Goal: Task Accomplishment & Management: Use online tool/utility

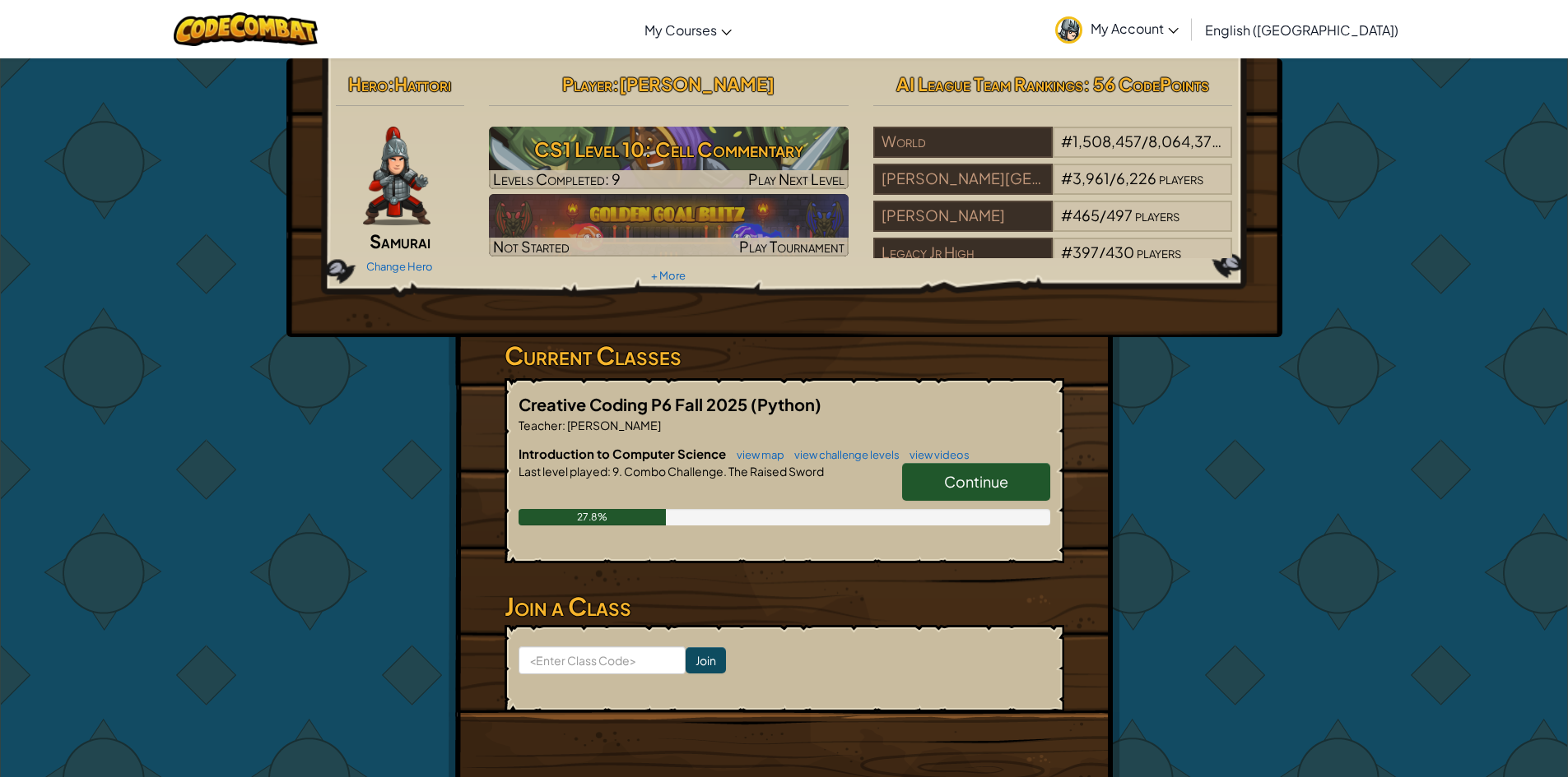
click at [952, 476] on span "Continue" at bounding box center [976, 482] width 65 height 19
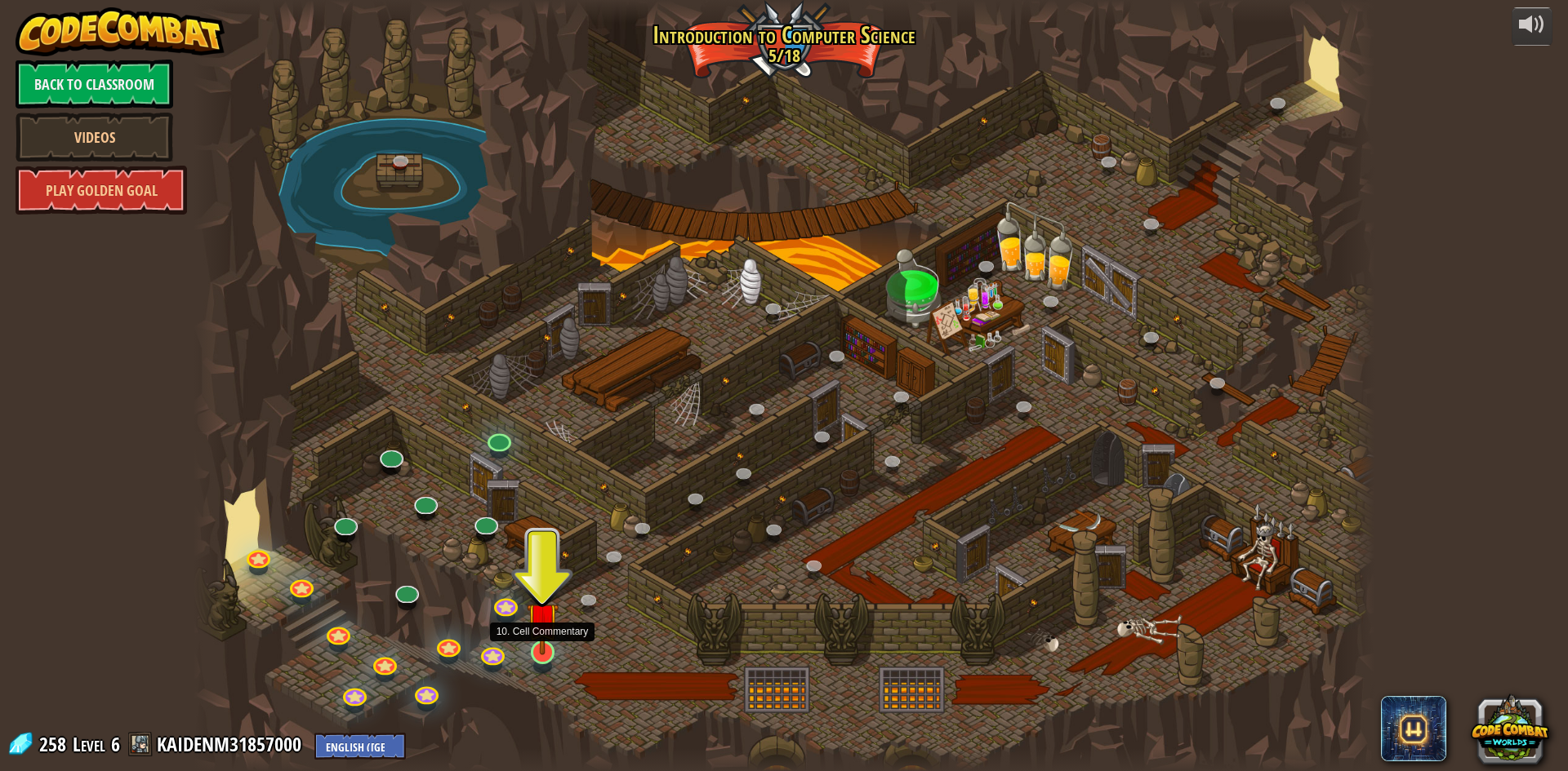
click at [540, 646] on img at bounding box center [543, 618] width 32 height 73
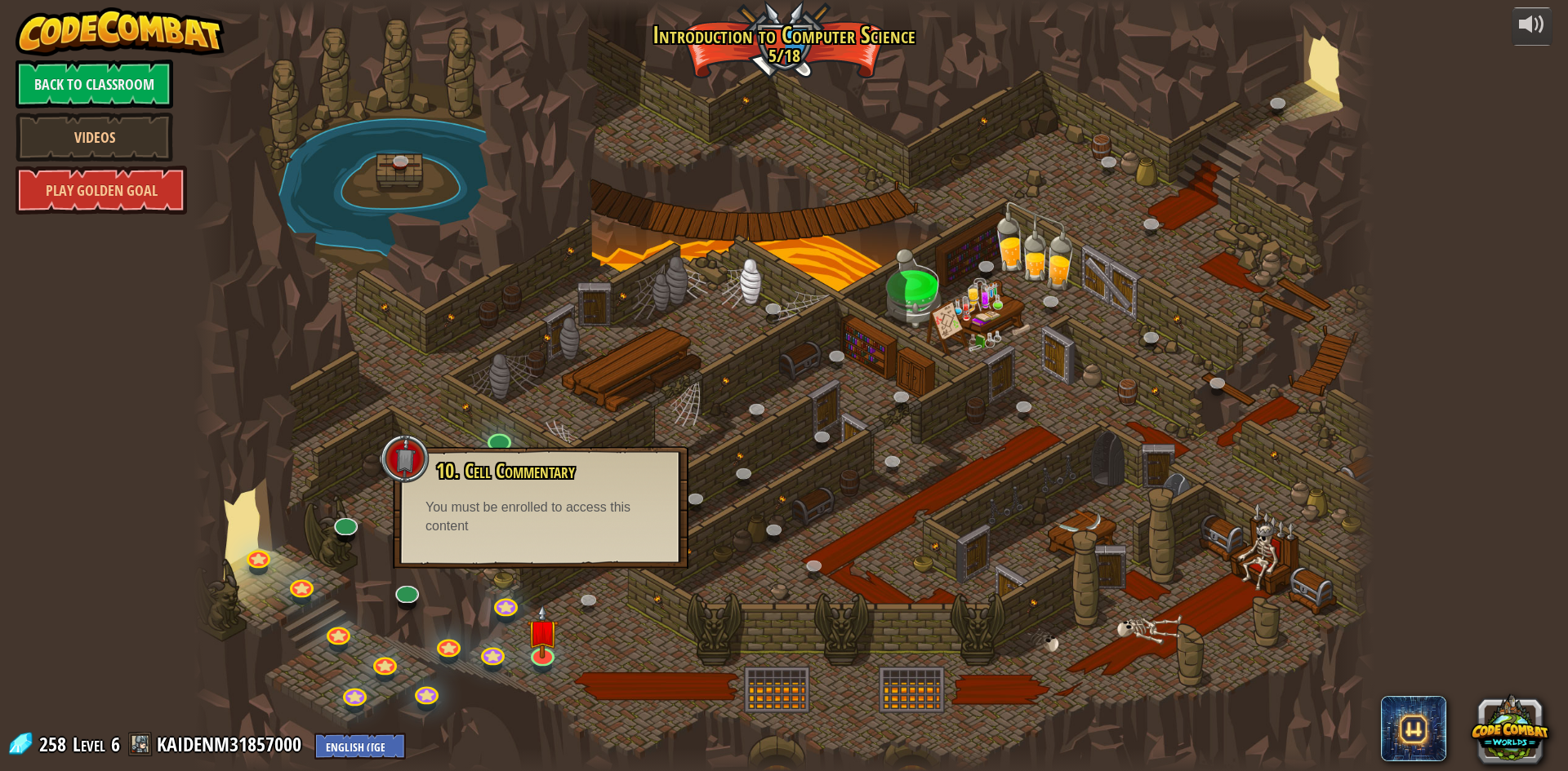
click at [598, 628] on div at bounding box center [784, 386] width 1180 height 771
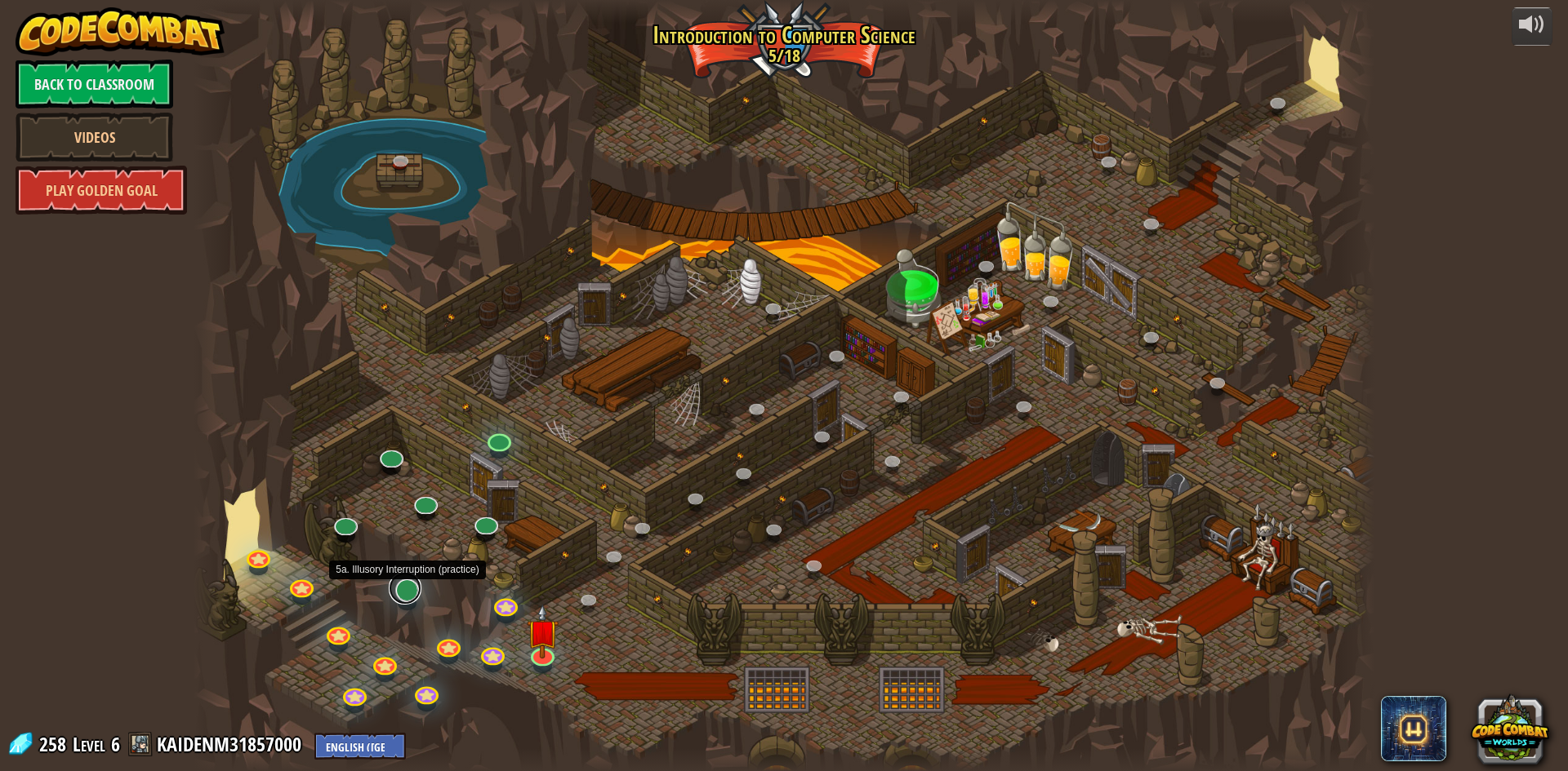
click at [404, 592] on link at bounding box center [404, 588] width 33 height 33
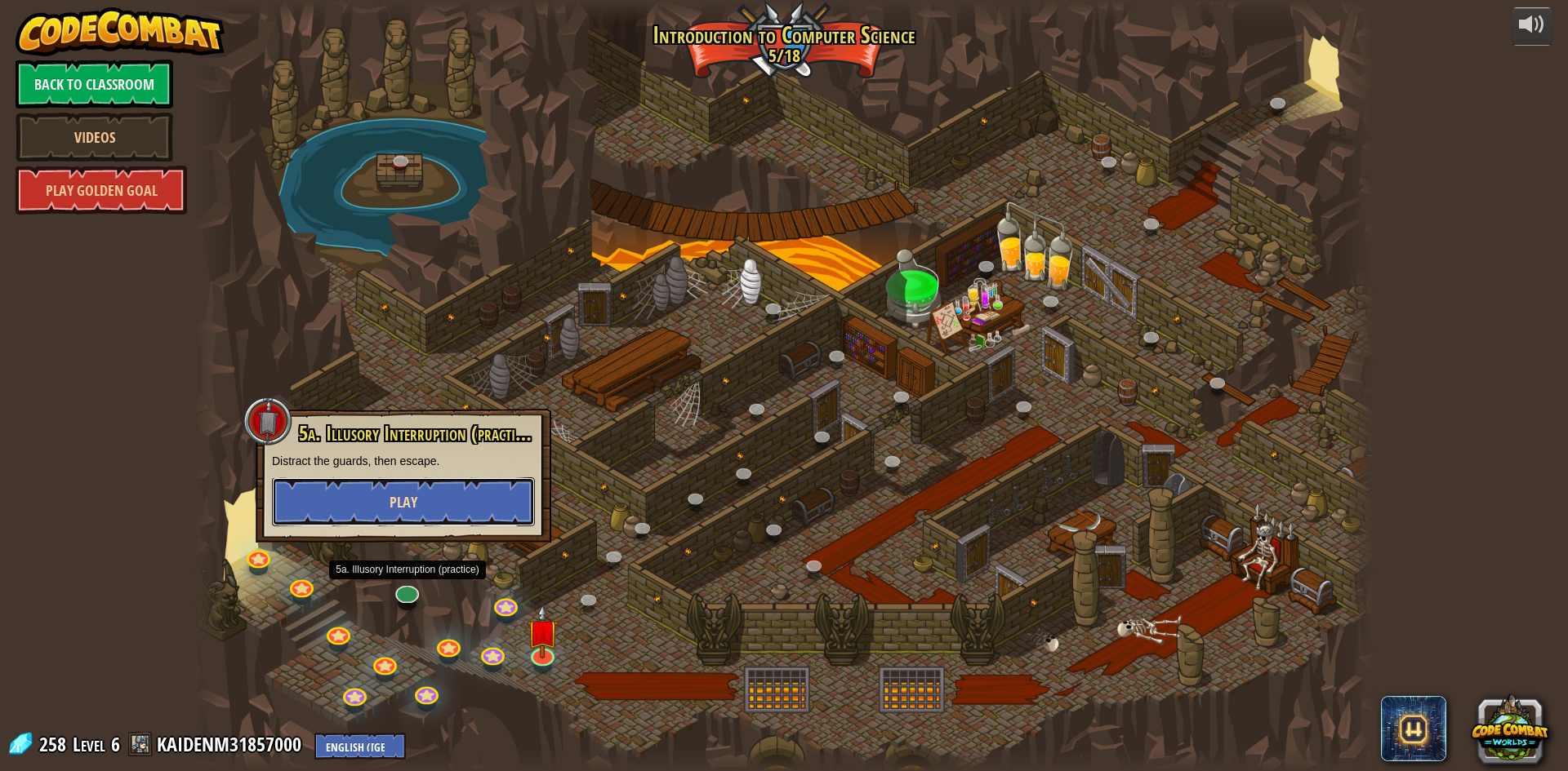
click at [437, 508] on button "Play" at bounding box center [403, 502] width 263 height 49
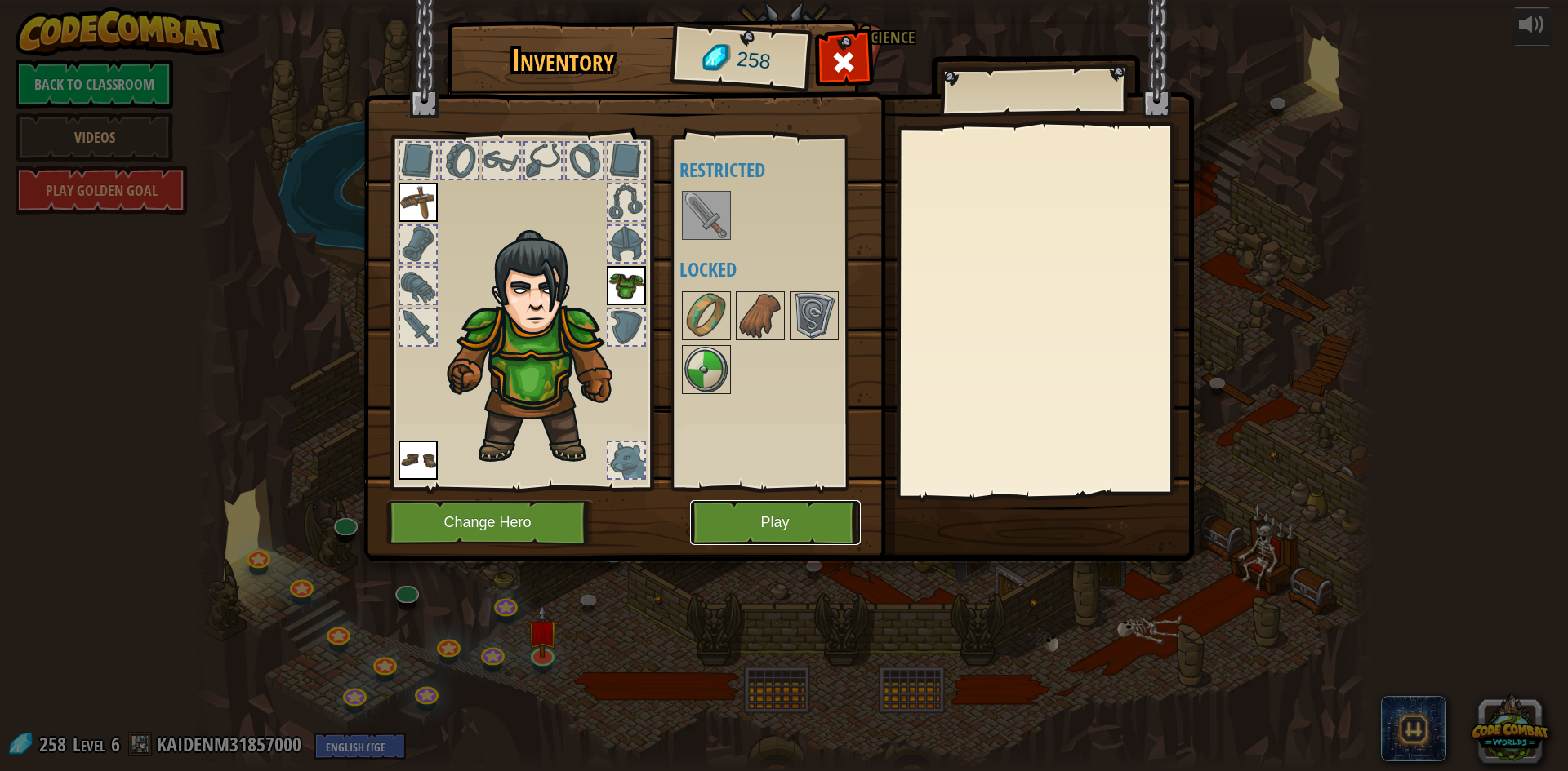
click at [775, 509] on button "Play" at bounding box center [775, 523] width 171 height 45
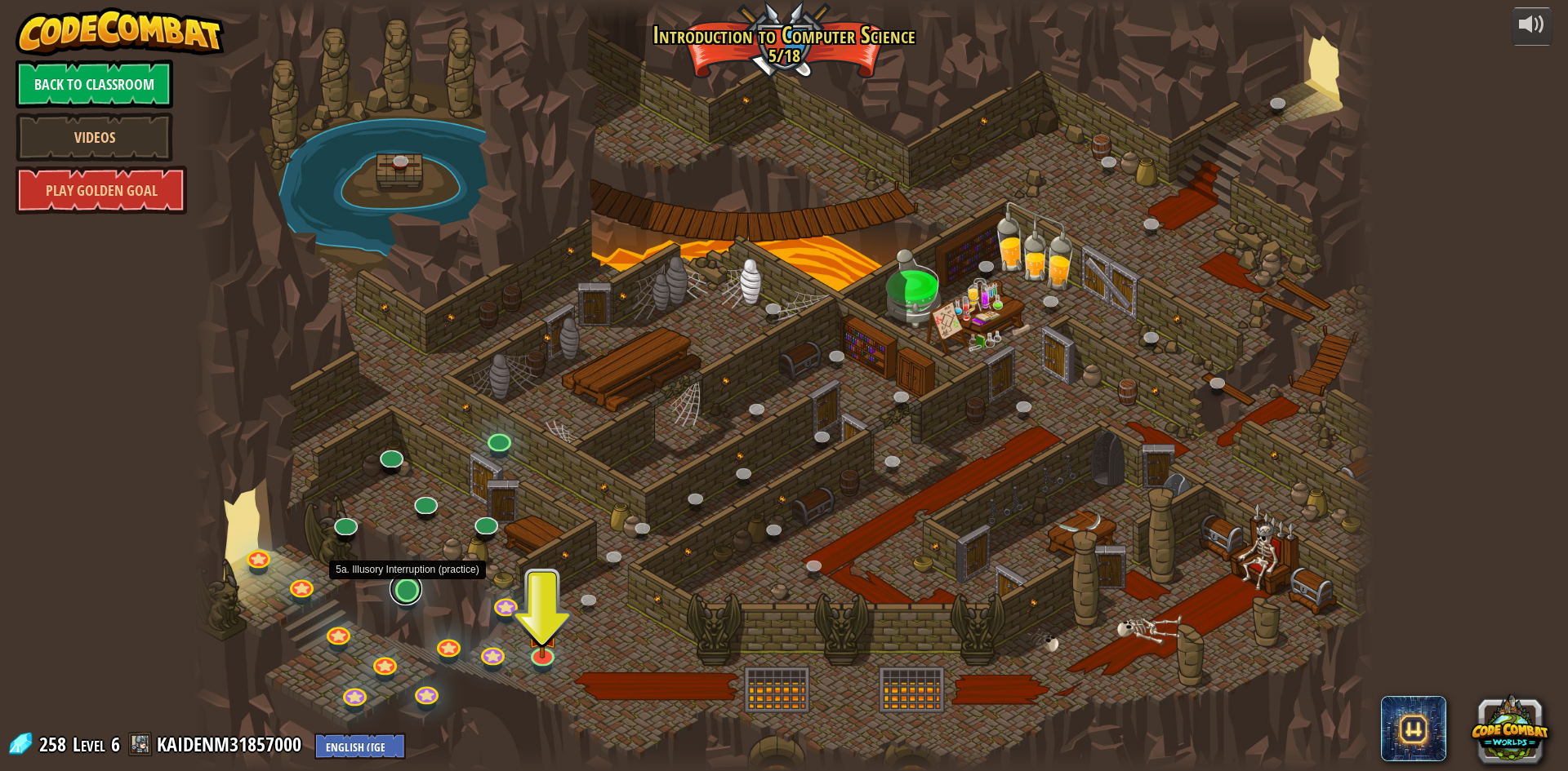
click at [403, 600] on link at bounding box center [405, 589] width 33 height 33
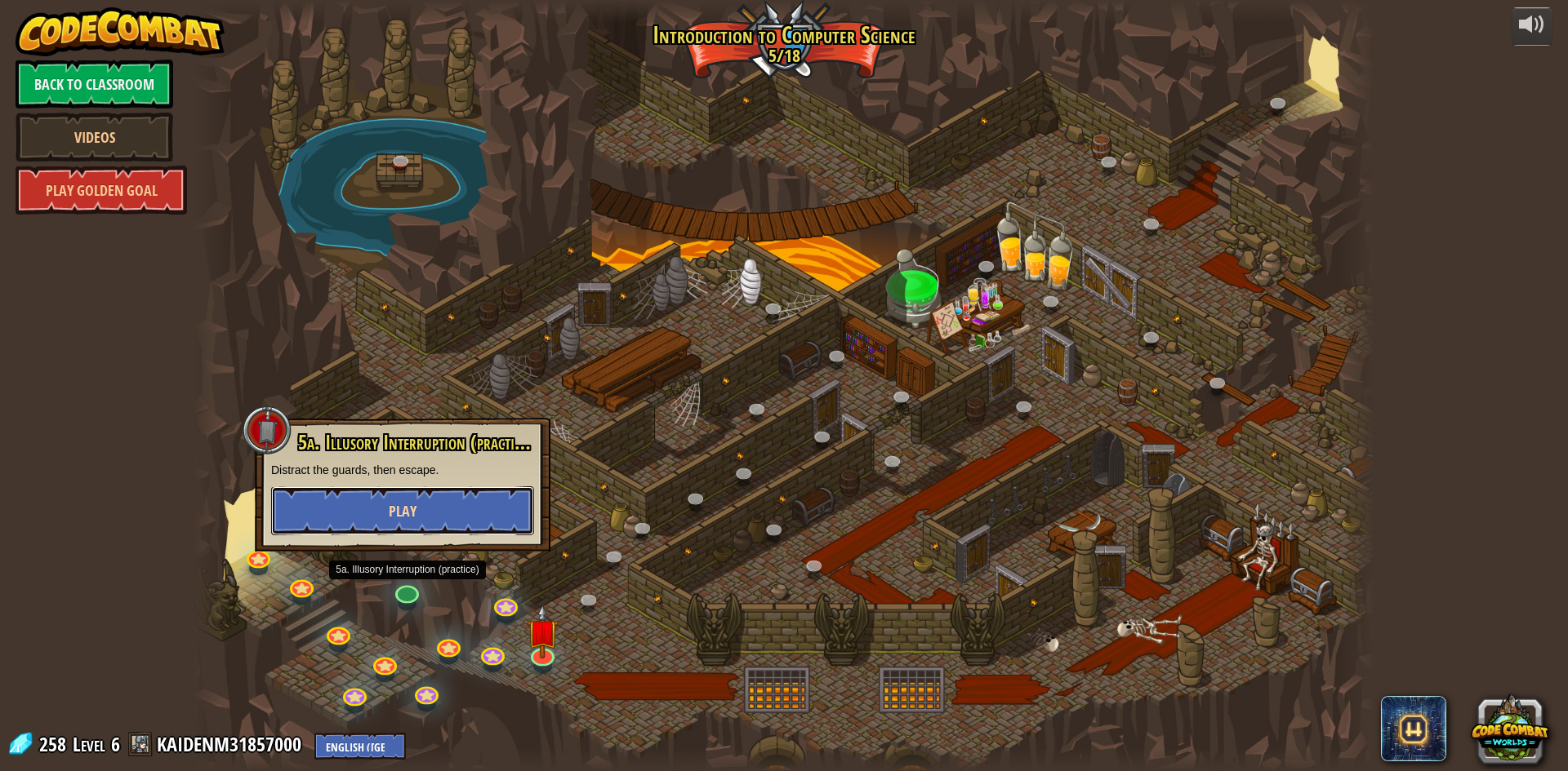
click at [430, 497] on button "Play" at bounding box center [403, 511] width 263 height 49
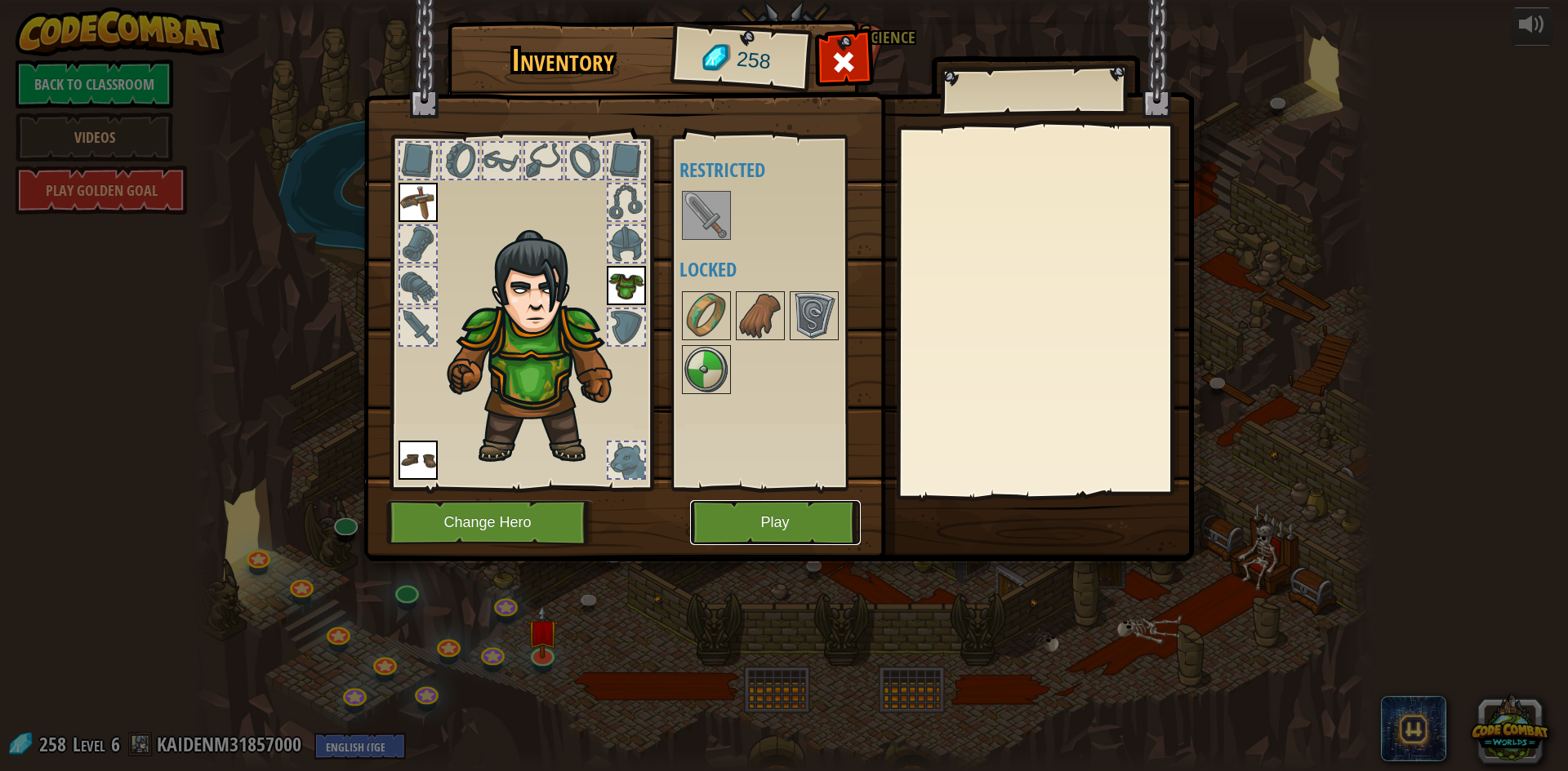
click at [763, 522] on button "Play" at bounding box center [775, 523] width 171 height 45
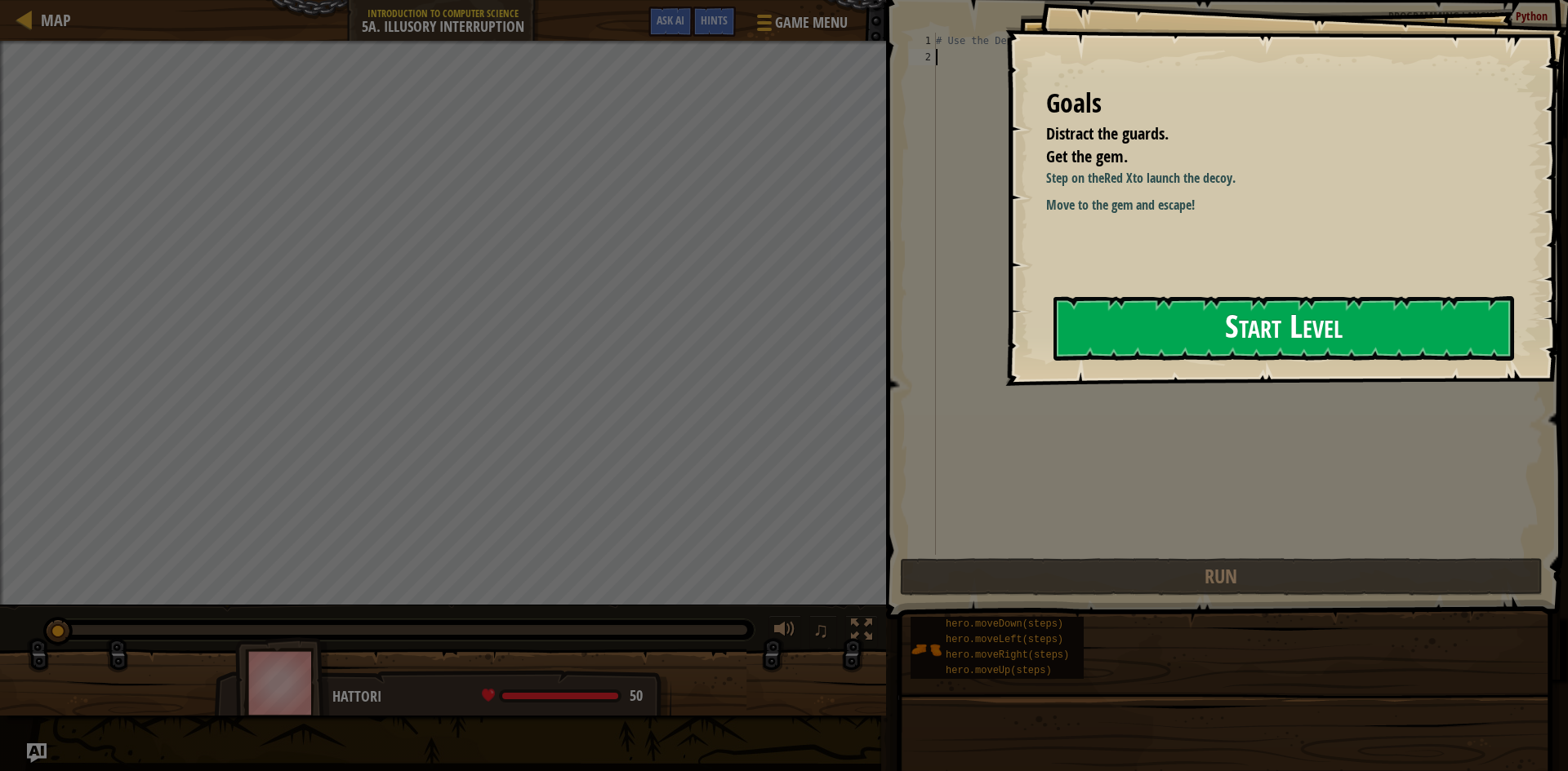
click at [1231, 331] on button "Start Level" at bounding box center [1283, 328] width 460 height 64
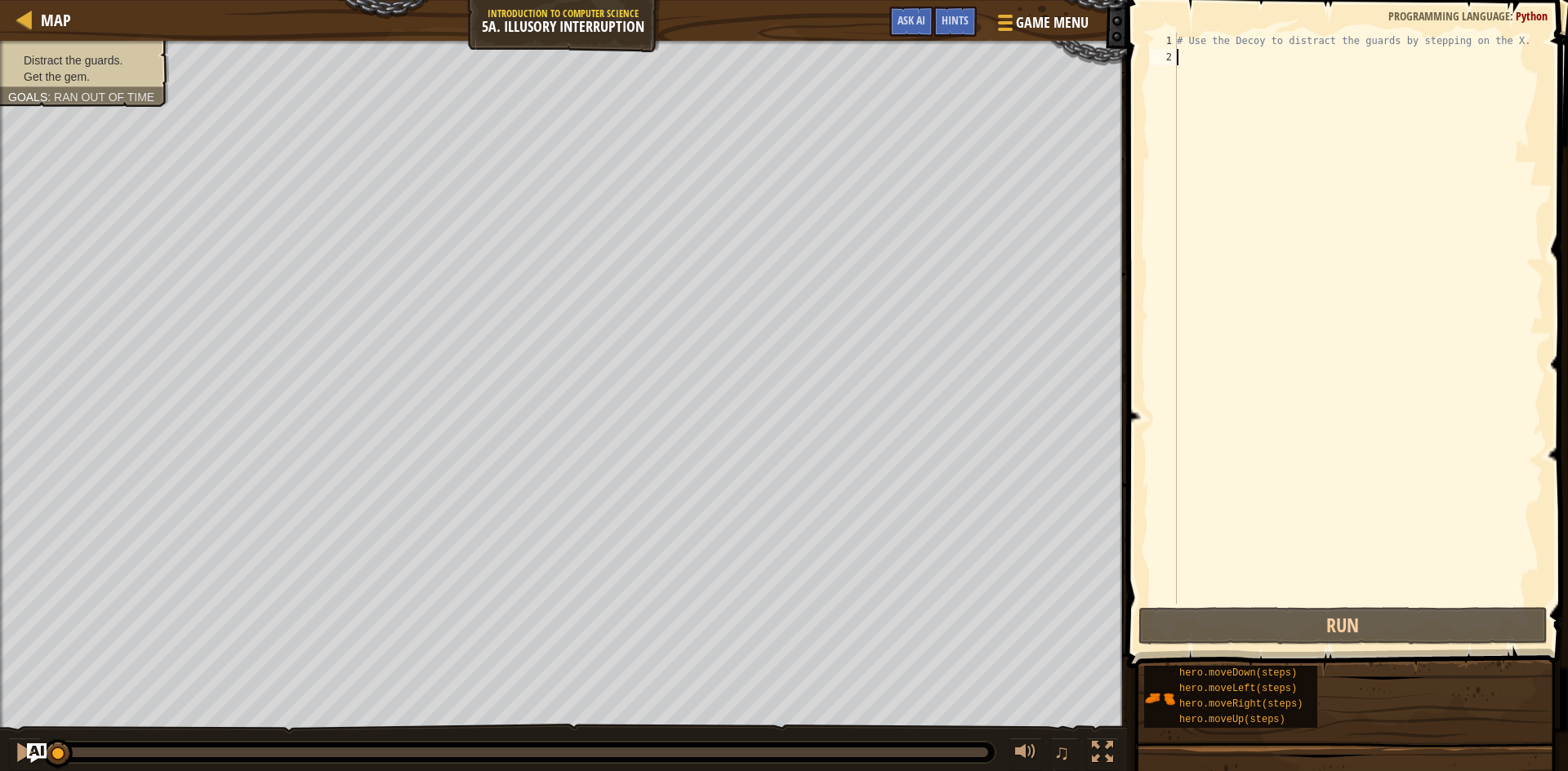
type textarea "h"
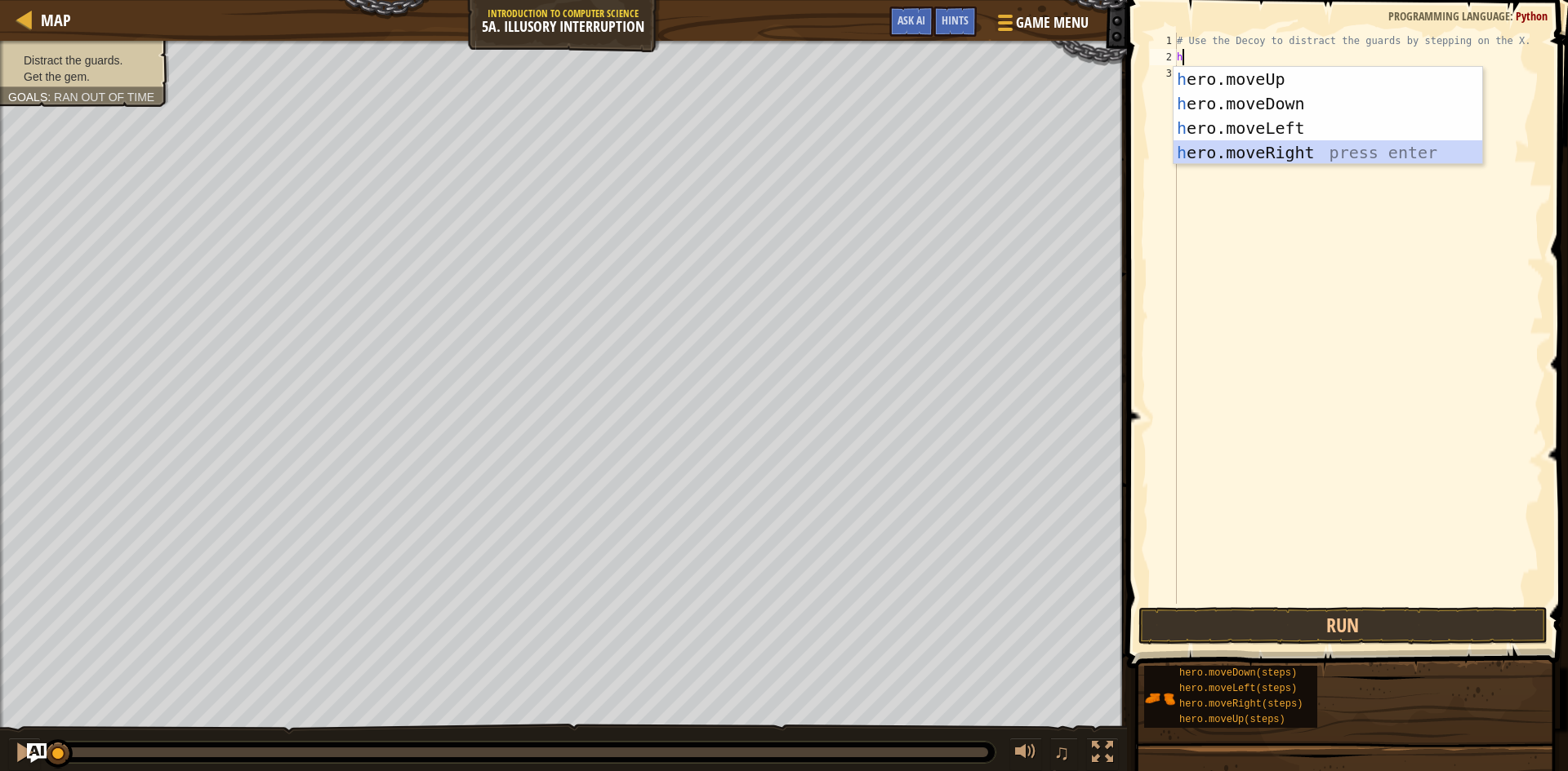
click at [1278, 153] on div "h ero.moveUp press enter h ero.moveDown press enter h ero.moveLeft press enter …" at bounding box center [1328, 140] width 308 height 147
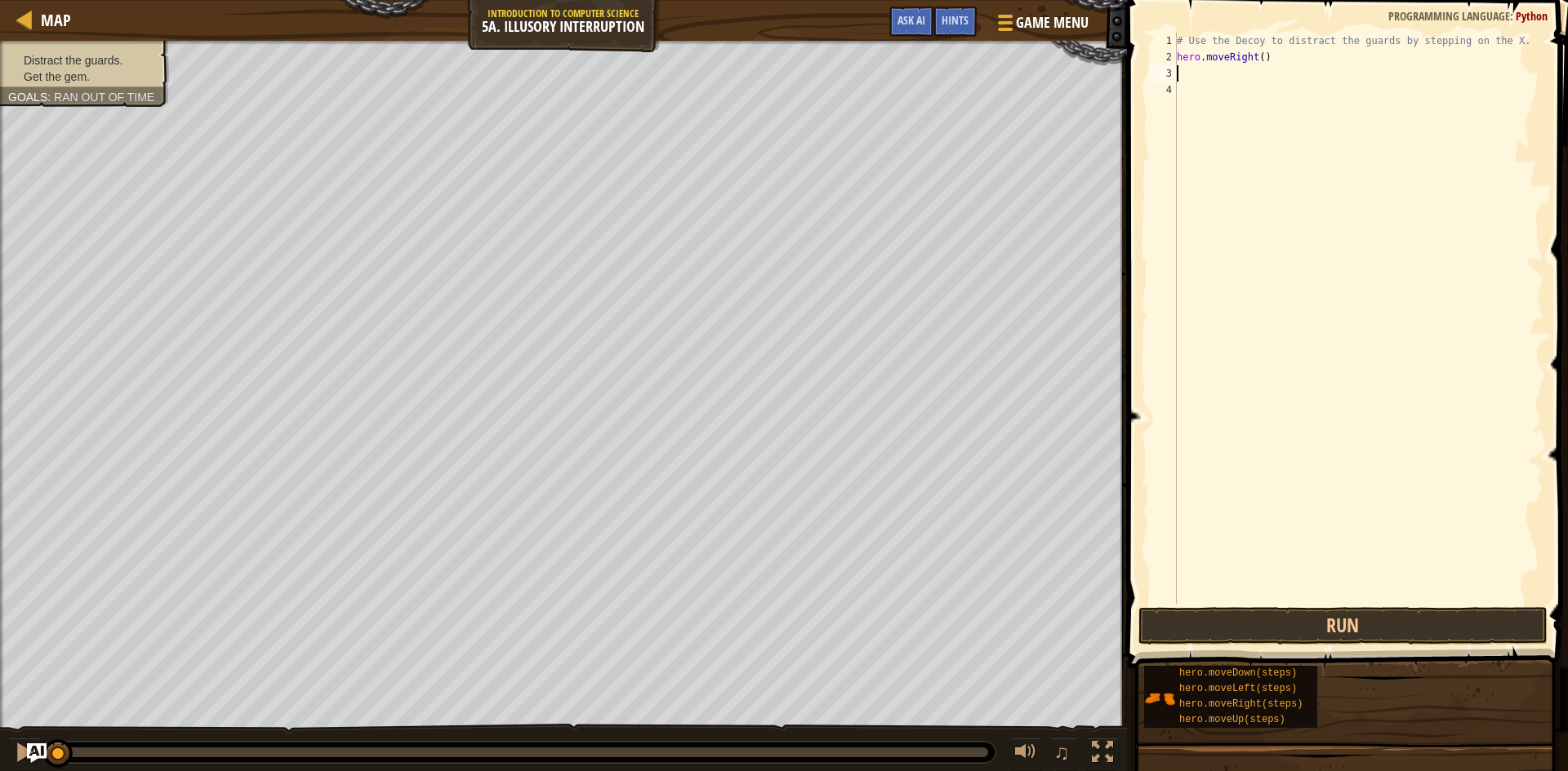
type textarea "h"
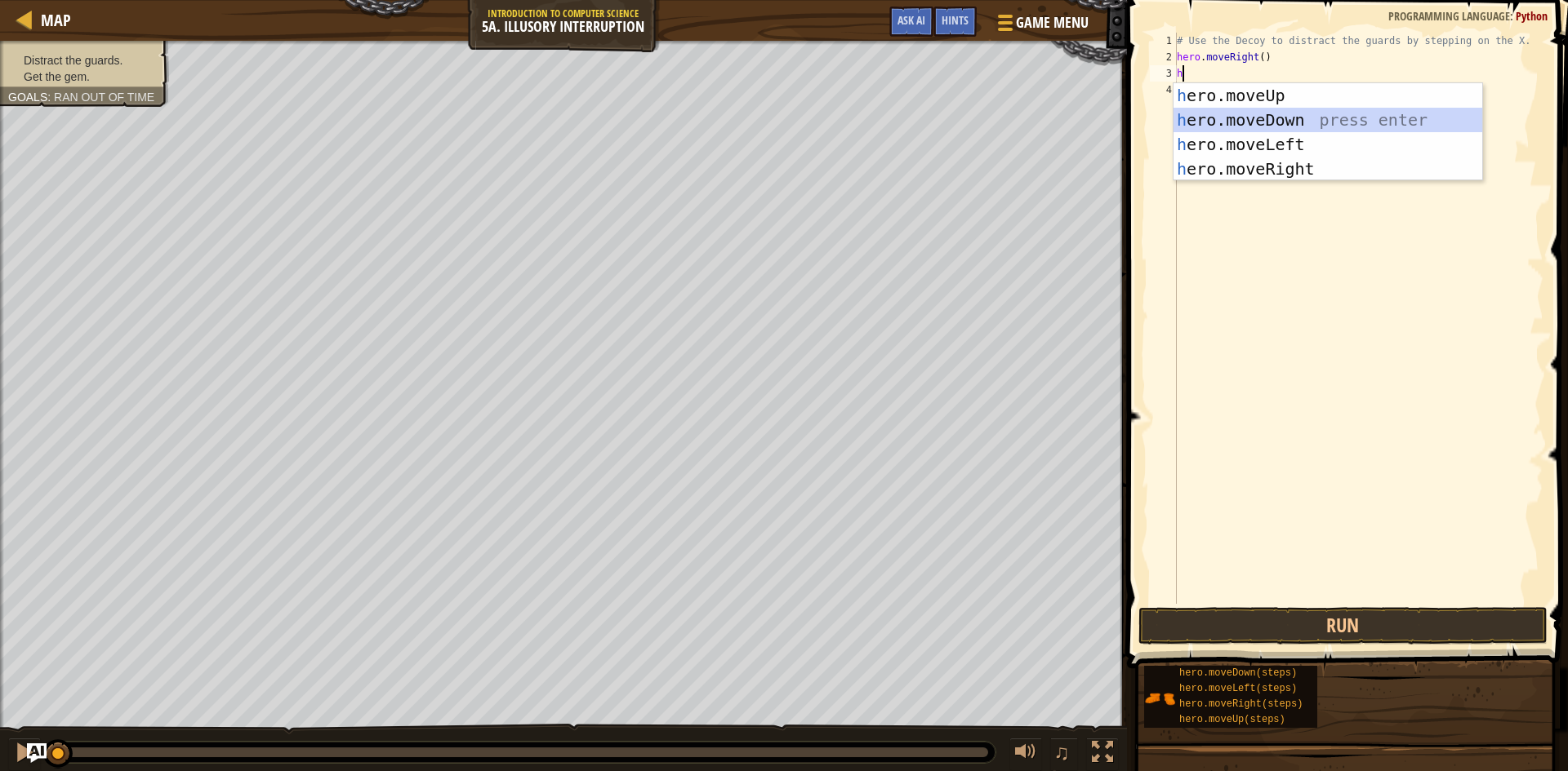
click at [1267, 116] on div "h ero.moveUp press enter h ero.moveDown press enter h ero.moveLeft press enter …" at bounding box center [1328, 156] width 308 height 147
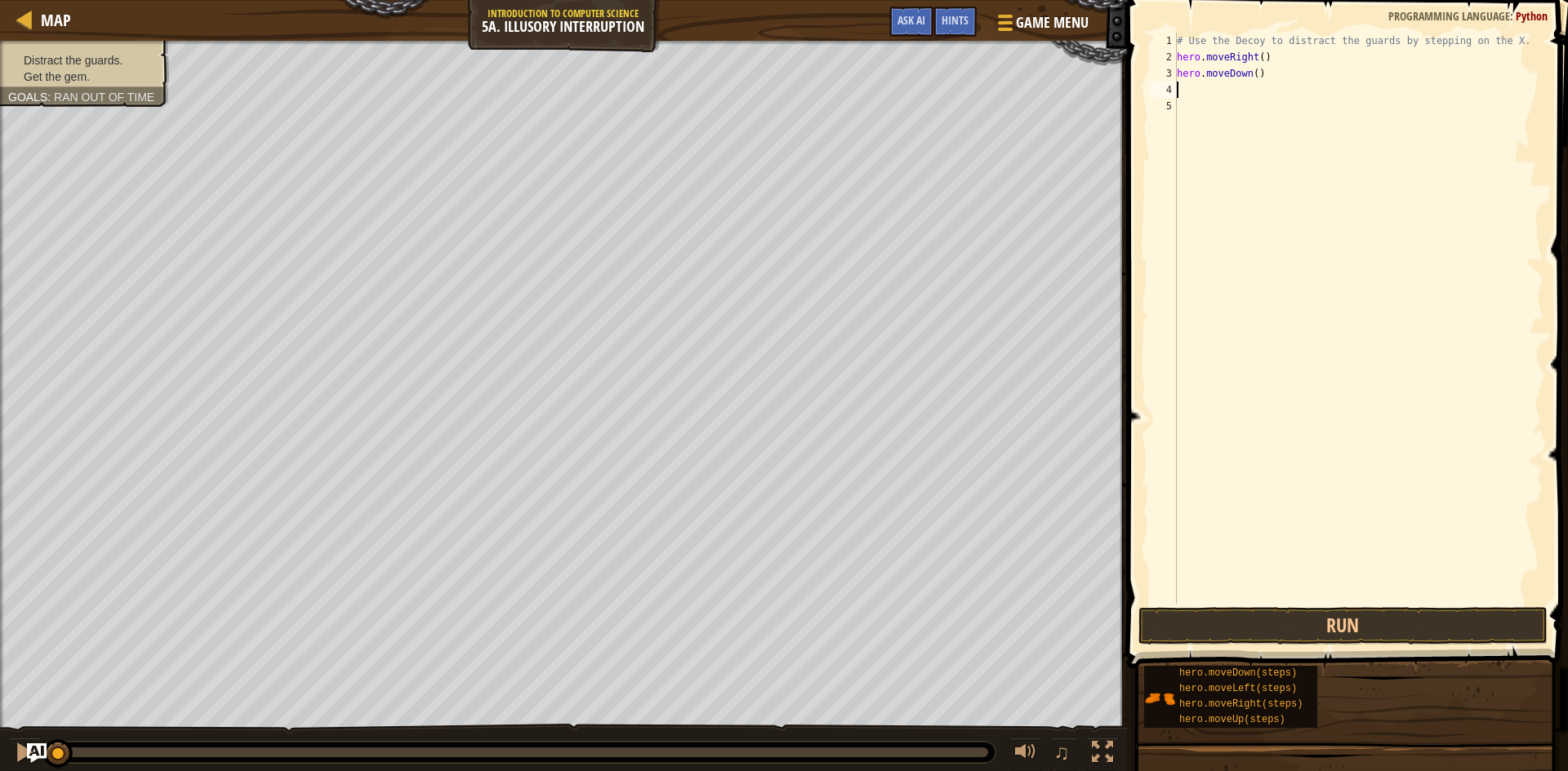
type textarea "h"
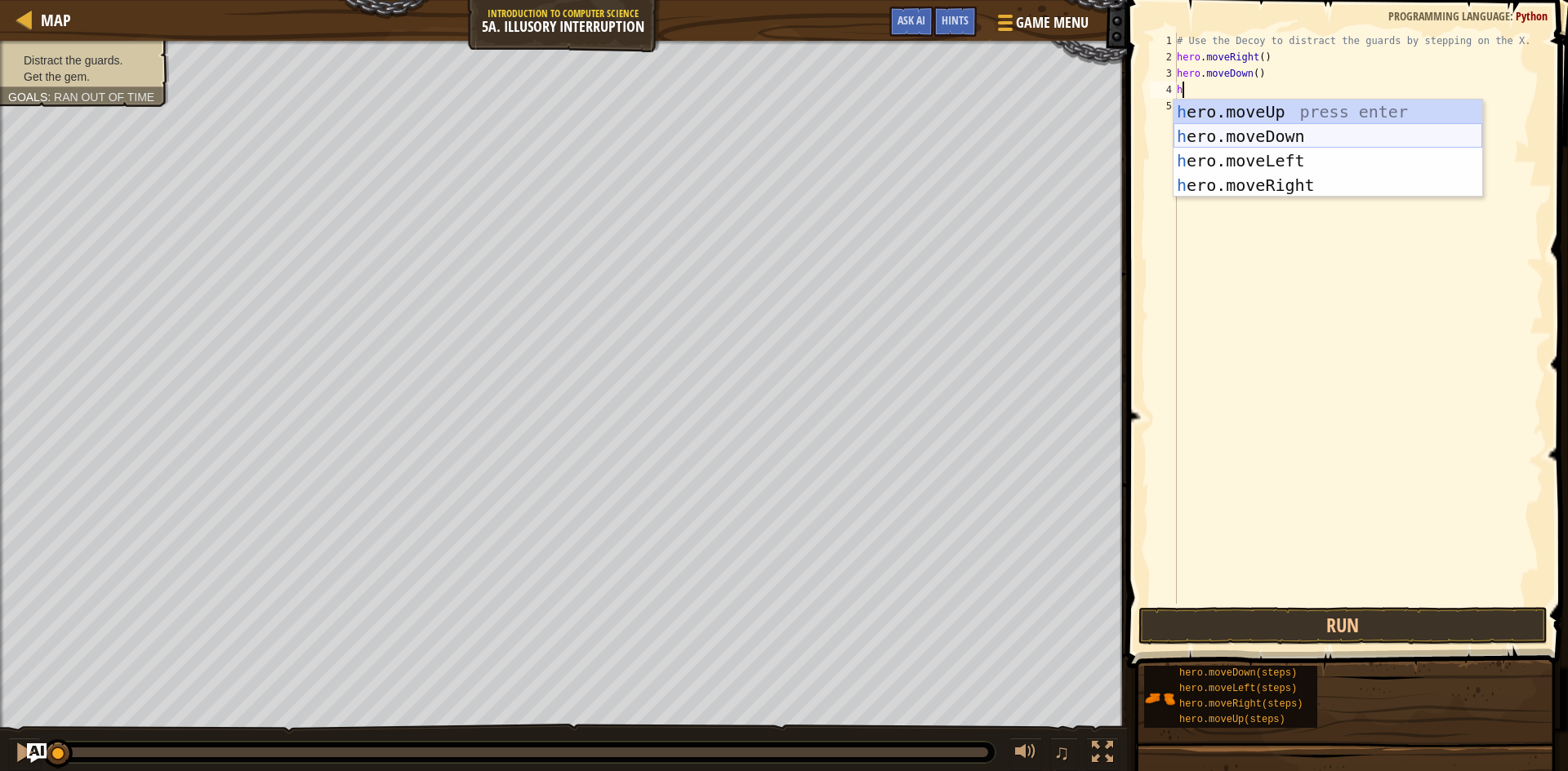
click at [1277, 138] on div "h ero.moveUp press enter h ero.moveDown press enter h ero.moveLeft press enter …" at bounding box center [1328, 173] width 308 height 147
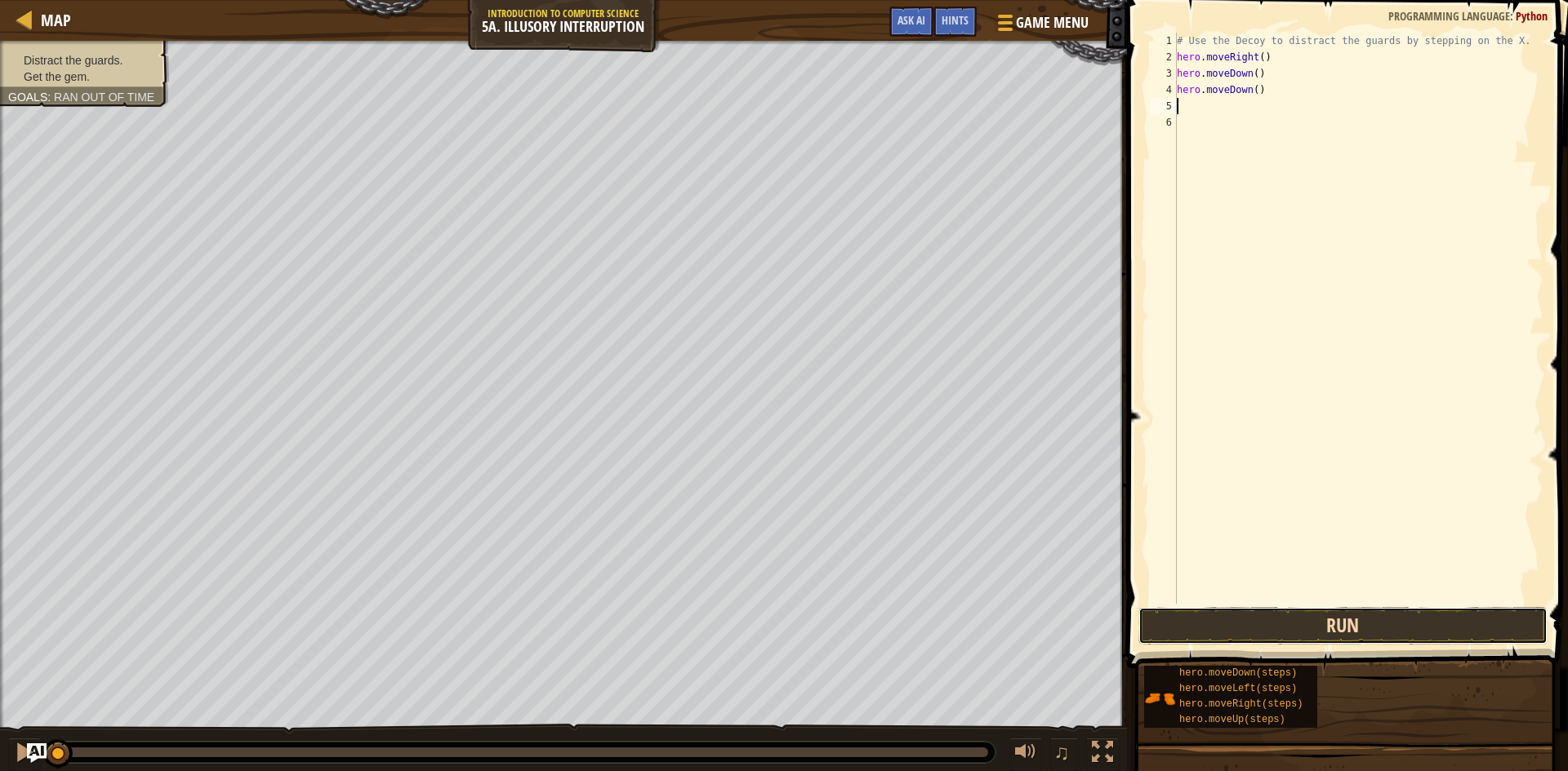
click at [1337, 624] on button "Run" at bounding box center [1343, 626] width 409 height 38
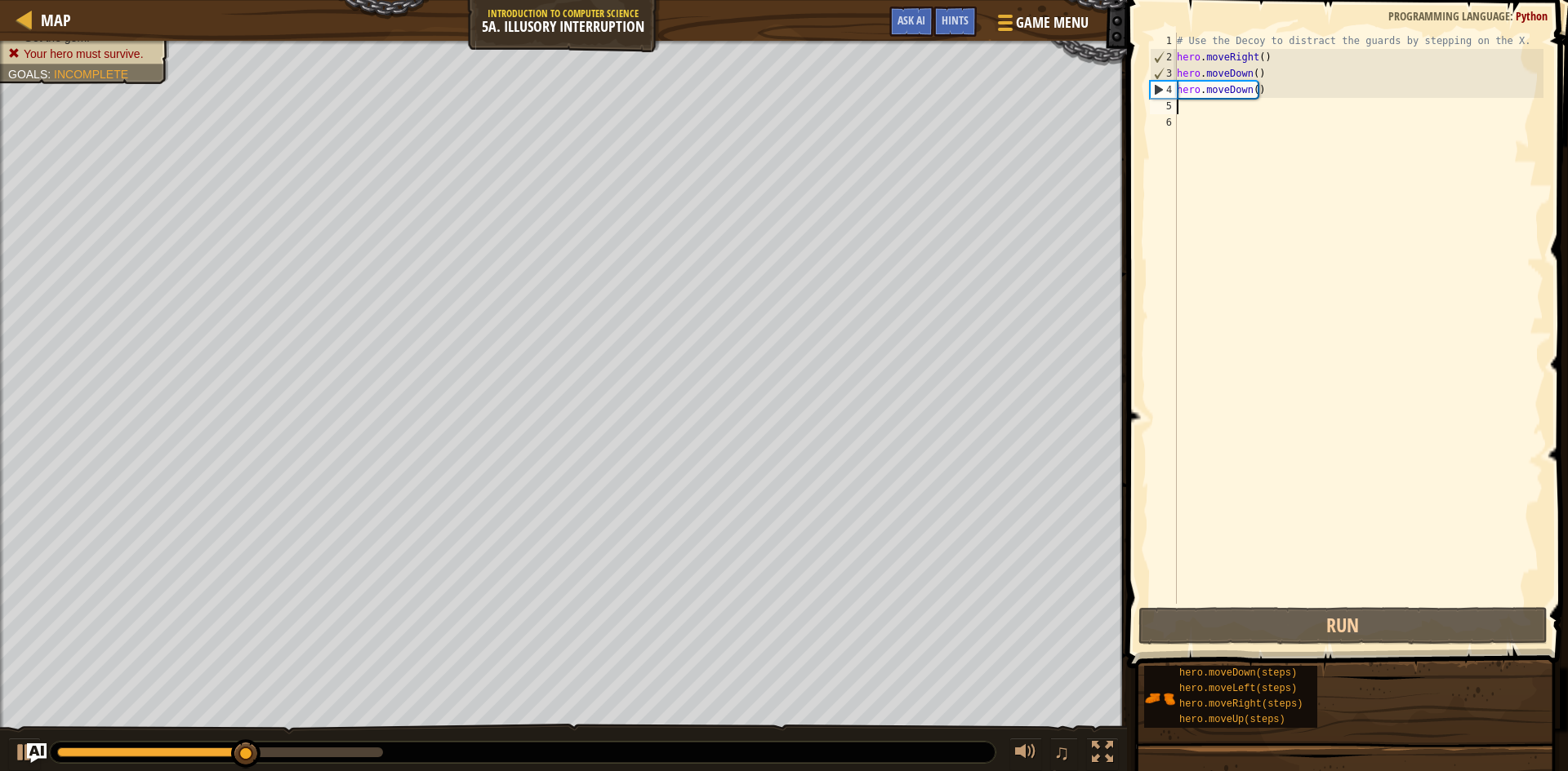
type textarea "h"
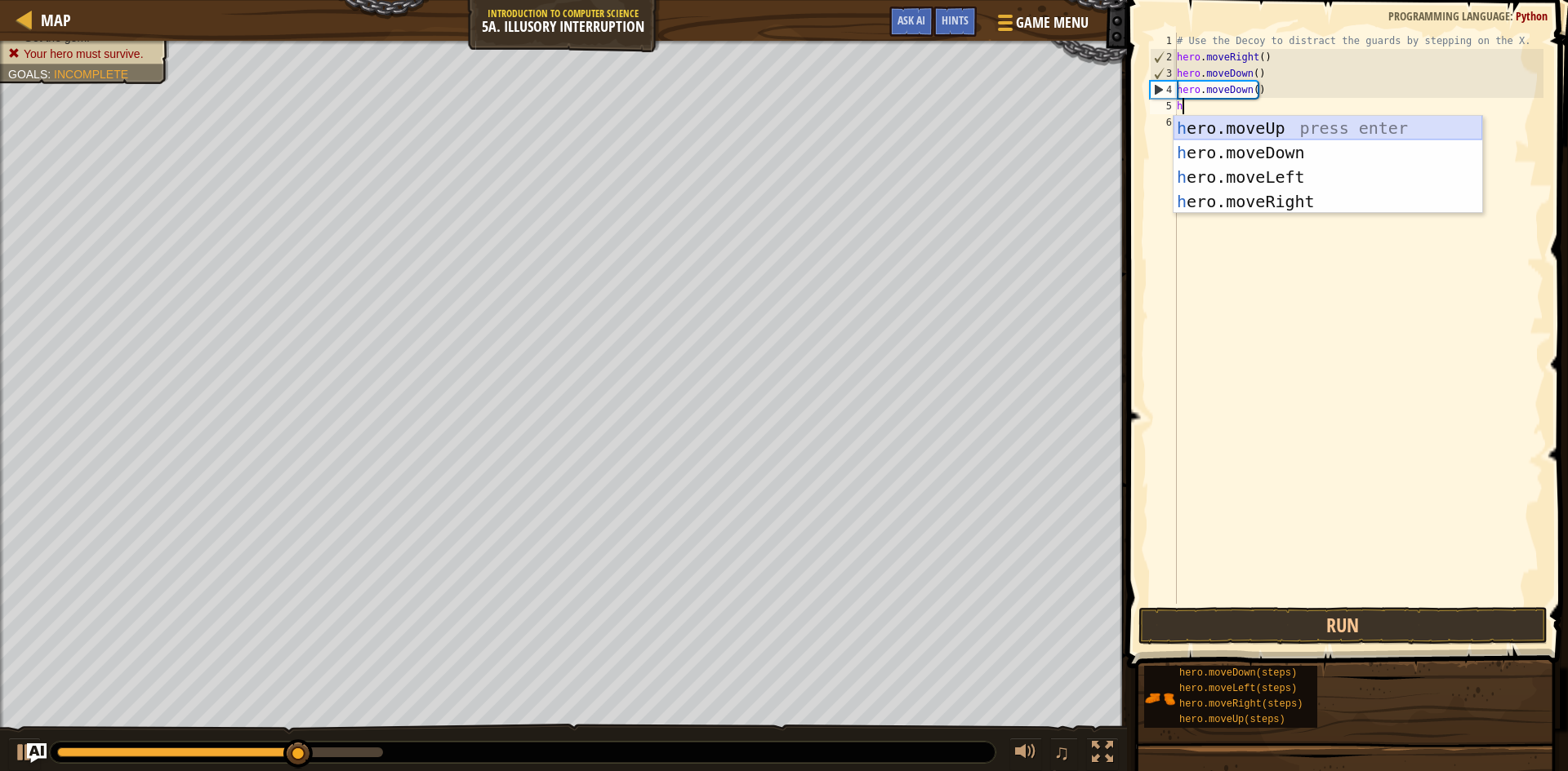
click at [1275, 125] on div "h ero.moveUp press enter h ero.moveDown press enter h ero.moveLeft press enter …" at bounding box center [1328, 189] width 308 height 147
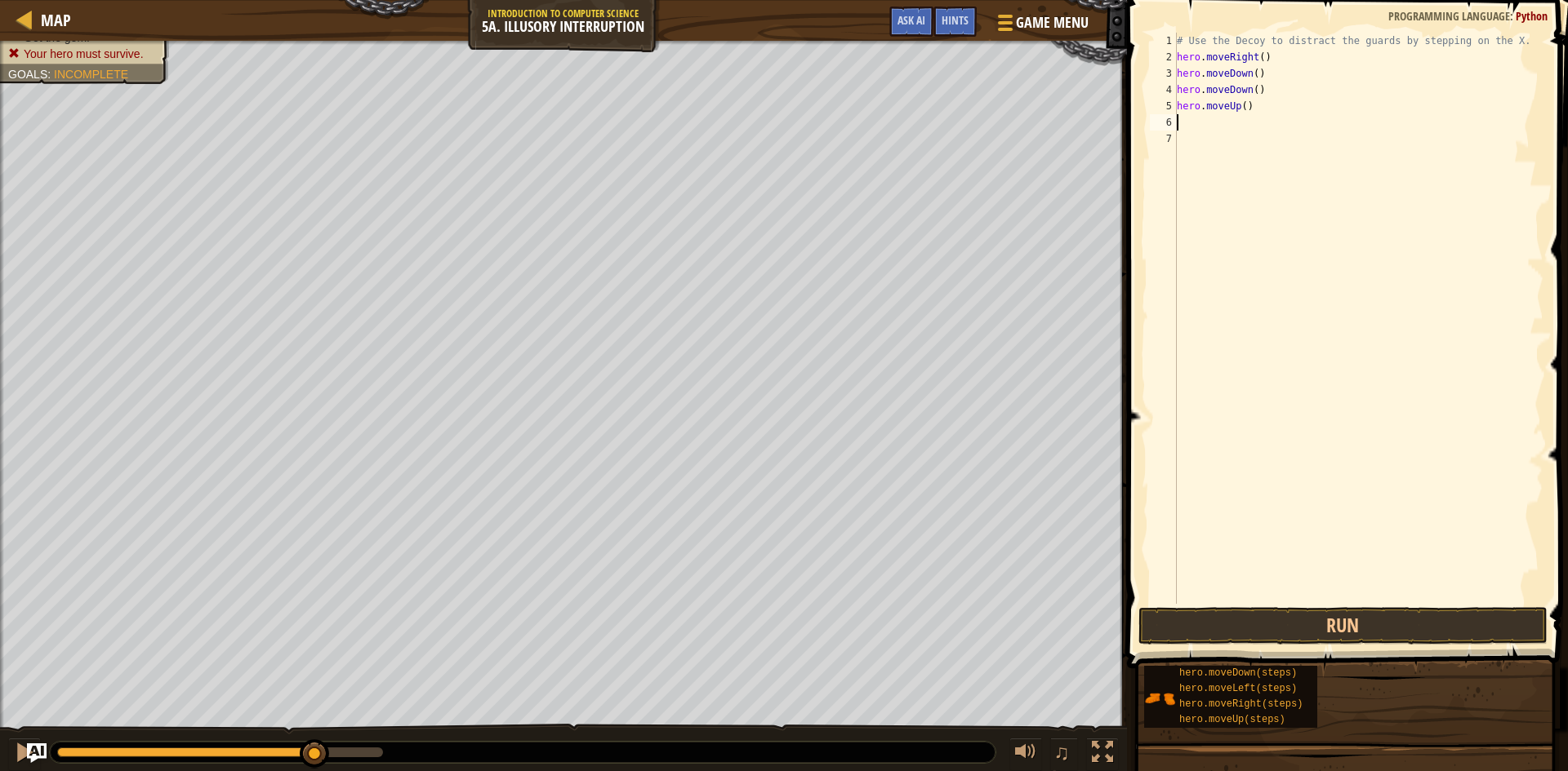
type textarea "h"
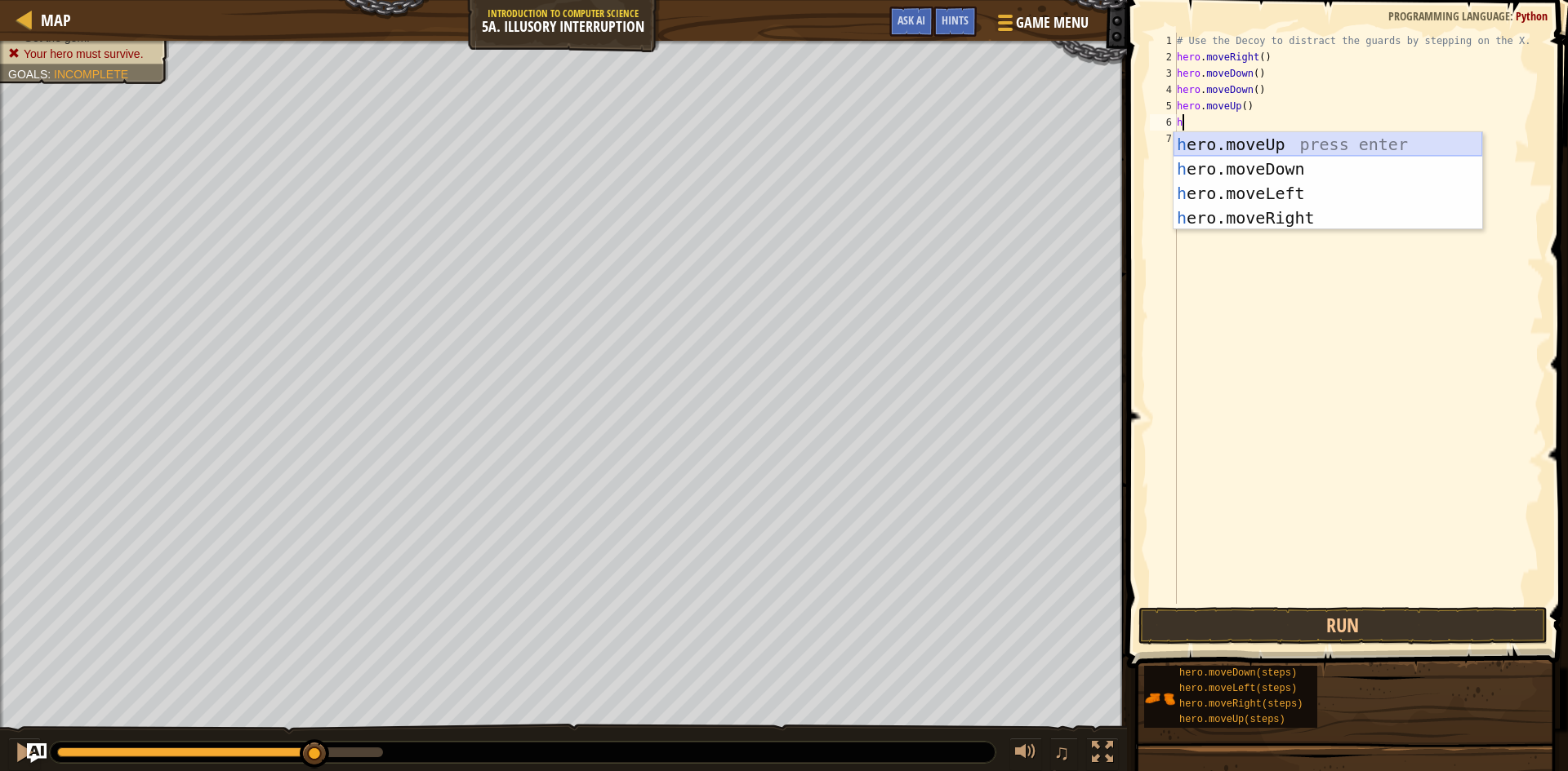
click at [1227, 145] on div "h ero.moveUp press enter h ero.moveDown press enter h ero.moveLeft press enter …" at bounding box center [1328, 205] width 308 height 147
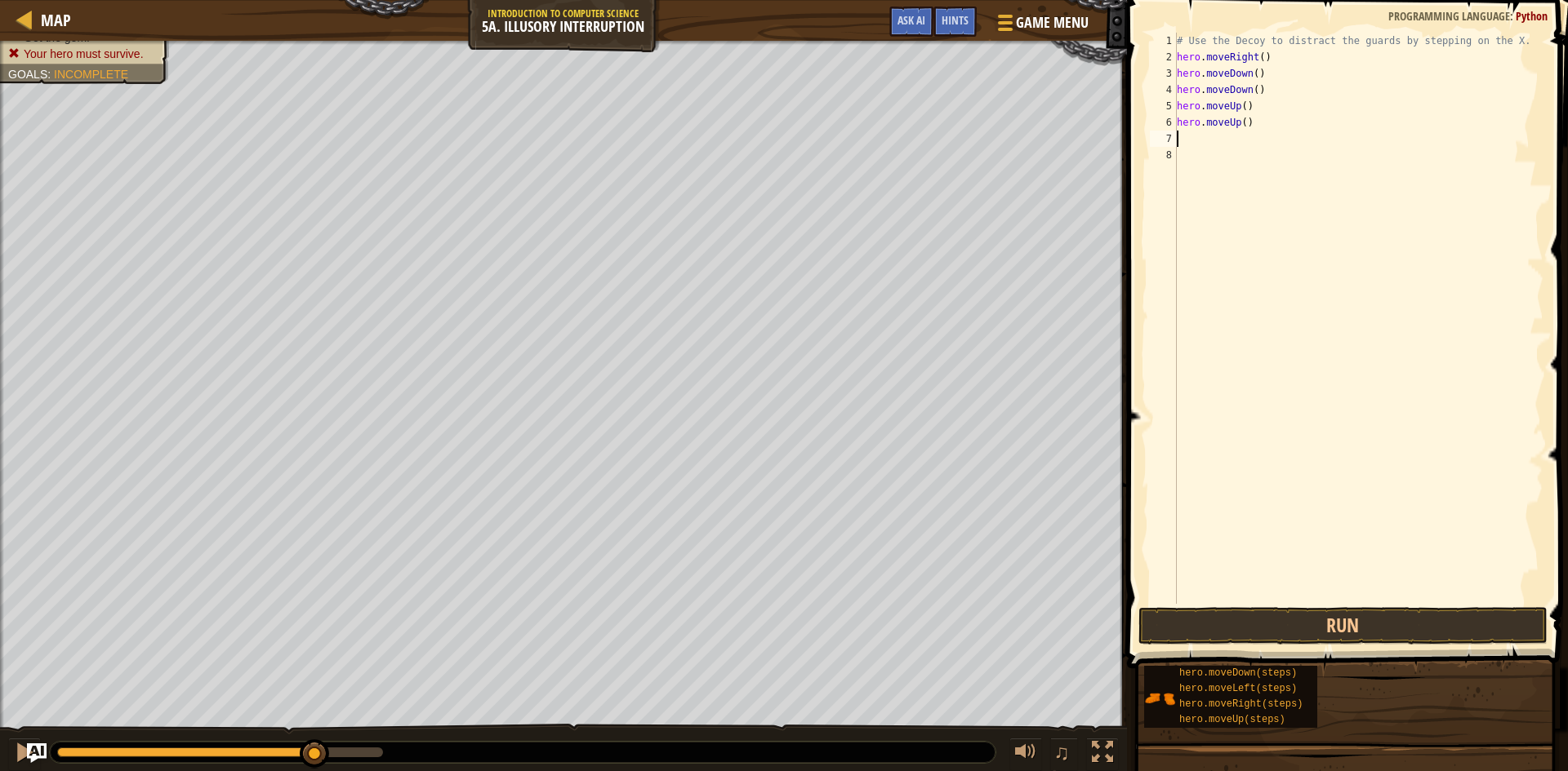
type textarea "h"
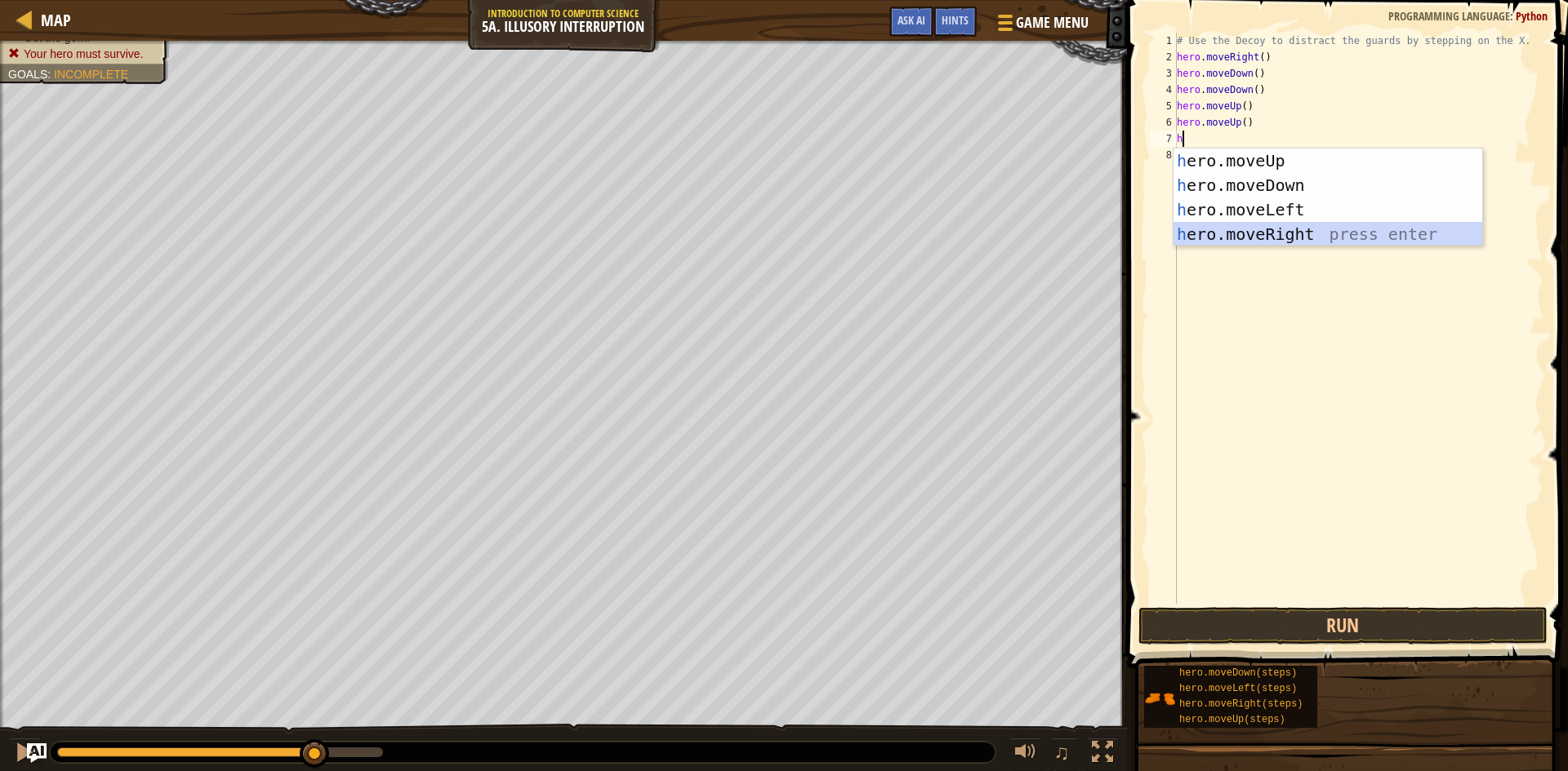
click at [1259, 225] on div "h ero.moveUp press enter h ero.moveDown press enter h ero.moveLeft press enter …" at bounding box center [1328, 222] width 308 height 147
type textarea "h"
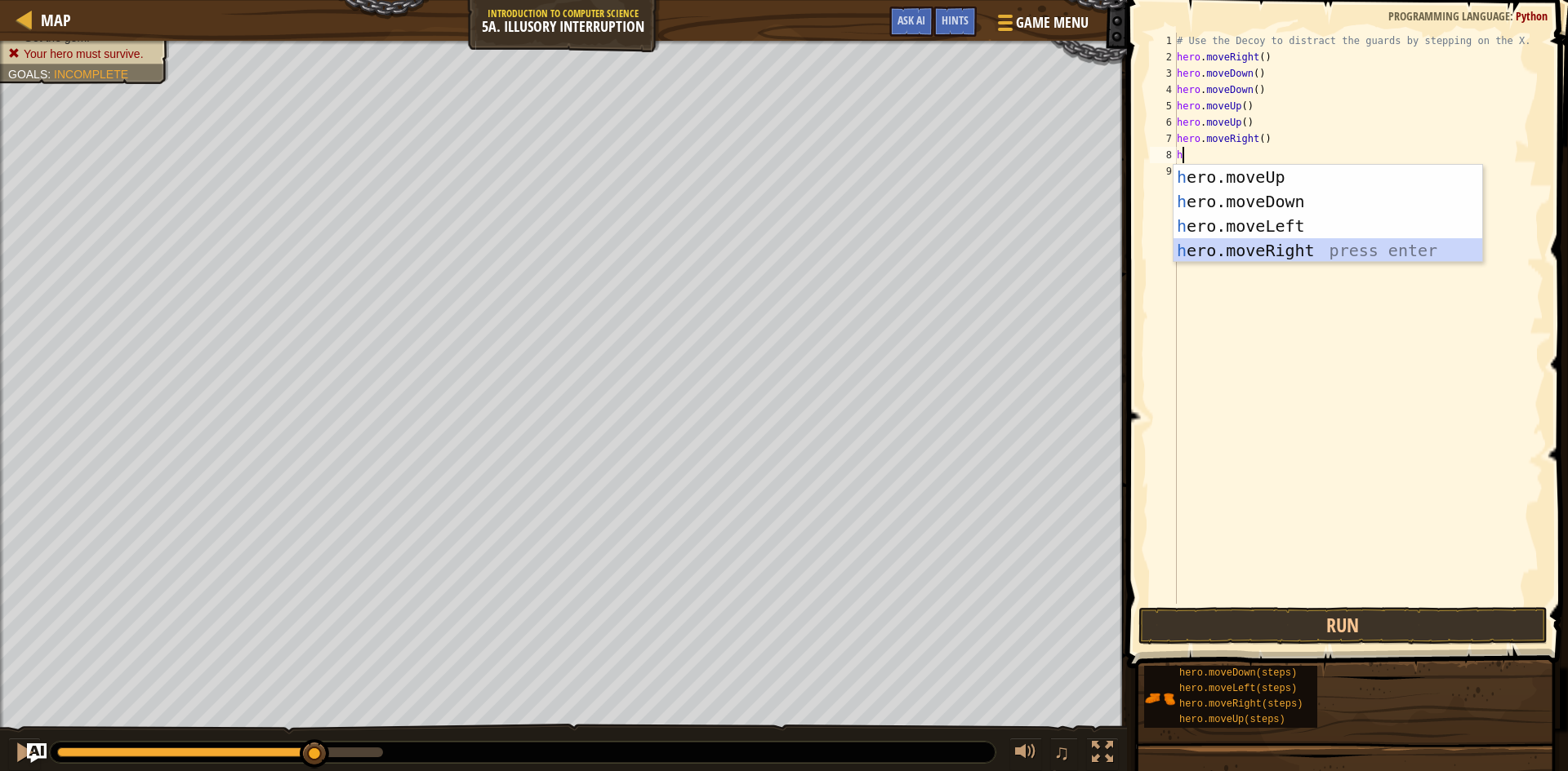
click at [1263, 249] on div "h ero.moveUp press enter h ero.moveDown press enter h ero.moveLeft press enter …" at bounding box center [1328, 238] width 308 height 147
type textarea "h"
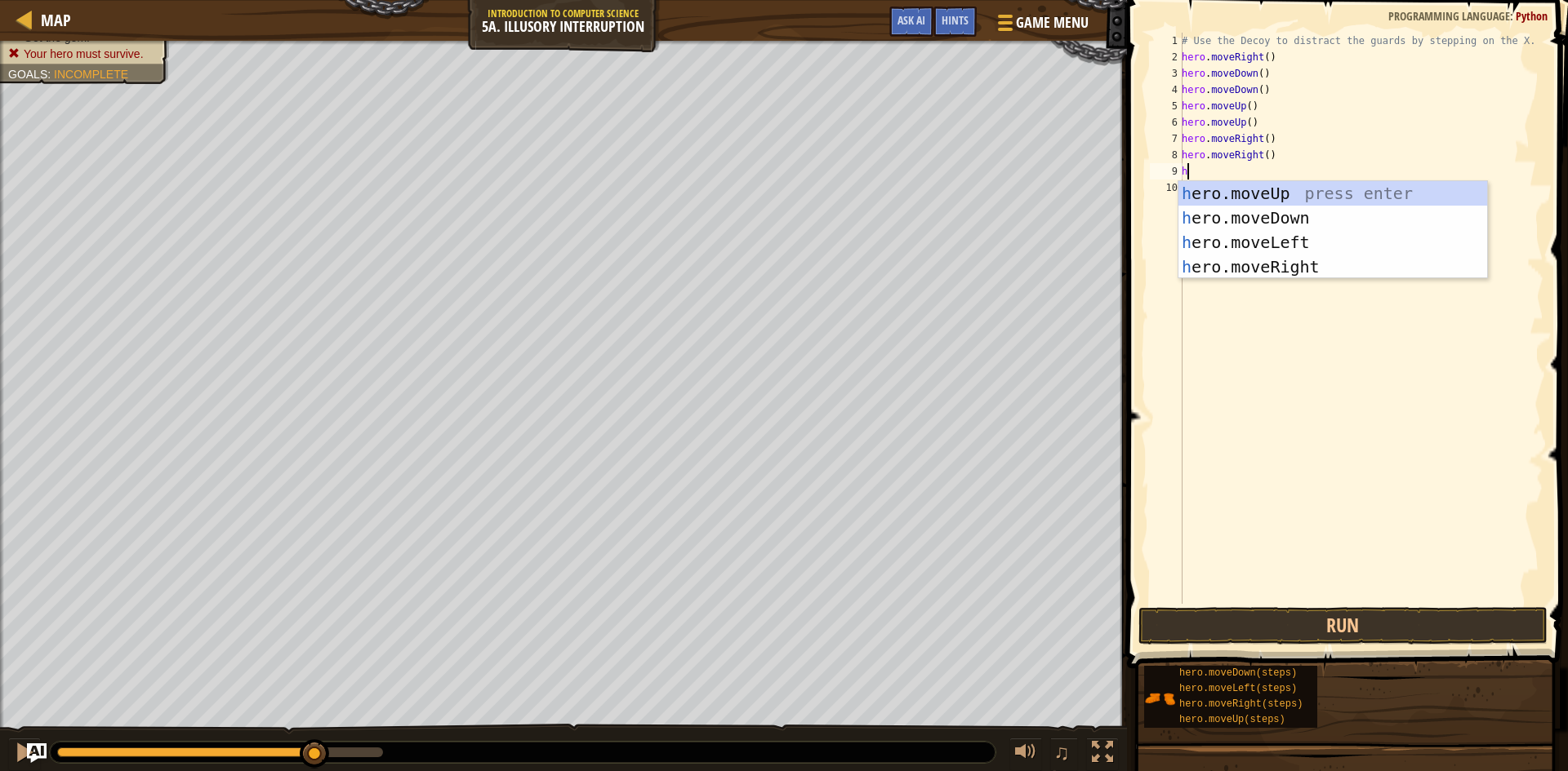
click at [1263, 249] on div "h ero.moveUp press enter h ero.moveDown press enter h ero.moveLeft press enter …" at bounding box center [1332, 254] width 308 height 147
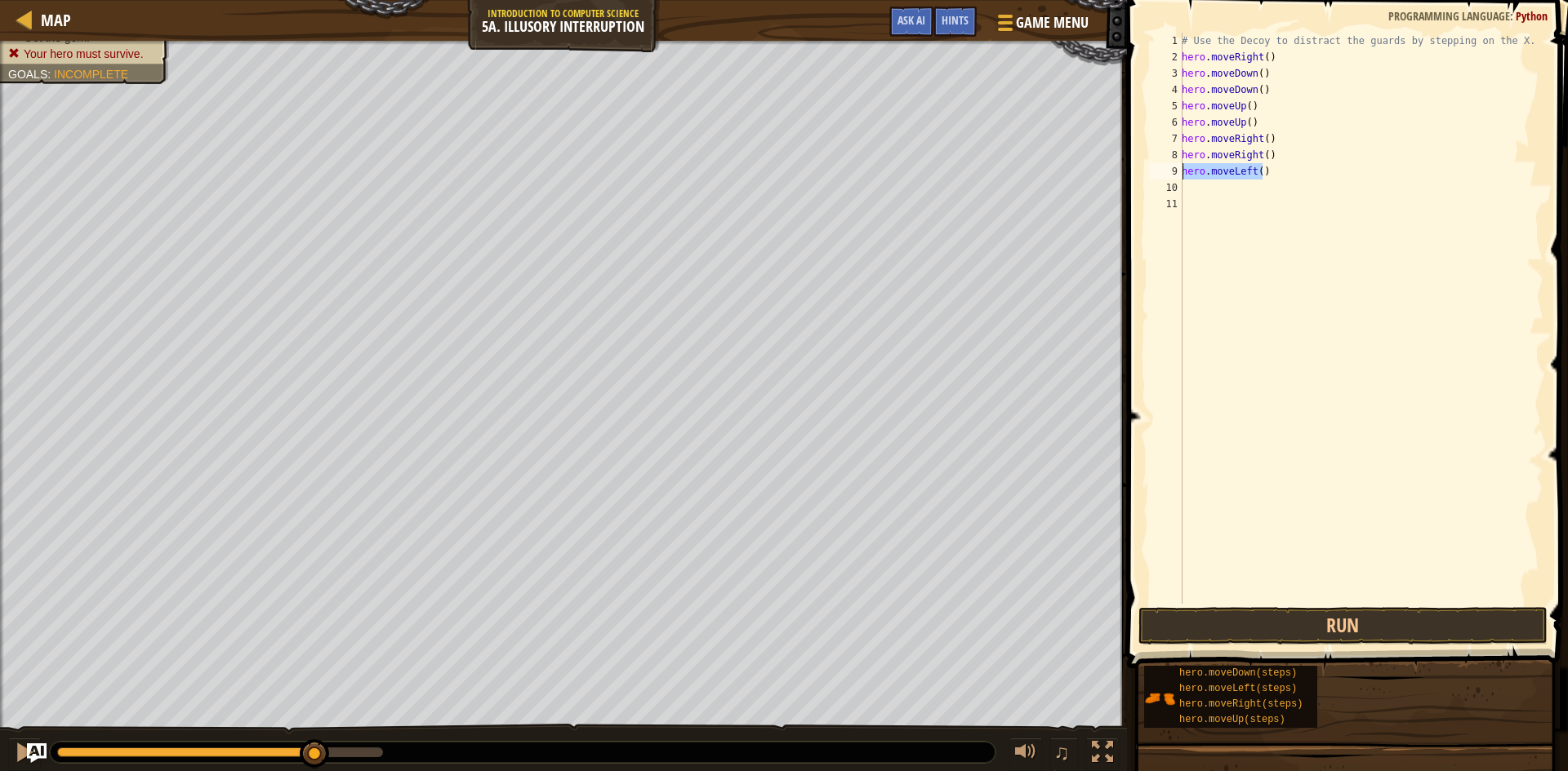
click at [1100, 178] on div "Map Introduction to Computer Science 5a. Illusory Interruption Game Menu Done H…" at bounding box center [784, 386] width 1568 height 771
type textarea "hero.moveLeft()"
type textarea "h"
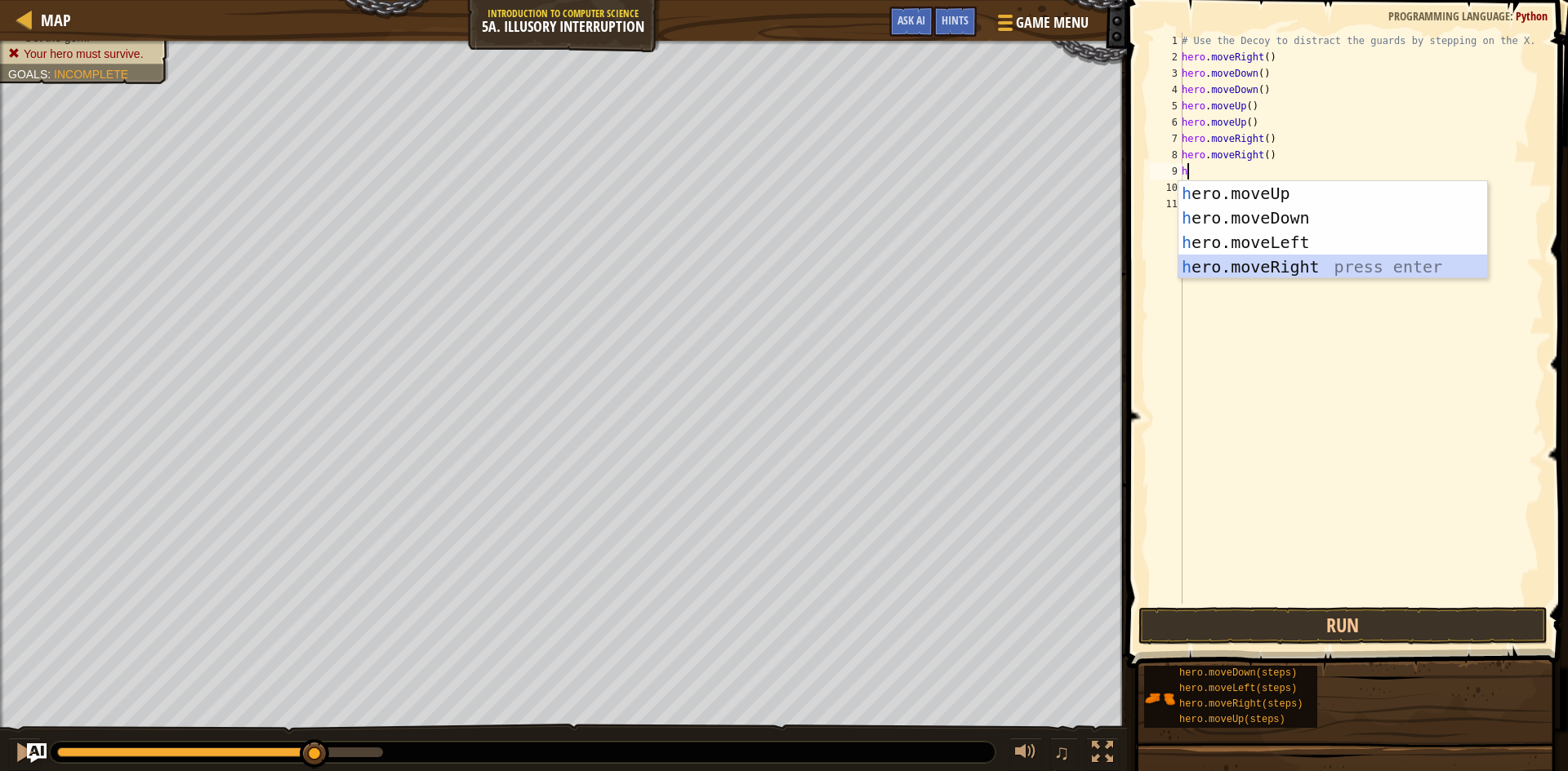
click at [1278, 266] on div "h ero.moveUp press enter h ero.moveDown press enter h ero.moveLeft press enter …" at bounding box center [1332, 254] width 308 height 147
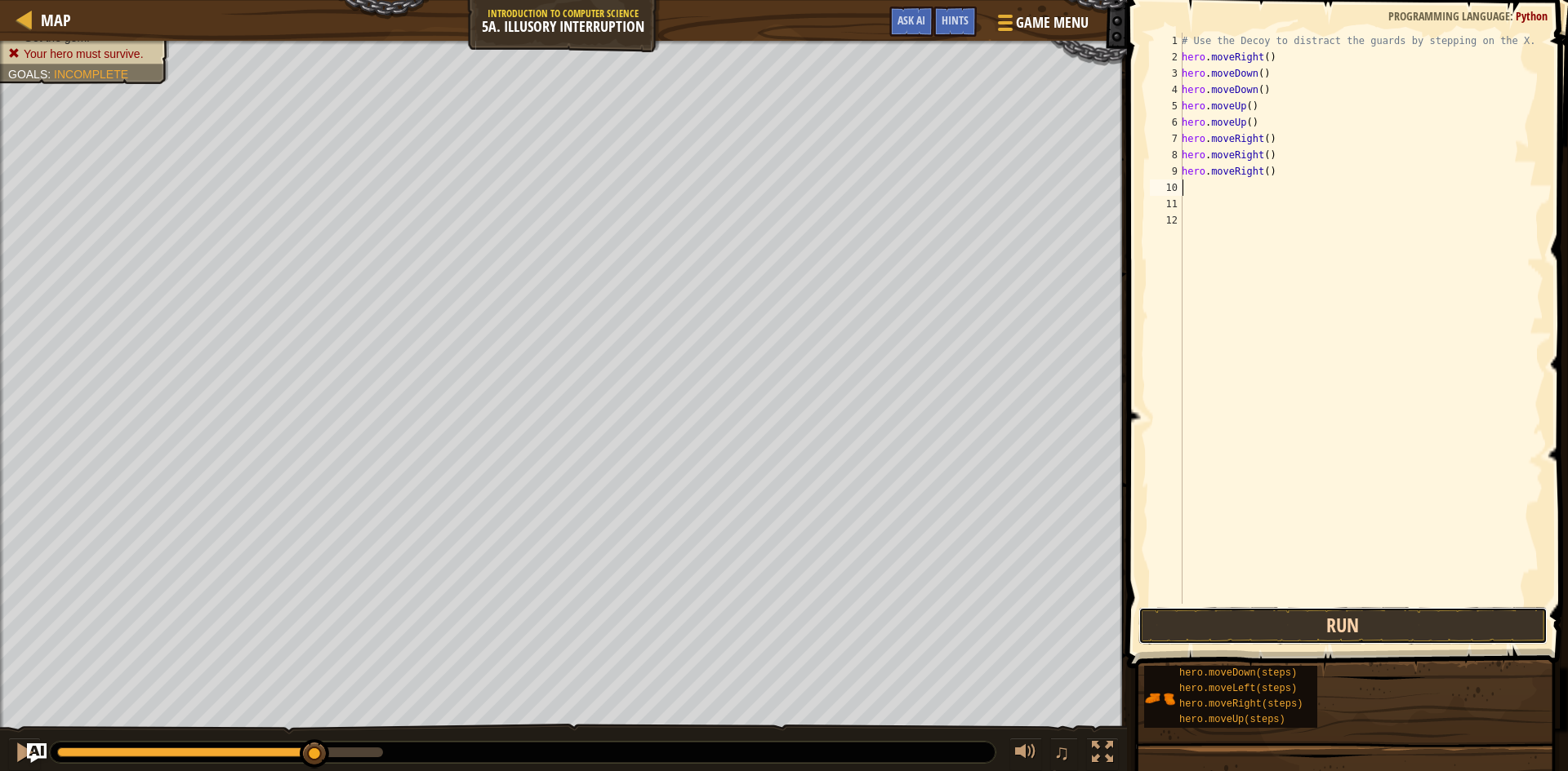
click at [1305, 632] on button "Run" at bounding box center [1343, 626] width 409 height 38
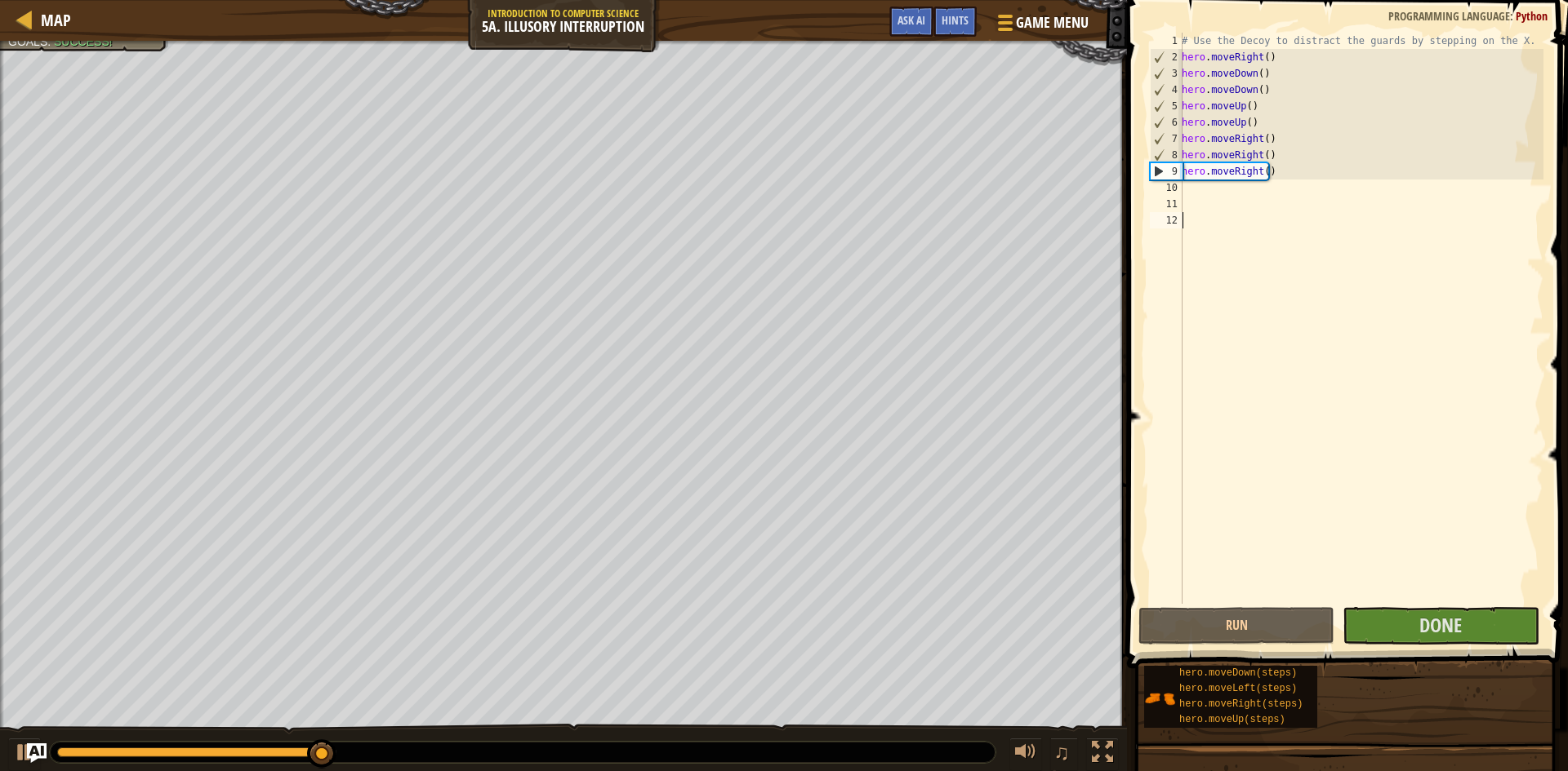
click at [1442, 600] on div "# Use the Decoy to distract the guards by stepping on the X. hero . moveRight (…" at bounding box center [1361, 335] width 365 height 604
click at [1437, 631] on span "Done" at bounding box center [1440, 626] width 42 height 26
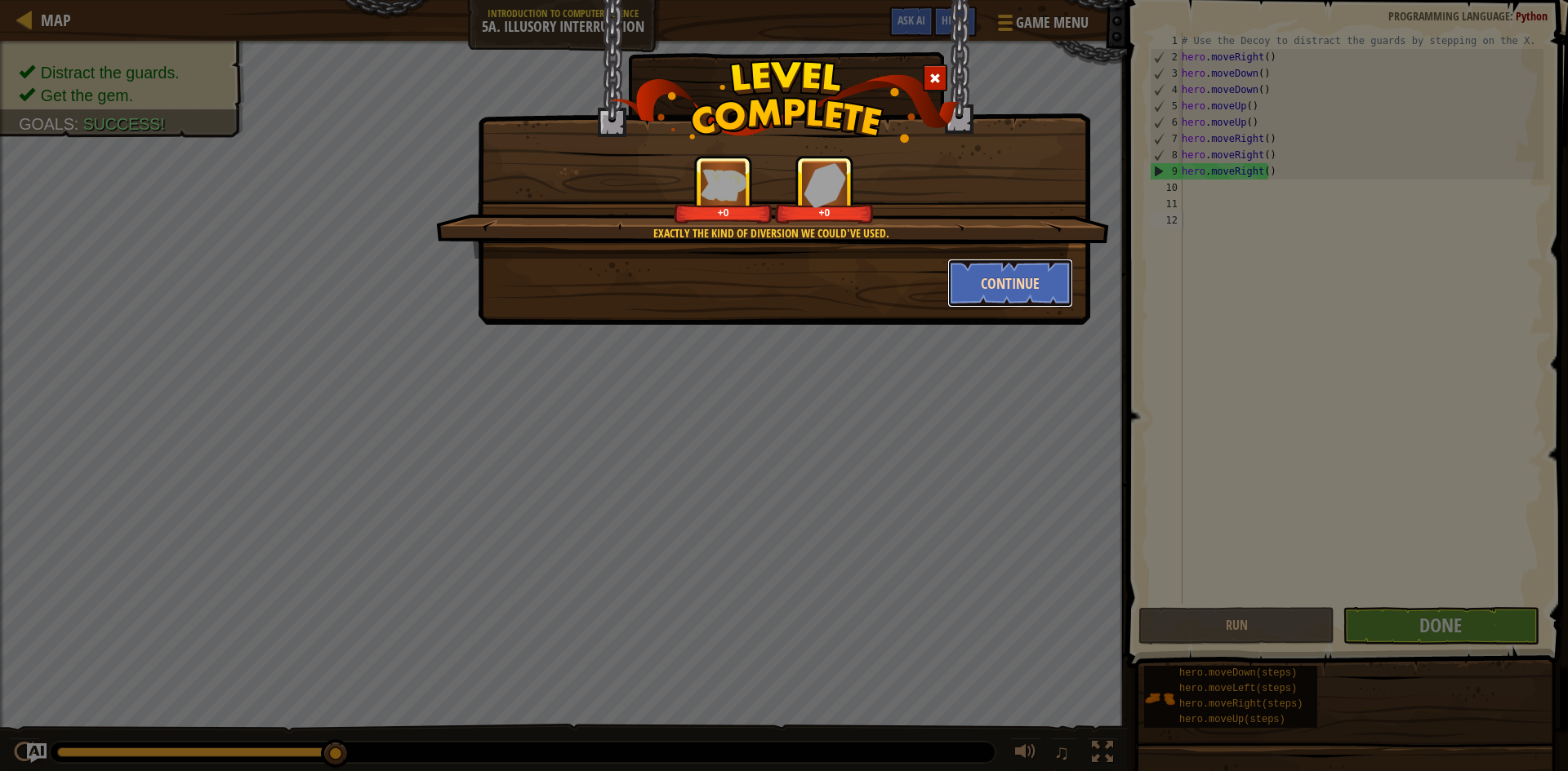
click at [986, 268] on button "Continue" at bounding box center [1011, 284] width 126 height 49
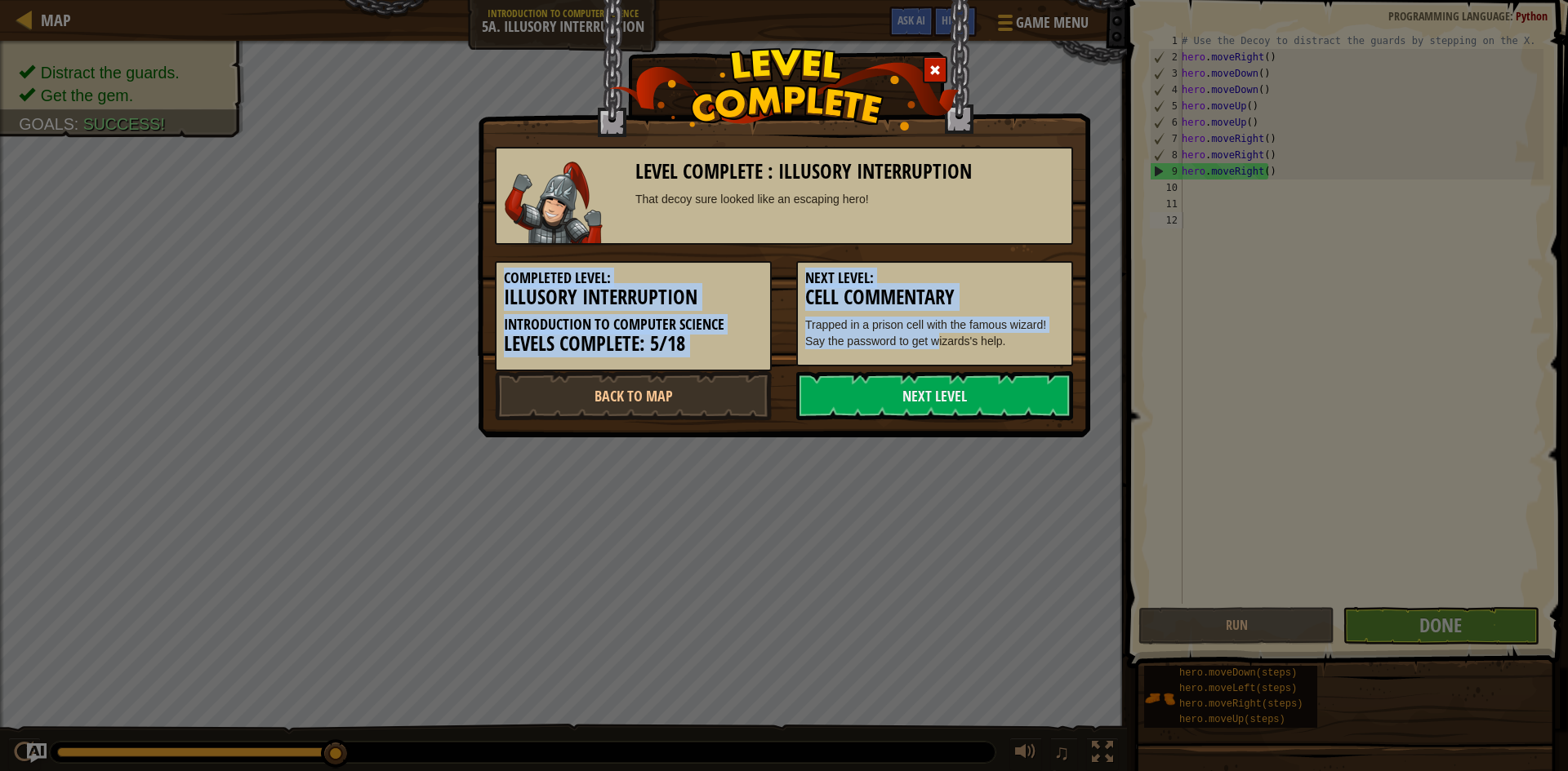
drag, startPoint x: 945, startPoint y: 312, endPoint x: 909, endPoint y: 217, distance: 101.6
click at [916, 205] on div "Level Complete : Illusory Interruption That decoy sure looked like an escaping …" at bounding box center [784, 275] width 578 height 289
click at [949, 384] on link "Next Level" at bounding box center [934, 396] width 277 height 49
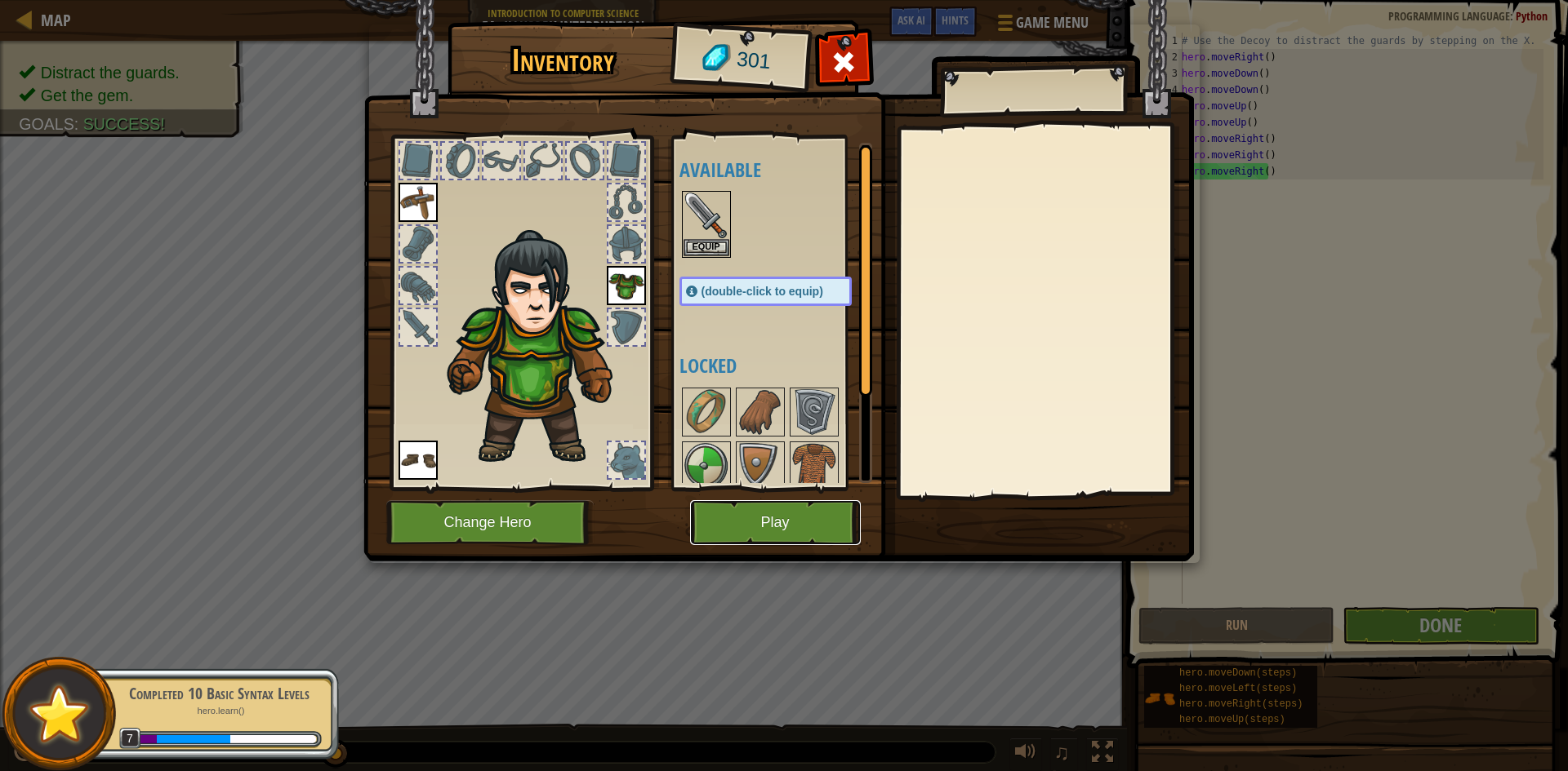
click at [757, 518] on button "Play" at bounding box center [775, 523] width 171 height 45
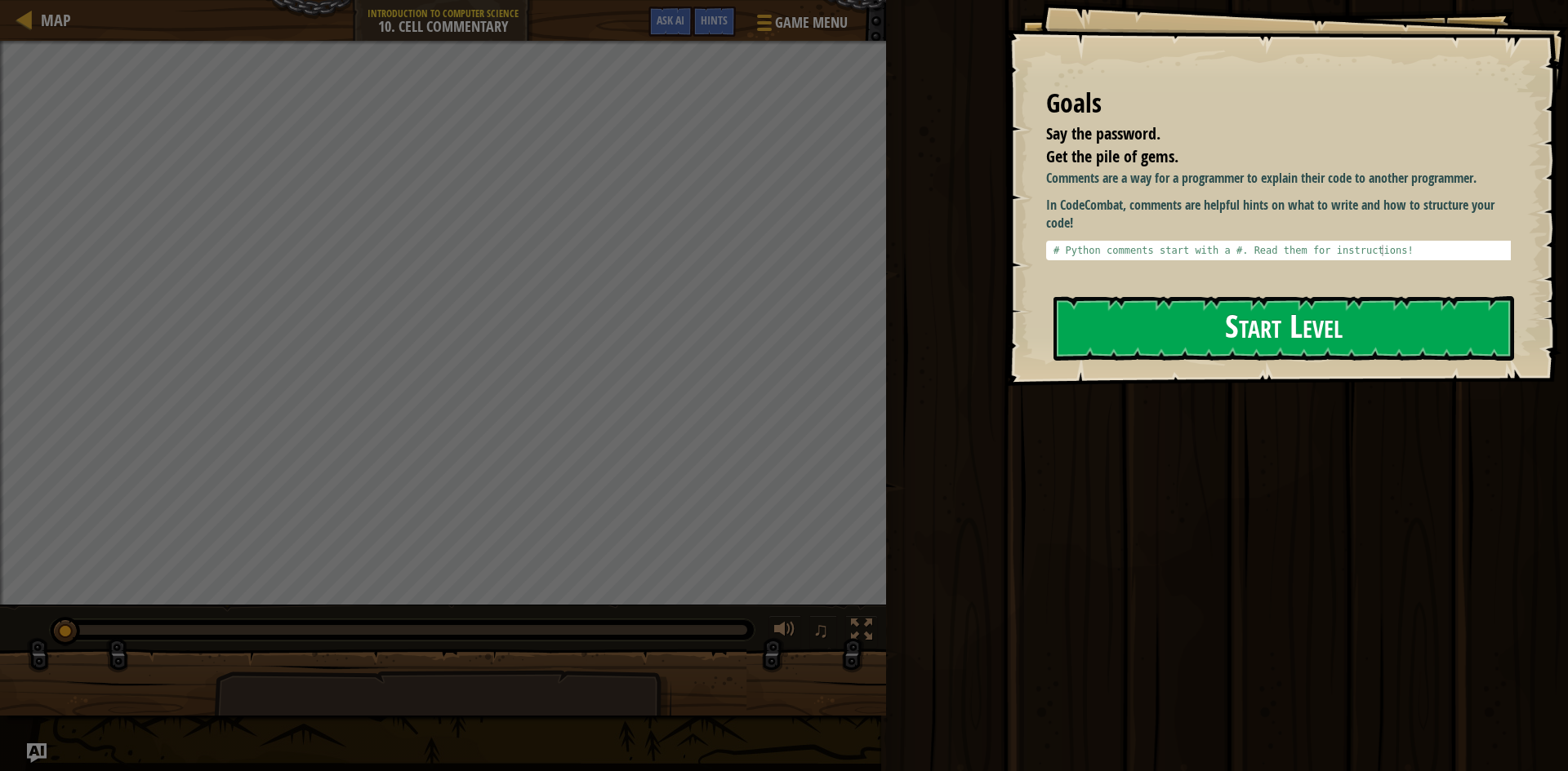
click at [1224, 297] on button "Start Level" at bounding box center [1283, 328] width 460 height 64
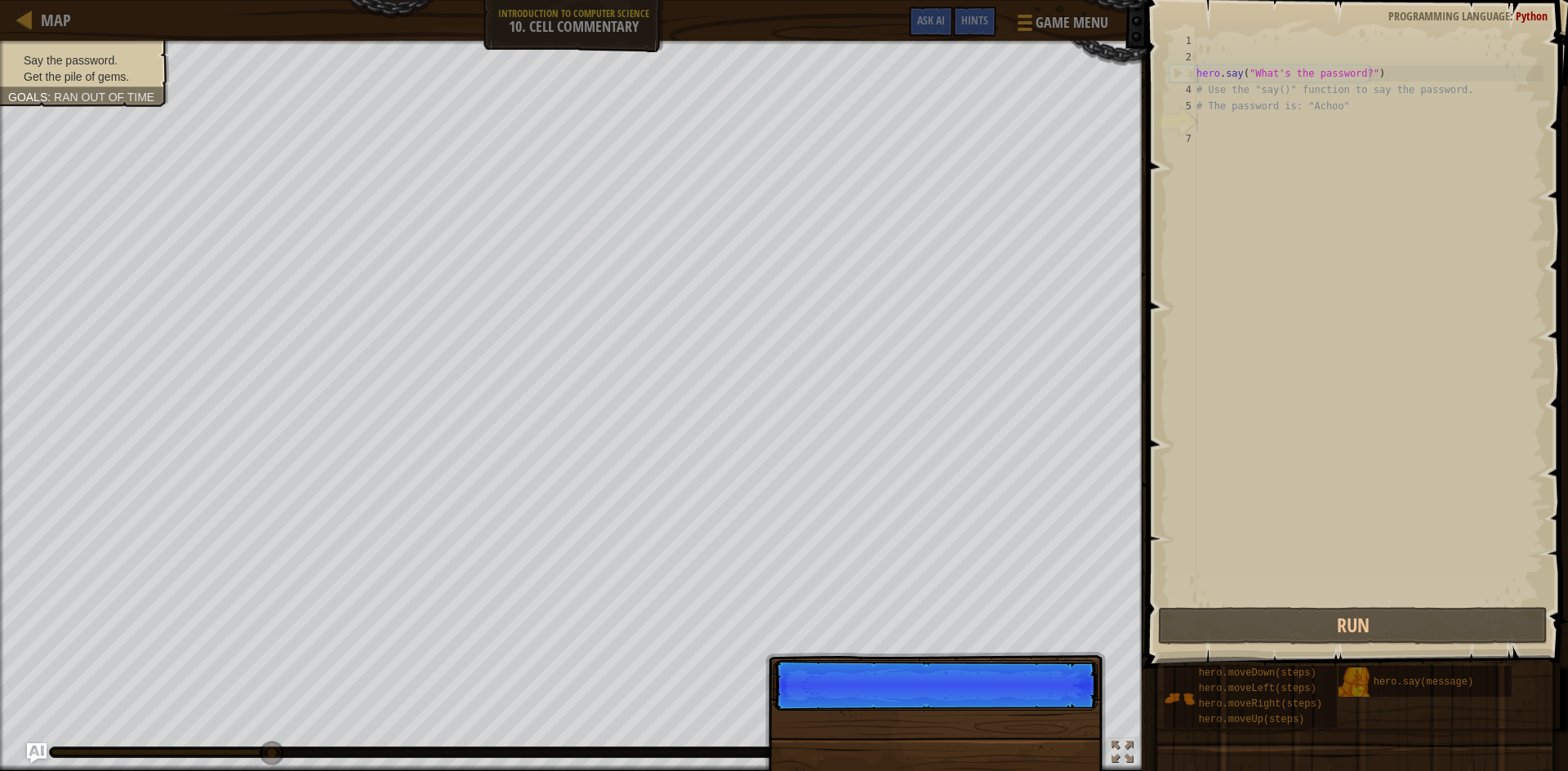
scroll to position [8, 0]
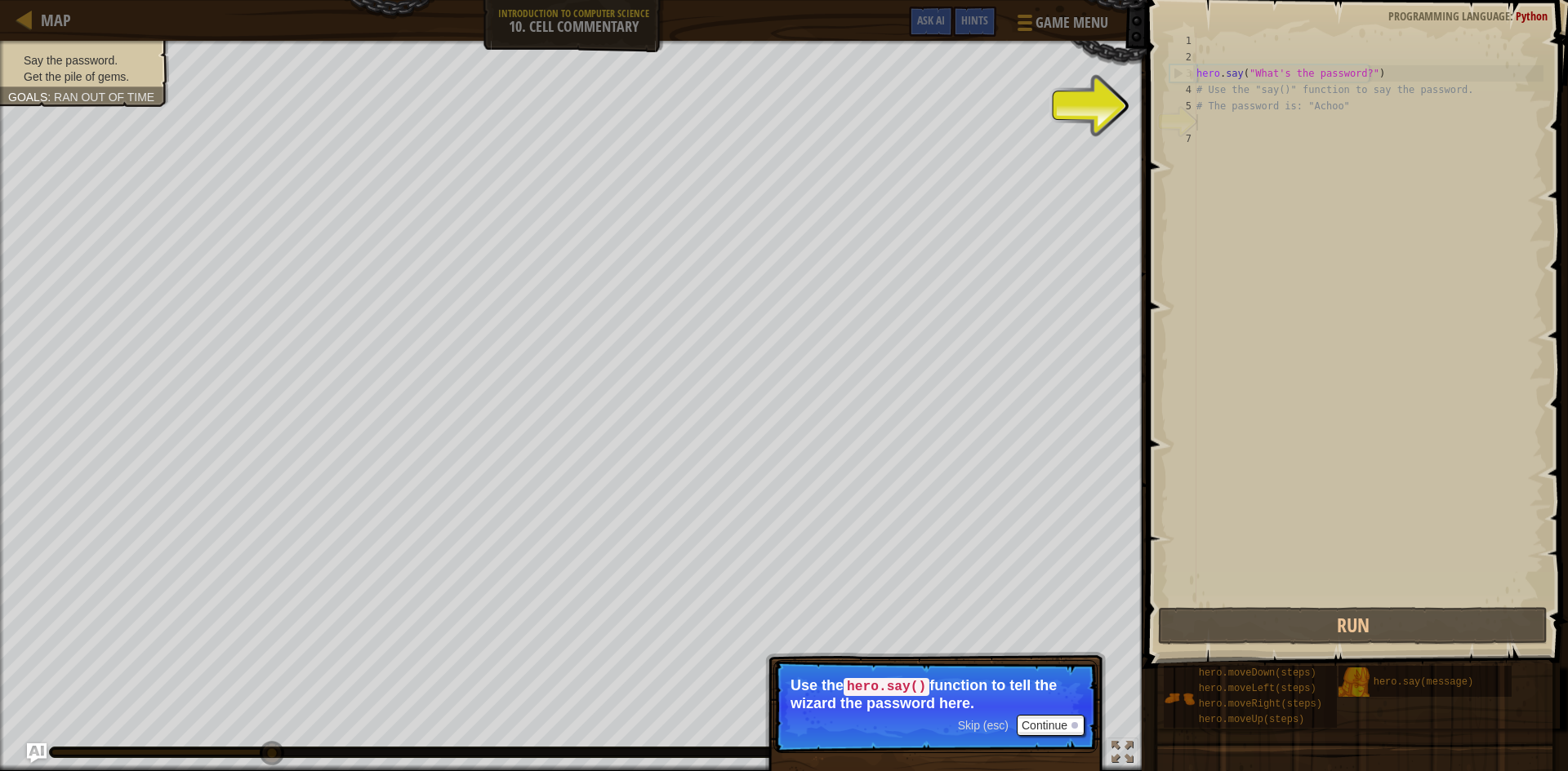
click at [1236, 114] on div "hero . say ( "What's the password?" ) # Use the "say()" function to say the pas…" at bounding box center [1368, 335] width 351 height 604
click at [1048, 717] on button "Continue" at bounding box center [1050, 726] width 68 height 22
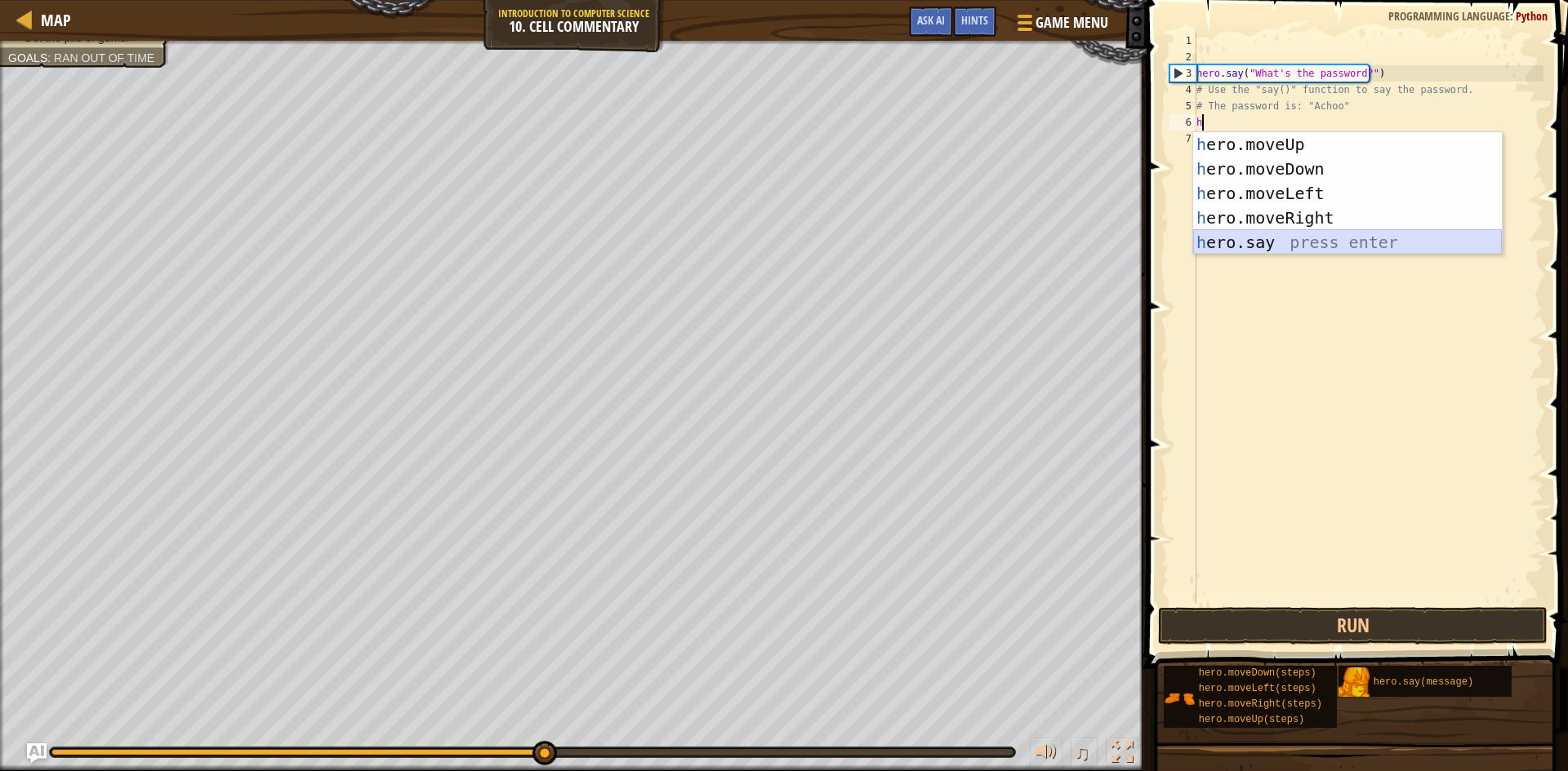
click at [1258, 240] on div "h ero.moveUp press enter h ero.moveDown press enter h ero.moveLeft press enter …" at bounding box center [1346, 218] width 308 height 172
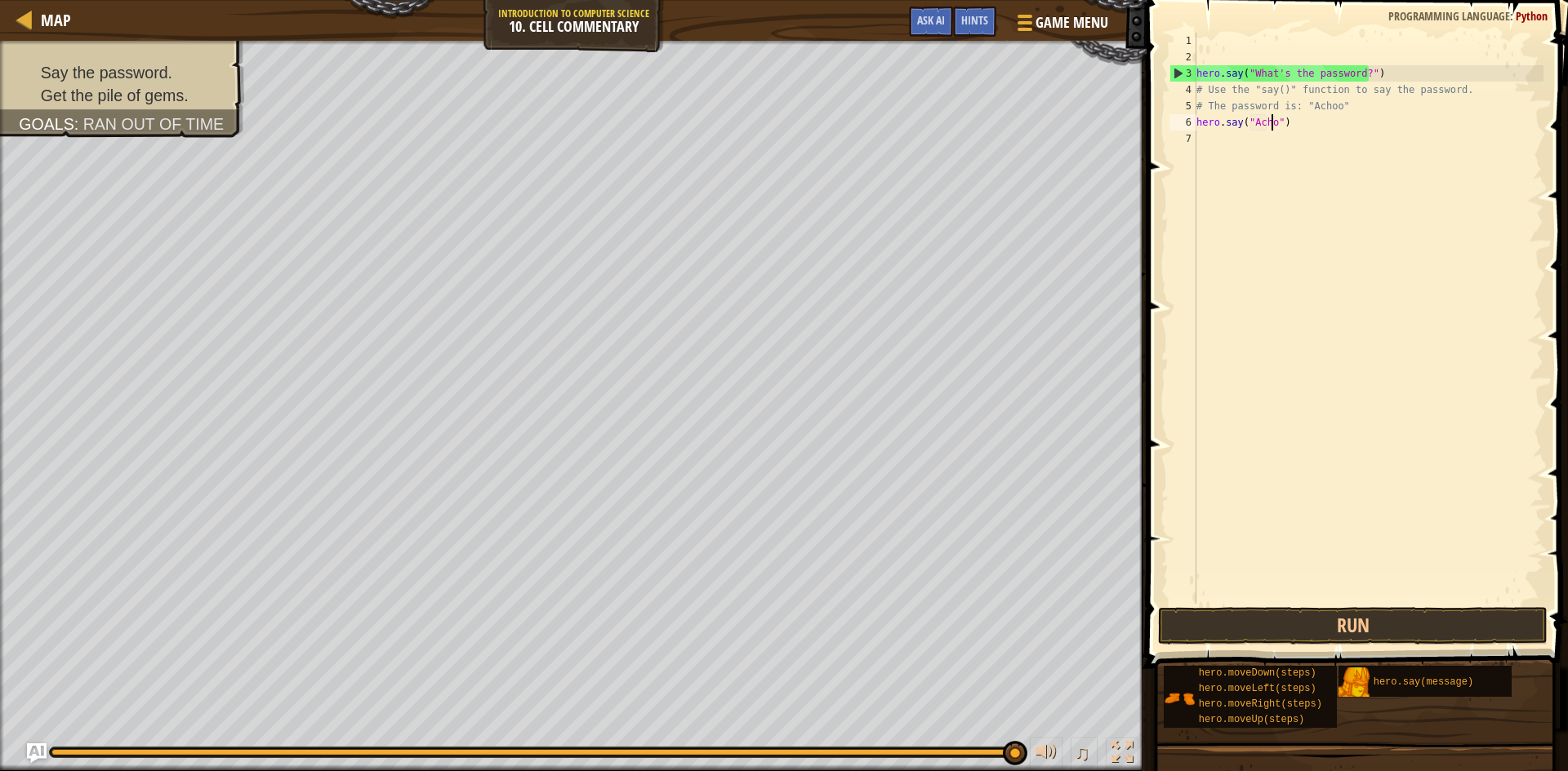
scroll to position [8, 7]
type textarea "hero.say("Achoo")"
click at [1304, 622] on button "Run" at bounding box center [1352, 626] width 389 height 38
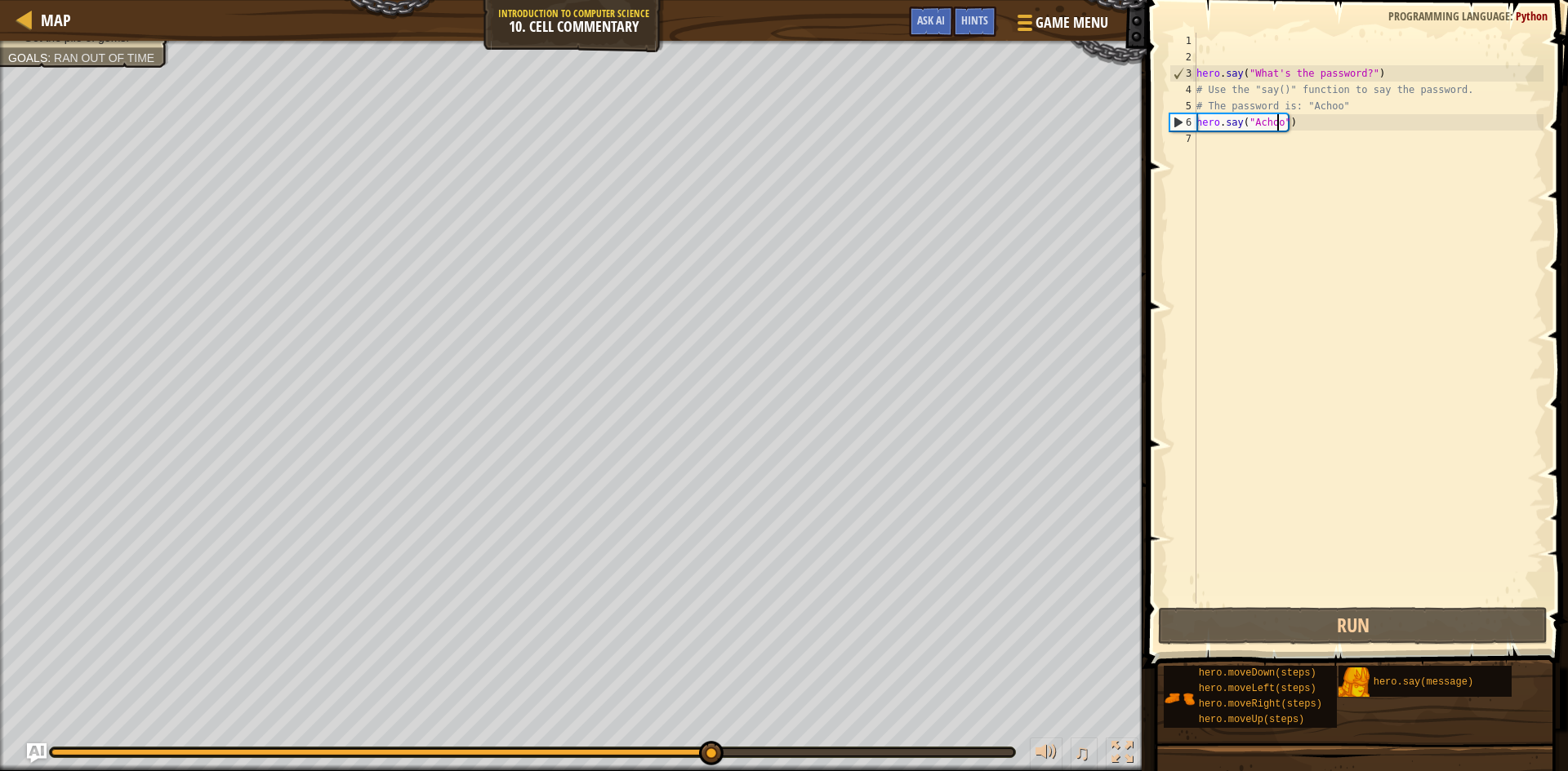
click at [1231, 143] on div "hero . say ( "What's the password?" ) # Use the "say()" function to say the pas…" at bounding box center [1368, 335] width 351 height 604
type textarea "h"
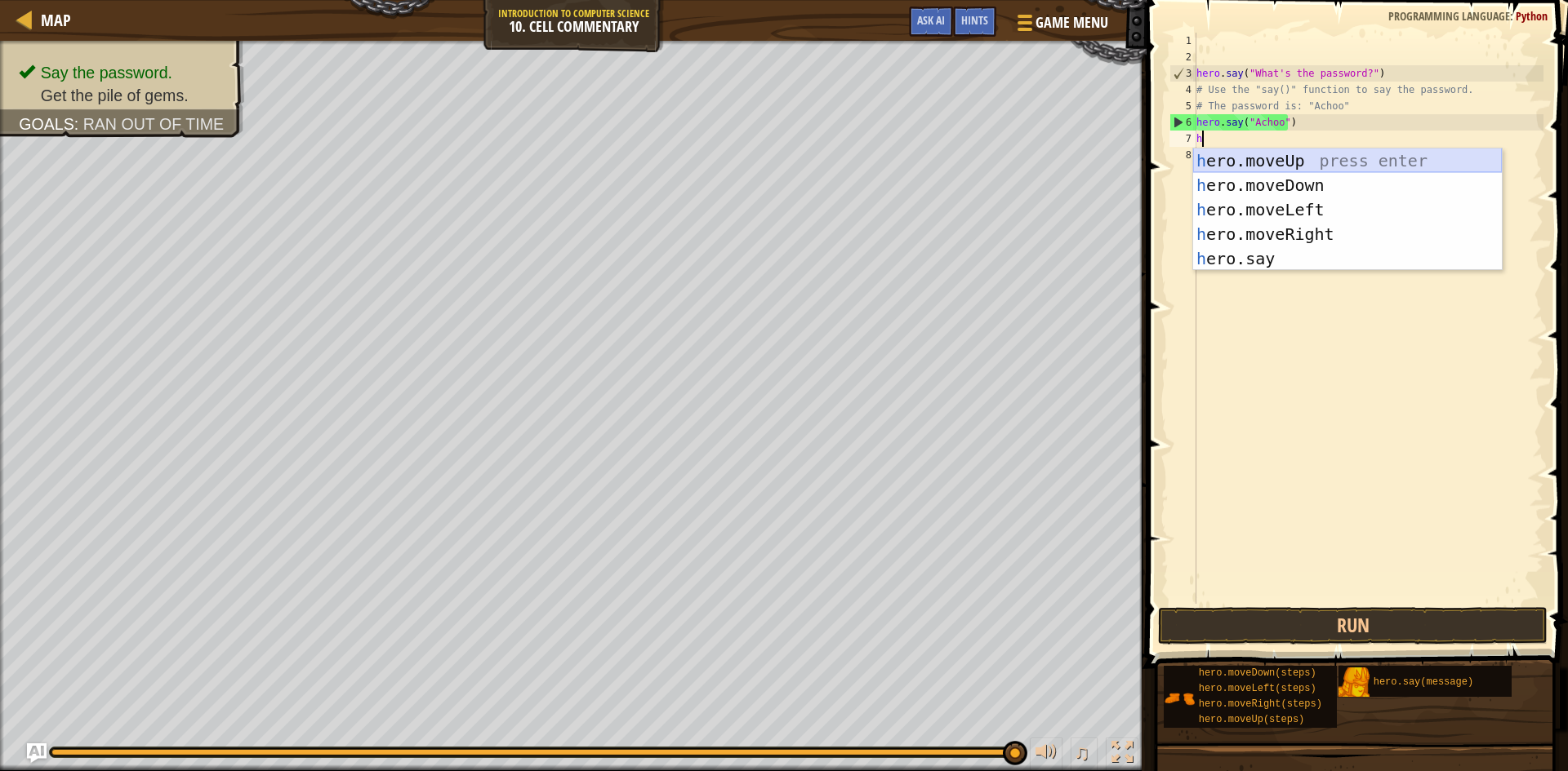
click at [1268, 163] on div "h ero.moveUp press enter h ero.moveDown press enter h ero.moveLeft press enter …" at bounding box center [1346, 235] width 308 height 172
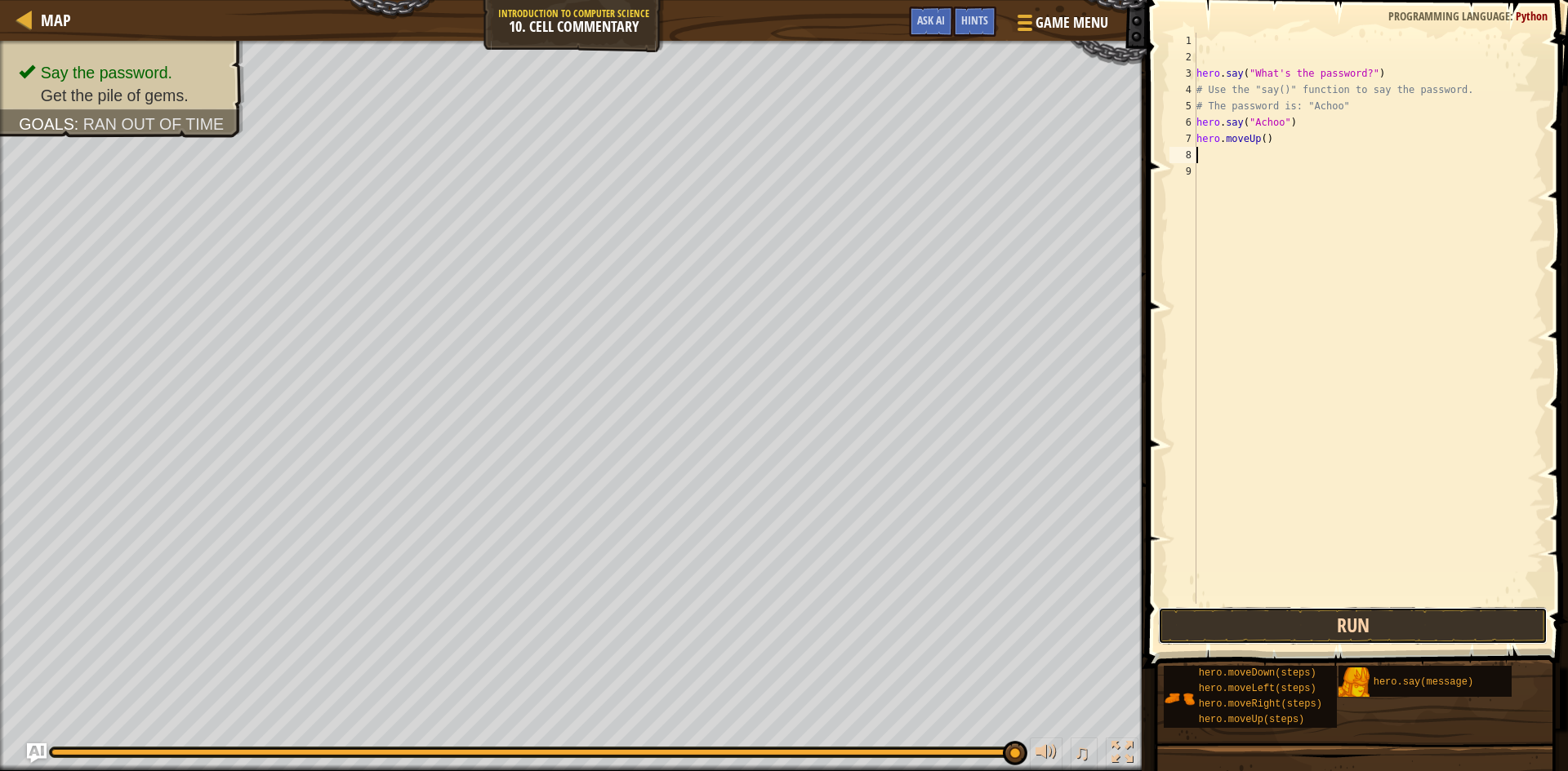
click at [1296, 614] on button "Run" at bounding box center [1352, 626] width 389 height 38
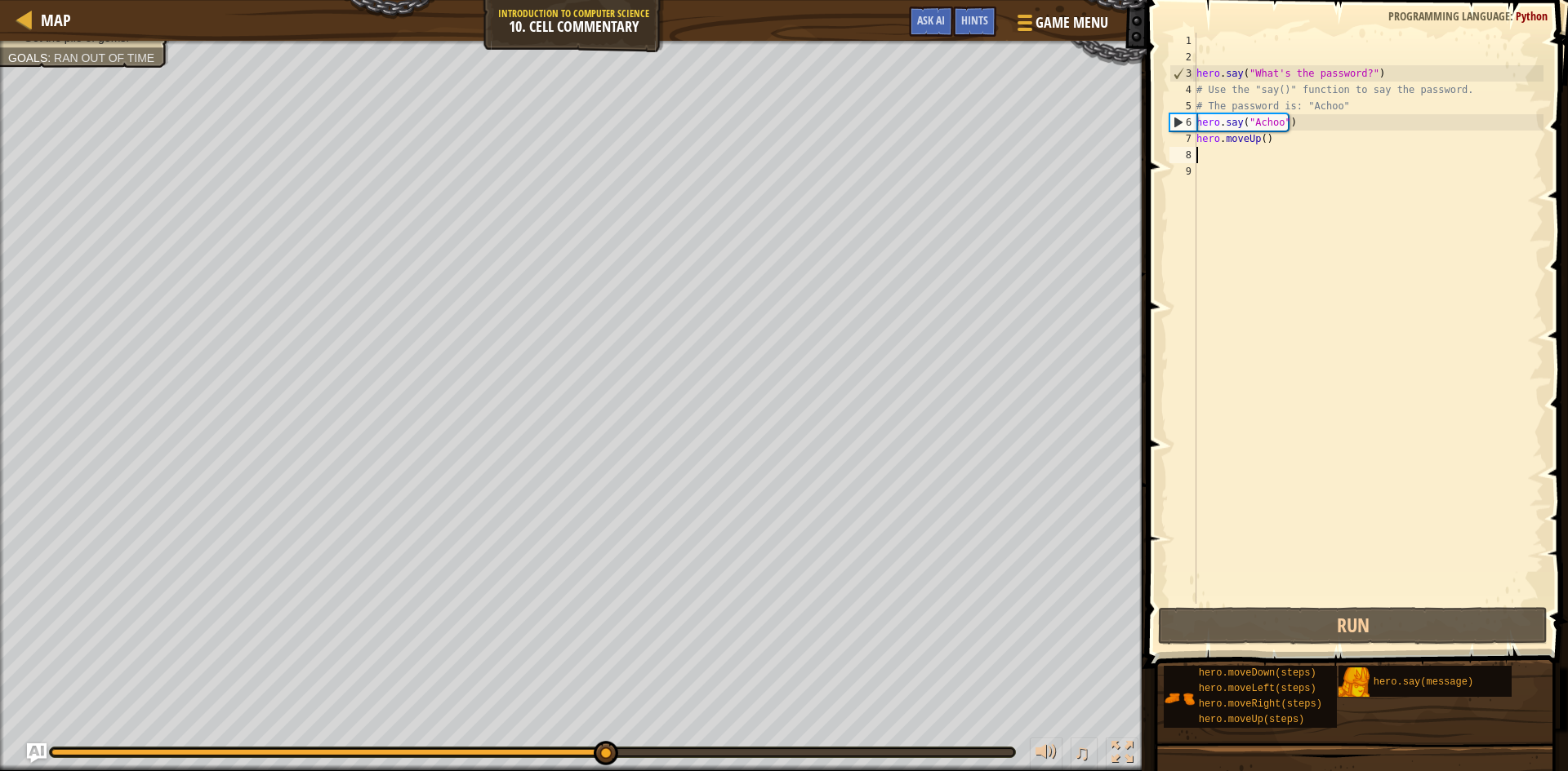
type textarea "h"
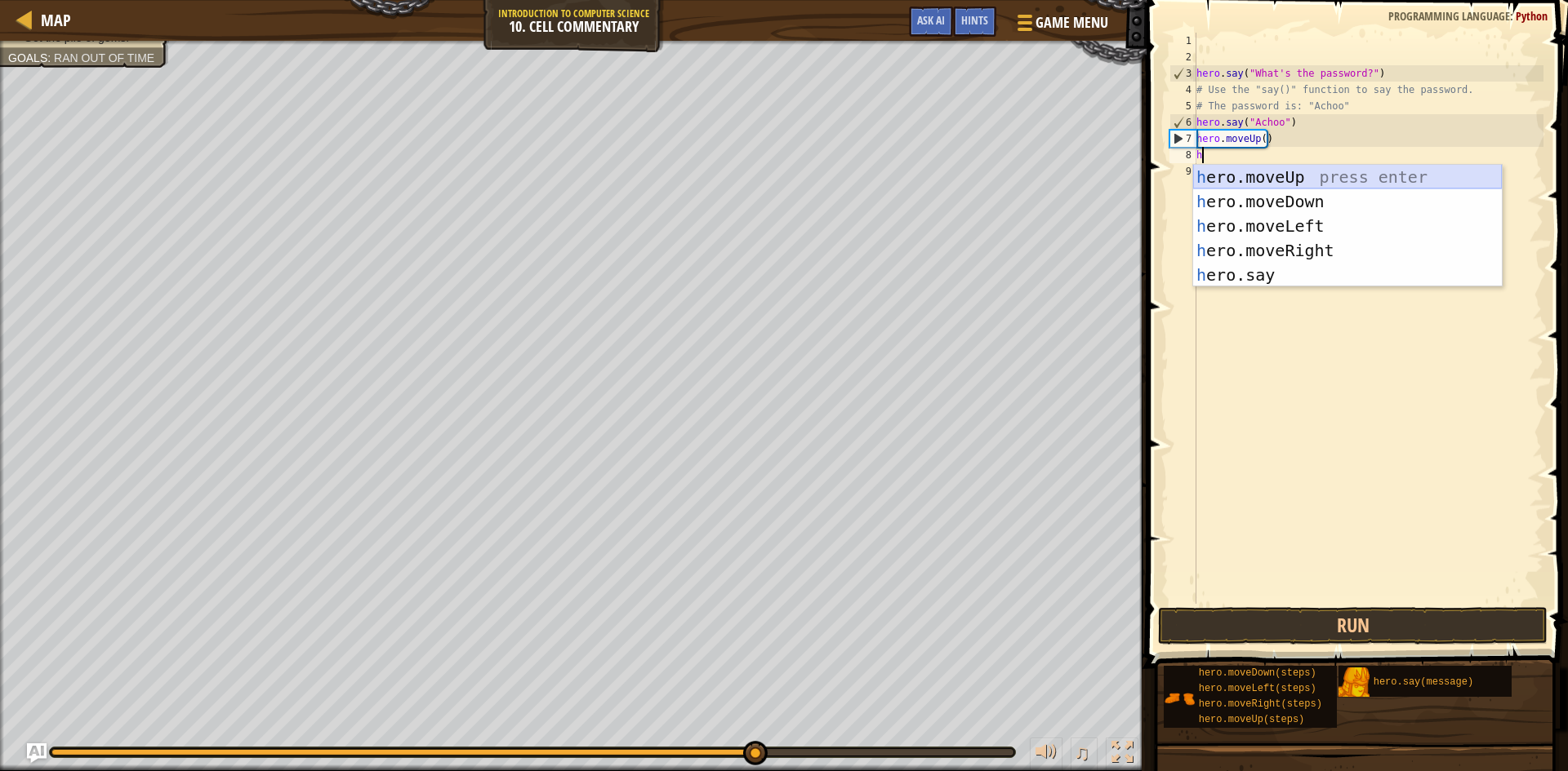
click at [1268, 175] on div "h ero.moveUp press enter h ero.moveDown press enter h ero.moveLeft press enter …" at bounding box center [1346, 251] width 308 height 172
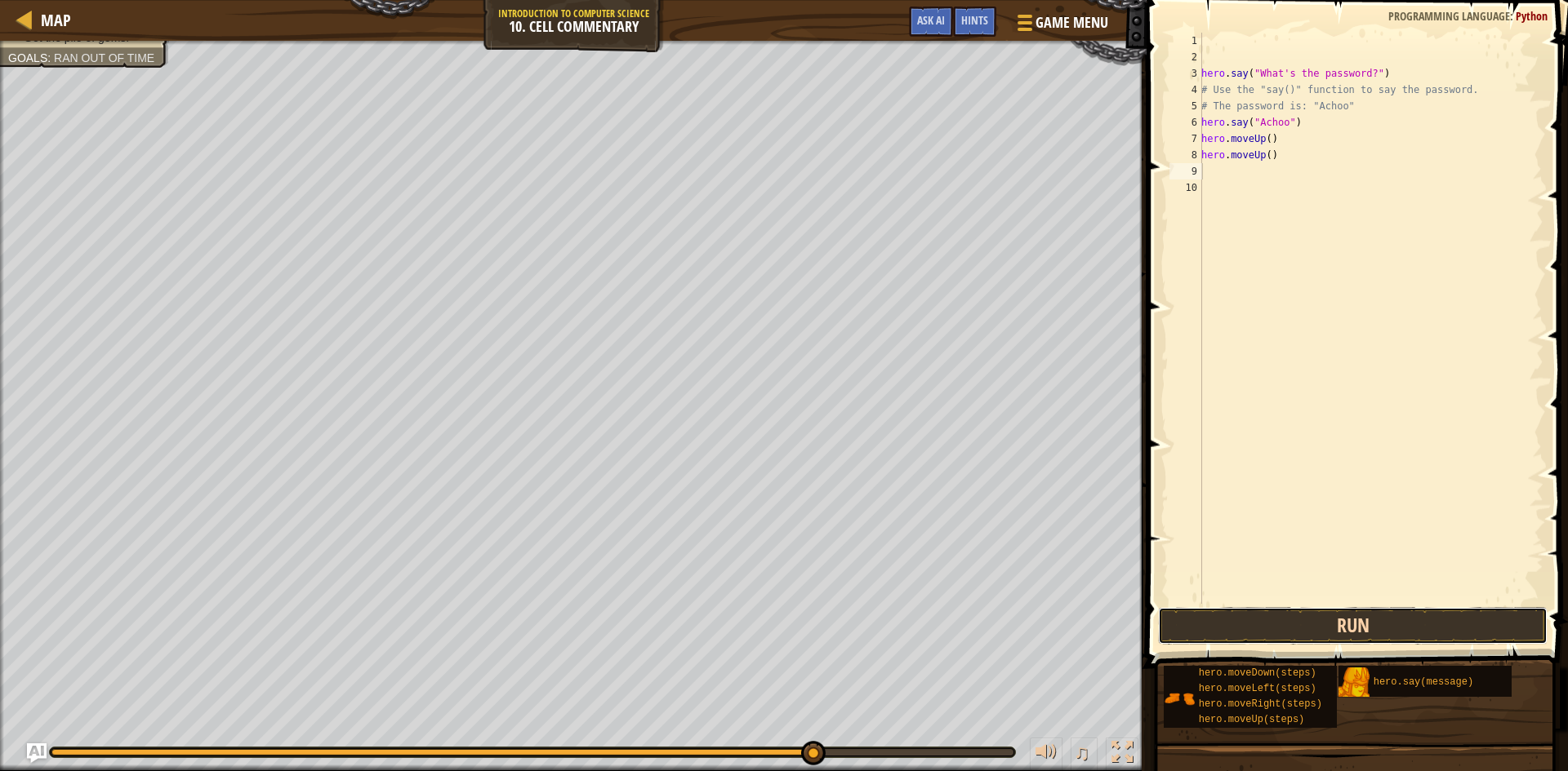
click at [1277, 630] on button "Run" at bounding box center [1352, 626] width 389 height 38
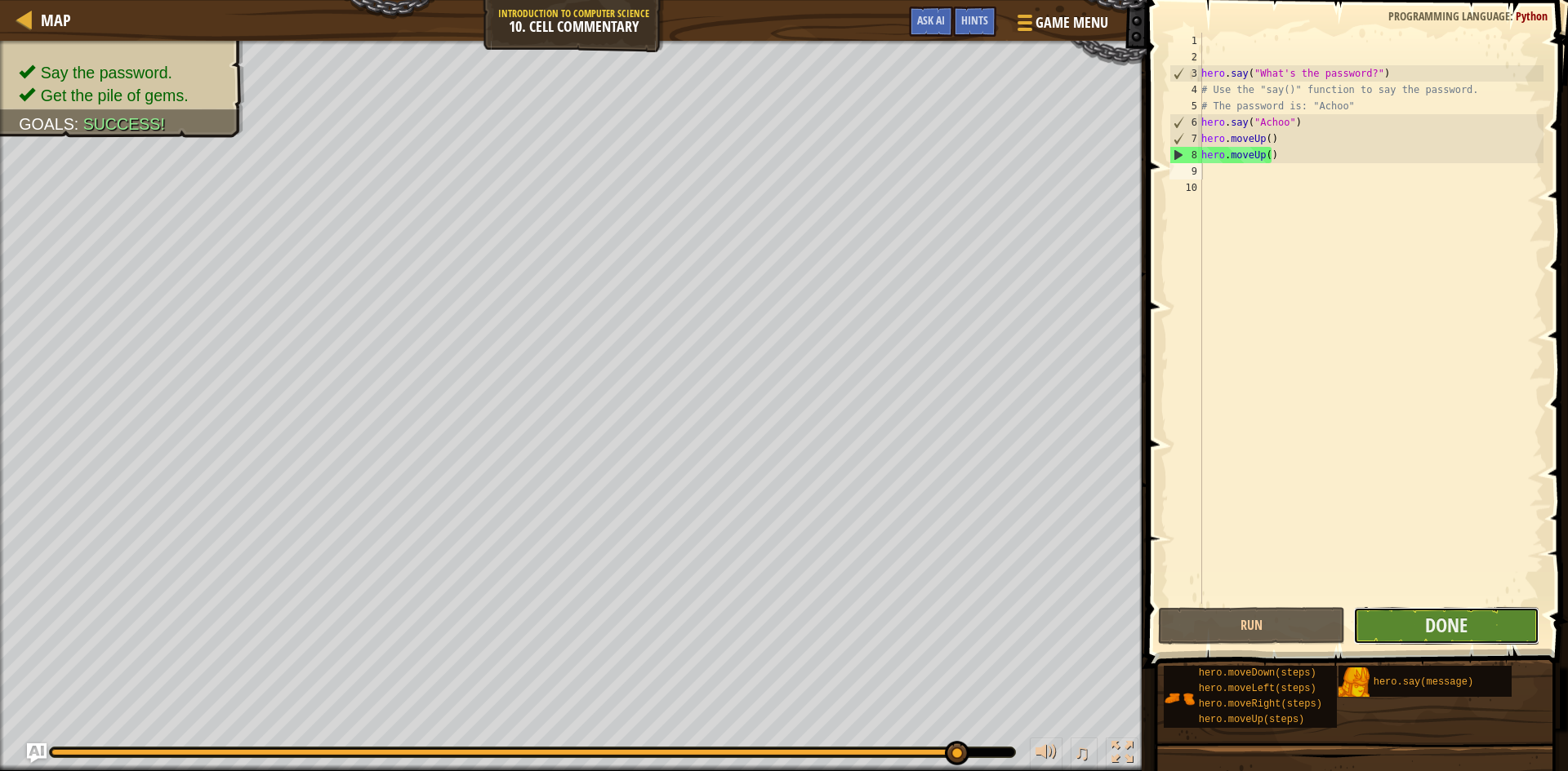
click at [1369, 620] on button "Done" at bounding box center [1446, 626] width 187 height 38
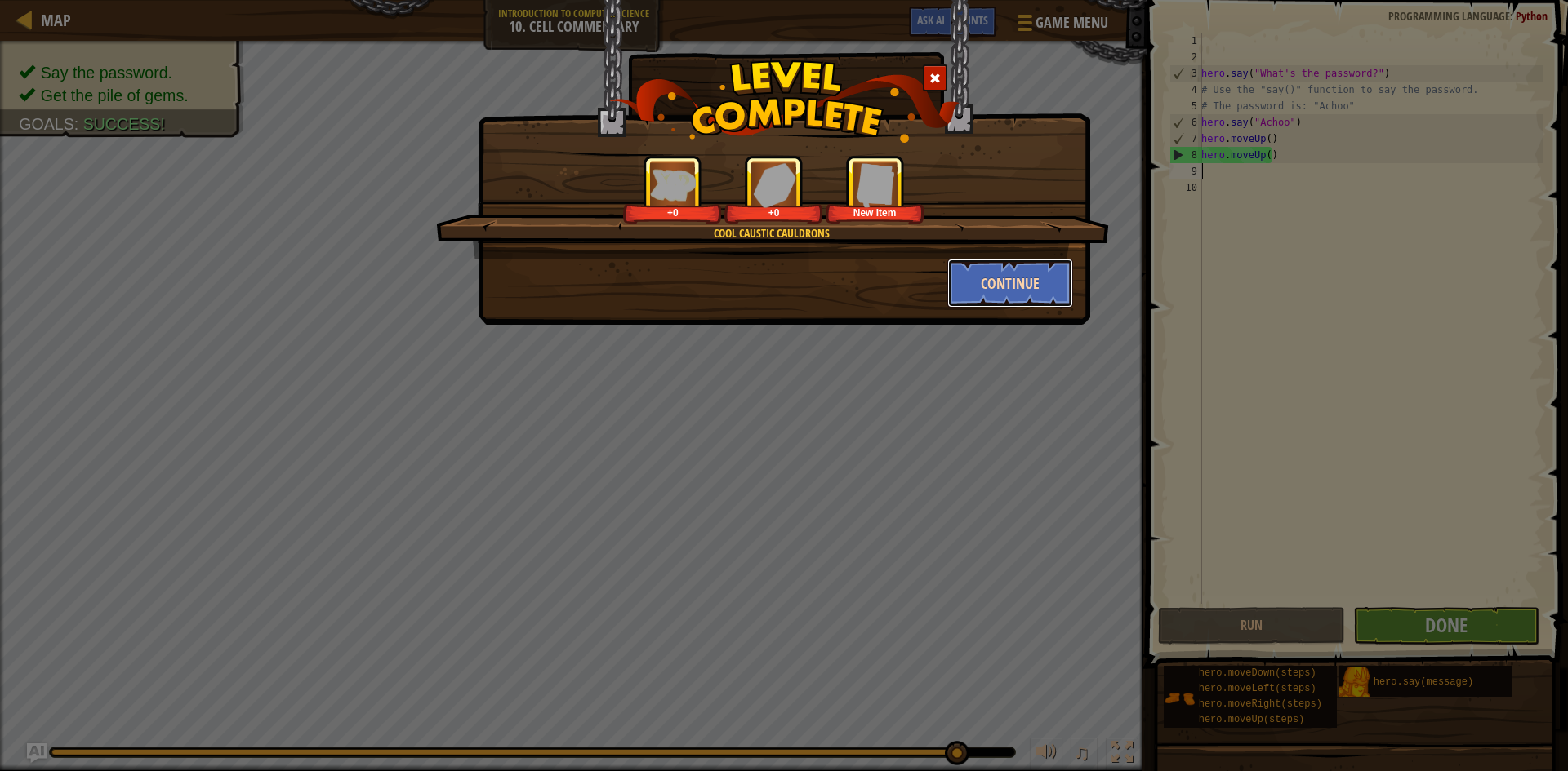
click at [1012, 288] on button "Continue" at bounding box center [1011, 284] width 126 height 49
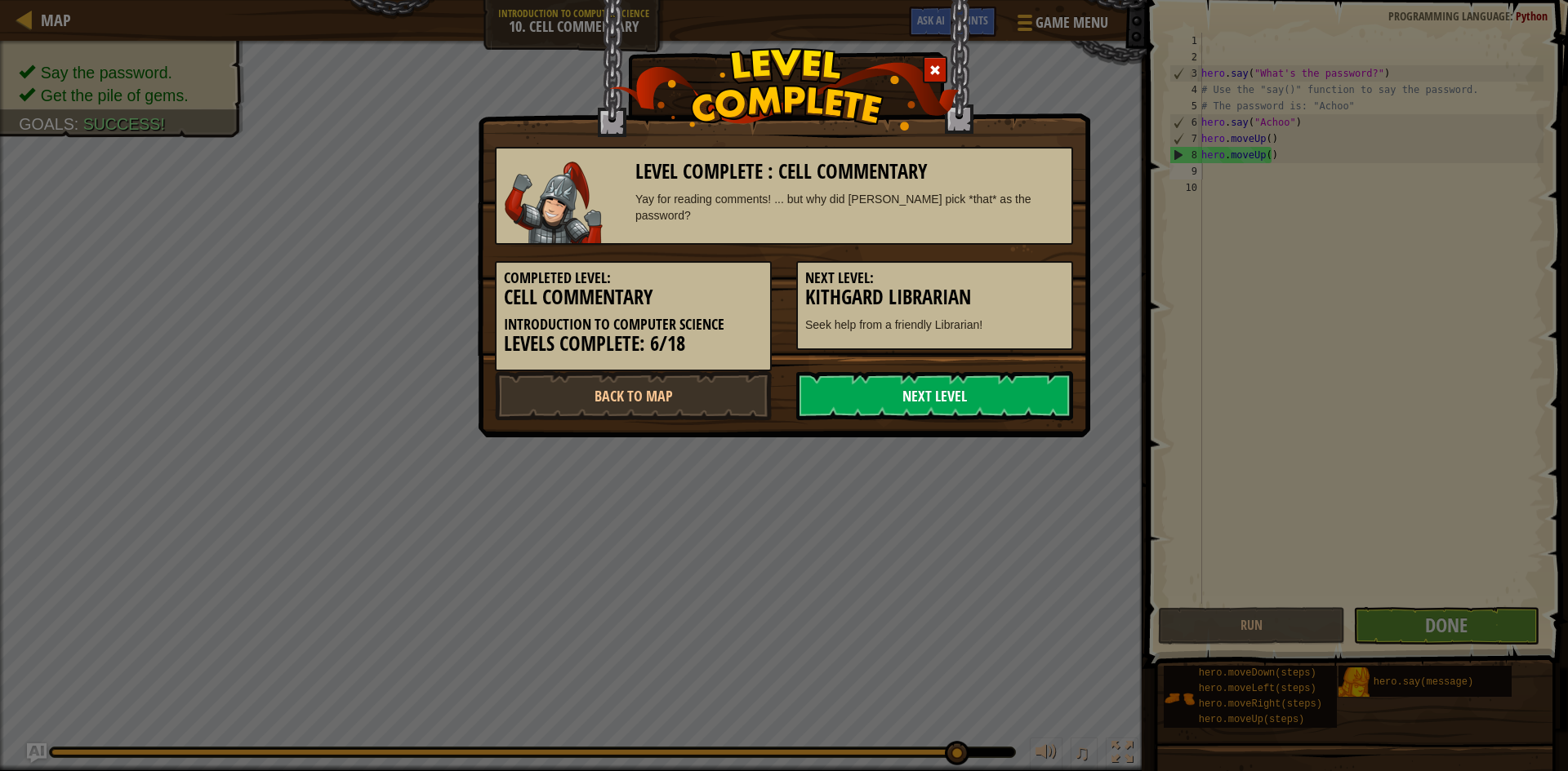
click at [876, 388] on link "Next Level" at bounding box center [934, 396] width 277 height 49
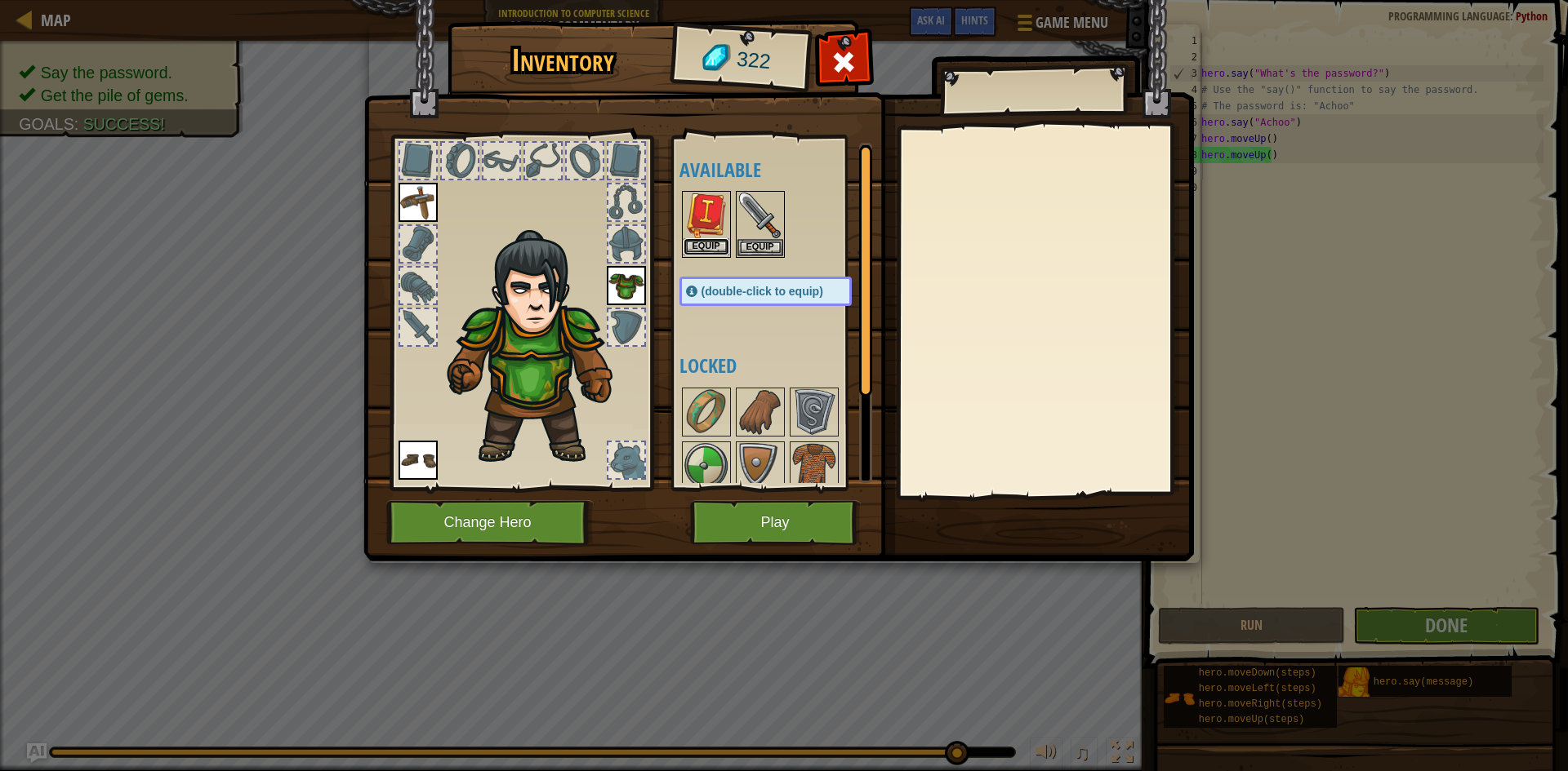
click at [718, 246] on button "Equip" at bounding box center [706, 247] width 45 height 17
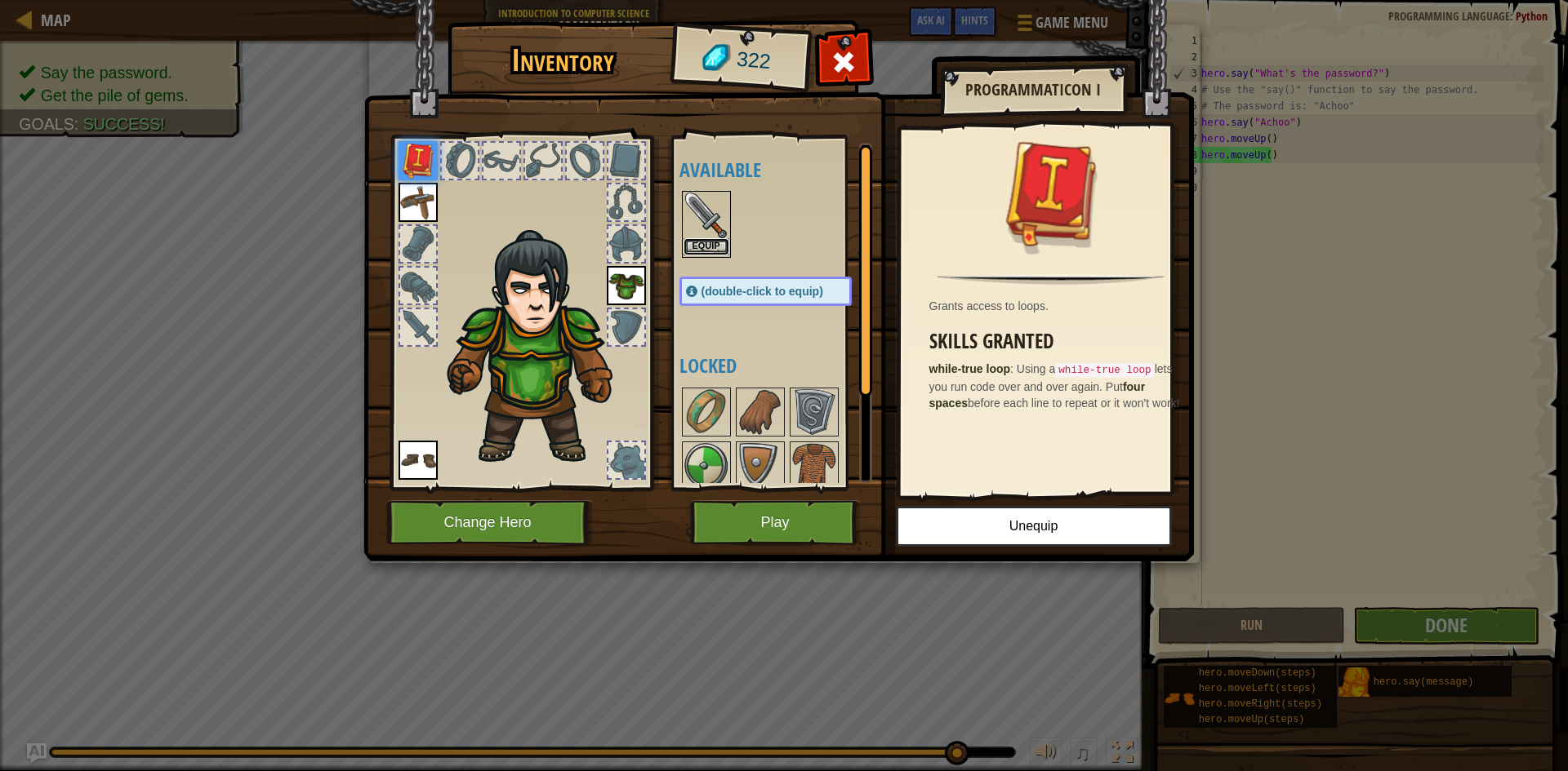
click at [710, 242] on button "Equip" at bounding box center [706, 247] width 45 height 17
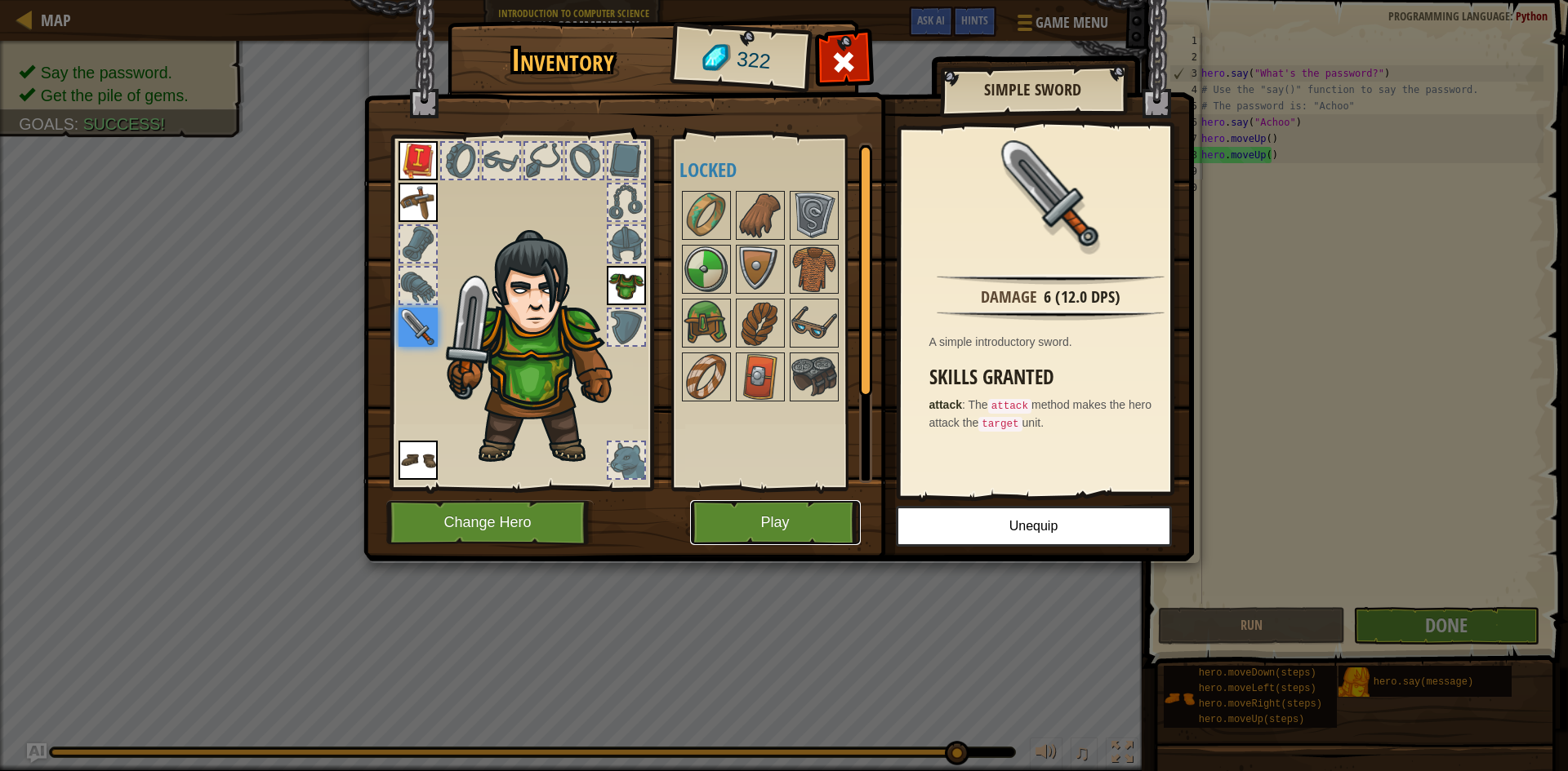
click at [768, 517] on button "Play" at bounding box center [775, 523] width 171 height 45
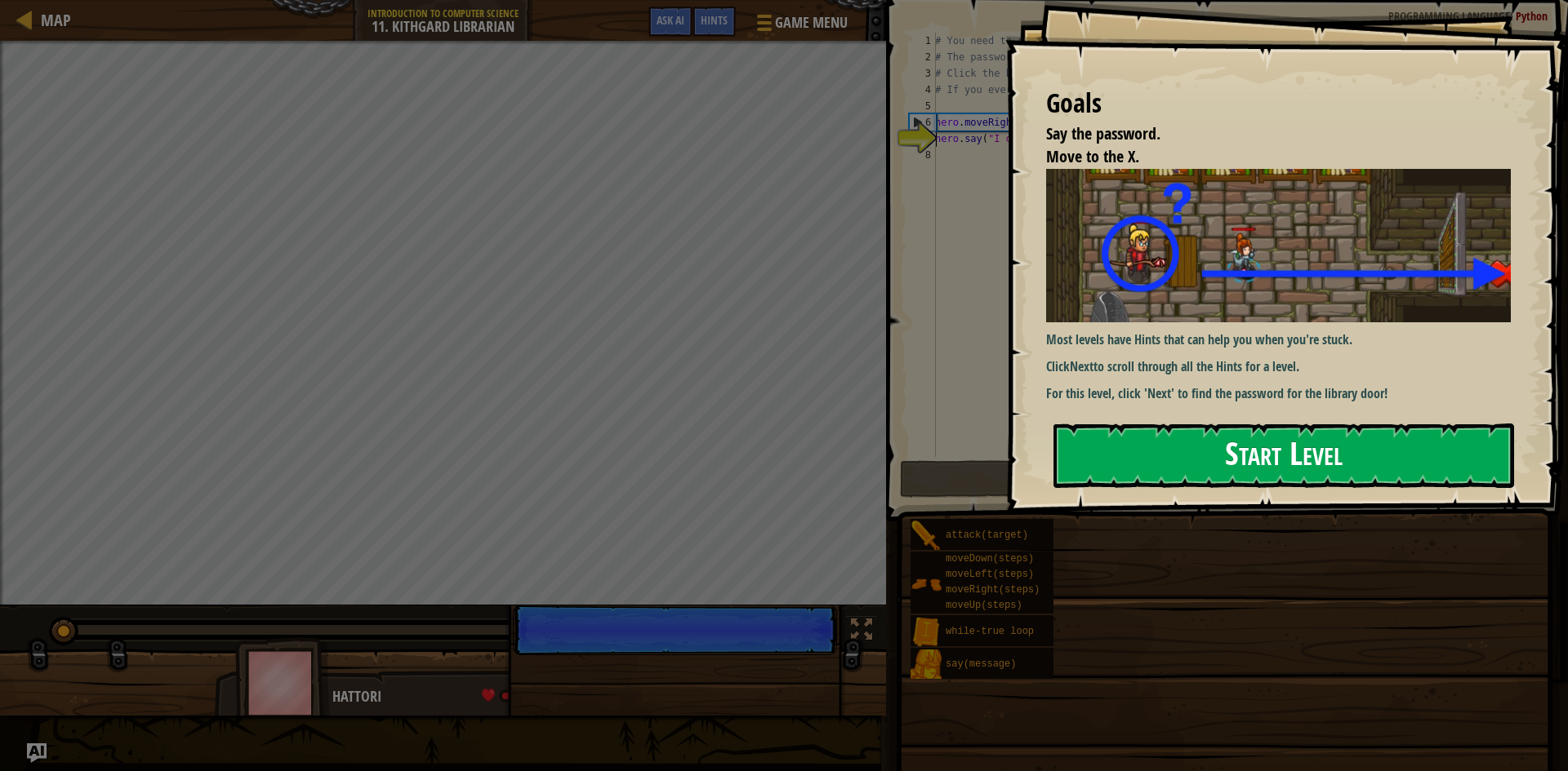
click at [1221, 454] on button "Start Level" at bounding box center [1283, 455] width 460 height 64
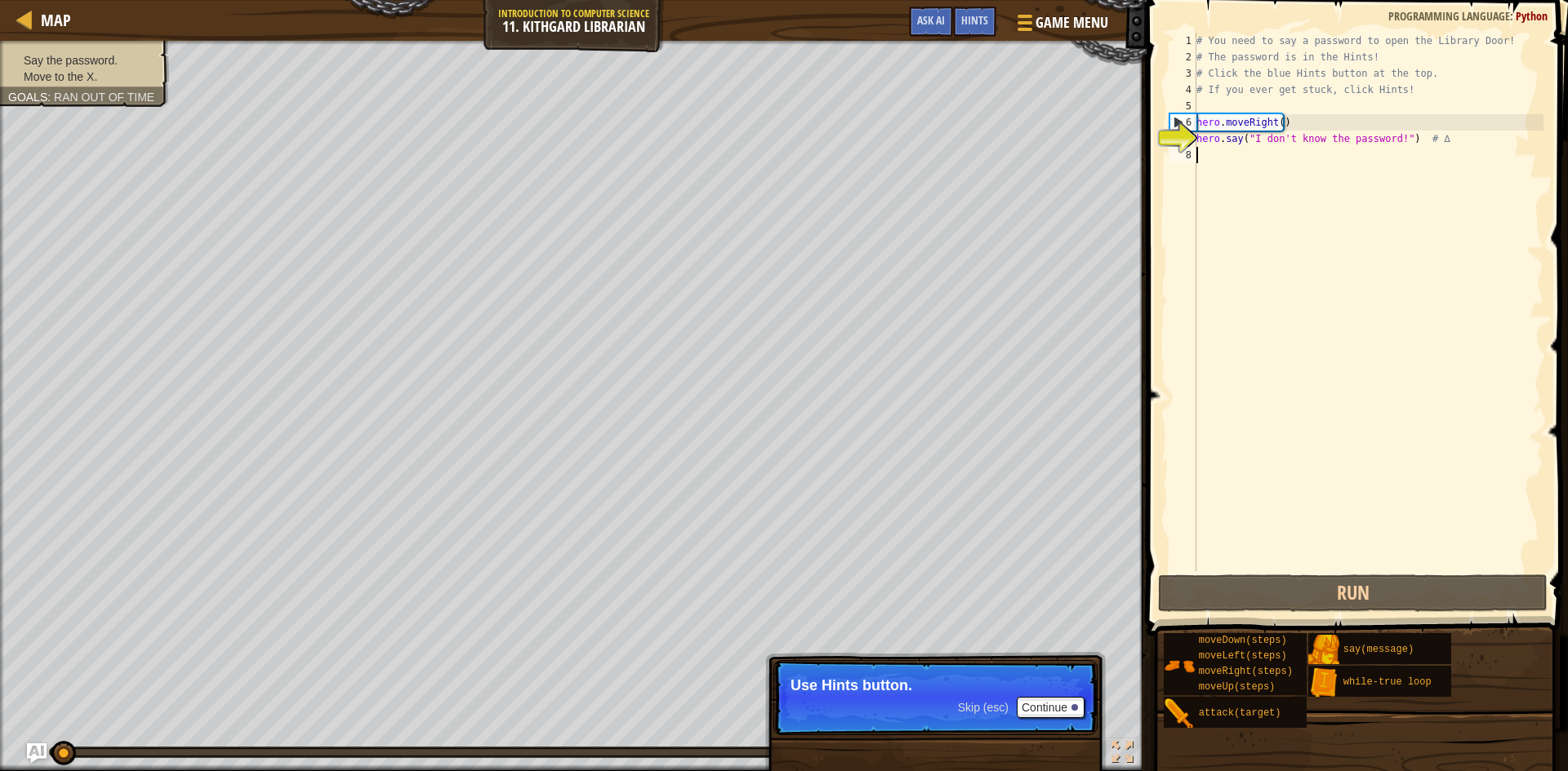
click at [1212, 156] on div "# You need to say a password to open the Library Door! # The password is in the…" at bounding box center [1368, 319] width 351 height 571
click at [1048, 704] on button "Continue" at bounding box center [1050, 708] width 68 height 22
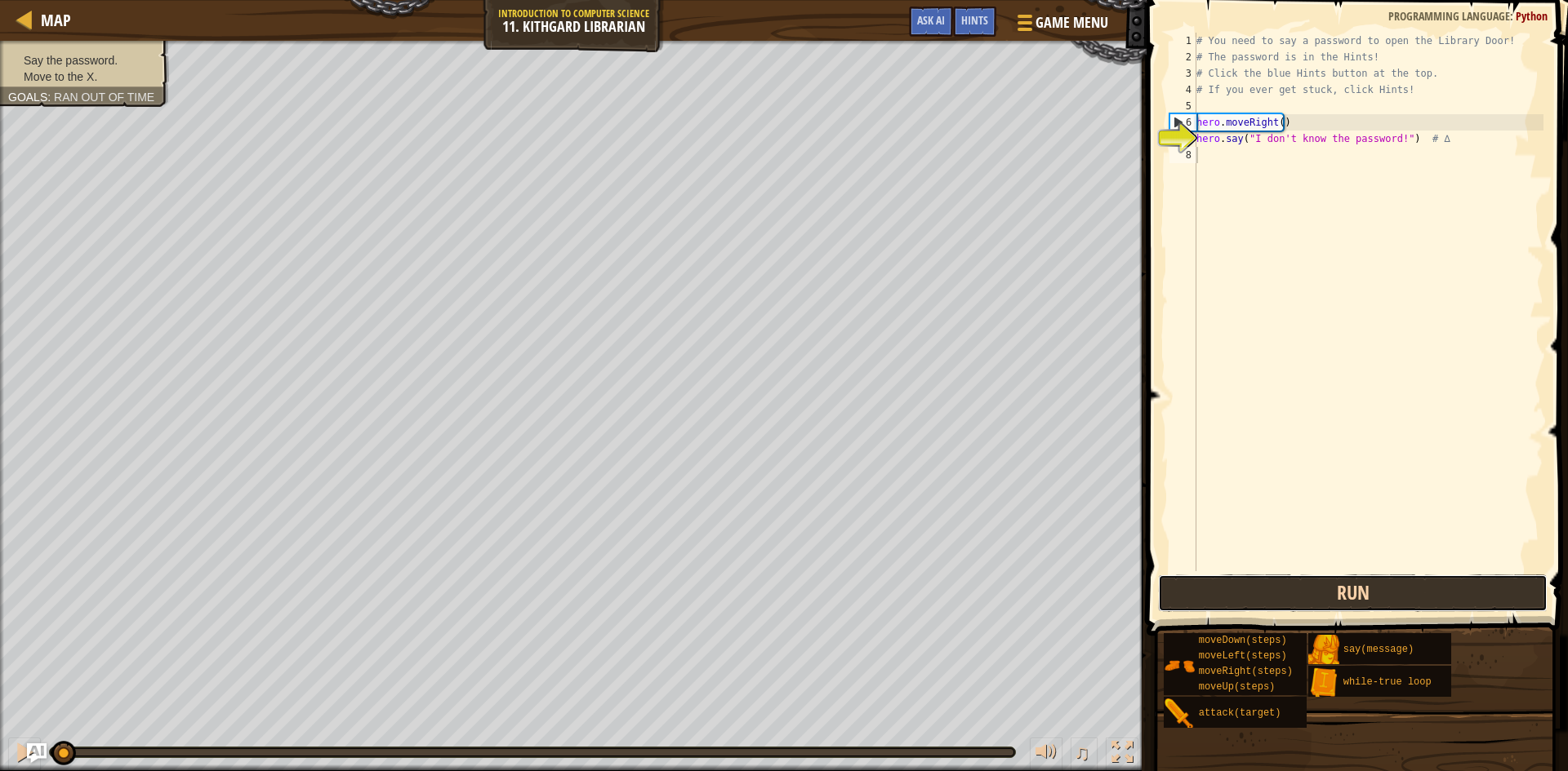
click at [1271, 587] on button "Run" at bounding box center [1352, 594] width 389 height 38
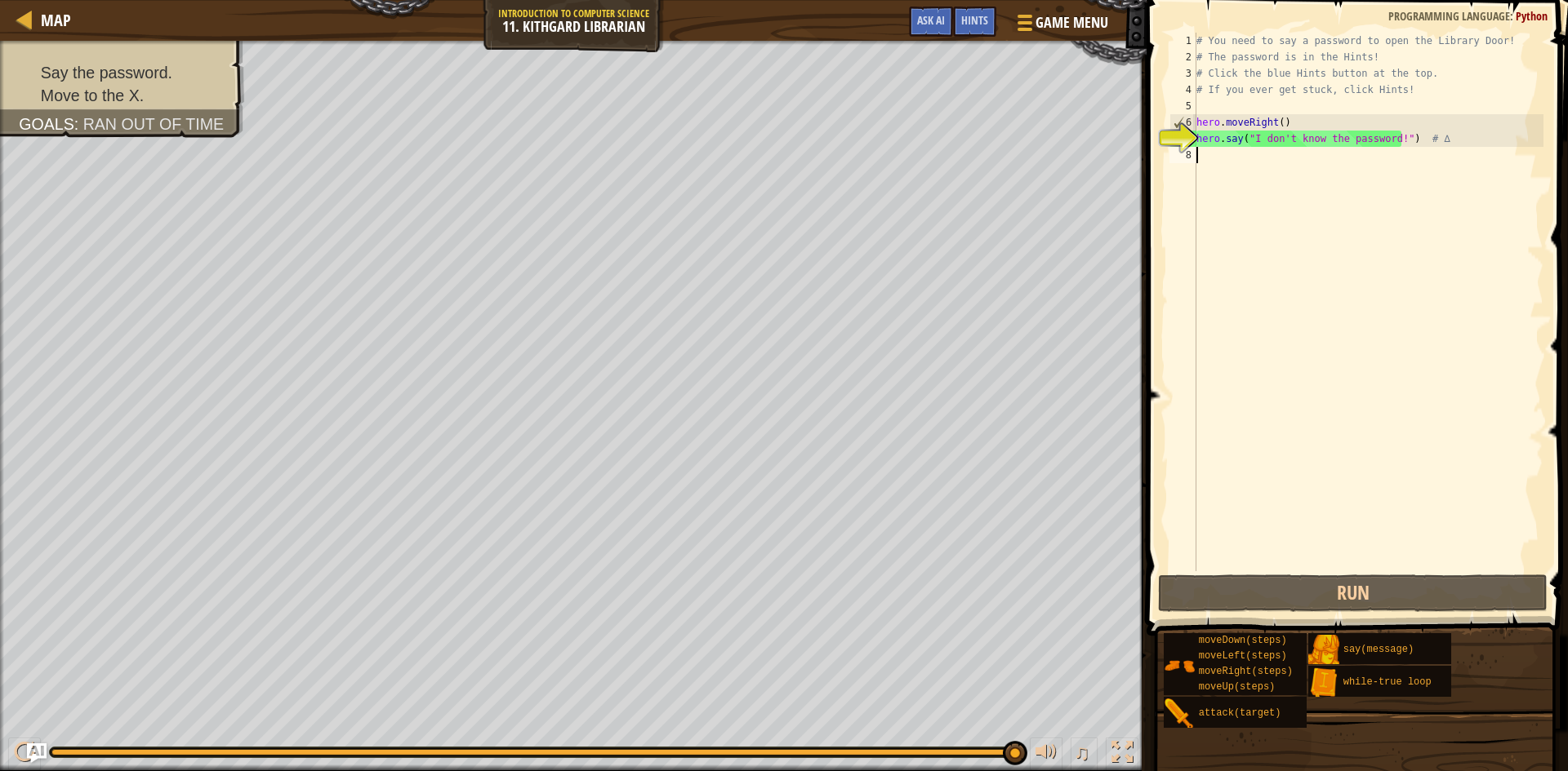
type textarea "h"
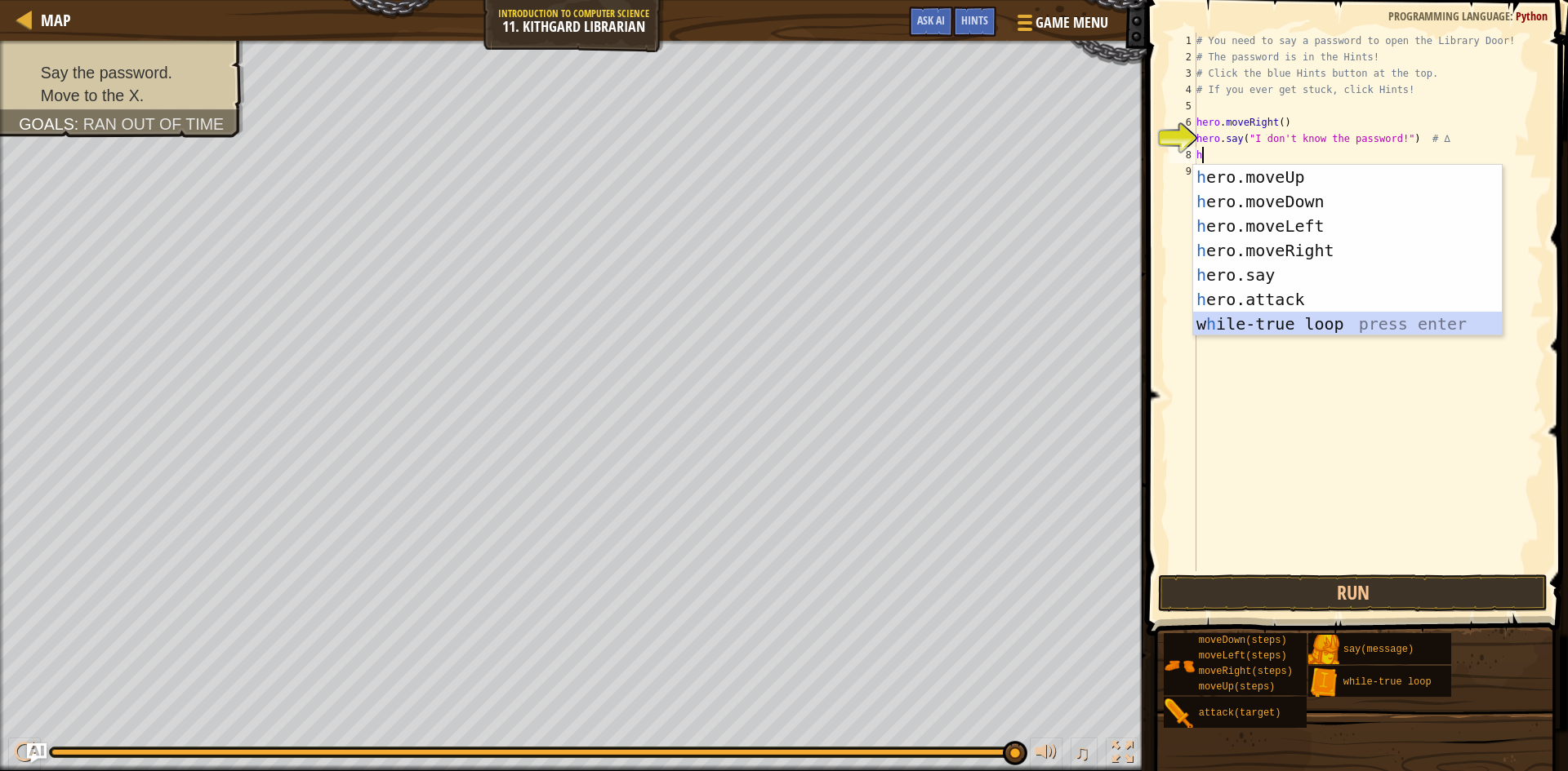
click at [1263, 320] on div "h ero.moveUp press enter h ero.moveDown press enter h ero.moveLeft press enter …" at bounding box center [1346, 275] width 308 height 221
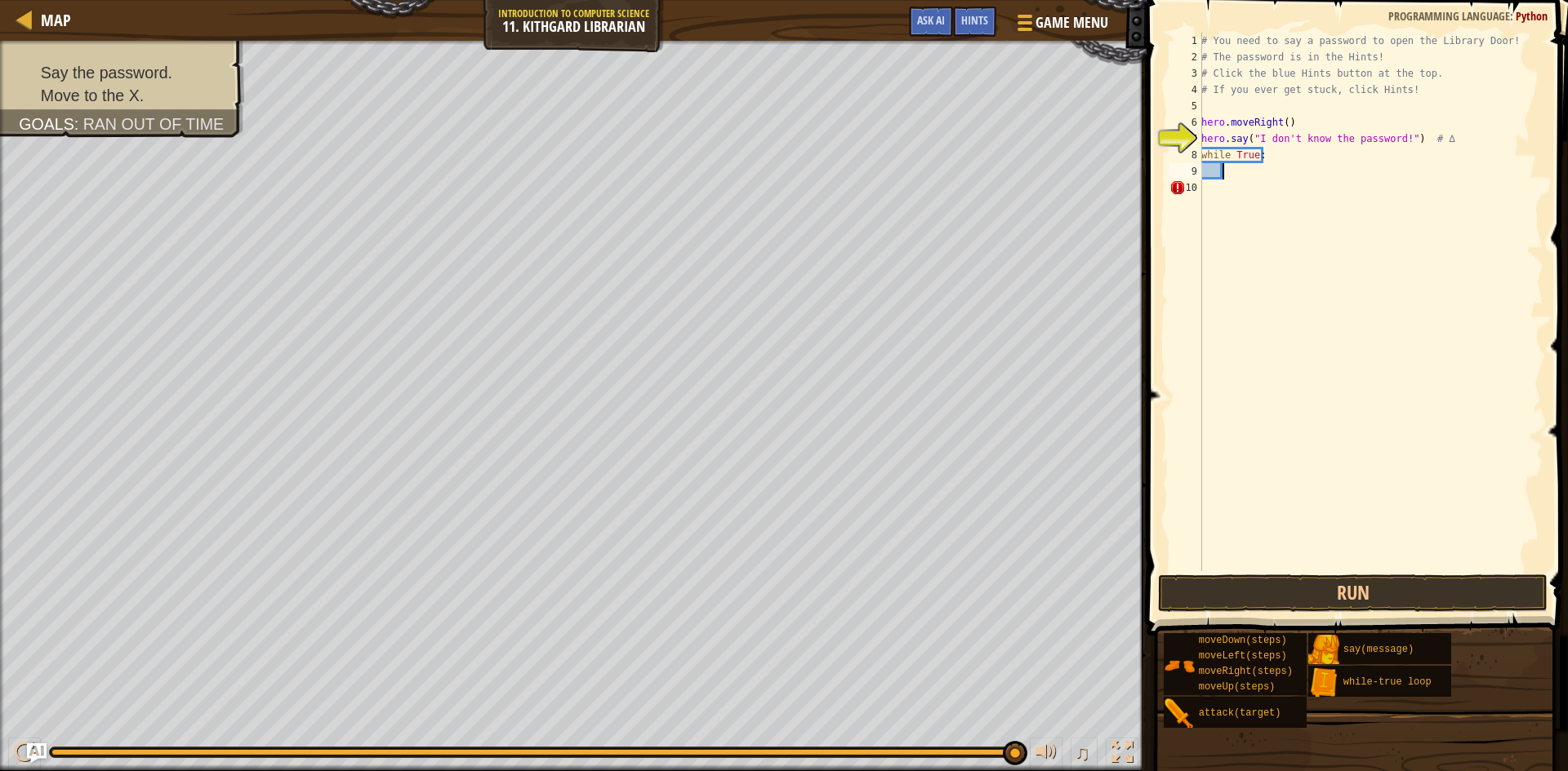
scroll to position [8, 2]
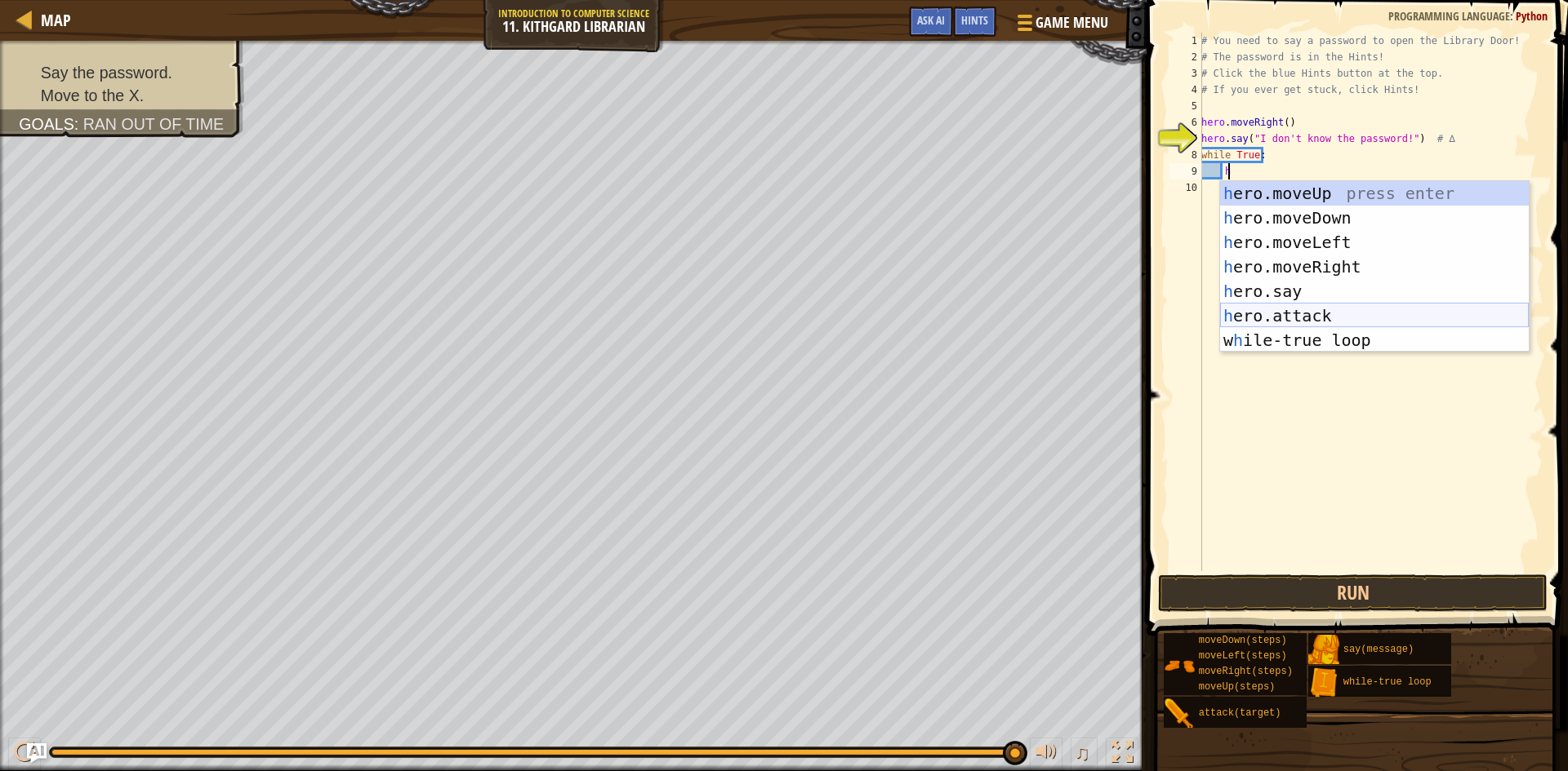
click at [1327, 310] on div "h ero.moveUp press enter h ero.moveDown press enter h ero.moveLeft press enter …" at bounding box center [1374, 291] width 308 height 221
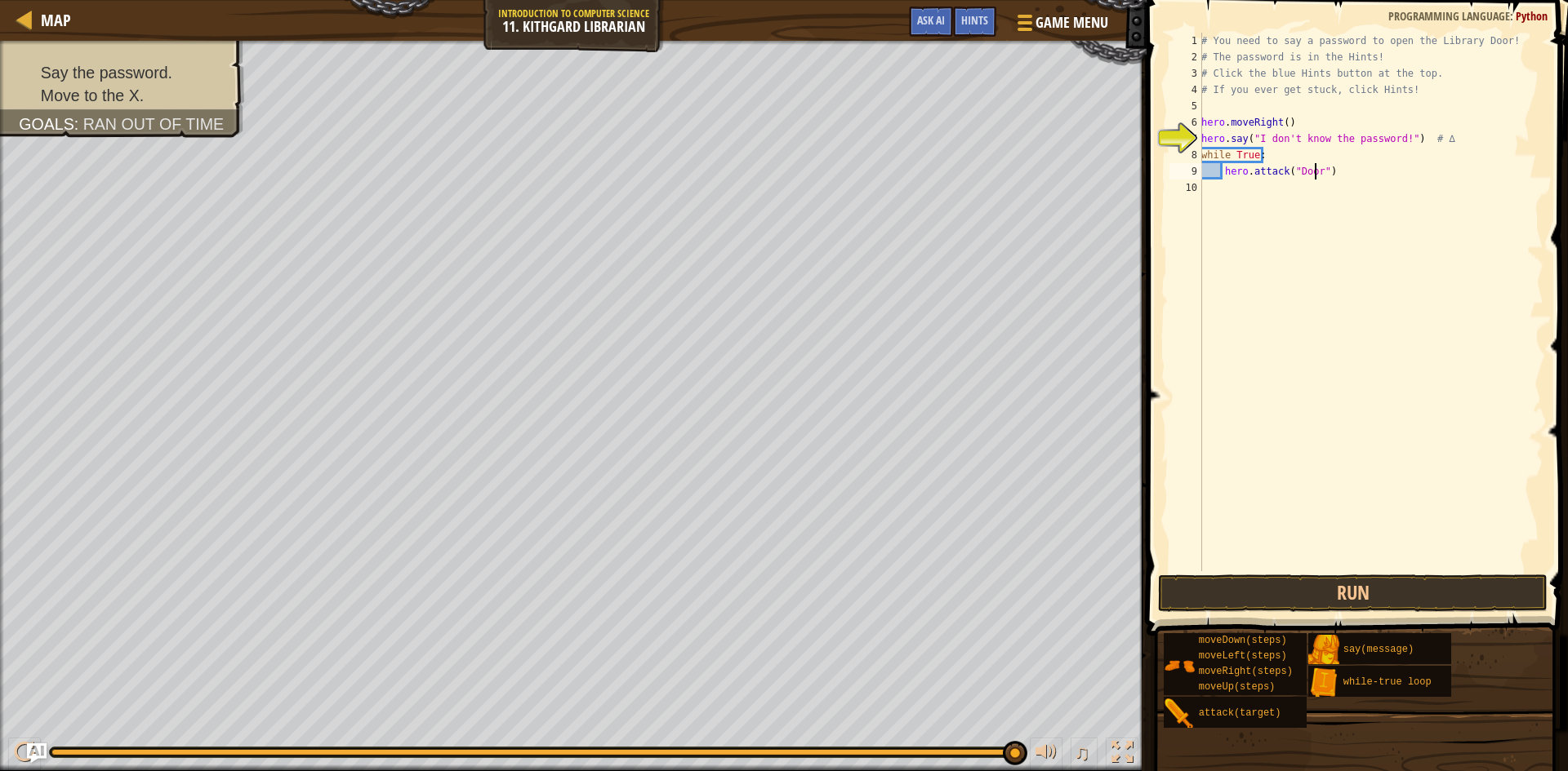
scroll to position [8, 9]
click at [1273, 597] on button "Run" at bounding box center [1352, 594] width 389 height 38
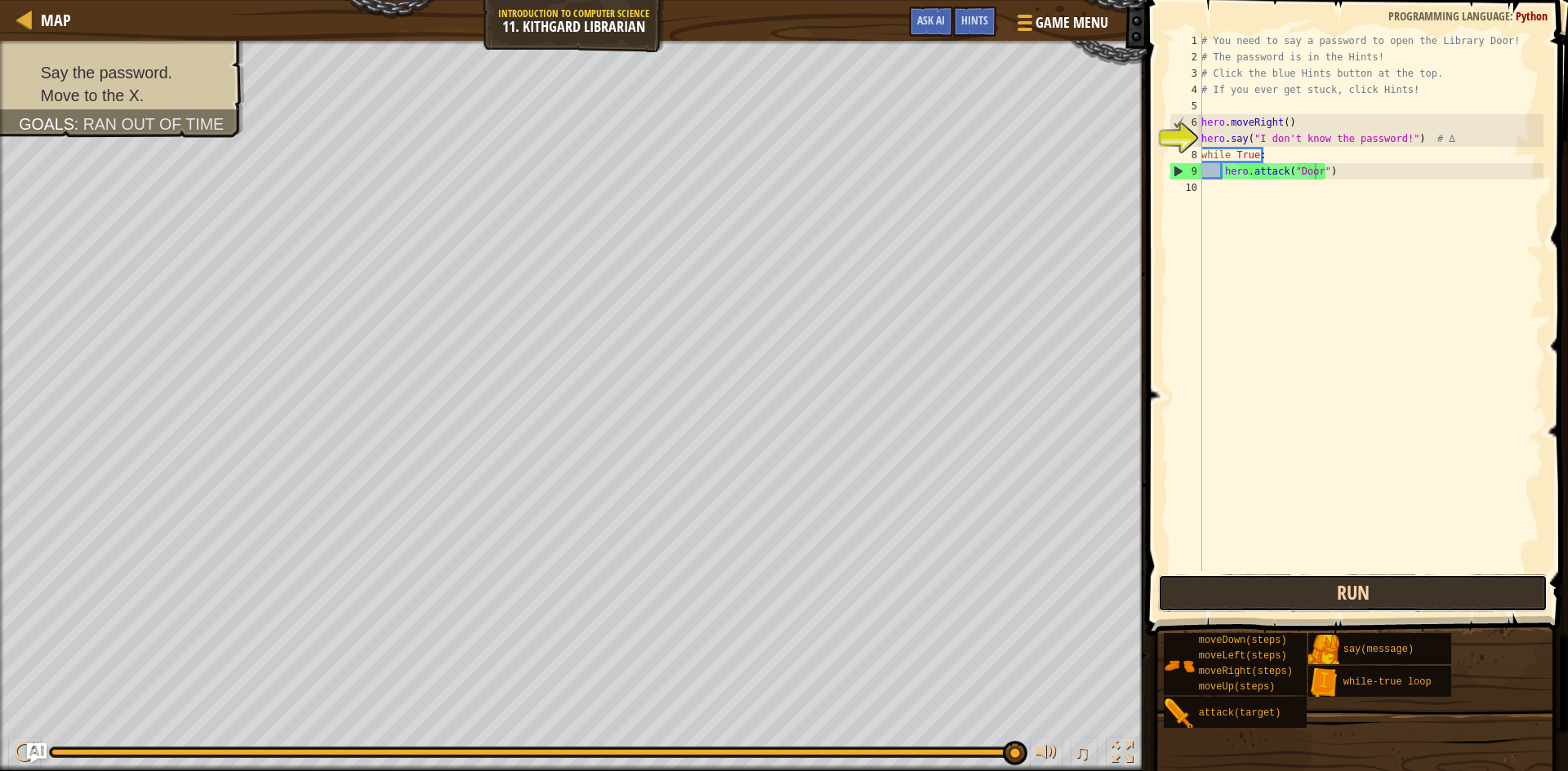
click at [1226, 591] on button "Run" at bounding box center [1352, 594] width 389 height 38
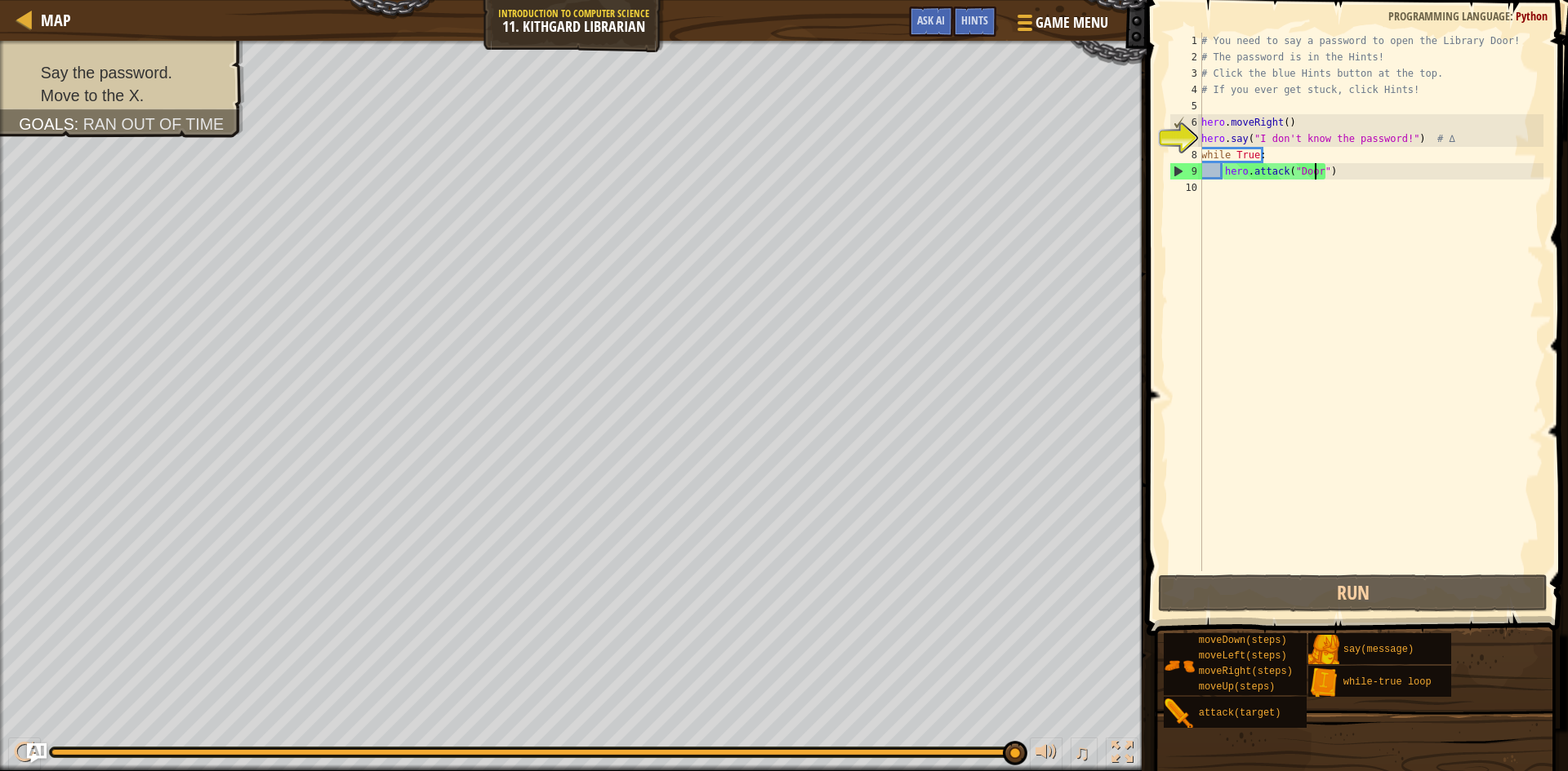
click at [1302, 174] on div "# You need to say a password to open the Library Door! # The password is in the…" at bounding box center [1371, 319] width 345 height 571
click at [1313, 125] on div "# You need to say a password to open the Library Door! # The password is in the…" at bounding box center [1371, 319] width 345 height 571
click at [1304, 138] on div "# You need to say a password to open the Library Door! # The password is in the…" at bounding box center [1371, 319] width 345 height 571
drag, startPoint x: 1377, startPoint y: 168, endPoint x: 1172, endPoint y: 167, distance: 205.0
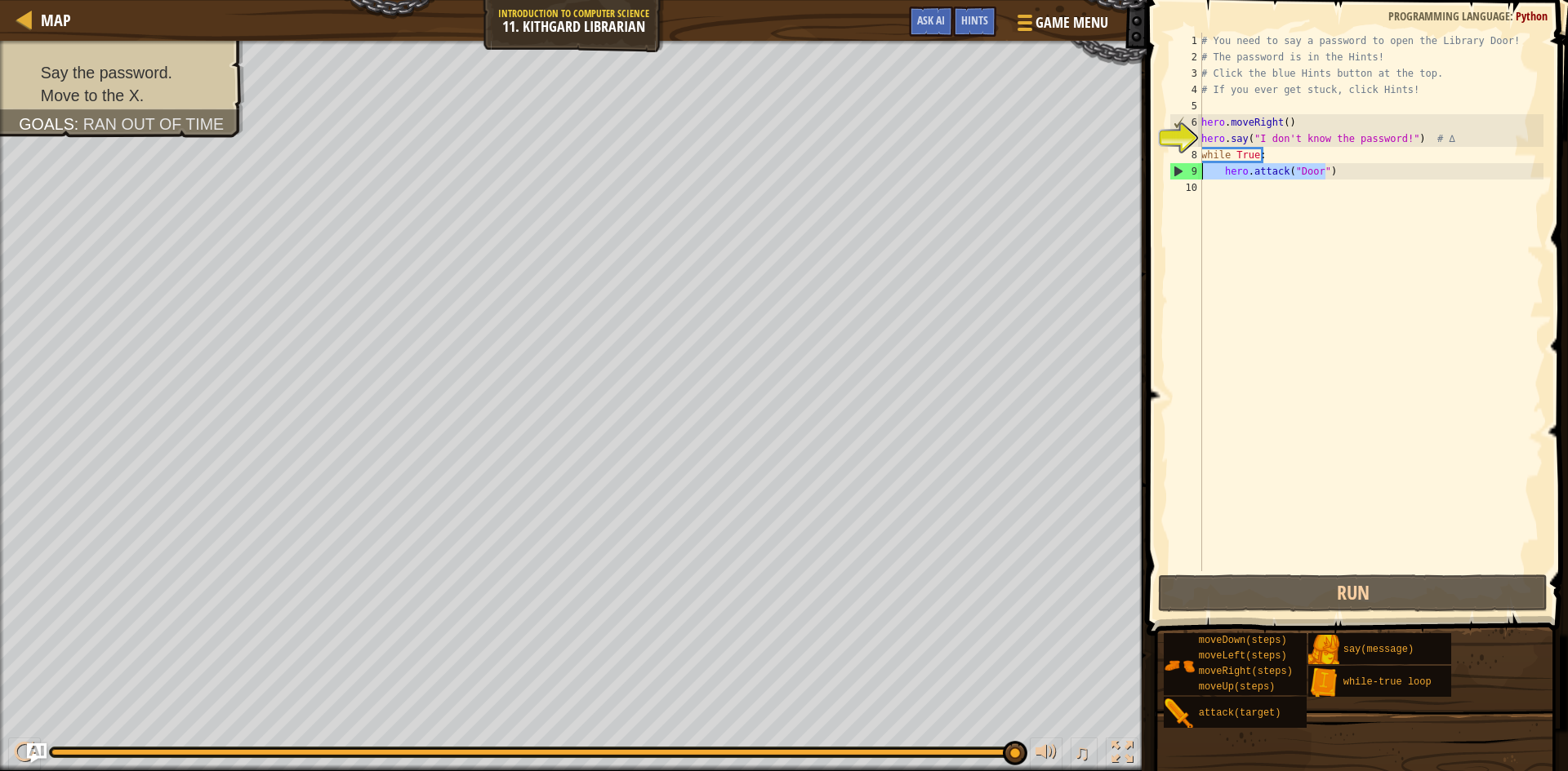
click at [1172, 167] on div "hero.say("I don't know the password!") # ∆ 1 2 3 4 5 6 7 8 9 10 # You need to s…" at bounding box center [1355, 303] width 377 height 539
type textarea "hero.attack("Door")"
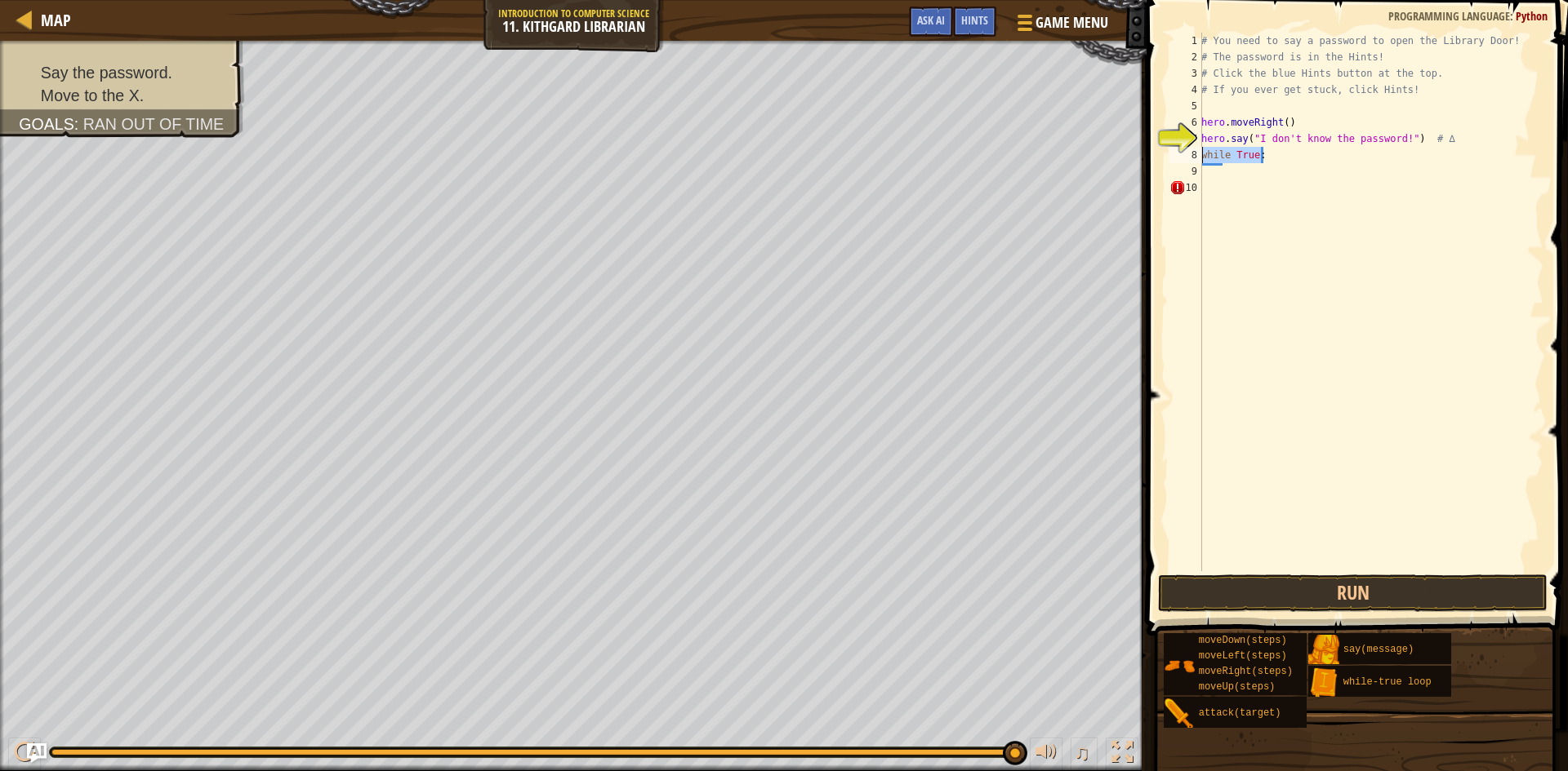
drag, startPoint x: 1284, startPoint y: 156, endPoint x: 1191, endPoint y: 149, distance: 93.3
click at [1191, 149] on div "1 2 3 4 5 6 7 8 9 10 # You need to say a password to open the Library Door! # T…" at bounding box center [1355, 303] width 377 height 539
type textarea "while True:"
type textarea "h"
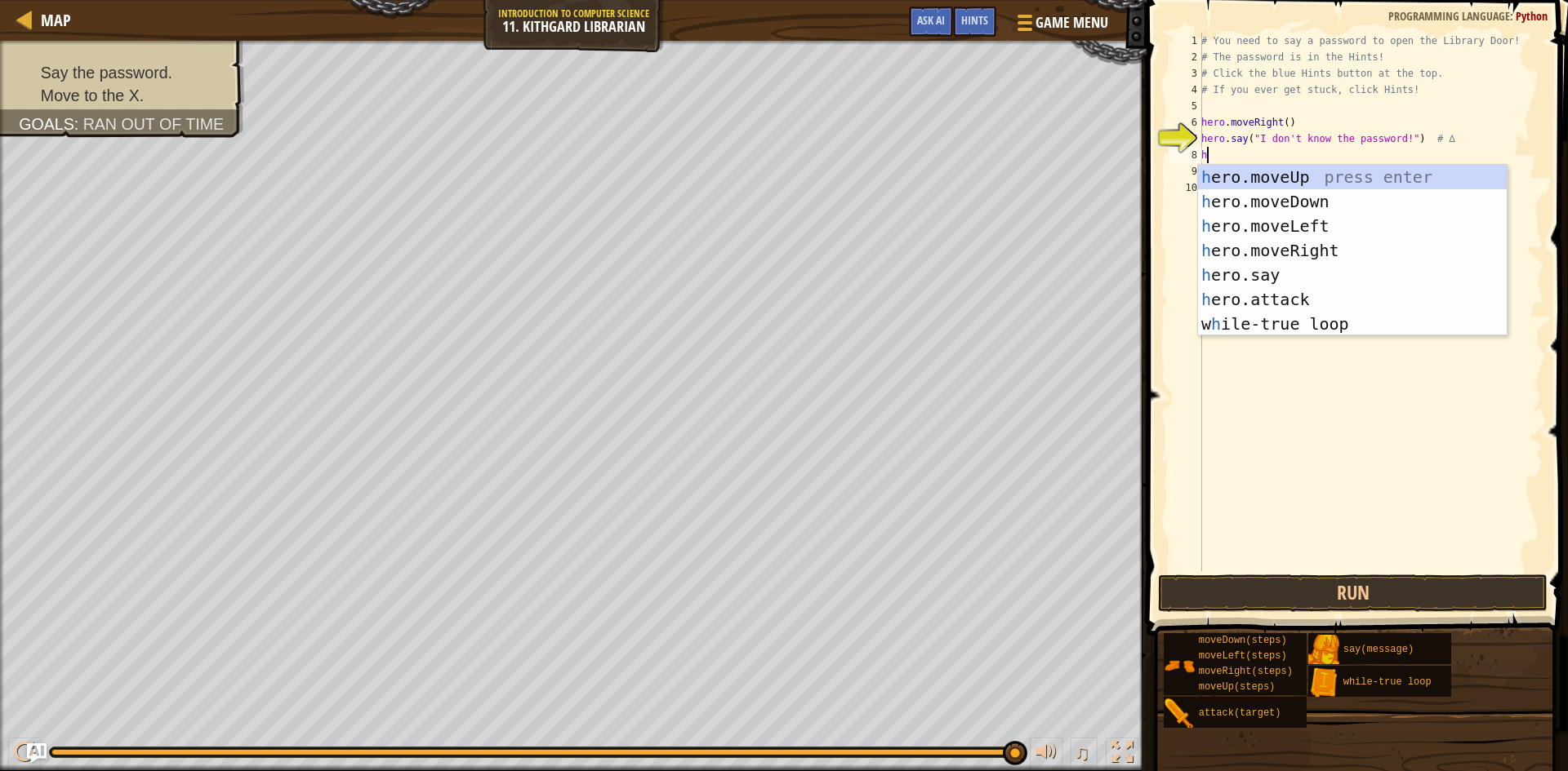
click at [1260, 349] on div "# You need to say a password to open the Library Door! # The password is in the…" at bounding box center [1371, 319] width 345 height 571
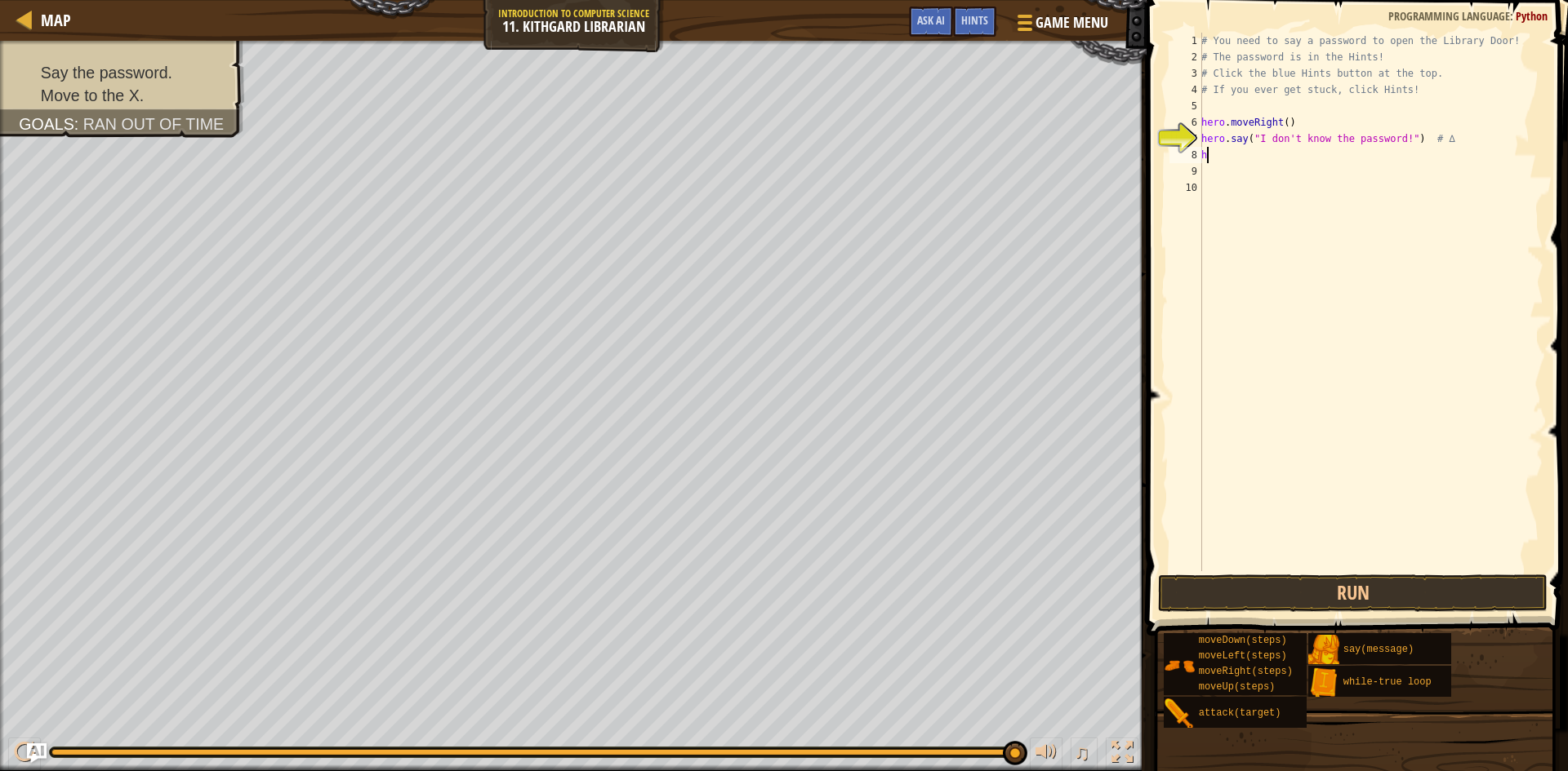
click at [1210, 156] on div "# You need to say a password to open the Library Door! # The password is in the…" at bounding box center [1371, 319] width 345 height 571
type textarea "h"
click at [1220, 187] on div "# You need to say a password to open the Library Door! # The password is in the…" at bounding box center [1371, 319] width 345 height 571
click at [982, 22] on span "Hints" at bounding box center [974, 20] width 27 height 15
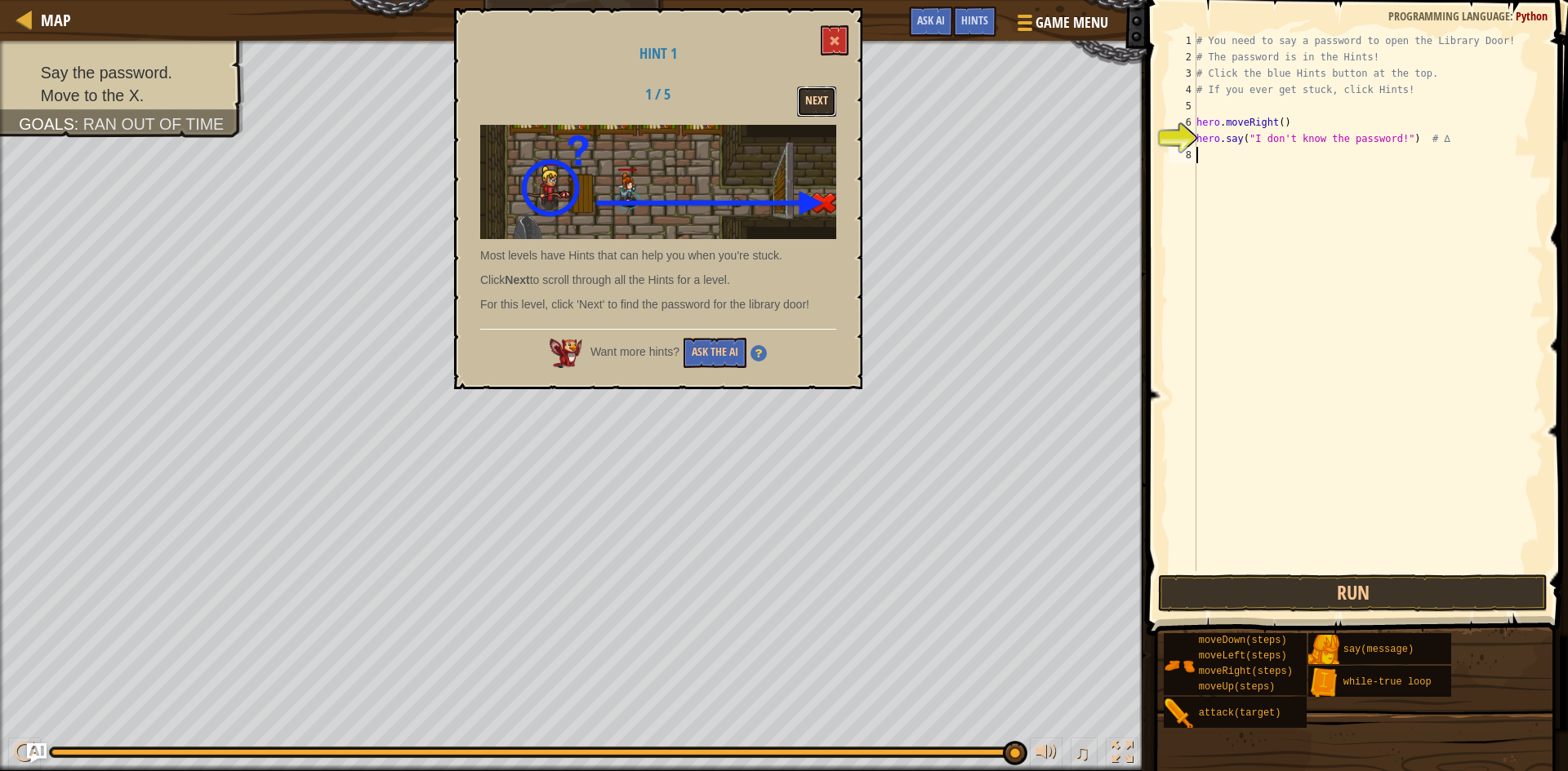
click at [822, 100] on button "Next" at bounding box center [817, 102] width 40 height 30
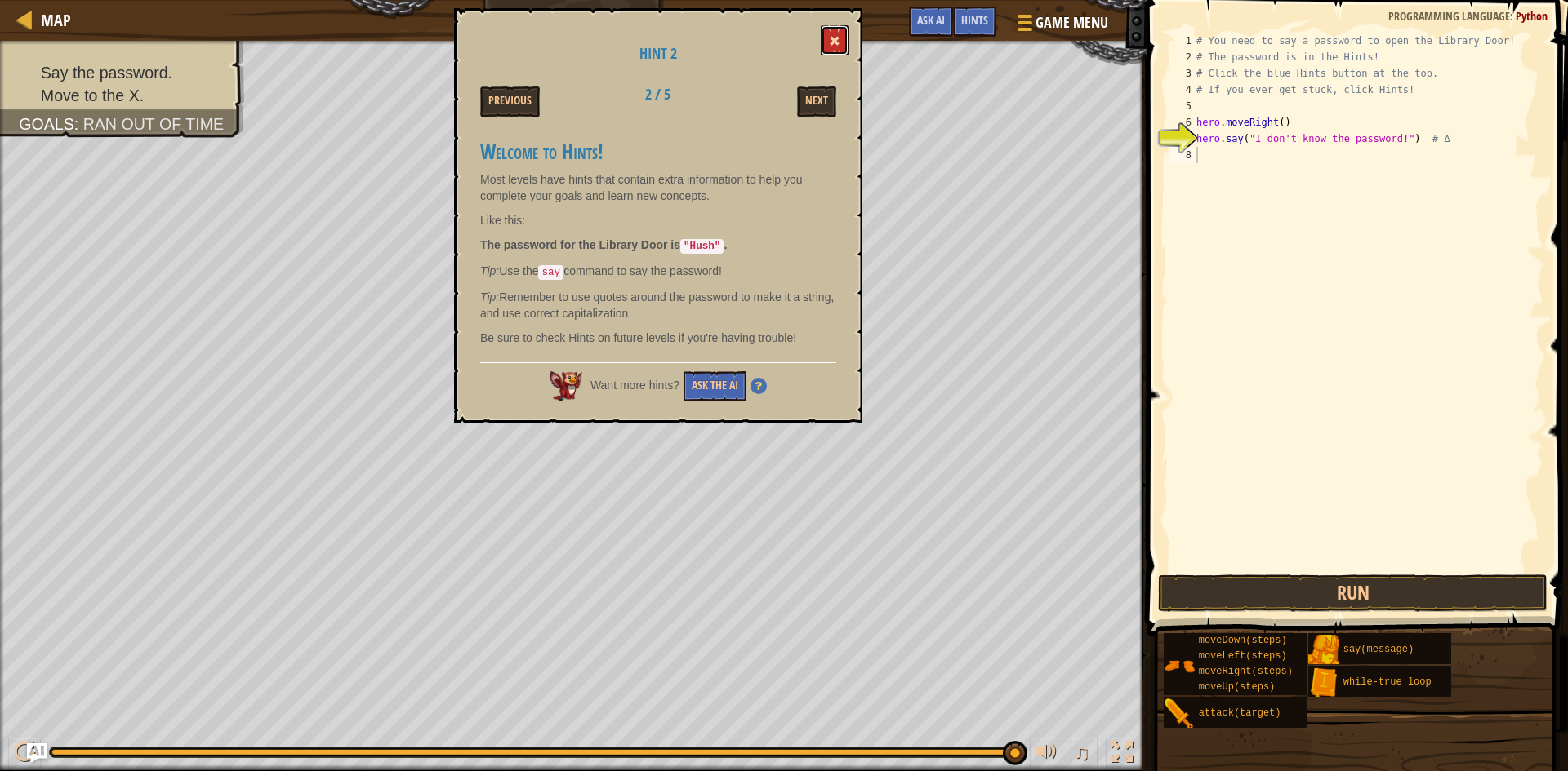
click at [843, 41] on button at bounding box center [834, 41] width 27 height 30
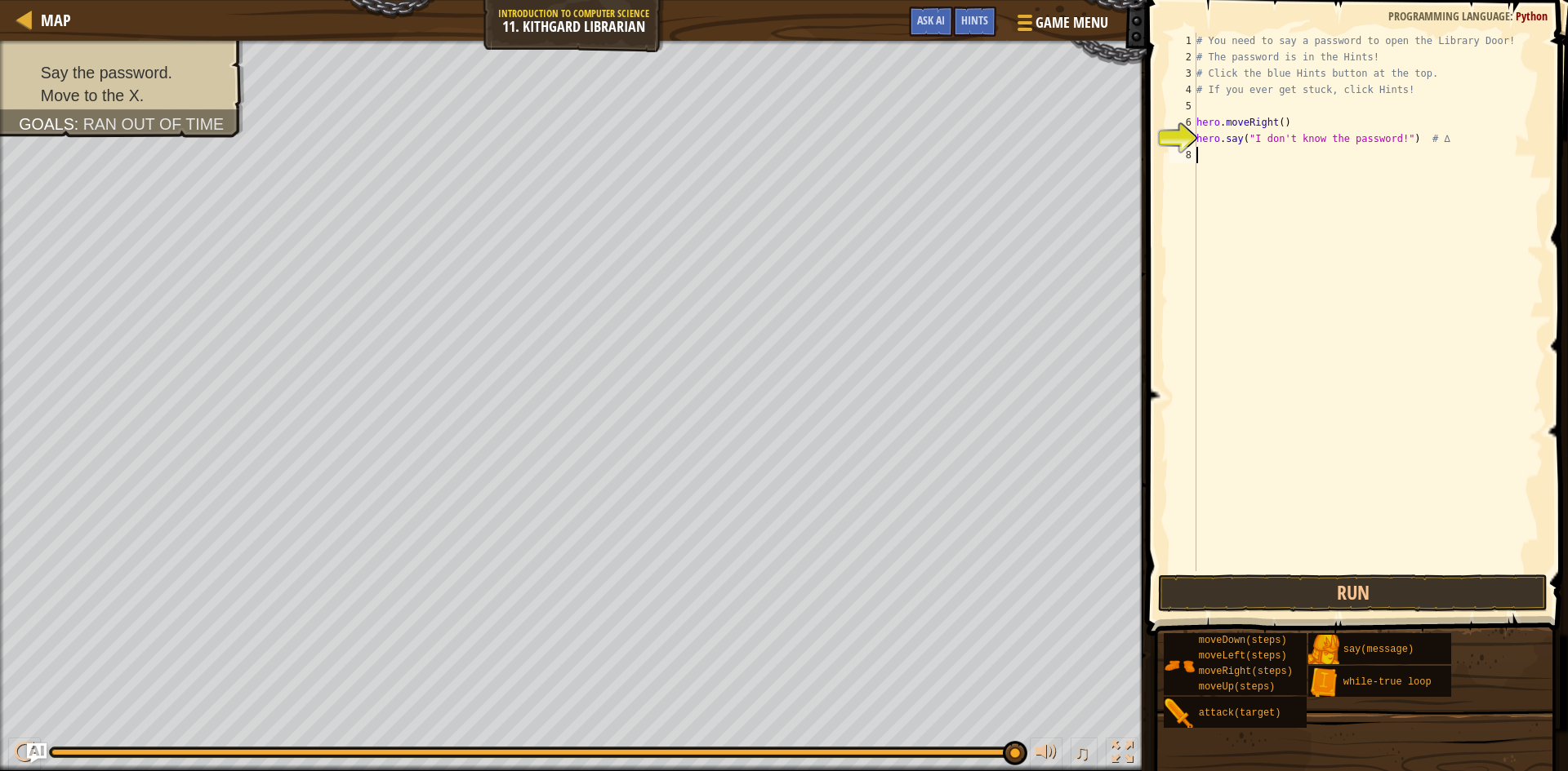
click at [1214, 155] on div "# You need to say a password to open the Library Door! # The password is in the…" at bounding box center [1368, 319] width 351 height 571
click at [1390, 137] on div "# You need to say a password to open the Library Door! # The password is in the…" at bounding box center [1368, 319] width 351 height 571
type textarea "hero.say("Hush") # ∆"
click at [1355, 587] on button "Run" at bounding box center [1352, 594] width 389 height 38
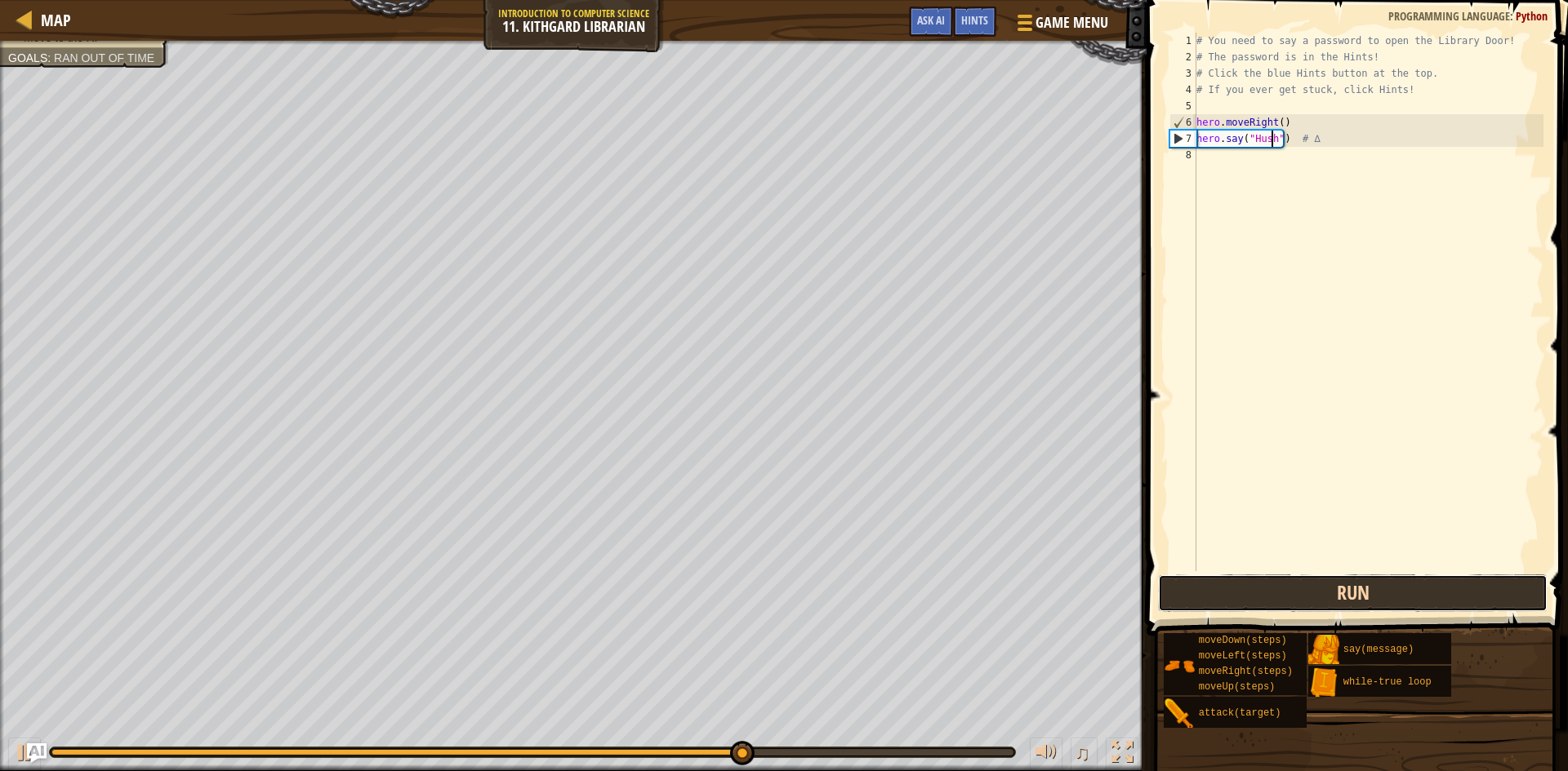
click at [1248, 583] on button "Run" at bounding box center [1352, 594] width 389 height 38
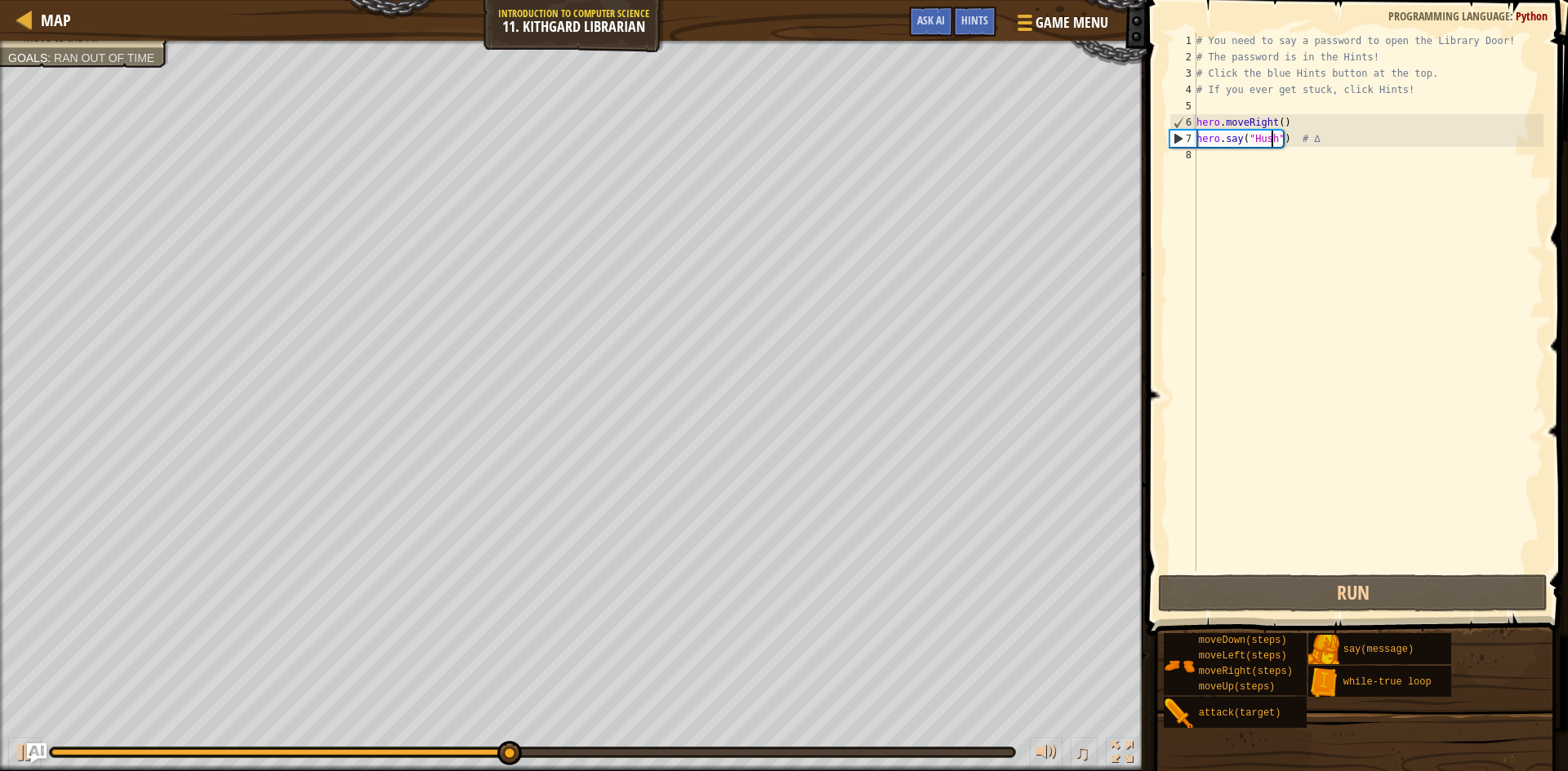
click at [1202, 156] on div "# You need to say a password to open the Library Door! # The password is in the…" at bounding box center [1368, 319] width 351 height 571
type textarea "h"
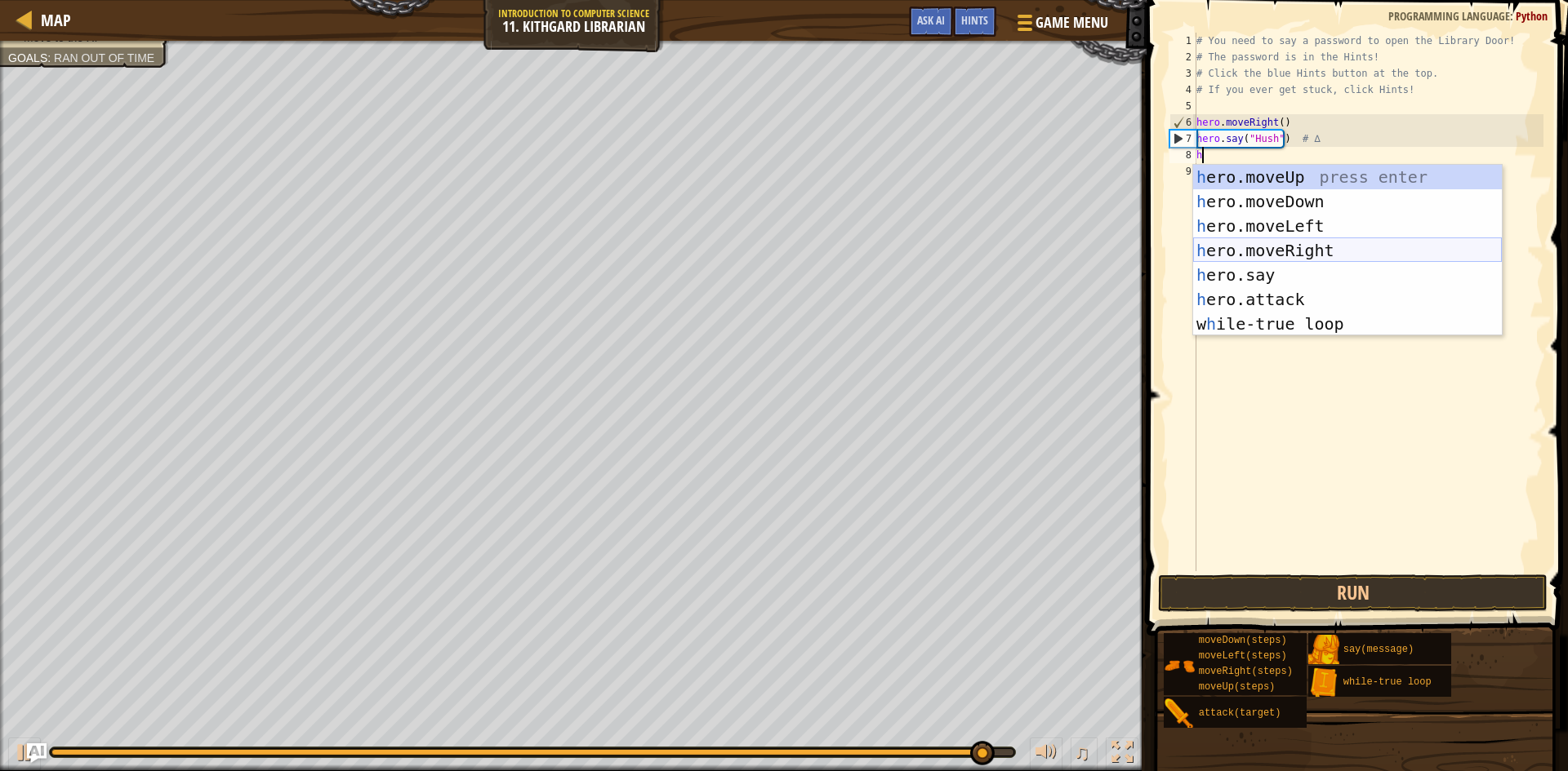
click at [1296, 242] on div "h ero.moveUp press enter h ero.moveDown press enter h ero.moveLeft press enter …" at bounding box center [1346, 275] width 308 height 221
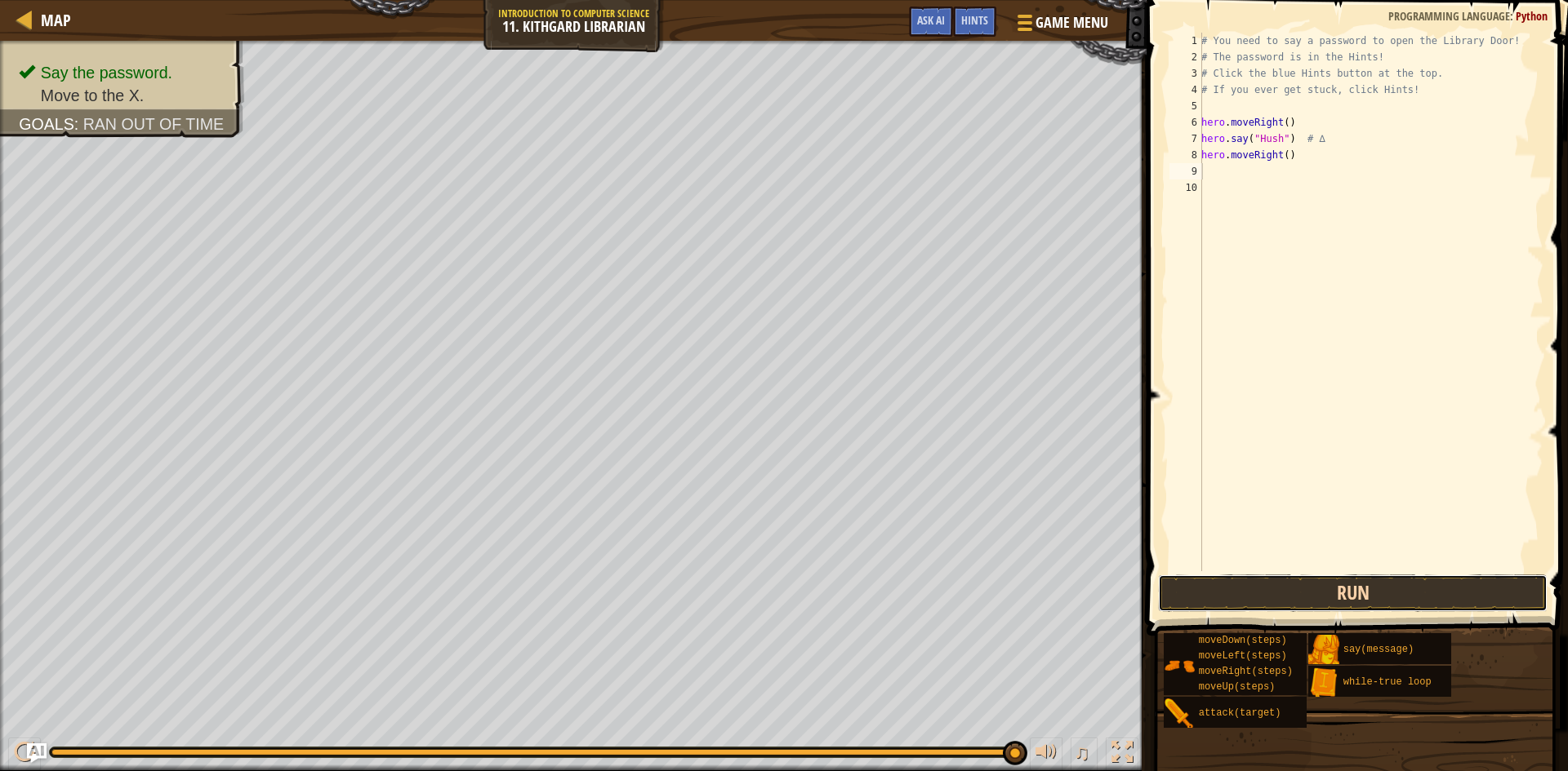
click at [1310, 585] on button "Run" at bounding box center [1352, 594] width 389 height 38
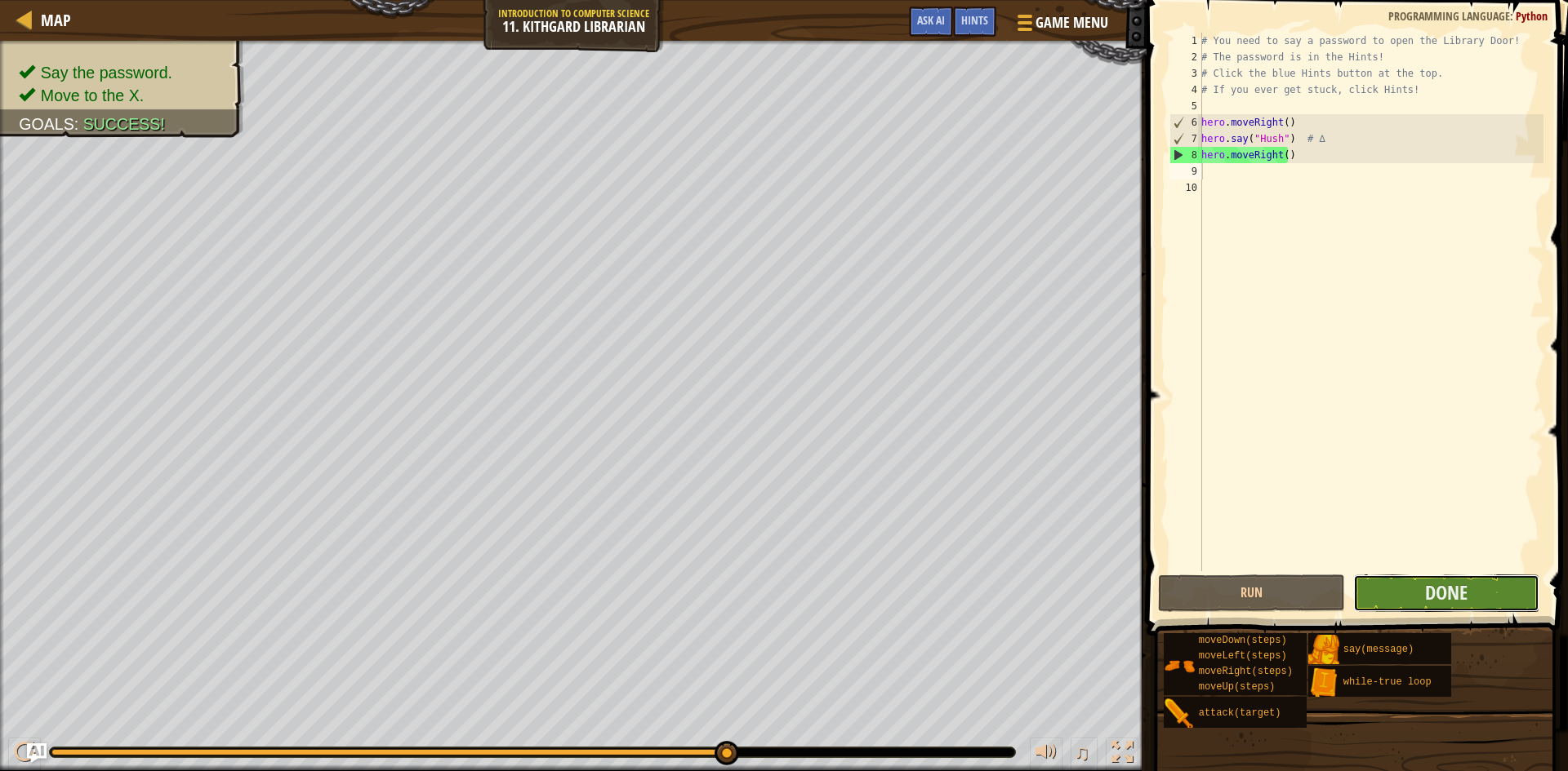
click at [1397, 597] on button "Done" at bounding box center [1446, 594] width 187 height 38
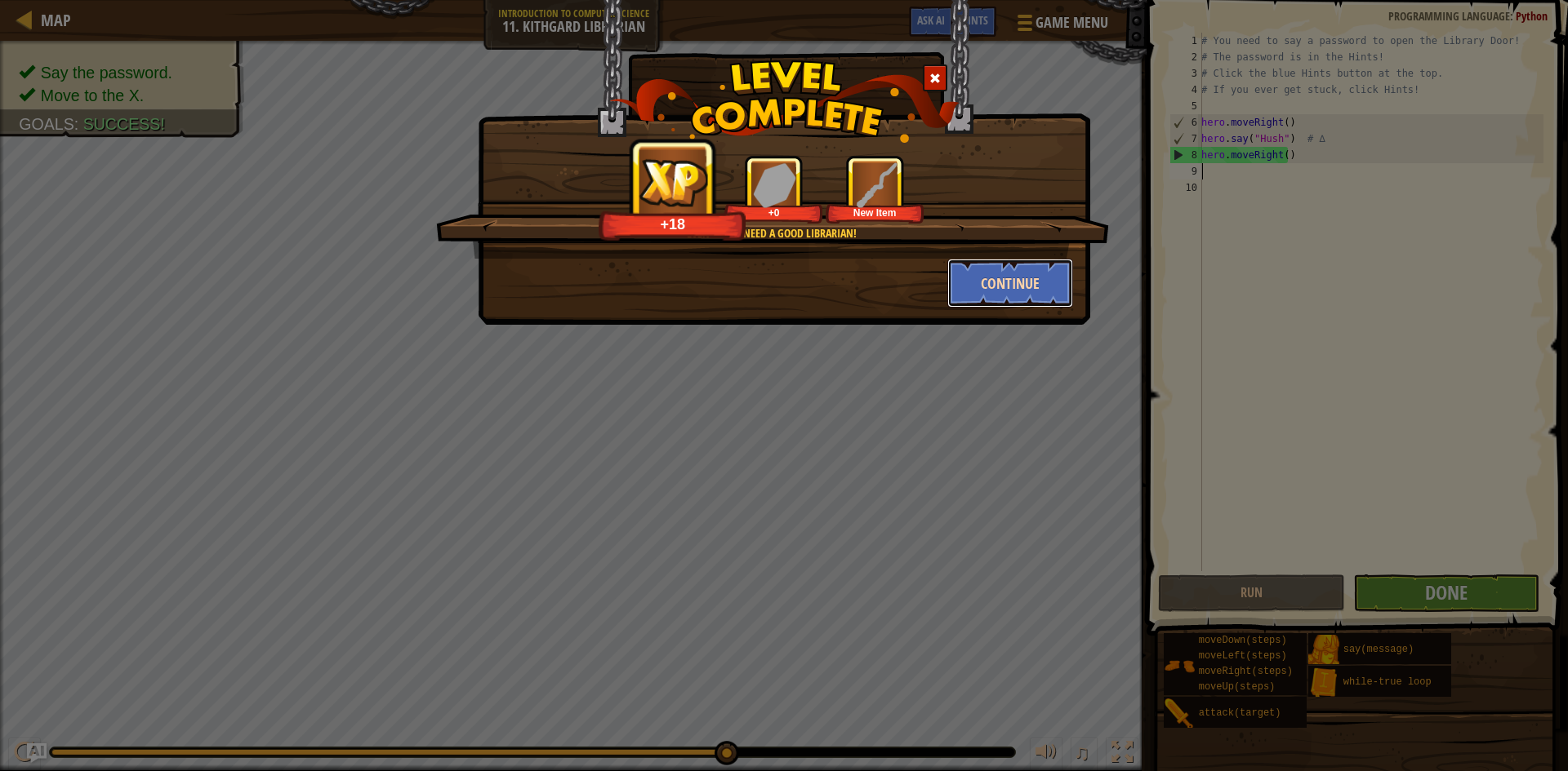
click at [989, 287] on button "Continue" at bounding box center [1011, 284] width 126 height 49
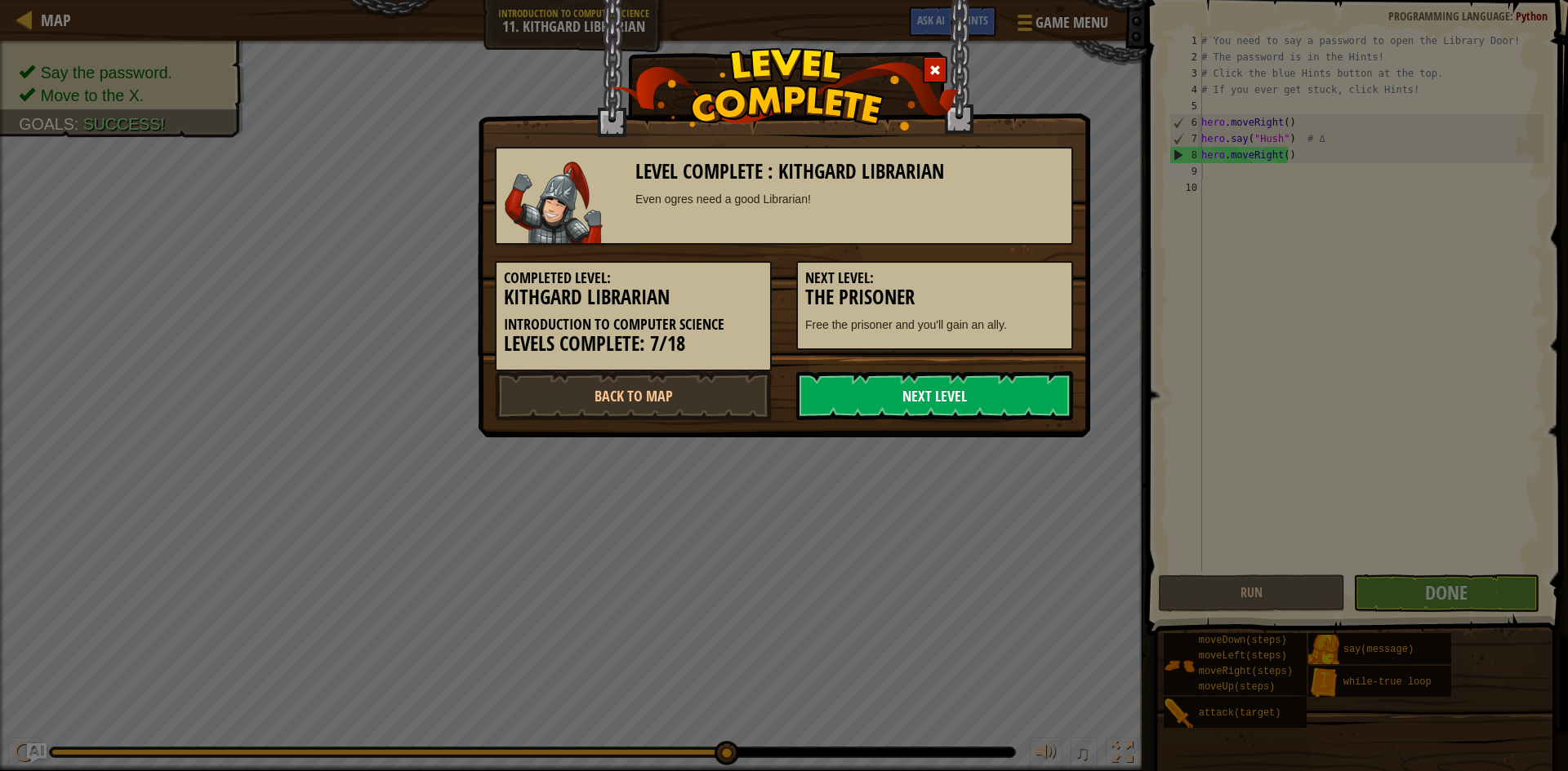
click at [881, 386] on link "Next Level" at bounding box center [934, 396] width 277 height 49
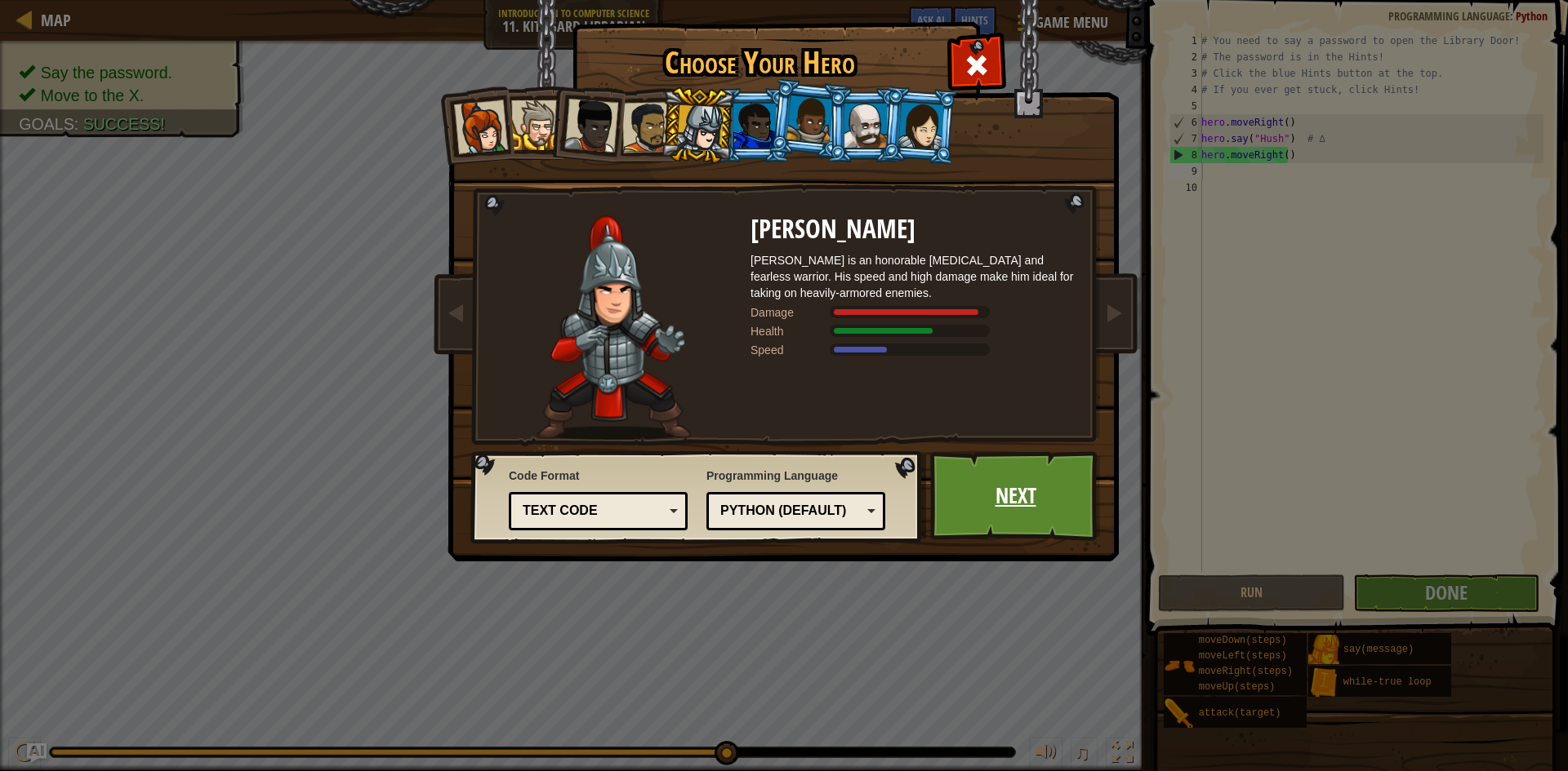
click at [986, 490] on link "Next" at bounding box center [1015, 496] width 171 height 90
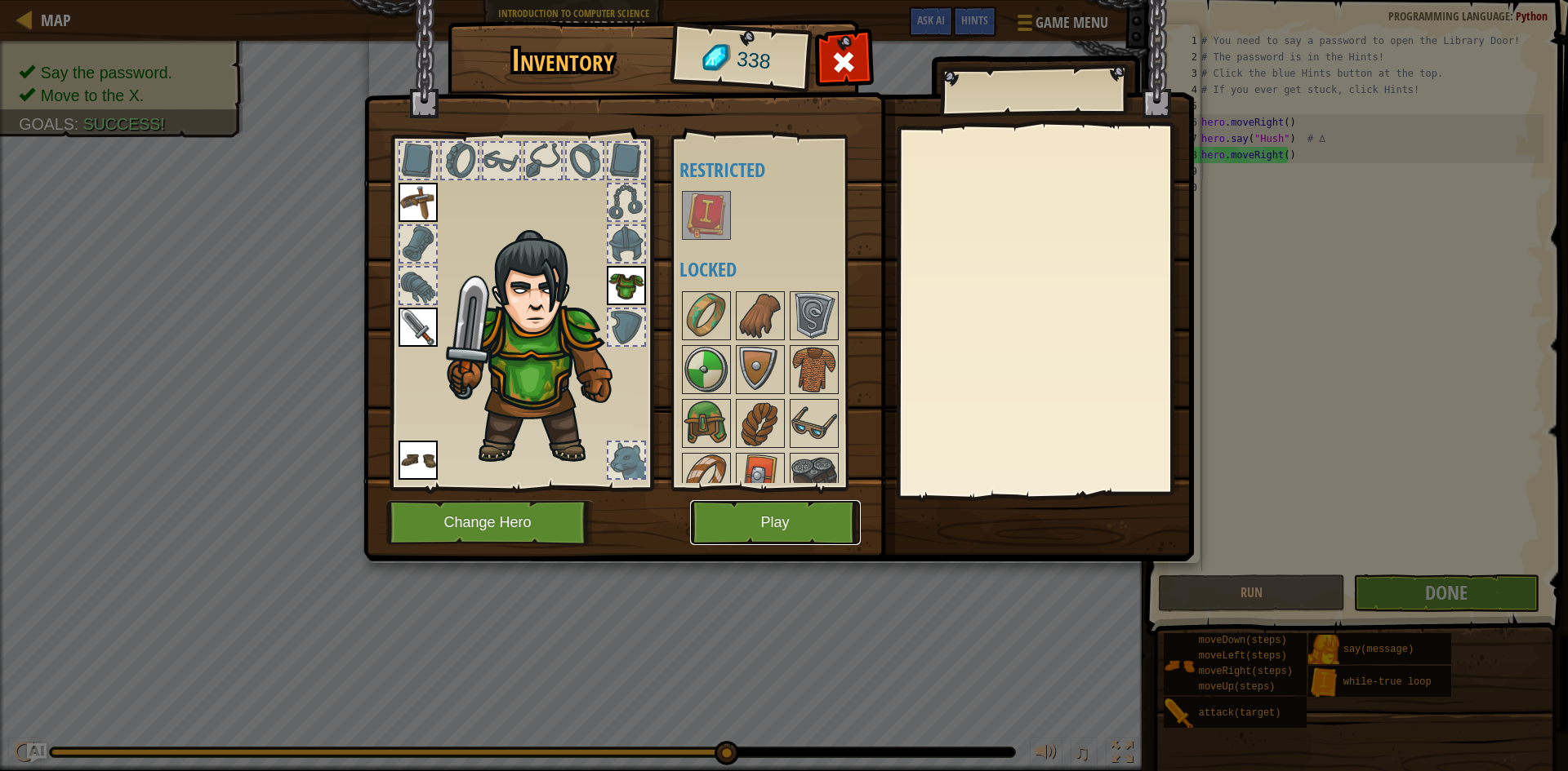
click at [810, 517] on button "Play" at bounding box center [775, 523] width 171 height 45
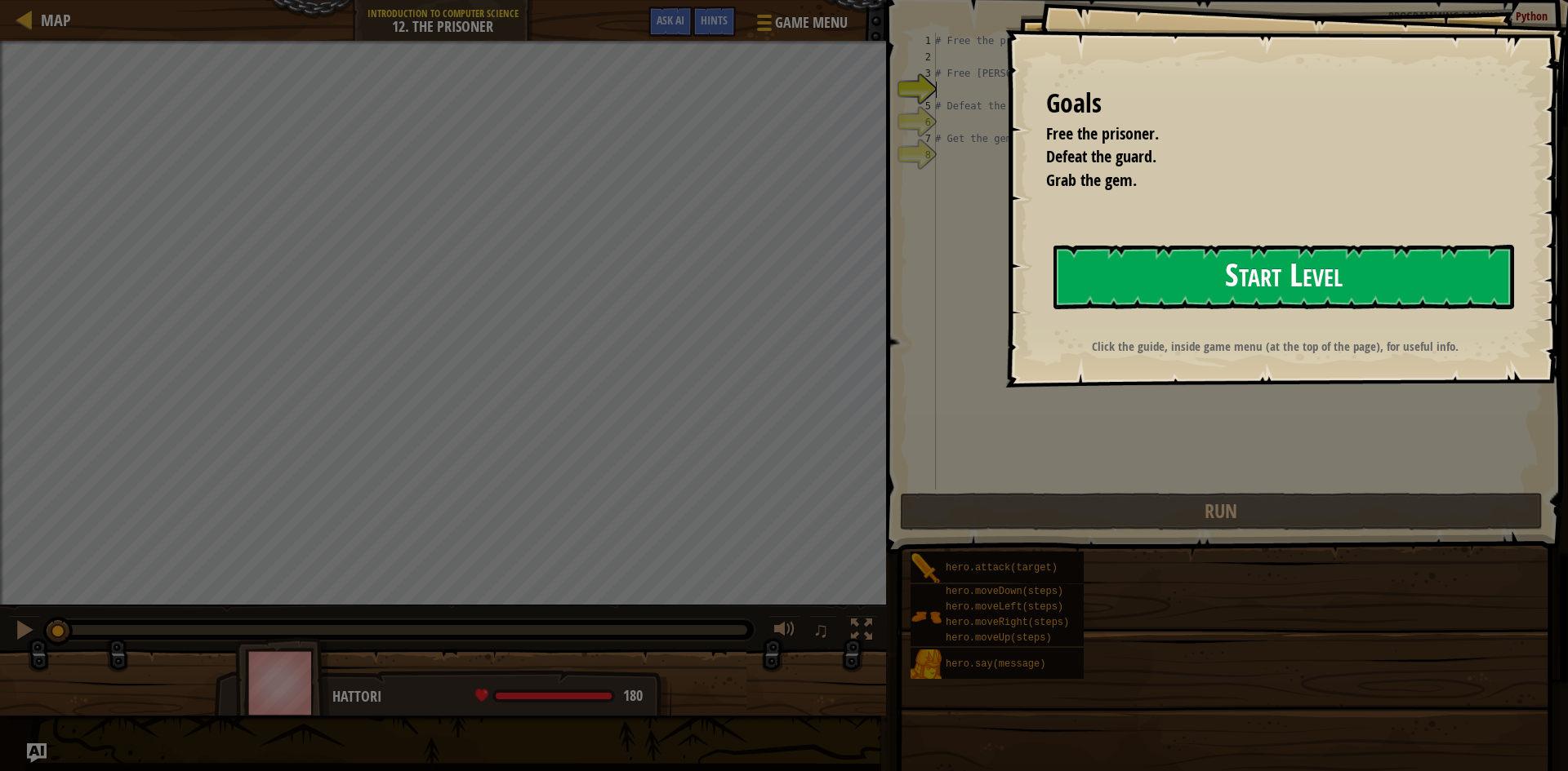
click at [1170, 277] on button "Start Level" at bounding box center [1283, 277] width 460 height 64
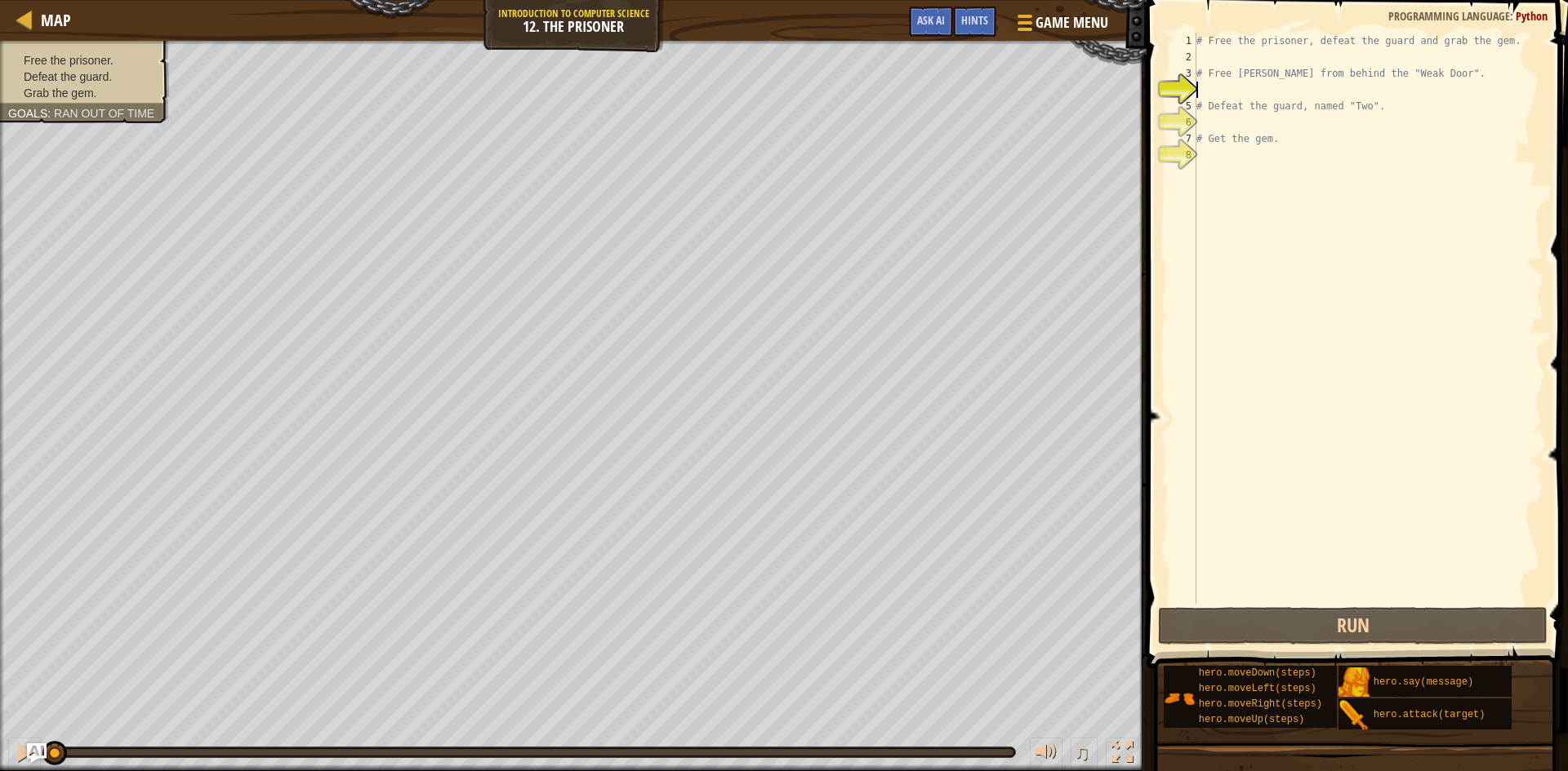
type textarea "h"
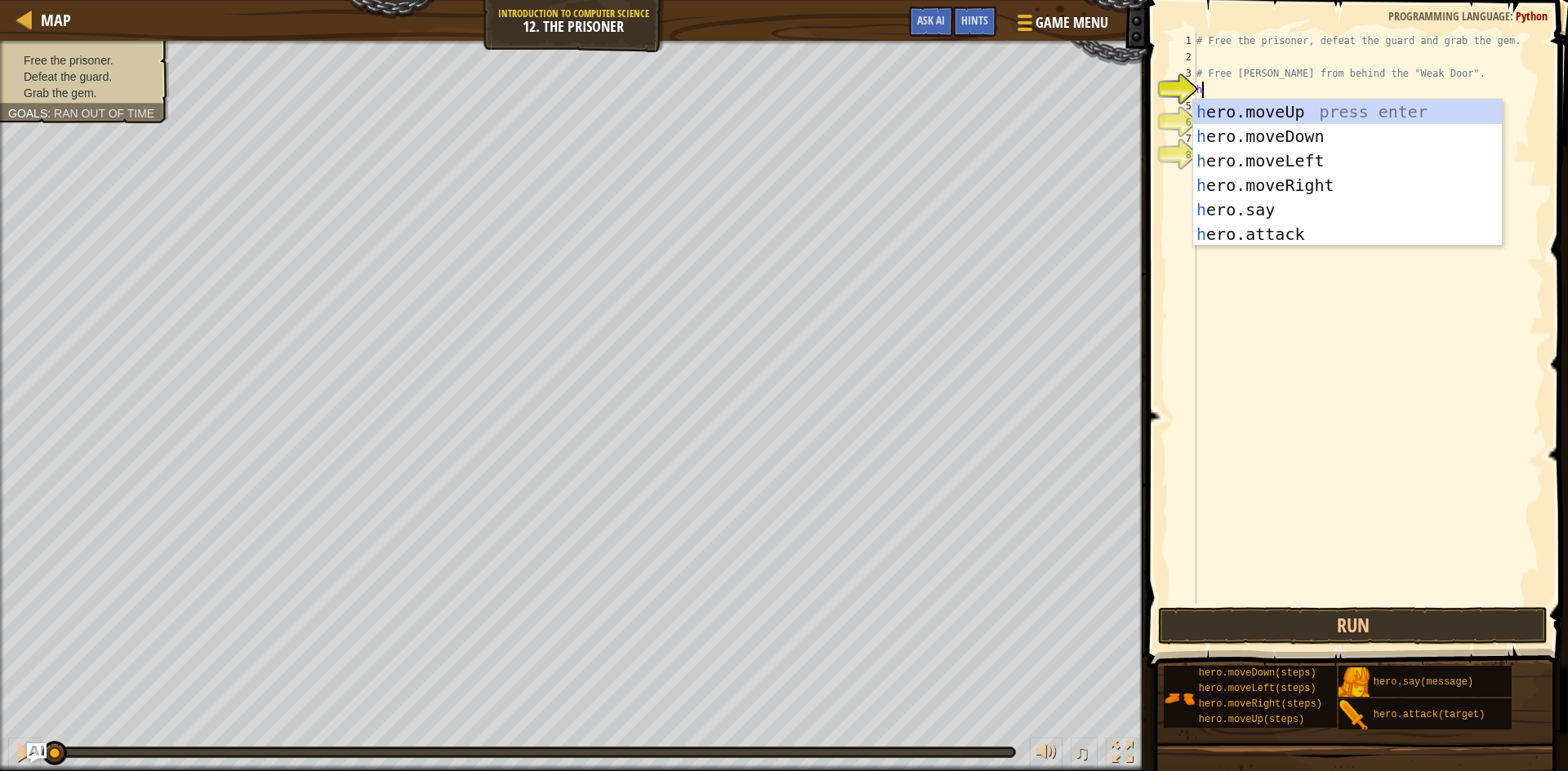
scroll to position [8, 0]
click at [1302, 186] on div "h ero.moveUp press enter h ero.moveDown press enter h ero.moveLeft press enter …" at bounding box center [1346, 198] width 308 height 196
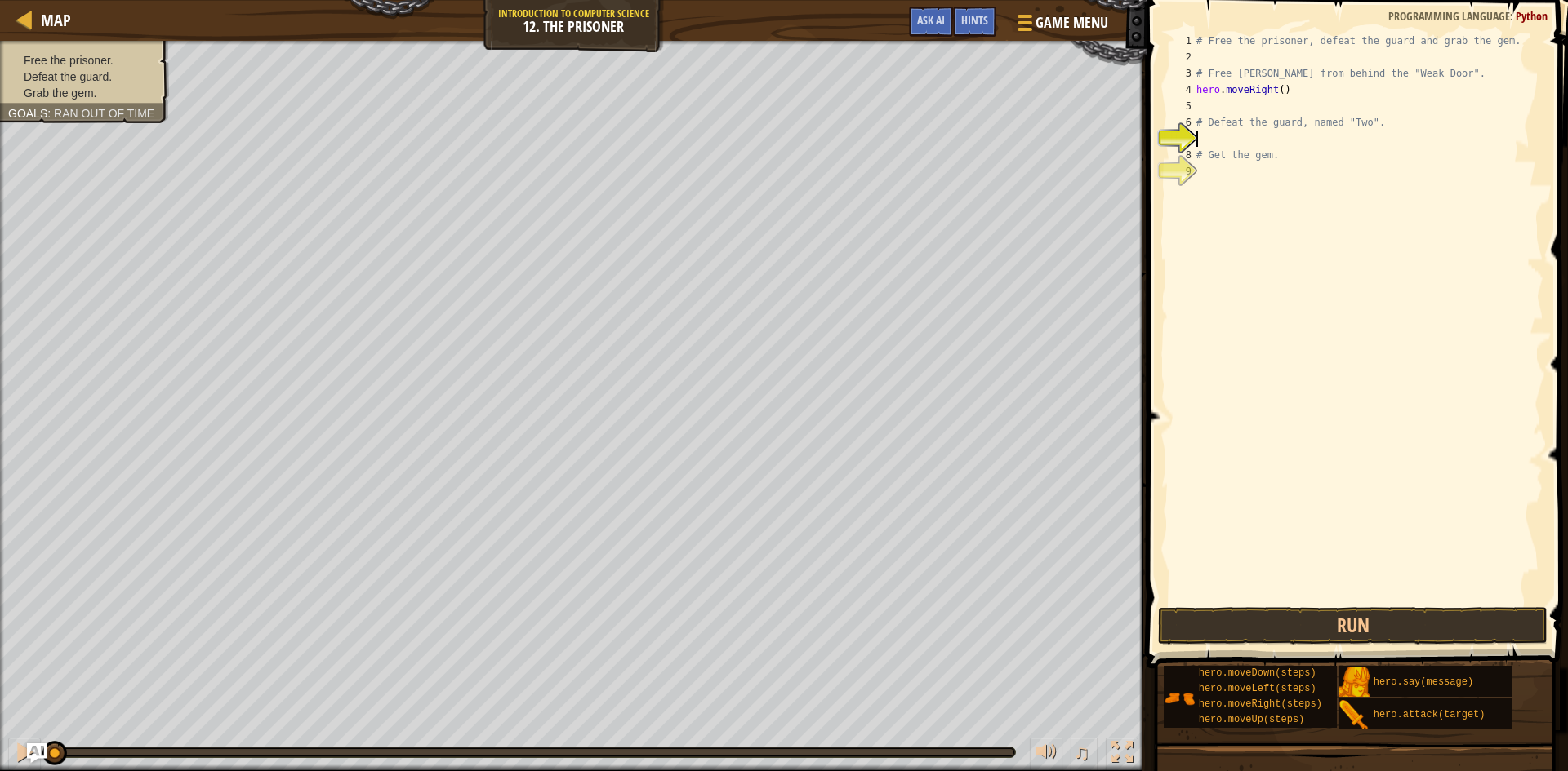
click at [1230, 137] on div "# Free the prisoner, defeat the guard and grab the gem. # Free [PERSON_NAME] fr…" at bounding box center [1368, 335] width 351 height 604
type textarea "h"
type textarea "while true:"
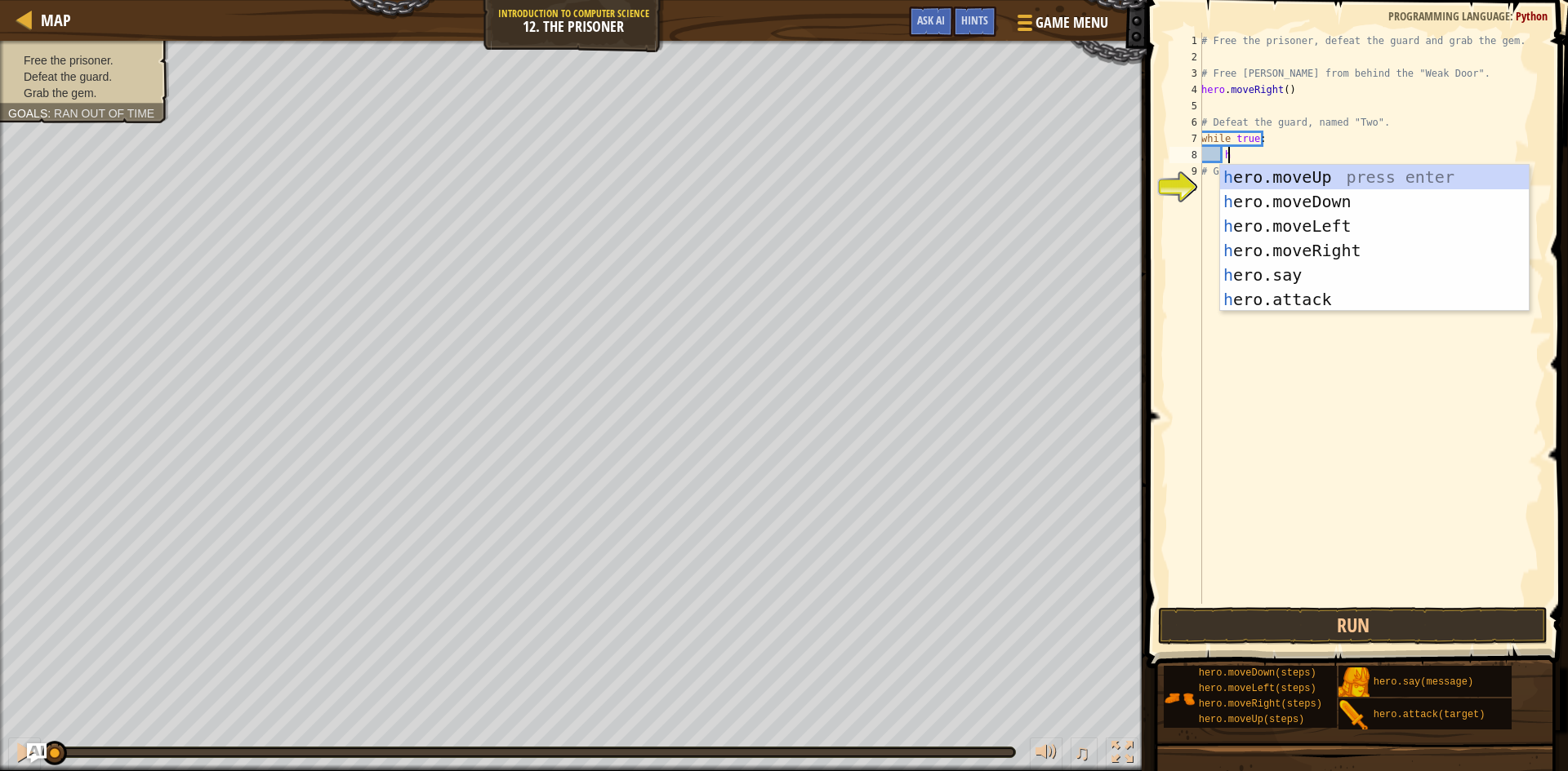
scroll to position [8, 2]
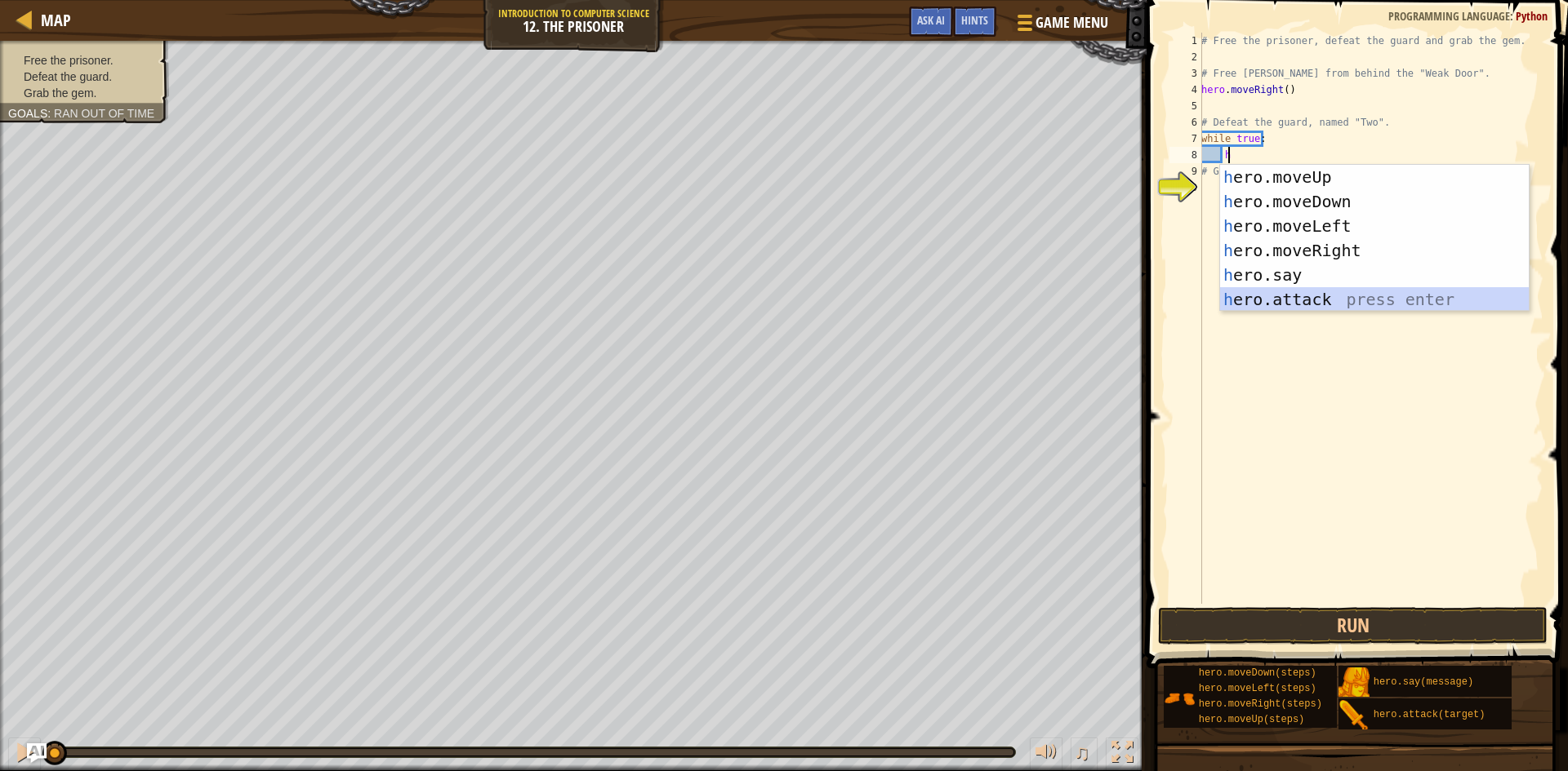
click at [1308, 290] on div "h ero.moveUp press enter h ero.moveDown press enter h ero.moveLeft press enter …" at bounding box center [1374, 263] width 308 height 196
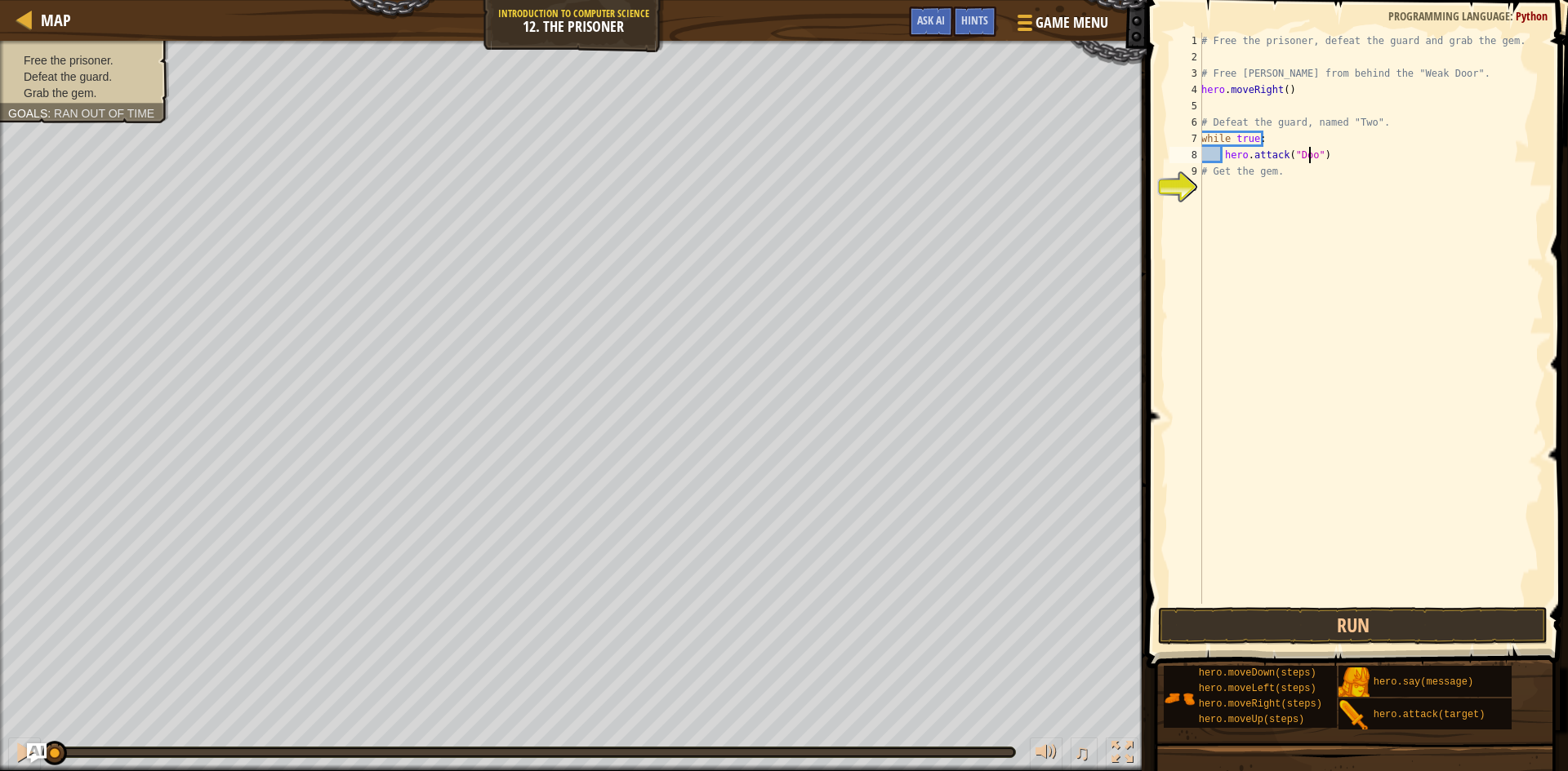
type textarea "hero.attack("Door")"
click at [1213, 189] on div "# Free the prisoner, defeat the guard and grab the gem. # Free [PERSON_NAME] fr…" at bounding box center [1371, 335] width 345 height 604
click at [1370, 618] on button "Run" at bounding box center [1352, 626] width 389 height 38
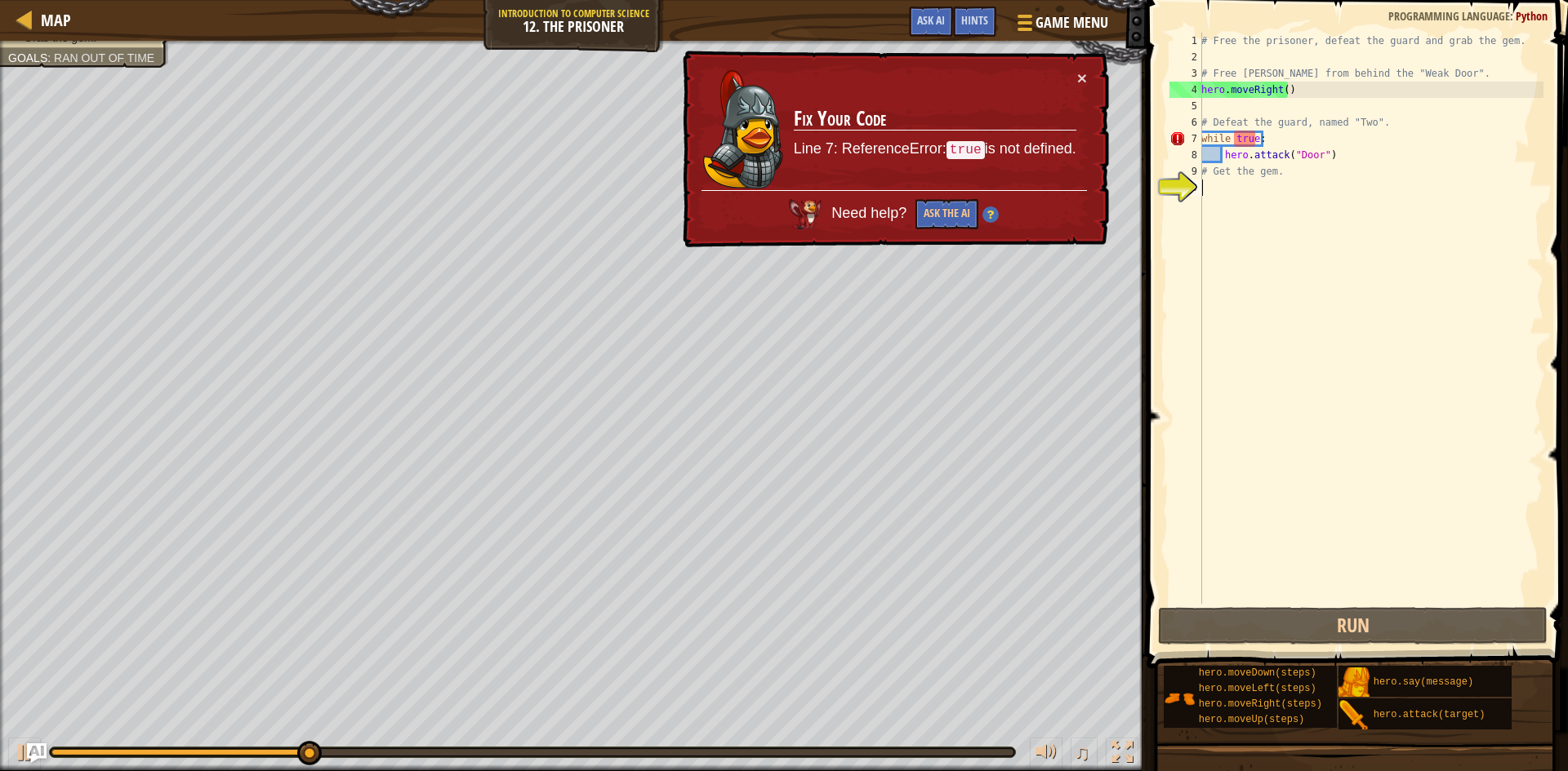
click at [964, 142] on code "true" at bounding box center [966, 150] width 39 height 18
click at [948, 212] on button "Ask the AI" at bounding box center [947, 214] width 63 height 30
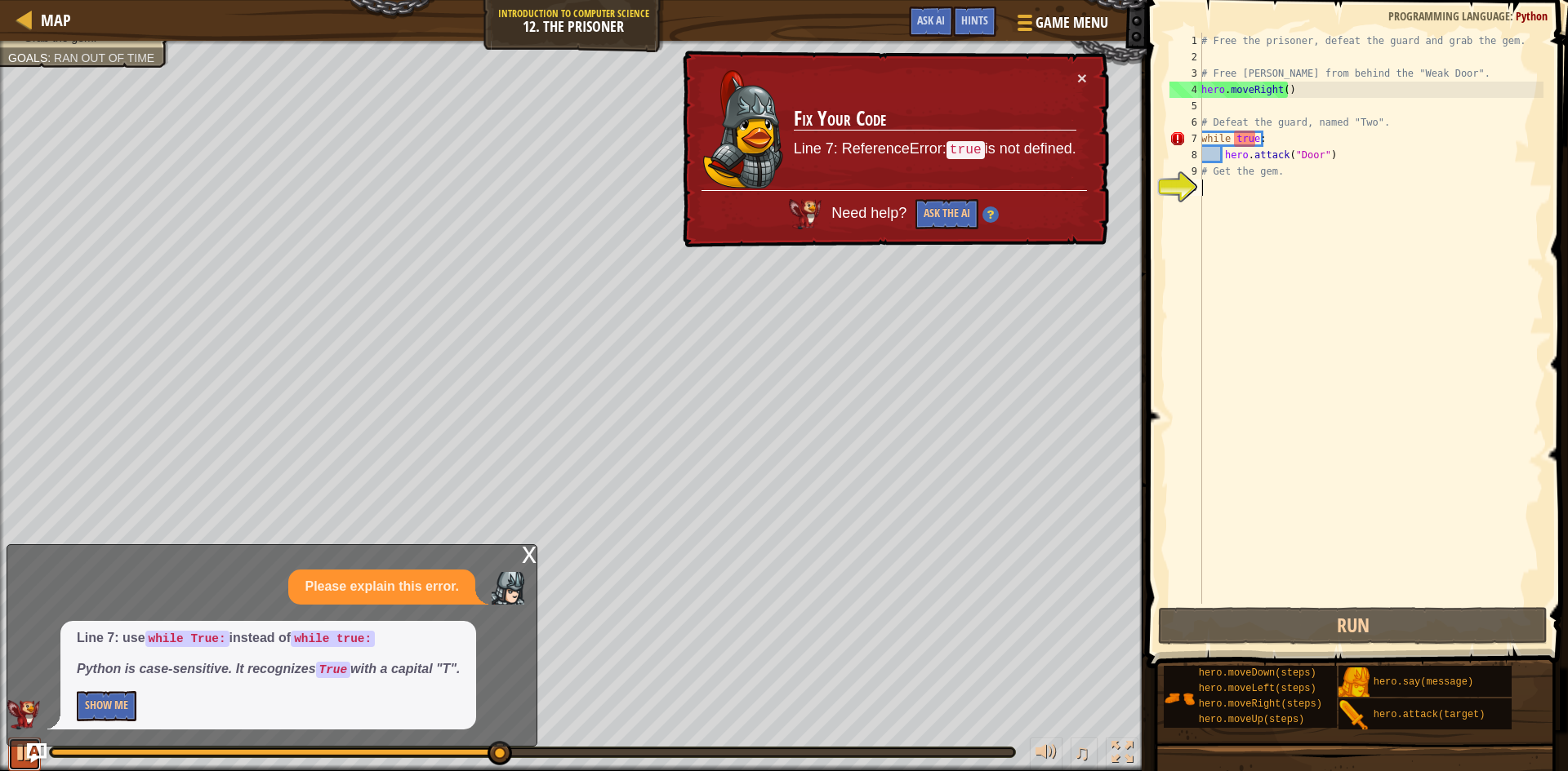
click at [15, 752] on div at bounding box center [25, 752] width 22 height 22
click at [1240, 139] on div "# Free the prisoner, defeat the guard and grab the gem. # Free [PERSON_NAME] fr…" at bounding box center [1371, 335] width 345 height 604
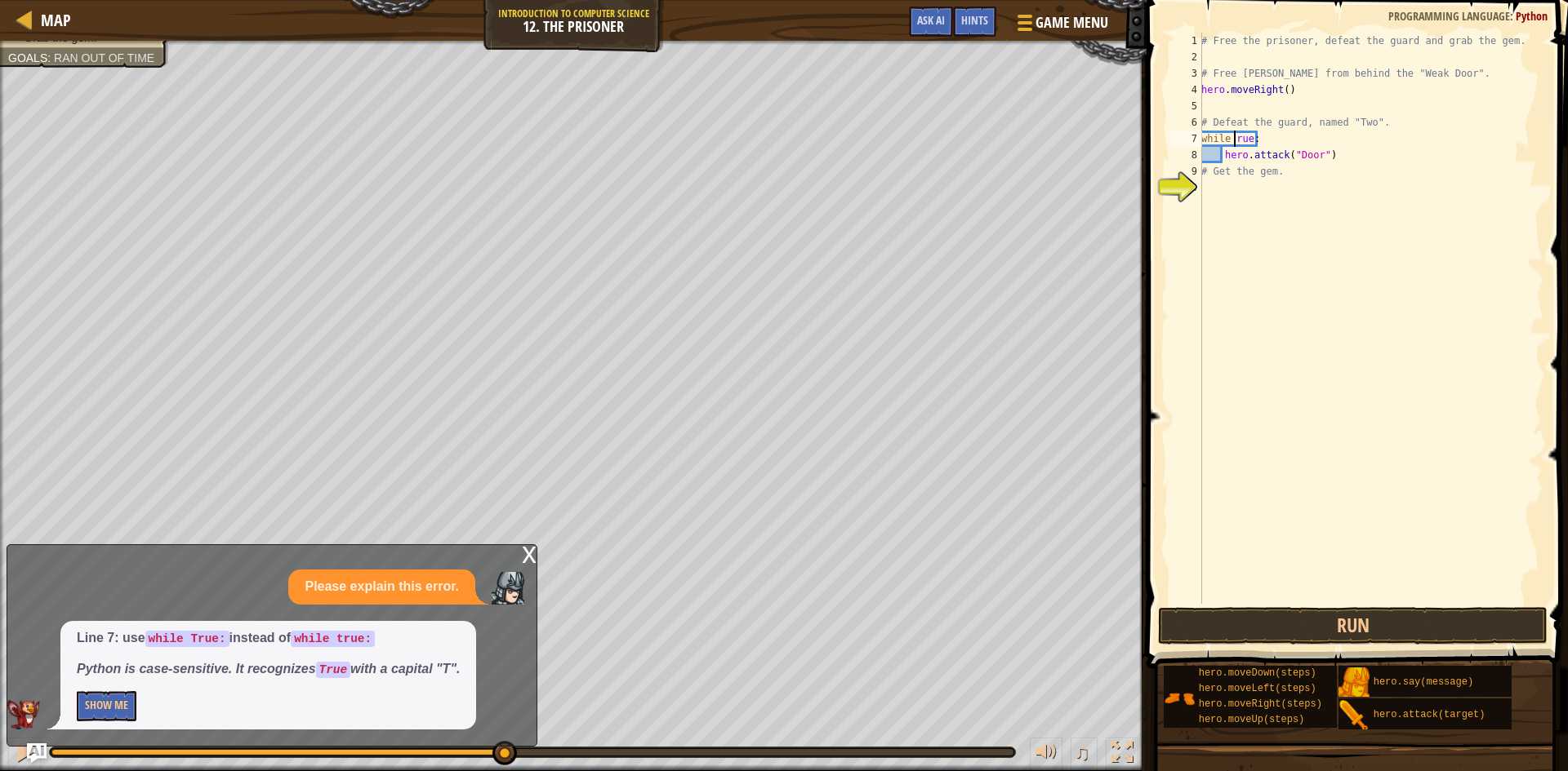
type textarea "while True:"
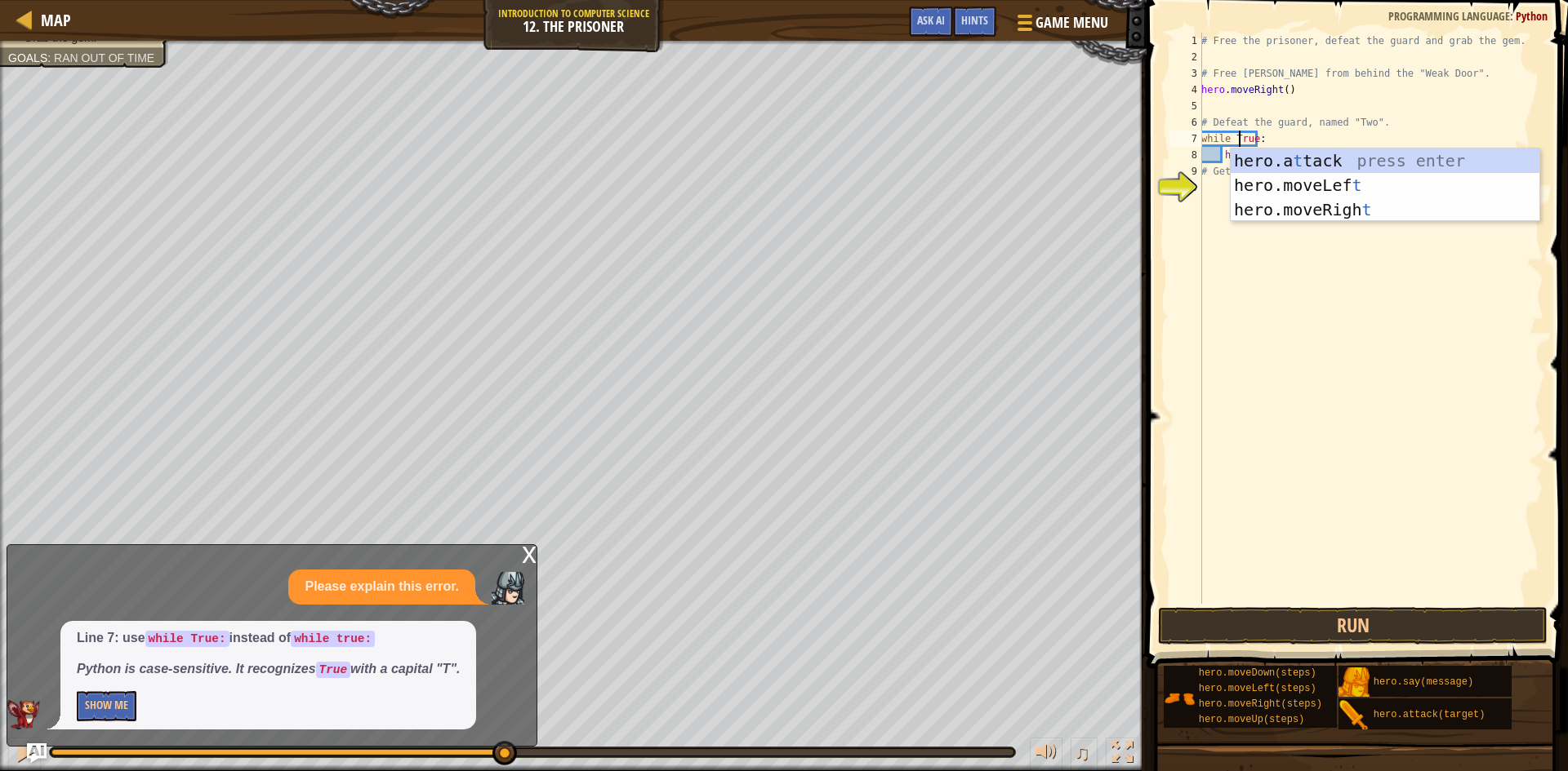
click at [1290, 261] on div "# Free the prisoner, defeat the guard and grab the gem. # Free [PERSON_NAME] fr…" at bounding box center [1371, 335] width 345 height 604
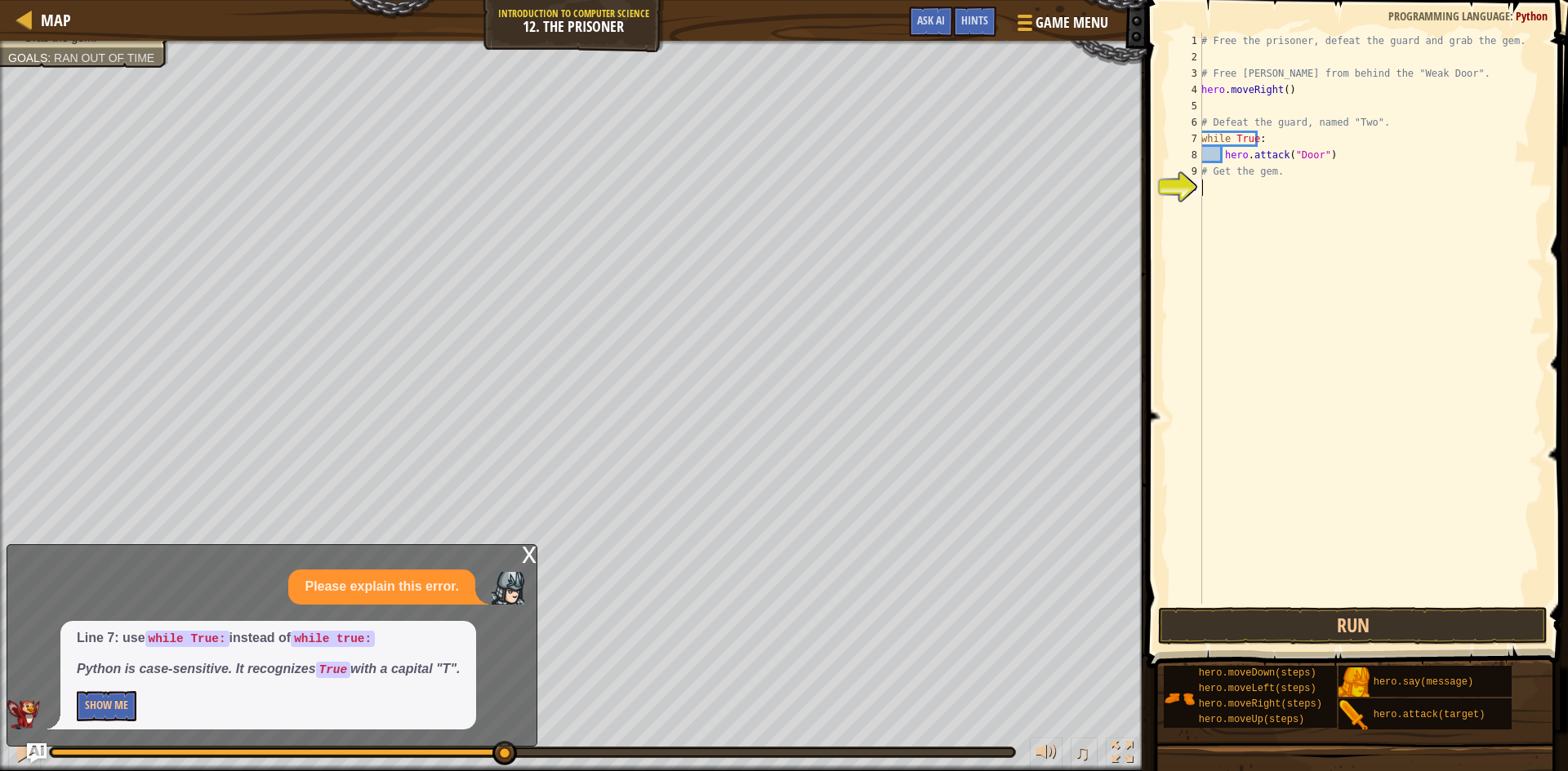
scroll to position [8, 0]
click at [1312, 631] on button "Run" at bounding box center [1352, 626] width 389 height 38
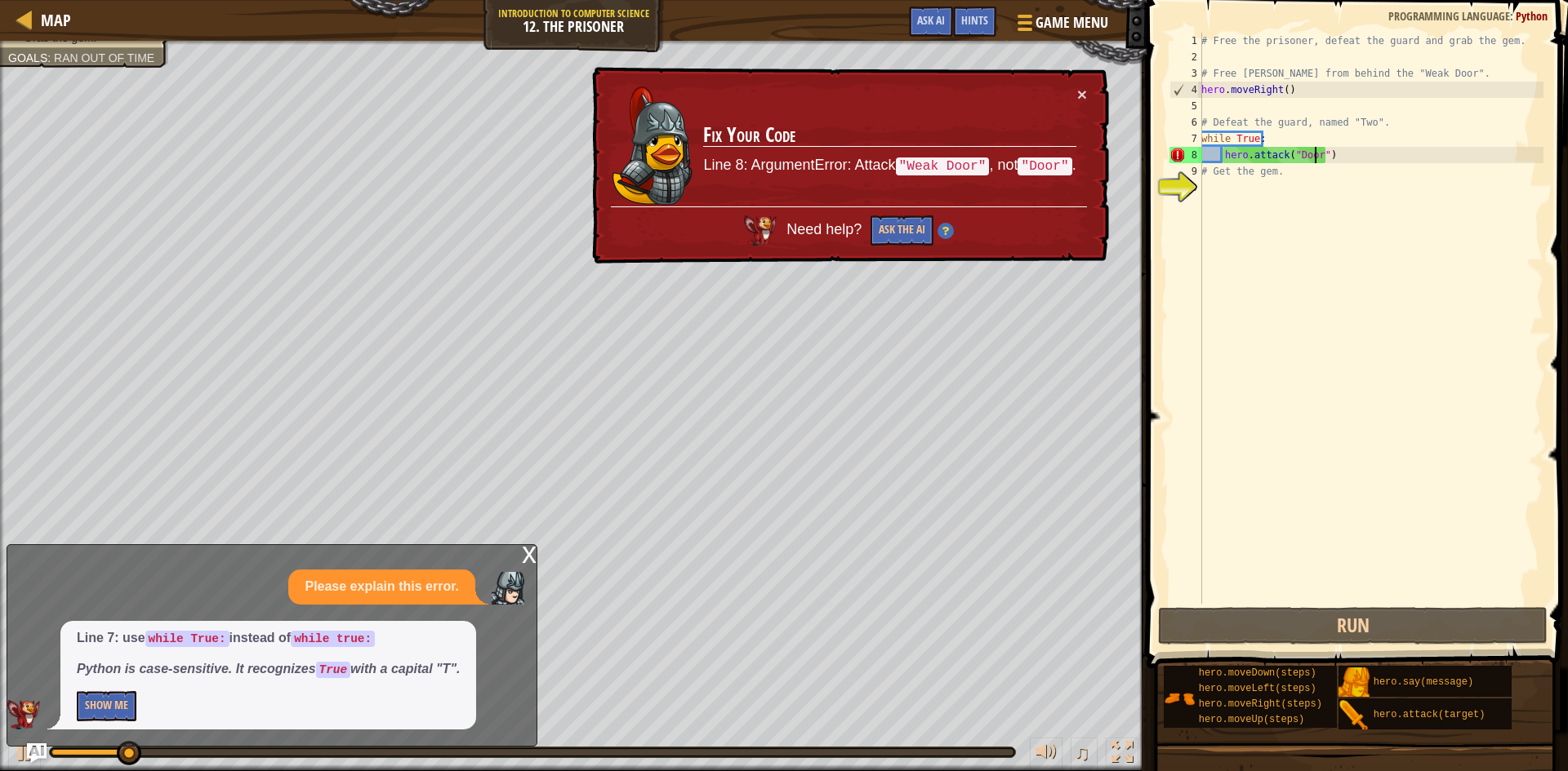
click at [1313, 156] on div "# Free the prisoner, defeat the guard and grab the gem. # Free [PERSON_NAME] fr…" at bounding box center [1371, 335] width 345 height 604
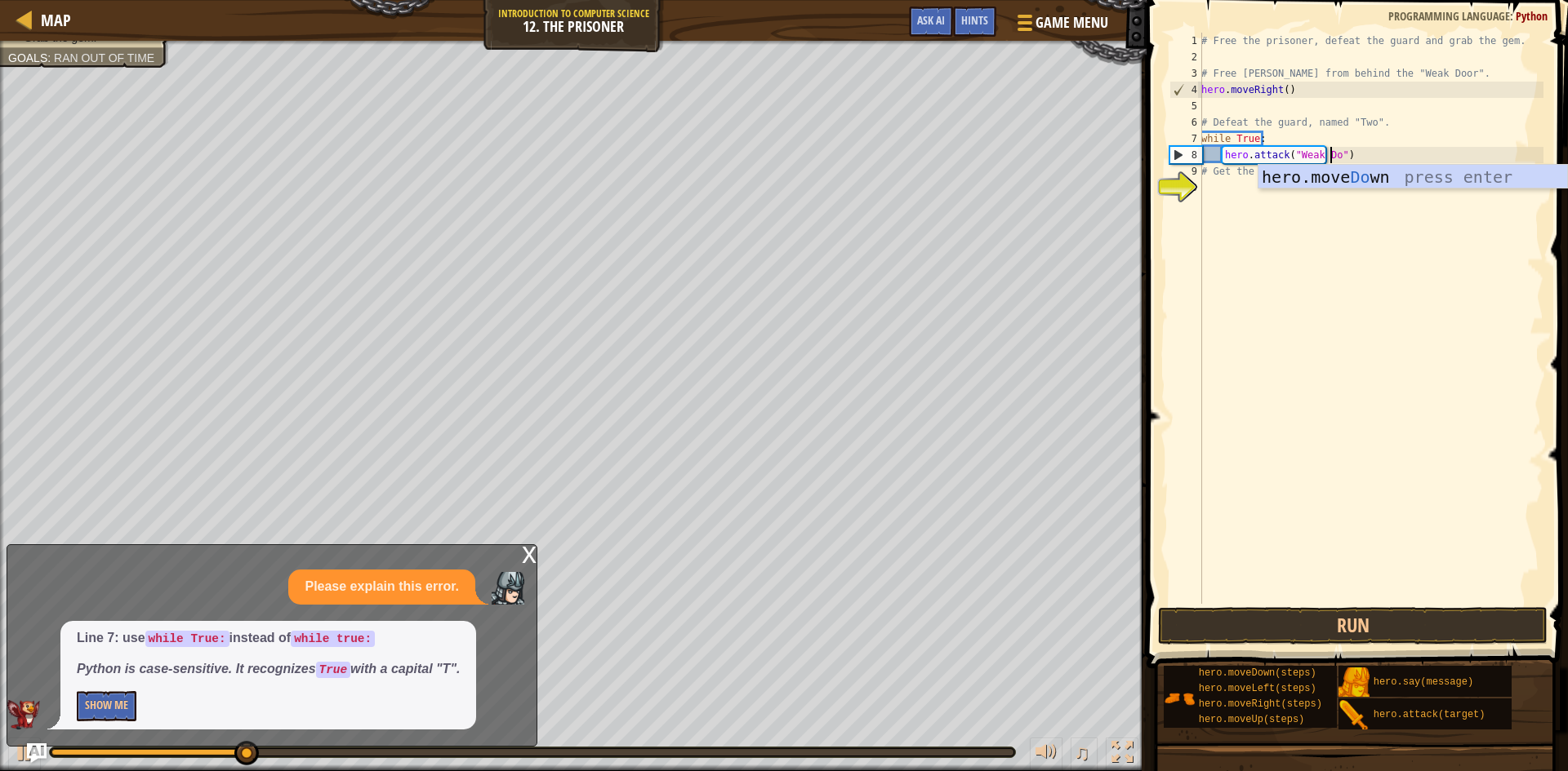
scroll to position [8, 11]
type textarea "hero.attack("Weak Door")"
click at [1312, 621] on button "Run" at bounding box center [1352, 626] width 389 height 38
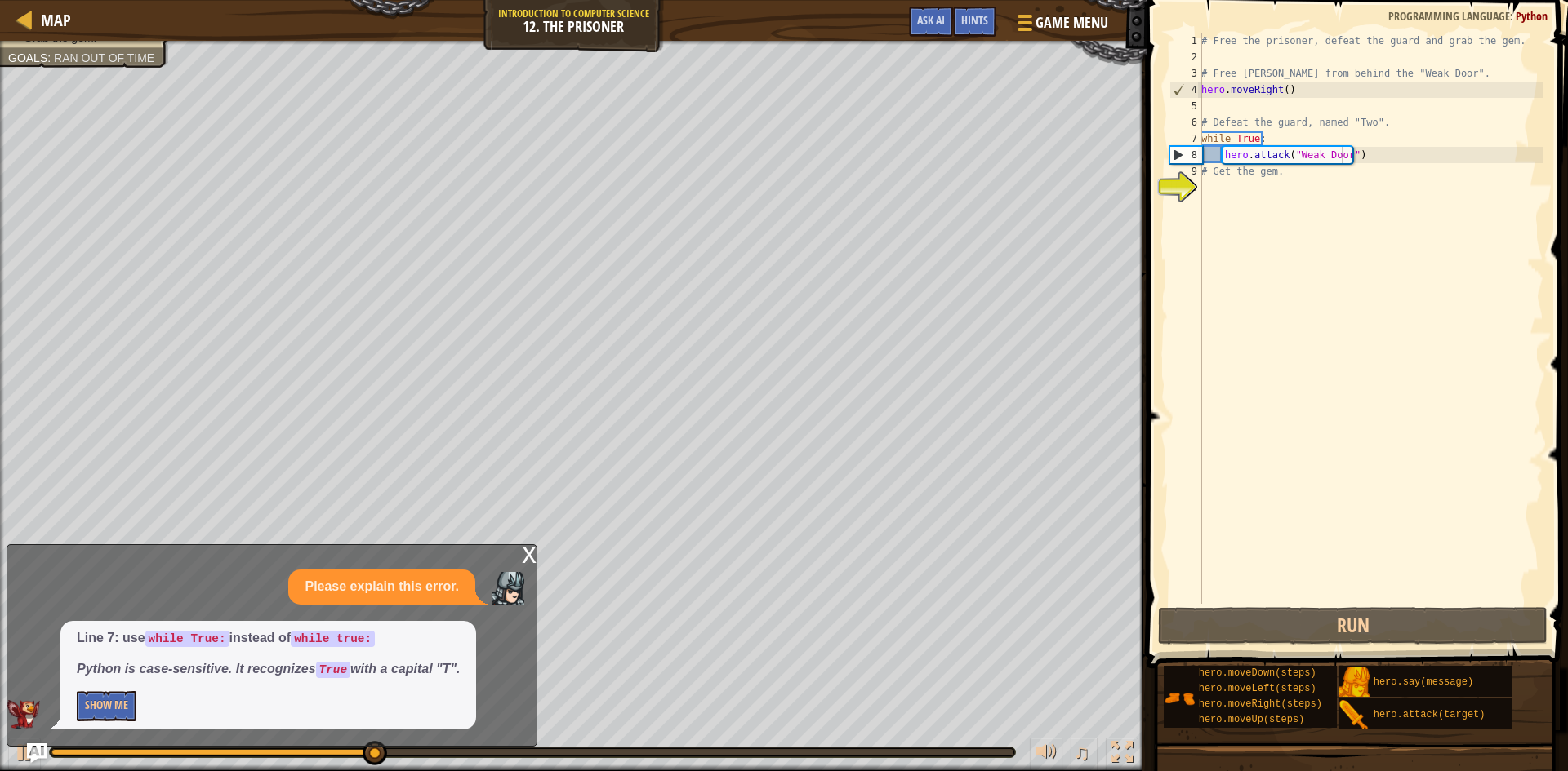
click at [530, 553] on div "x" at bounding box center [529, 553] width 15 height 16
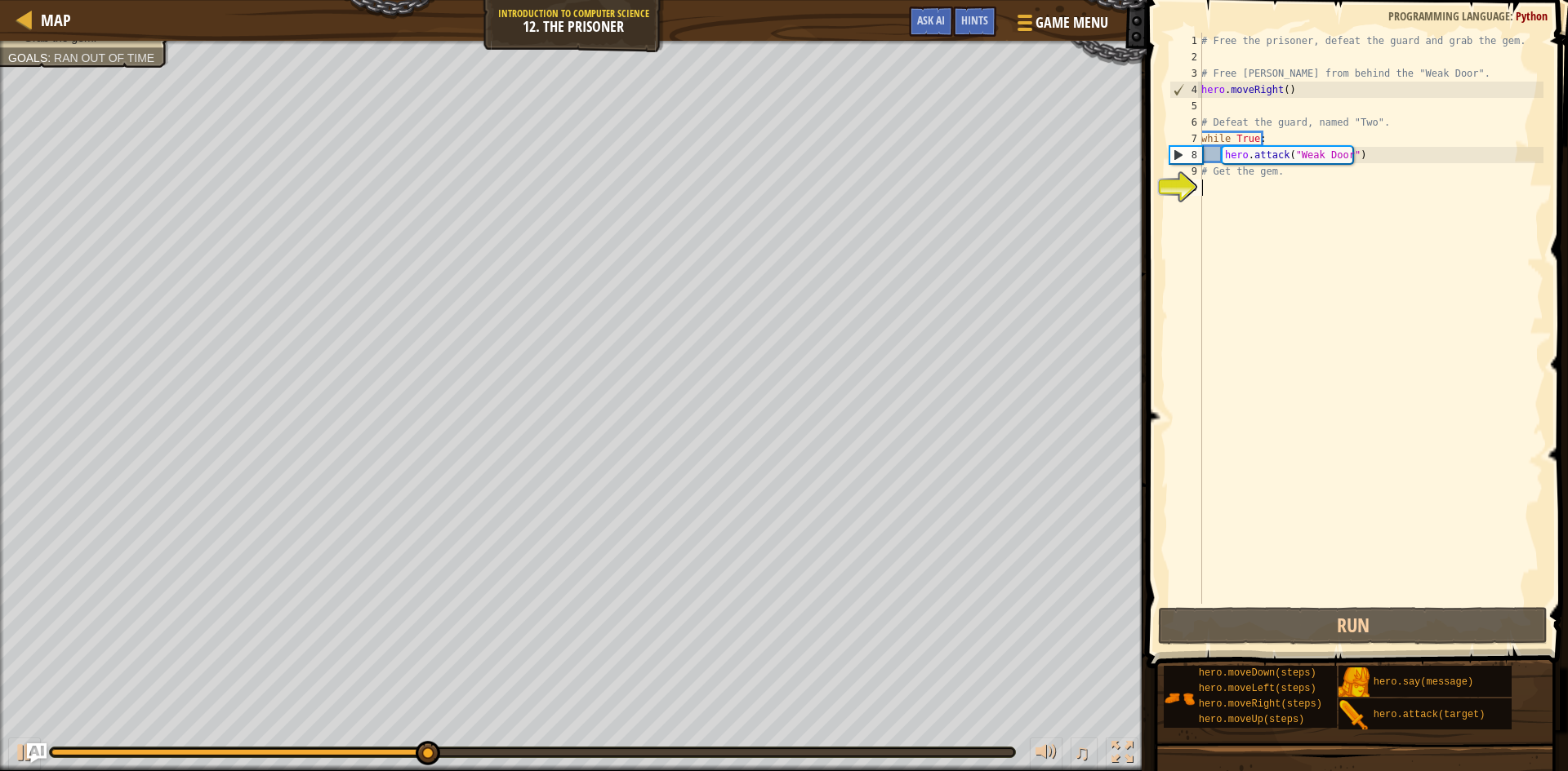
scroll to position [8, 0]
click at [1256, 184] on div "# Free the prisoner, defeat the guard and grab the gem. # Free [PERSON_NAME] fr…" at bounding box center [1371, 335] width 345 height 604
click at [1279, 174] on div "# Free the prisoner, defeat the guard and grab the gem. # Free [PERSON_NAME] fr…" at bounding box center [1371, 335] width 345 height 604
type textarea "# Get the gem."
click at [1214, 186] on div "# Free the prisoner, defeat the guard and grab the gem. # Free [PERSON_NAME] fr…" at bounding box center [1371, 335] width 345 height 604
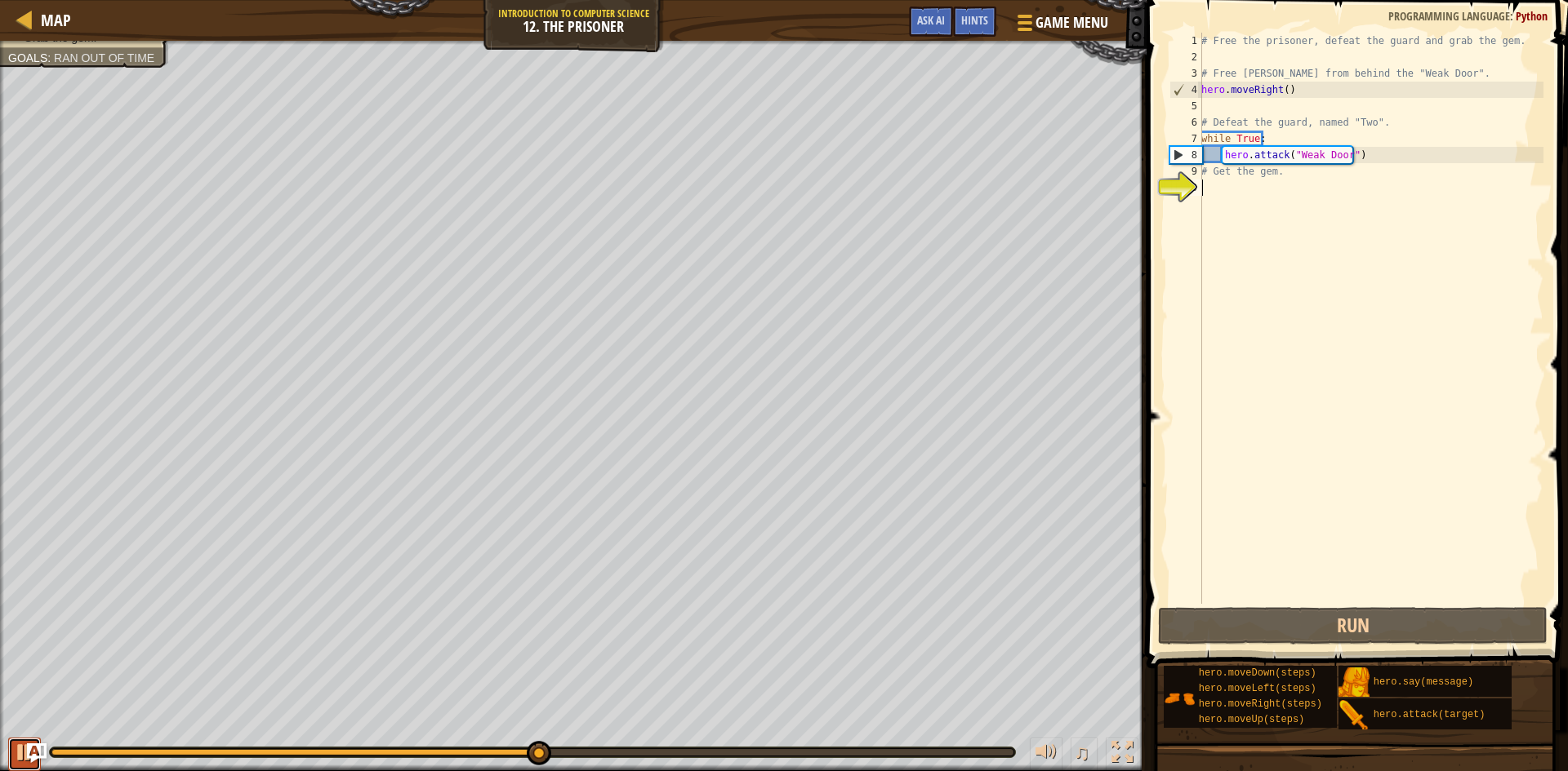
click at [16, 753] on div at bounding box center [25, 752] width 22 height 22
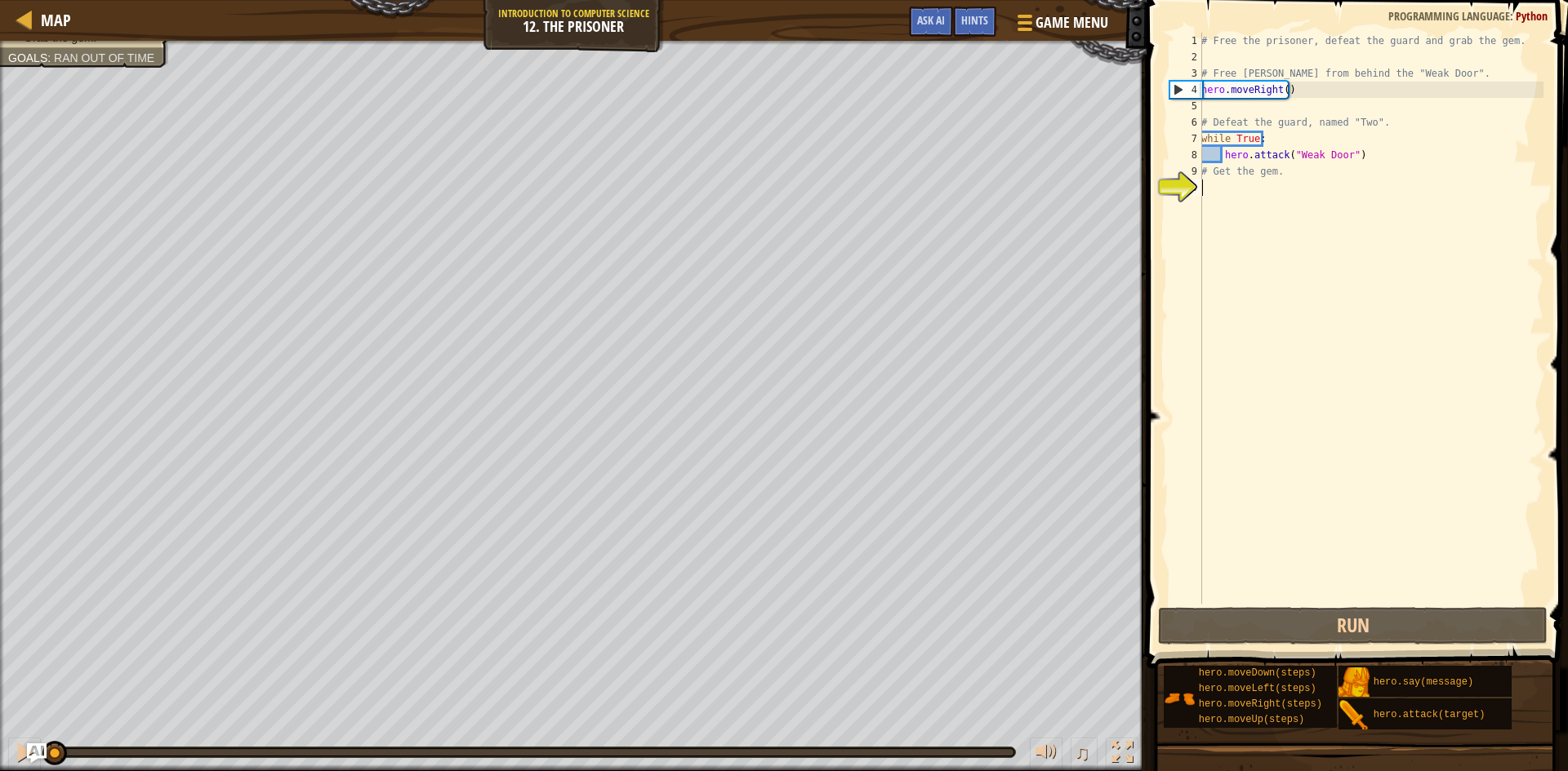
drag, startPoint x: 541, startPoint y: 746, endPoint x: 0, endPoint y: 743, distance: 541.0
click at [0, 743] on div "♫" at bounding box center [573, 748] width 1147 height 49
type textarea "h"
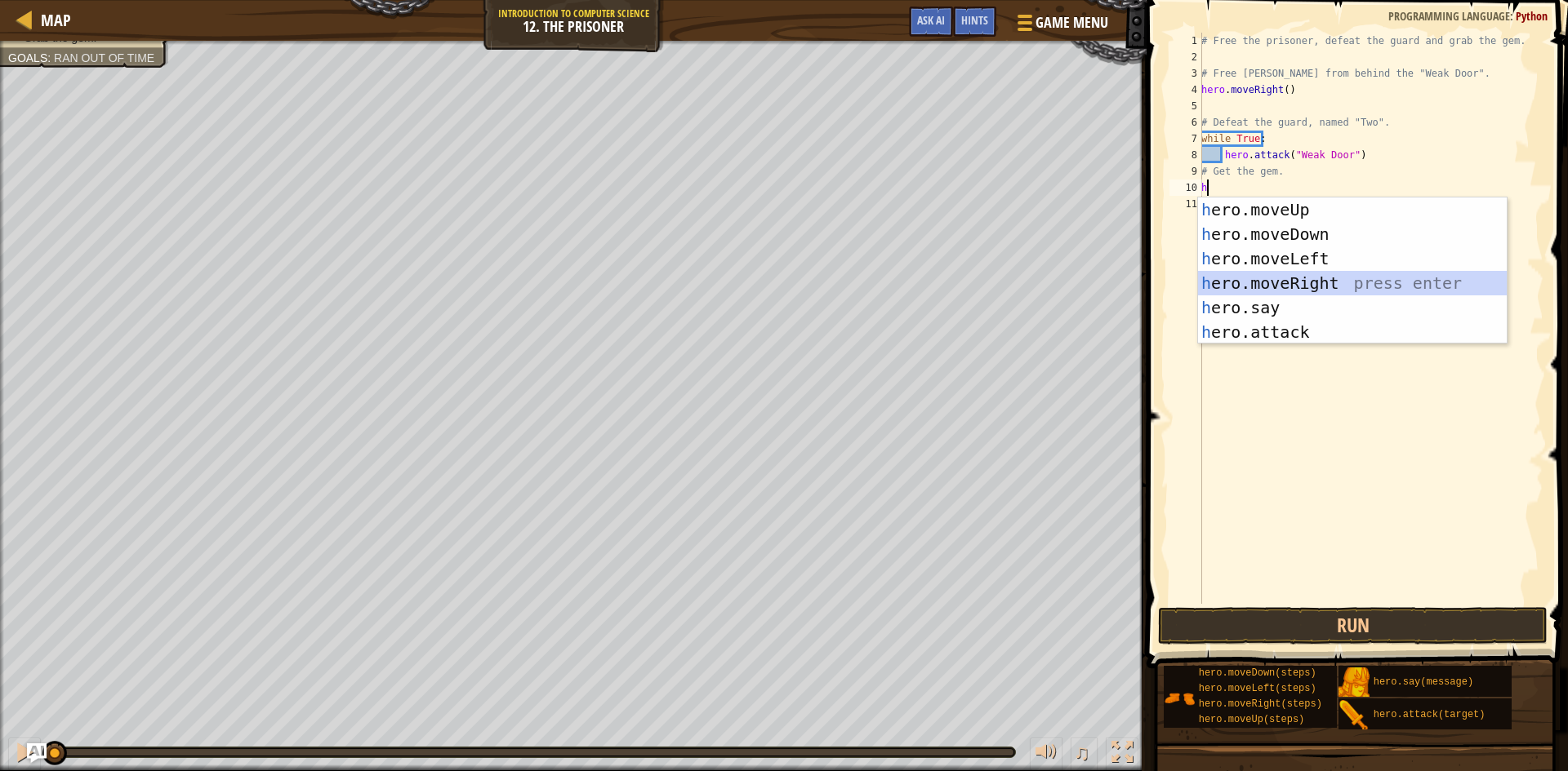
click at [1315, 278] on div "h ero.moveUp press enter h ero.moveDown press enter h ero.moveLeft press enter …" at bounding box center [1352, 296] width 308 height 196
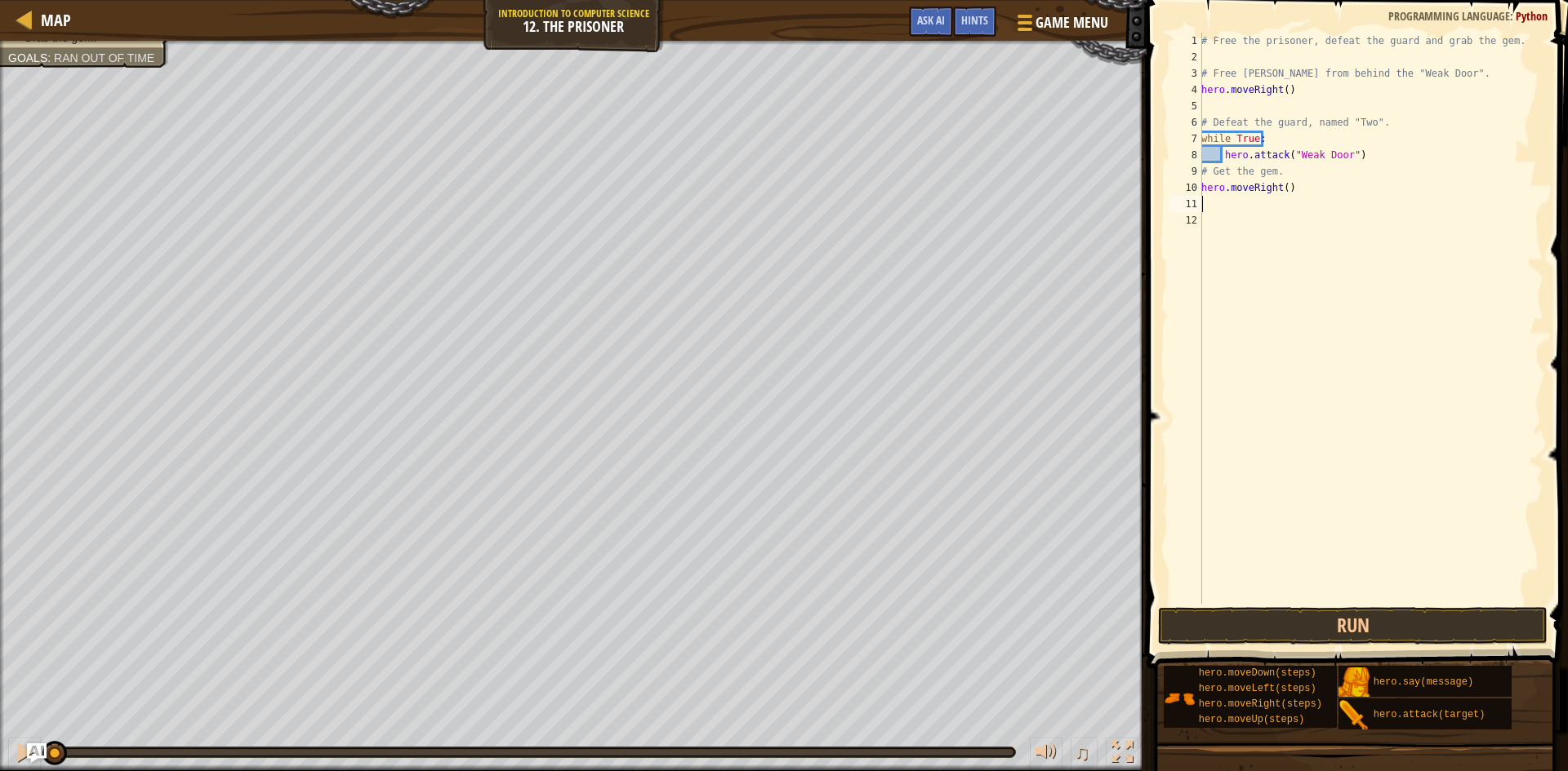
type textarea "h"
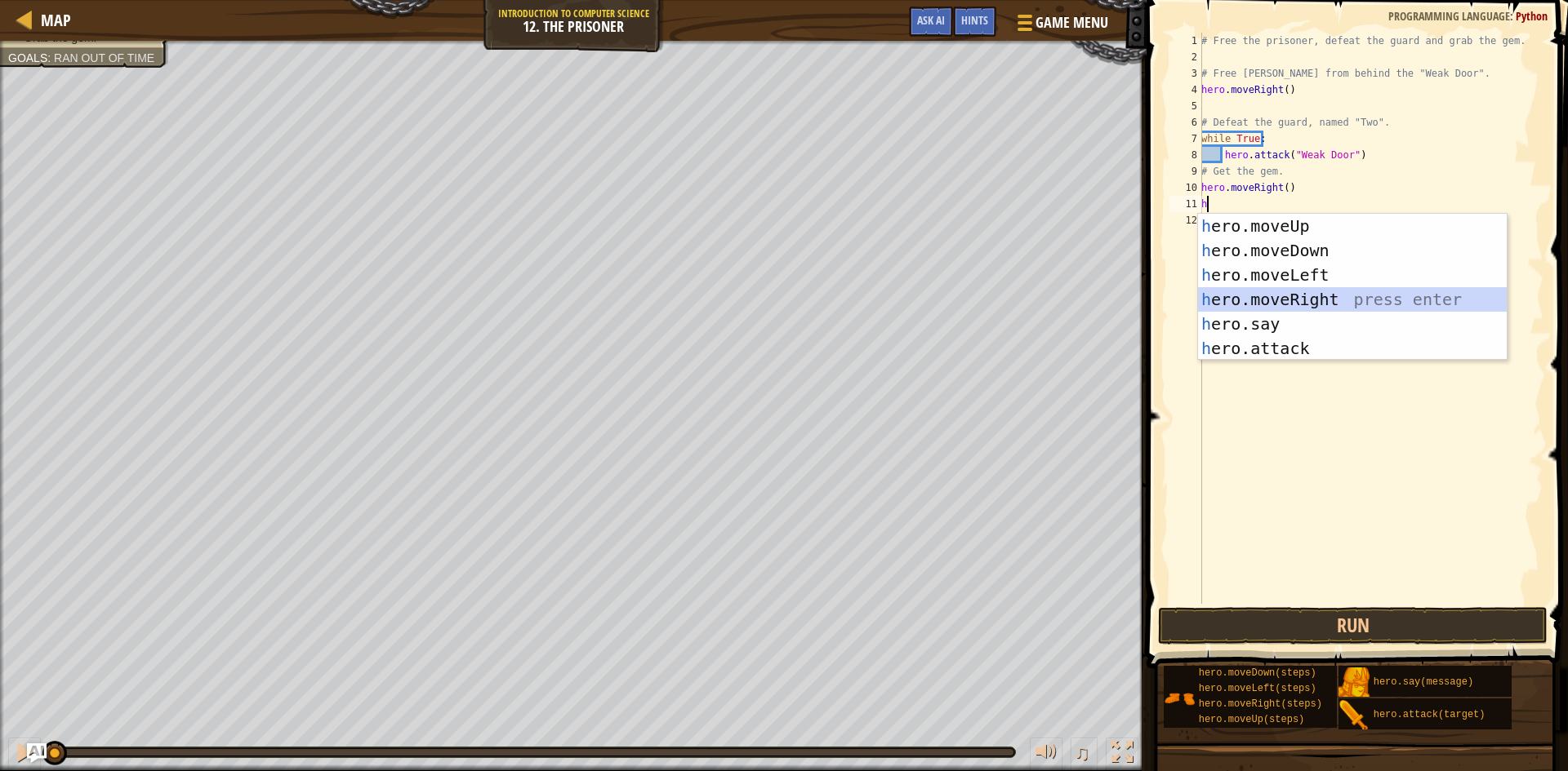
click at [1311, 296] on div "h ero.moveUp press enter h ero.moveDown press enter h ero.moveLeft press enter …" at bounding box center [1352, 312] width 308 height 196
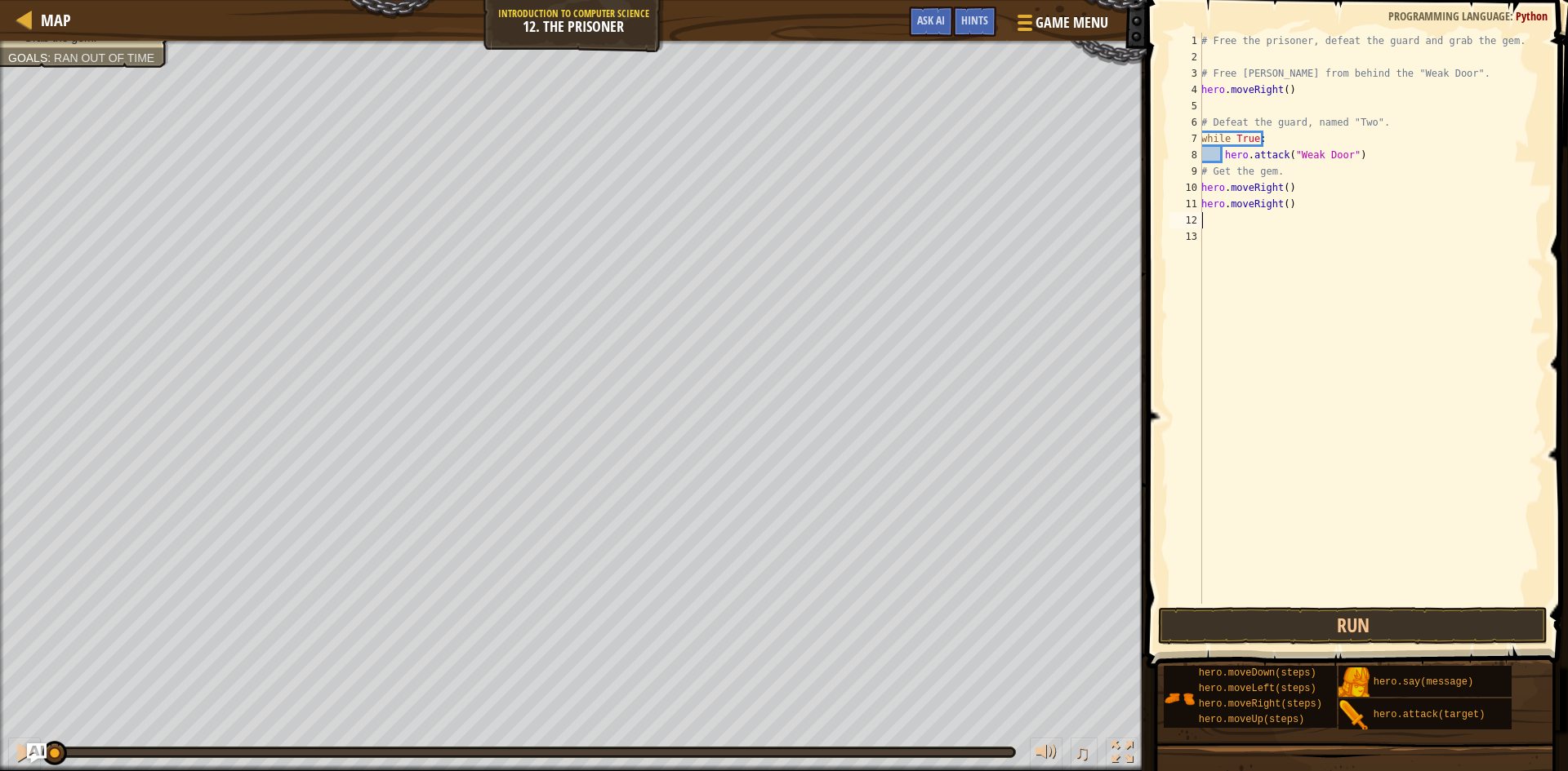
type textarea "h"
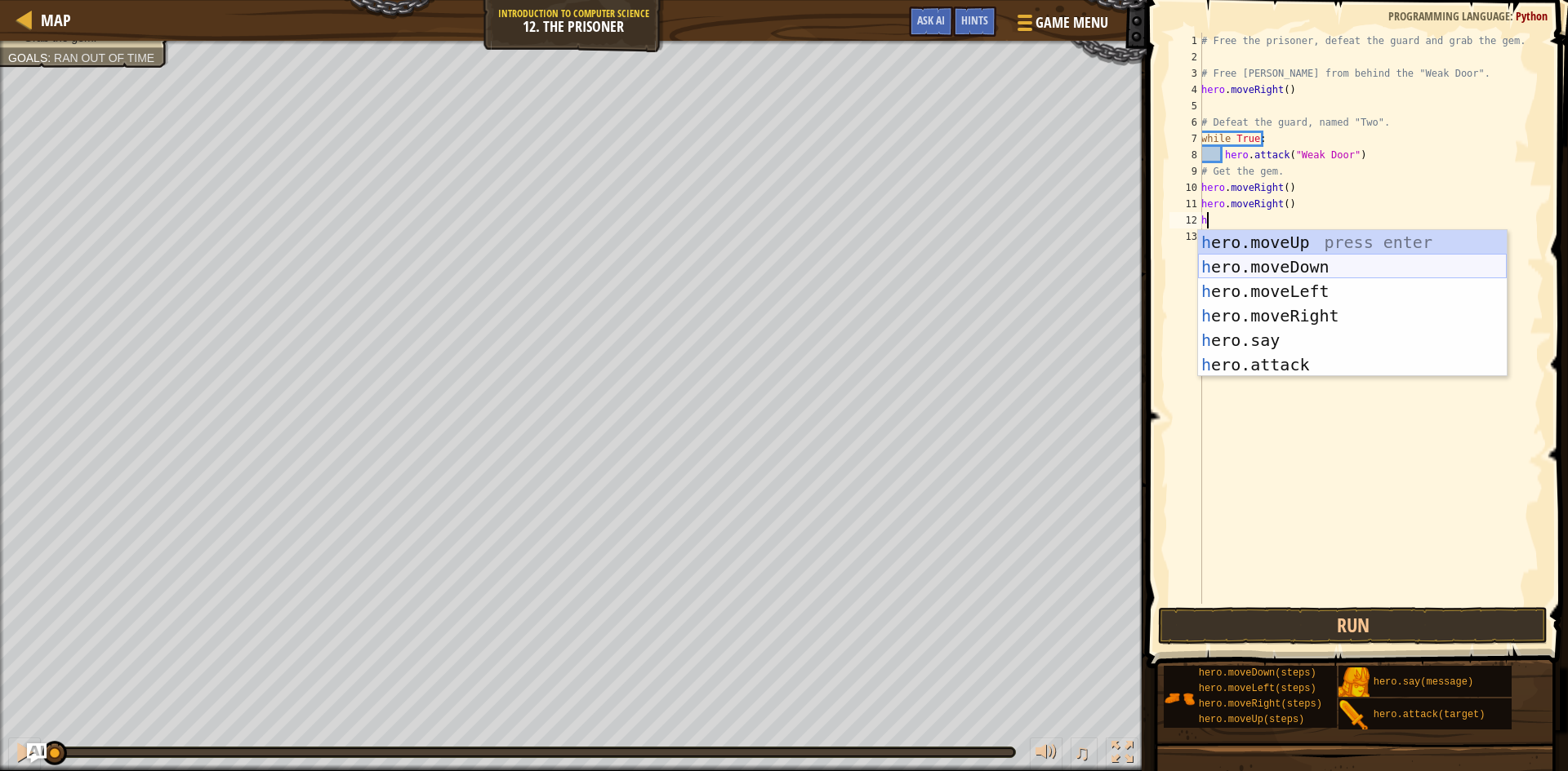
click at [1275, 266] on div "h ero.moveUp press enter h ero.moveDown press enter h ero.moveLeft press enter …" at bounding box center [1352, 328] width 308 height 196
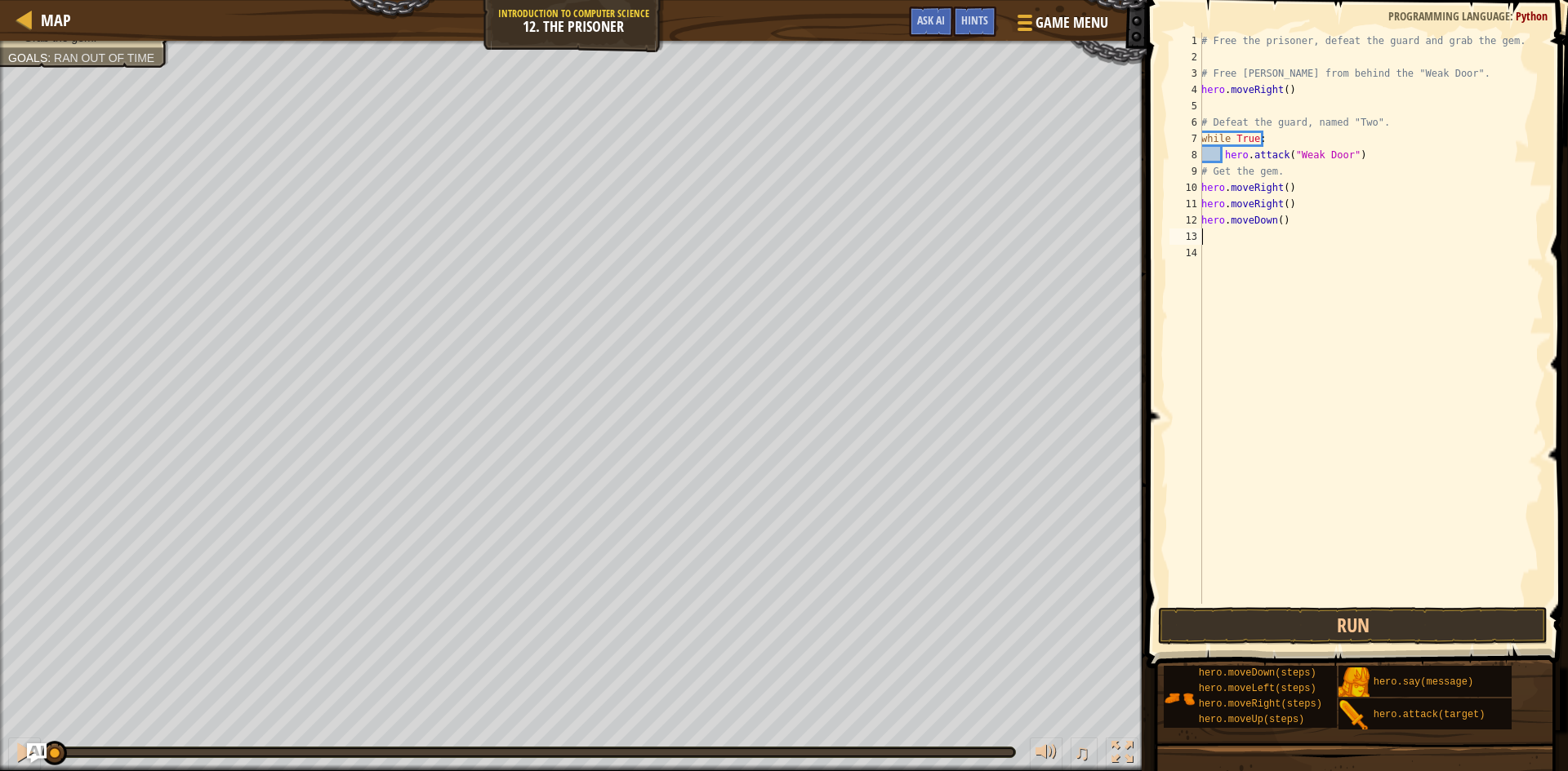
click at [1278, 221] on div "# Free the prisoner, defeat the guard and grab the gem. # Free [PERSON_NAME] fr…" at bounding box center [1371, 335] width 345 height 604
type textarea "hero.moveDown(3)"
click at [1213, 242] on div "# Free the prisoner, defeat the guard and grab the gem. # Free [PERSON_NAME] fr…" at bounding box center [1371, 335] width 345 height 604
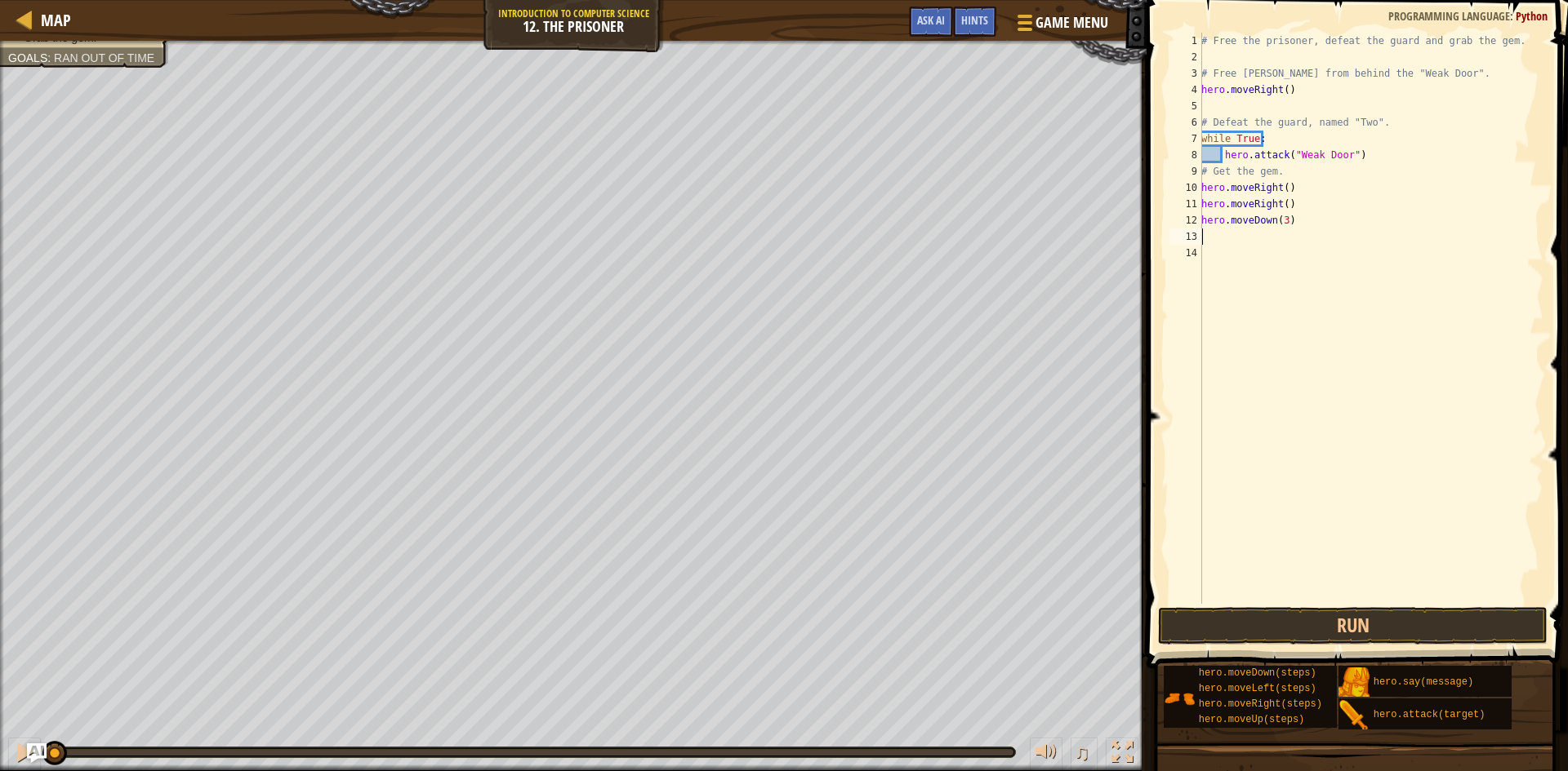
type textarea "g"
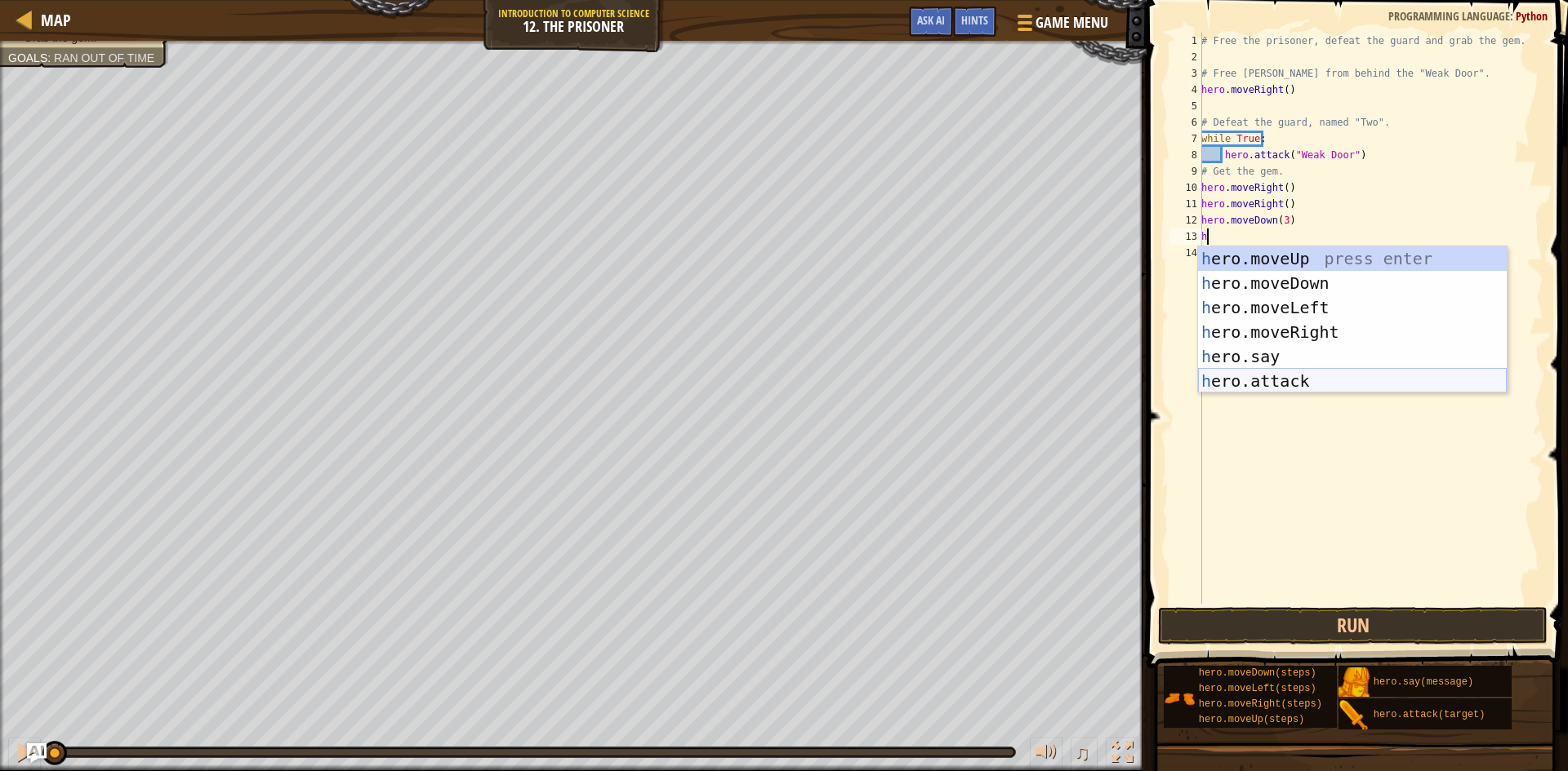
click at [1301, 372] on div "h ero.moveUp press enter h ero.moveDown press enter h ero.moveLeft press enter …" at bounding box center [1352, 345] width 308 height 196
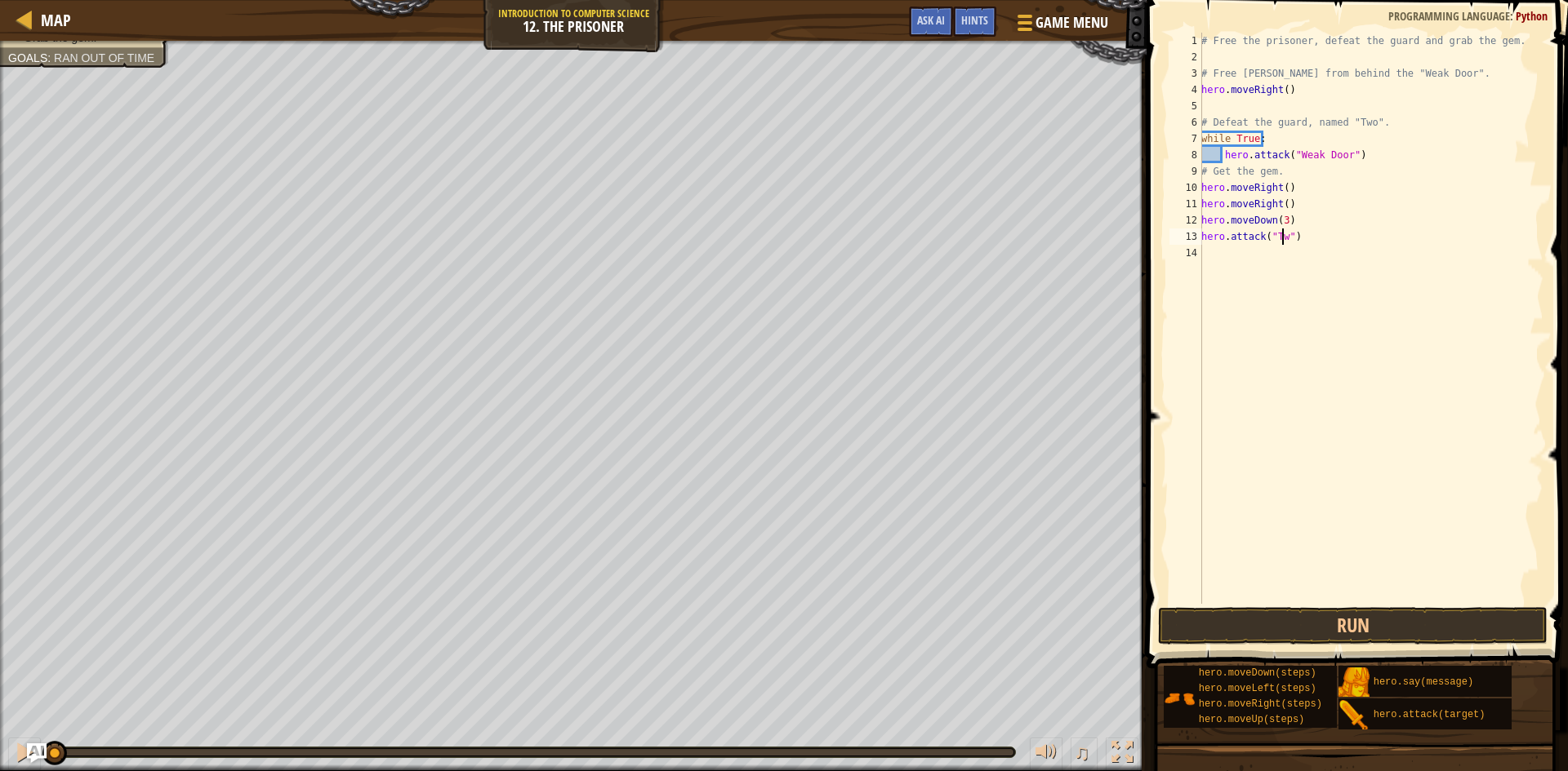
type textarea "hero.attack("Two")"
click at [1220, 258] on div "# Free the prisoner, defeat the guard and grab the gem. # Free [PERSON_NAME] fr…" at bounding box center [1371, 335] width 345 height 604
click at [1350, 630] on button "Run" at bounding box center [1352, 626] width 389 height 38
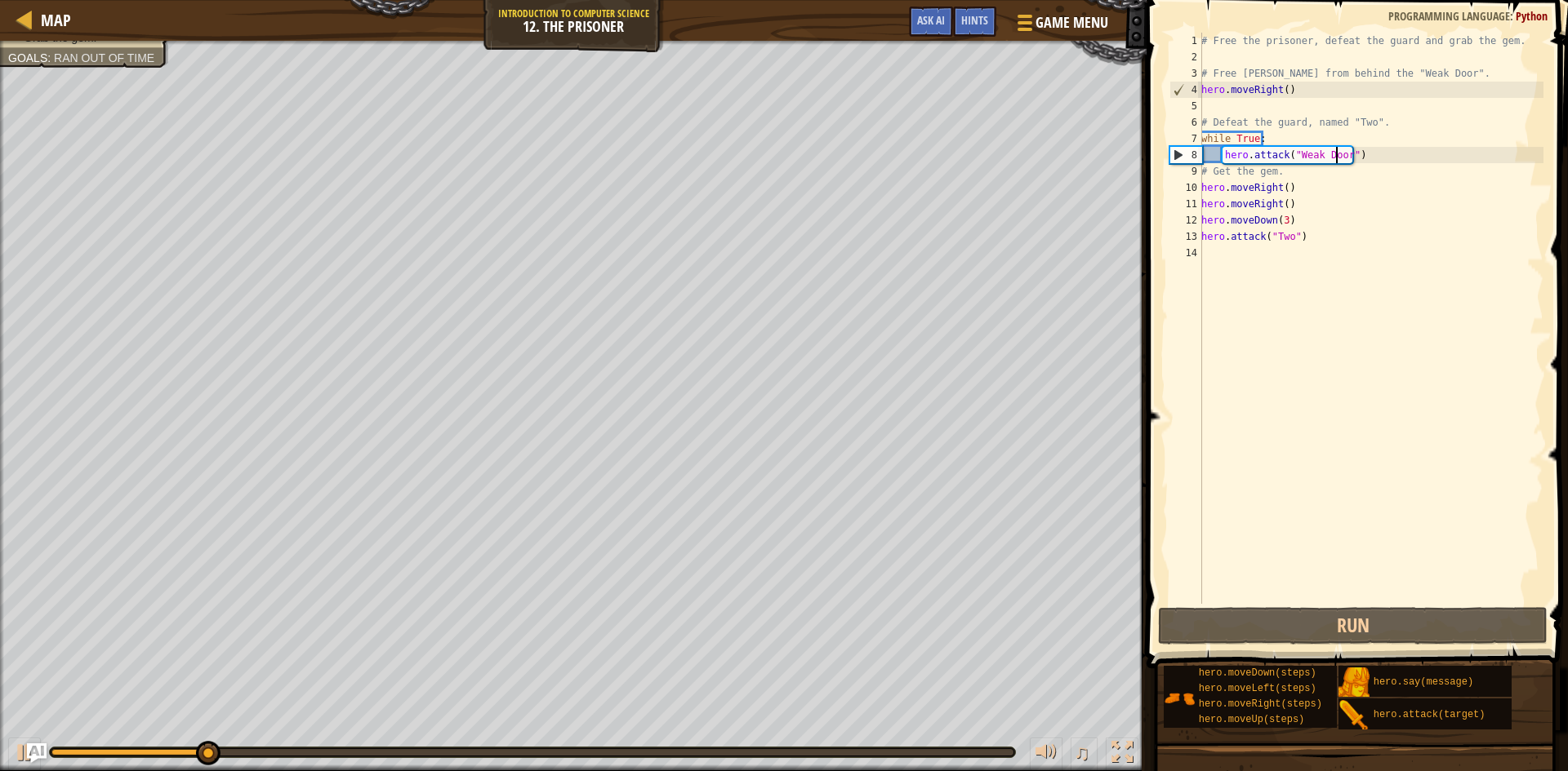
click at [1335, 156] on div "# Free the prisoner, defeat the guard and grab the gem. # Free [PERSON_NAME] fr…" at bounding box center [1371, 335] width 345 height 604
click at [1390, 152] on div "# Free the prisoner, defeat the guard and grab the gem. # Free [PERSON_NAME] fr…" at bounding box center [1371, 335] width 345 height 604
click at [31, 759] on img "Ask AI" at bounding box center [37, 753] width 22 height 22
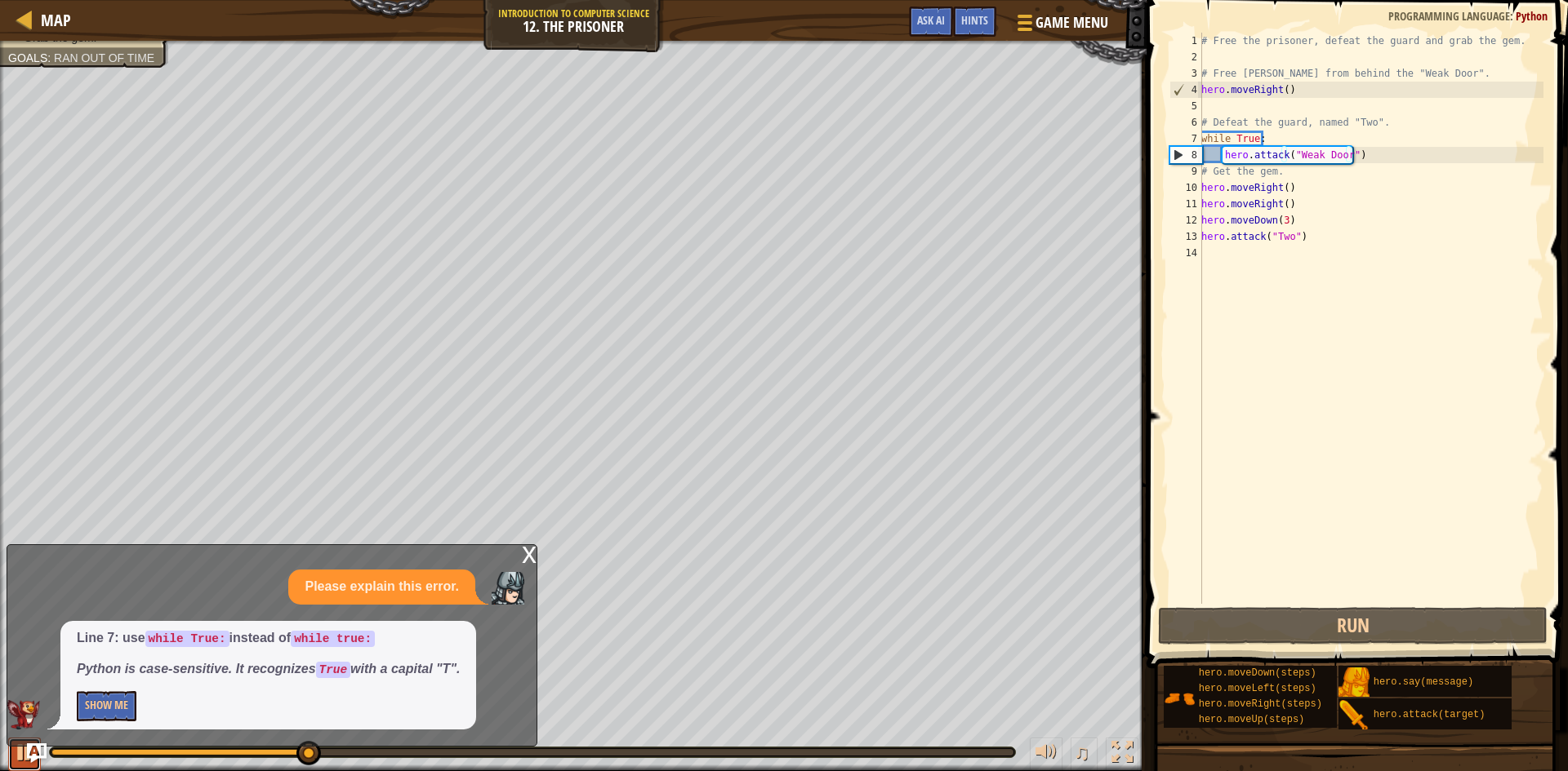
click at [22, 753] on div at bounding box center [25, 752] width 22 height 22
click at [525, 551] on div "x" at bounding box center [529, 553] width 15 height 16
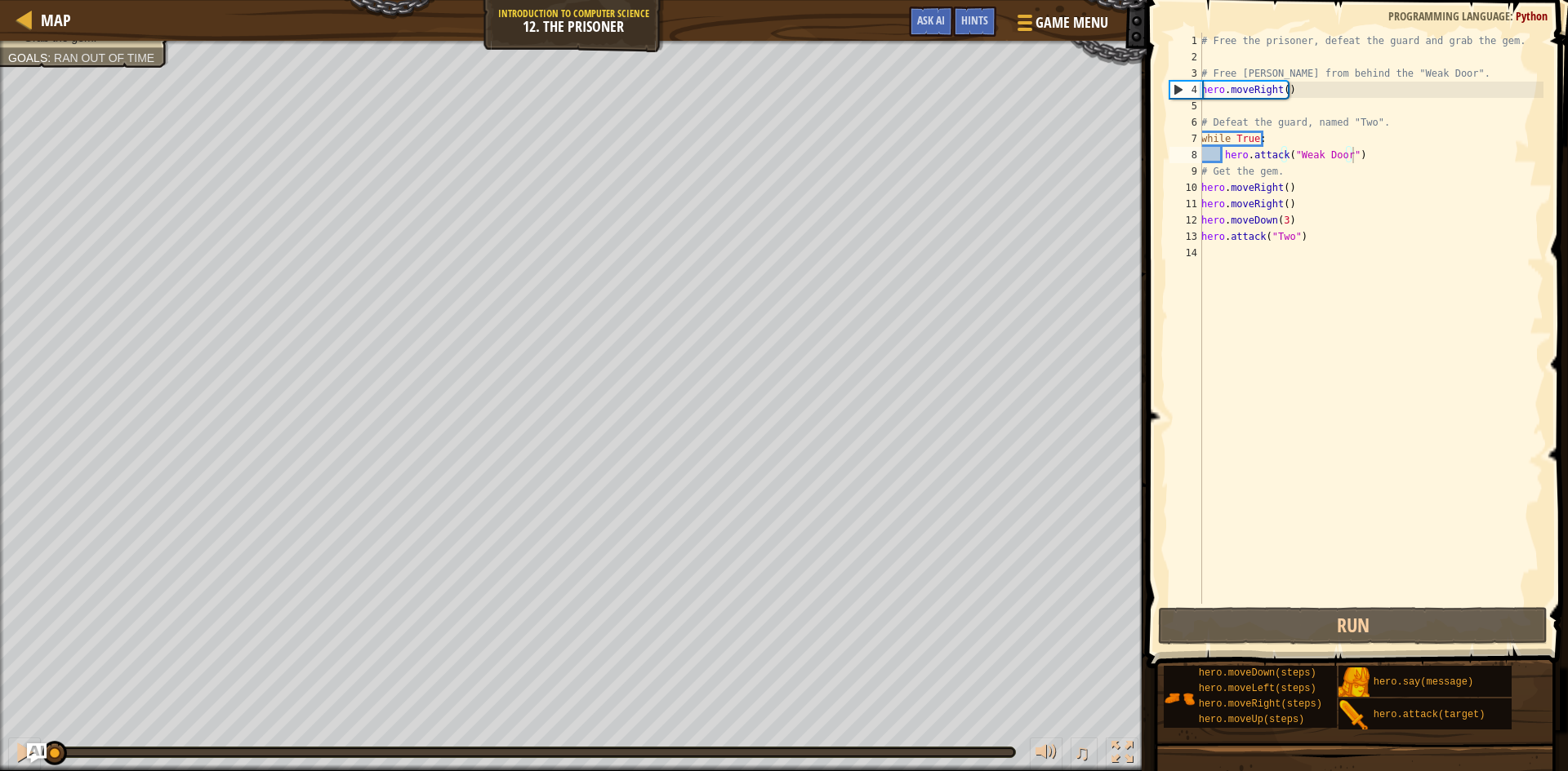
drag, startPoint x: 311, startPoint y: 757, endPoint x: 17, endPoint y: 784, distance: 295.2
click at [17, 0] on html "Map Introduction to Computer Science 12. The Prisoner Game Menu Done Hints Ask …" at bounding box center [784, 0] width 1568 height 0
drag, startPoint x: 1269, startPoint y: 137, endPoint x: 1180, endPoint y: 149, distance: 89.8
click at [1180, 149] on div "while True: 1 2 3 4 5 6 7 8 9 10 11 12 13 14 # Free the prisoner, defeat the gu…" at bounding box center [1355, 319] width 377 height 571
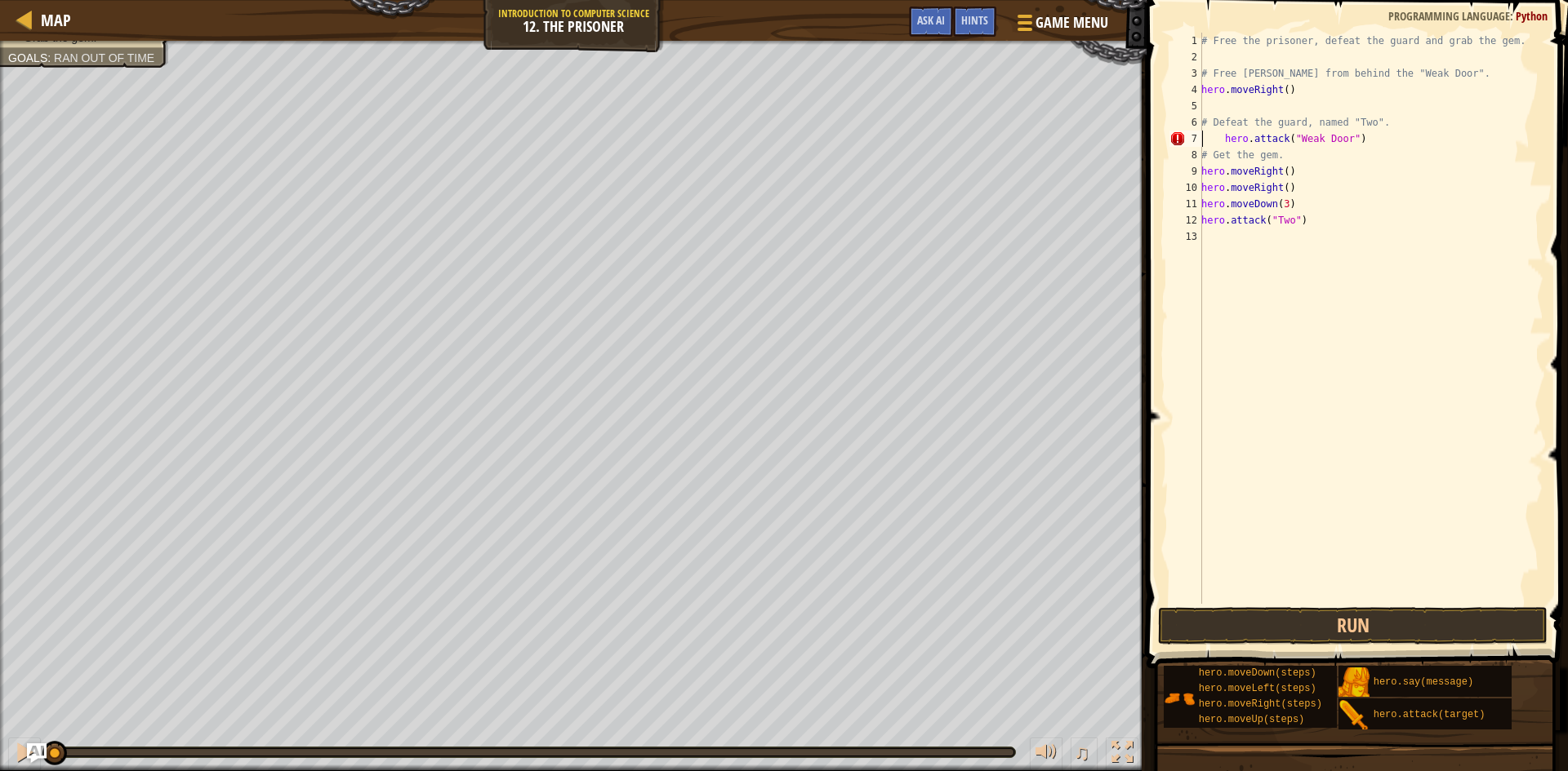
click at [1221, 139] on div "# Free the prisoner, defeat the guard and grab the gem. # Free [PERSON_NAME] fr…" at bounding box center [1371, 335] width 345 height 604
type textarea "hero.attack("Weak Door")"
click at [1326, 632] on button "Run" at bounding box center [1352, 626] width 389 height 38
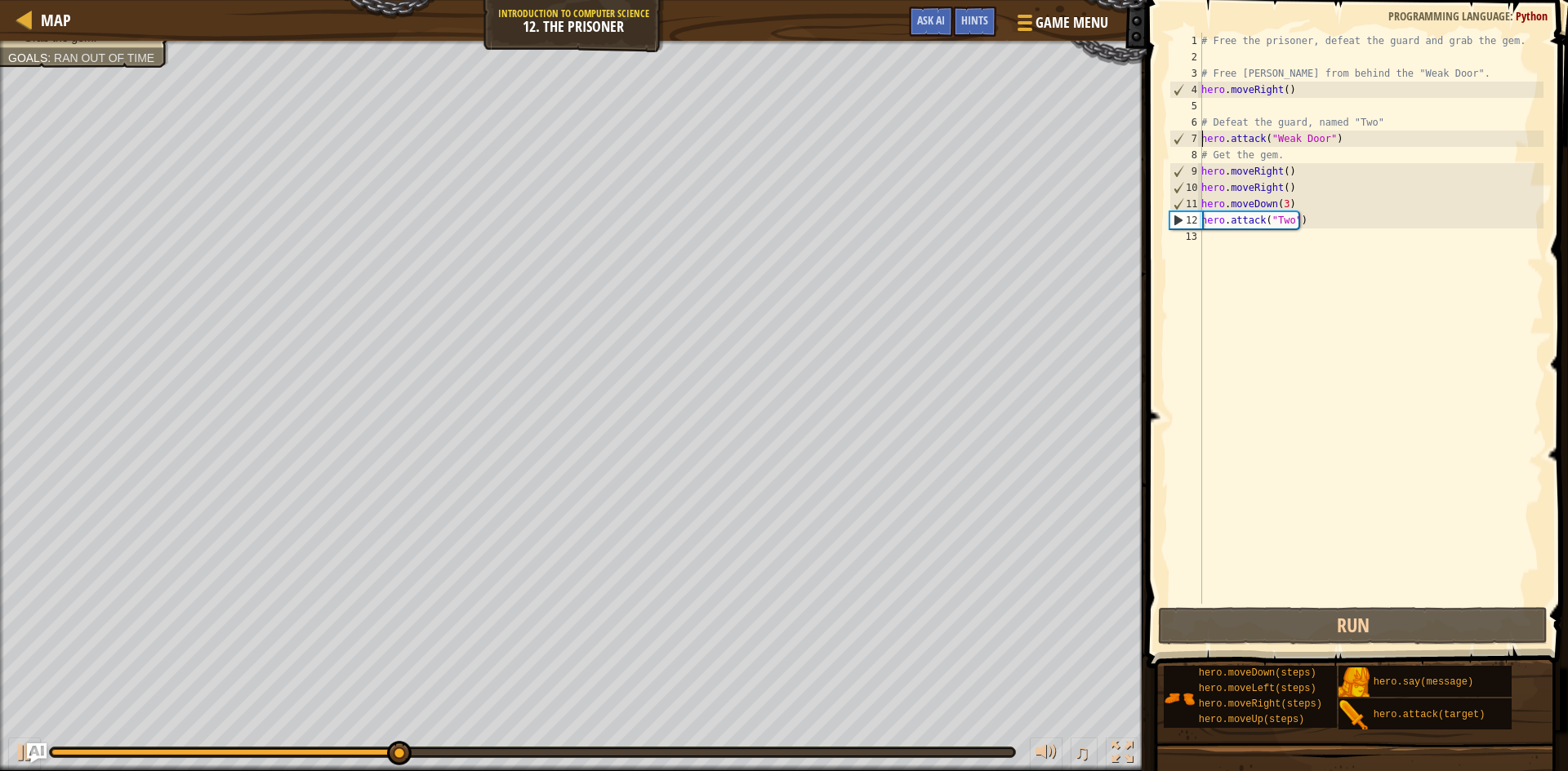
click at [1229, 246] on div "# Free the prisoner, defeat the guard and grab the gem. # Free [PERSON_NAME] fr…" at bounding box center [1371, 335] width 345 height 604
type textarea "h"
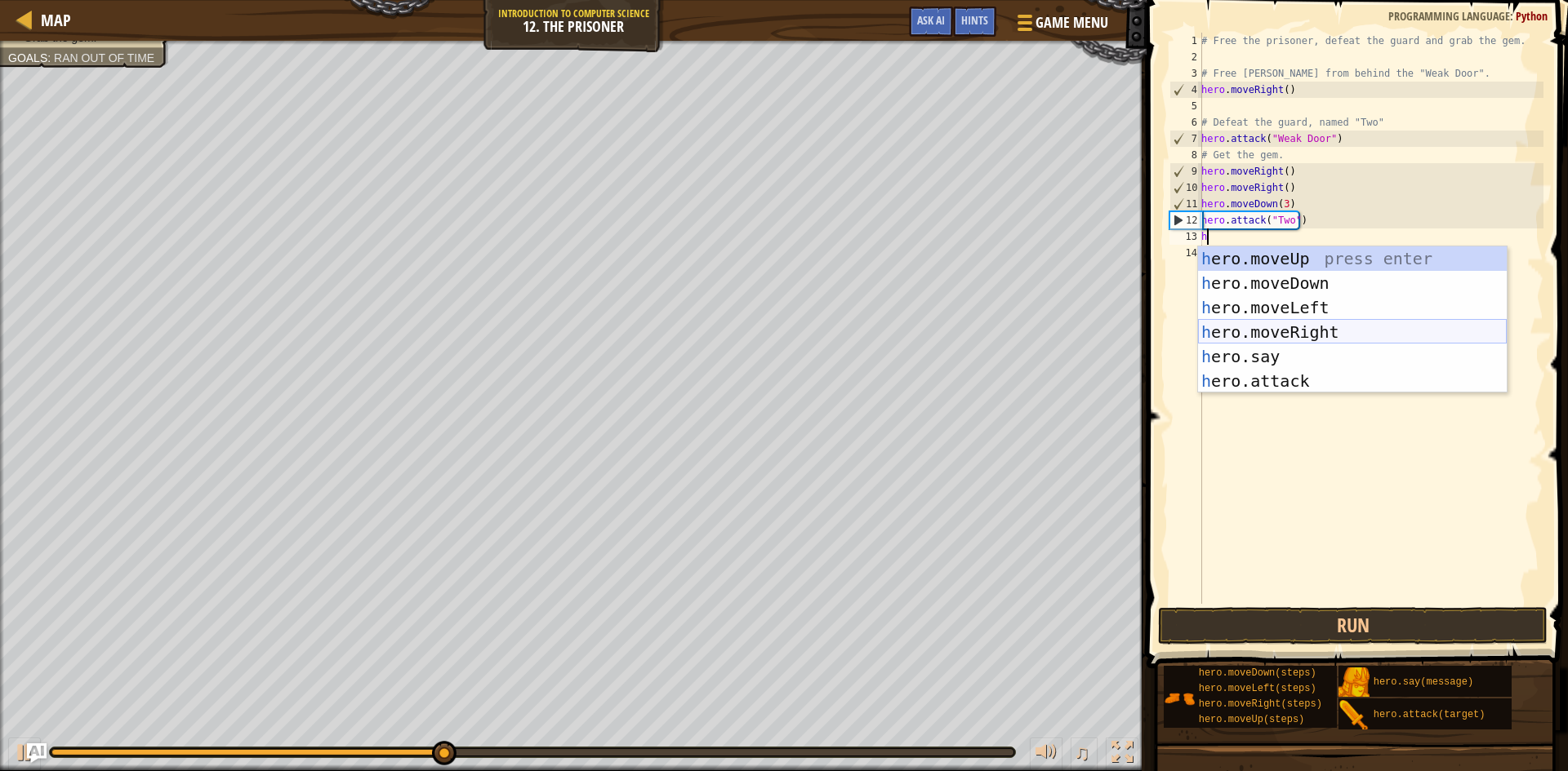
click at [1271, 334] on div "h ero.moveUp press enter h ero.moveDown press enter h ero.moveLeft press enter …" at bounding box center [1352, 345] width 308 height 196
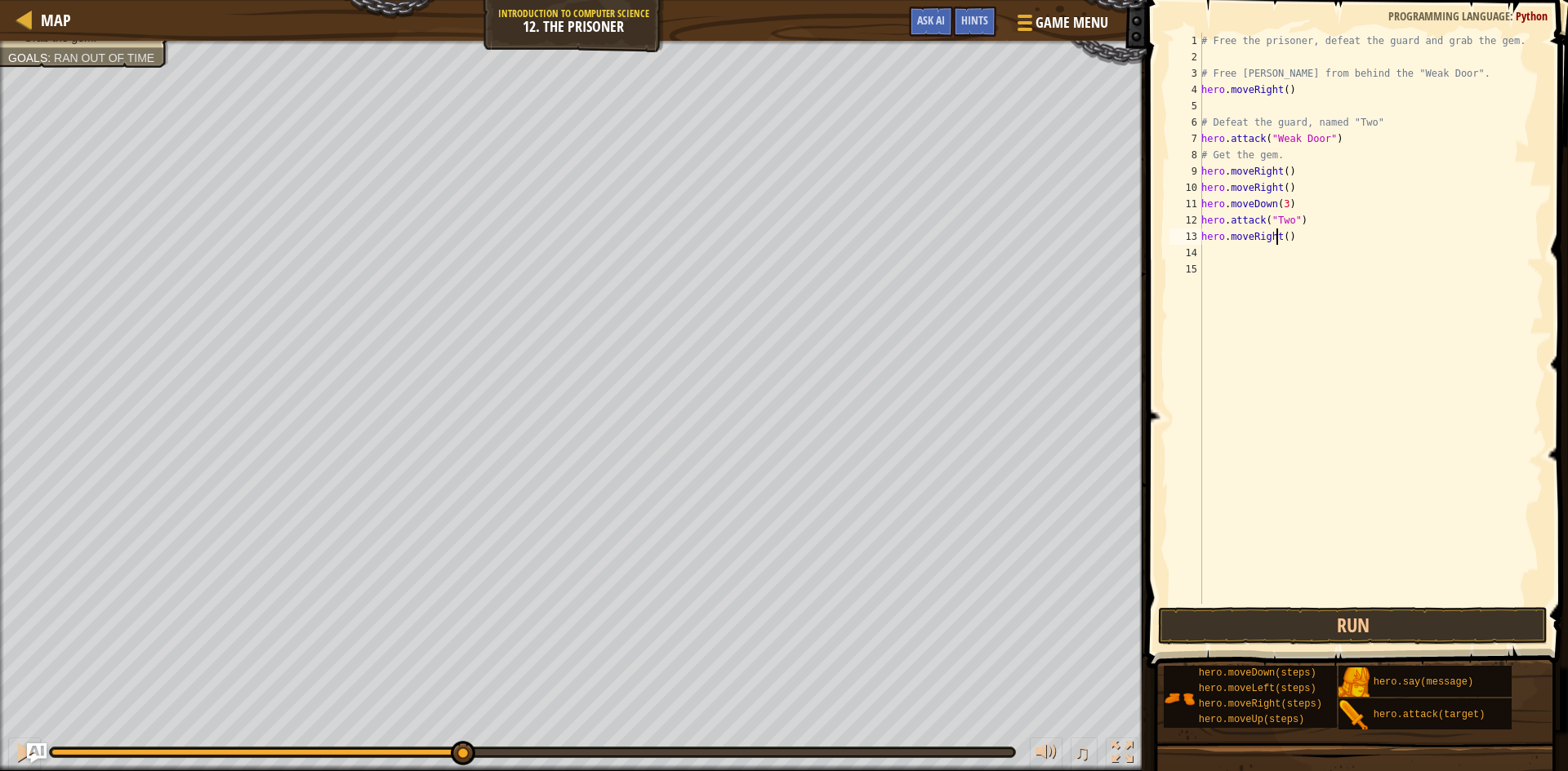
click at [1279, 234] on div "# Free the prisoner, defeat the guard and grab the gem. # Free [PERSON_NAME] fr…" at bounding box center [1371, 335] width 345 height 604
click at [1279, 235] on div "# Free the prisoner, defeat the guard and grab the gem. # Free [PERSON_NAME] fr…" at bounding box center [1371, 335] width 345 height 604
type textarea "hero.moveRight(2)"
click at [1308, 624] on button "Run" at bounding box center [1352, 626] width 389 height 38
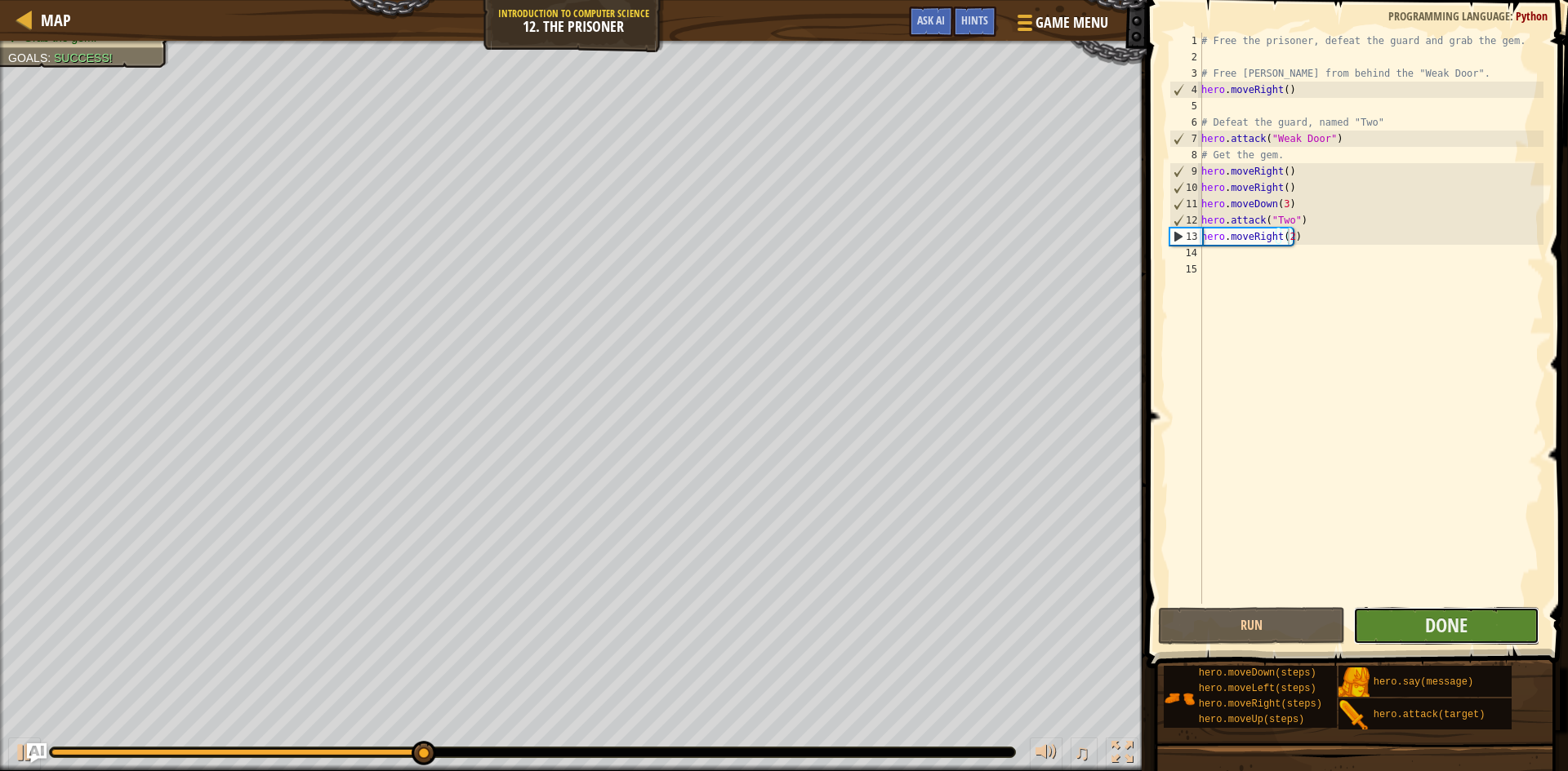
click at [1377, 614] on button "Done" at bounding box center [1446, 626] width 187 height 38
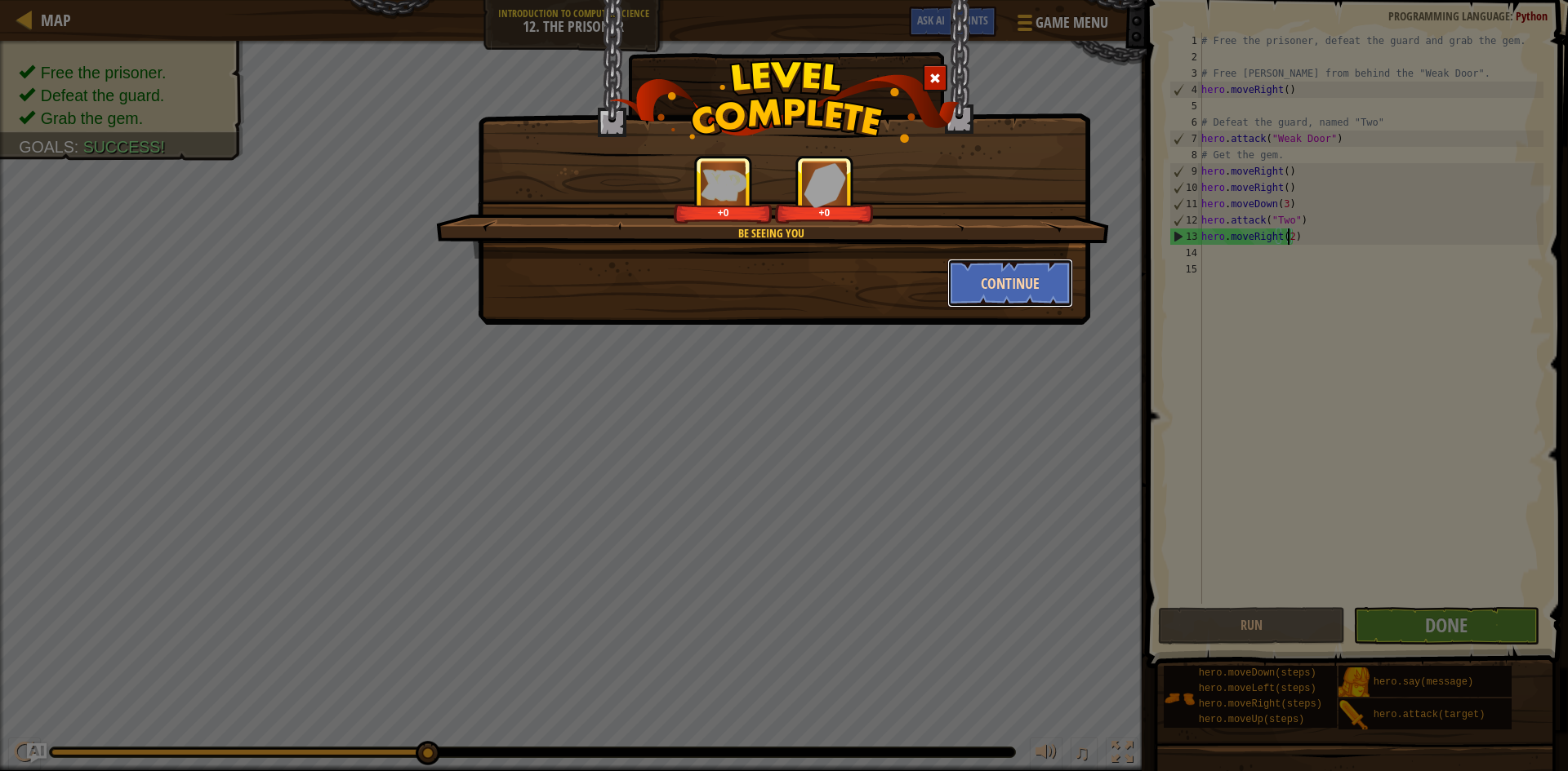
click at [1003, 279] on button "Continue" at bounding box center [1011, 284] width 126 height 49
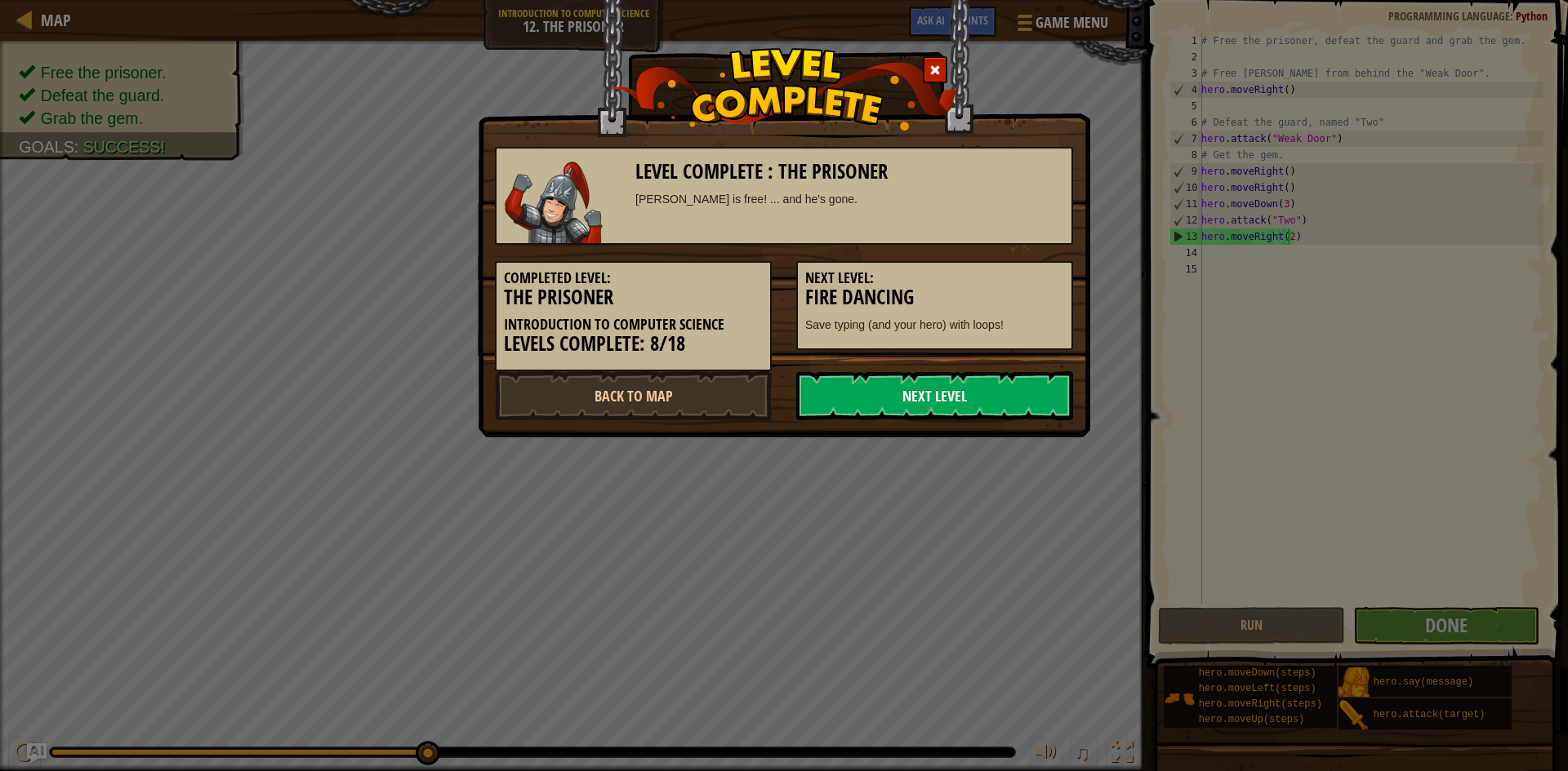
click at [945, 393] on link "Next Level" at bounding box center [934, 396] width 277 height 49
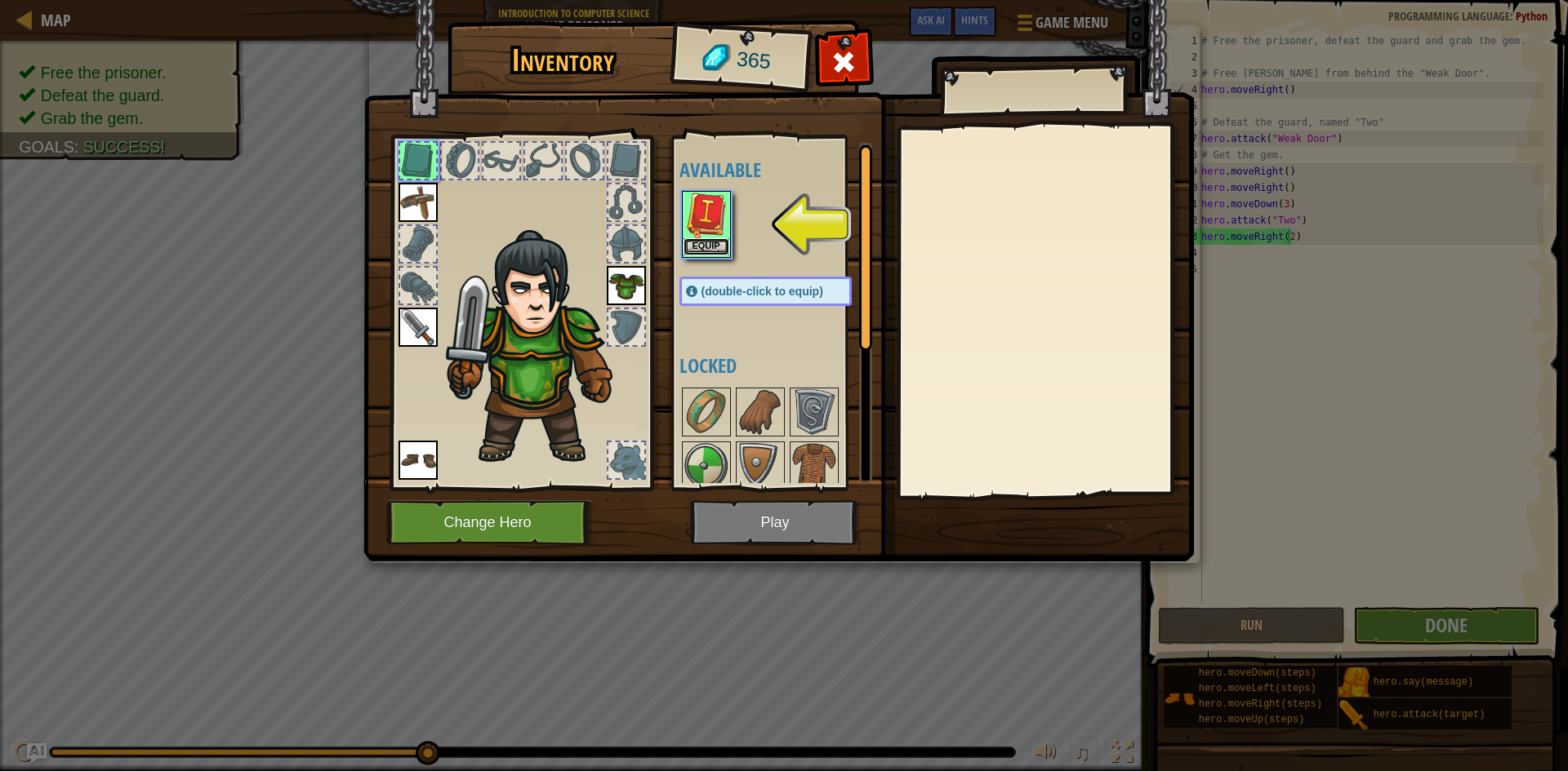
click at [697, 238] on button "Equip" at bounding box center [706, 247] width 45 height 17
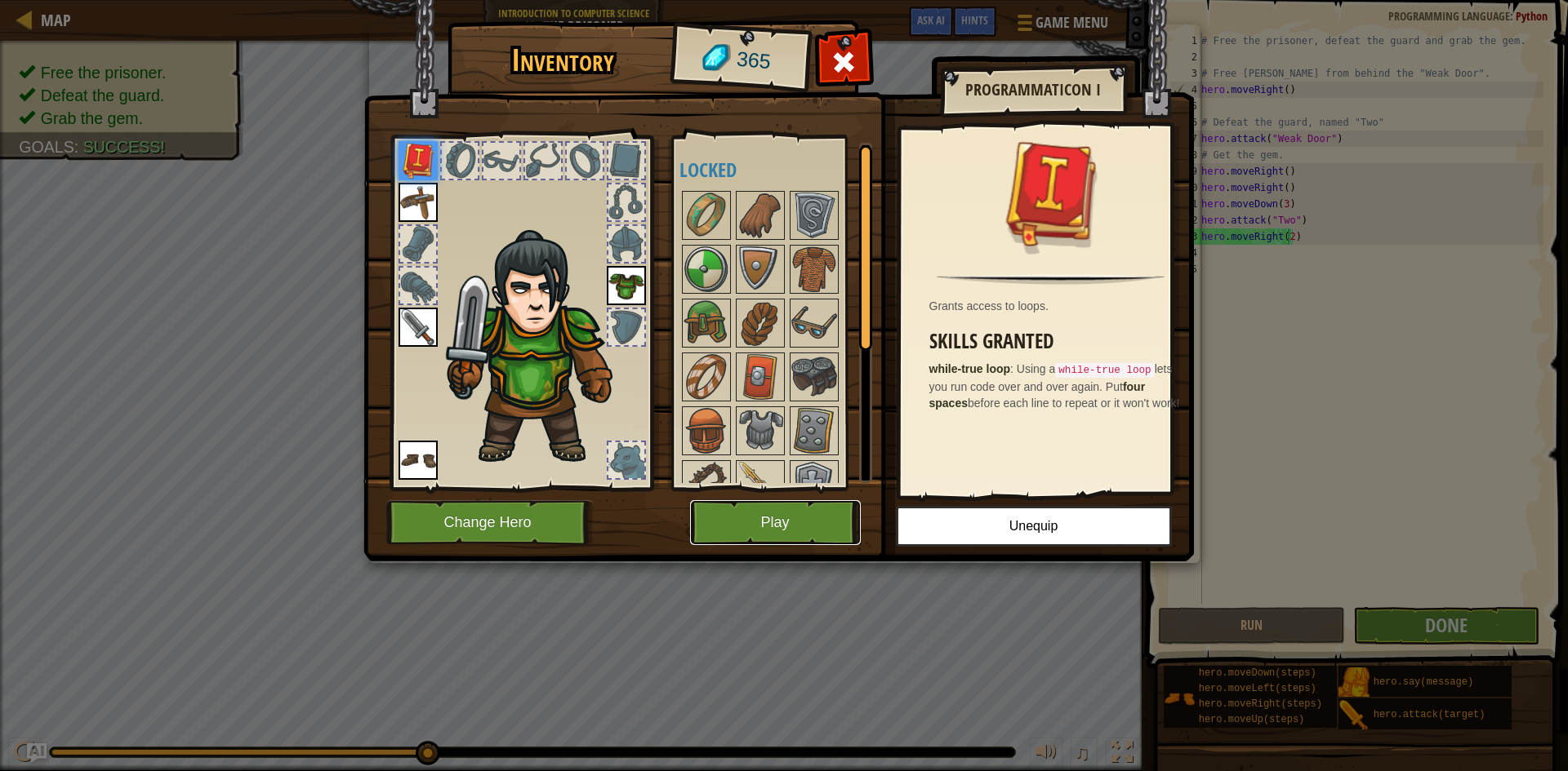
click at [773, 519] on button "Play" at bounding box center [775, 523] width 171 height 45
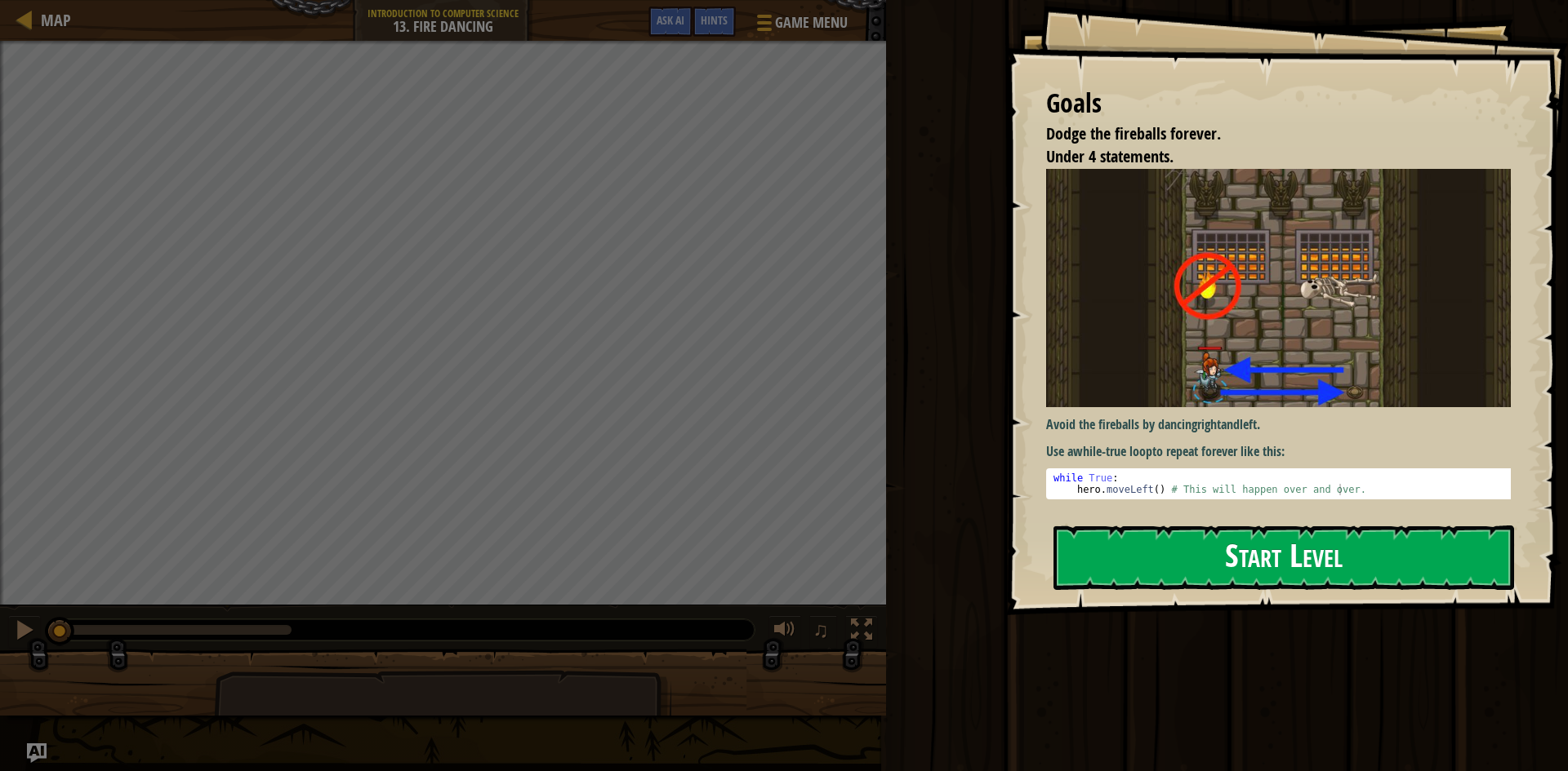
click at [1216, 555] on button "Start Level" at bounding box center [1283, 558] width 460 height 64
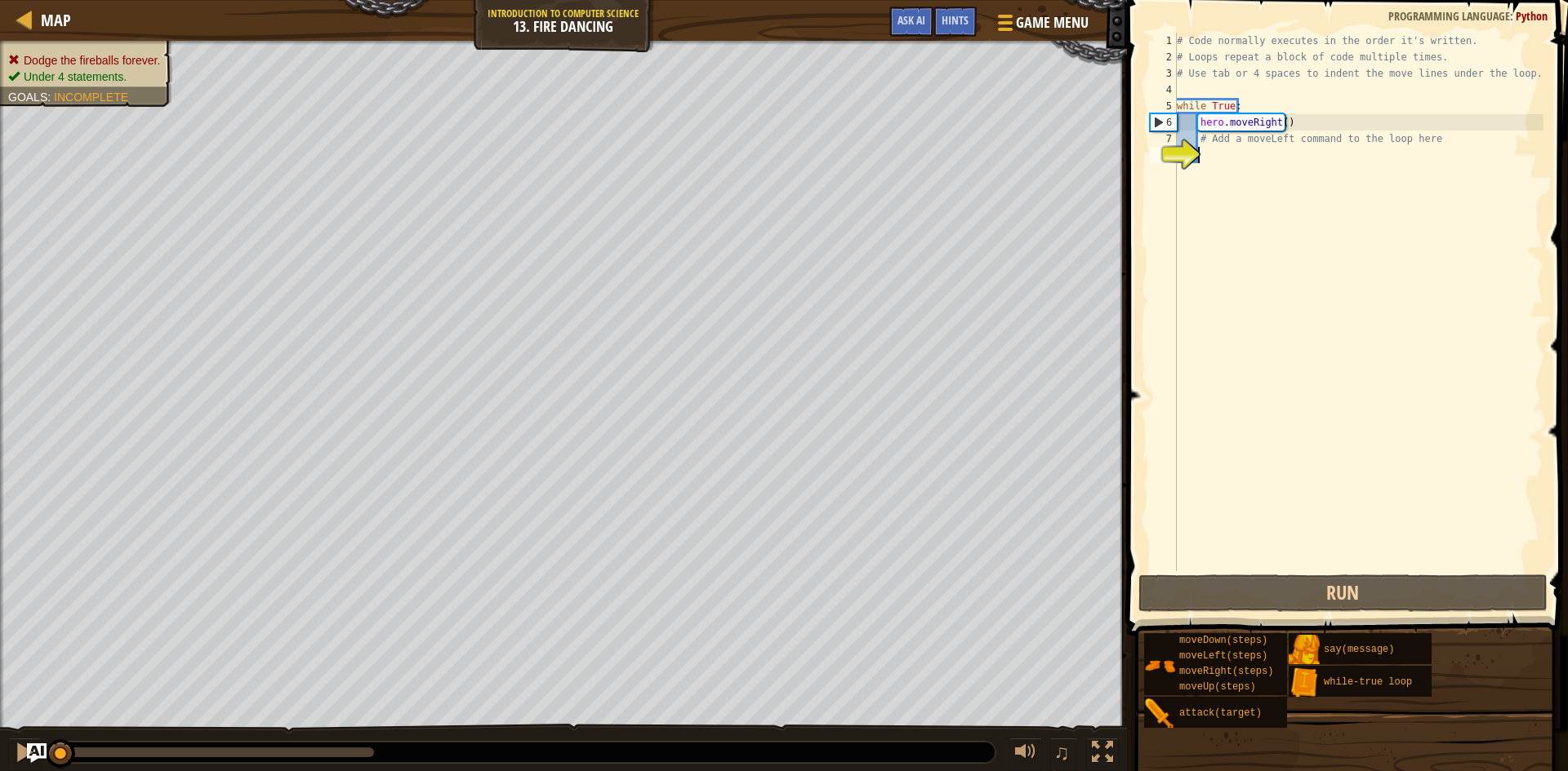
type textarea "h"
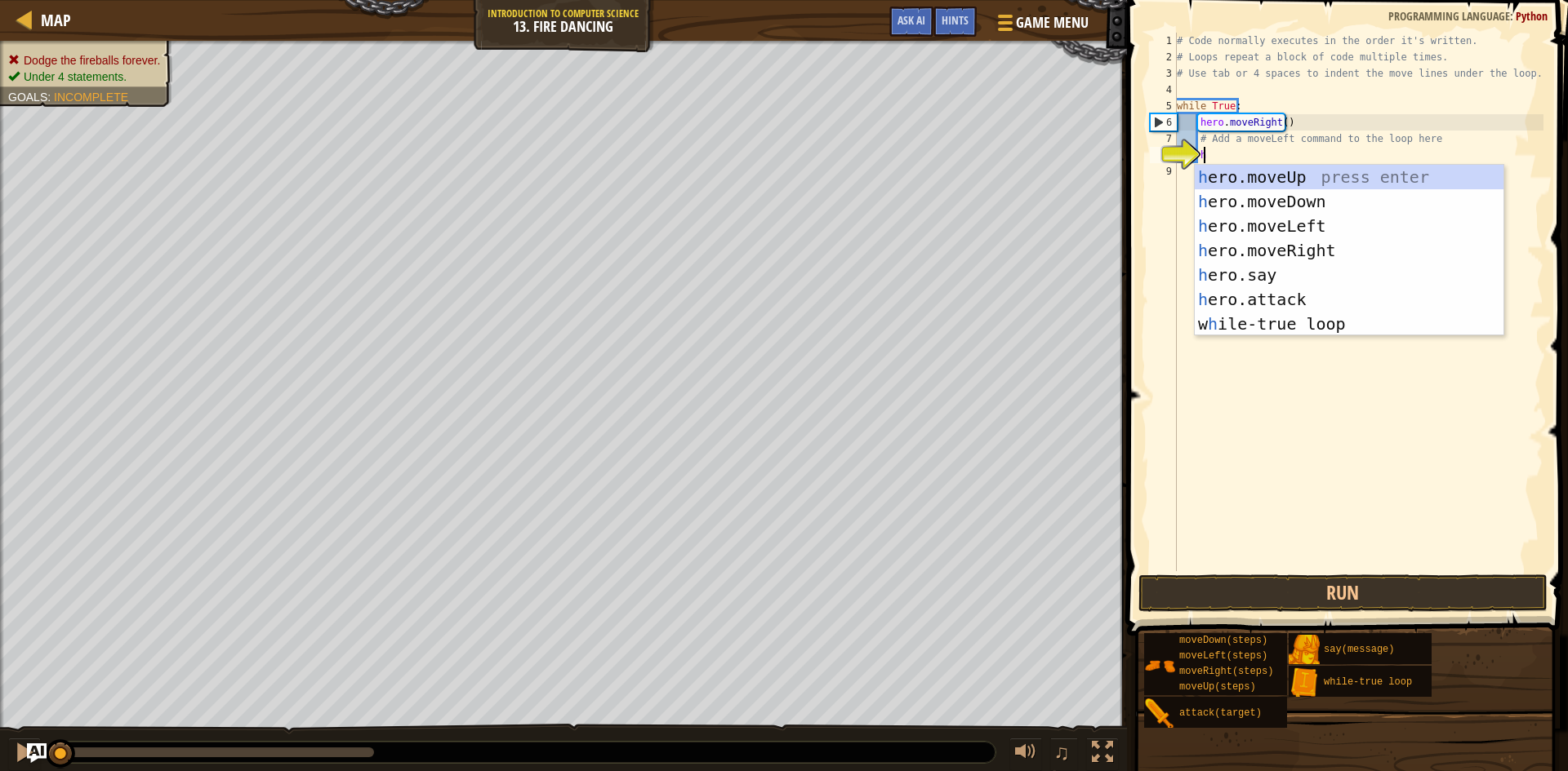
scroll to position [8, 1]
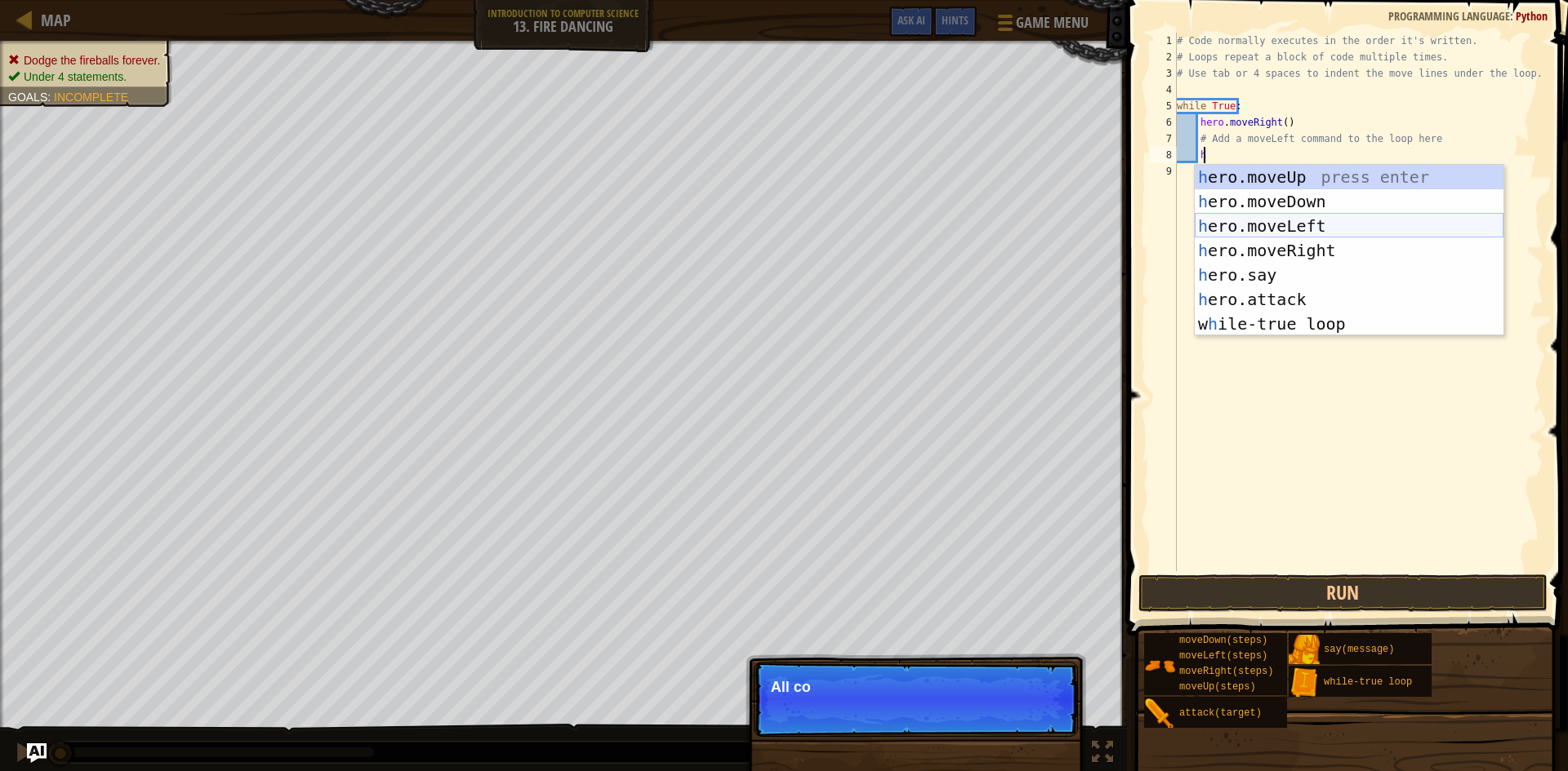
click at [1302, 221] on div "h ero.moveUp press enter h ero.moveDown press enter h ero.moveLeft press enter …" at bounding box center [1348, 275] width 308 height 221
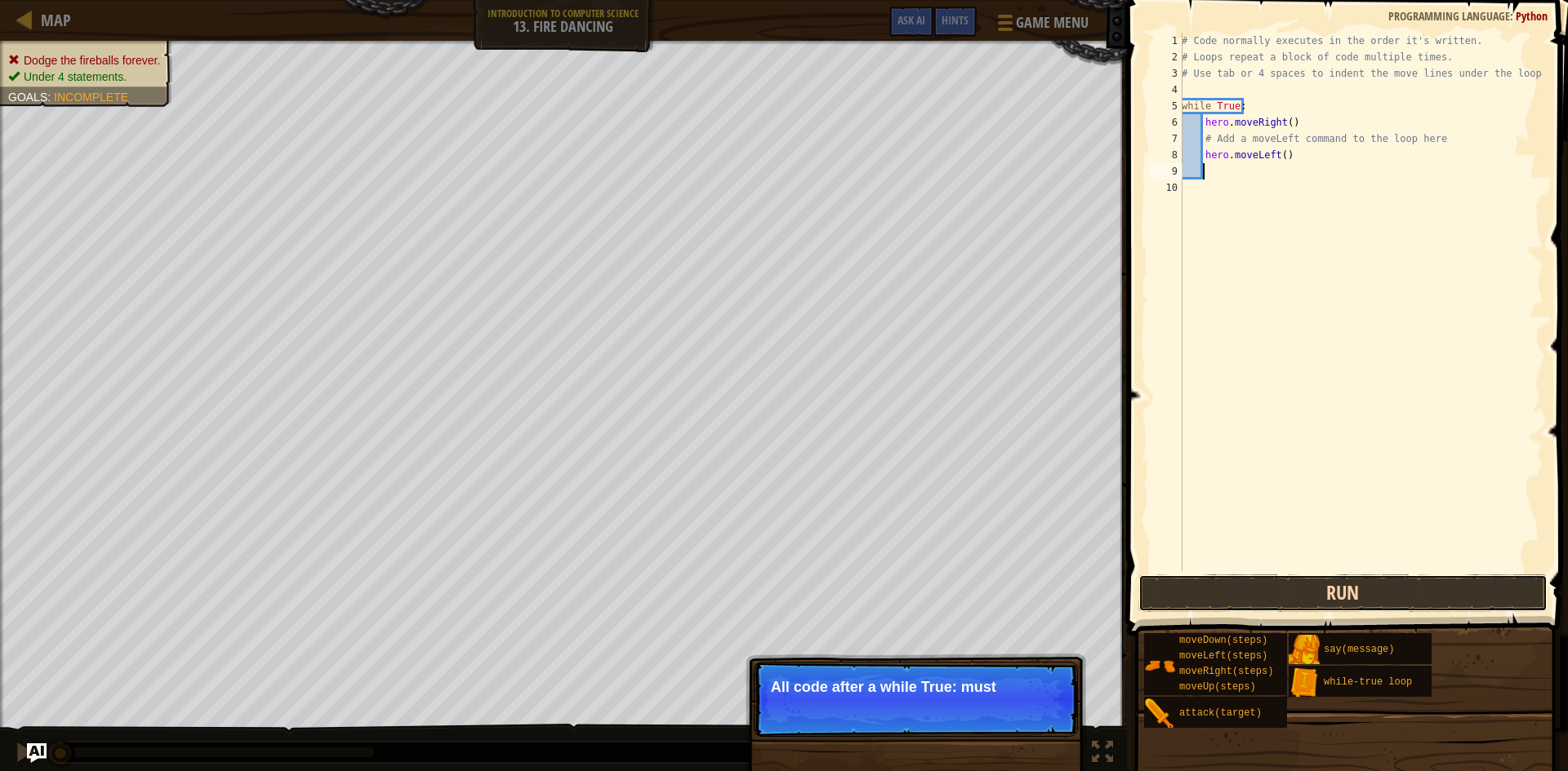
click at [1263, 591] on button "Run" at bounding box center [1343, 594] width 409 height 38
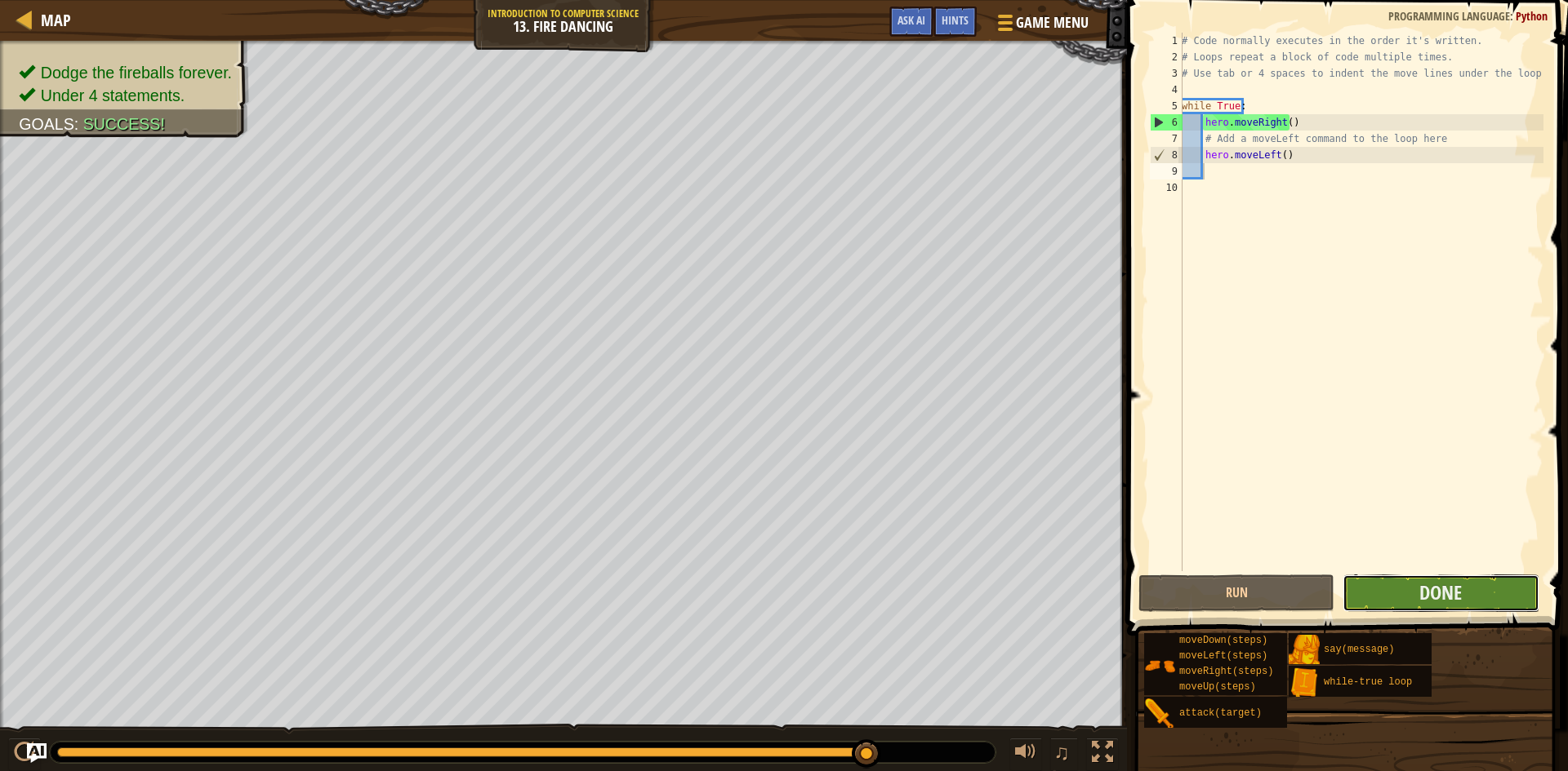
click at [1378, 592] on button "Done" at bounding box center [1441, 594] width 196 height 38
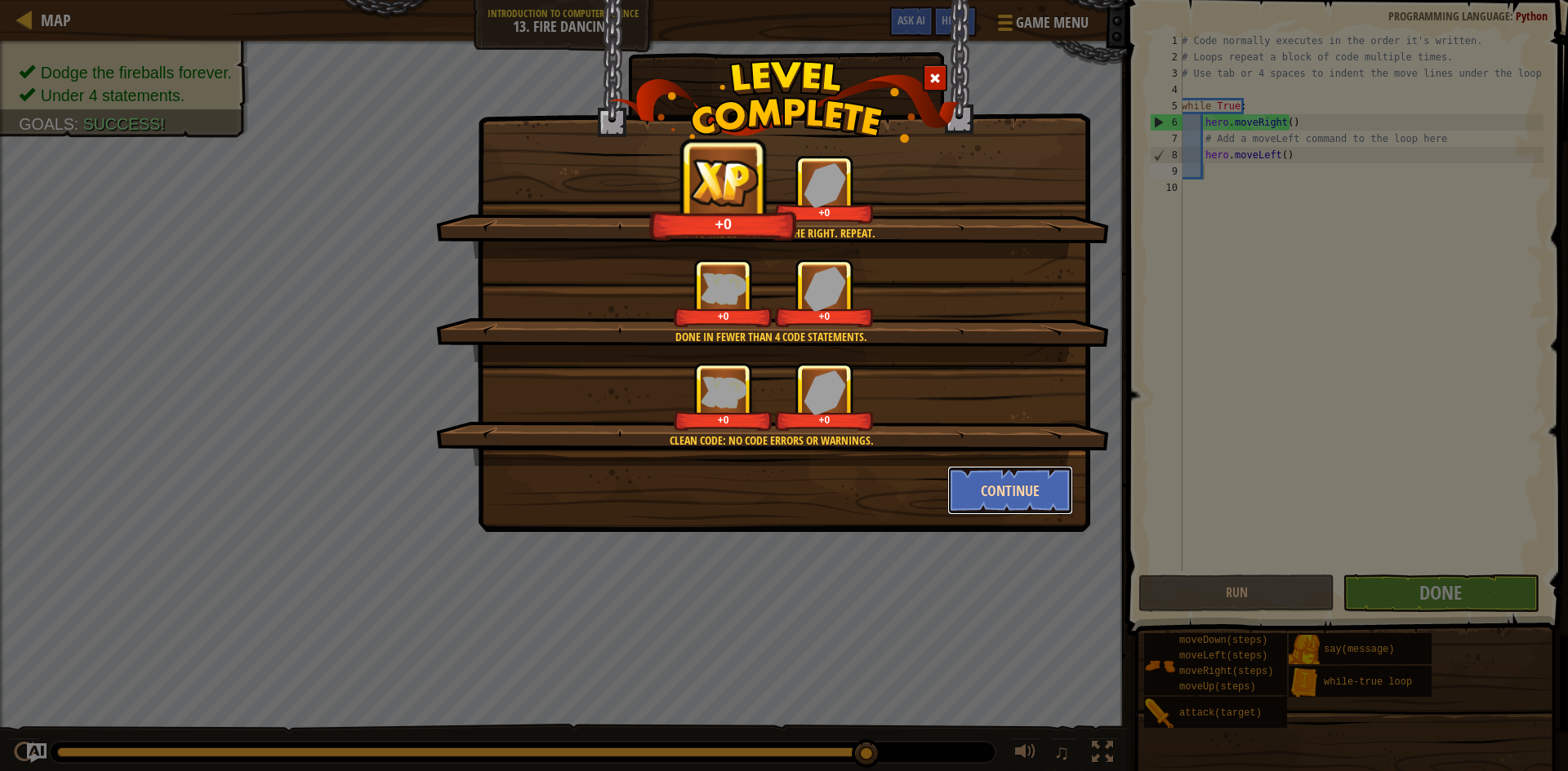
click at [1010, 488] on button "Continue" at bounding box center [1011, 491] width 126 height 49
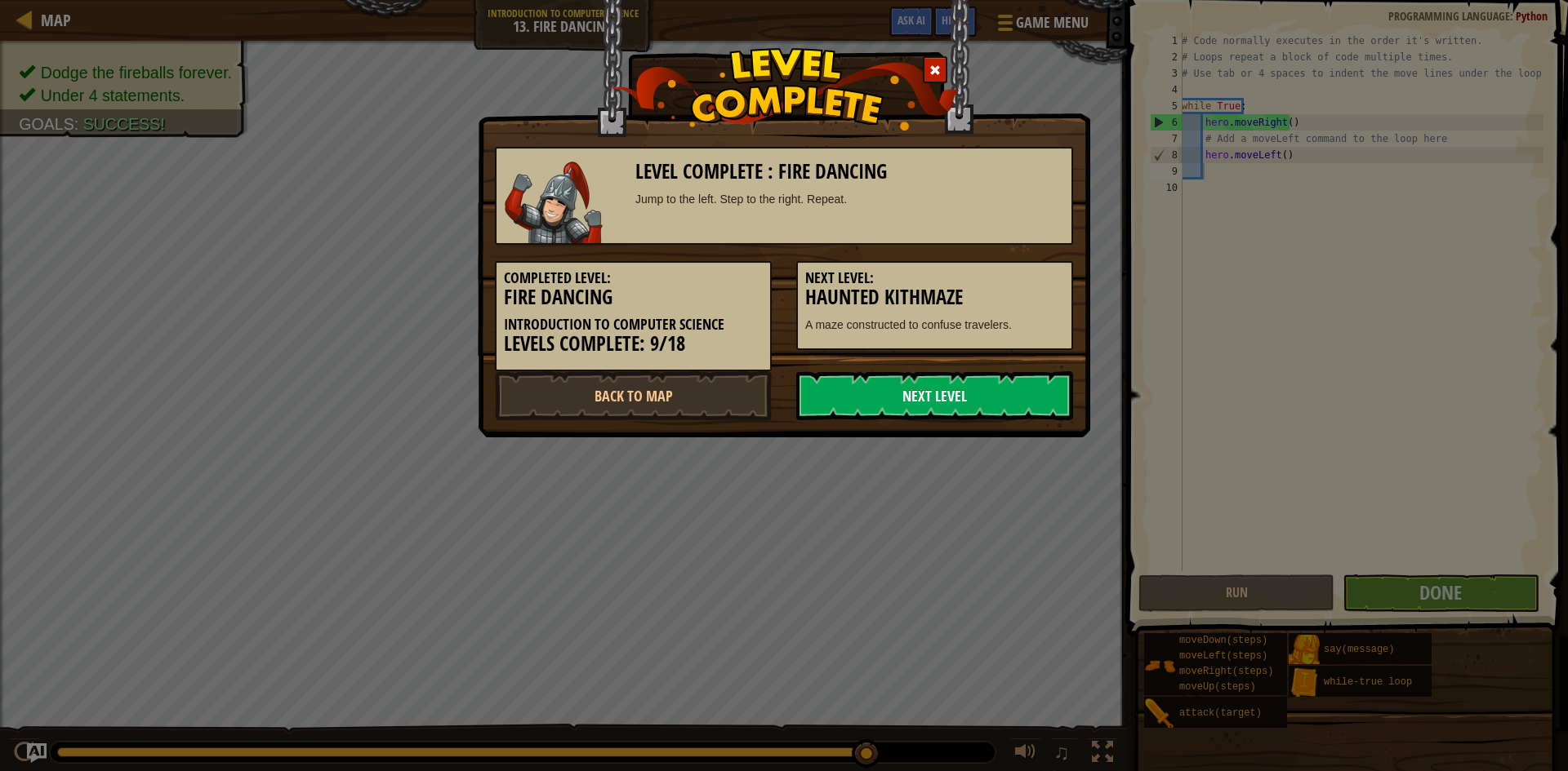
click at [915, 406] on link "Next Level" at bounding box center [934, 396] width 277 height 49
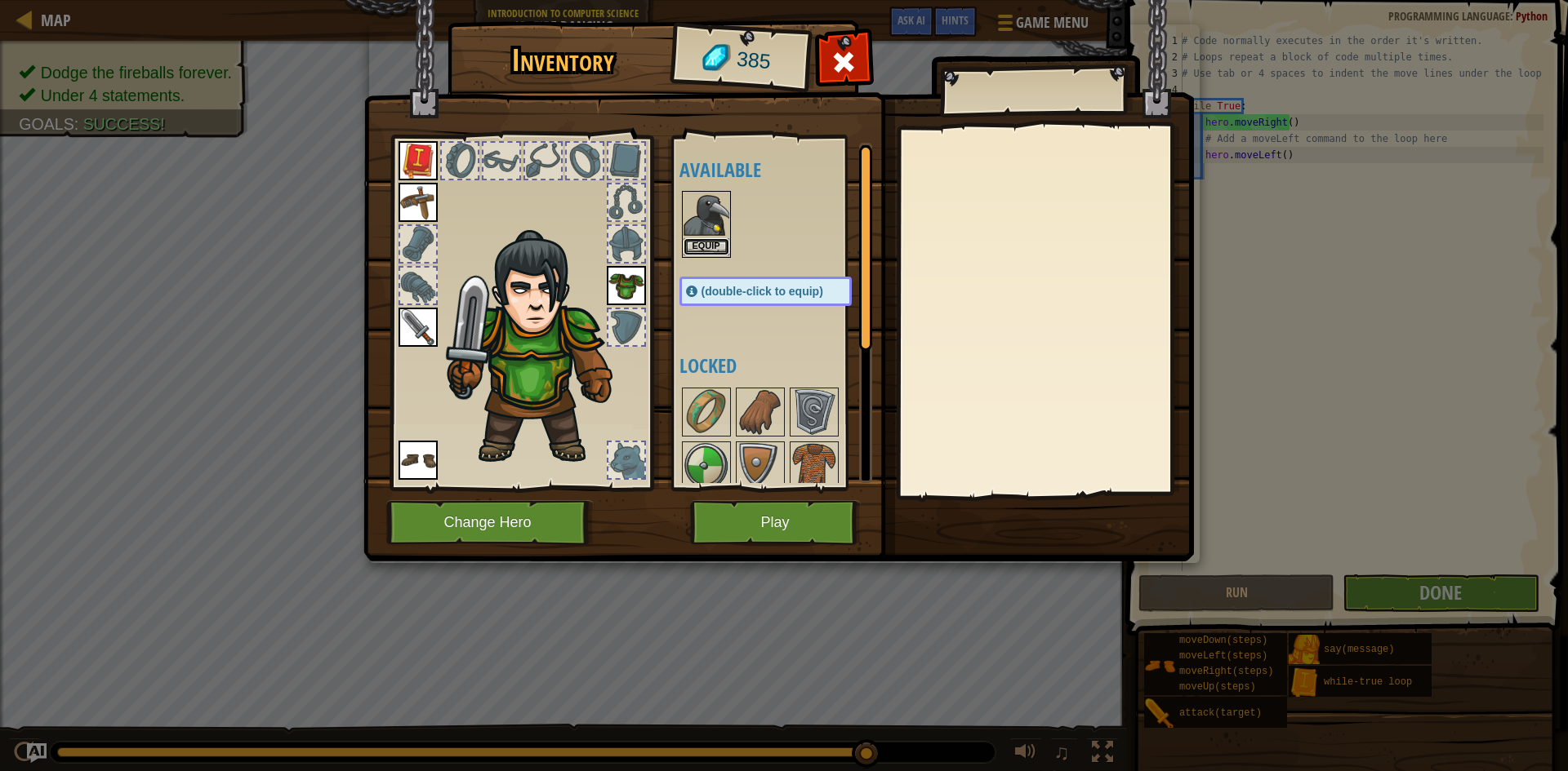
click at [712, 244] on button "Equip" at bounding box center [706, 247] width 45 height 17
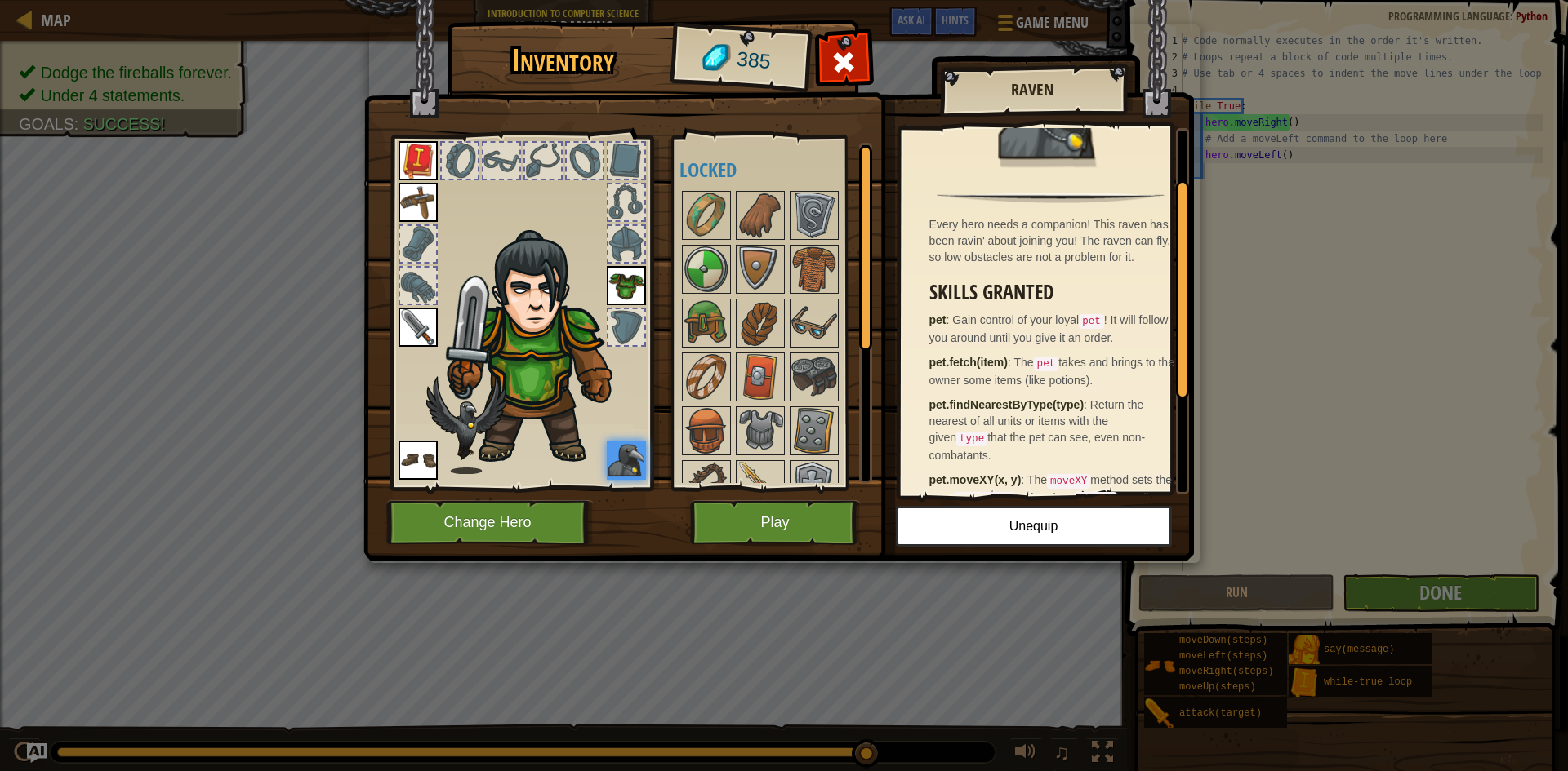
scroll to position [245, 0]
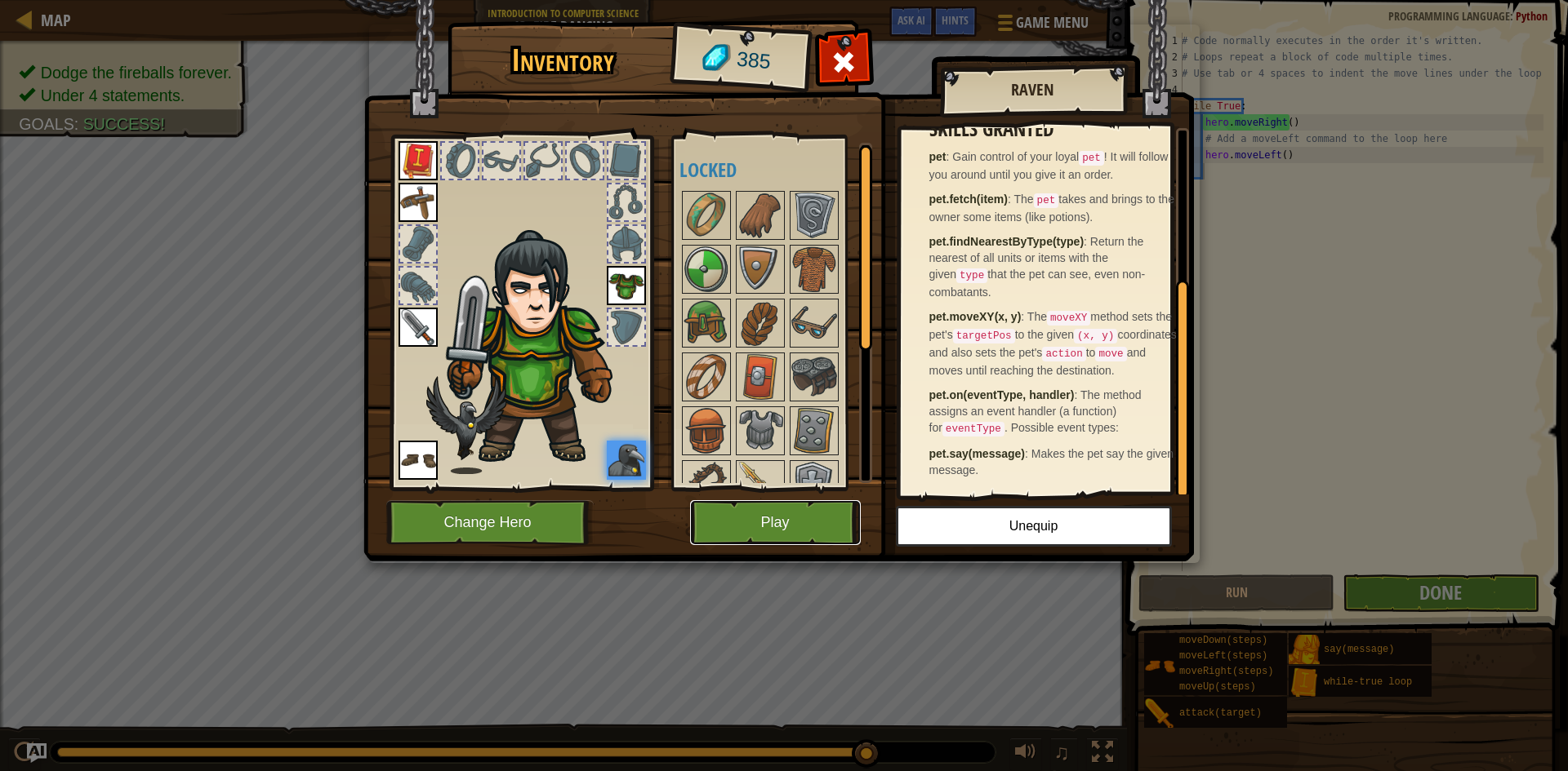
click at [789, 531] on button "Play" at bounding box center [775, 523] width 171 height 45
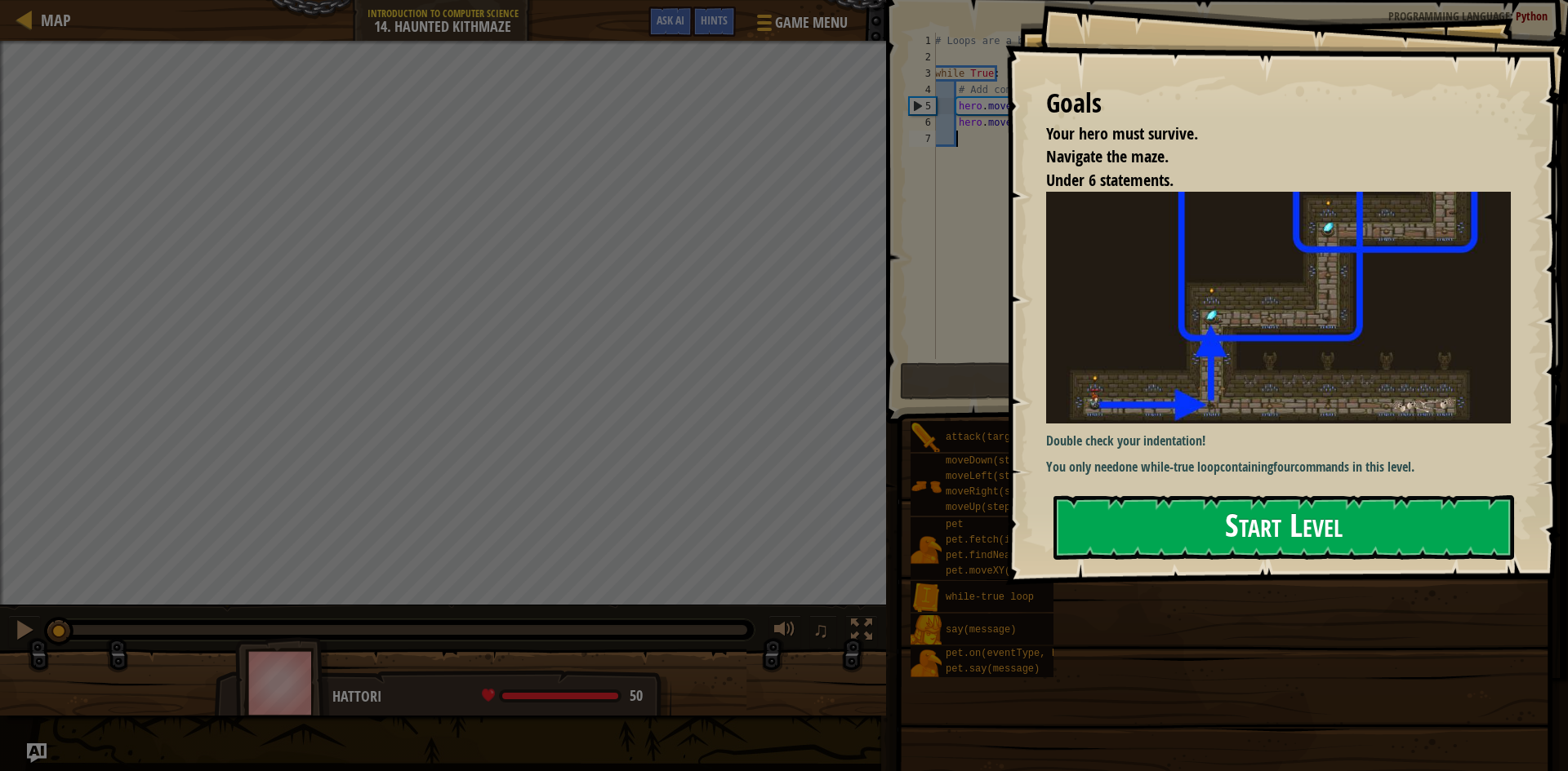
click at [1178, 496] on button "Start Level" at bounding box center [1283, 528] width 460 height 64
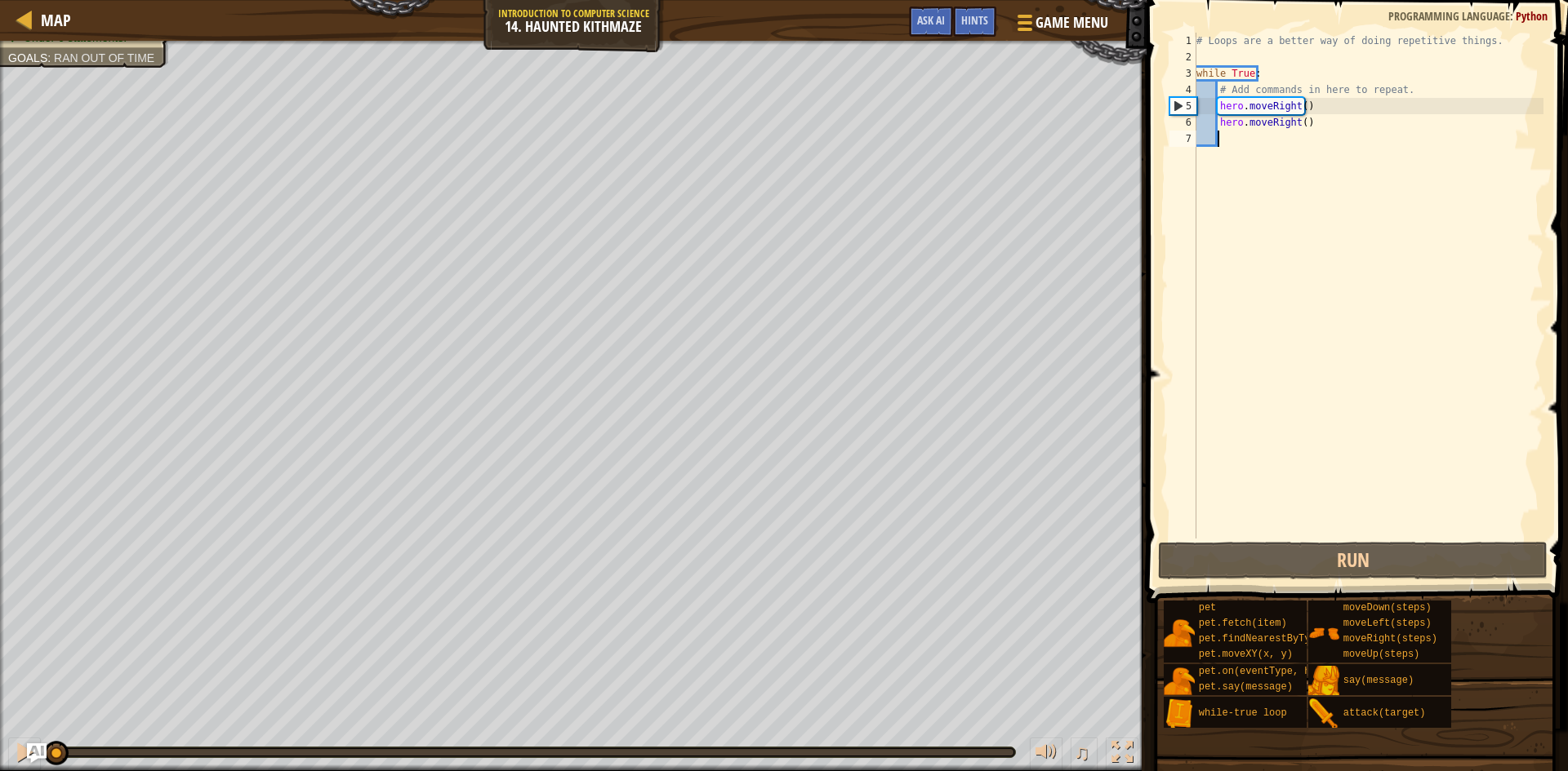
drag, startPoint x: 503, startPoint y: 750, endPoint x: 0, endPoint y: 782, distance: 504.0
click at [0, 0] on html "Map Introduction to Computer Science 14. Haunted Kithmaze Game Menu Done Hints …" at bounding box center [784, 0] width 1568 height 0
click at [22, 753] on div at bounding box center [25, 752] width 22 height 22
click at [1236, 149] on div "# Loops are a better way of doing repetitive things. while True : # Add command…" at bounding box center [1368, 303] width 351 height 539
type textarea "h"
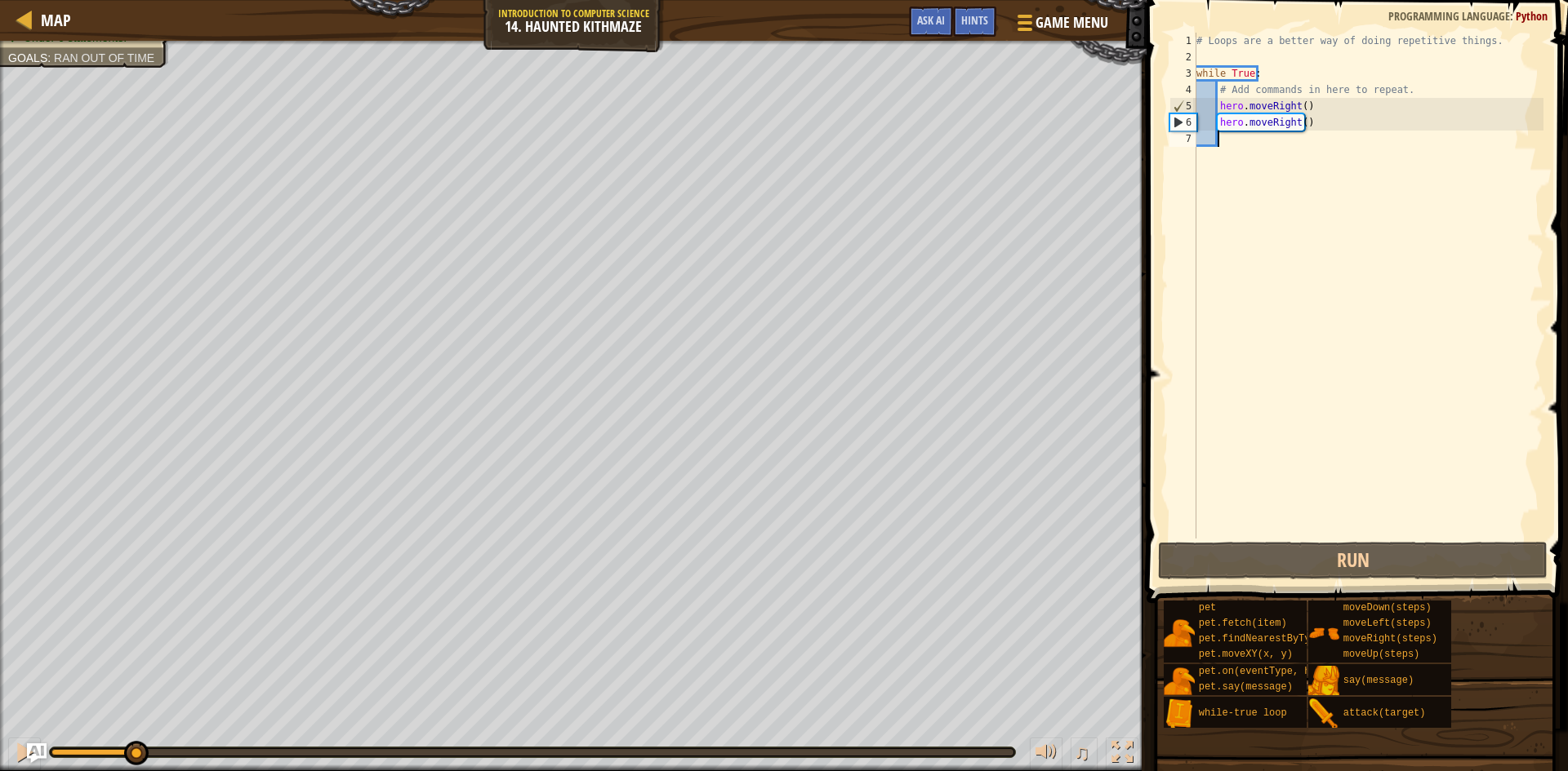
scroll to position [8, 2]
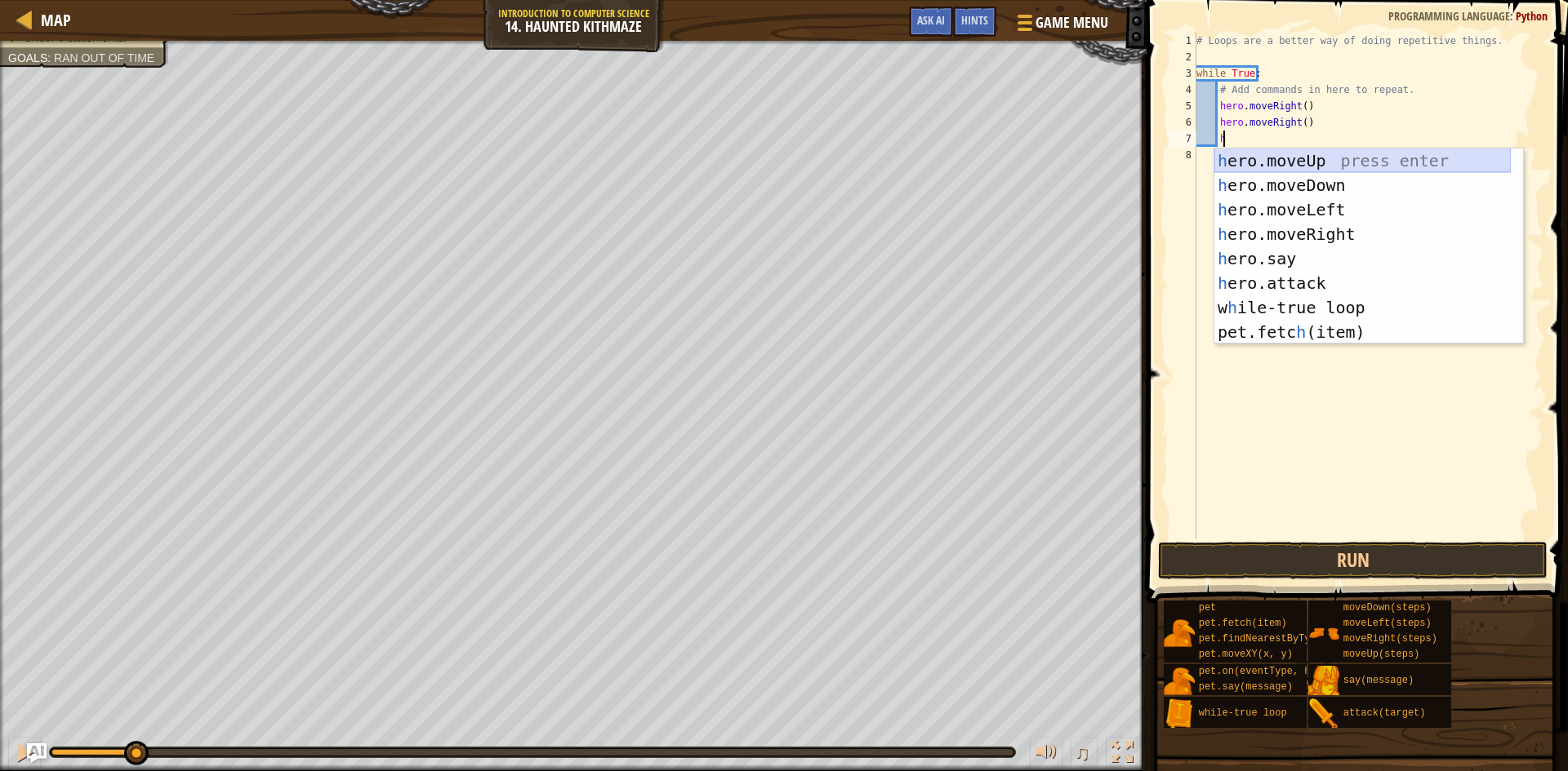
click at [1307, 161] on div "h ero.moveUp press enter h ero.moveDown press enter h ero.moveLeft press enter …" at bounding box center [1362, 271] width 296 height 245
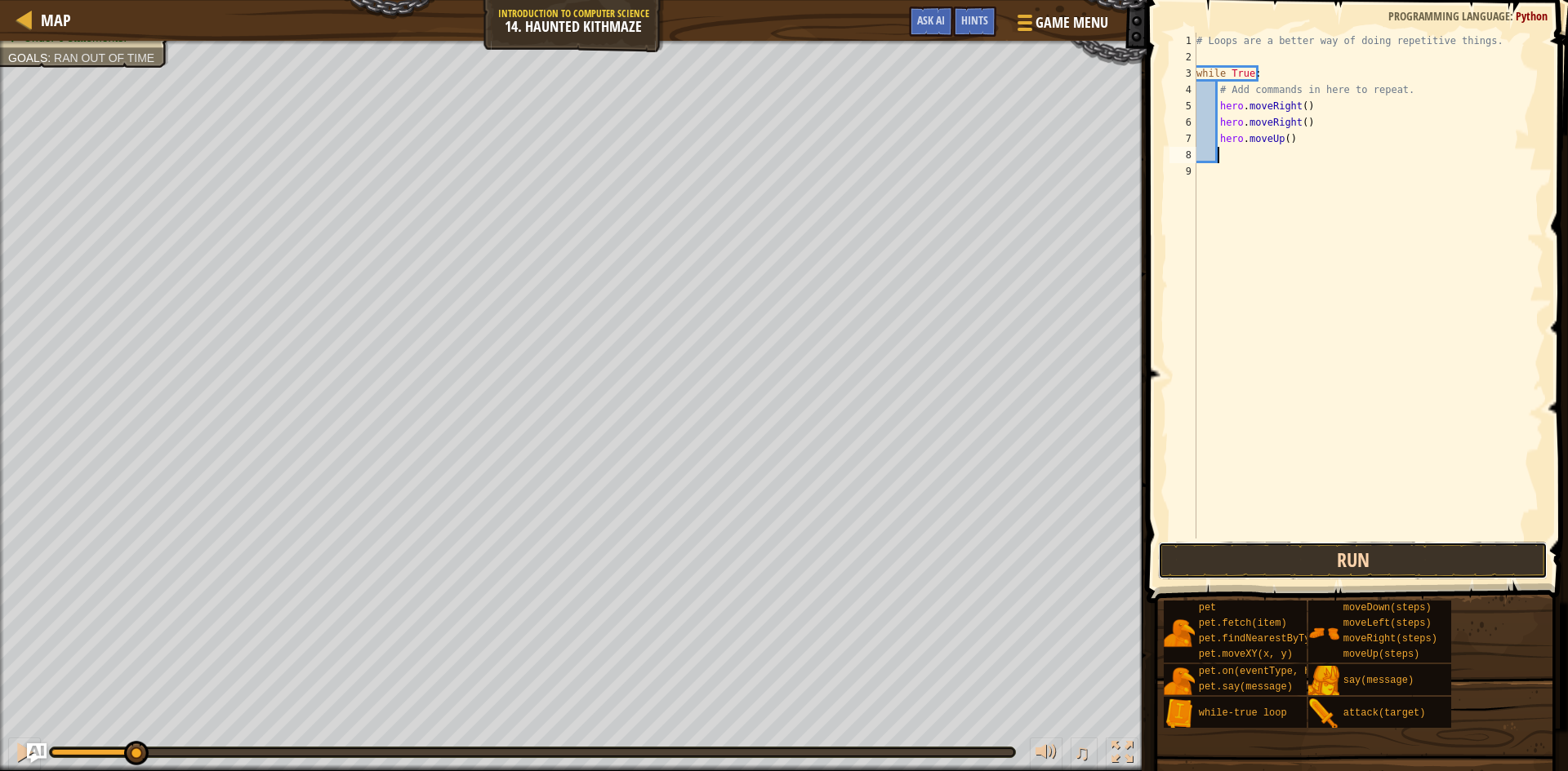
click at [1346, 546] on button "Run" at bounding box center [1352, 561] width 389 height 38
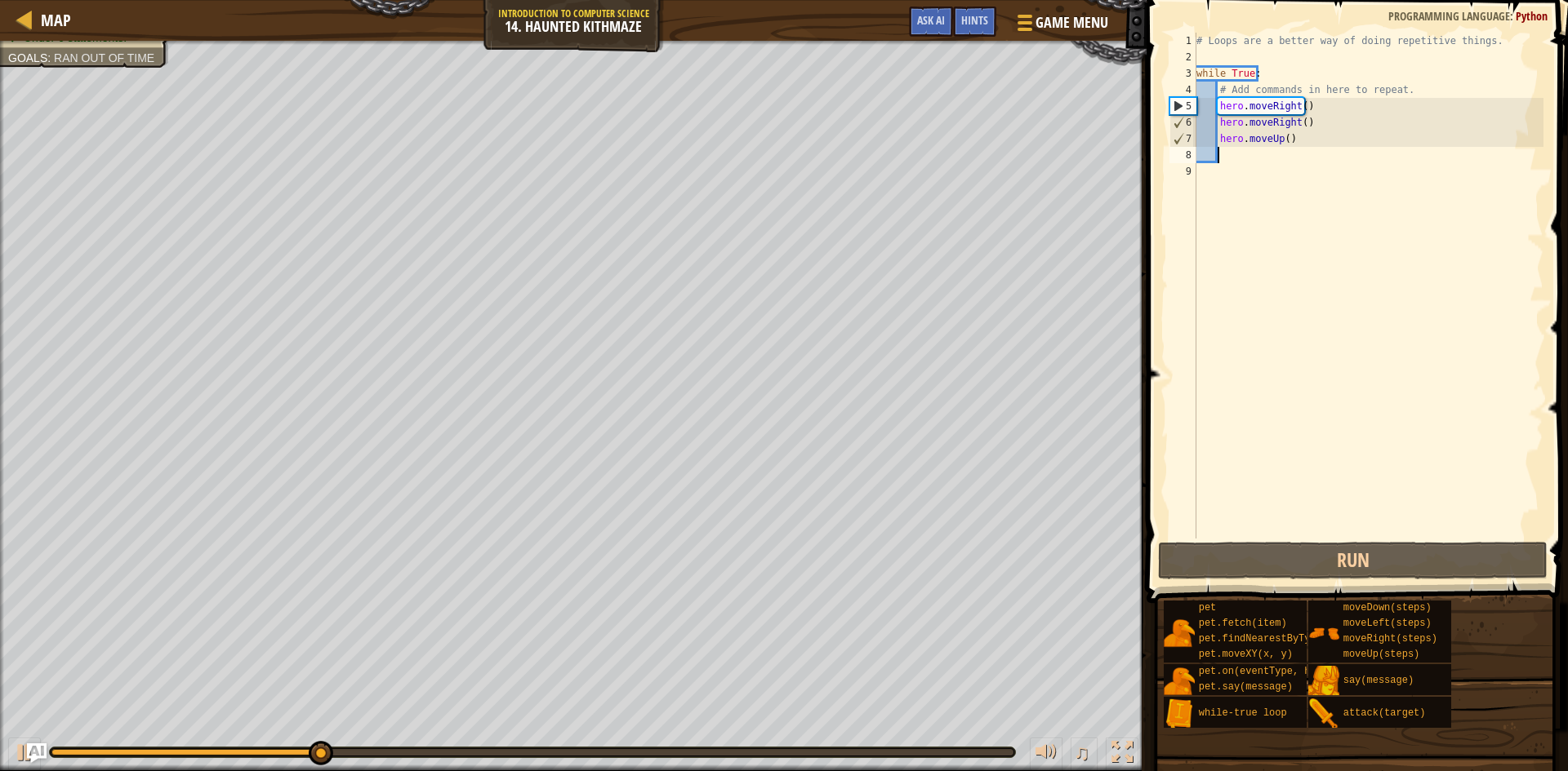
click at [1242, 157] on div "# Loops are a better way of doing repetitive things. while True : # Add command…" at bounding box center [1368, 303] width 351 height 539
type textarea "h"
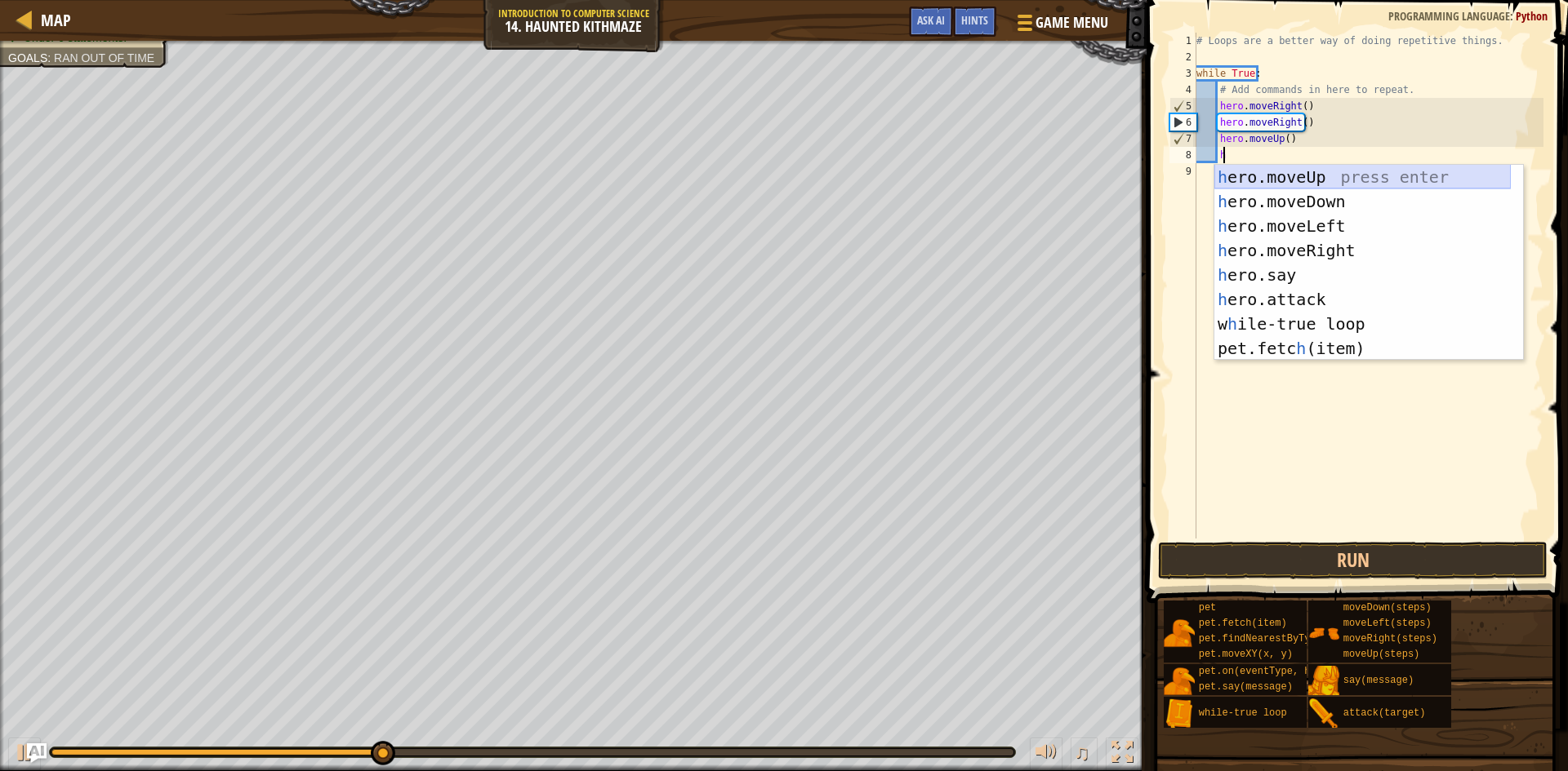
drag, startPoint x: 1285, startPoint y: 178, endPoint x: 1268, endPoint y: 293, distance: 116.2
click at [1285, 178] on div "h ero.moveUp press enter h ero.moveDown press enter h ero.moveLeft press enter …" at bounding box center [1362, 287] width 296 height 245
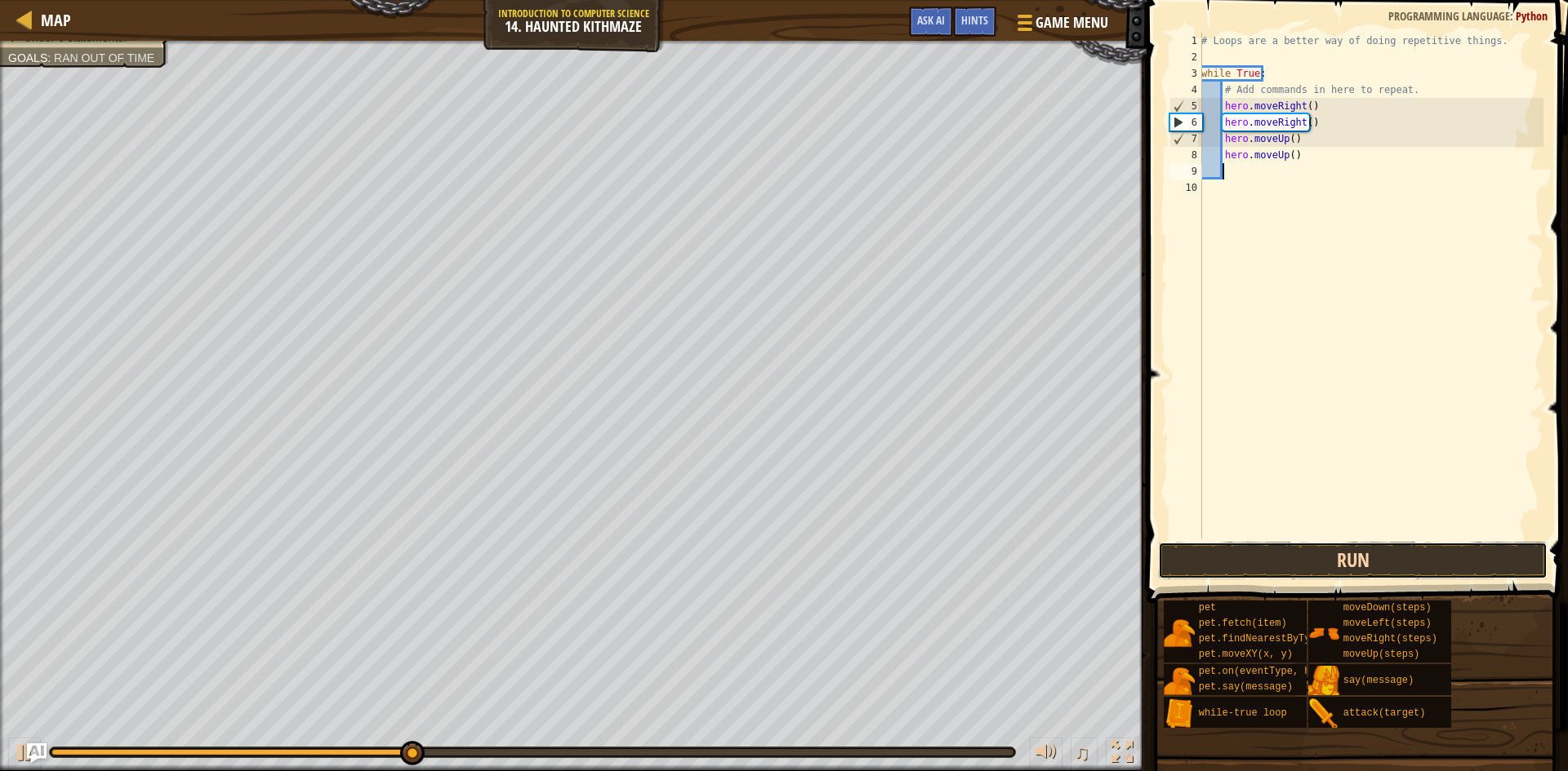
click at [1307, 564] on button "Run" at bounding box center [1352, 561] width 389 height 38
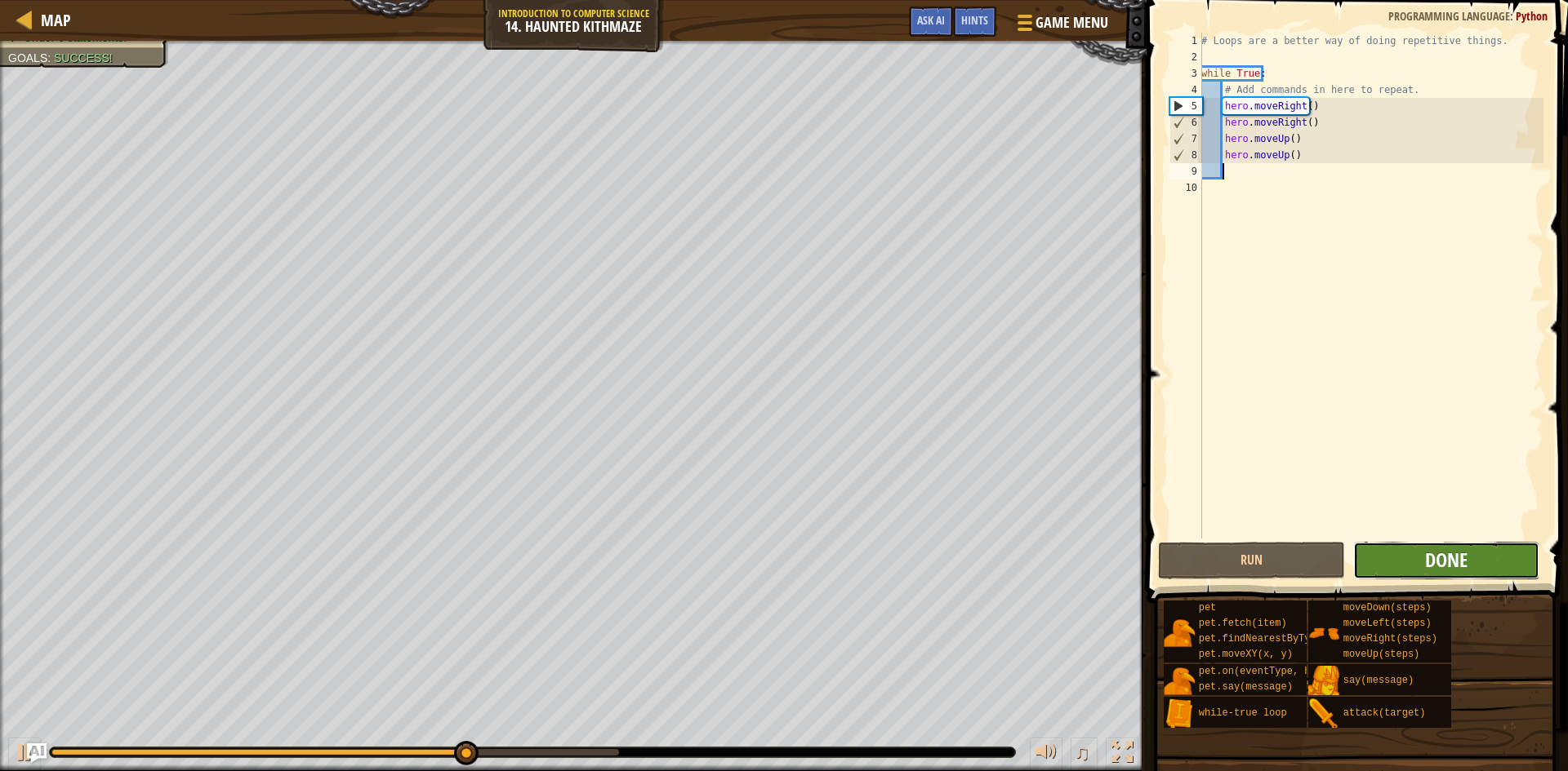
click at [1451, 564] on span "Done" at bounding box center [1445, 560] width 42 height 26
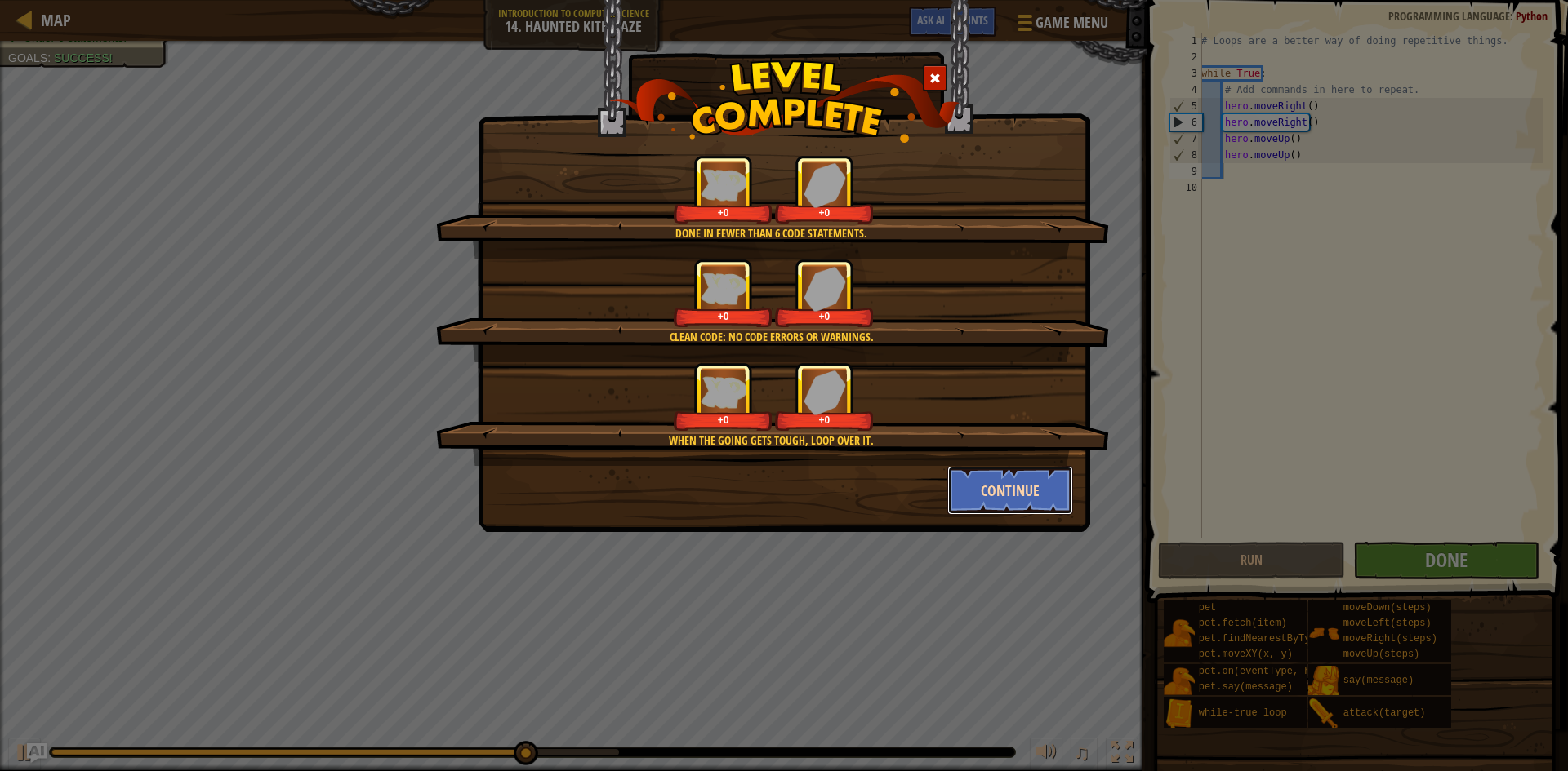
click at [985, 491] on button "Continue" at bounding box center [1011, 491] width 126 height 49
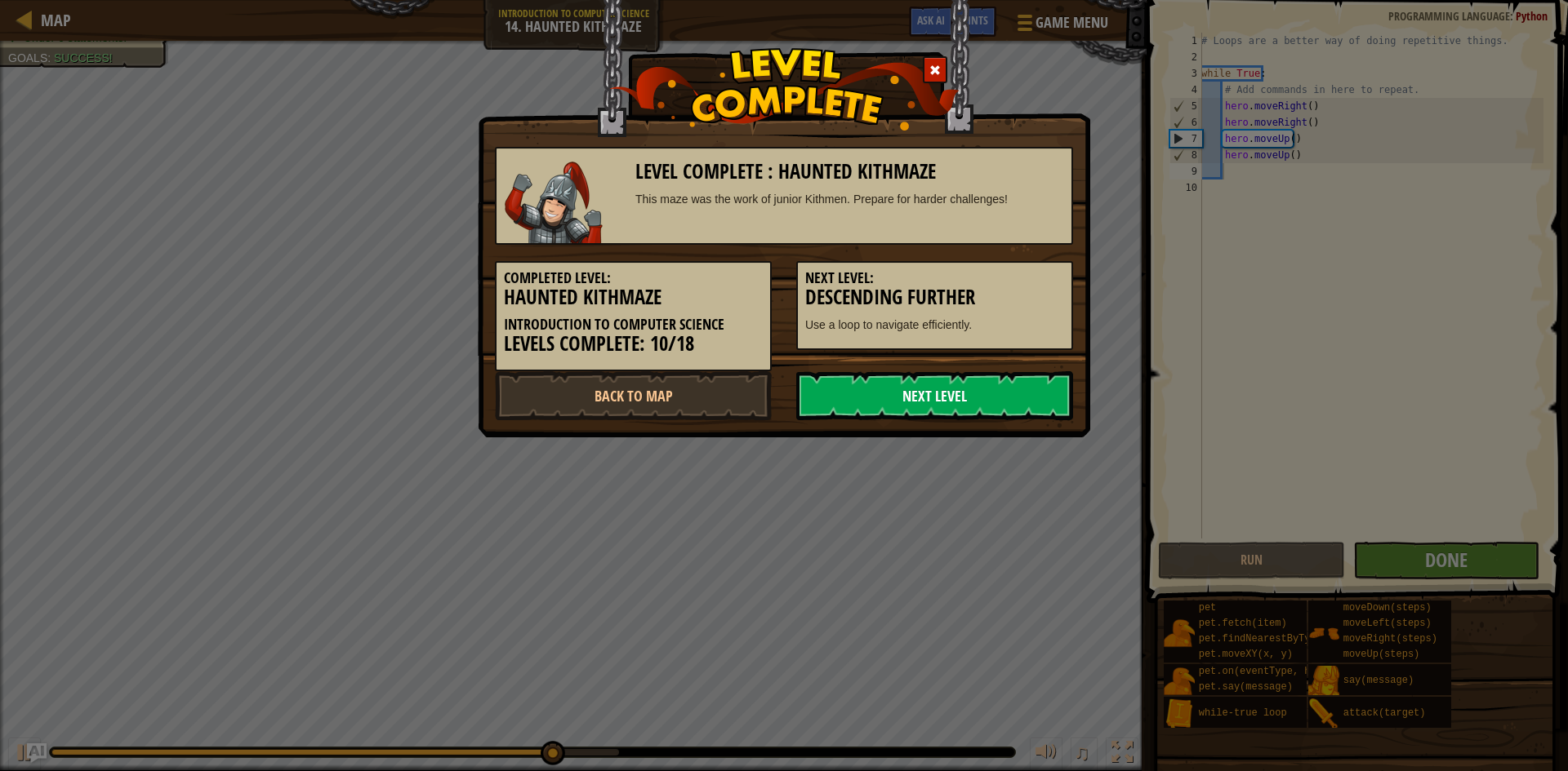
click at [954, 402] on link "Next Level" at bounding box center [934, 396] width 277 height 49
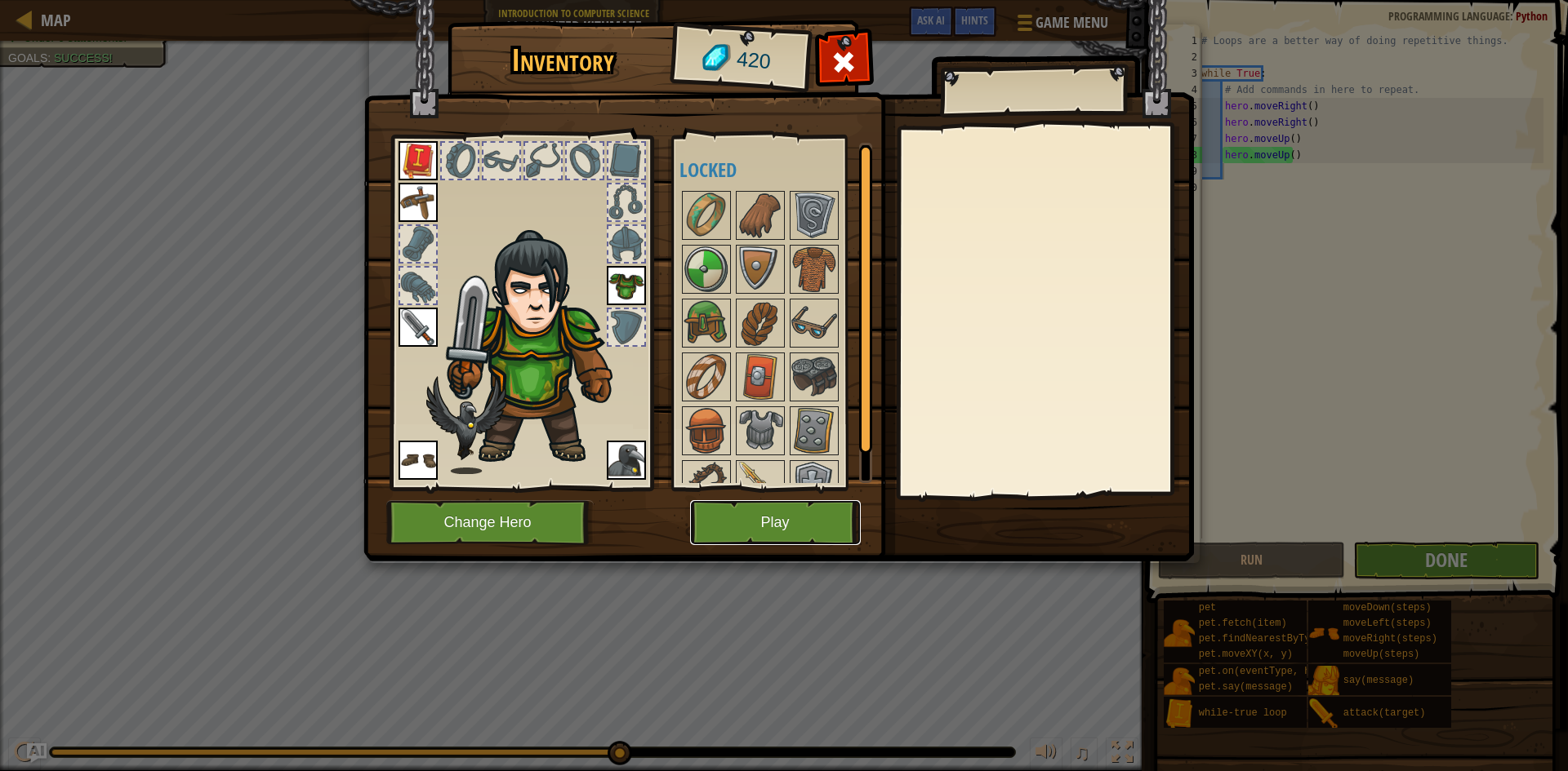
click at [780, 527] on button "Play" at bounding box center [775, 523] width 171 height 45
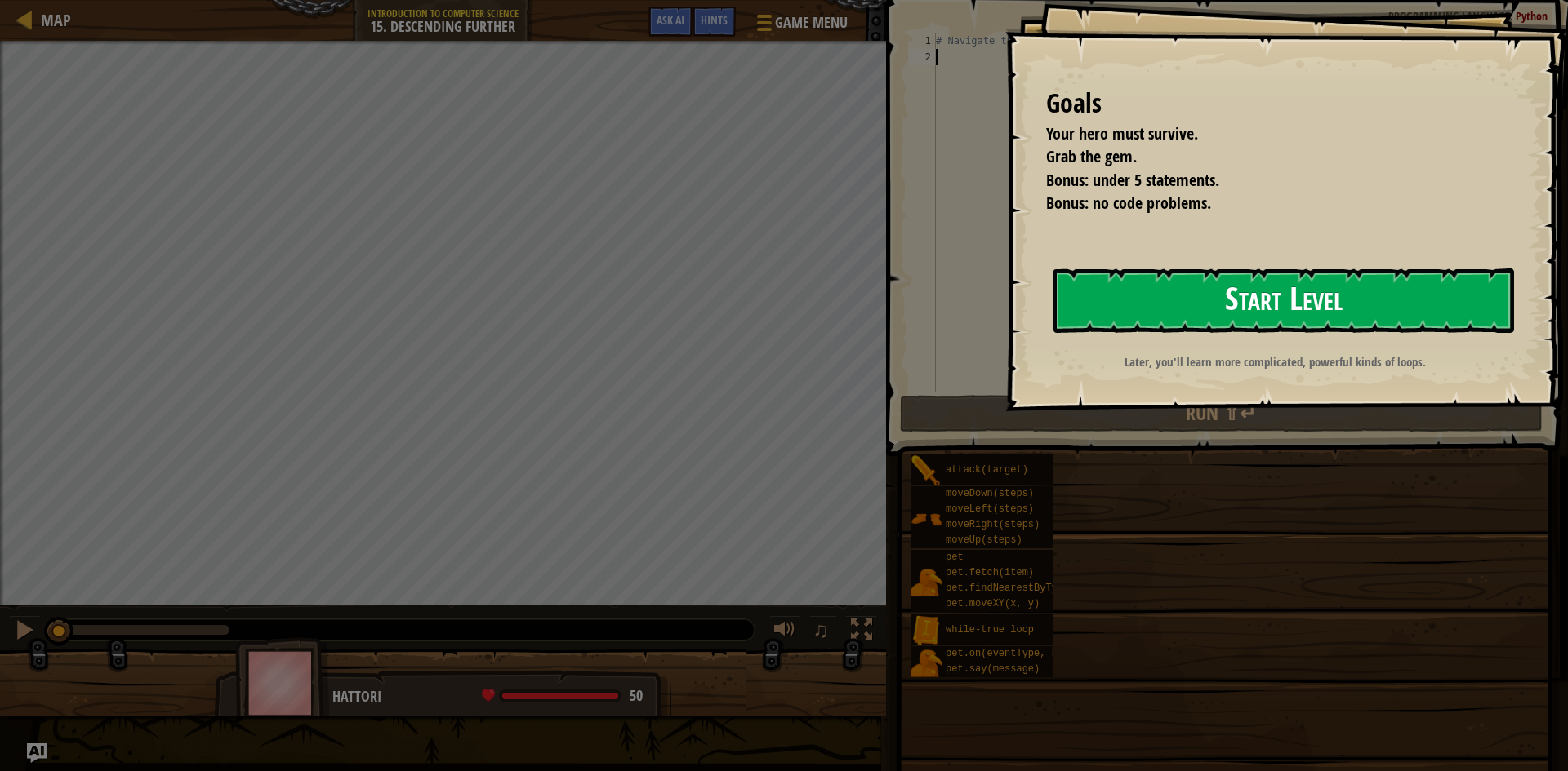
click at [1220, 302] on button "Start Level" at bounding box center [1283, 301] width 460 height 64
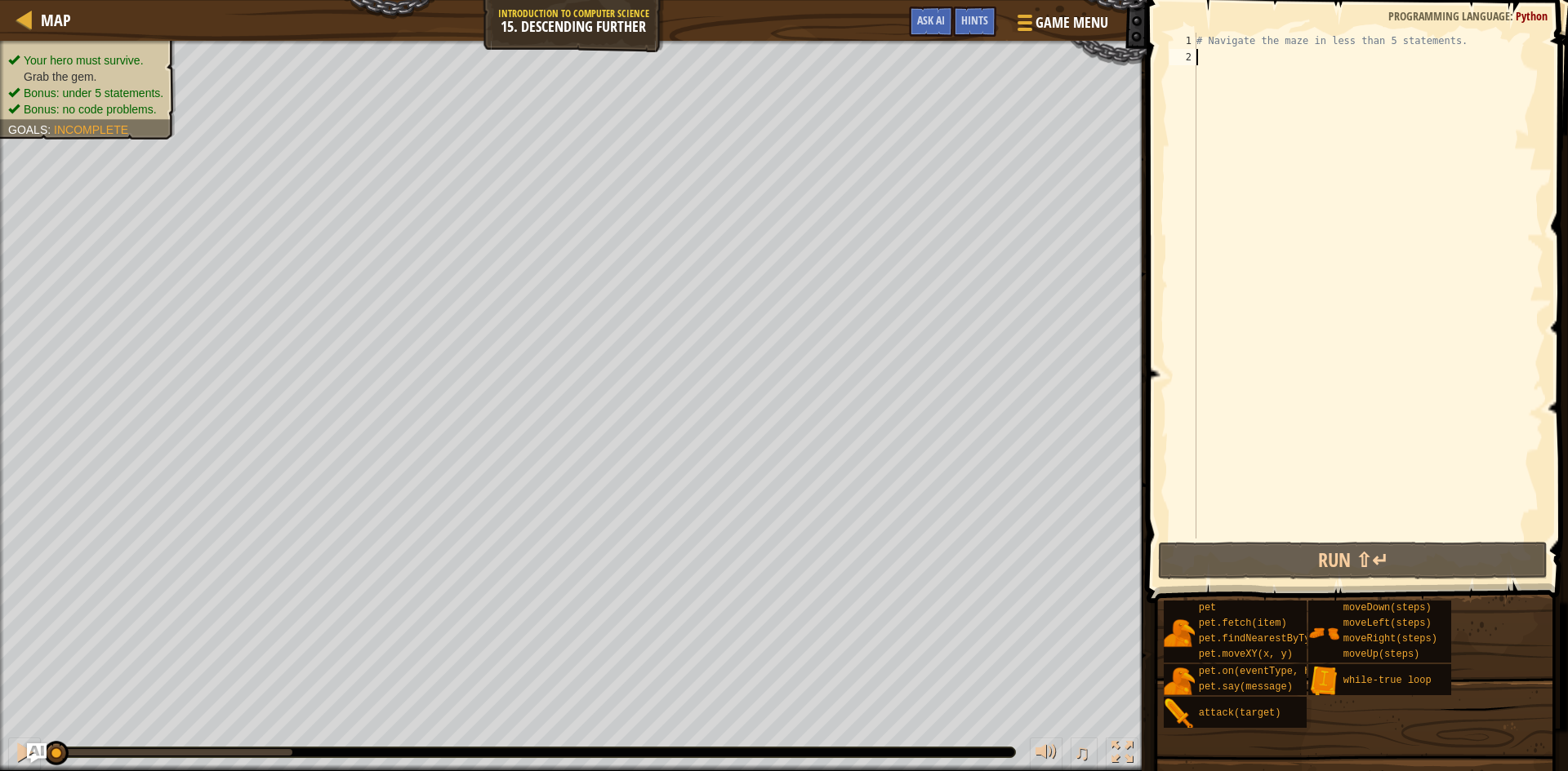
type textarea "h"
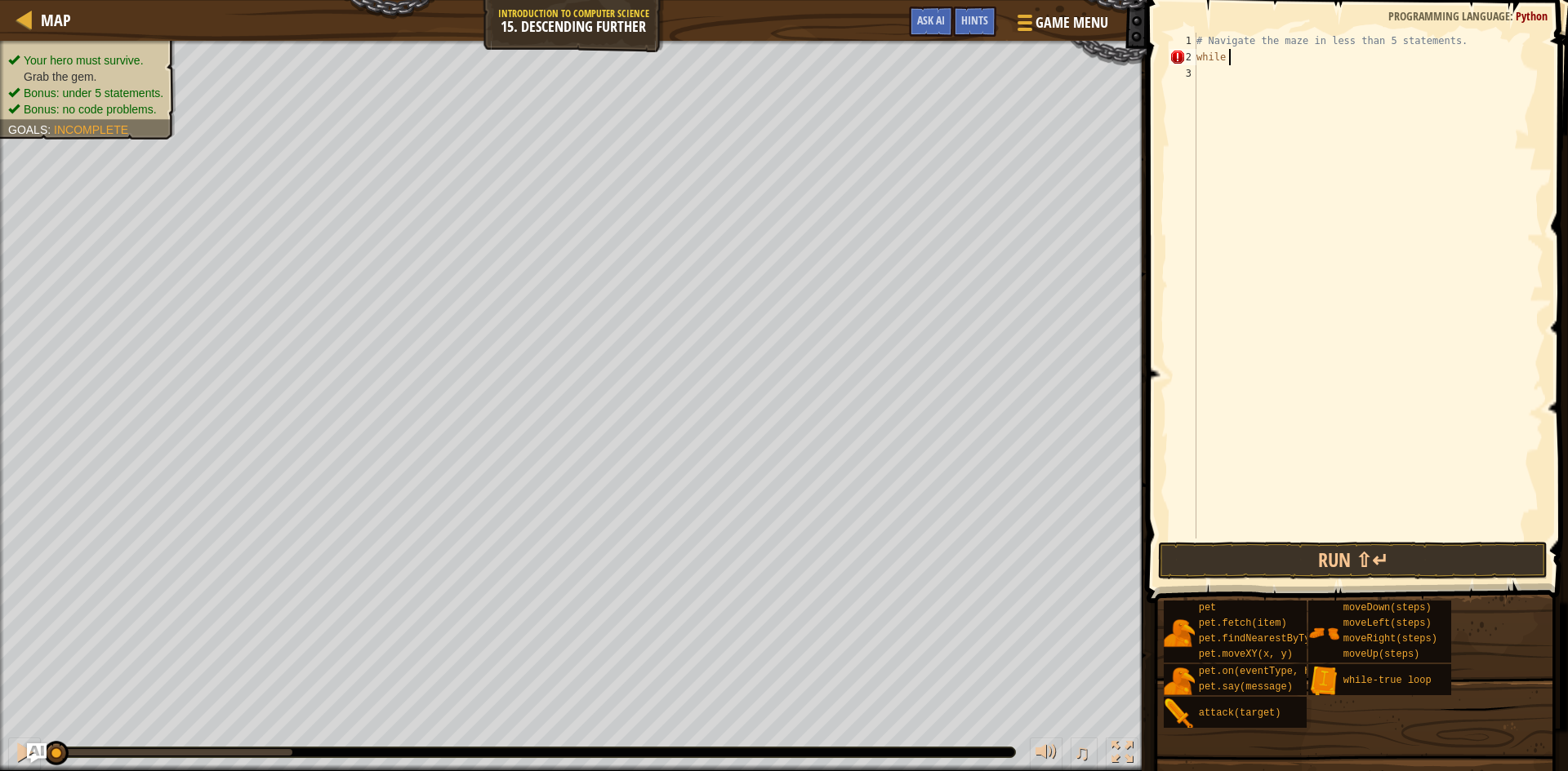
scroll to position [8, 2]
type textarea "while-"
click at [1345, 78] on div "while- true loop press enter" at bounding box center [1346, 104] width 308 height 74
type textarea "h"
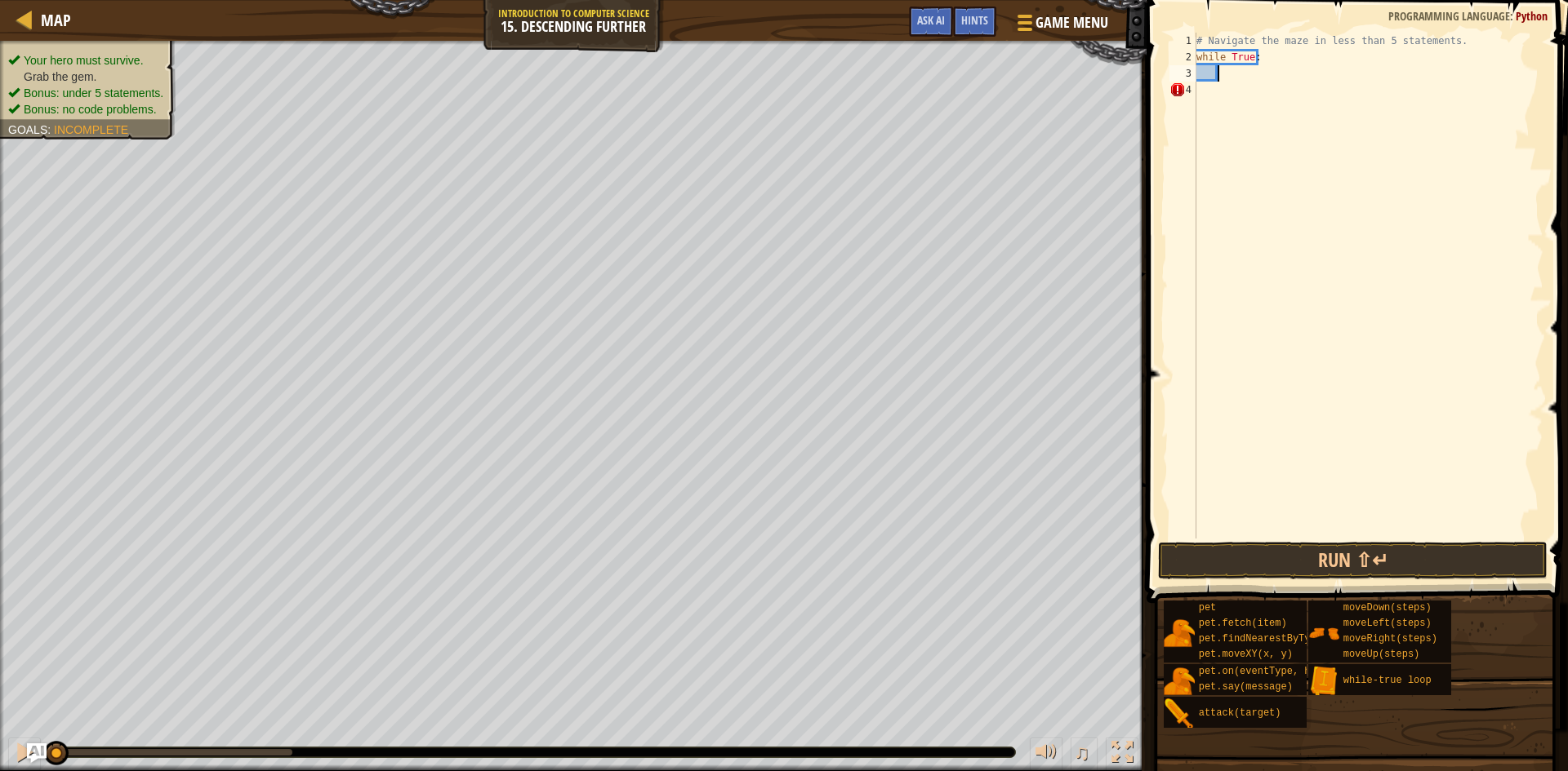
scroll to position [8, 2]
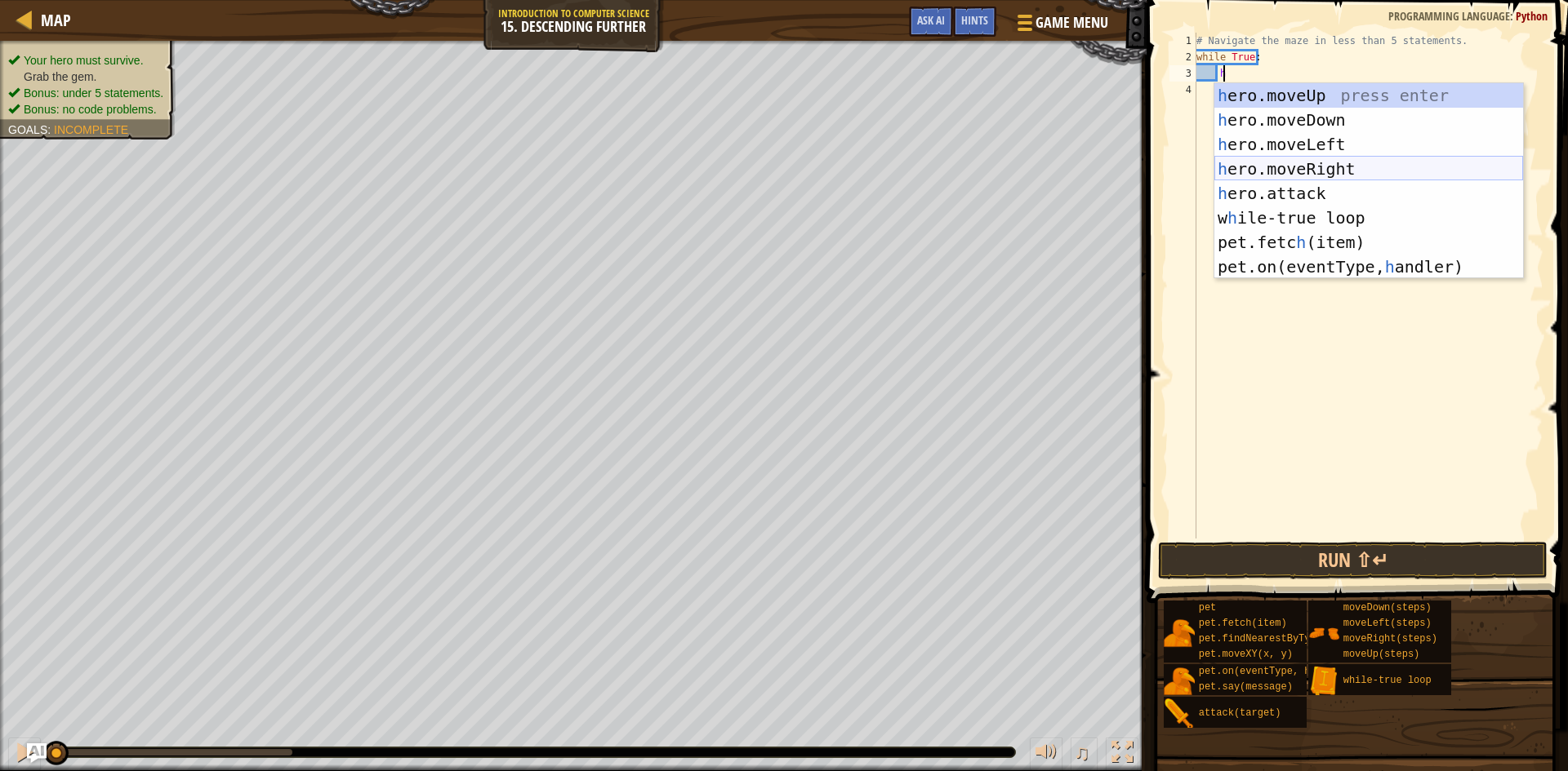
click at [1308, 165] on div "h ero.moveUp press enter h ero.moveDown press enter h ero.moveLeft press enter …" at bounding box center [1368, 205] width 308 height 245
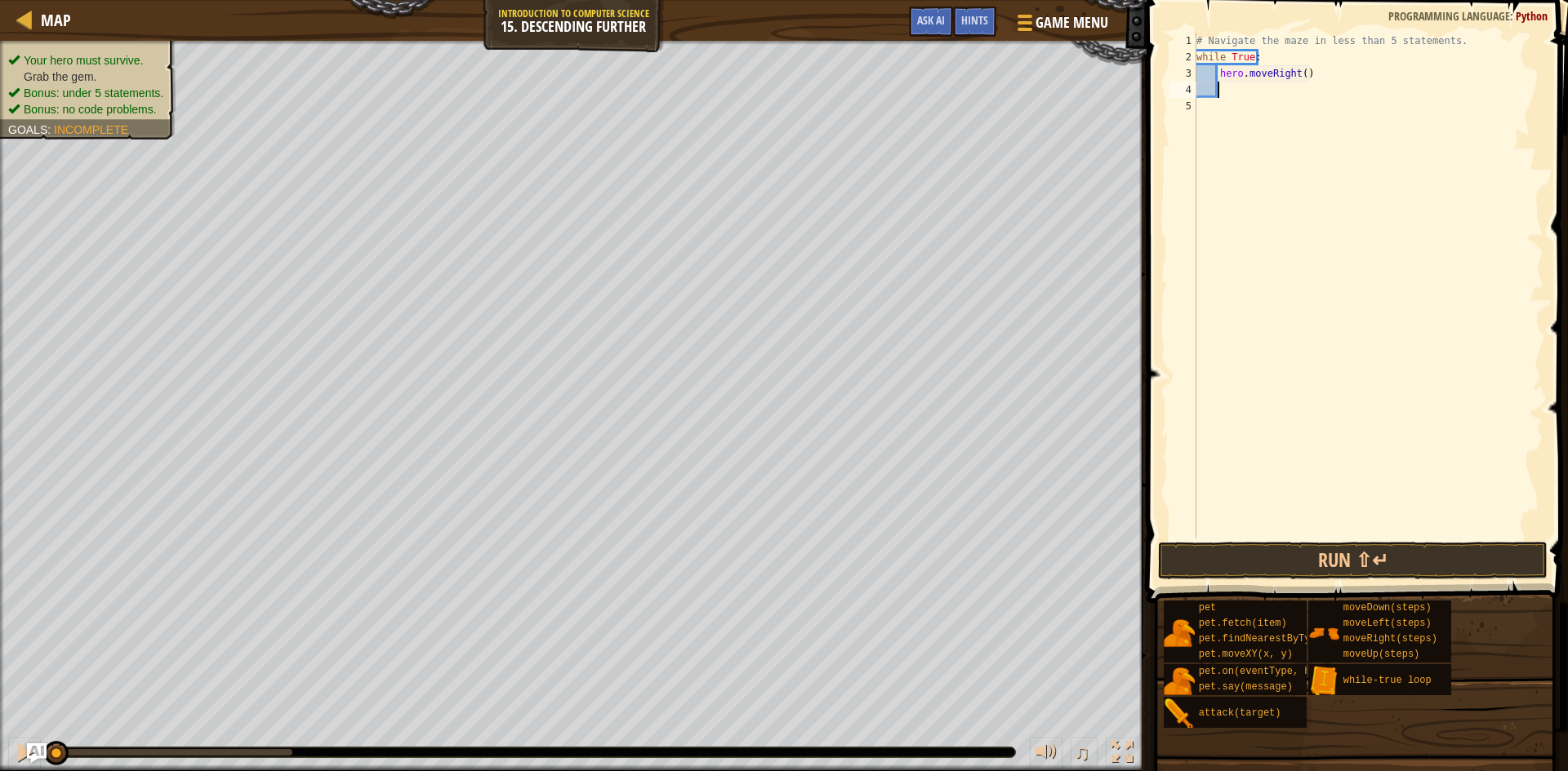
scroll to position [8, 1]
type textarea "h"
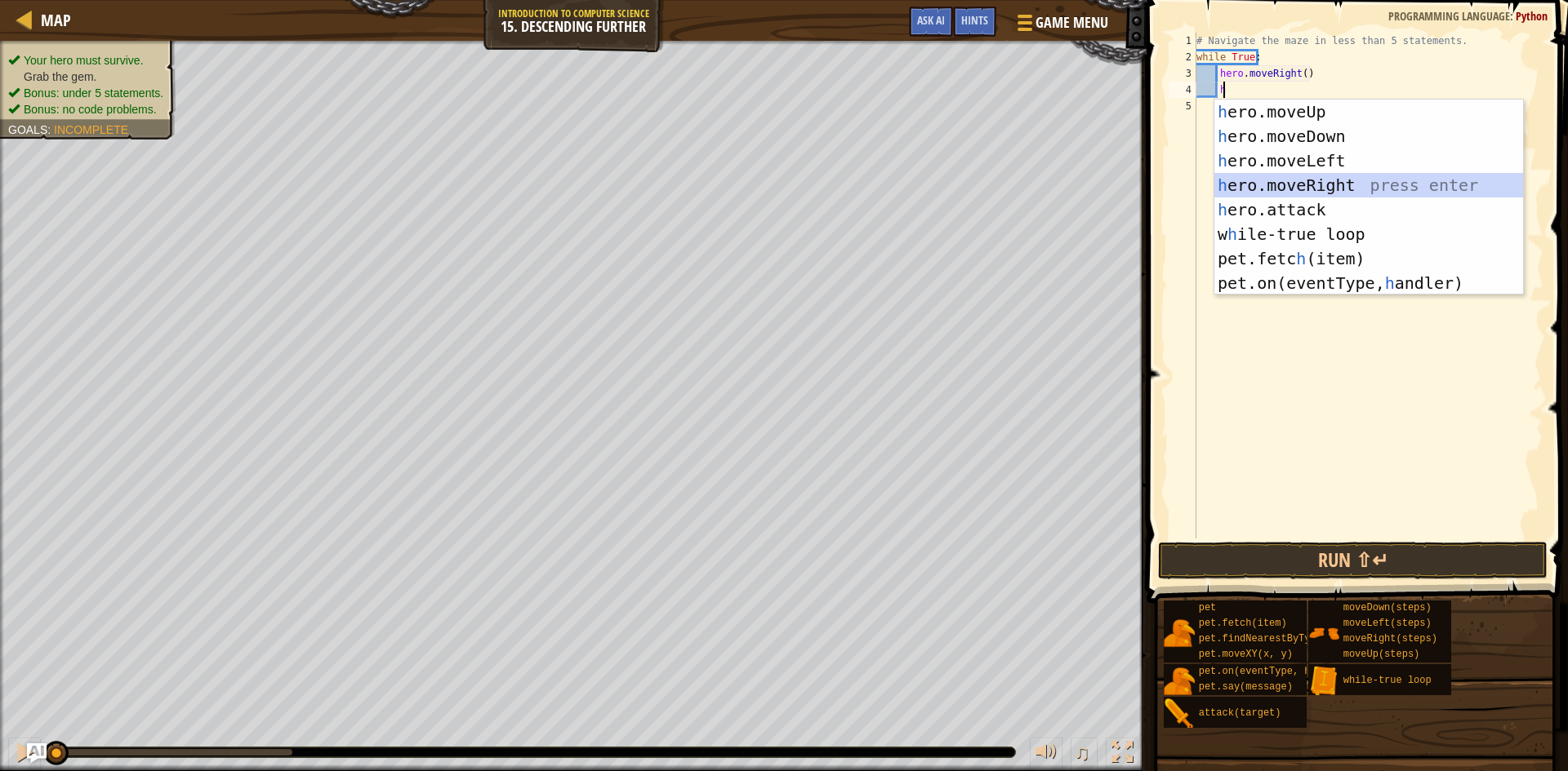
click at [1325, 188] on div "h ero.moveUp press enter h ero.moveDown press enter h ero.moveLeft press enter …" at bounding box center [1368, 222] width 308 height 245
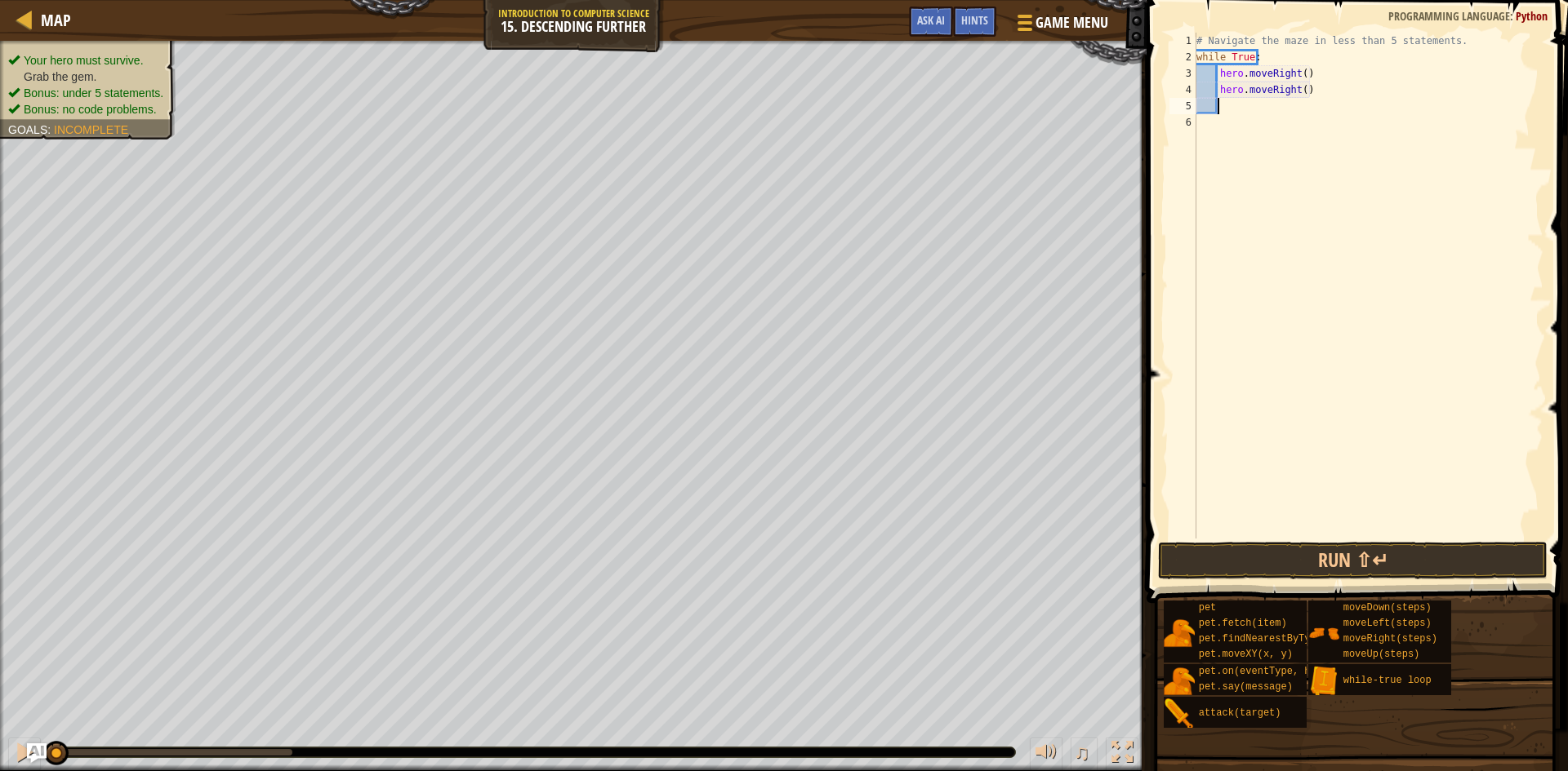
type textarea "h"
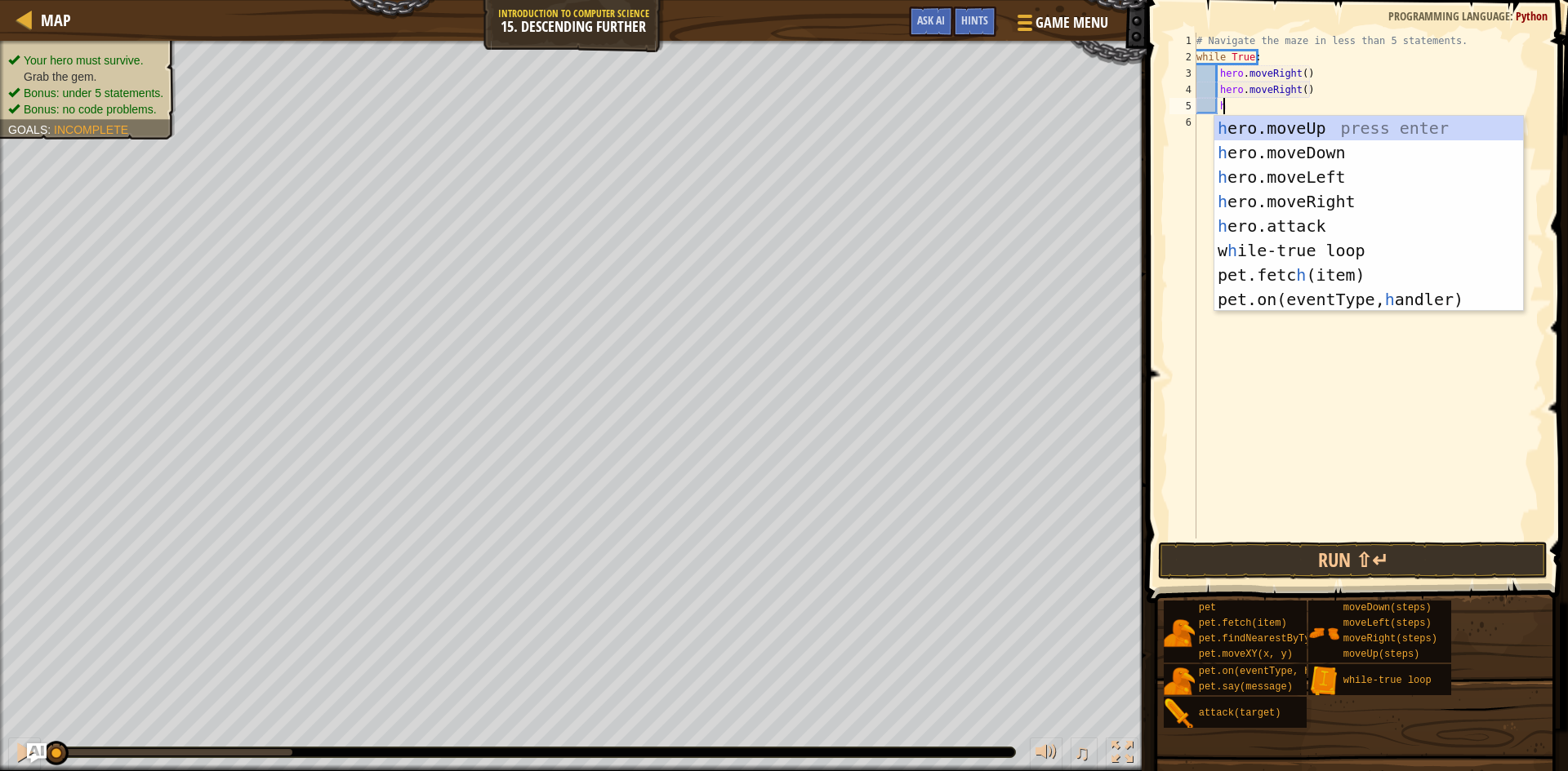
scroll to position [8, 2]
click at [1340, 152] on div "h ero.moveUp press enter h ero.moveDown press enter h ero.moveLeft press enter …" at bounding box center [1368, 238] width 308 height 245
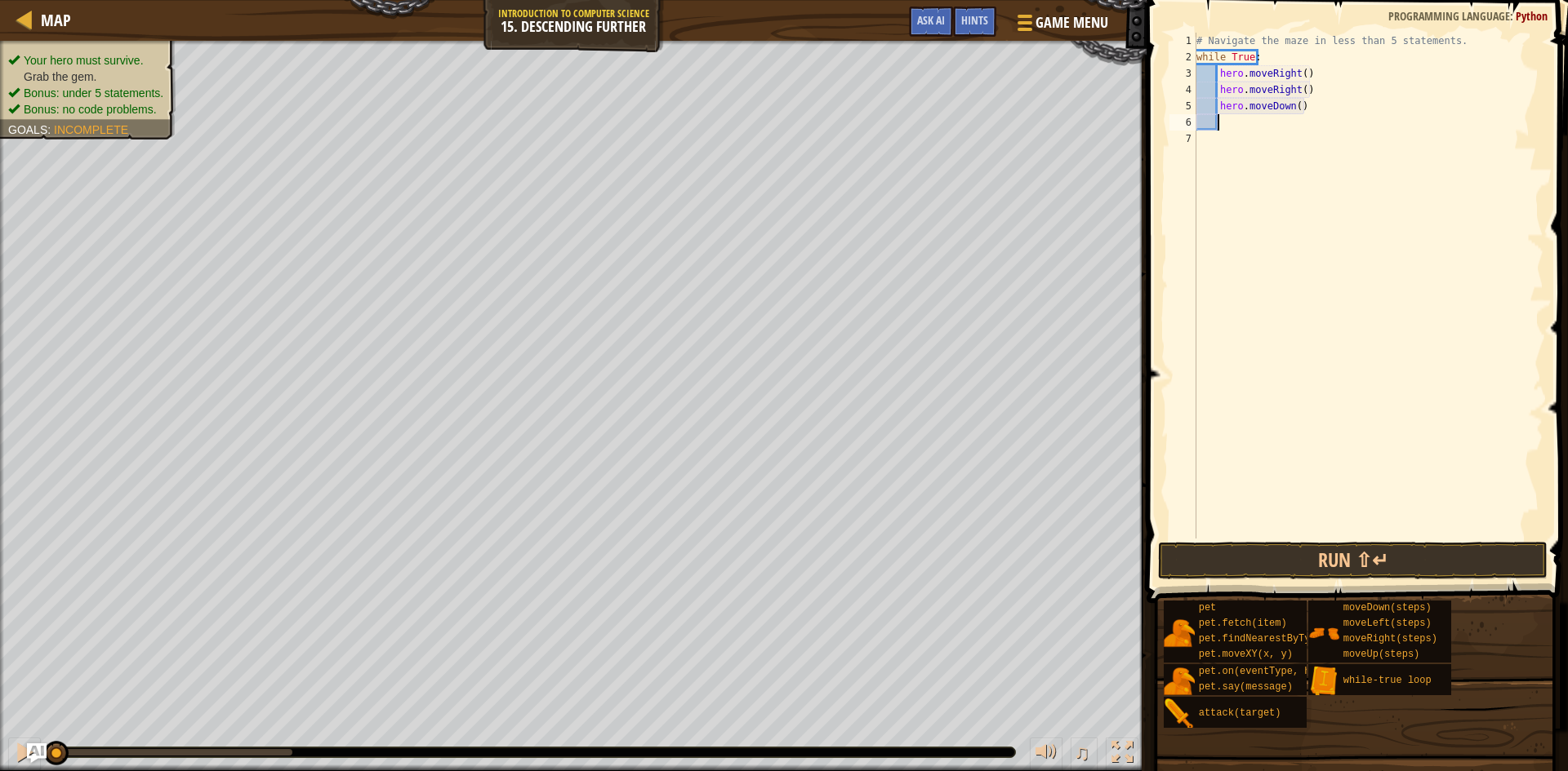
scroll to position [8, 1]
click at [1385, 563] on button "Run ⇧↵" at bounding box center [1352, 561] width 389 height 38
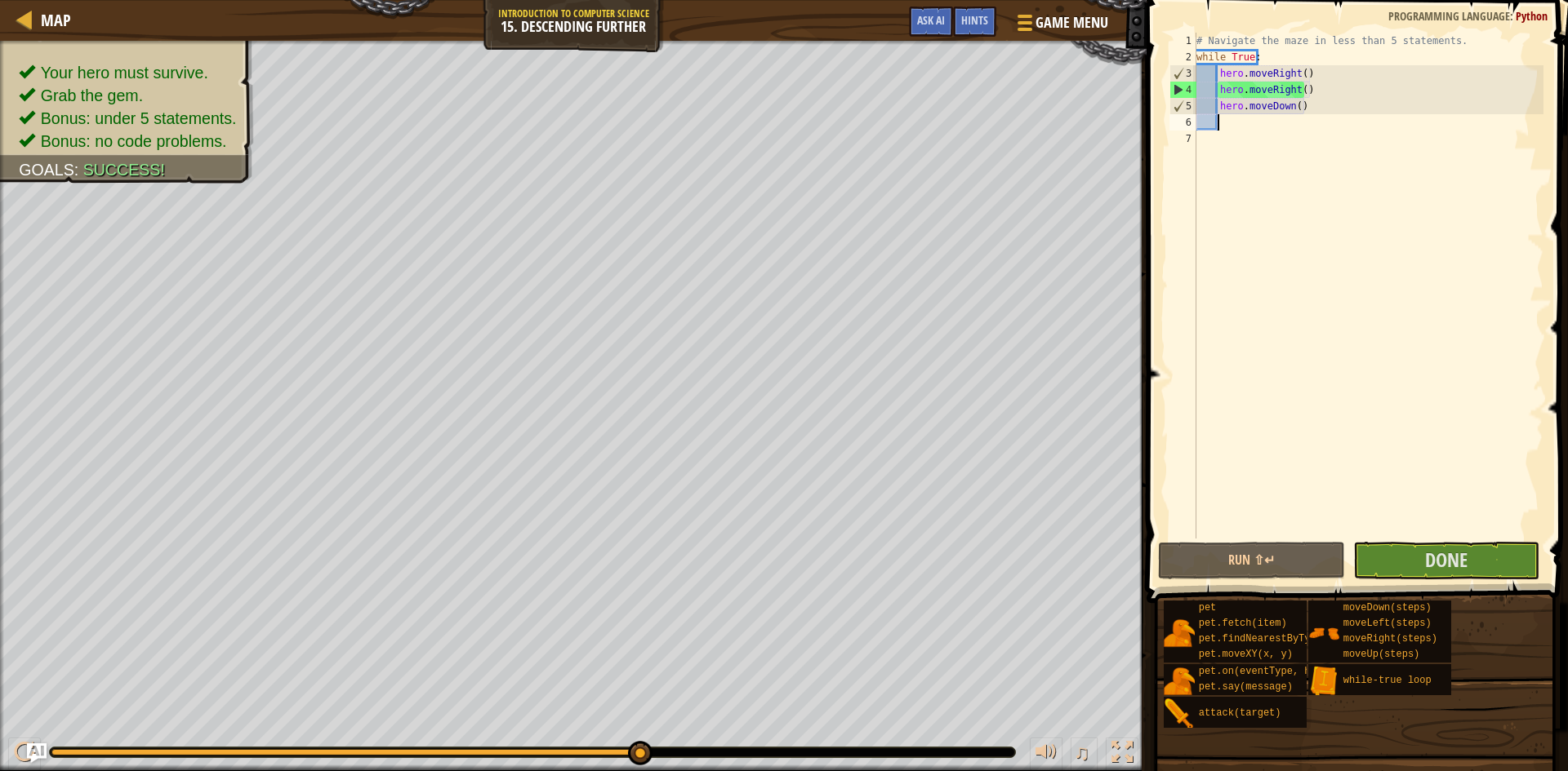
drag, startPoint x: 156, startPoint y: 749, endPoint x: 1036, endPoint y: 810, distance: 882.1
click at [1036, 0] on html "Map Introduction to Computer Science 15. Descending Further Game Menu Done Hint…" at bounding box center [784, 0] width 1568 height 0
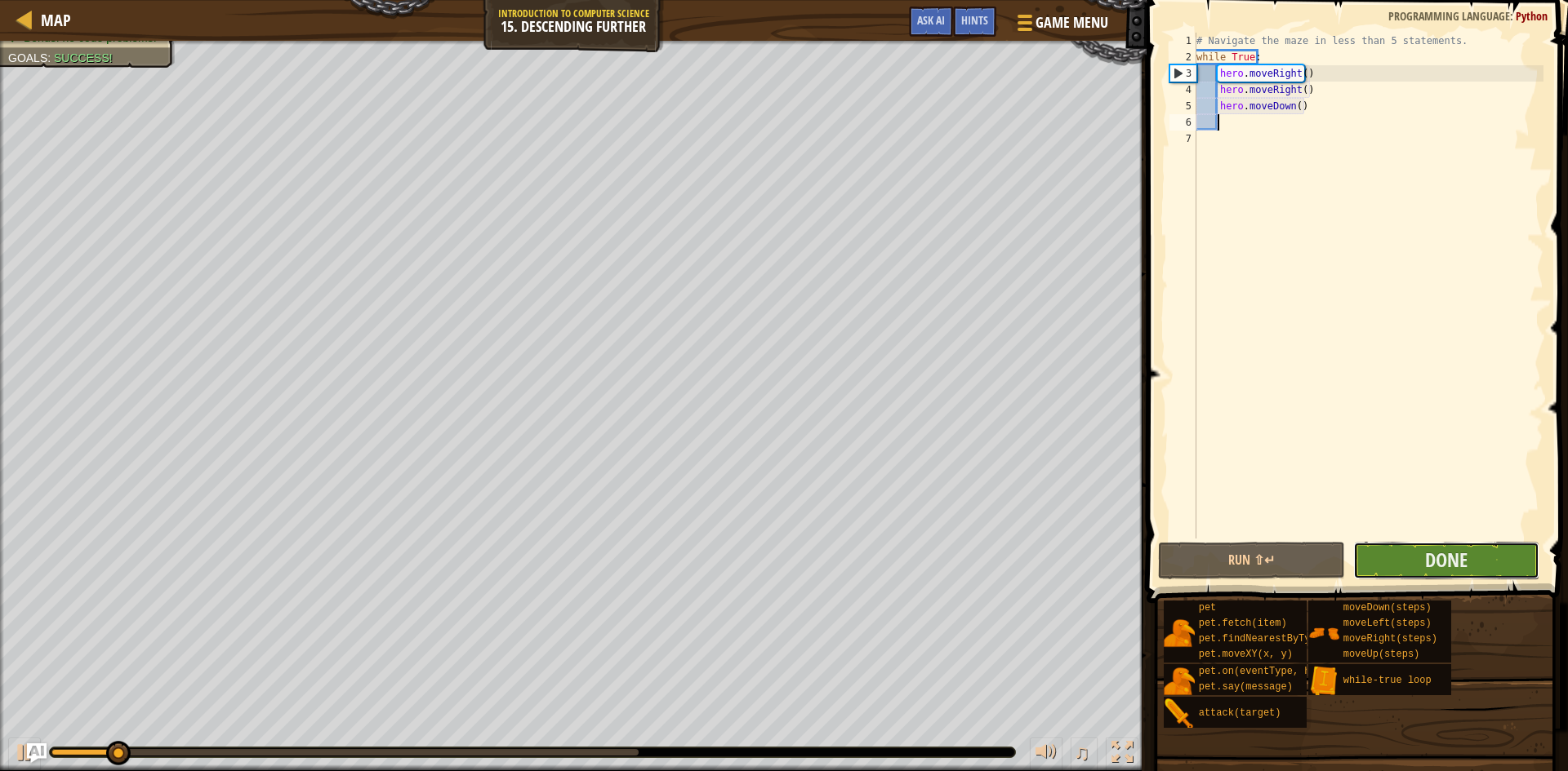
click at [1411, 566] on button "Done" at bounding box center [1446, 561] width 187 height 38
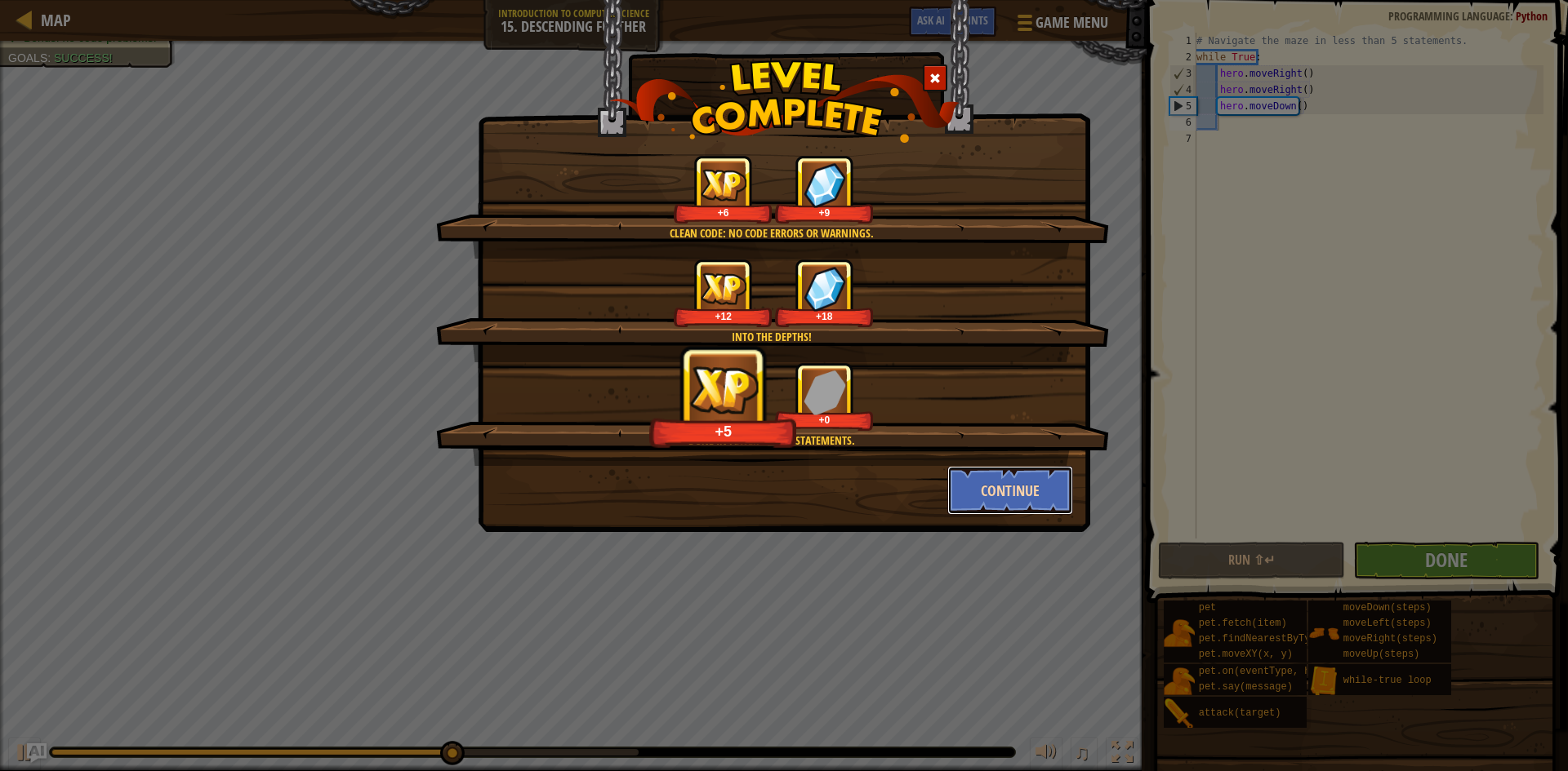
click at [998, 493] on button "Continue" at bounding box center [1011, 491] width 126 height 49
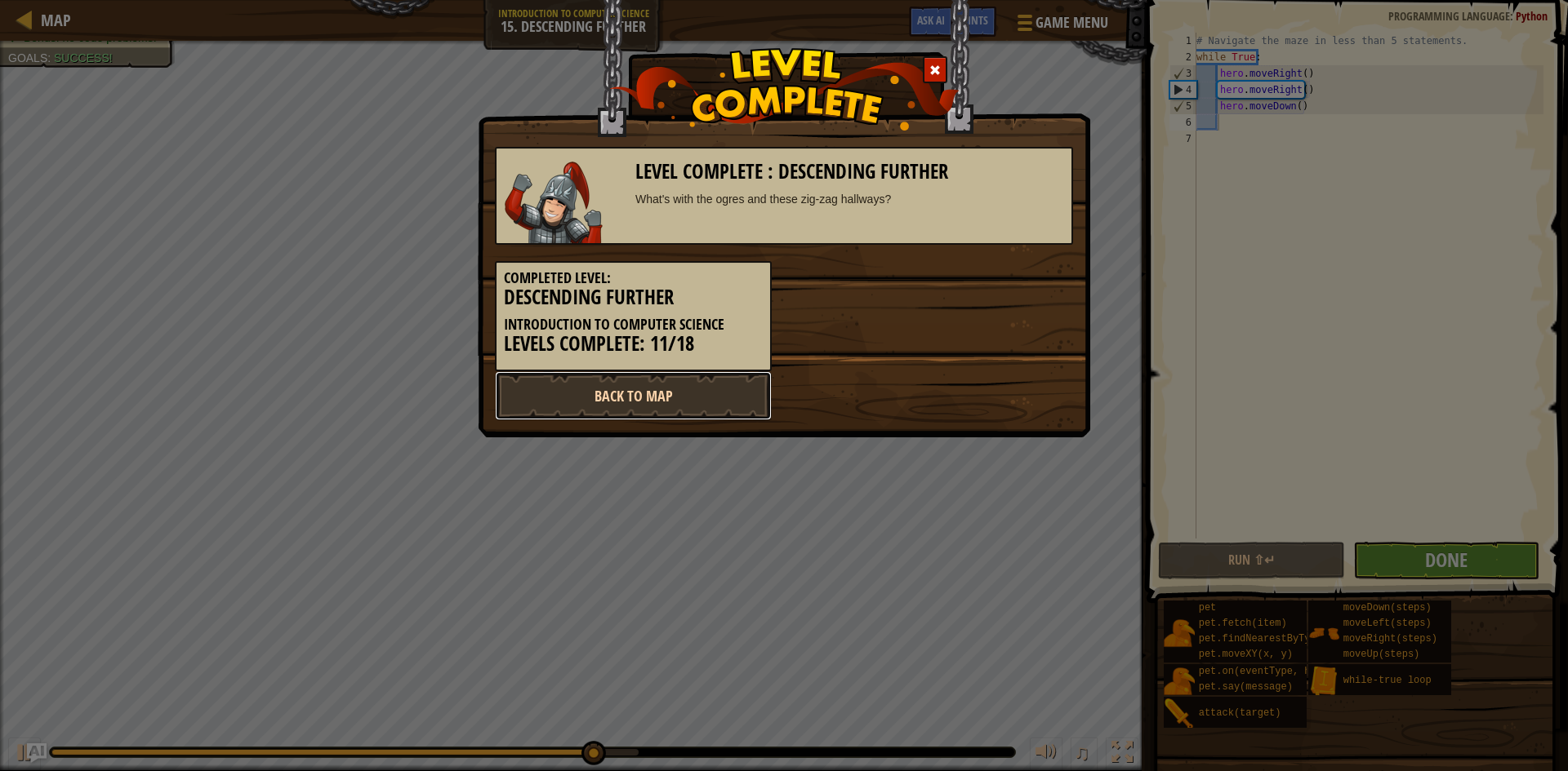
click at [622, 404] on link "Back to Map" at bounding box center [634, 396] width 277 height 49
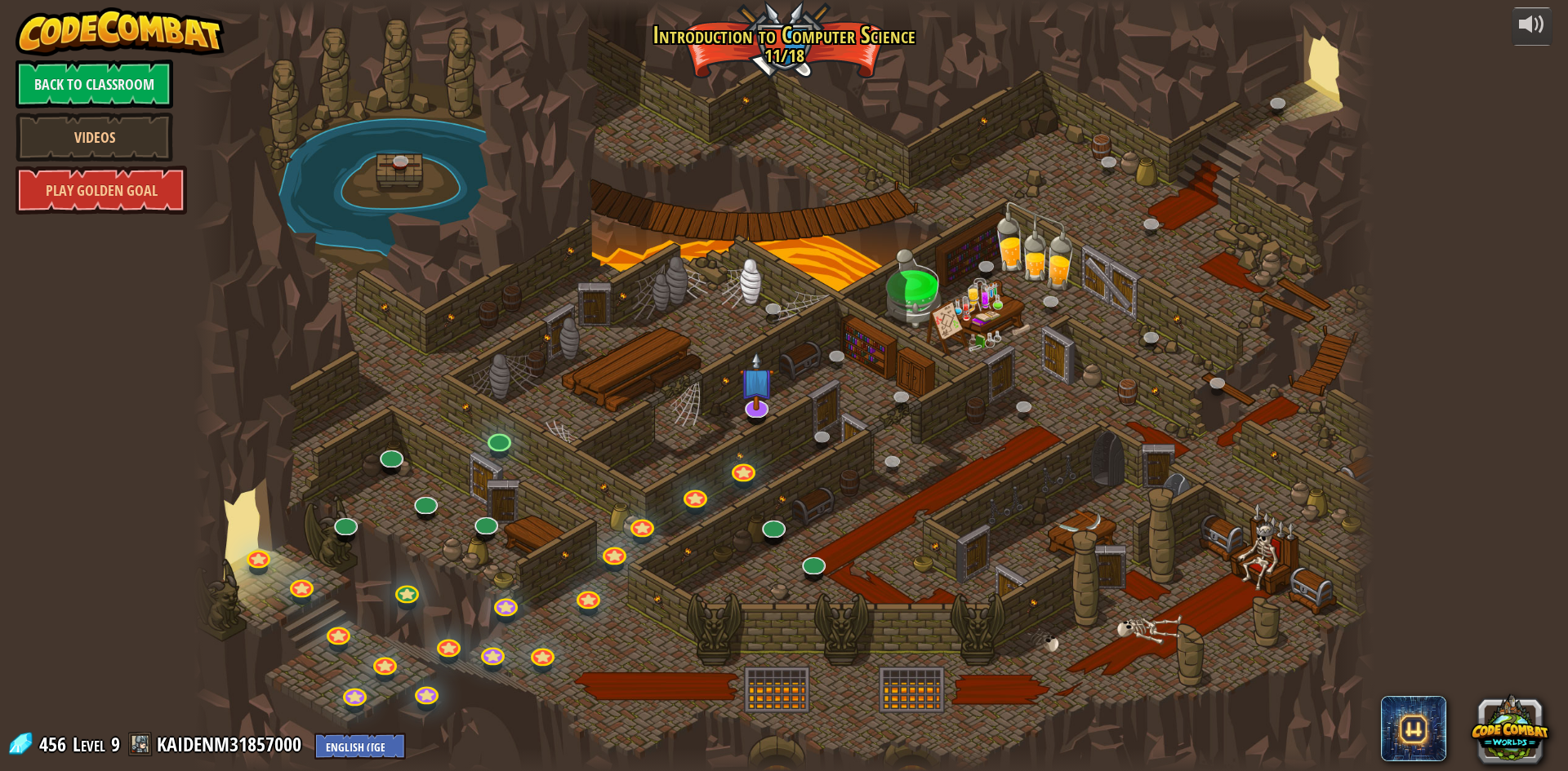
drag, startPoint x: 550, startPoint y: 810, endPoint x: 972, endPoint y: 164, distance: 771.6
click at [972, 164] on div at bounding box center [784, 386] width 1180 height 771
click at [754, 402] on img at bounding box center [756, 367] width 34 height 79
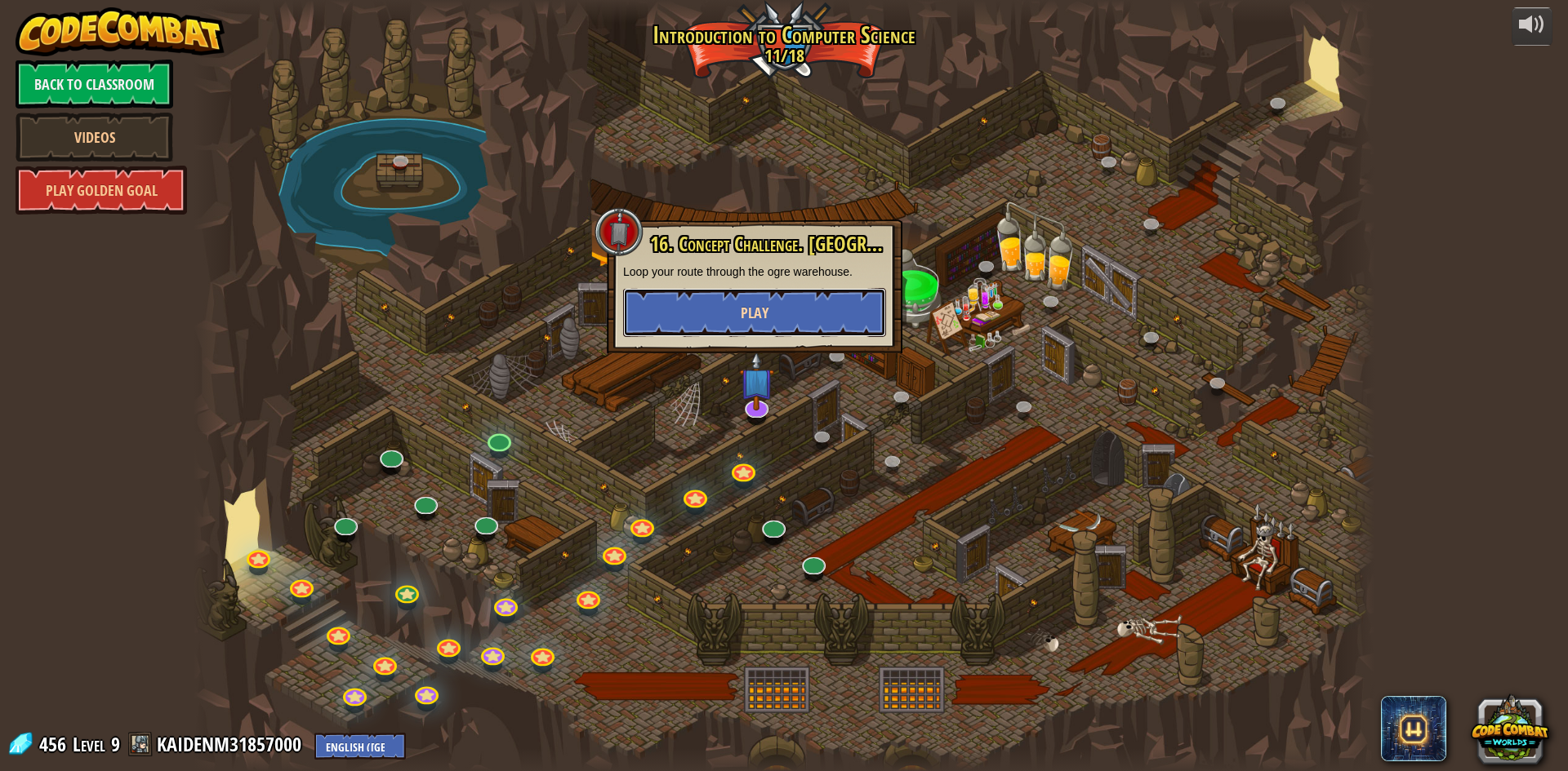
click at [788, 312] on button "Play" at bounding box center [754, 313] width 263 height 49
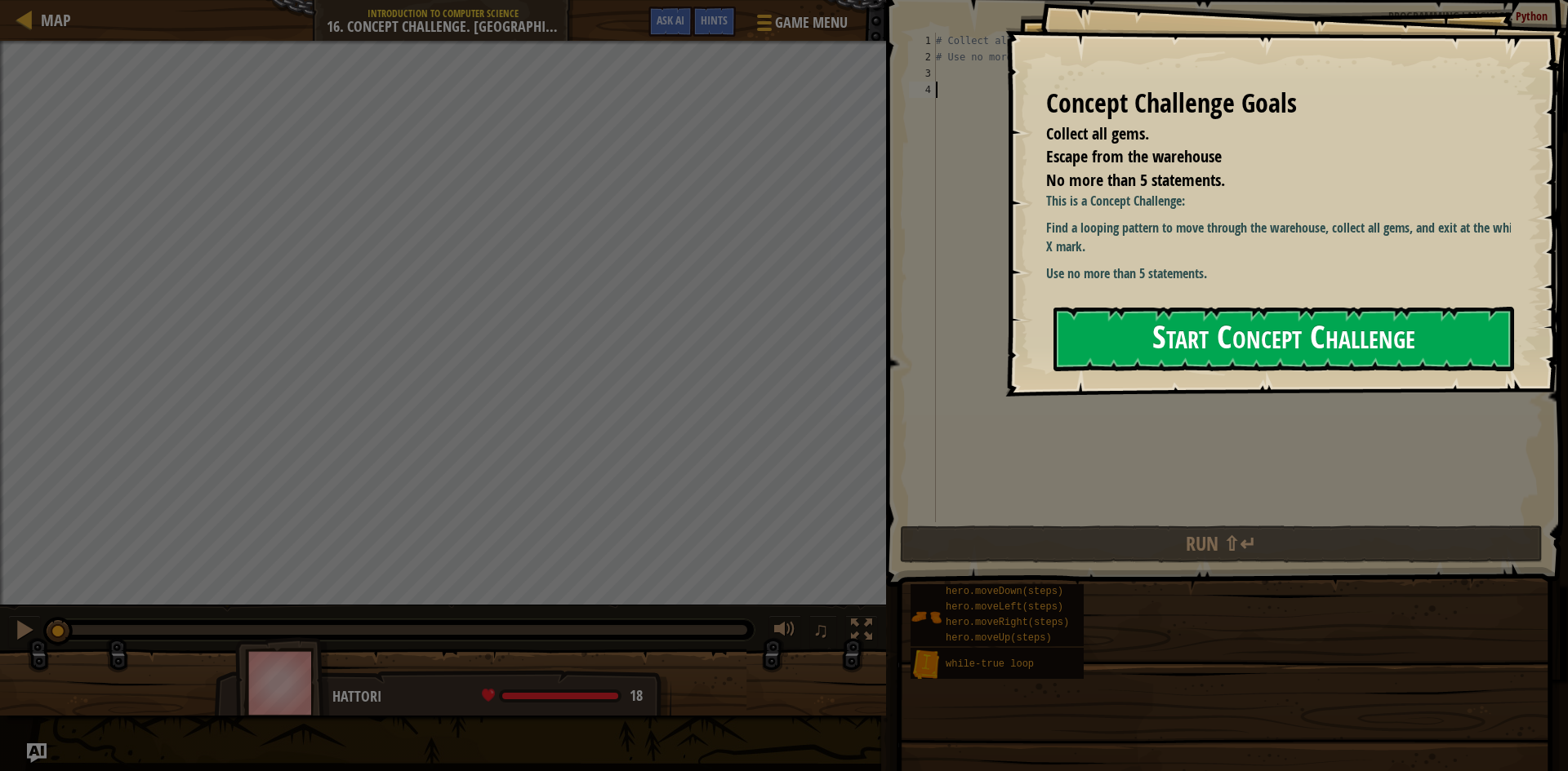
click at [1216, 333] on button "Start Concept Challenge" at bounding box center [1283, 339] width 460 height 64
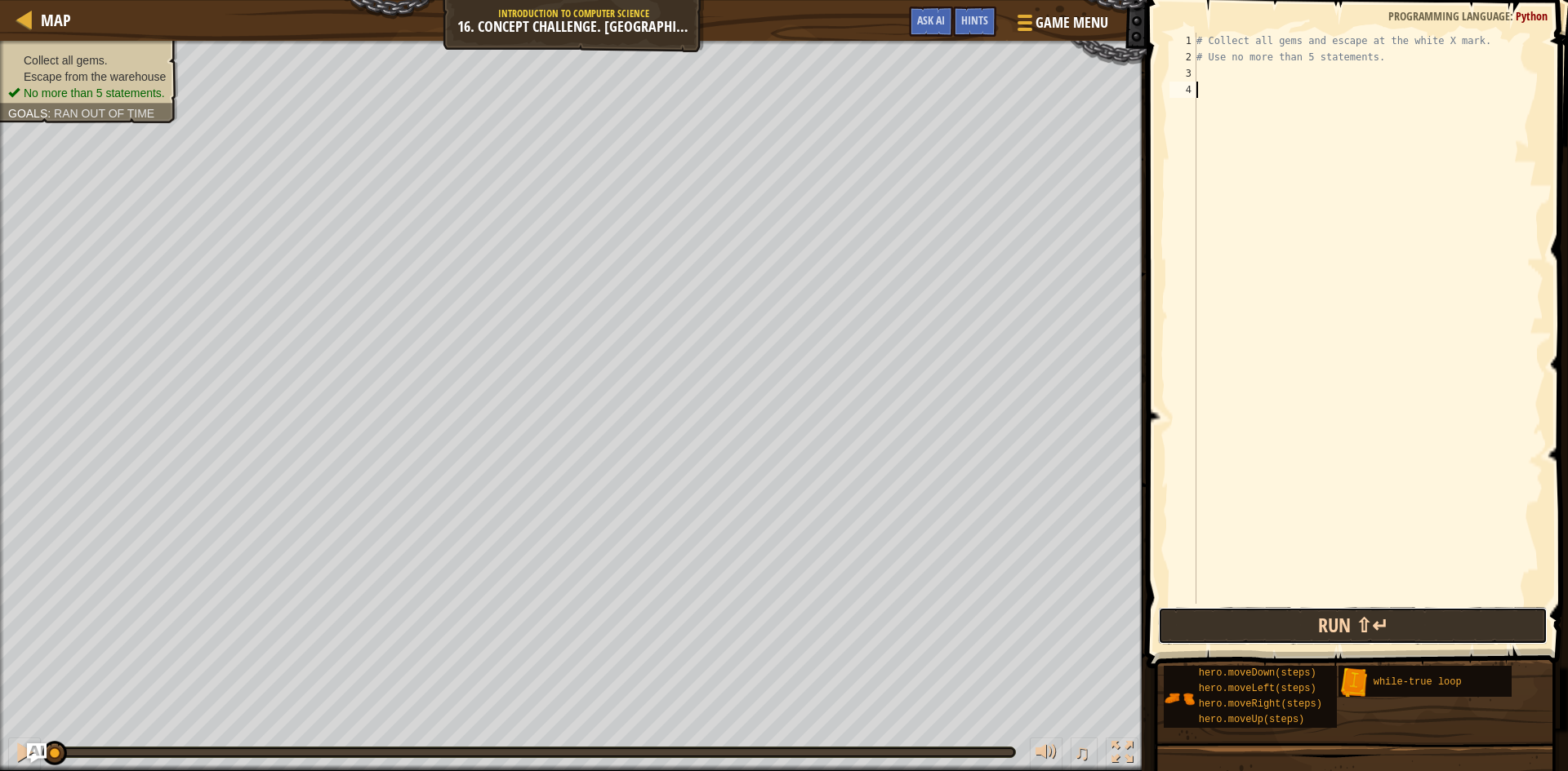
click at [1326, 625] on button "Run ⇧↵" at bounding box center [1352, 626] width 389 height 38
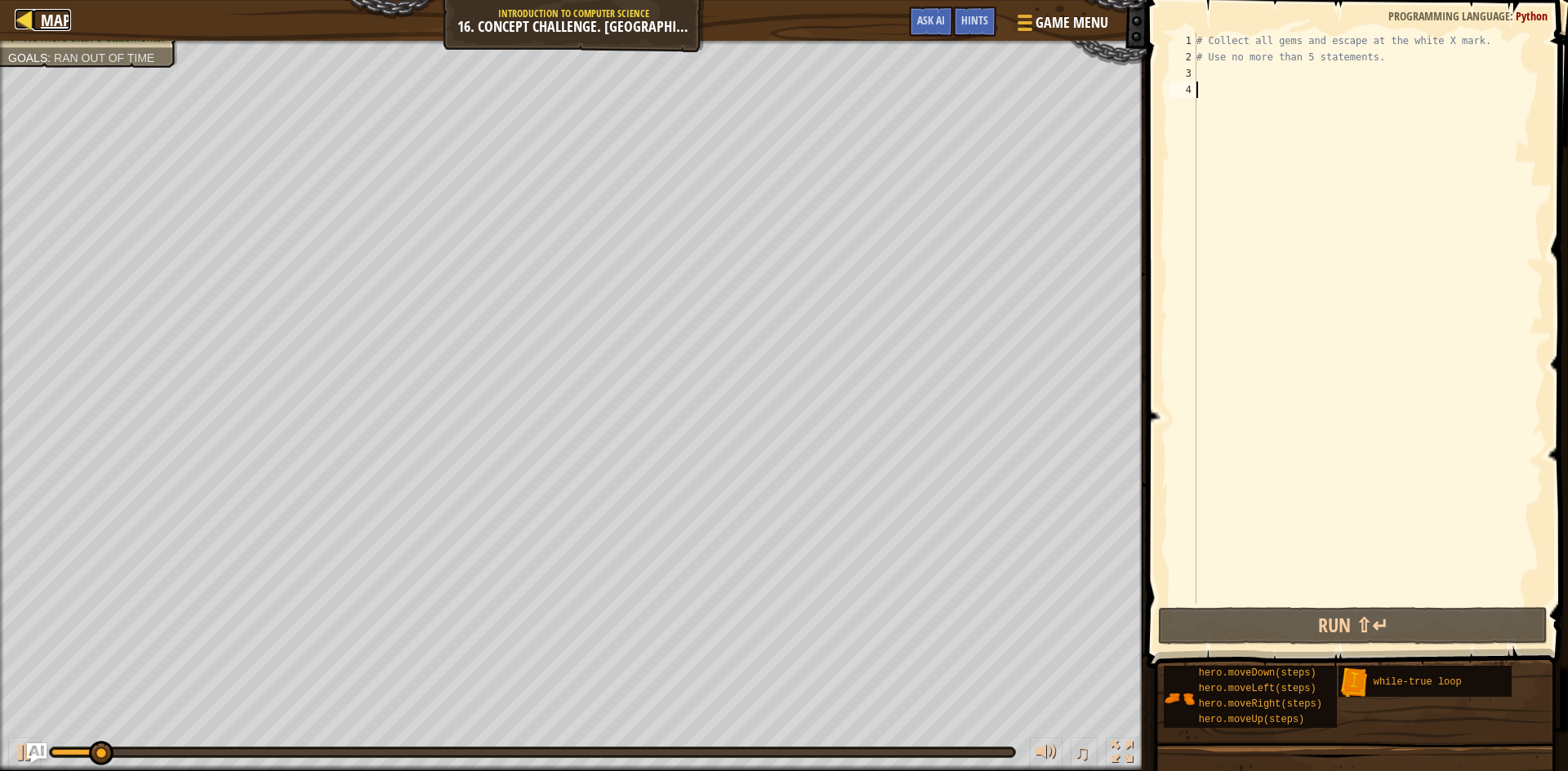
click at [29, 12] on div at bounding box center [25, 20] width 21 height 21
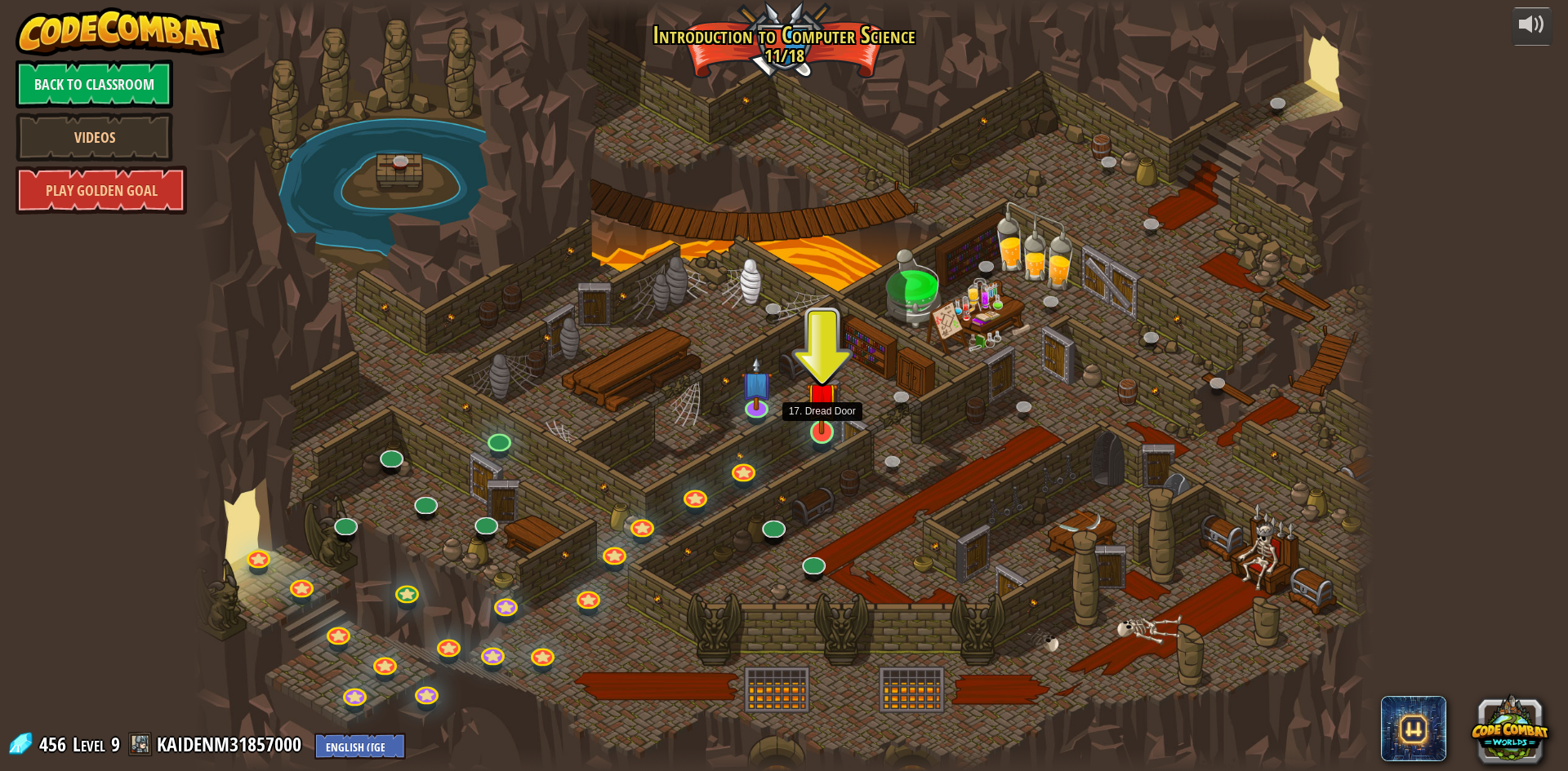
click at [820, 431] on img at bounding box center [822, 398] width 32 height 73
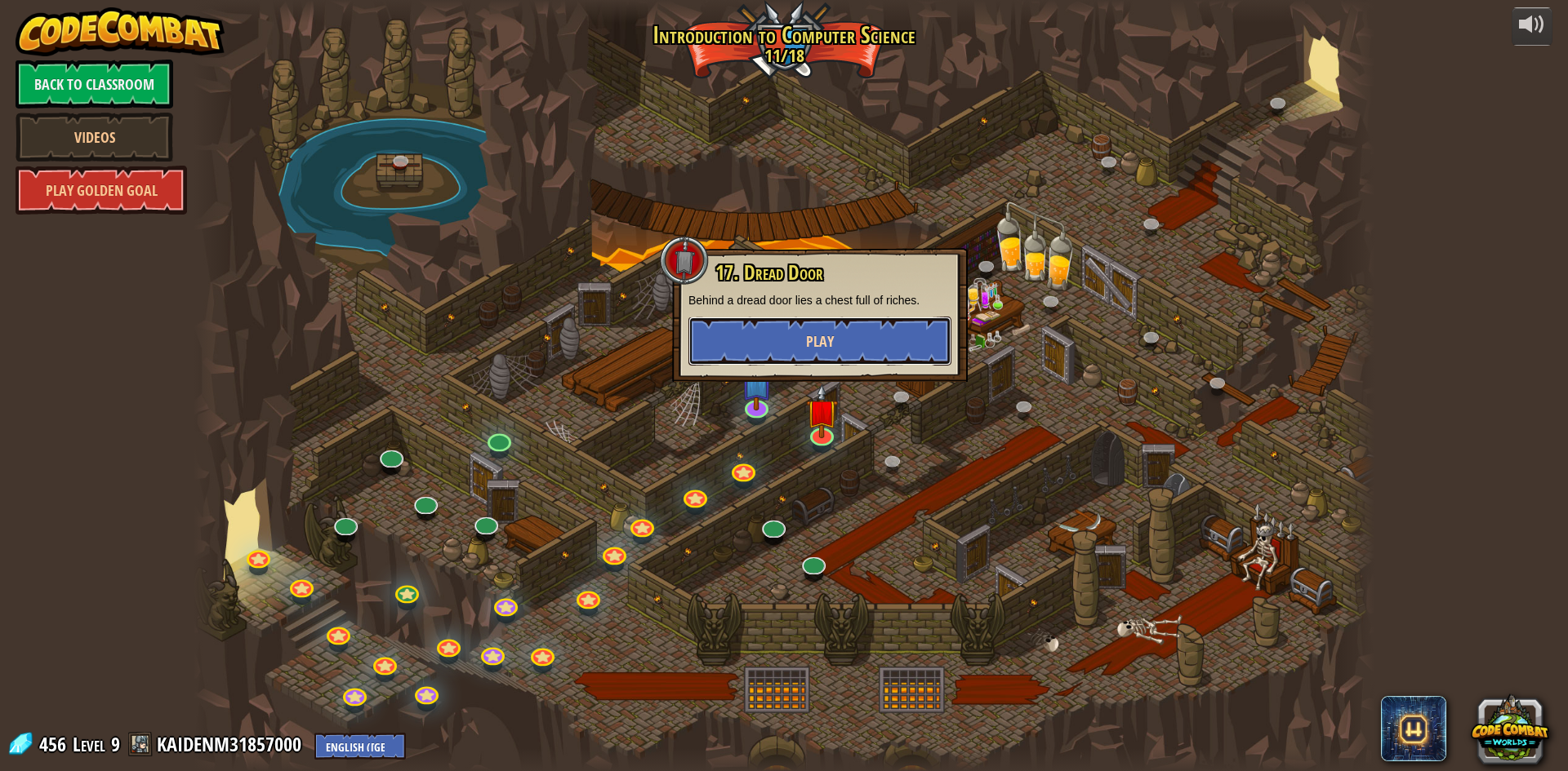
click at [773, 343] on button "Play" at bounding box center [819, 341] width 263 height 49
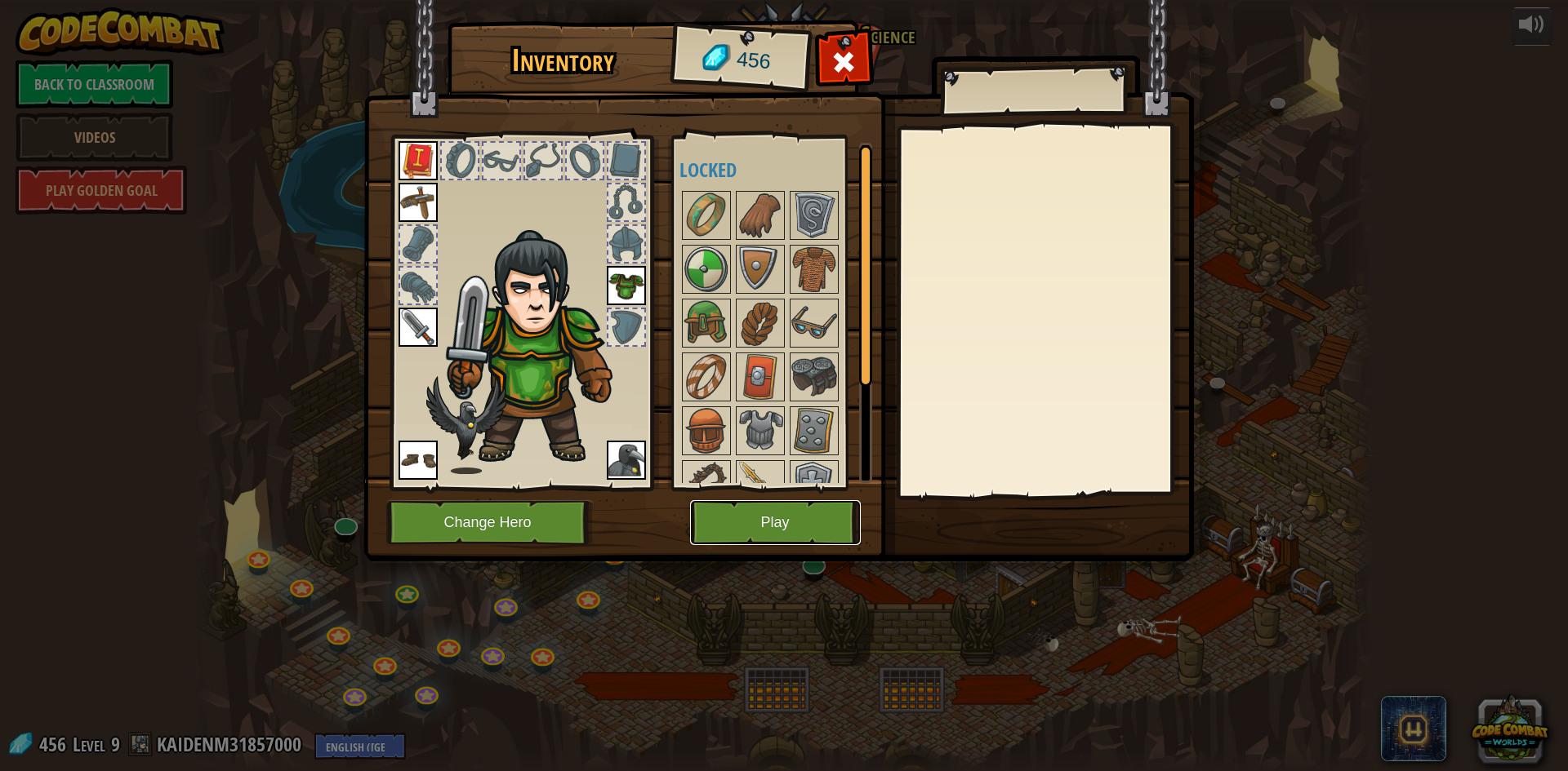
click at [767, 519] on button "Play" at bounding box center [775, 523] width 171 height 45
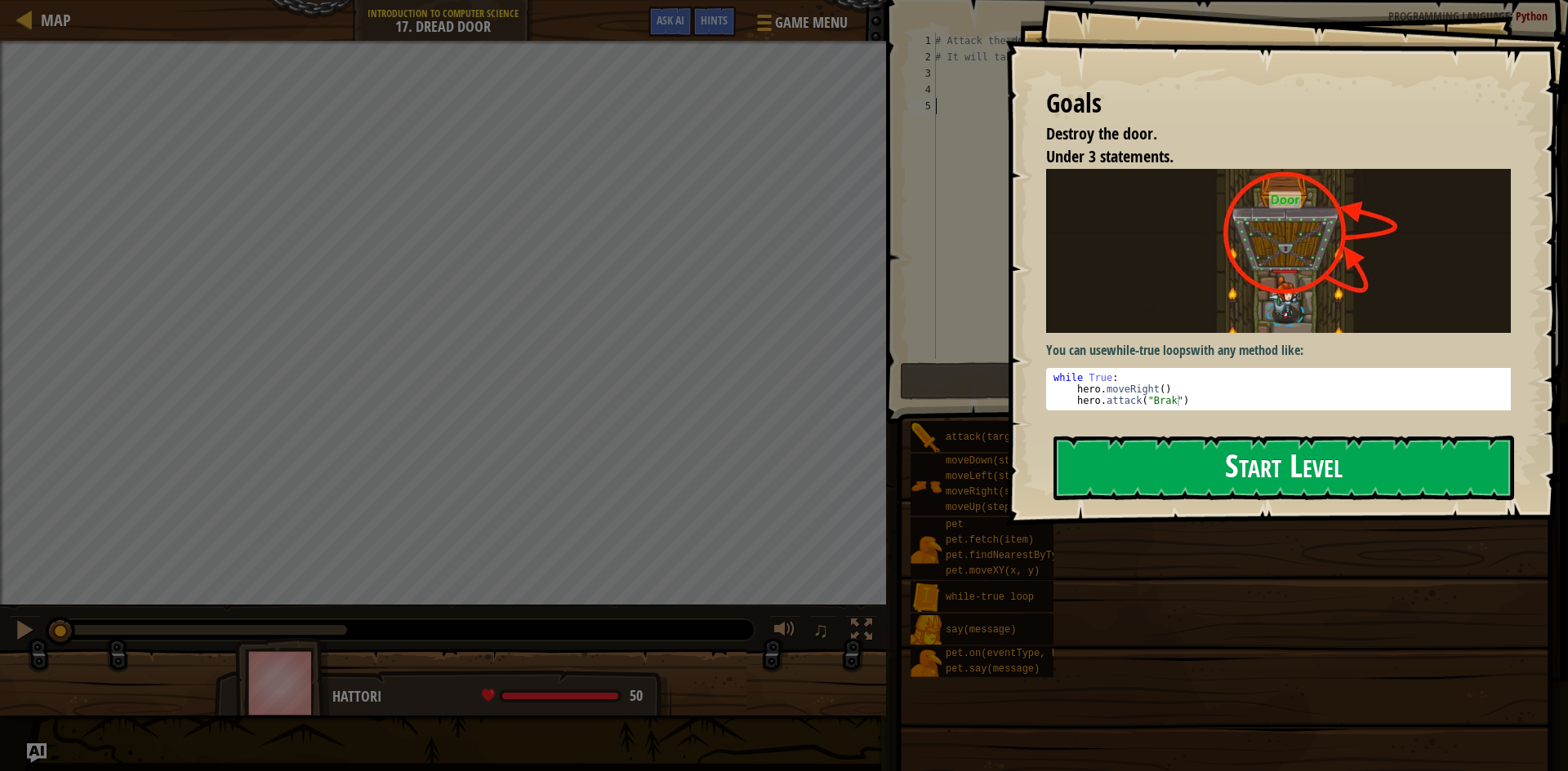
click at [1106, 340] on div "Goals Destroy the door. Under 3 statements. You can use while-true loops with a…" at bounding box center [1286, 263] width 563 height 526
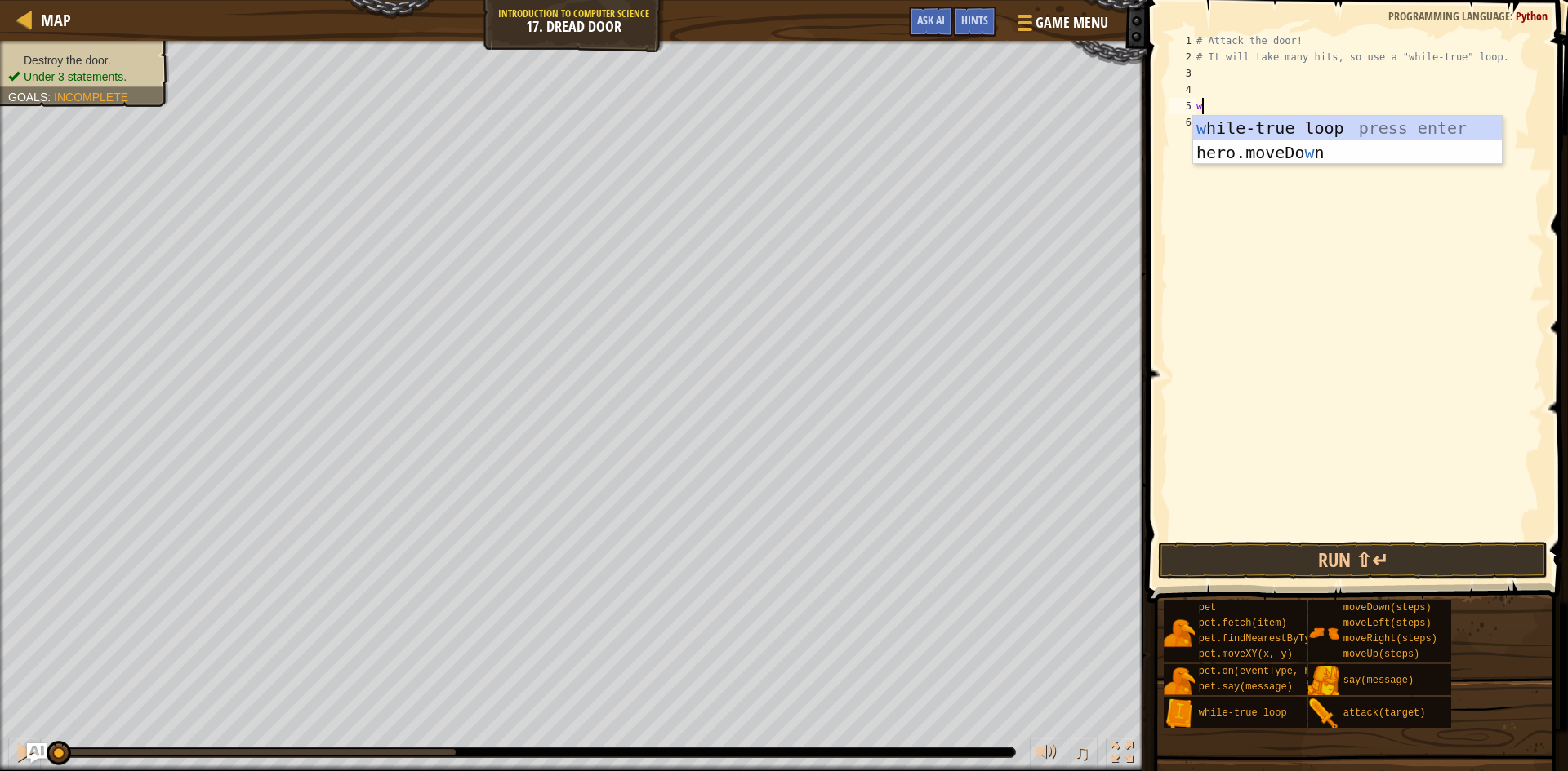
scroll to position [8, 0]
type textarea "wh"
click at [1266, 123] on div "wh ile-true loop press enter" at bounding box center [1346, 153] width 308 height 74
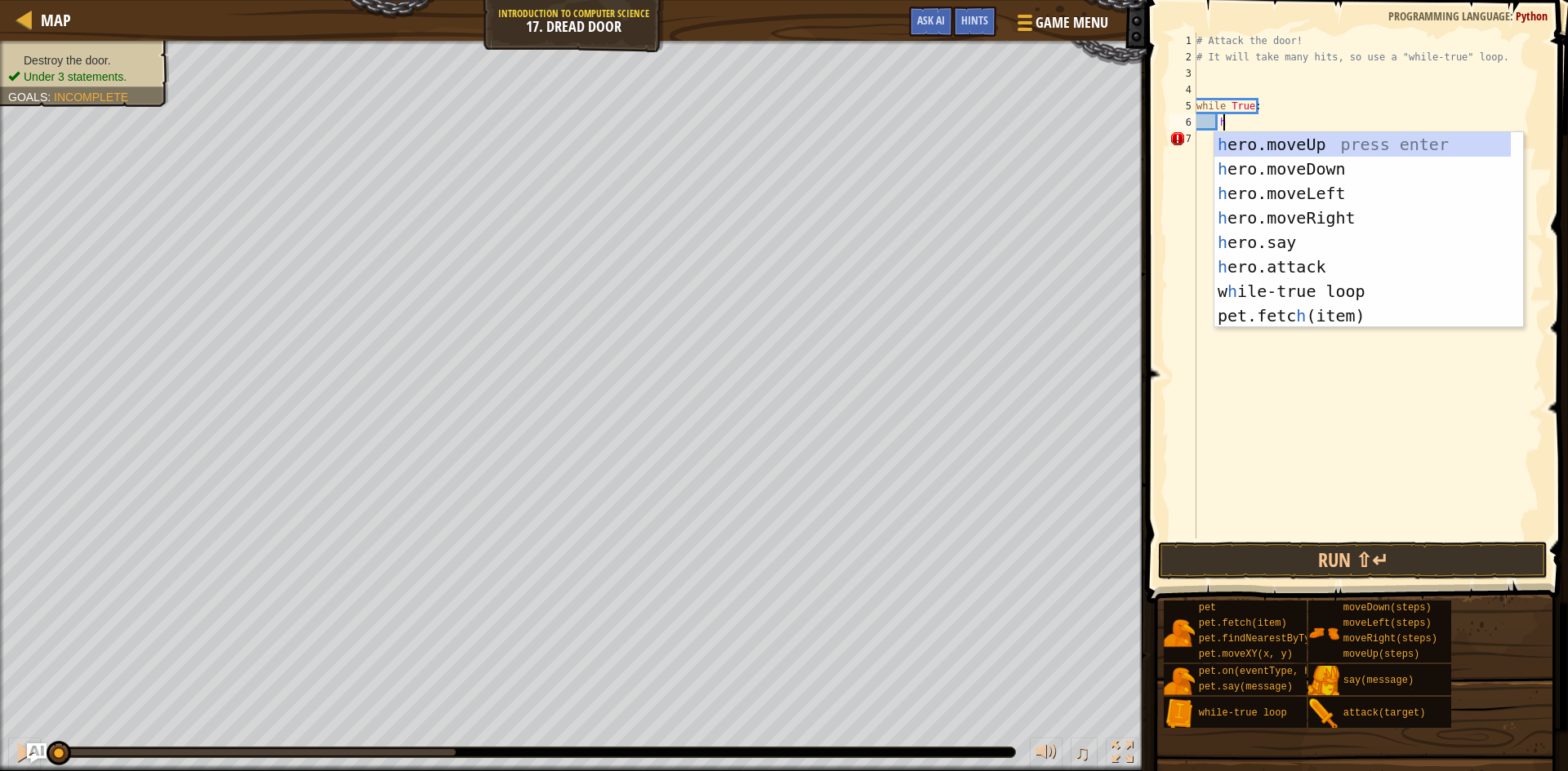
scroll to position [8, 2]
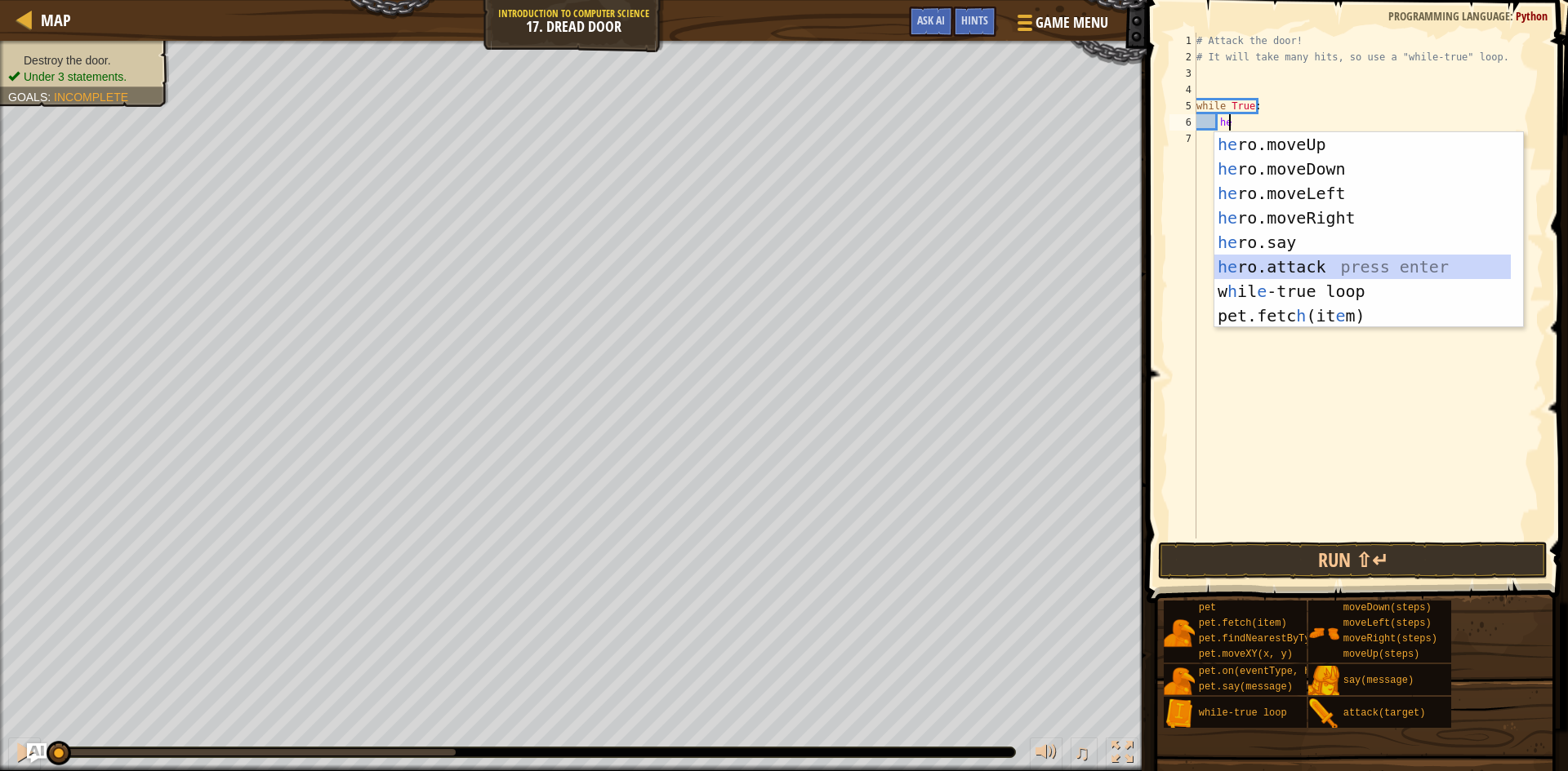
click at [1285, 271] on div "he ro.moveUp press enter he ro.moveDown press enter he ro.moveLeft press enter …" at bounding box center [1362, 254] width 296 height 245
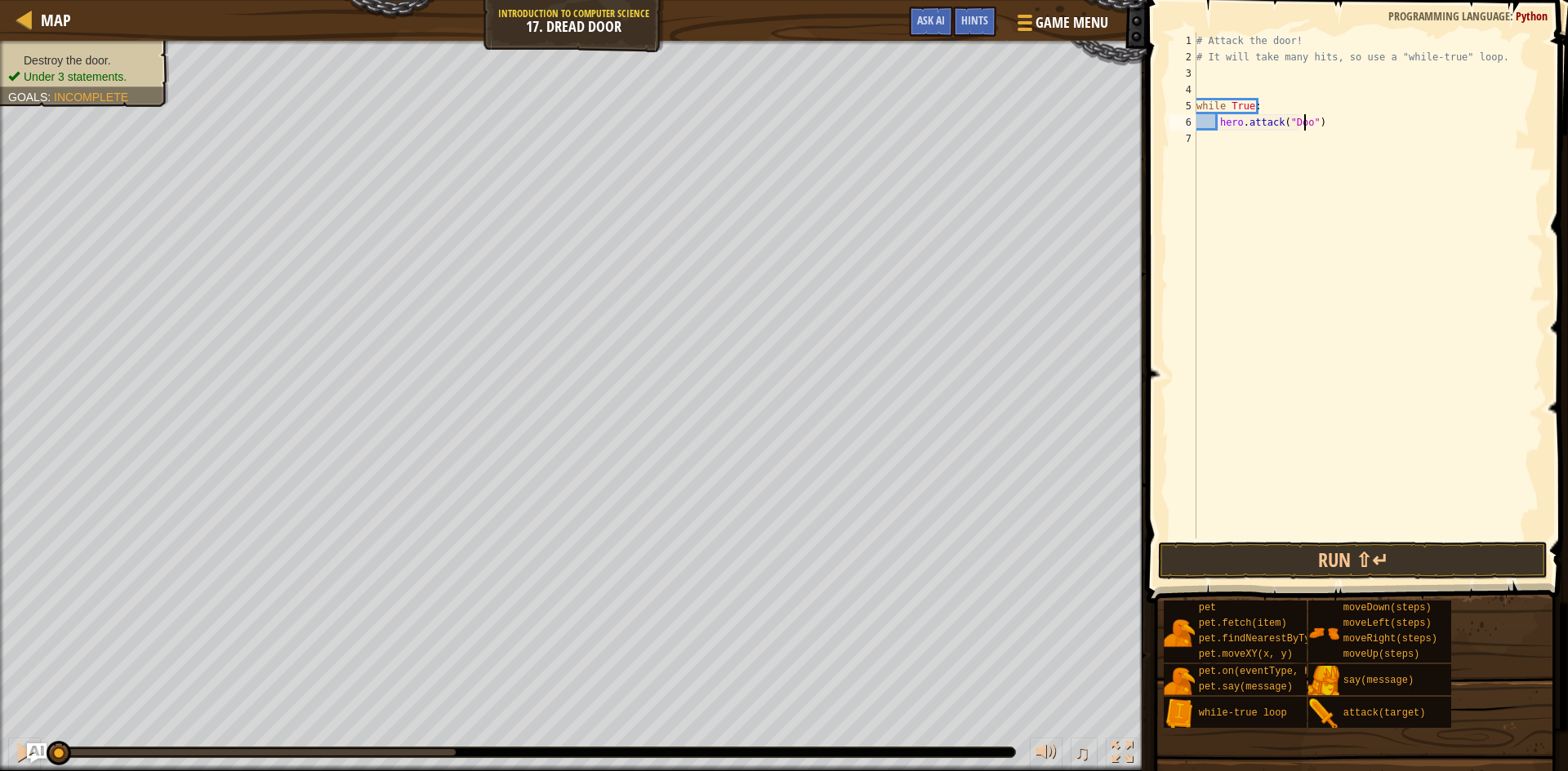
scroll to position [8, 9]
type textarea "hero.attack("Door")"
click at [1366, 566] on button "Run ⇧↵" at bounding box center [1352, 561] width 389 height 38
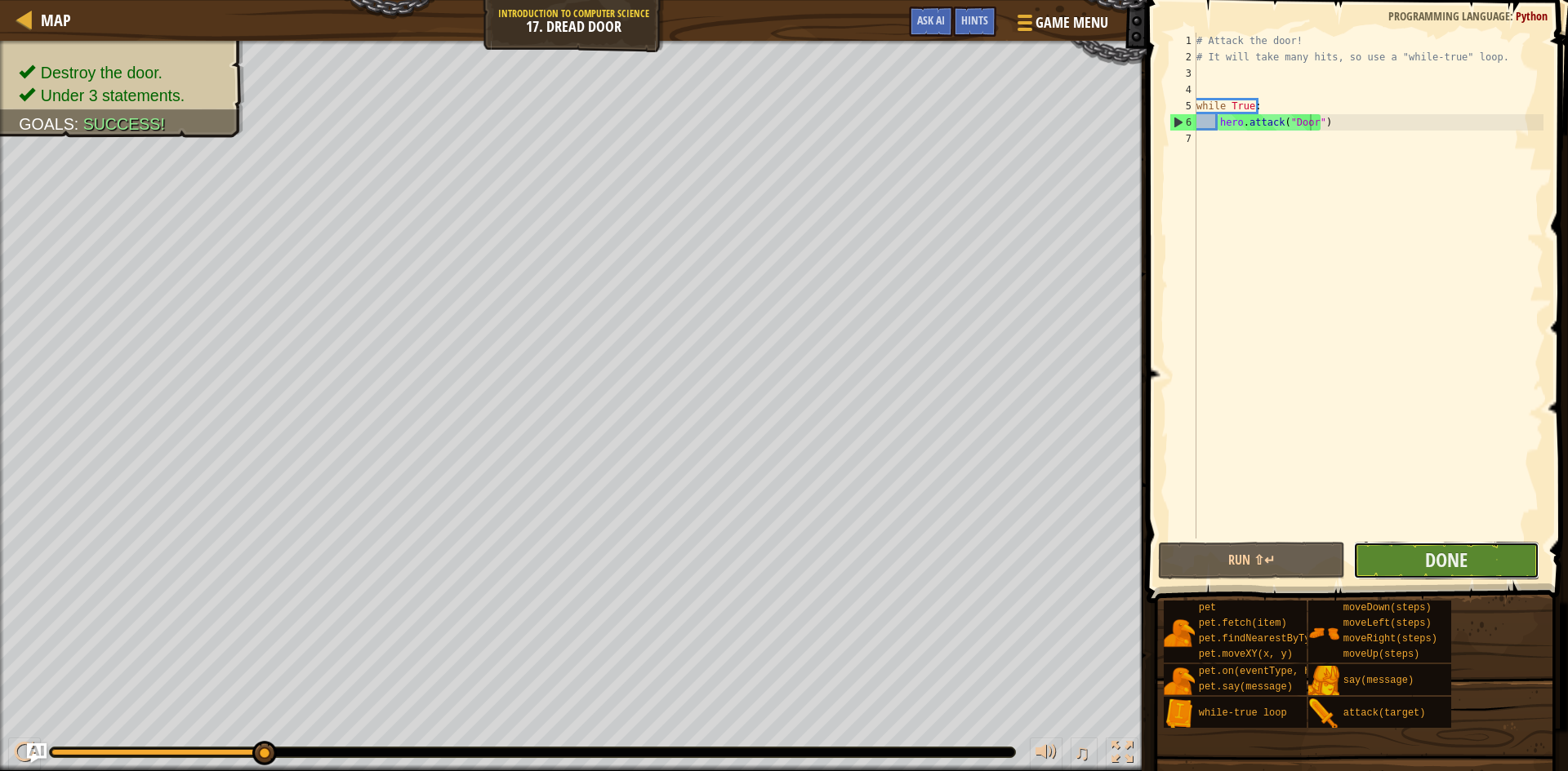
click at [1404, 556] on button "Done" at bounding box center [1446, 561] width 187 height 38
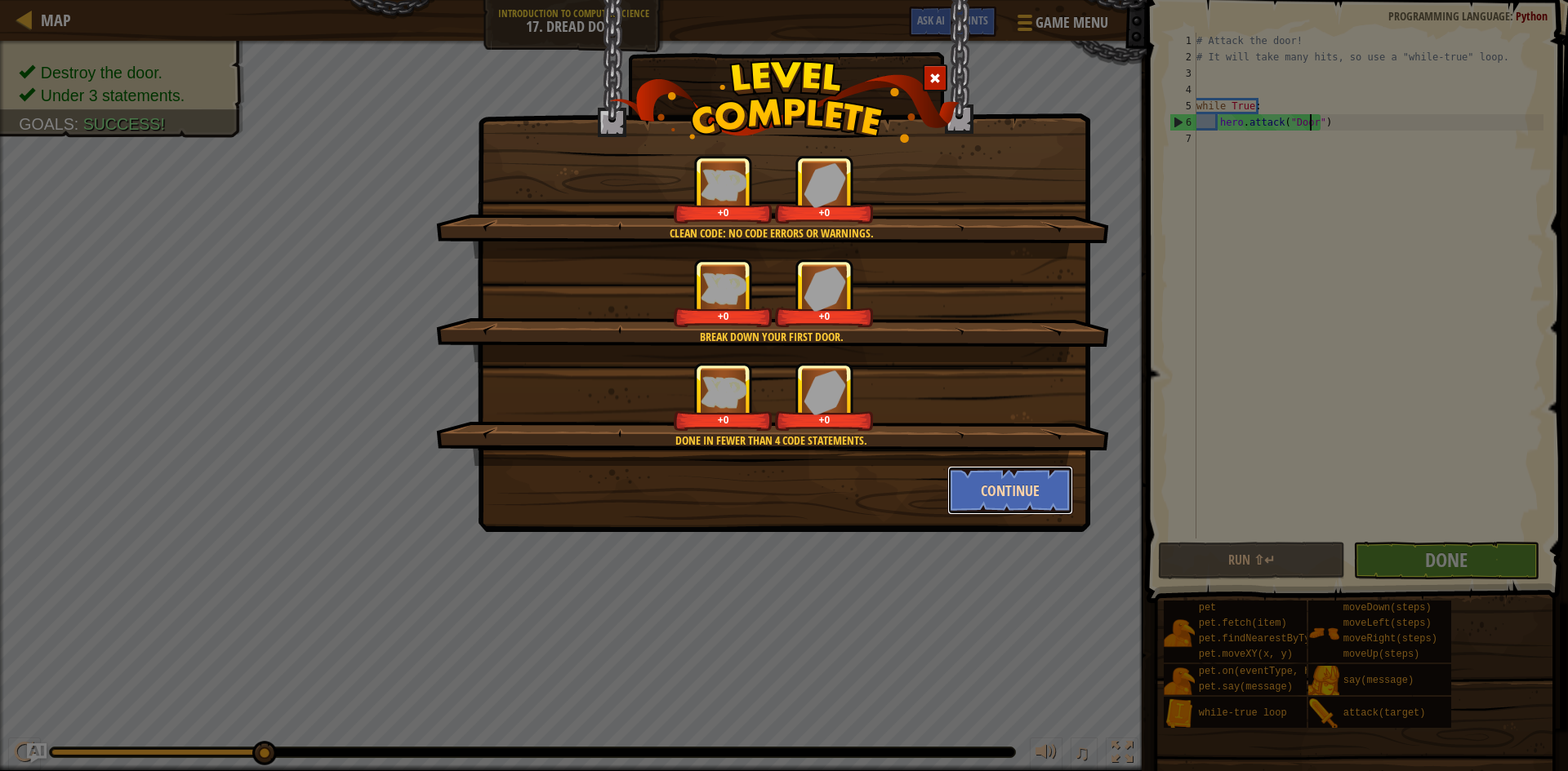
click at [999, 494] on button "Continue" at bounding box center [1011, 491] width 126 height 49
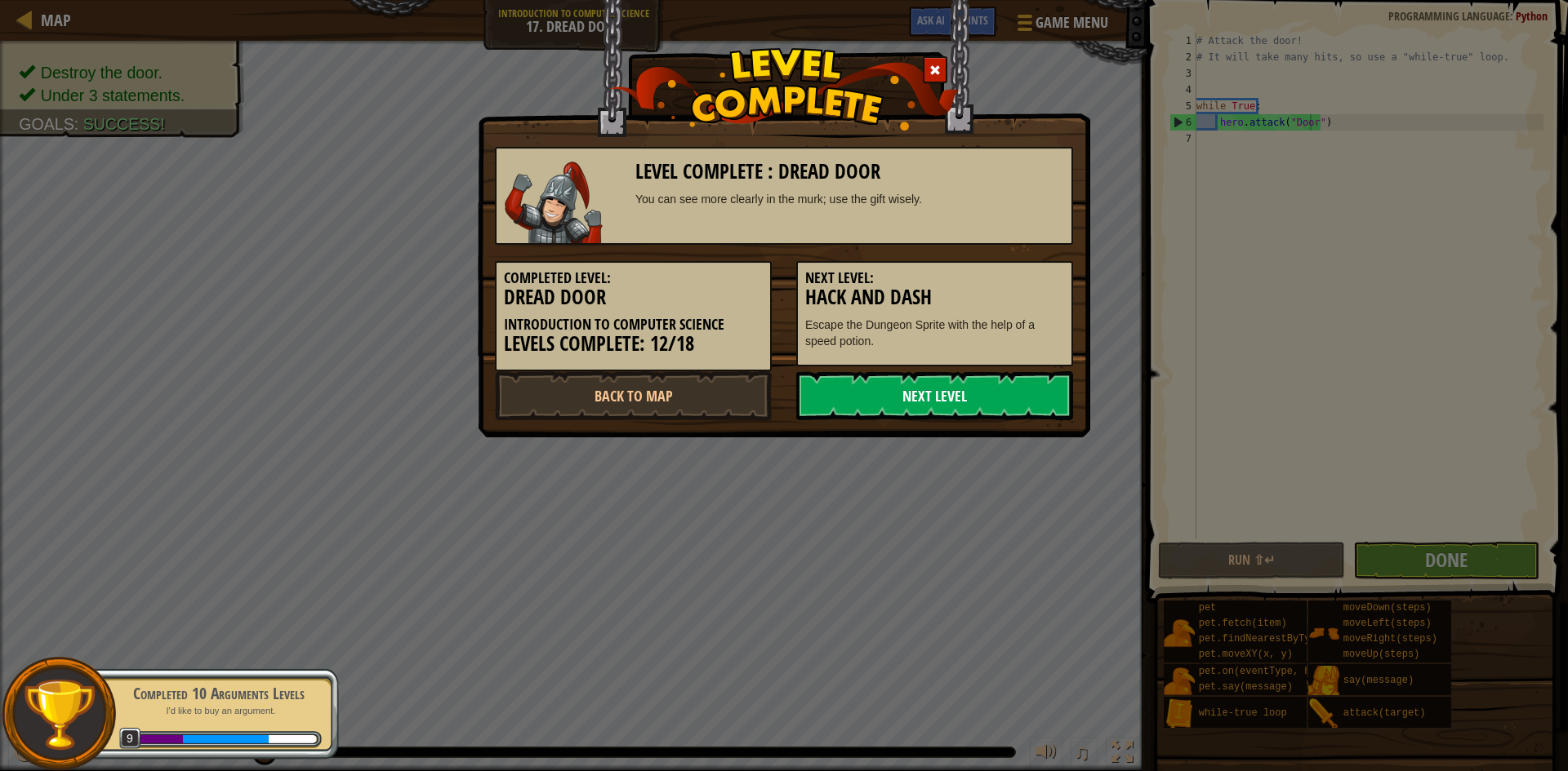
click at [893, 393] on link "Next Level" at bounding box center [934, 396] width 277 height 49
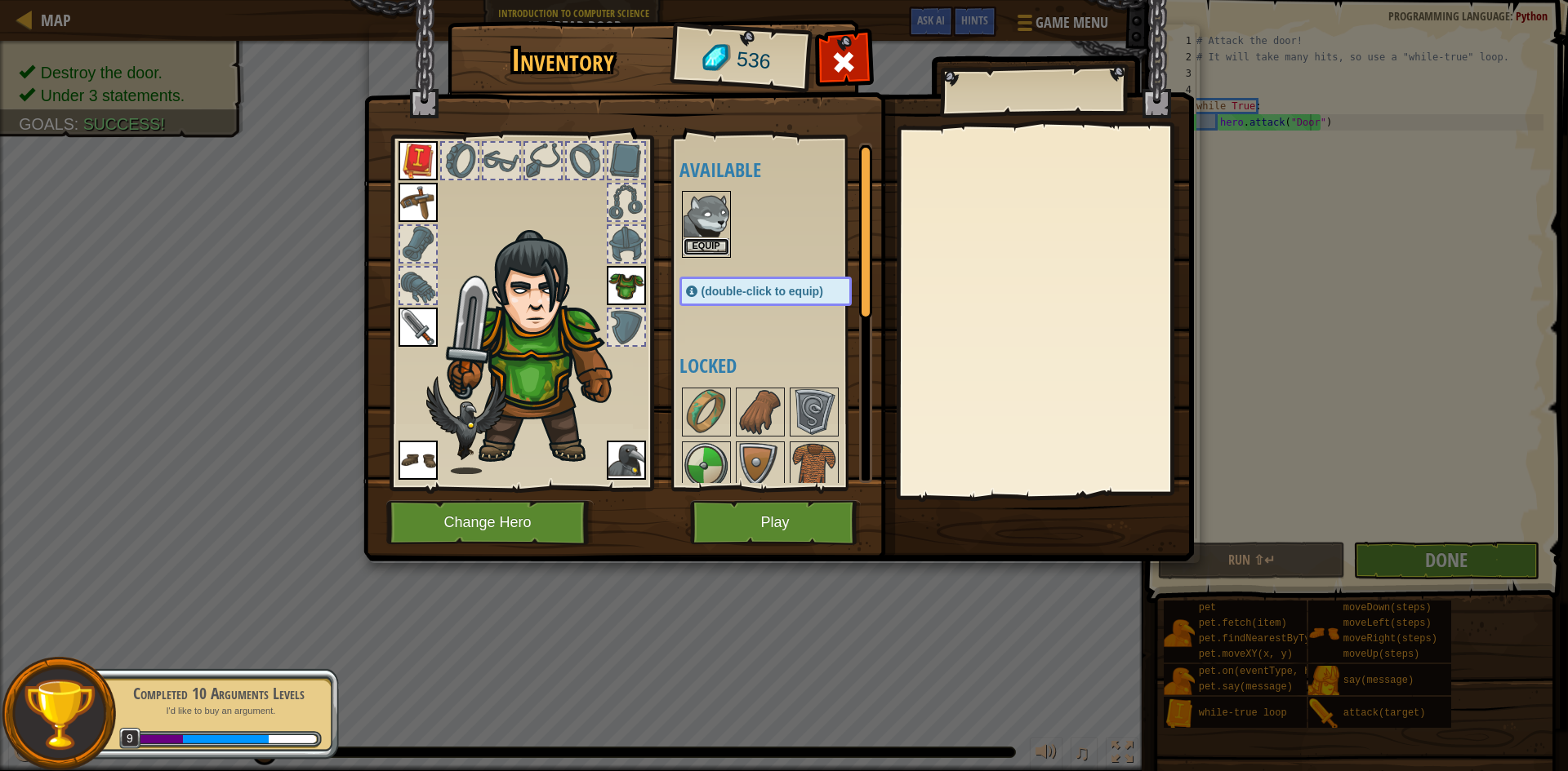
click at [708, 244] on button "Equip" at bounding box center [706, 247] width 45 height 17
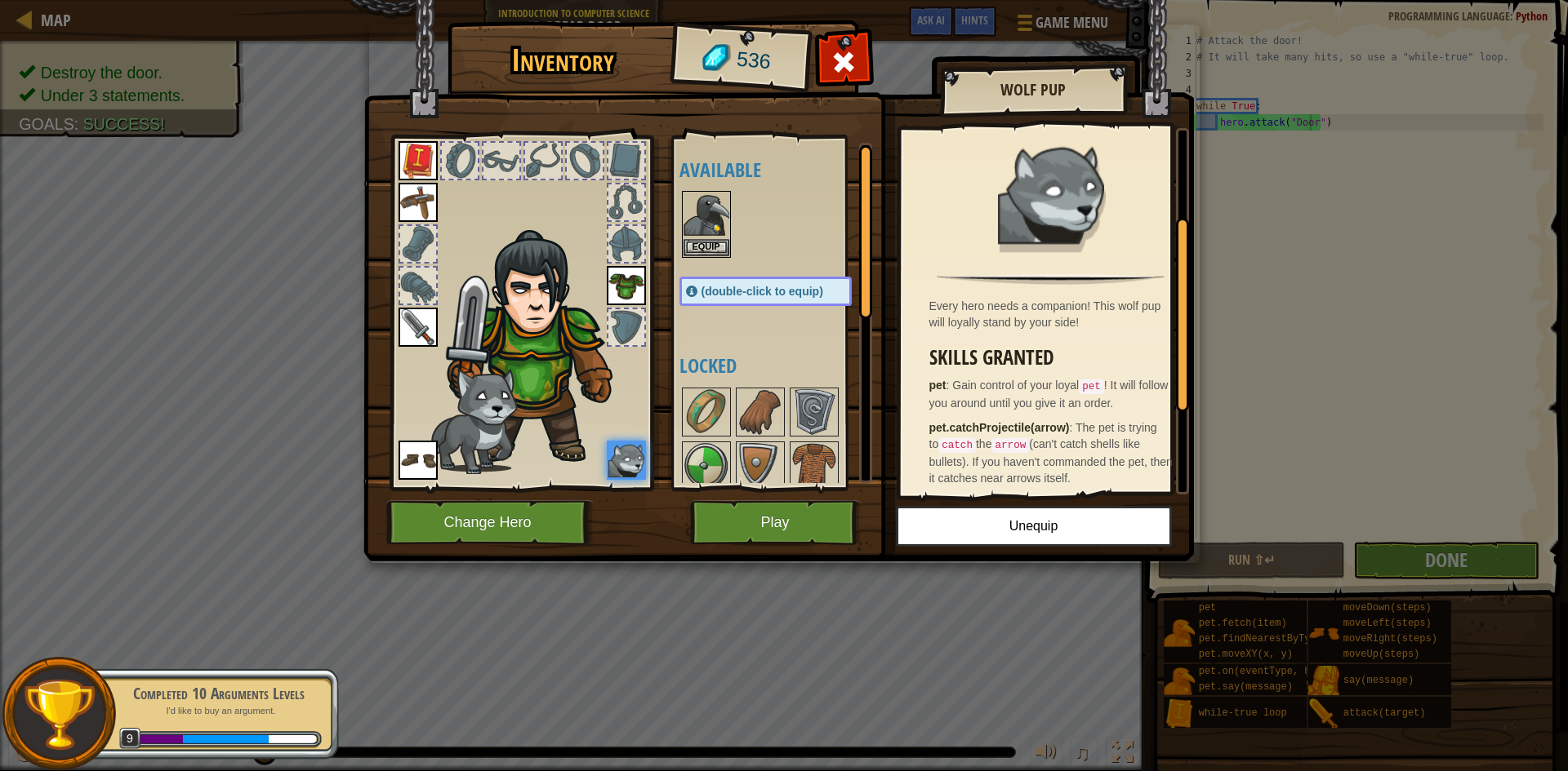
scroll to position [245, 0]
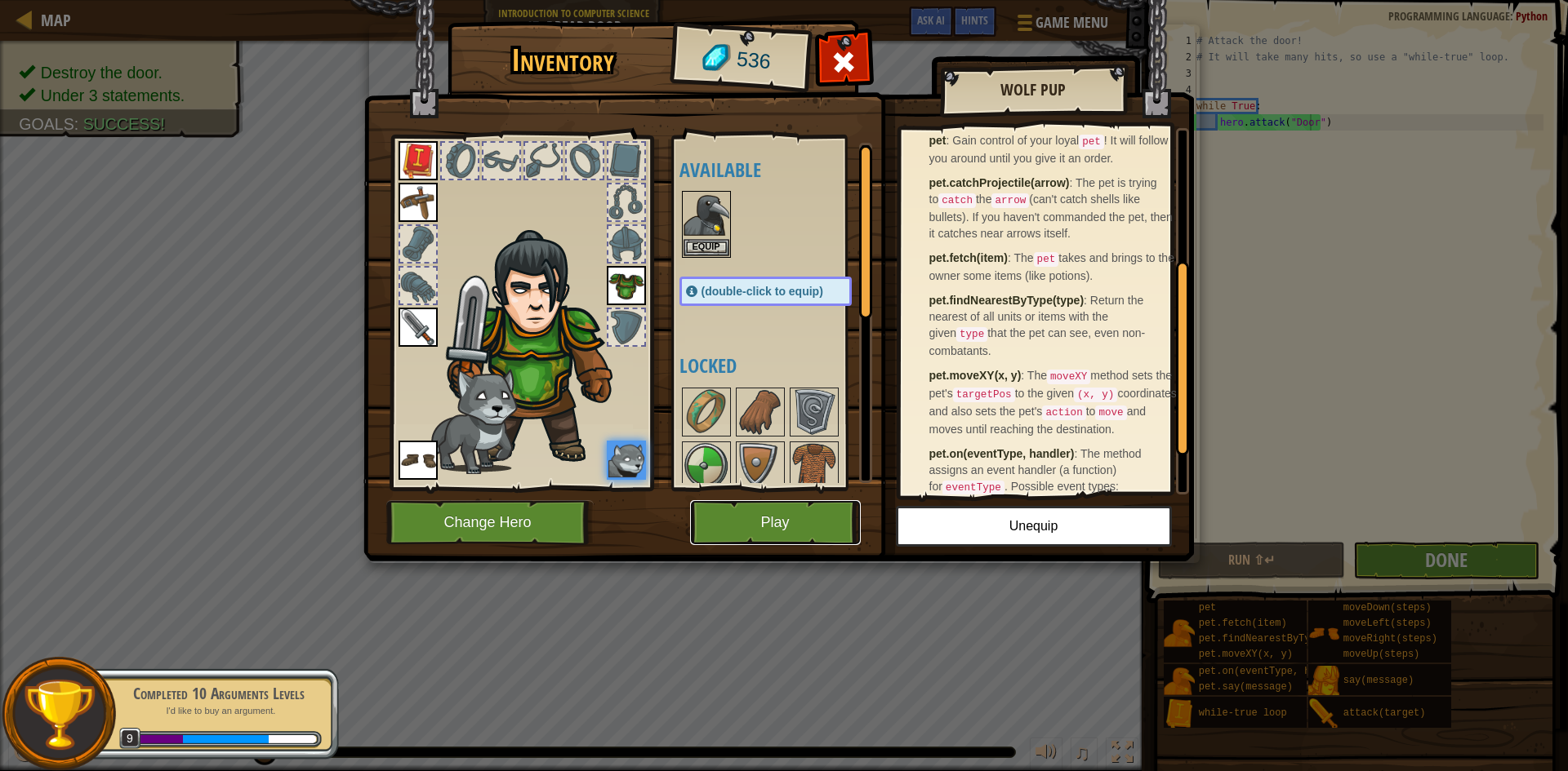
click at [758, 513] on button "Play" at bounding box center [775, 523] width 171 height 45
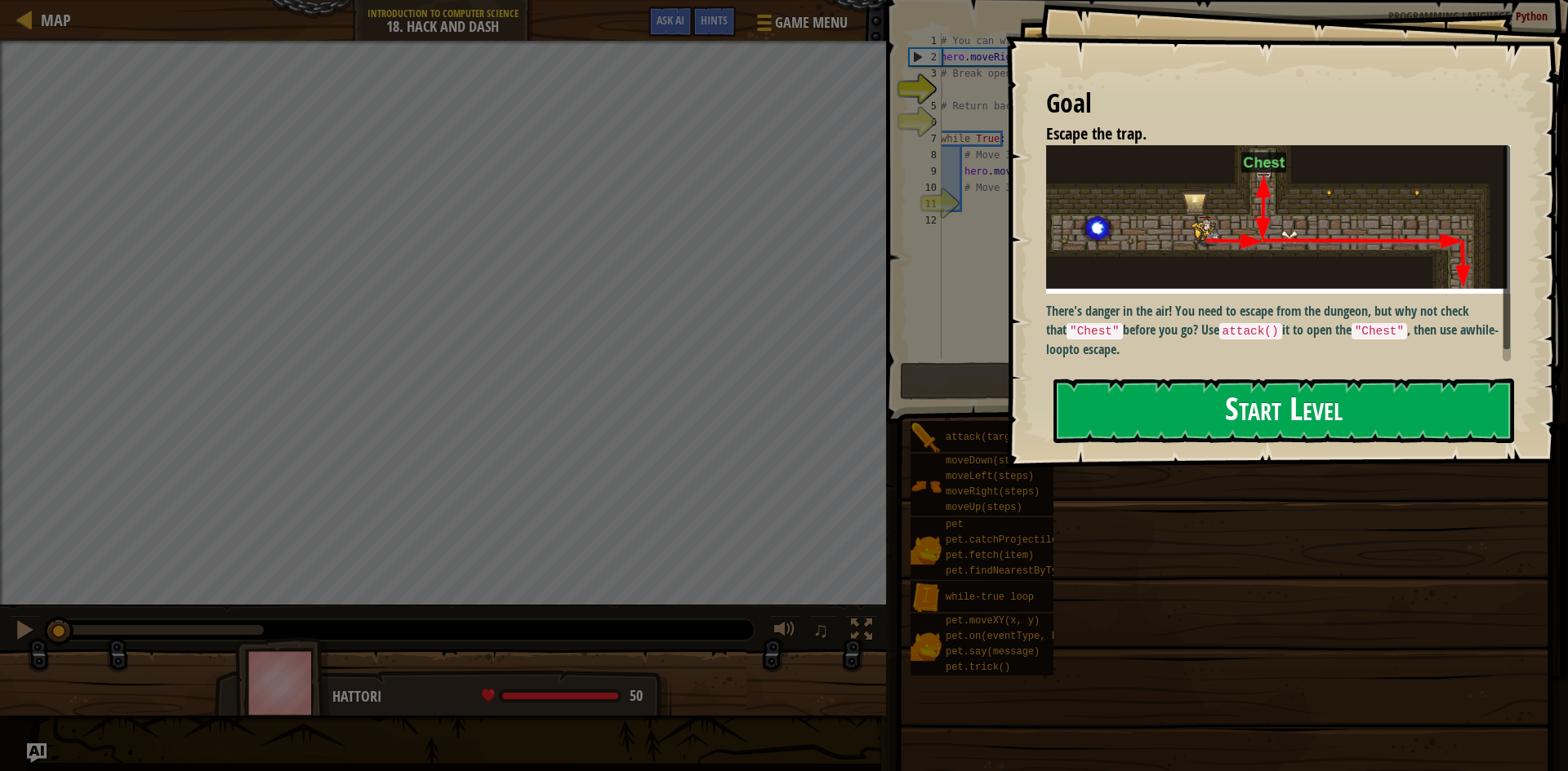
click at [1230, 411] on button "Start Level" at bounding box center [1283, 411] width 460 height 64
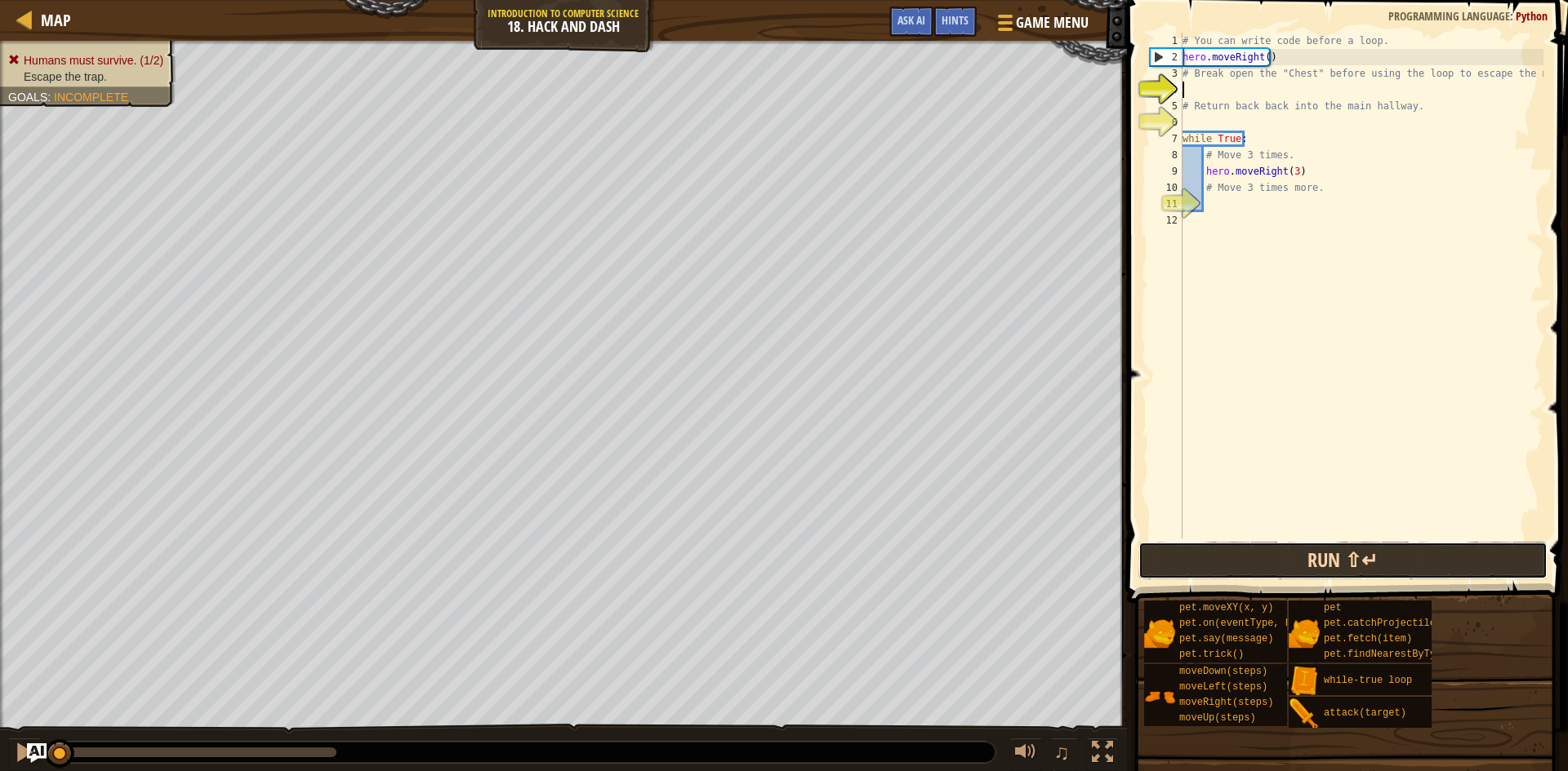
click at [1302, 550] on button "Run ⇧↵" at bounding box center [1343, 561] width 409 height 38
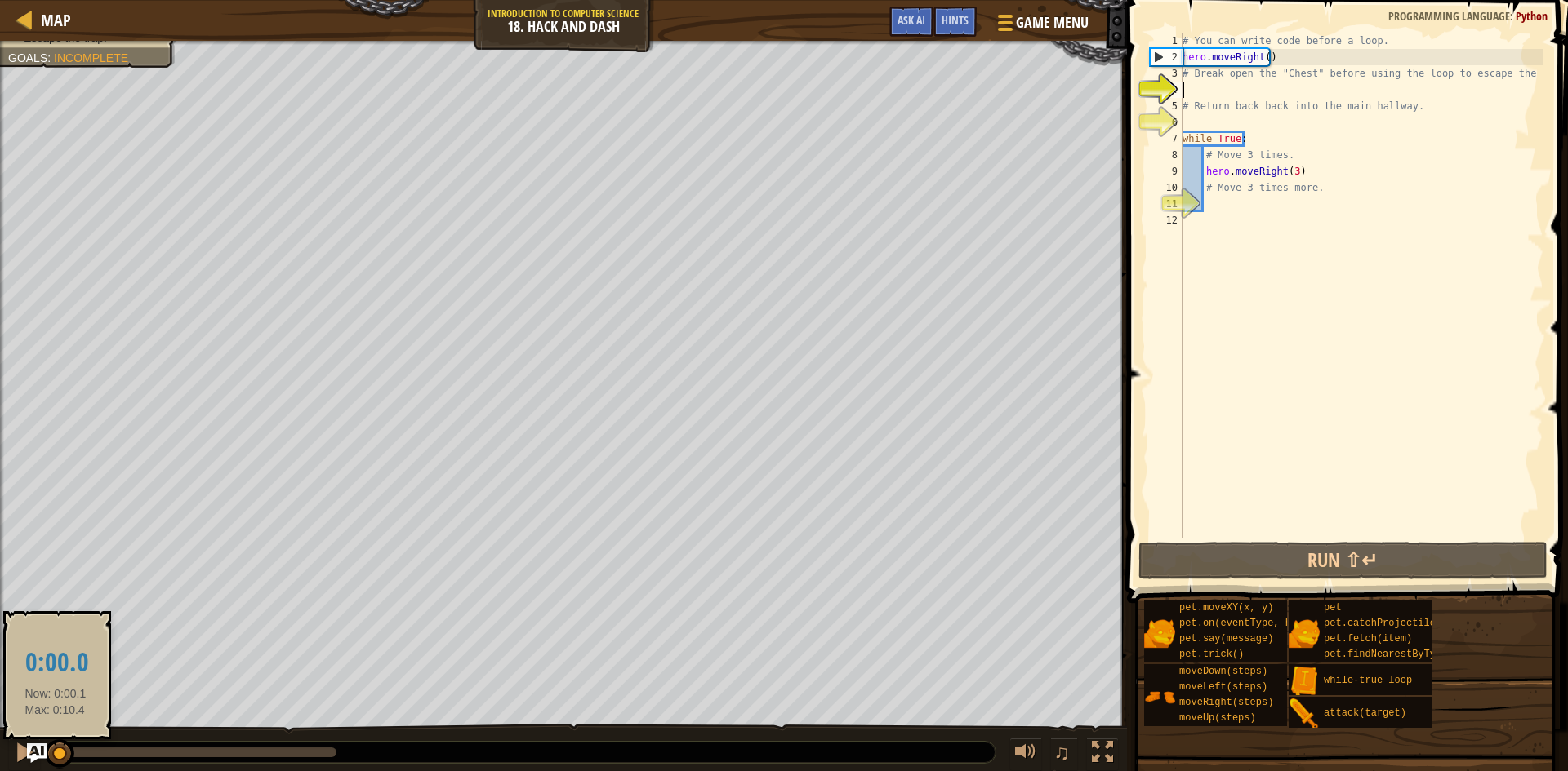
drag, startPoint x: 336, startPoint y: 757, endPoint x: 52, endPoint y: 769, distance: 284.3
click at [52, 769] on div "♫" at bounding box center [563, 748] width 1127 height 49
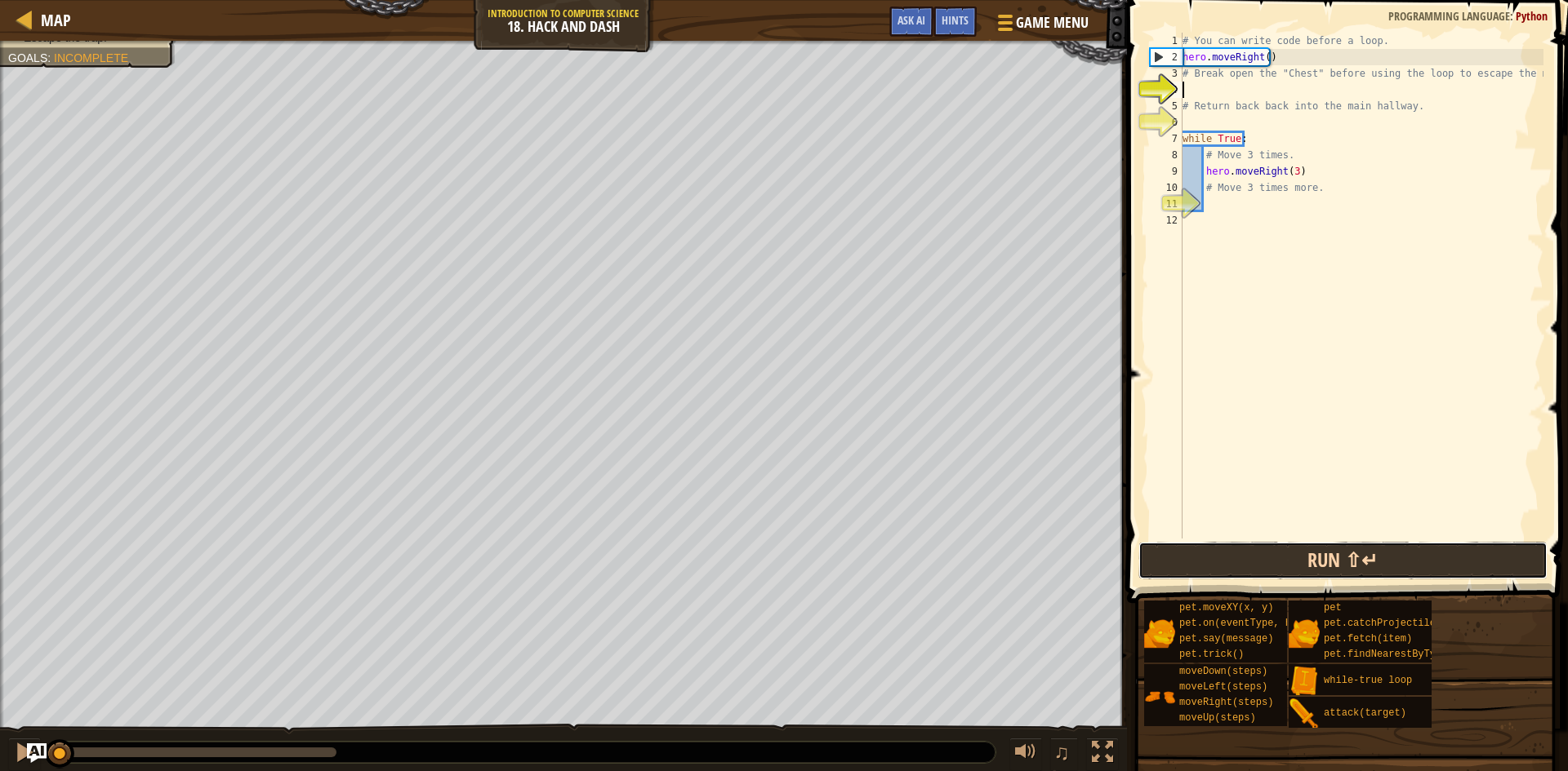
click at [1224, 555] on button "Run ⇧↵" at bounding box center [1343, 561] width 409 height 38
click at [1222, 555] on button "Run ⇧↵" at bounding box center [1343, 561] width 409 height 38
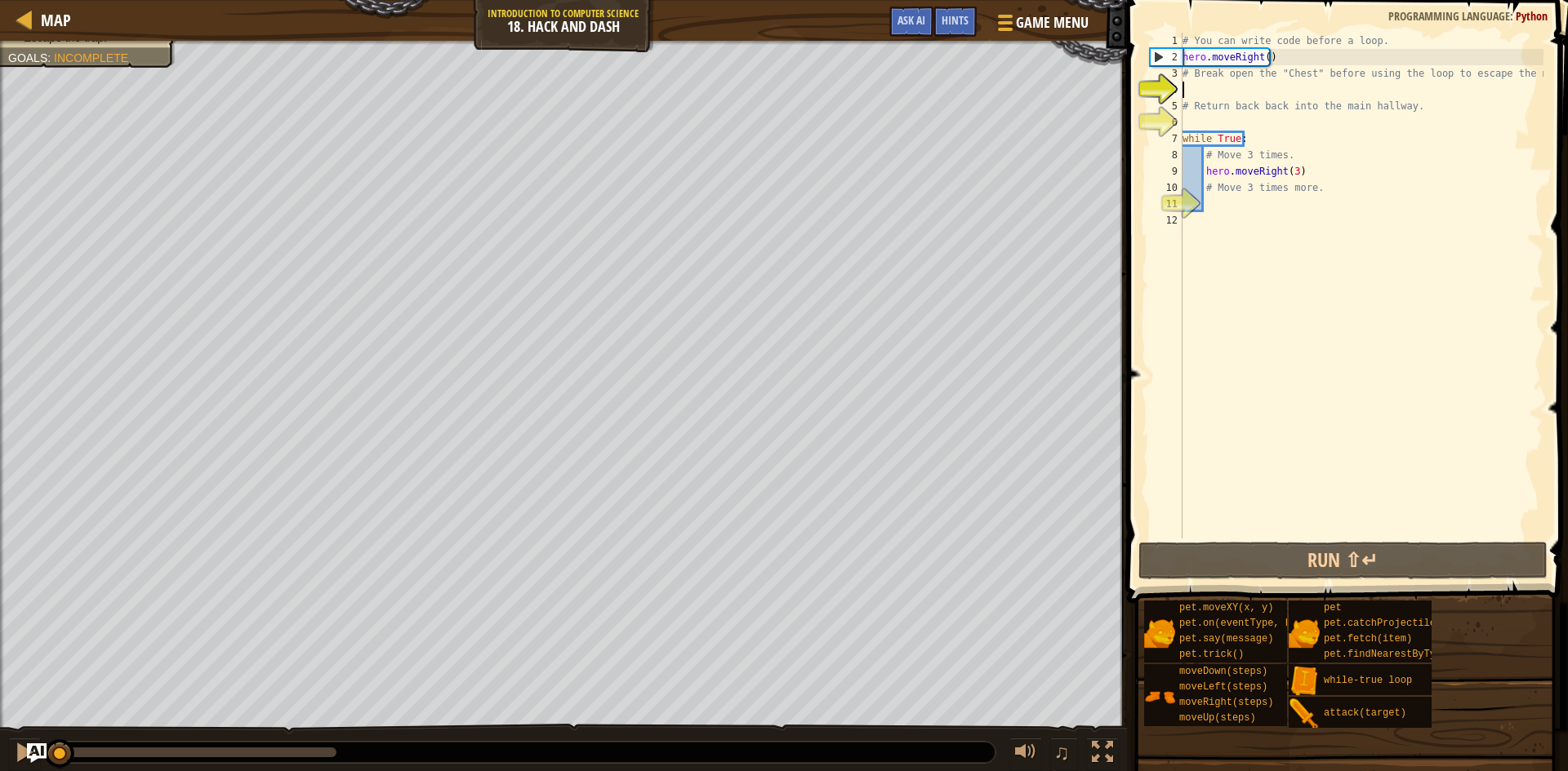
drag, startPoint x: 134, startPoint y: 752, endPoint x: 0, endPoint y: 755, distance: 134.0
click at [0, 755] on div "♫" at bounding box center [563, 748] width 1127 height 49
click at [16, 755] on div at bounding box center [25, 752] width 22 height 22
click at [1208, 81] on div "# You can write code before a loop. hero . moveRight ( ) # Break open the "Ches…" at bounding box center [1362, 303] width 364 height 539
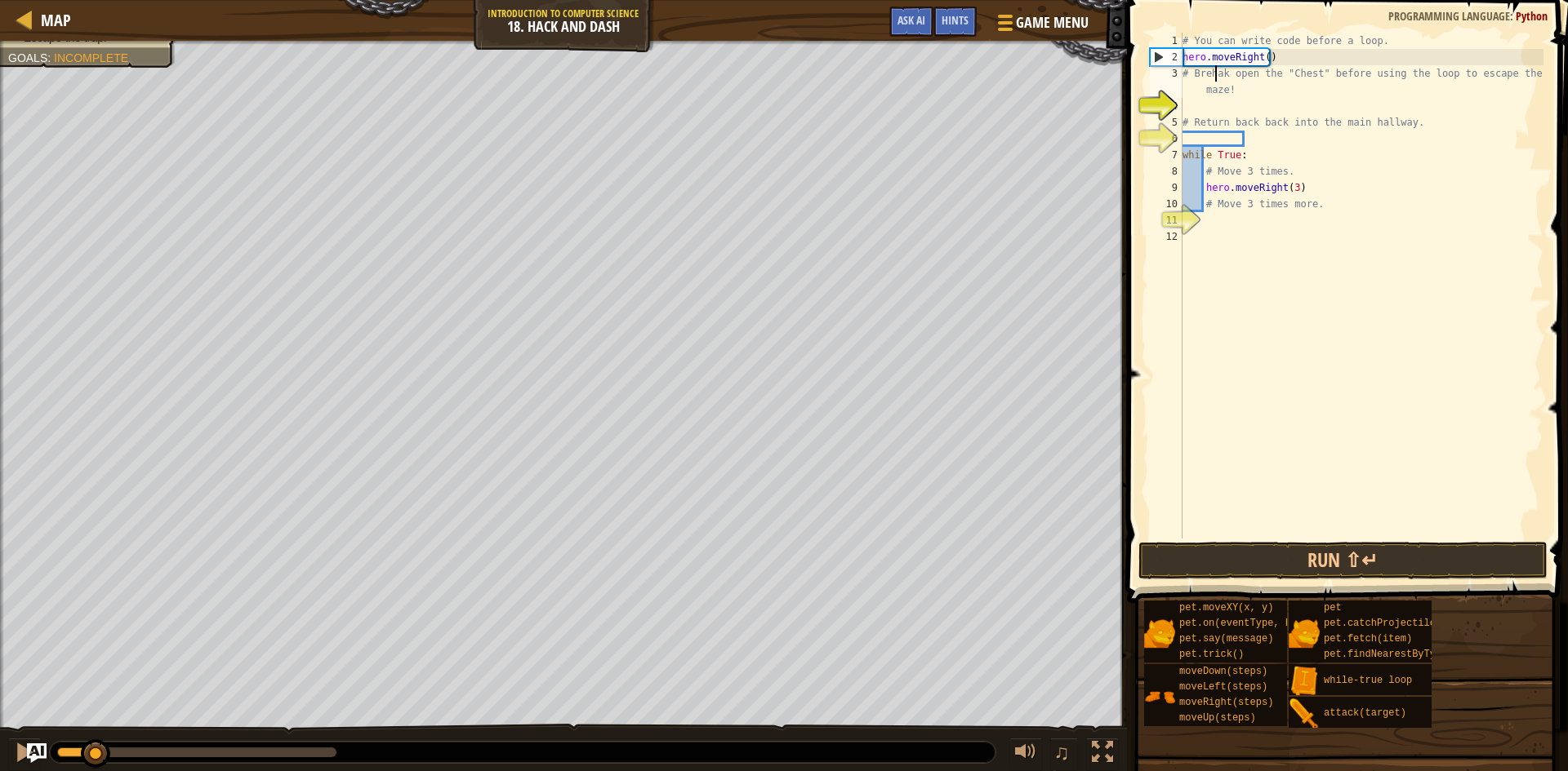
scroll to position [8, 3]
type textarea "# Break open the "Chest" before using the loop to escape the maze!"
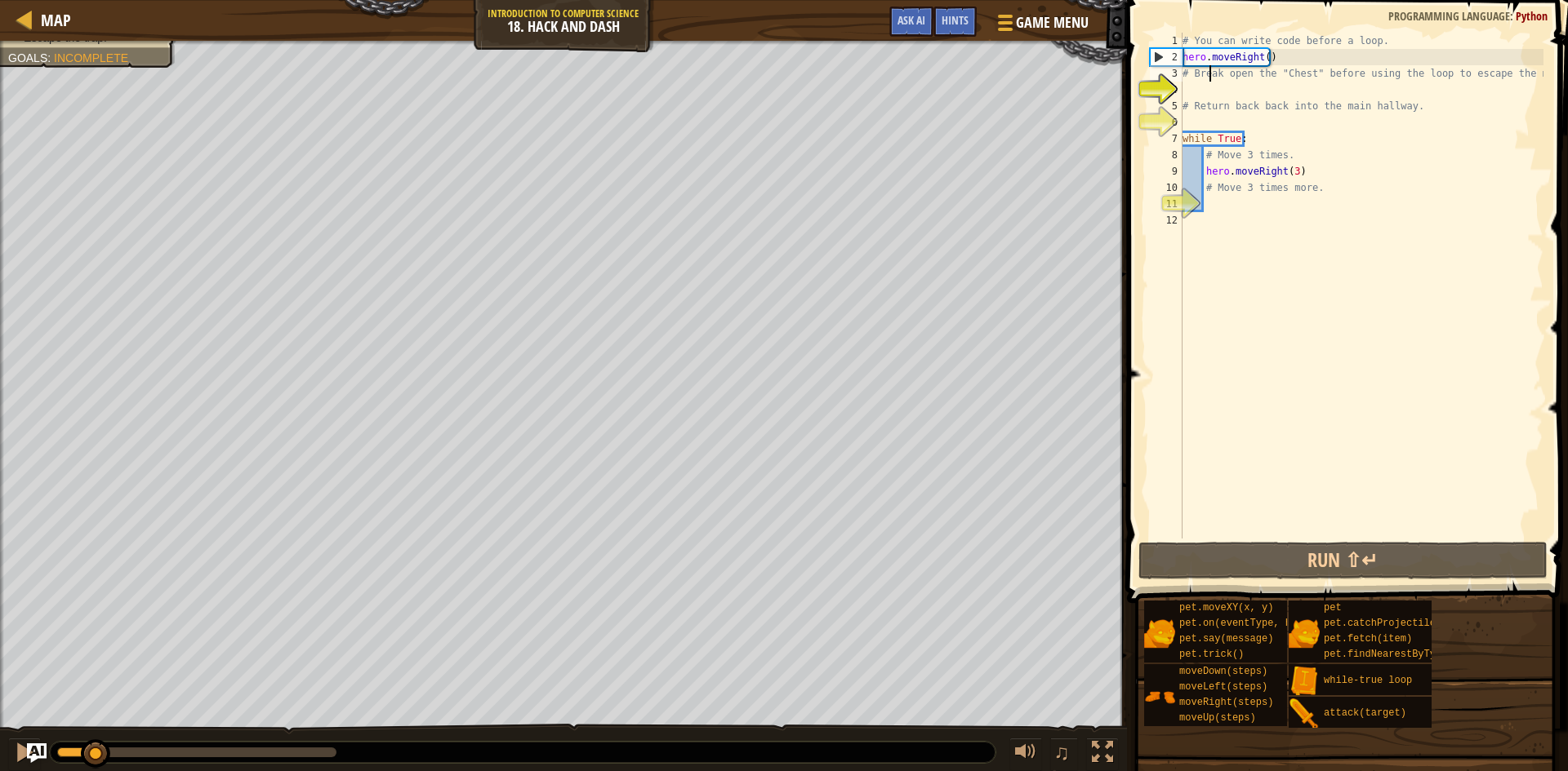
click at [1190, 90] on div "# You can write code before a loop. hero . moveRight ( ) # Break open the "Ches…" at bounding box center [1362, 303] width 364 height 539
type textarea "h"
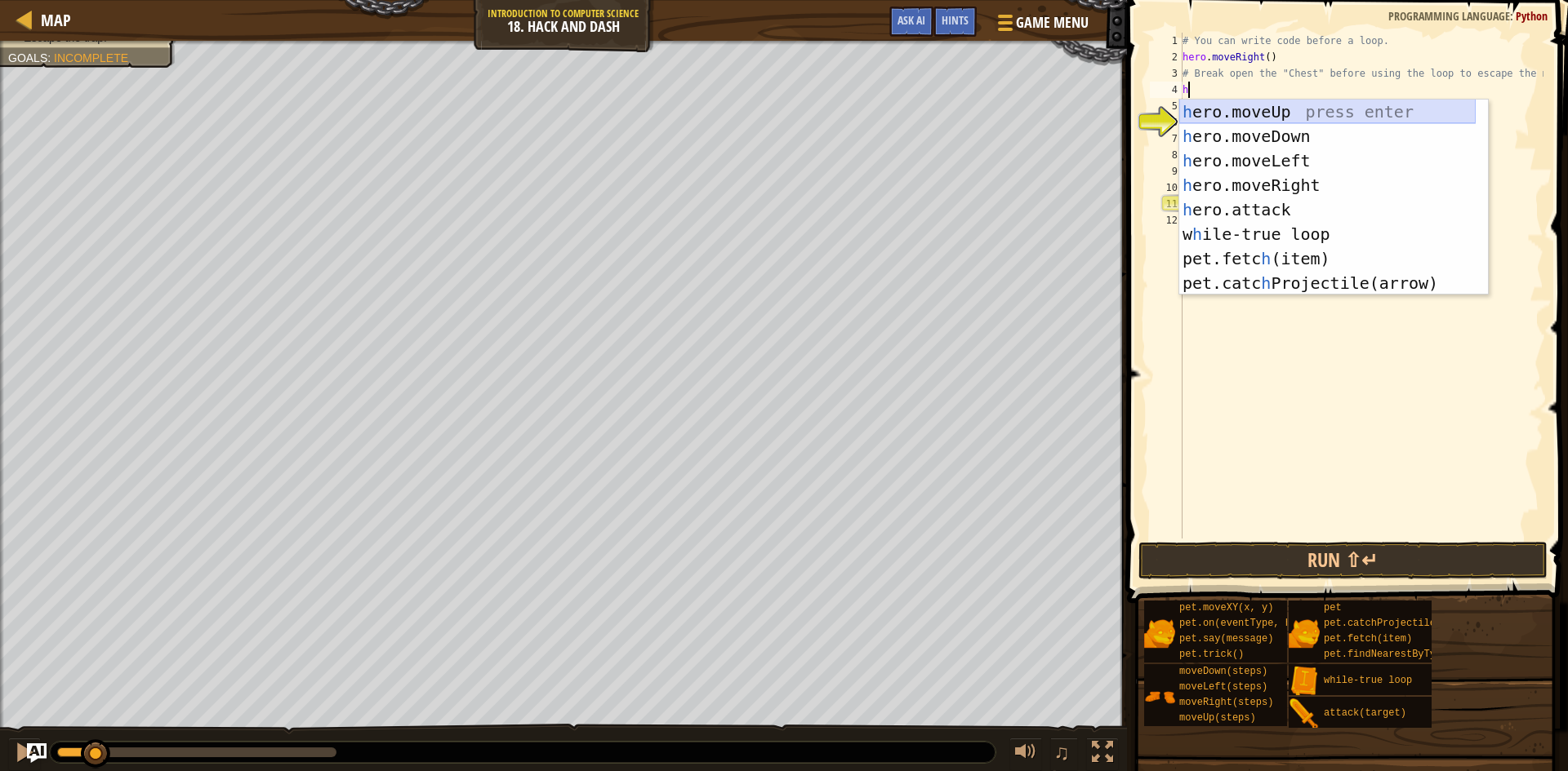
click at [1246, 107] on div "h ero.moveUp press enter h ero.moveDown press enter h ero.moveLeft press enter …" at bounding box center [1328, 222] width 296 height 245
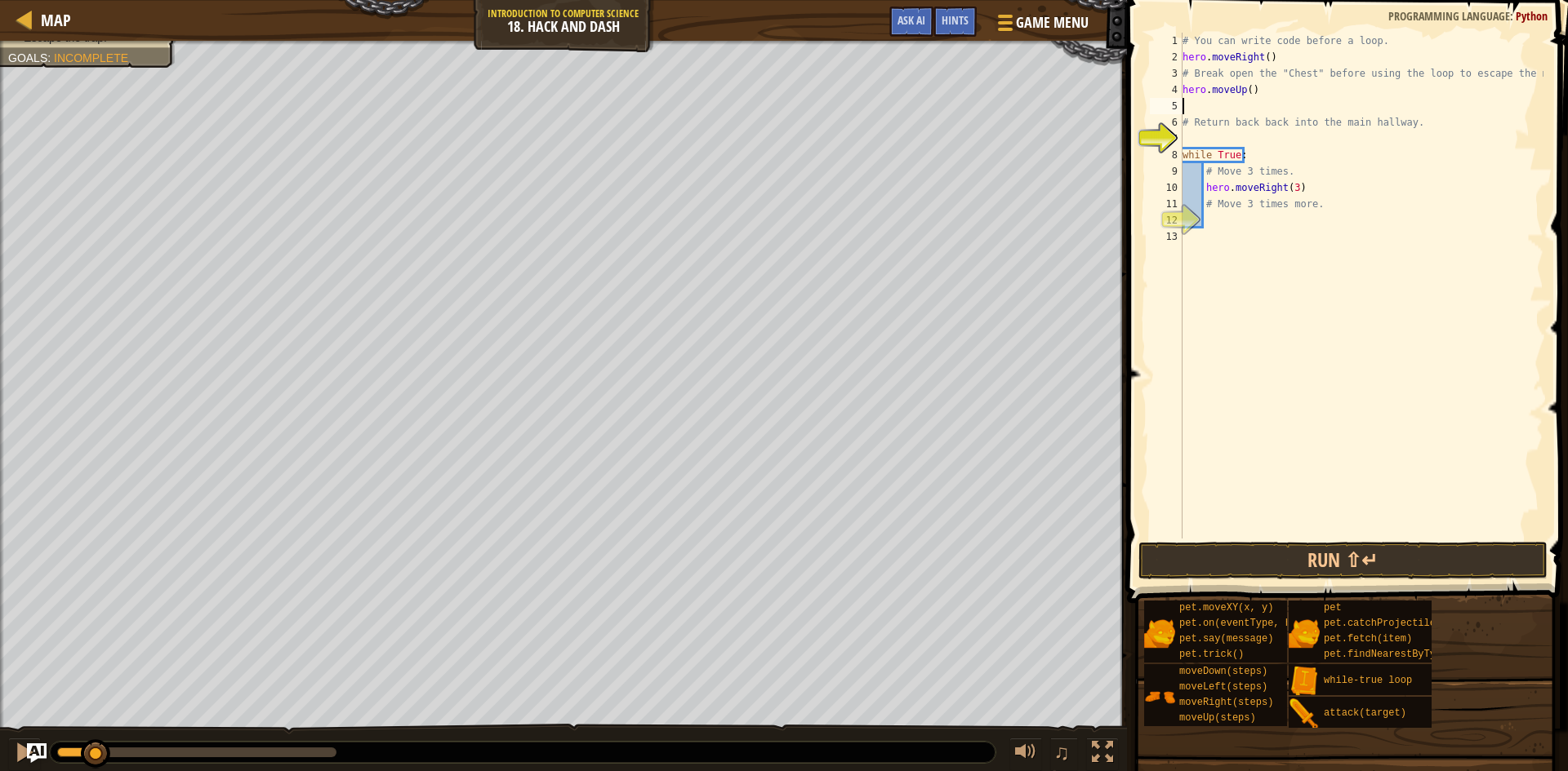
type textarea "w"
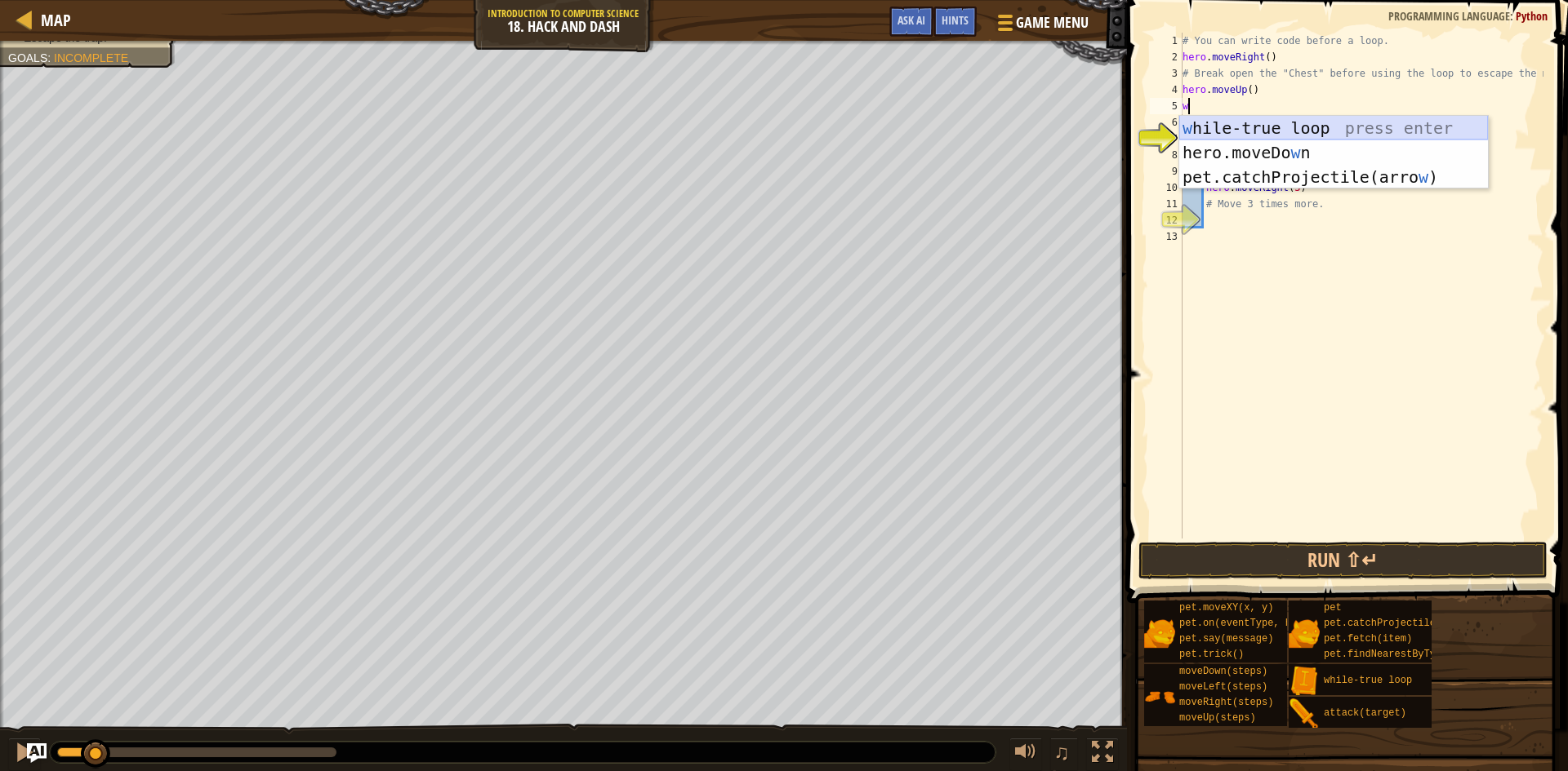
click at [1240, 131] on div "w [PERSON_NAME]-true loop press enter hero.moveDo w n press enter pet.catchProj…" at bounding box center [1333, 177] width 308 height 123
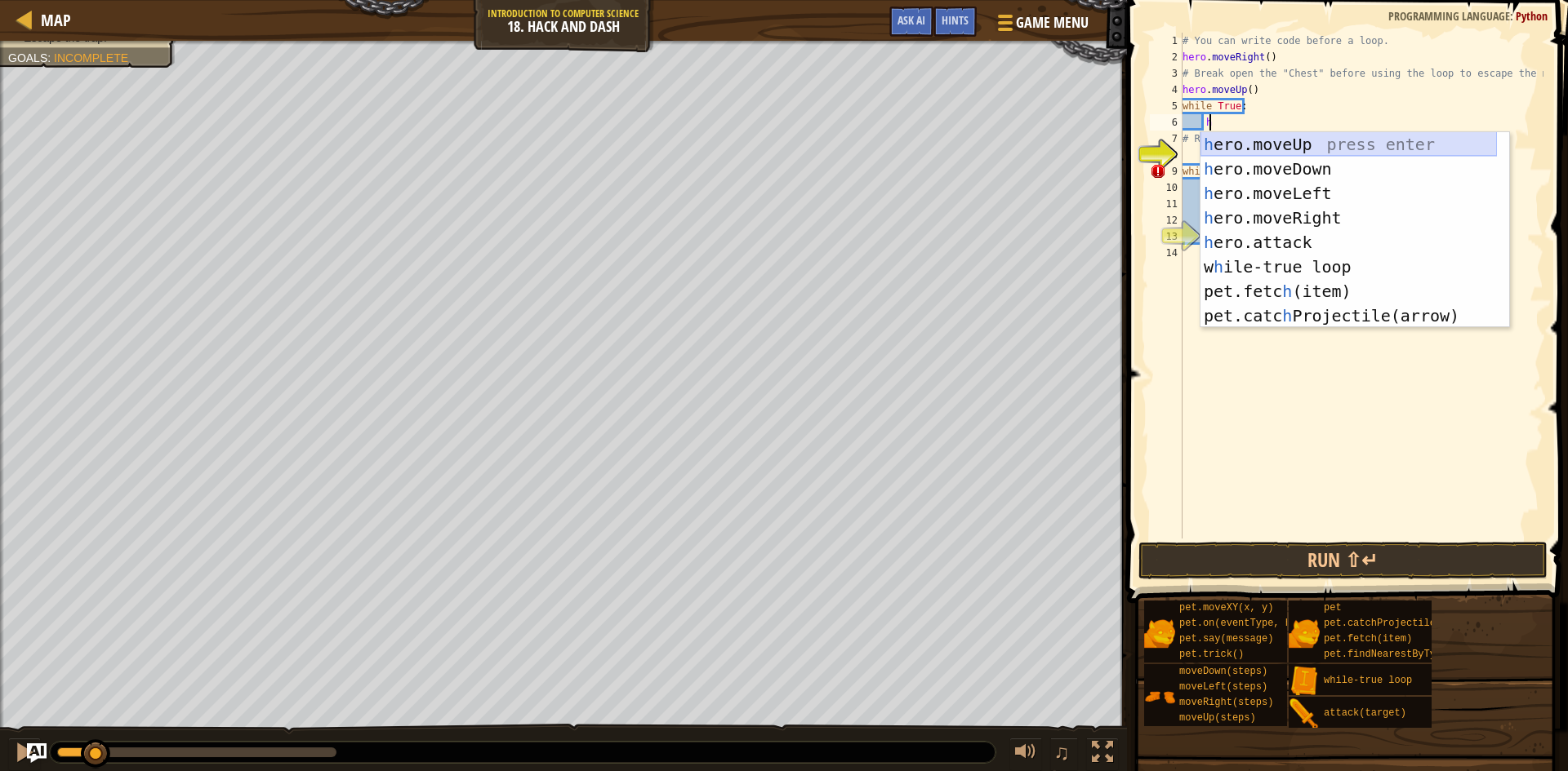
scroll to position [8, 1]
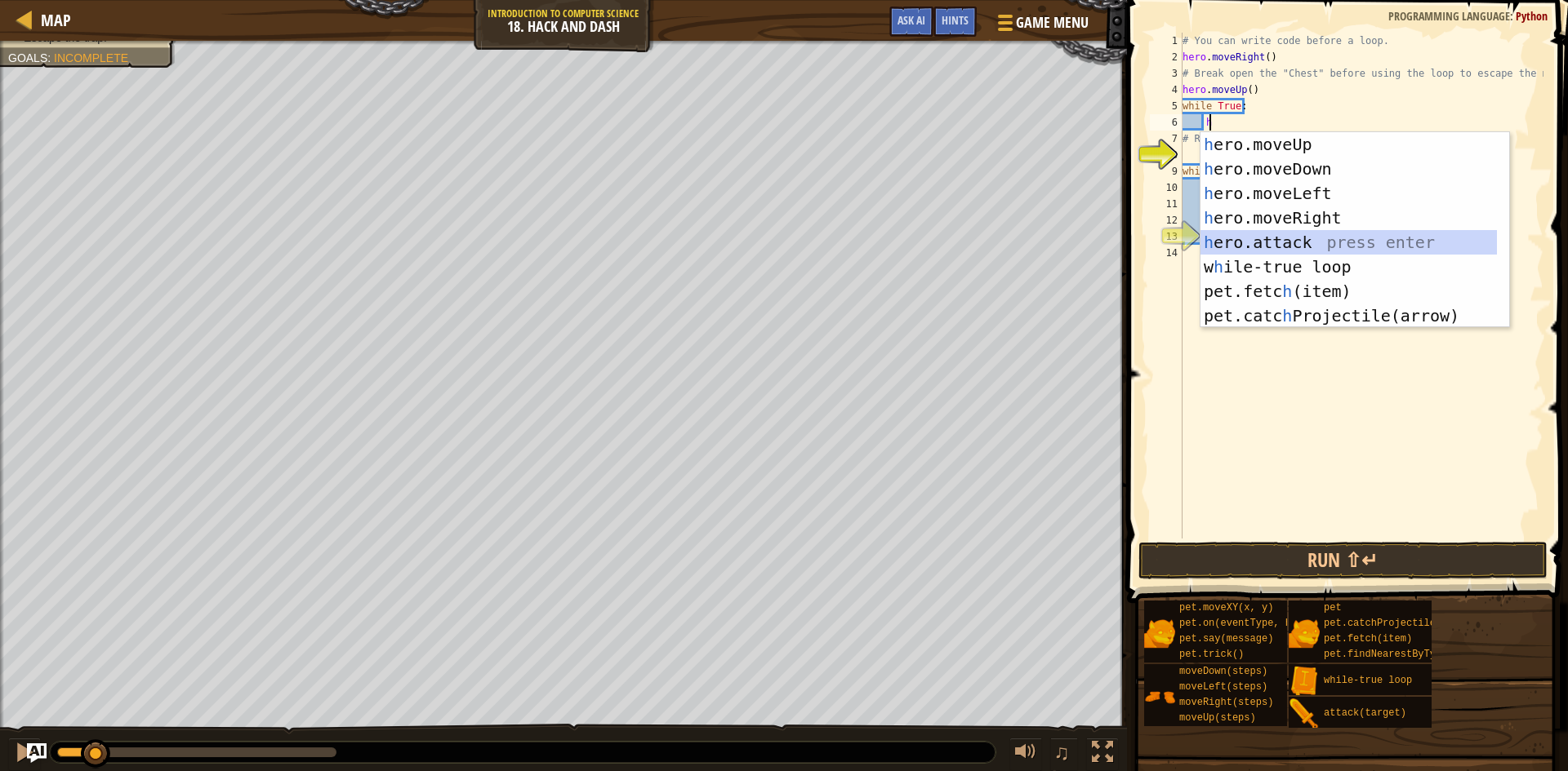
click at [1291, 235] on div "h ero.moveUp press enter h ero.moveDown press enter h ero.moveLeft press enter …" at bounding box center [1348, 254] width 296 height 245
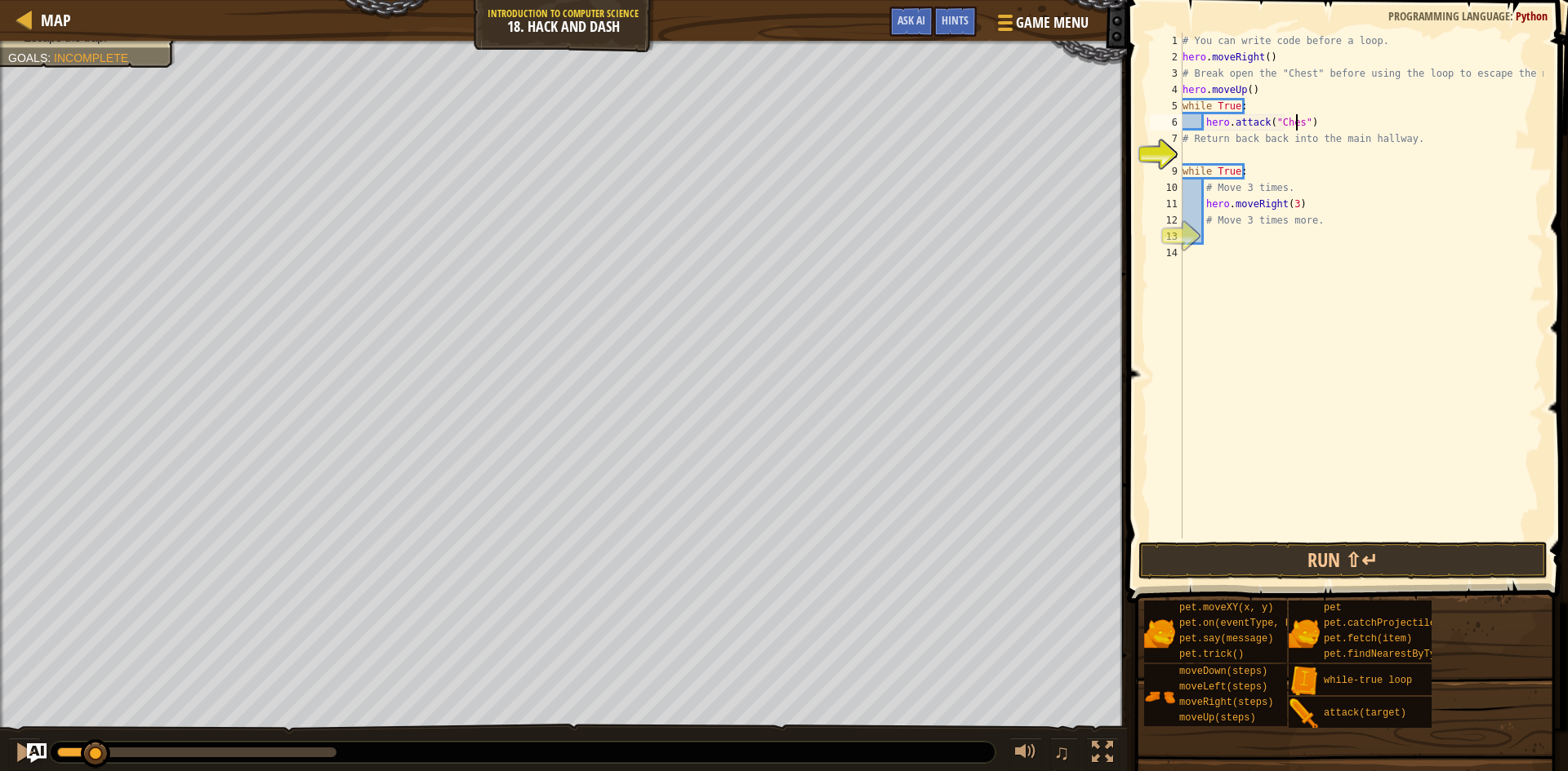
type textarea "hero.attack("Chest")"
click at [1204, 149] on div "# You can write code before a loop. hero . moveRight ( ) # Break open the "Ches…" at bounding box center [1362, 303] width 364 height 539
type textarea "h"
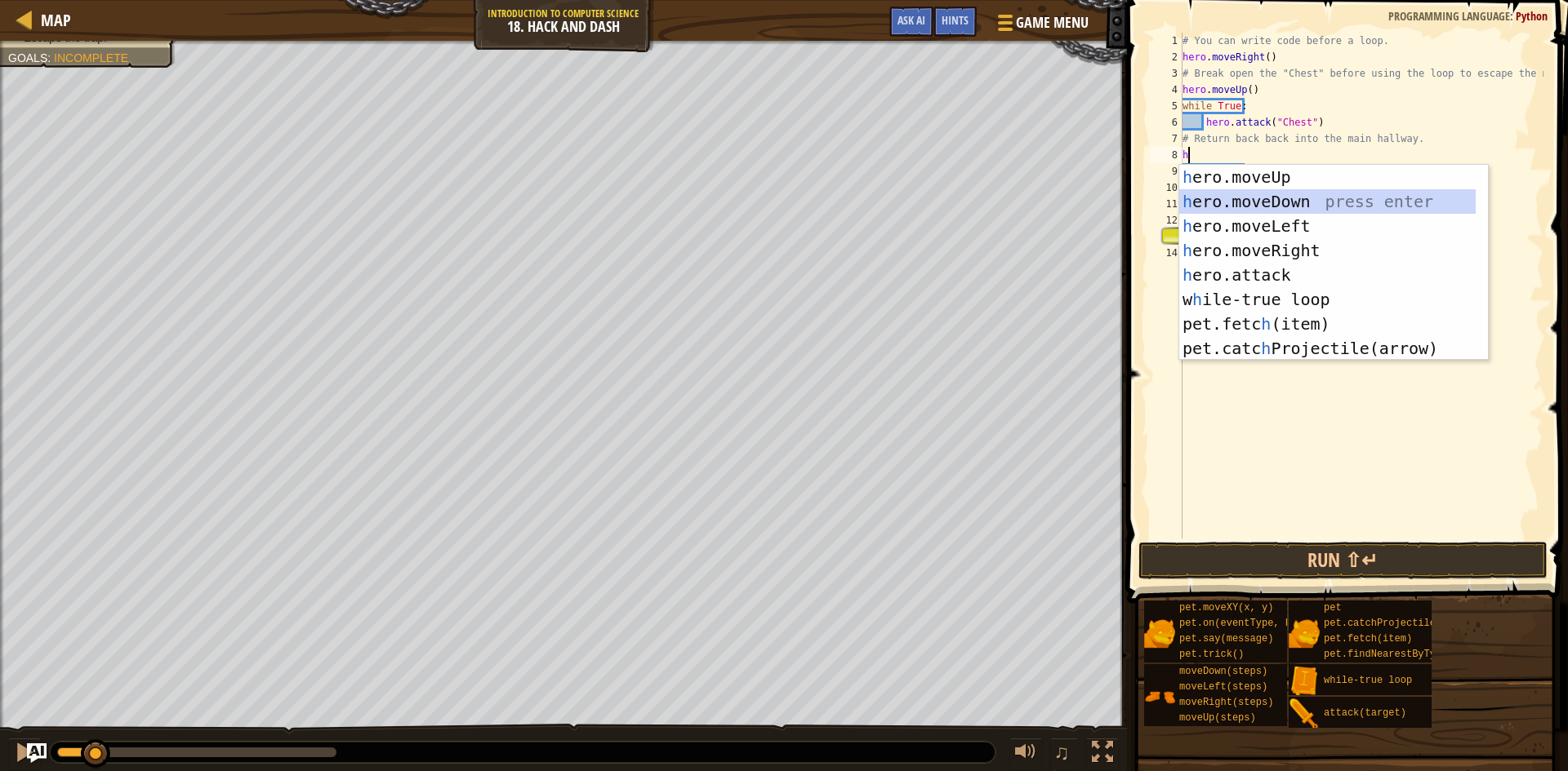
click at [1276, 198] on div "h ero.moveUp press enter h ero.moveDown press enter h ero.moveLeft press enter …" at bounding box center [1328, 287] width 296 height 245
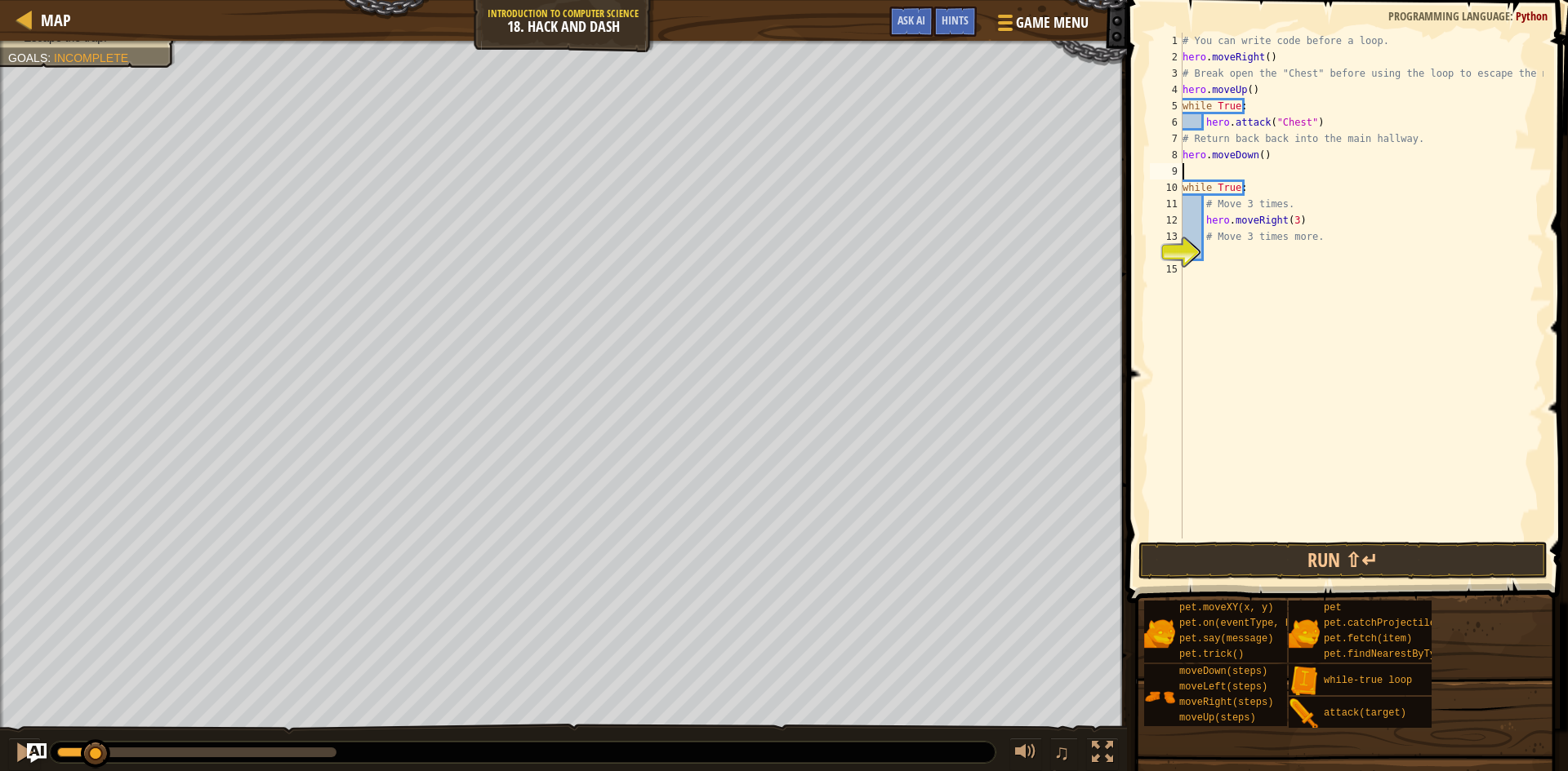
click at [284, 30] on div "Map Introduction to Computer Science 18. Hack and Dash Game Menu Done Hints Ask…" at bounding box center [784, 386] width 1568 height 771
click at [157, 50] on div "Humans must survive. (1/2) Escape the trap. Goals : Incomplete" at bounding box center [563, 400] width 1127 height 718
click at [1222, 235] on div "# You can write code before a loop. hero . moveRight ( ) # Break open the "Ches…" at bounding box center [1362, 303] width 364 height 539
type textarea "# Move 3 times more."
click at [1217, 254] on div "# You can write code before a loop. hero . moveRight ( ) # Break open the "Ches…" at bounding box center [1362, 303] width 364 height 539
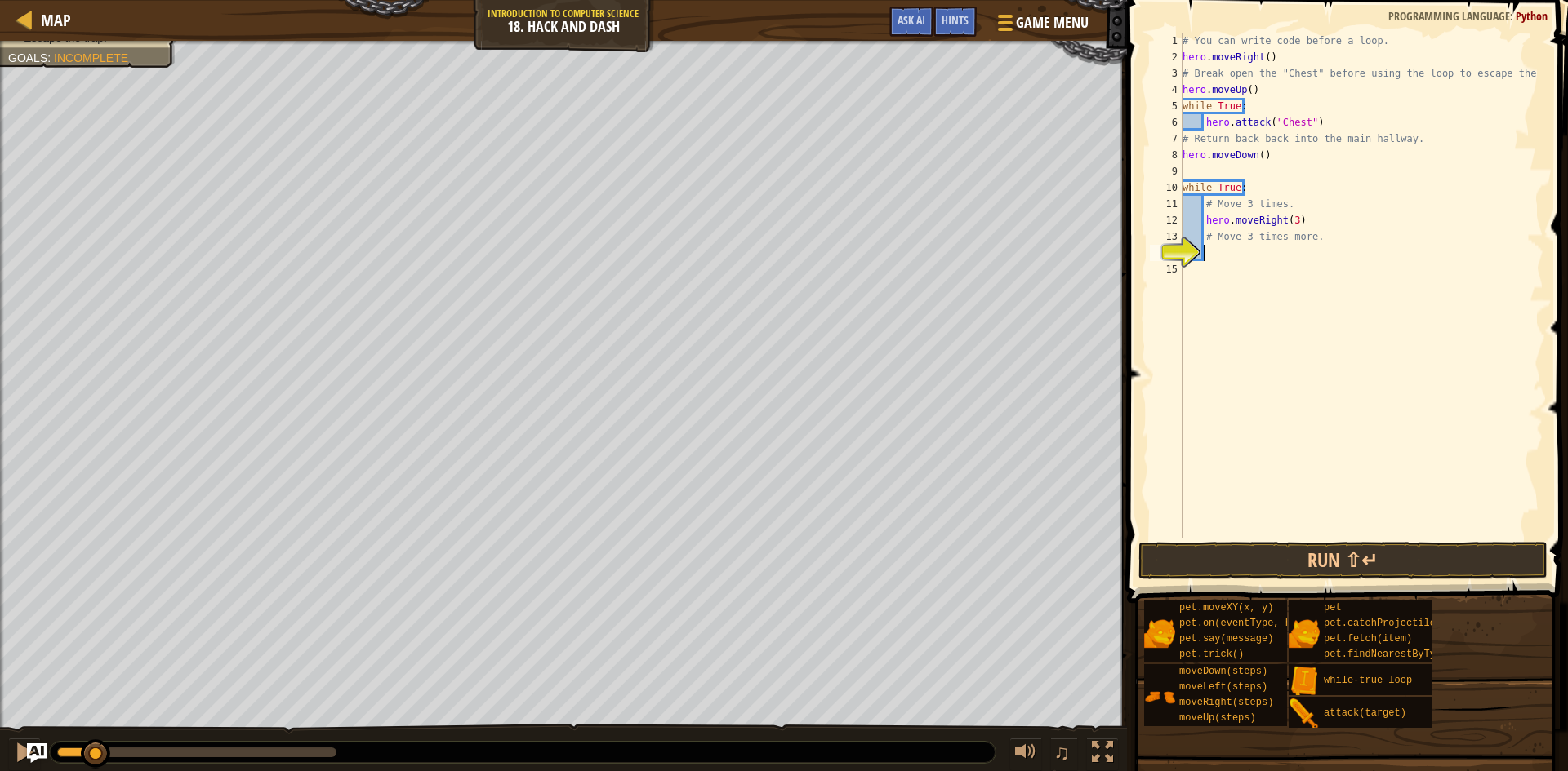
type textarea "h"
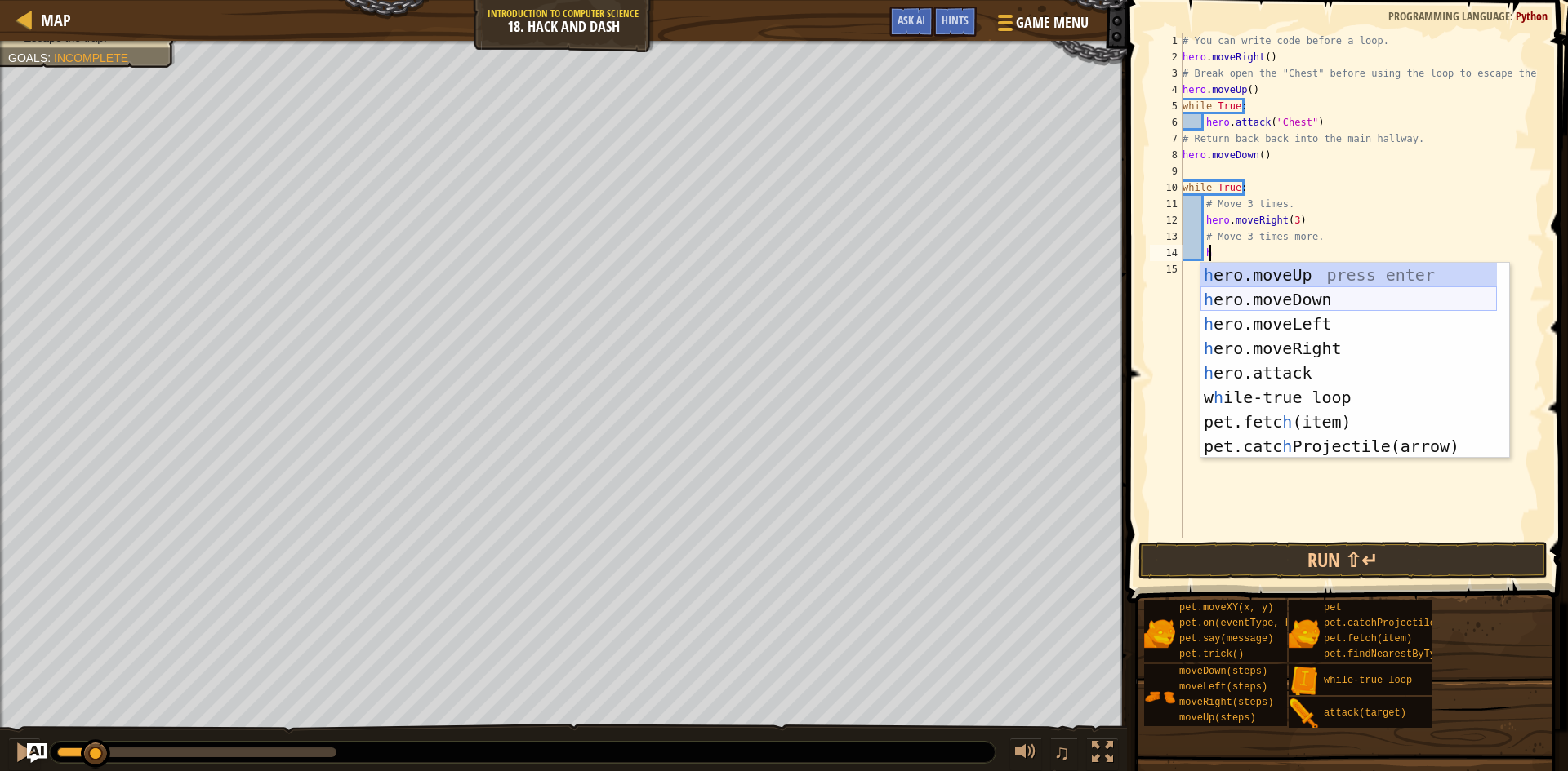
click at [1259, 303] on div "h ero.moveUp press enter h ero.moveDown press enter h ero.moveLeft press enter …" at bounding box center [1348, 386] width 296 height 245
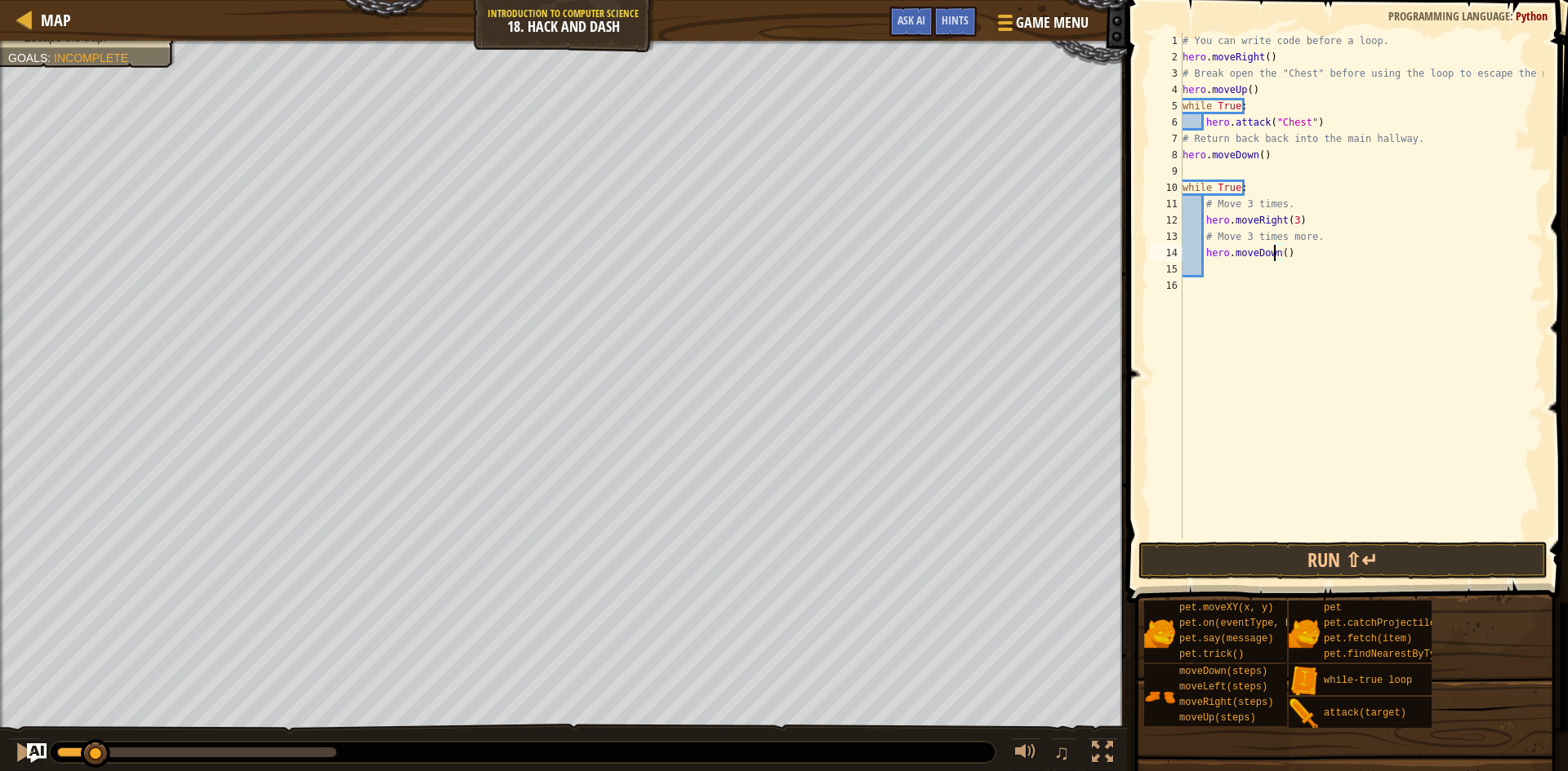
click at [1277, 253] on div "# You can write code before a loop. hero . moveRight ( ) # Break open the "Ches…" at bounding box center [1362, 303] width 364 height 539
click at [1280, 249] on div "# You can write code before a loop. hero . moveRight ( ) # Break open the "Ches…" at bounding box center [1362, 303] width 364 height 539
click at [1341, 570] on button "Run ⇧↵" at bounding box center [1343, 561] width 409 height 38
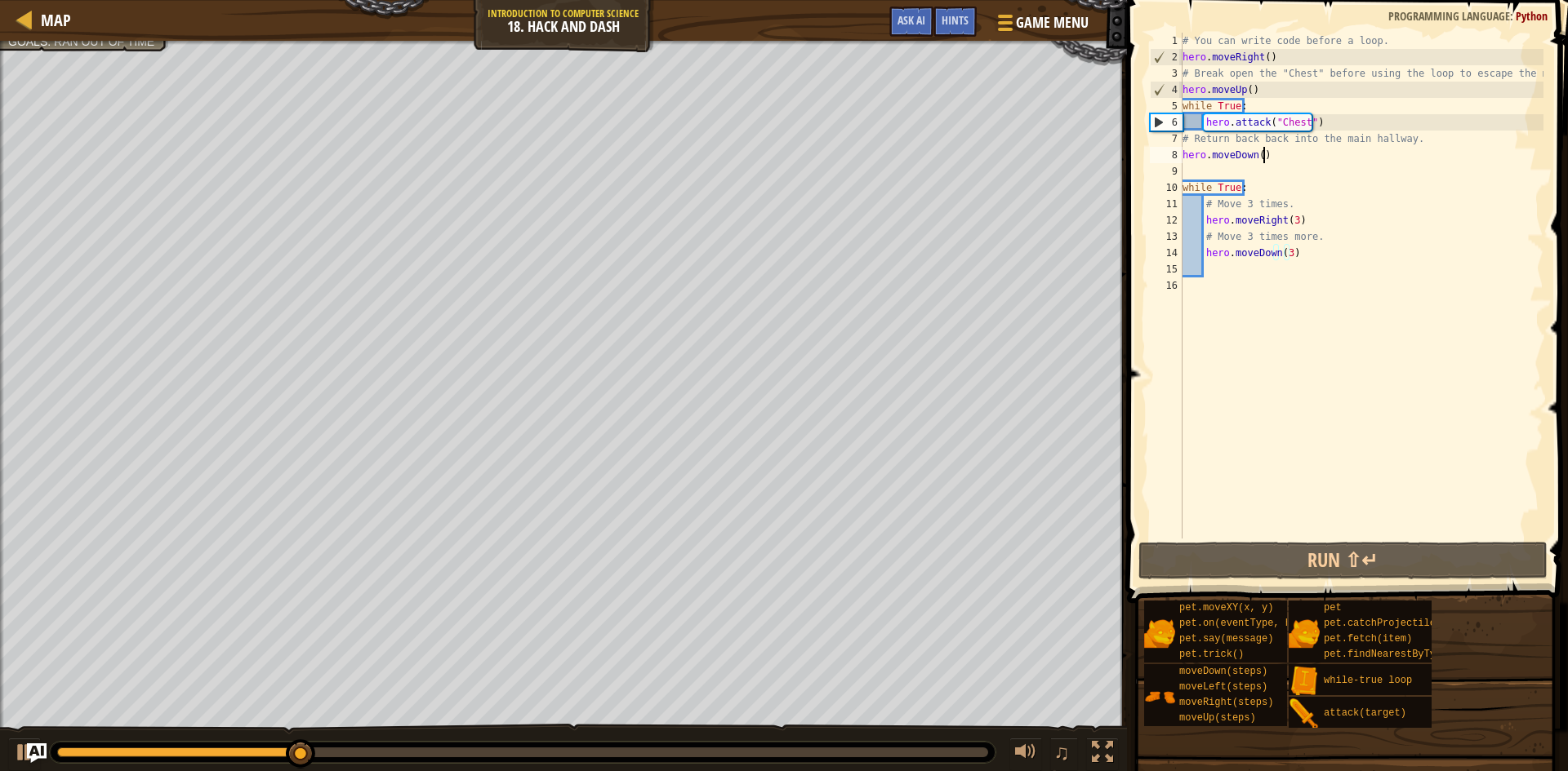
click at [1271, 156] on div "# You can write code before a loop. hero . moveRight ( ) # Break open the "Ches…" at bounding box center [1362, 303] width 364 height 539
drag, startPoint x: 411, startPoint y: 757, endPoint x: 289, endPoint y: 727, distance: 125.6
click at [289, 727] on div "♫" at bounding box center [563, 748] width 1127 height 49
drag, startPoint x: 512, startPoint y: 744, endPoint x: 0, endPoint y: 749, distance: 512.0
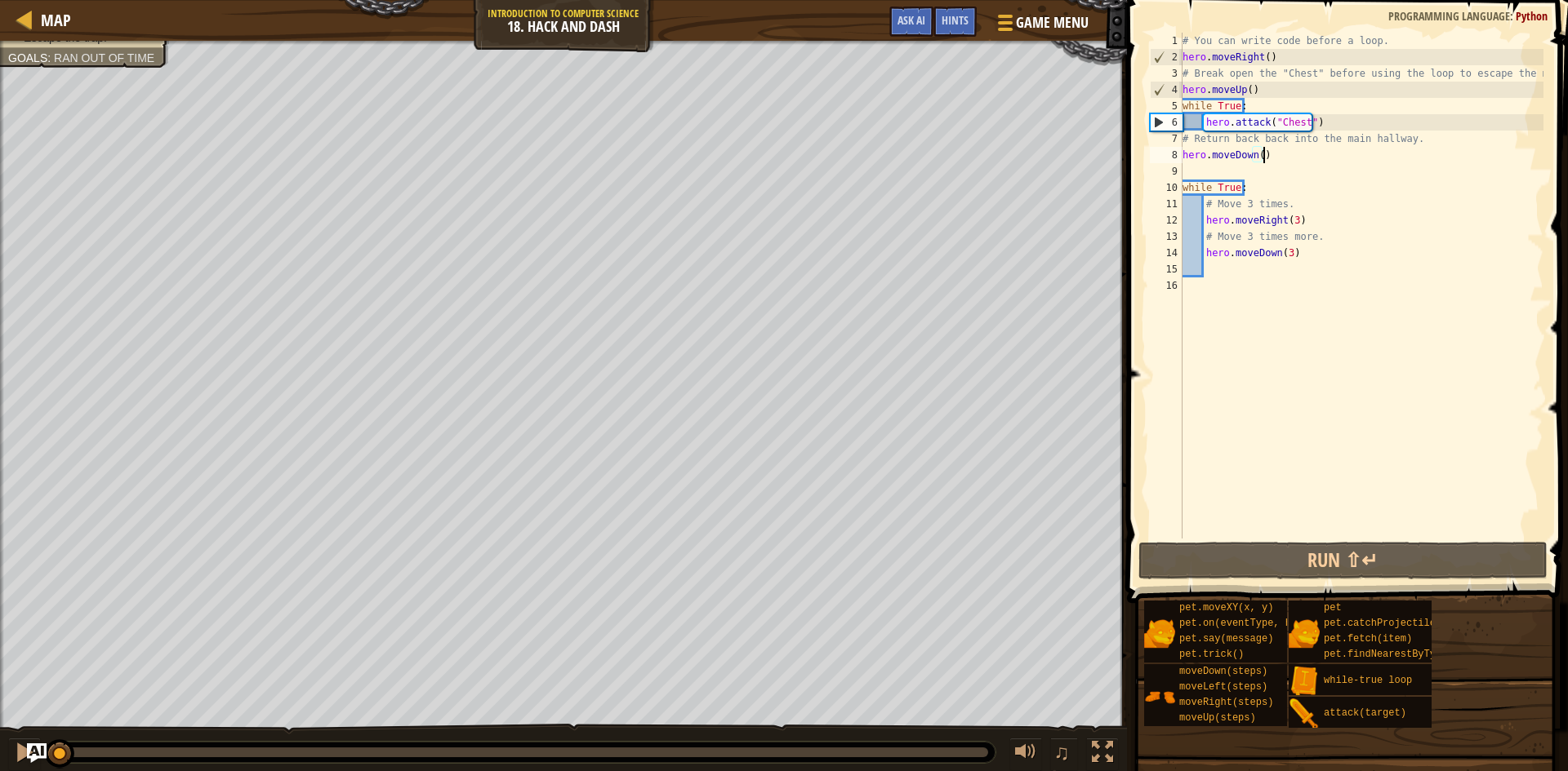
click at [0, 749] on div "♫" at bounding box center [563, 748] width 1127 height 49
click at [16, 746] on div at bounding box center [25, 752] width 22 height 22
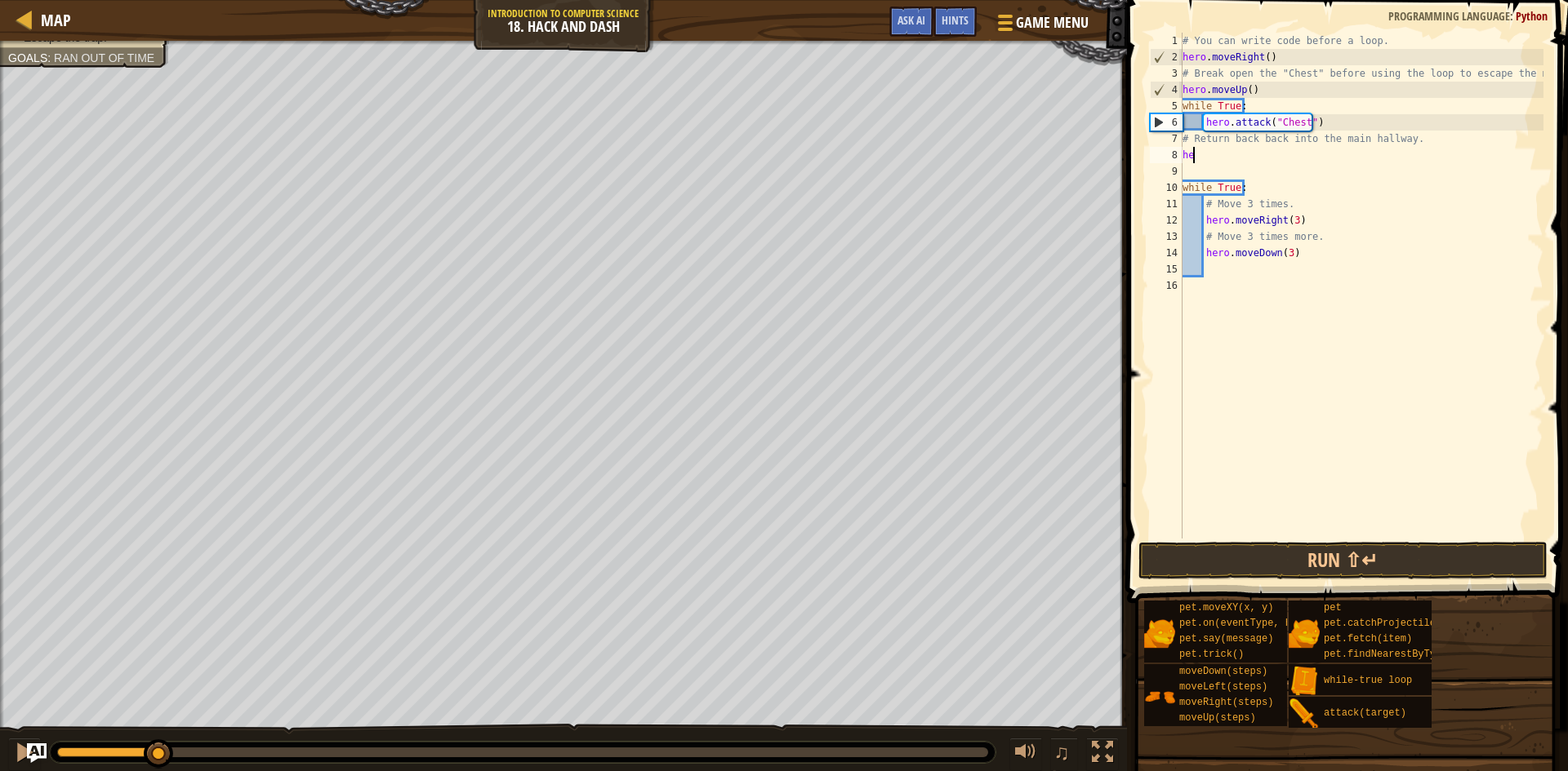
scroll to position [8, 0]
type textarea "h"
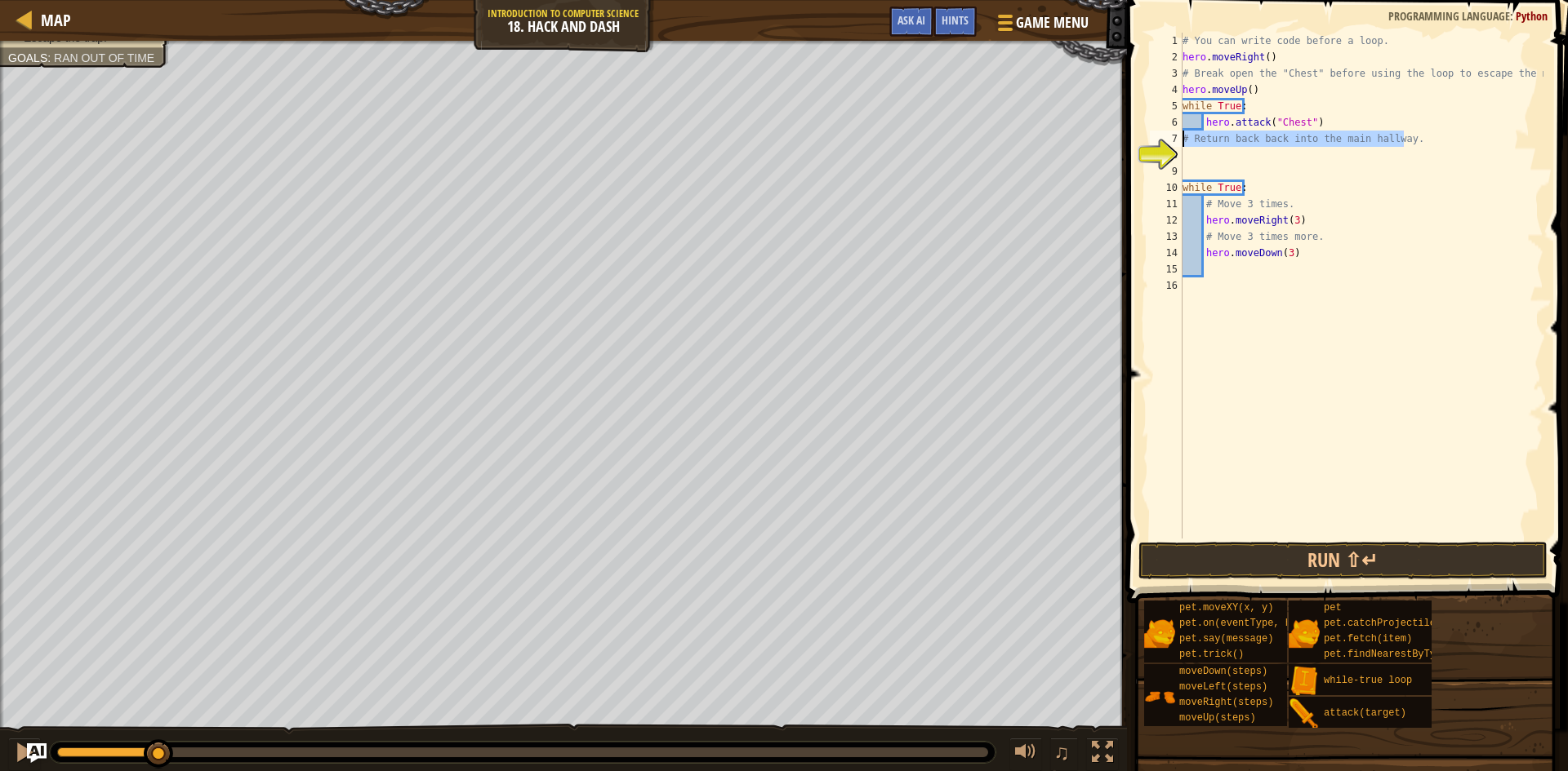
drag, startPoint x: 1403, startPoint y: 140, endPoint x: 1171, endPoint y: 135, distance: 232.1
click at [1171, 135] on div "1 2 3 4 5 6 7 8 9 10 11 12 13 14 15 16 # You can write code before a loop. hero…" at bounding box center [1345, 286] width 397 height 506
type textarea "# Return back back into the main hallway."
type textarea "h"
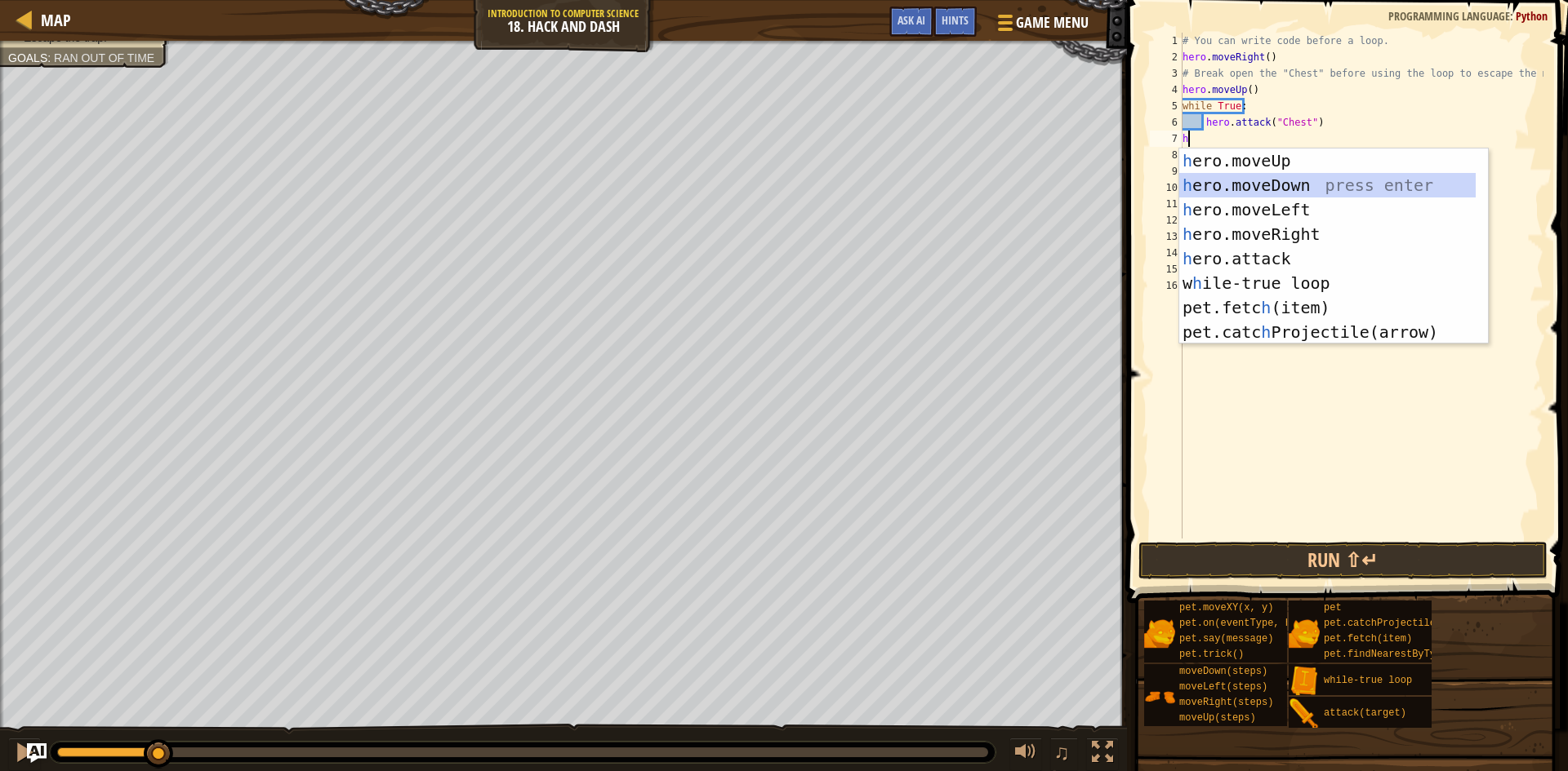
click at [1258, 184] on div "h ero.moveUp press enter h ero.moveDown press enter h ero.moveLeft press enter …" at bounding box center [1328, 271] width 296 height 245
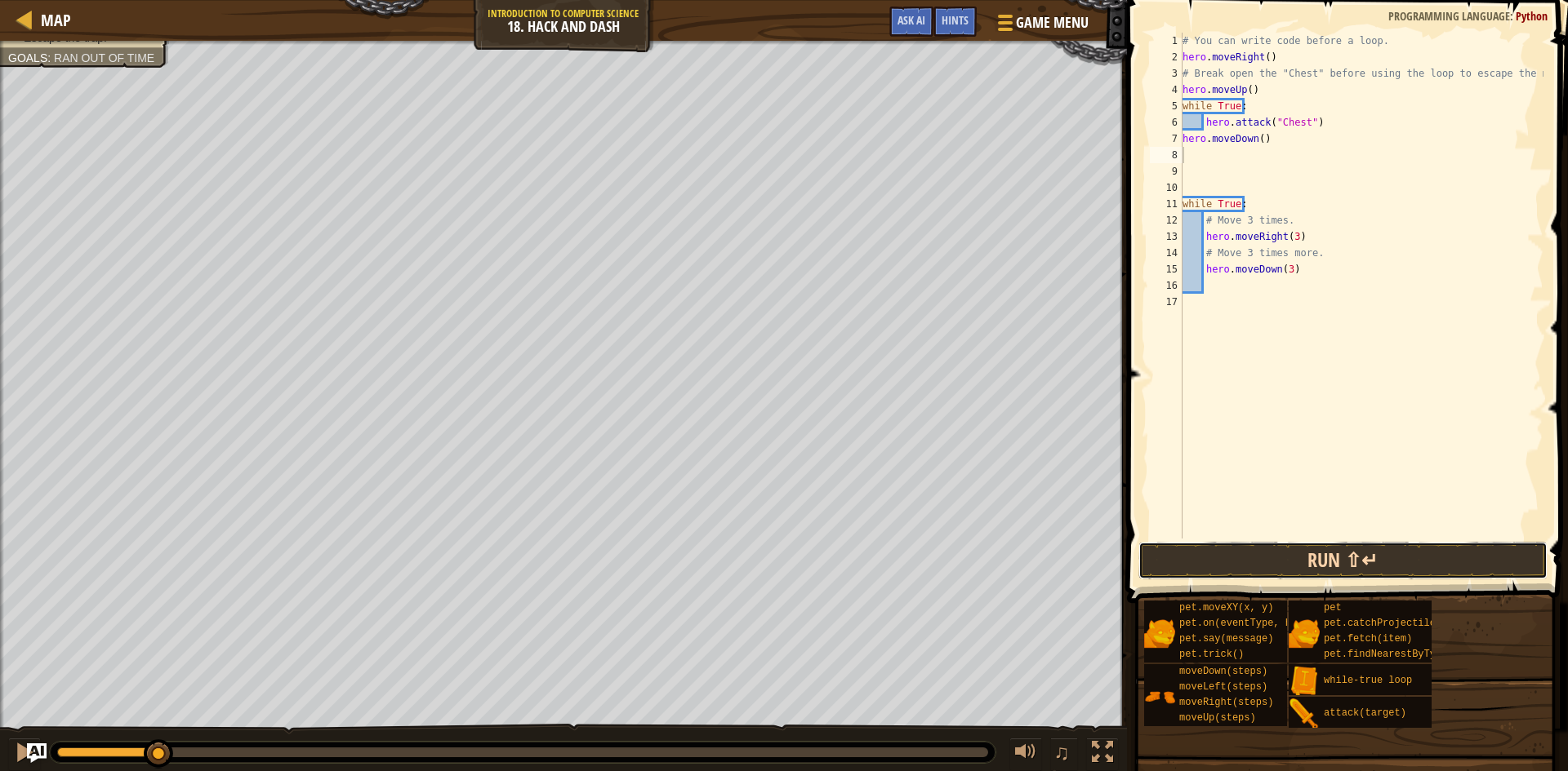
click at [1283, 564] on button "Run ⇧↵" at bounding box center [1343, 561] width 409 height 38
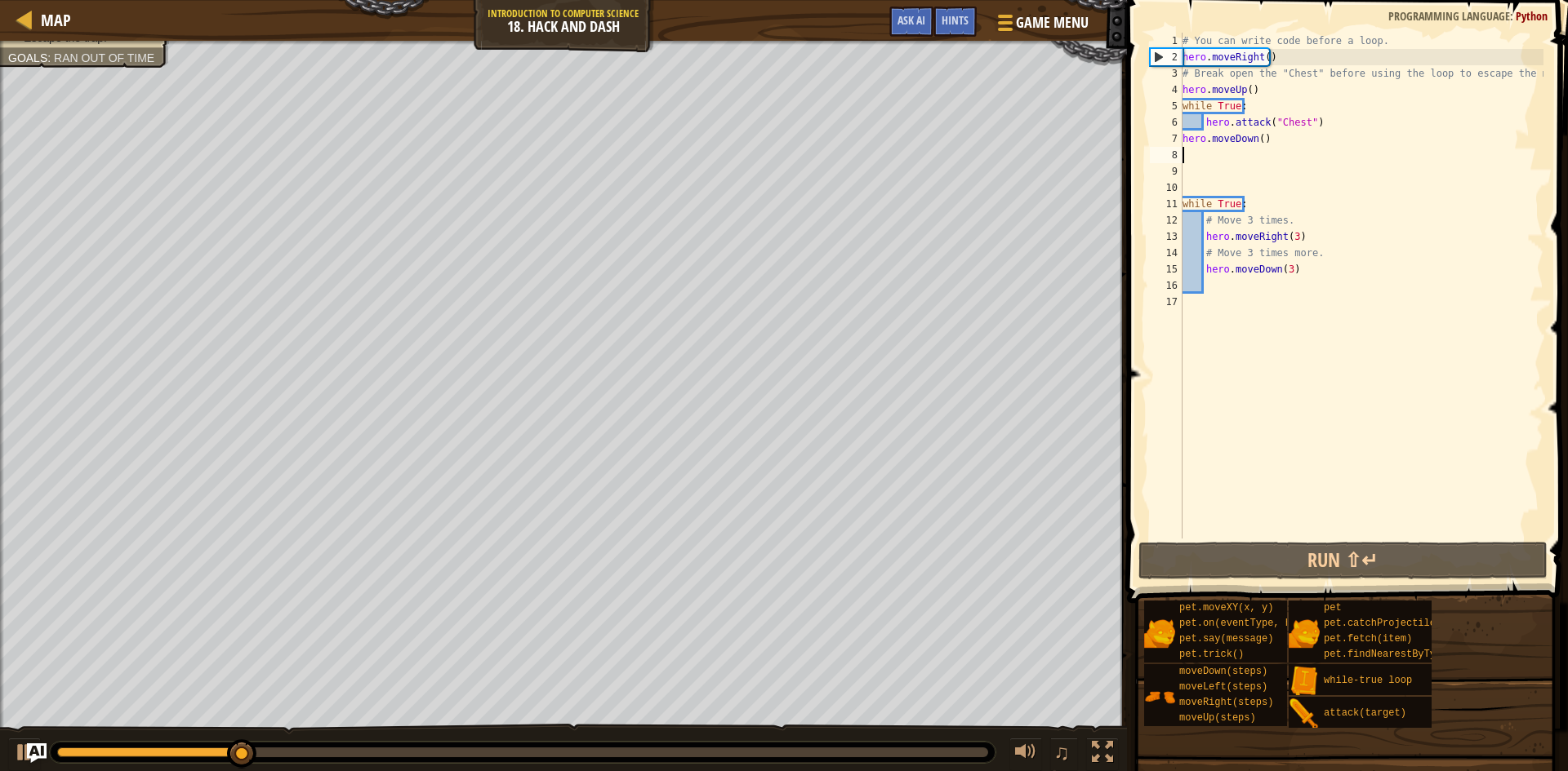
click at [1271, 145] on div "# You can write code before a loop. hero . moveRight ( ) # Break open the "Ches…" at bounding box center [1362, 303] width 364 height 539
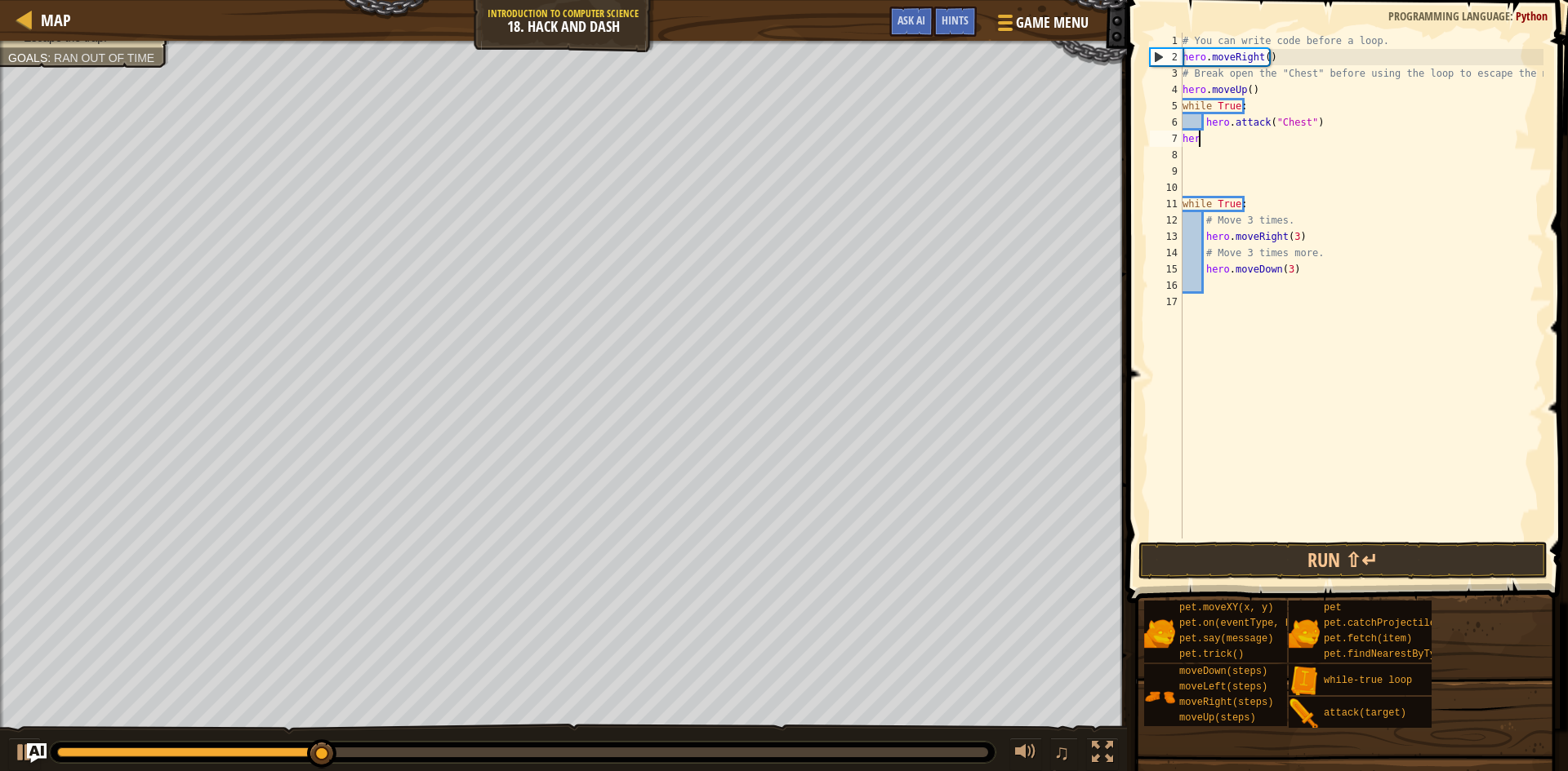
type textarea "h"
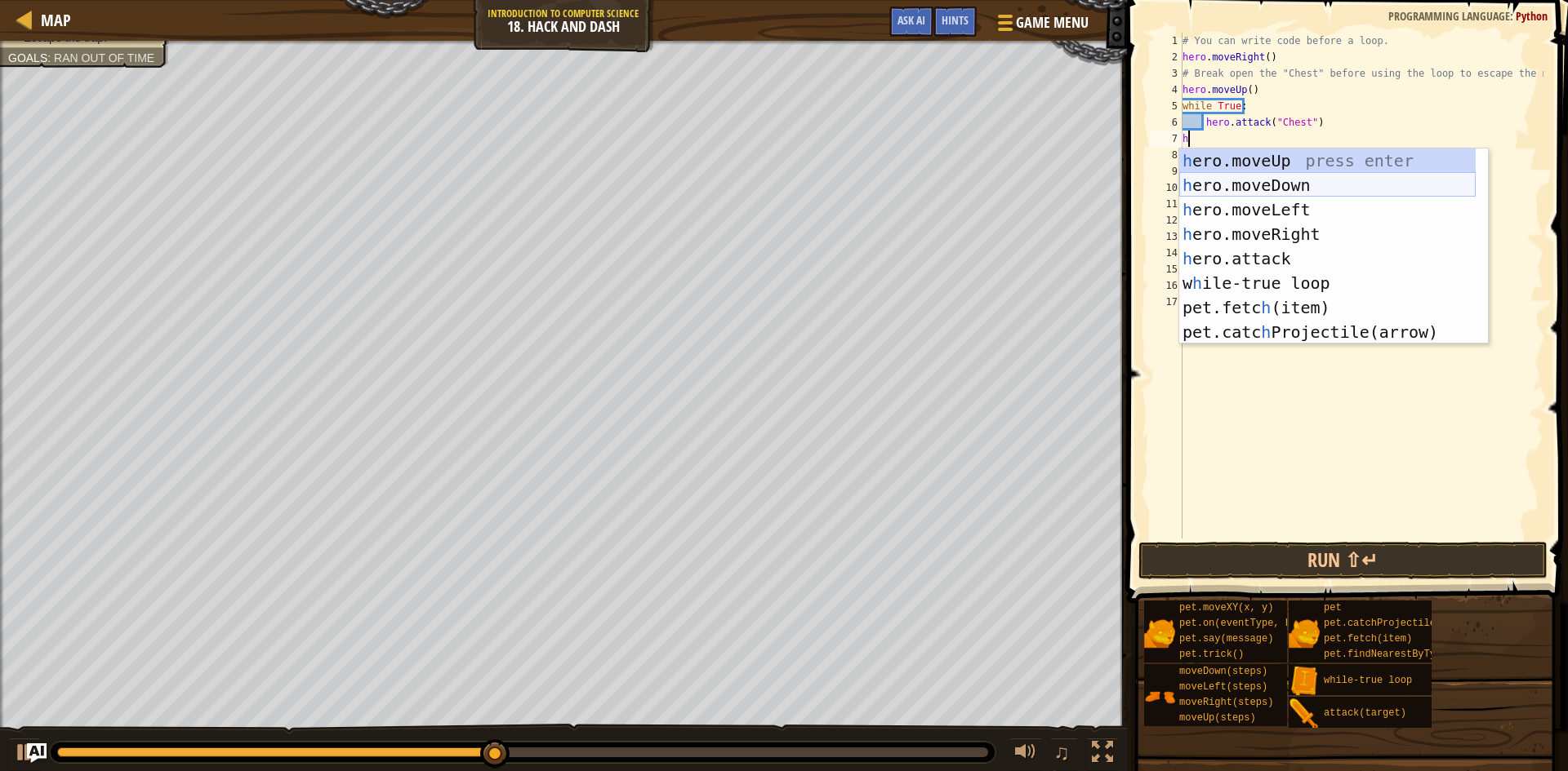
click at [1256, 180] on div "h ero.moveUp press enter h ero.moveDown press enter h ero.moveLeft press enter …" at bounding box center [1328, 271] width 296 height 245
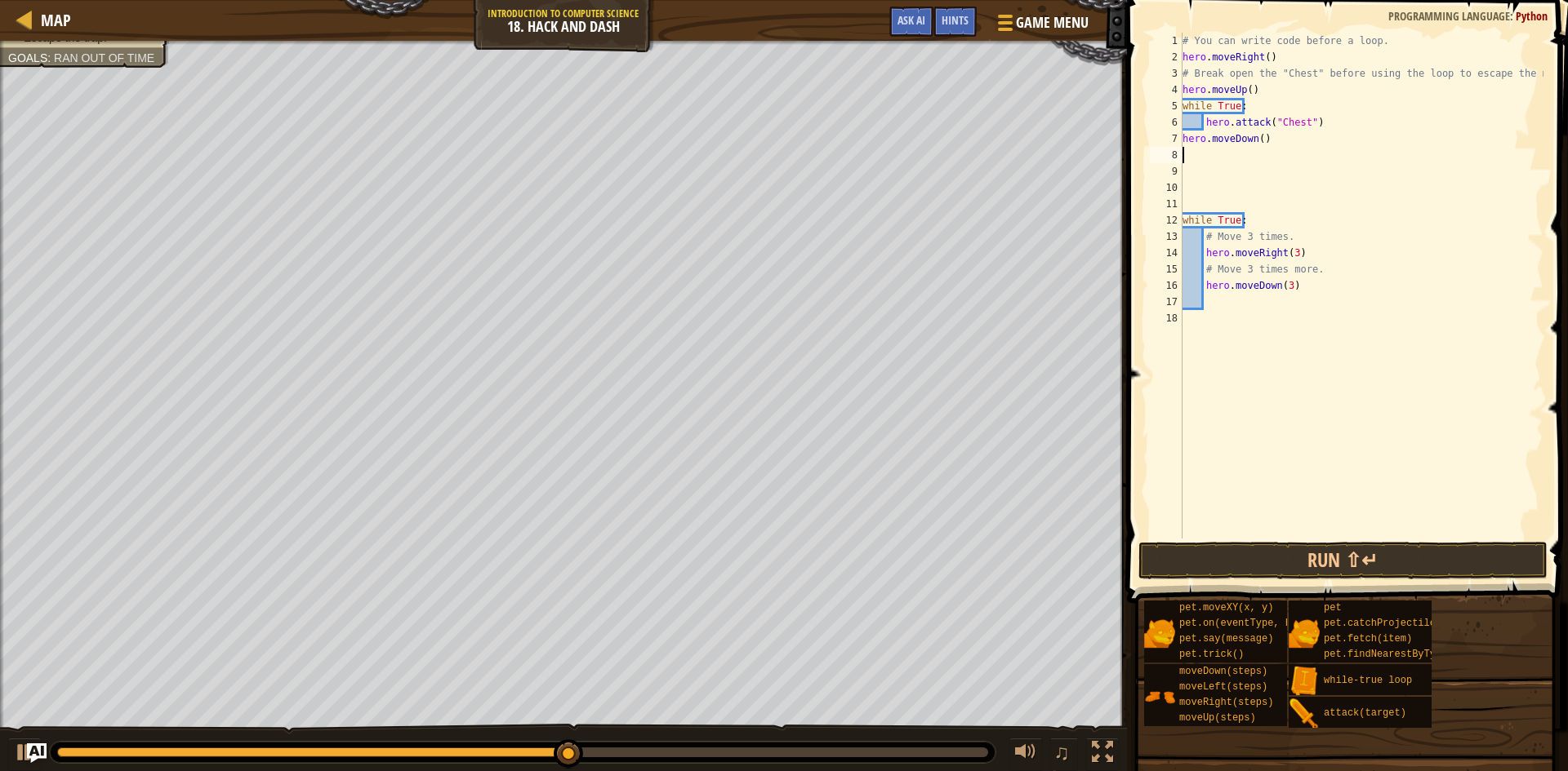
click at [1181, 133] on div "1 2 3 4 5 6 7 8 9 10 11 12 13 14 15 16 17 18 # You can write code before a loop…" at bounding box center [1345, 286] width 397 height 506
type textarea "hero.moveDown()"
click at [1312, 554] on button "Run ⇧↵" at bounding box center [1343, 561] width 409 height 38
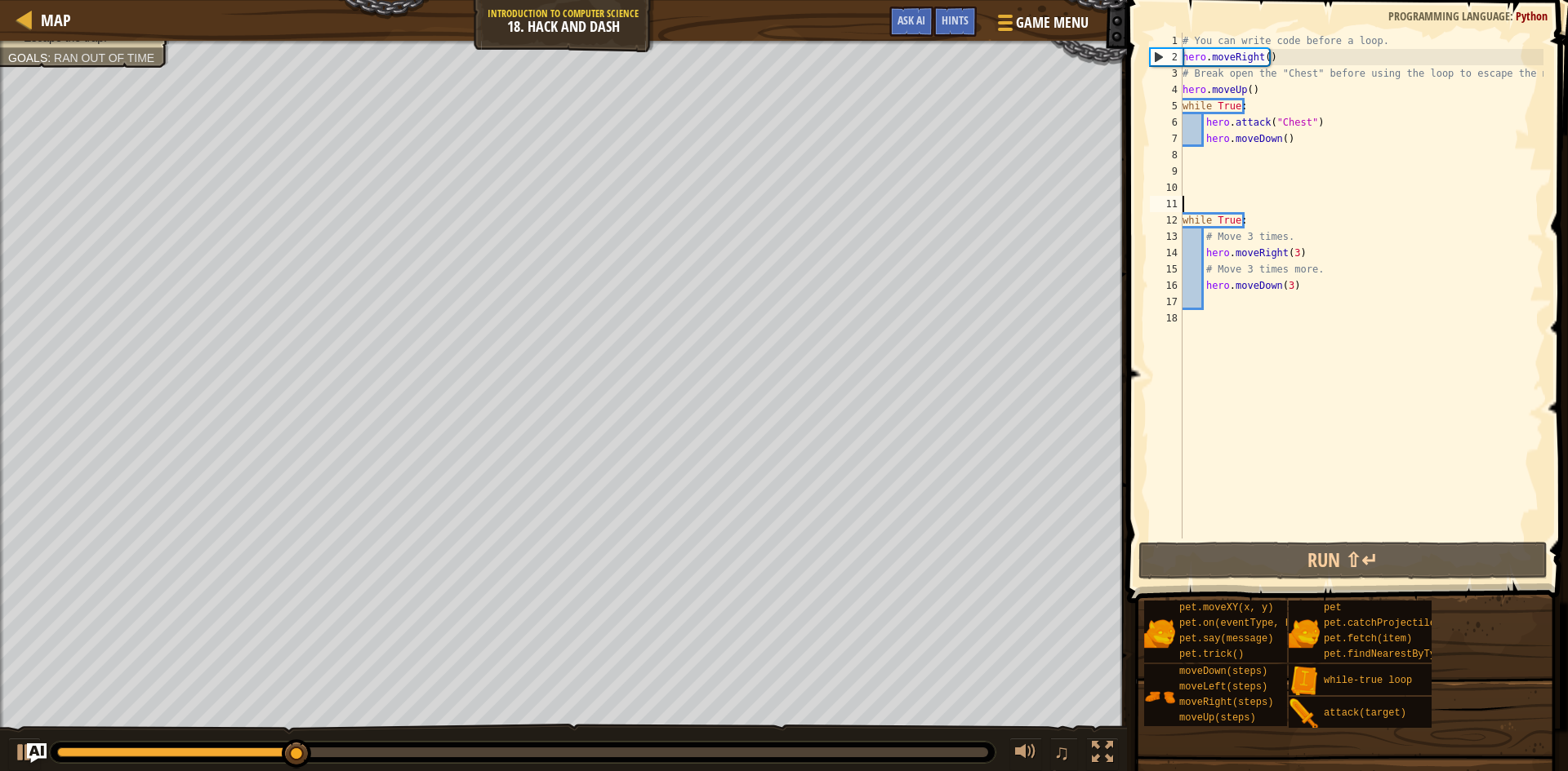
click at [1192, 196] on div "# You can write code before a loop. hero . moveRight ( ) # Break open the "Ches…" at bounding box center [1362, 303] width 364 height 539
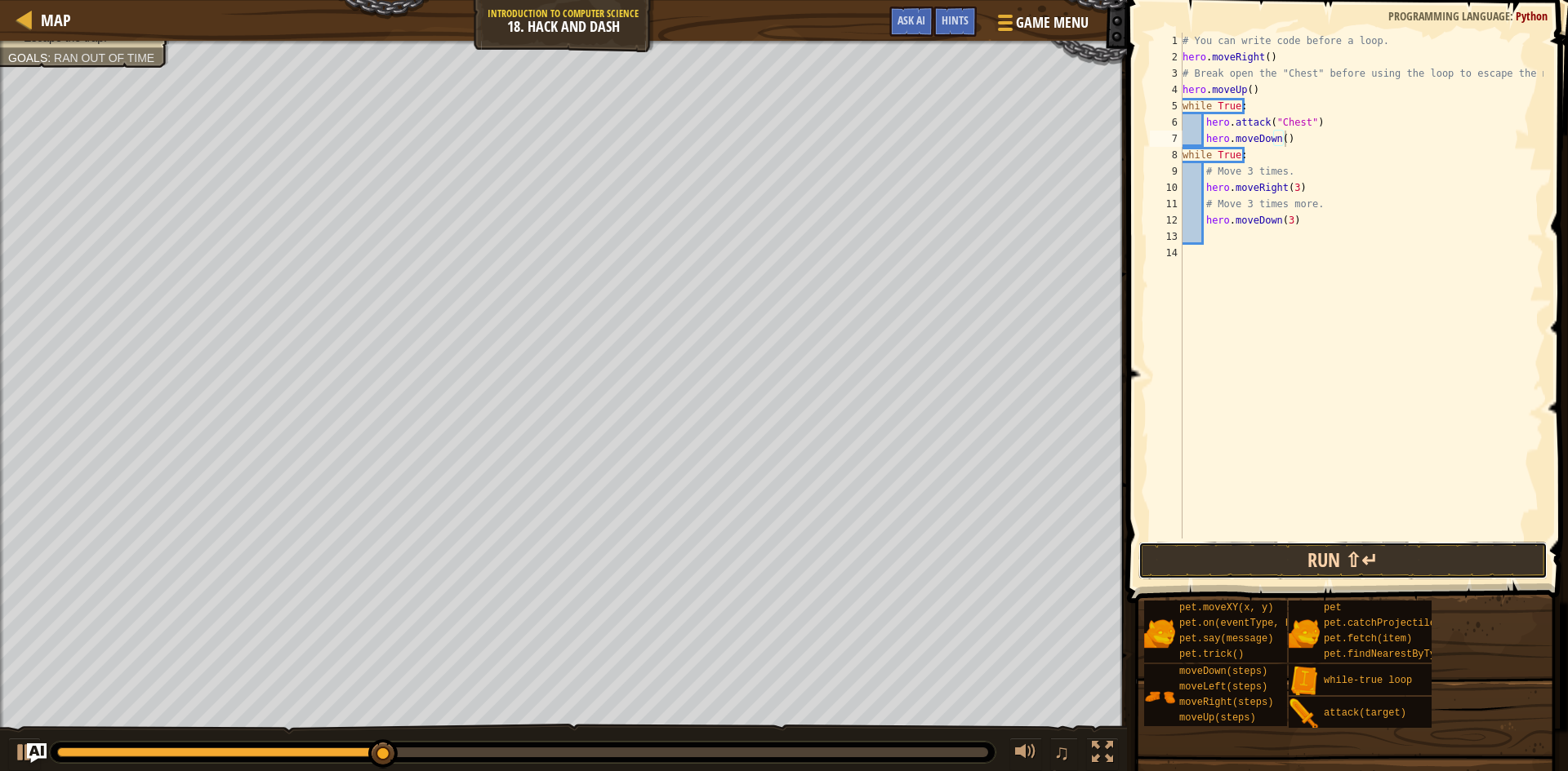
click at [1363, 565] on button "Run ⇧↵" at bounding box center [1343, 561] width 409 height 38
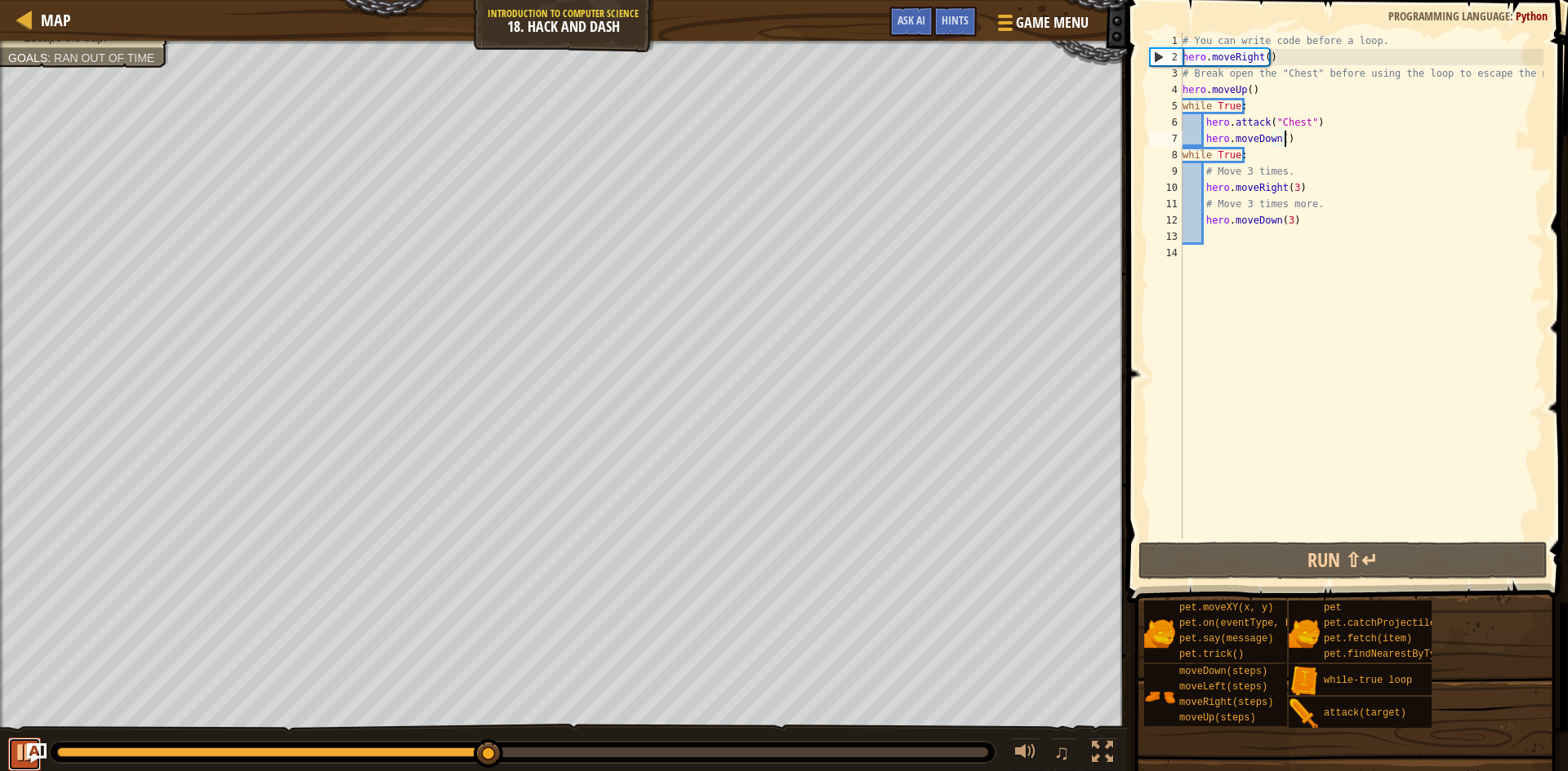
click at [13, 741] on button at bounding box center [25, 755] width 33 height 34
drag, startPoint x: 1254, startPoint y: 155, endPoint x: 1181, endPoint y: 156, distance: 73.0
click at [1181, 156] on div "hero.moveDown() 1 2 3 4 5 6 7 8 9 10 11 12 13 14 # You can write code before a …" at bounding box center [1345, 286] width 397 height 506
type textarea "while True:"
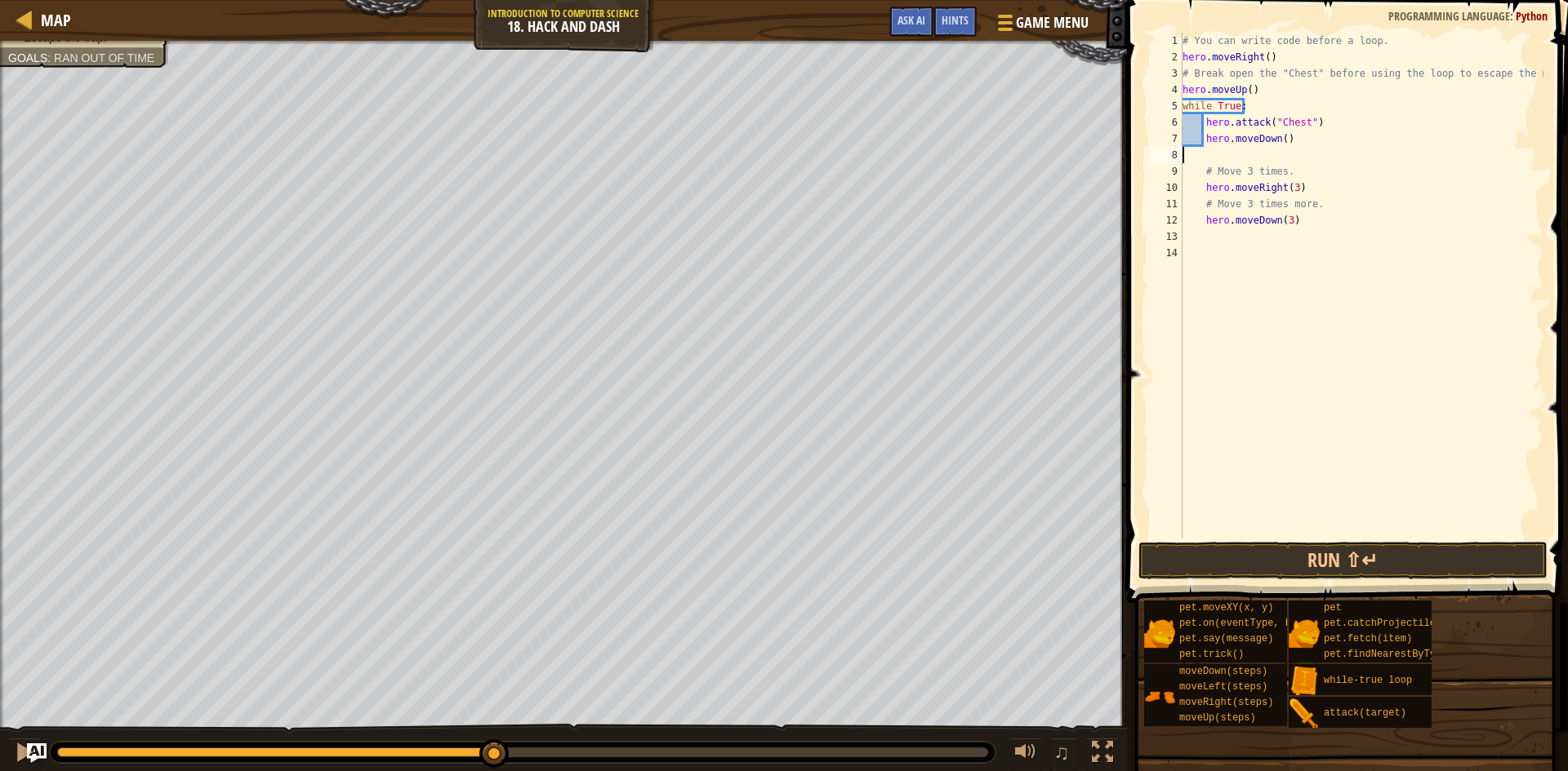
type textarea "hero.moveDown()"
click at [1378, 555] on button "Run ⇧↵" at bounding box center [1343, 561] width 409 height 38
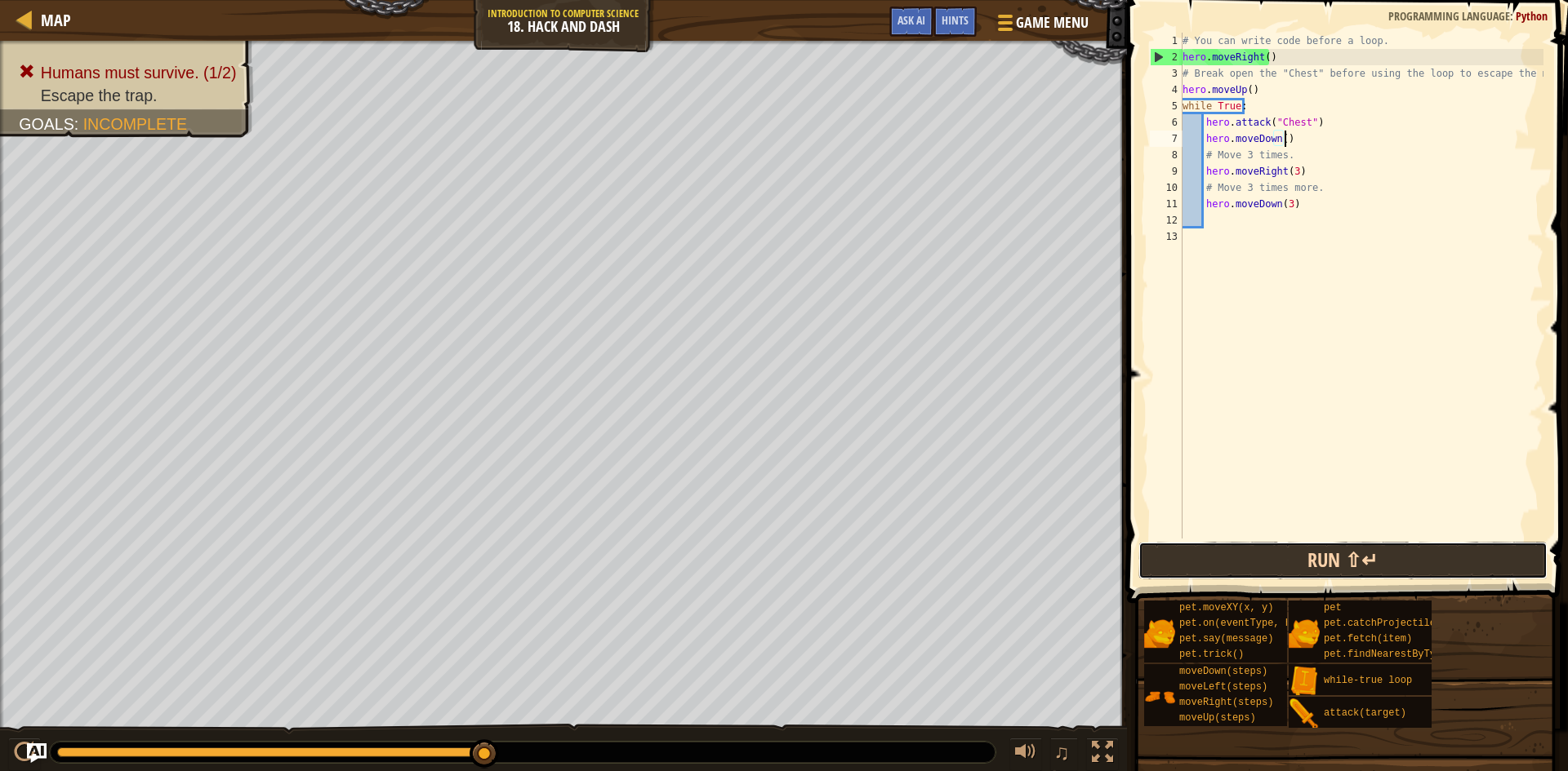
click at [1263, 574] on button "Run ⇧↵" at bounding box center [1343, 561] width 409 height 38
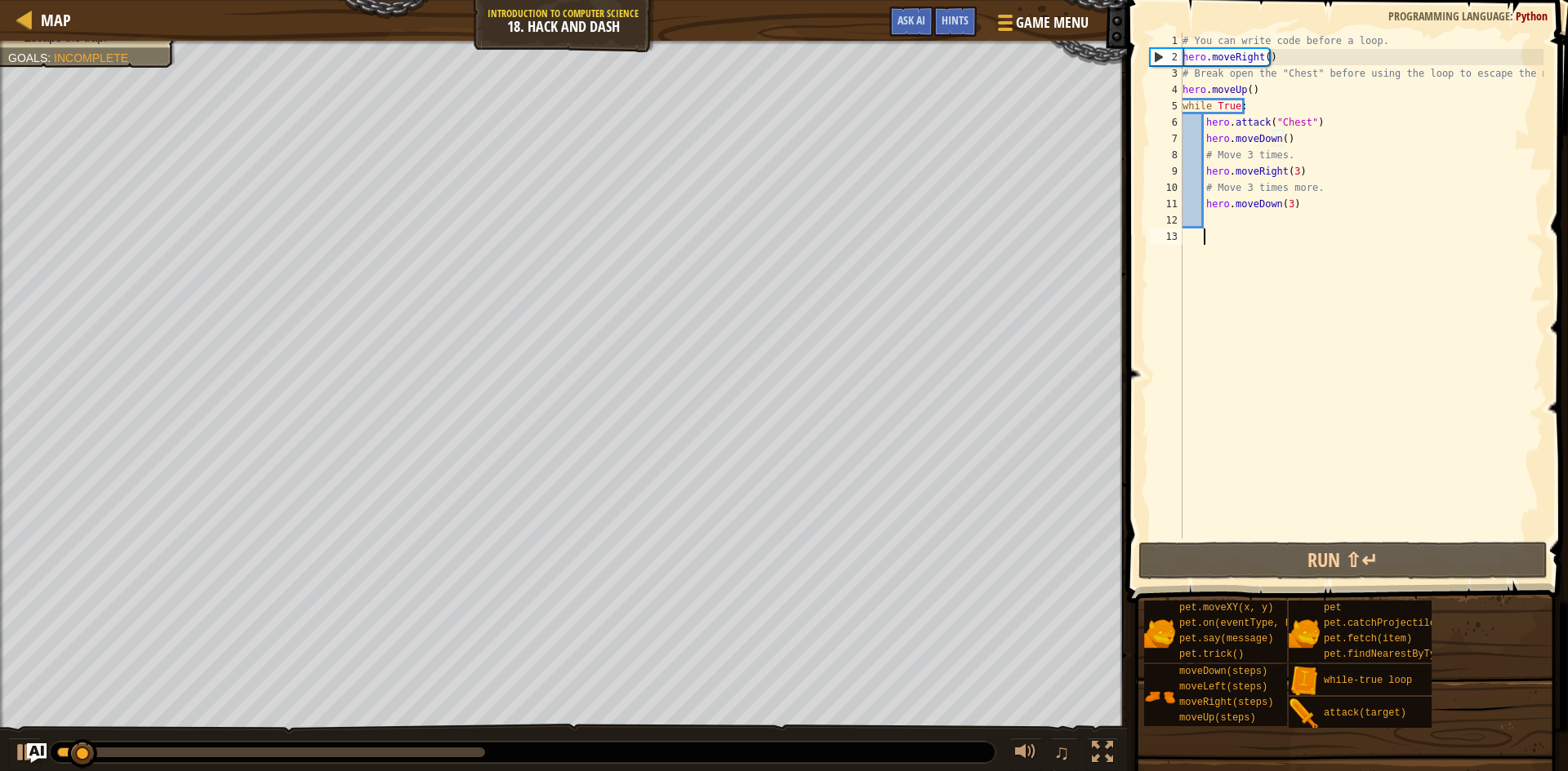
click at [1253, 302] on div "# You can write code before a loop. hero . moveRight ( ) # Break open the "Ches…" at bounding box center [1362, 303] width 364 height 539
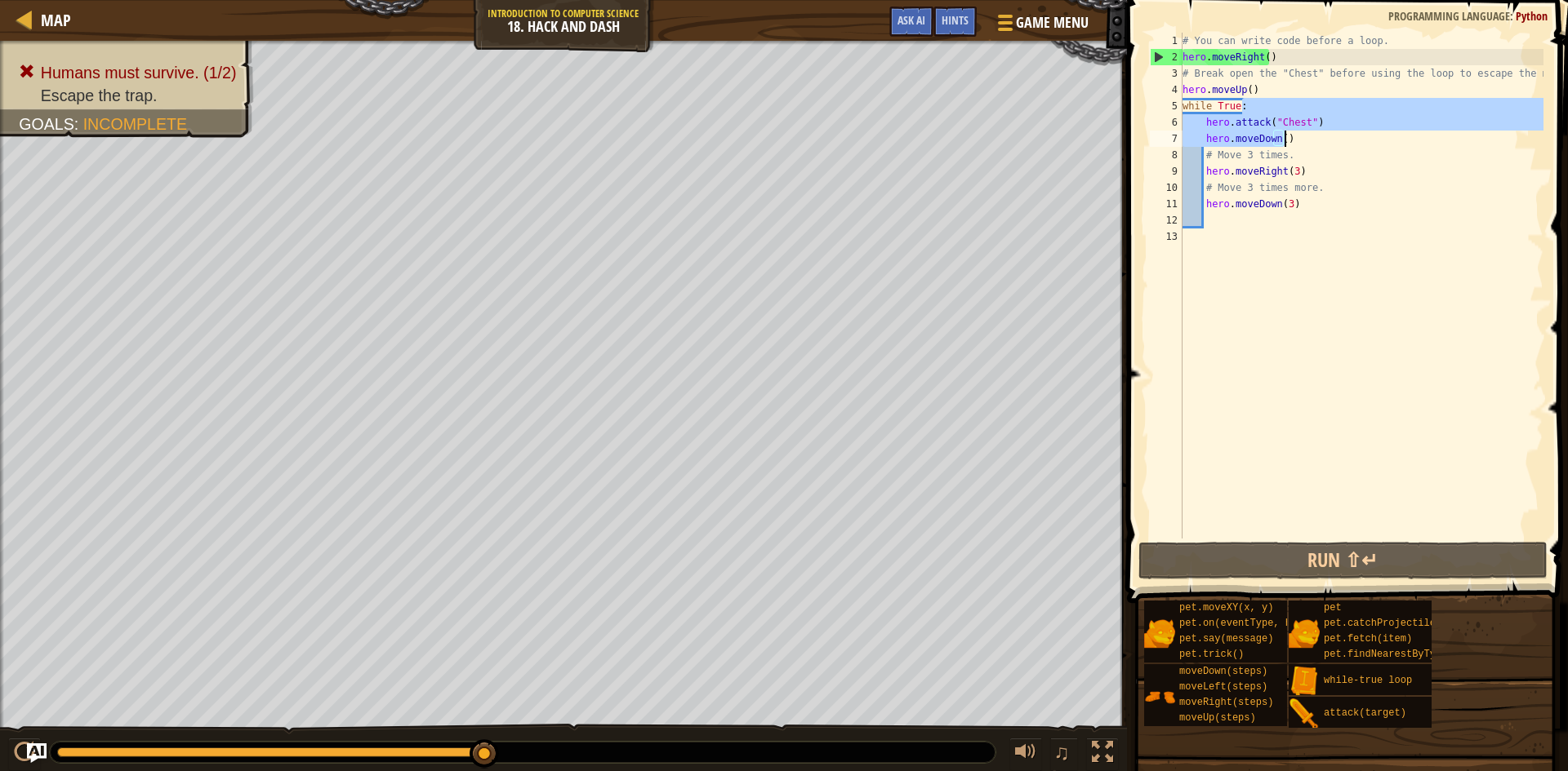
drag, startPoint x: 1335, startPoint y: 111, endPoint x: 1312, endPoint y: 132, distance: 31.1
click at [1312, 132] on div "# You can write code before a loop. hero . moveRight ( ) # Break open the "Ches…" at bounding box center [1362, 303] width 364 height 539
type textarea "hero.attack("Chest") hero.moveDown()"
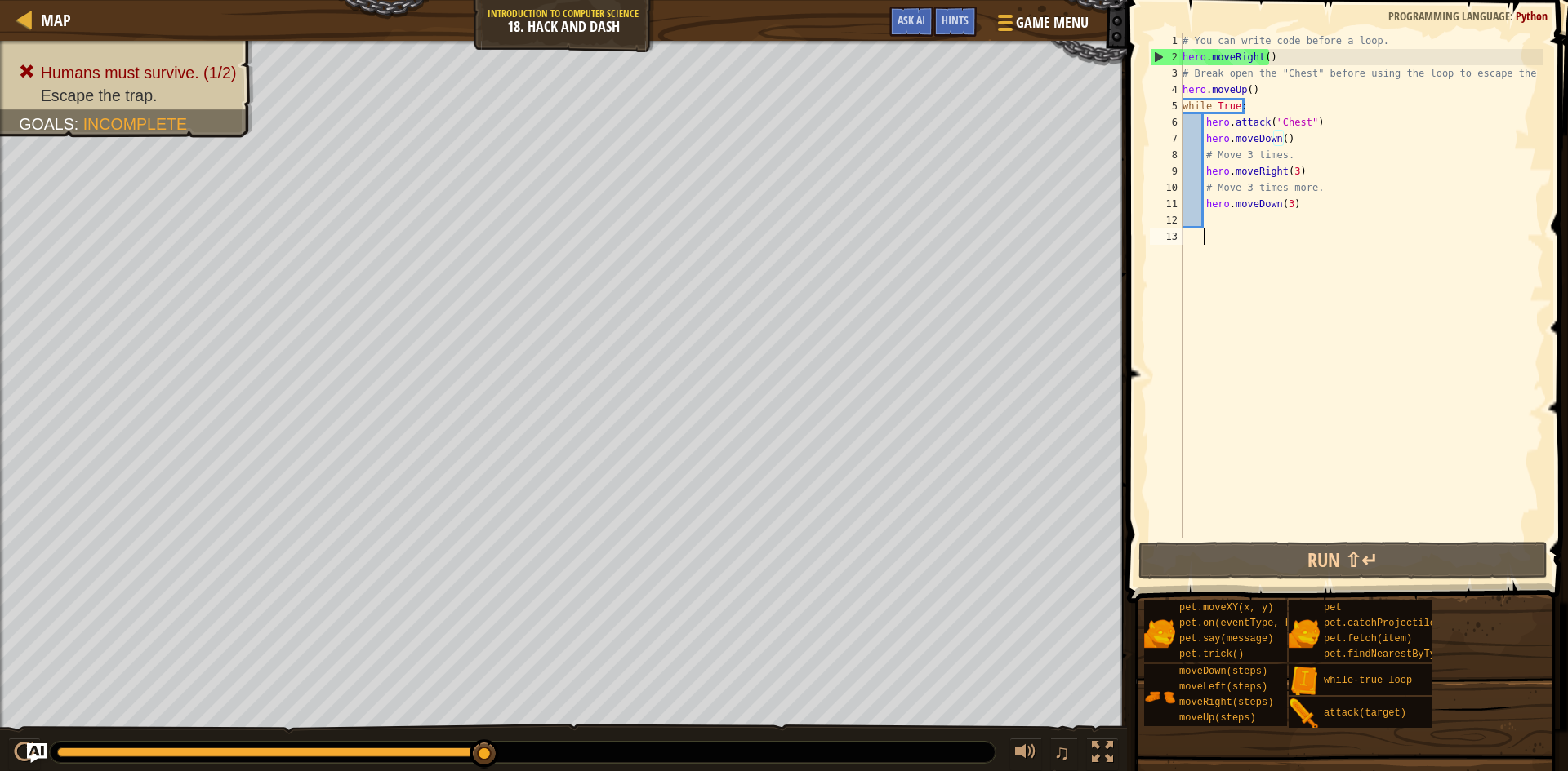
click at [1312, 271] on div "# You can write code before a loop. hero . moveRight ( ) # Break open the "Ches…" at bounding box center [1362, 303] width 364 height 539
drag, startPoint x: 1317, startPoint y: 117, endPoint x: 1204, endPoint y: 121, distance: 113.1
click at [1204, 121] on div "# You can write code before a loop. hero . moveRight ( ) # Break open the "Ches…" at bounding box center [1362, 303] width 364 height 539
type textarea "hero.attack("Chest")"
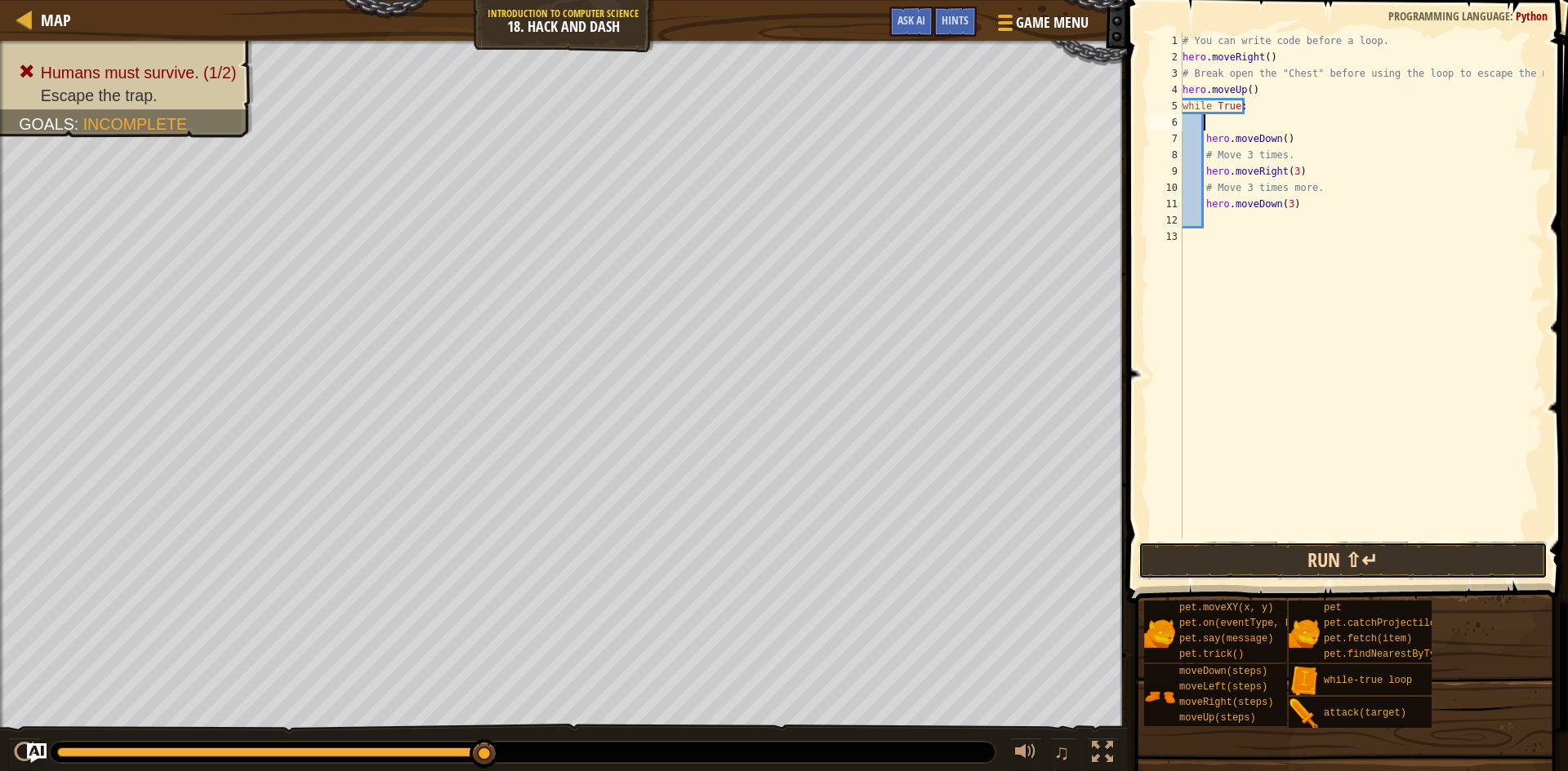
click at [1296, 566] on button "Run ⇧↵" at bounding box center [1343, 561] width 409 height 38
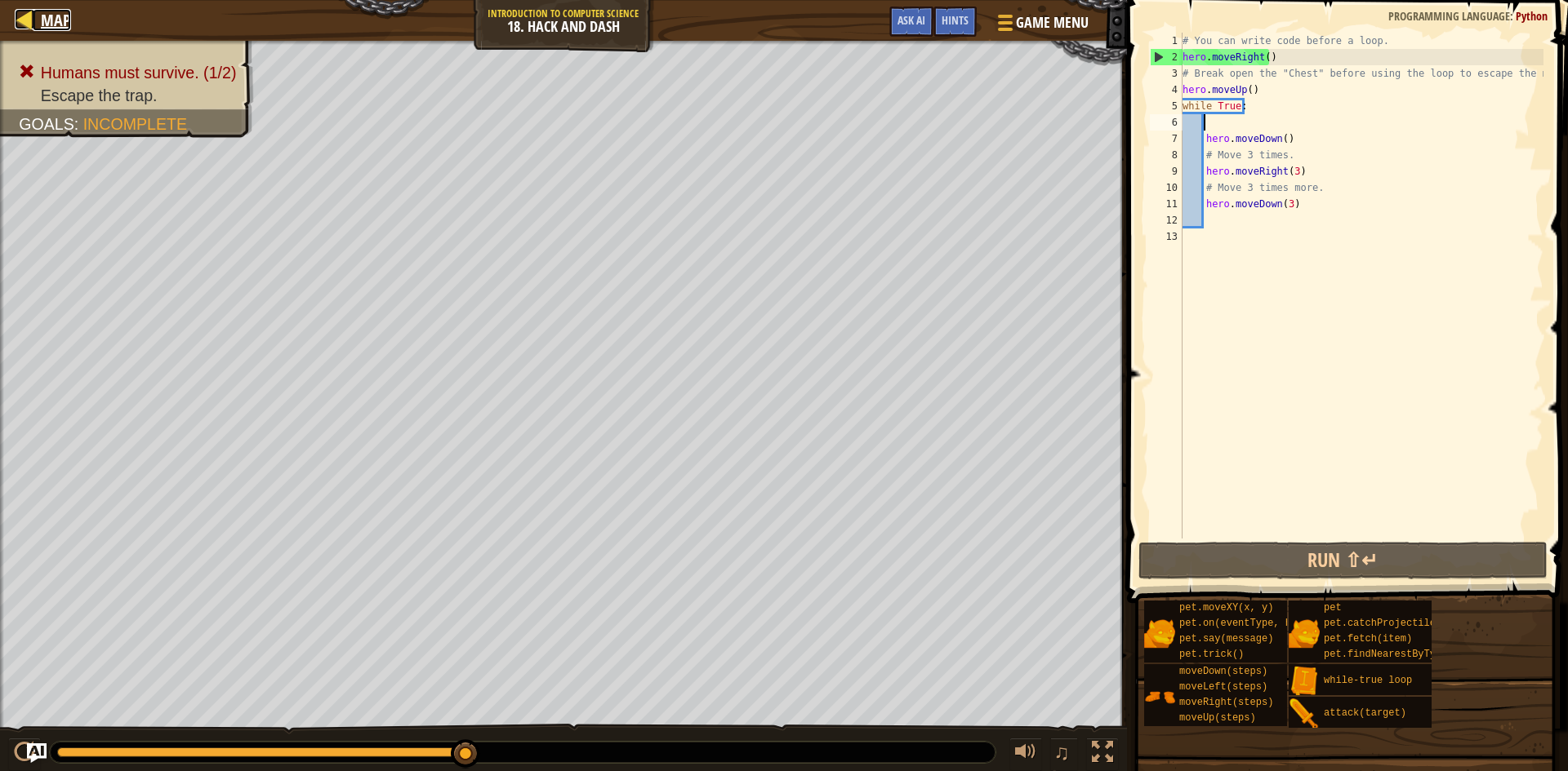
click at [24, 18] on div at bounding box center [25, 20] width 21 height 21
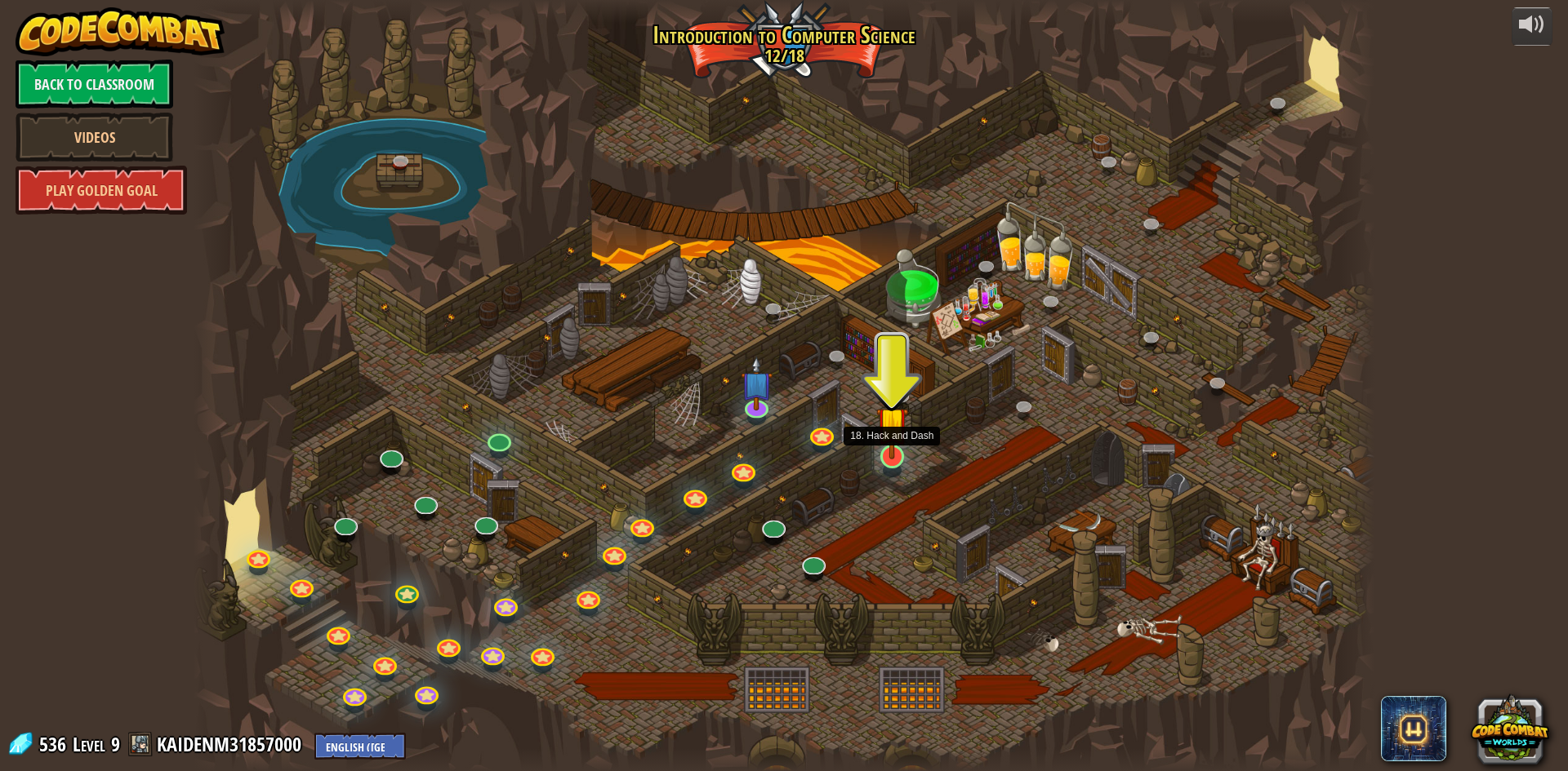
click at [893, 449] on img at bounding box center [892, 422] width 32 height 73
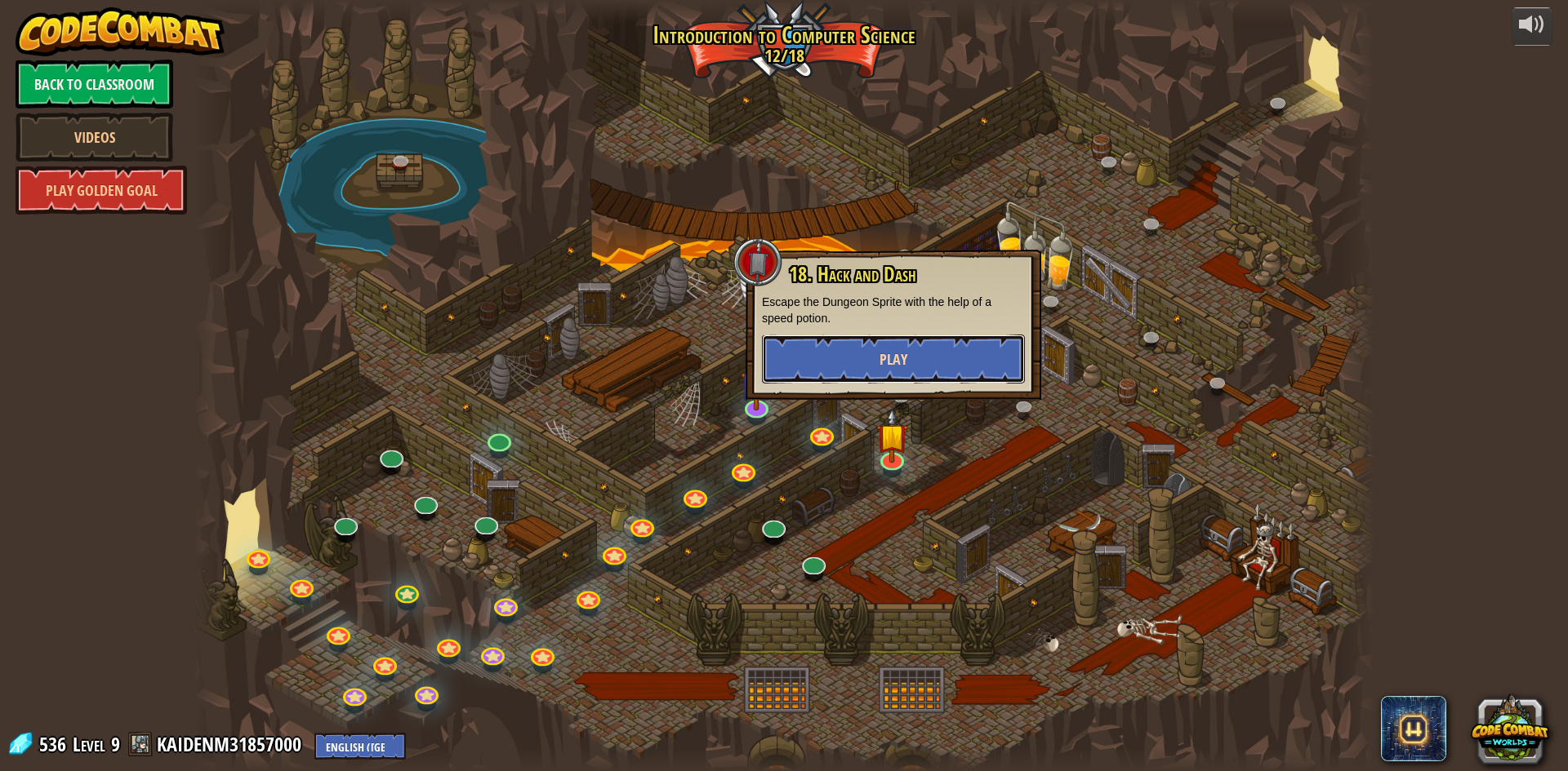
click at [900, 350] on span "Play" at bounding box center [893, 360] width 27 height 21
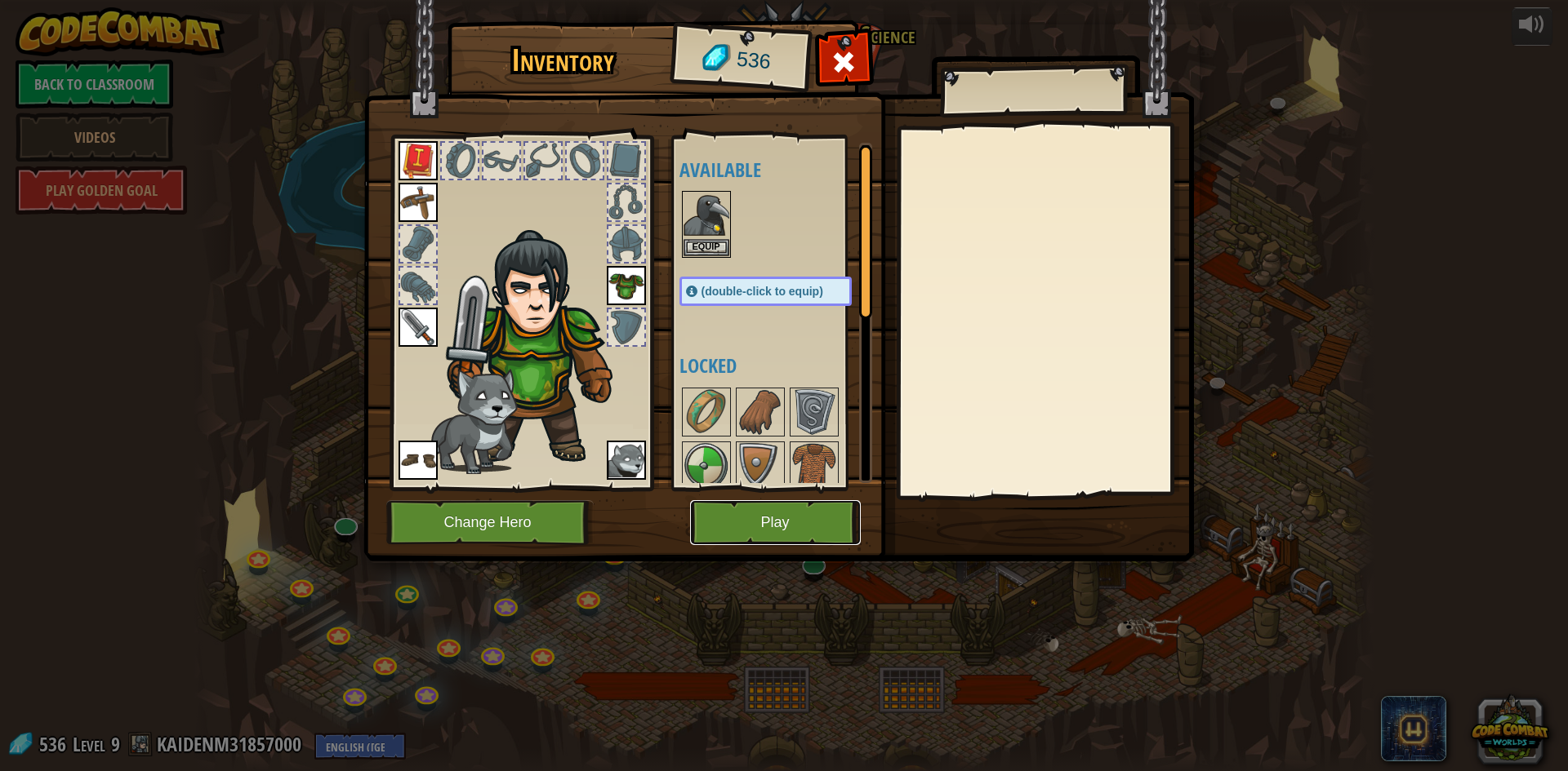
click at [752, 517] on button "Play" at bounding box center [775, 523] width 171 height 45
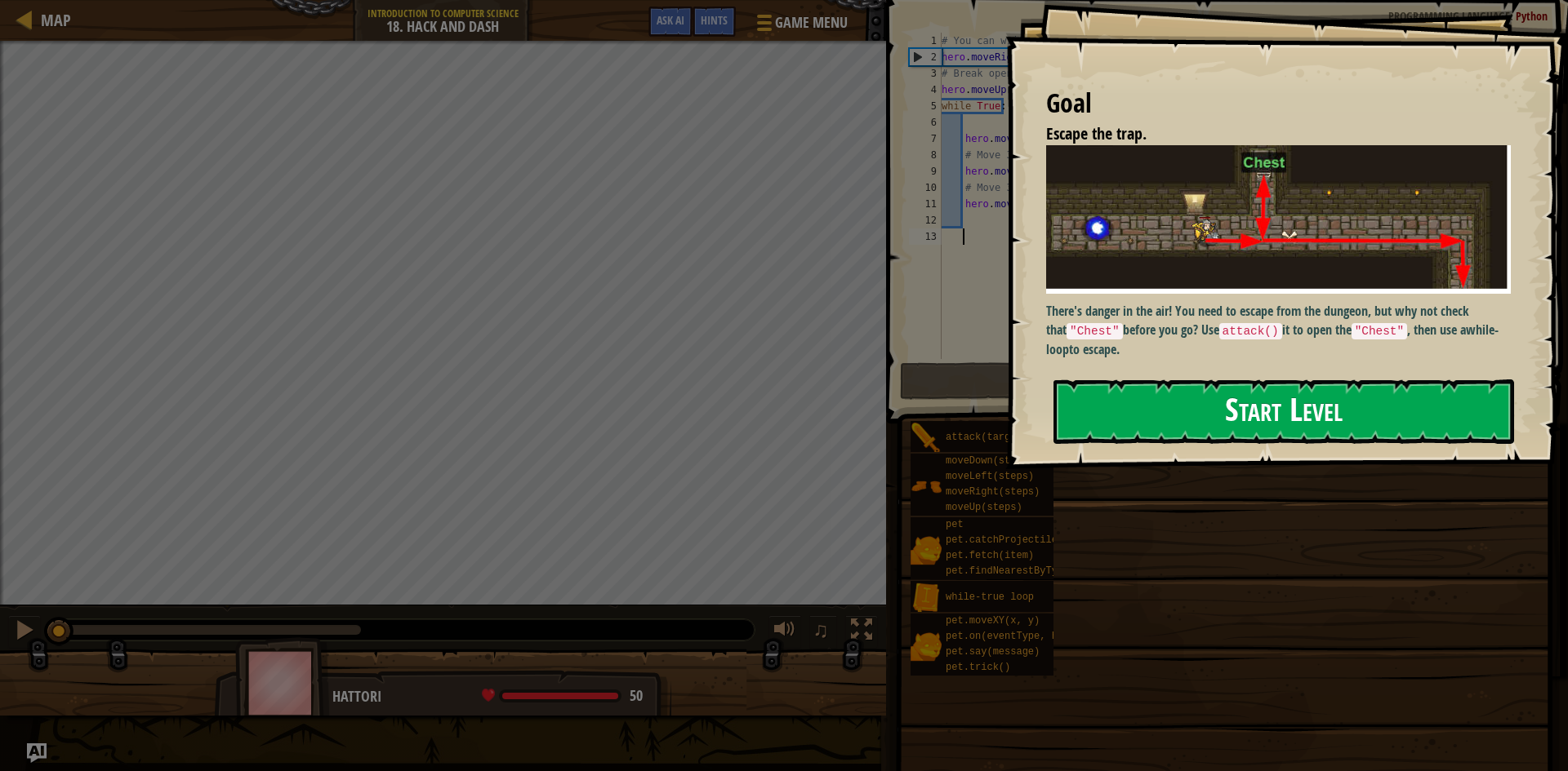
click at [1197, 405] on button "Start Level" at bounding box center [1283, 412] width 460 height 64
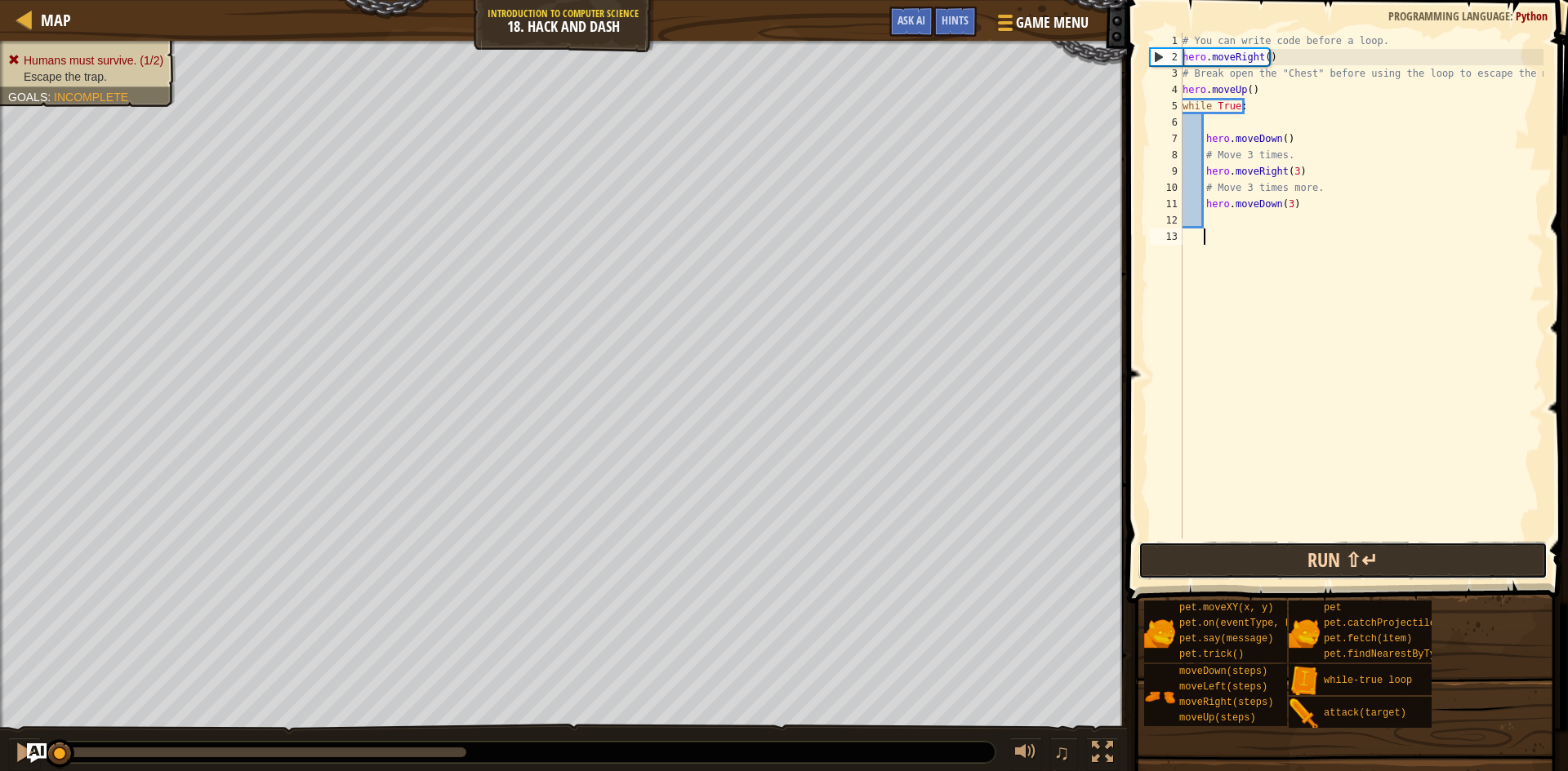
click at [1322, 557] on button "Run ⇧↵" at bounding box center [1343, 561] width 409 height 38
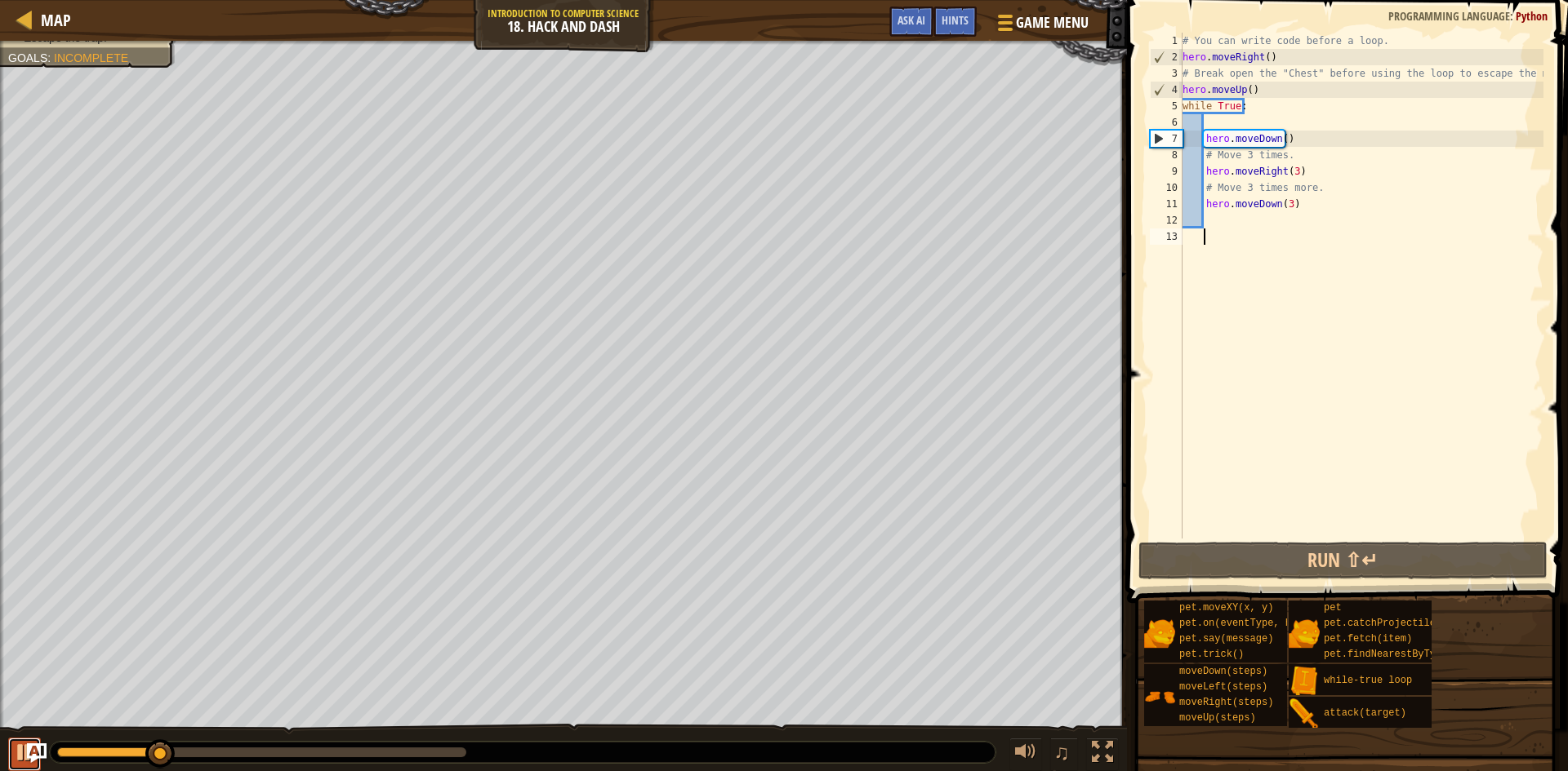
click at [23, 745] on div at bounding box center [25, 752] width 22 height 22
click at [1231, 122] on div "# You can write code before a loop. hero . moveRight ( ) # Break open the "Ches…" at bounding box center [1362, 303] width 364 height 539
click at [1265, 89] on div "# You can write code before a loop. hero . moveRight ( ) # Break open the "Ches…" at bounding box center [1362, 303] width 364 height 539
type textarea "hero.moveUp()"
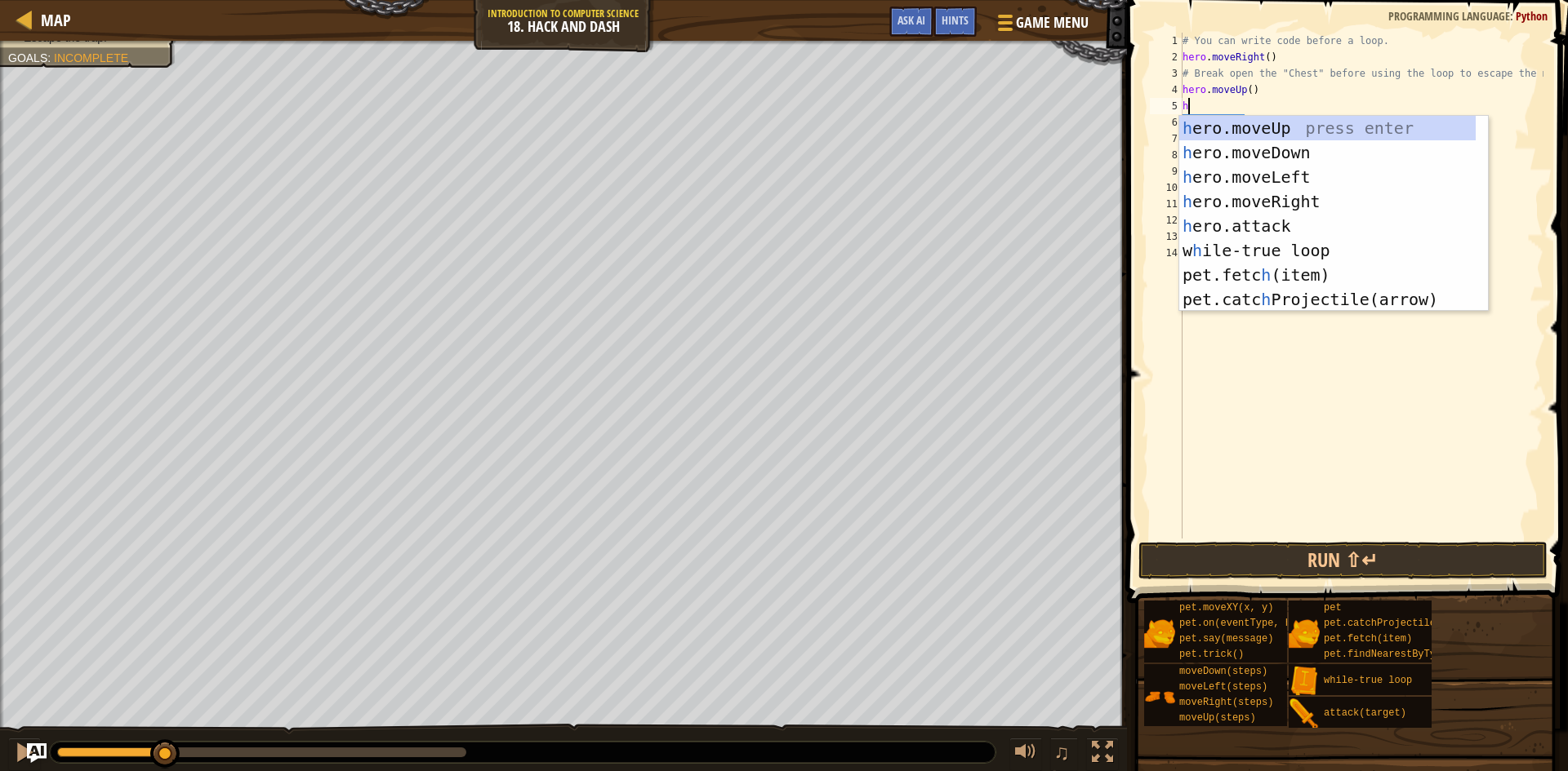
scroll to position [8, 0]
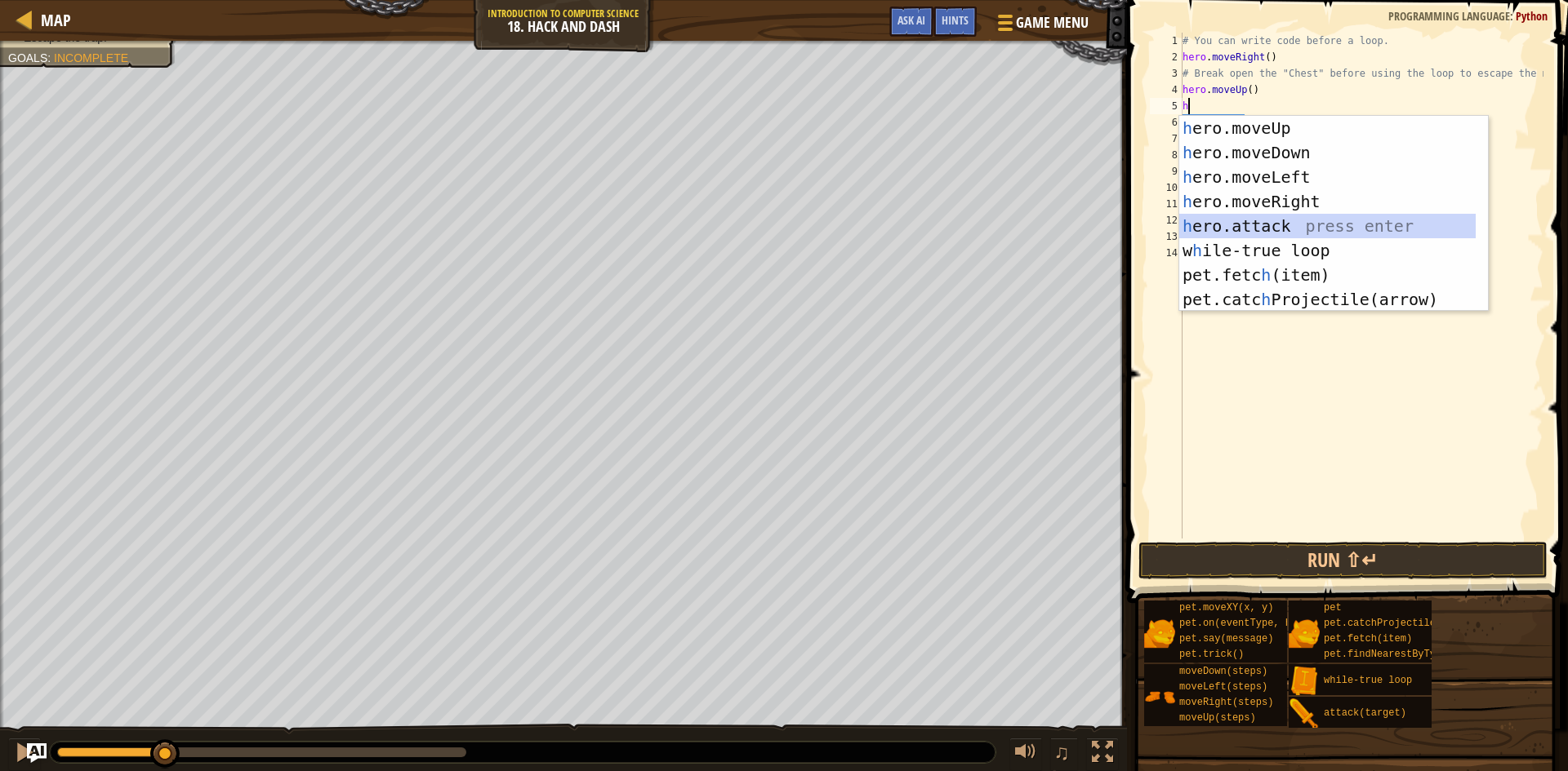
click at [1283, 221] on div "h ero.moveUp press enter h ero.moveDown press enter h ero.moveLeft press enter …" at bounding box center [1328, 238] width 296 height 245
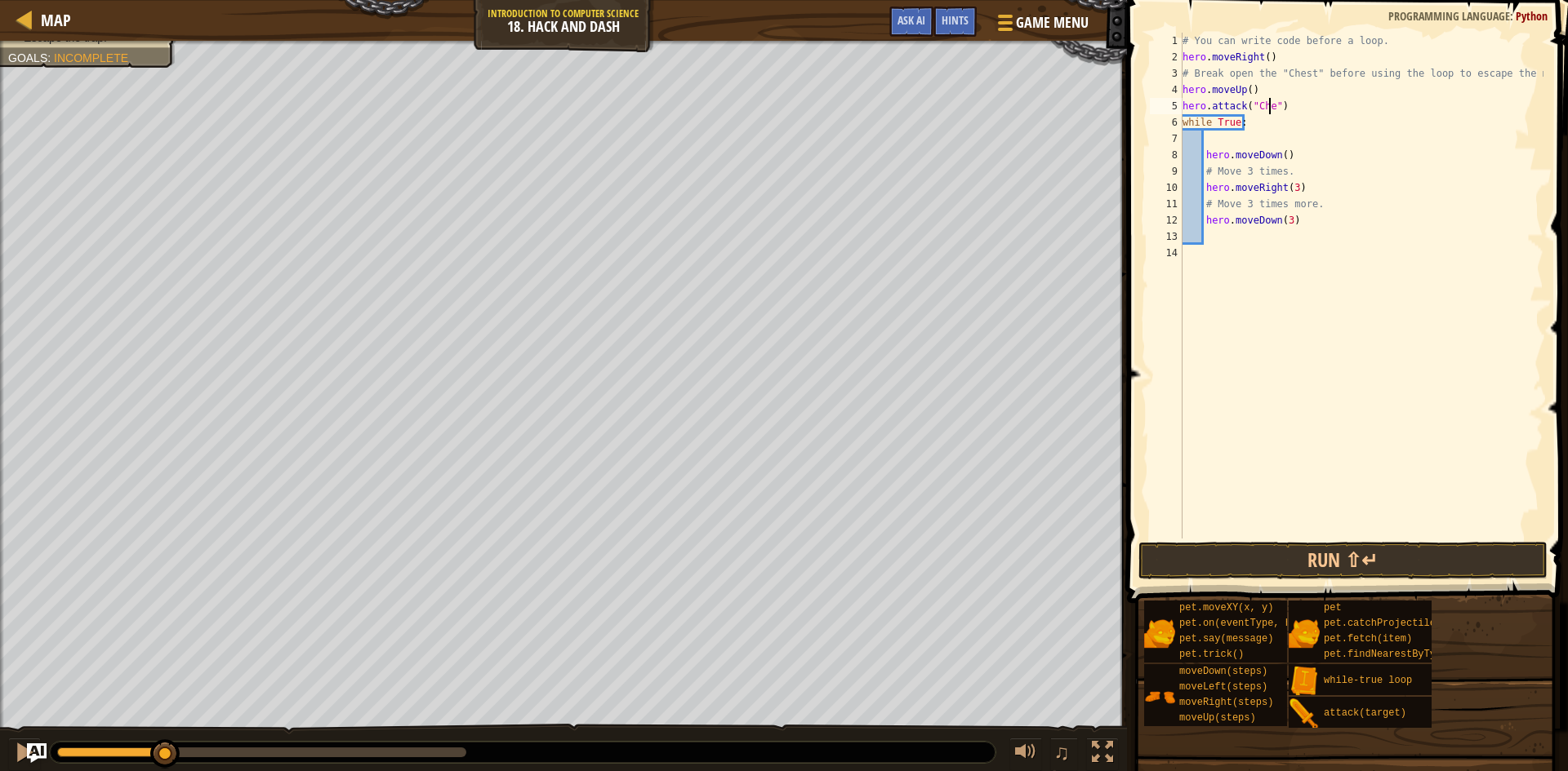
scroll to position [8, 8]
click at [1315, 557] on button "Run ⇧↵" at bounding box center [1343, 561] width 409 height 38
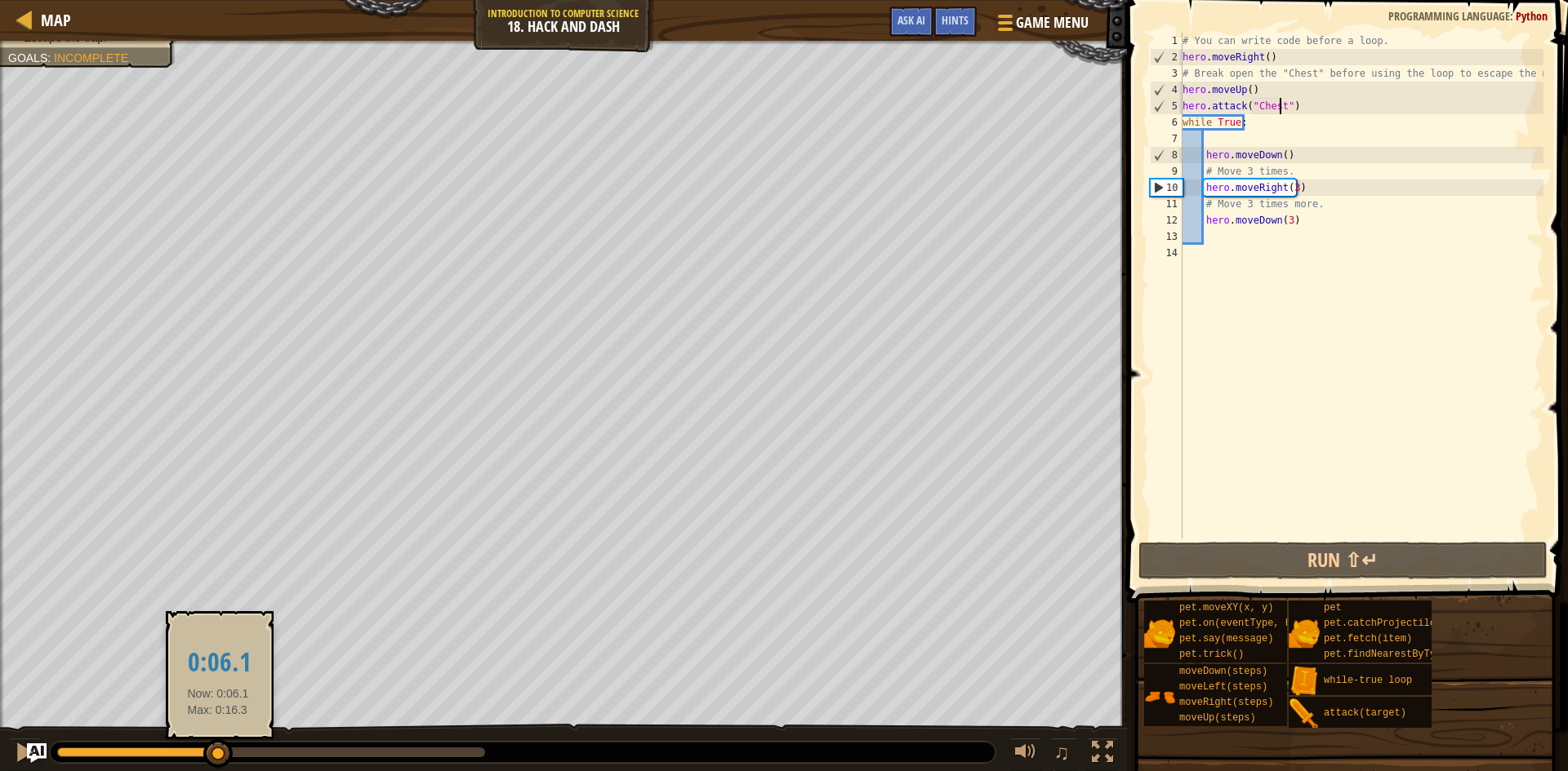
drag, startPoint x: 260, startPoint y: 761, endPoint x: 218, endPoint y: 746, distance: 44.6
click at [218, 746] on div at bounding box center [218, 754] width 29 height 29
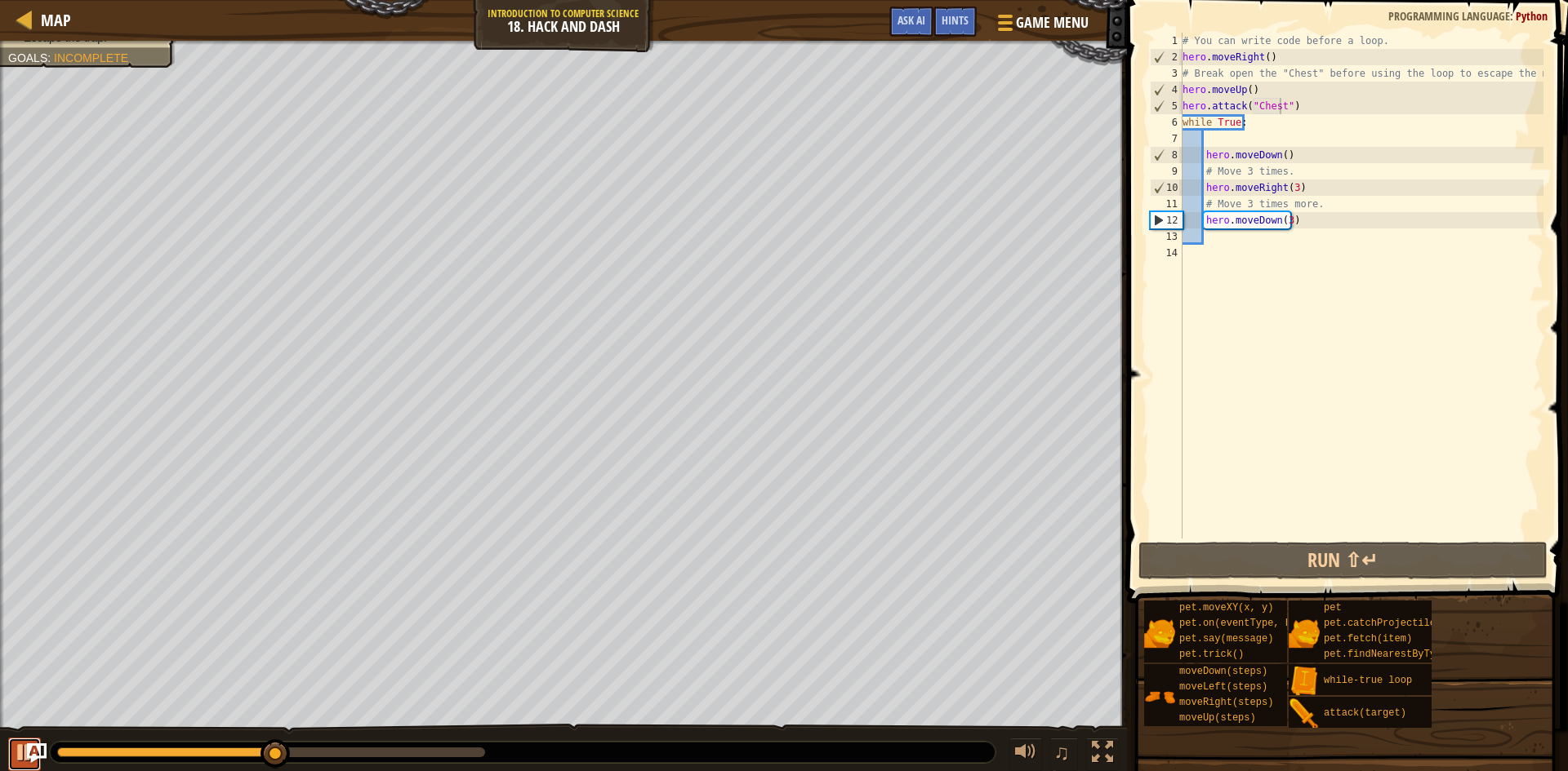
click at [15, 746] on div at bounding box center [25, 752] width 22 height 22
drag, startPoint x: 1297, startPoint y: 153, endPoint x: 1201, endPoint y: 156, distance: 96.0
click at [1201, 156] on div "# You can write code before a loop. hero . moveRight ( ) # Break open the "Ches…" at bounding box center [1362, 303] width 364 height 539
type textarea "hero.moveDown()"
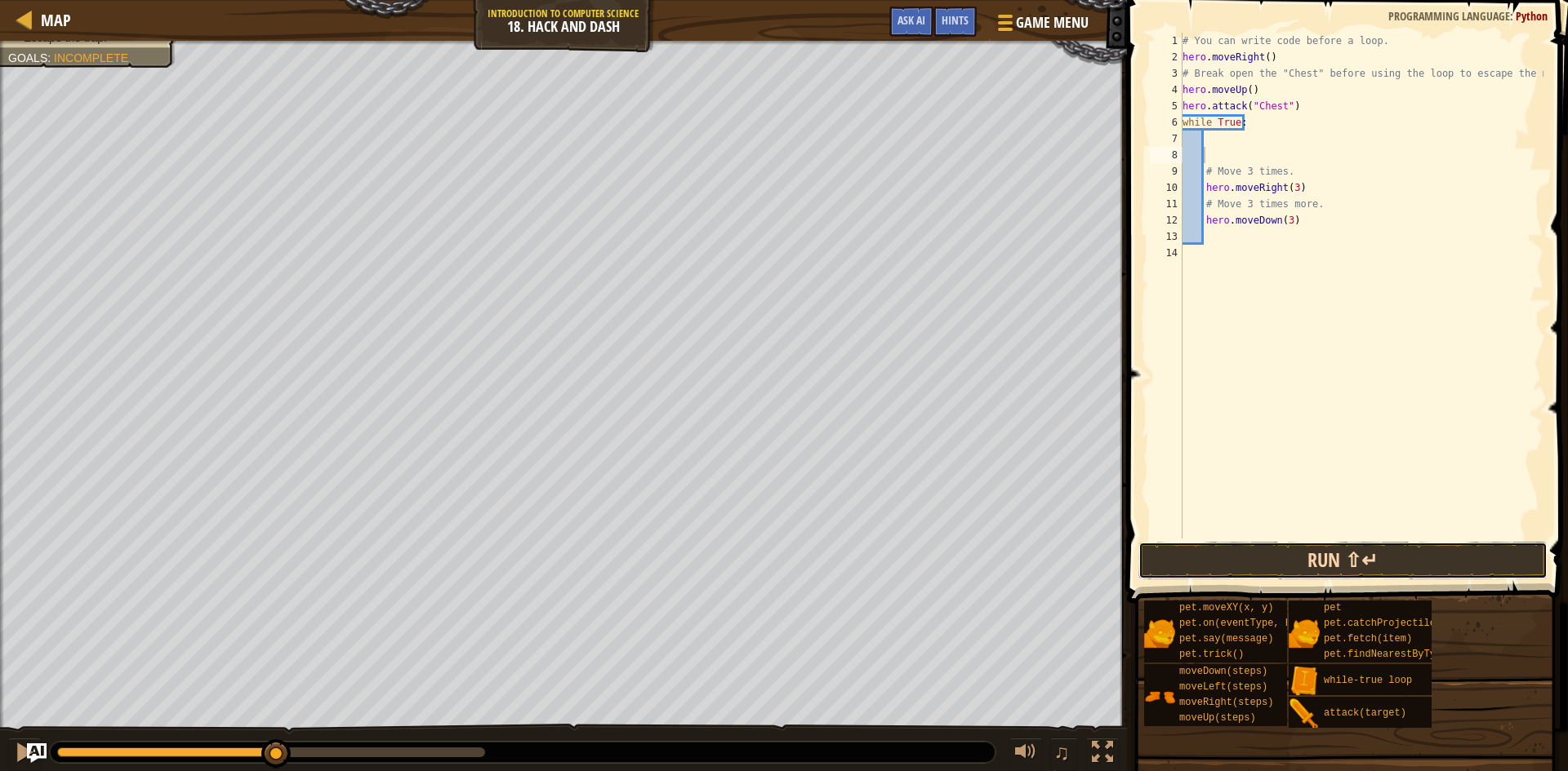
click at [1323, 559] on button "Run ⇧↵" at bounding box center [1343, 561] width 409 height 38
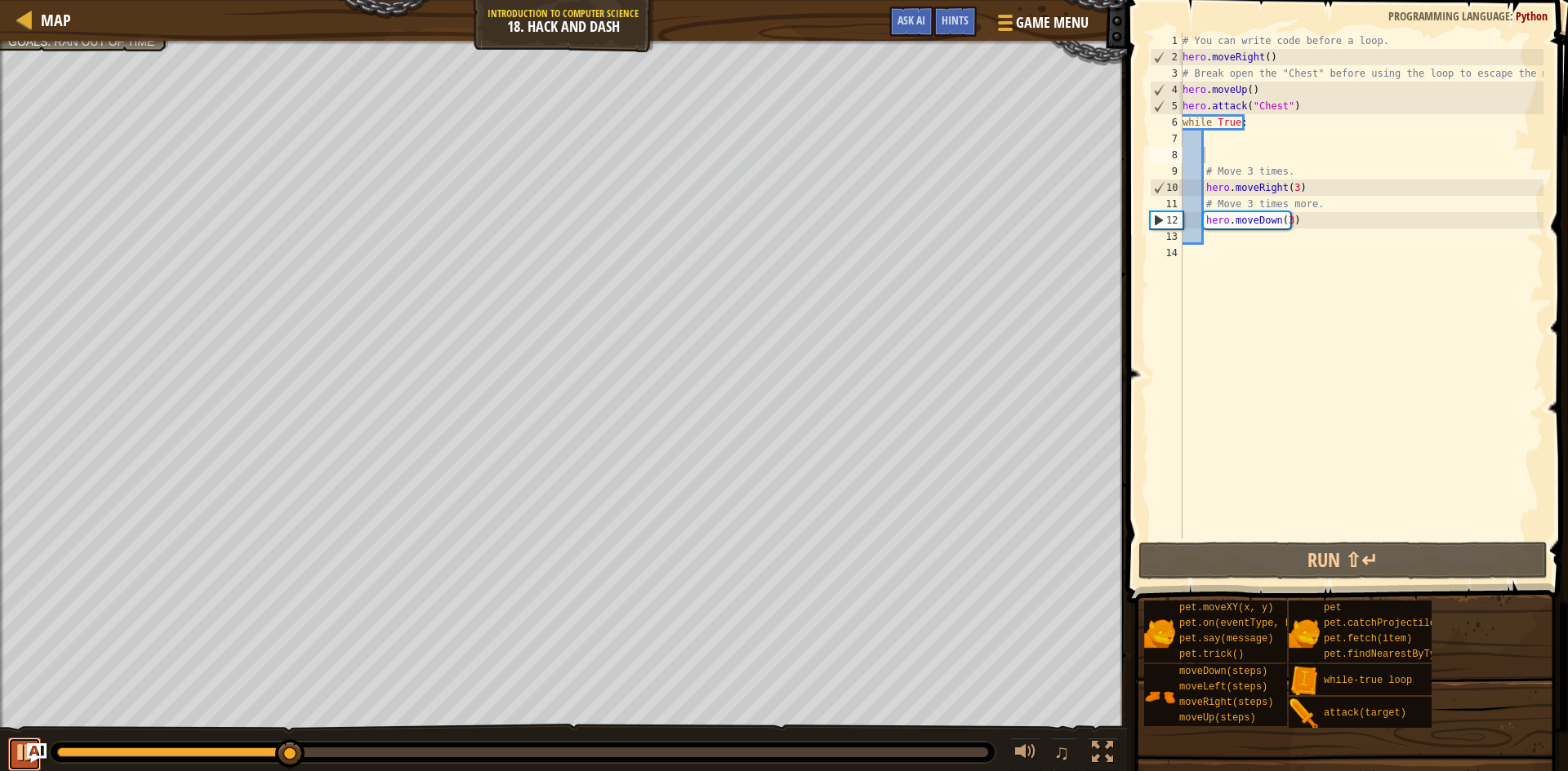
click at [23, 753] on div at bounding box center [25, 752] width 22 height 22
click at [1299, 107] on div "# You can write code before a loop. hero . moveRight ( ) # Break open the "Ches…" at bounding box center [1362, 303] width 364 height 539
type textarea "hero.attack("Chest")"
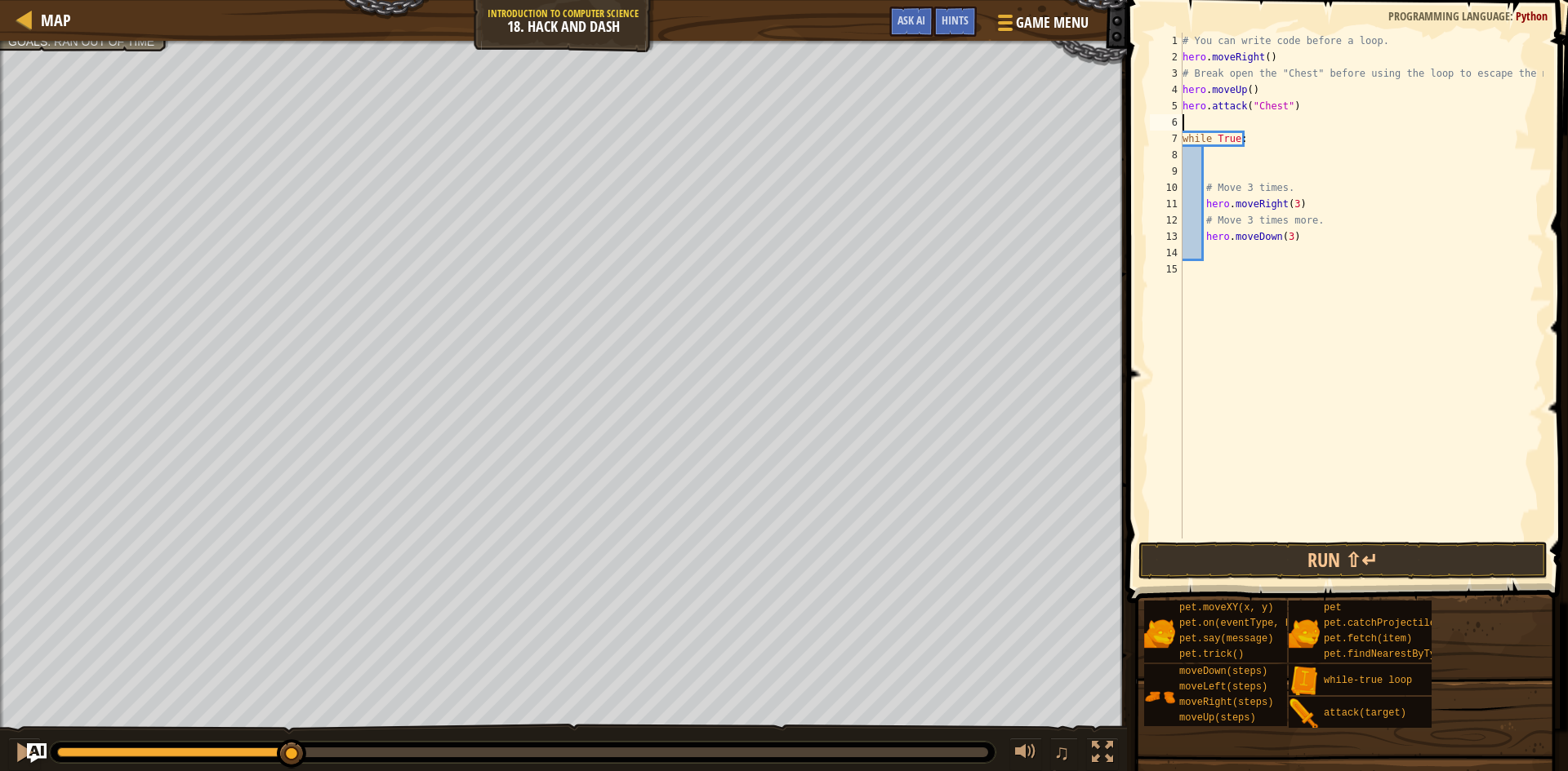
type textarea "h"
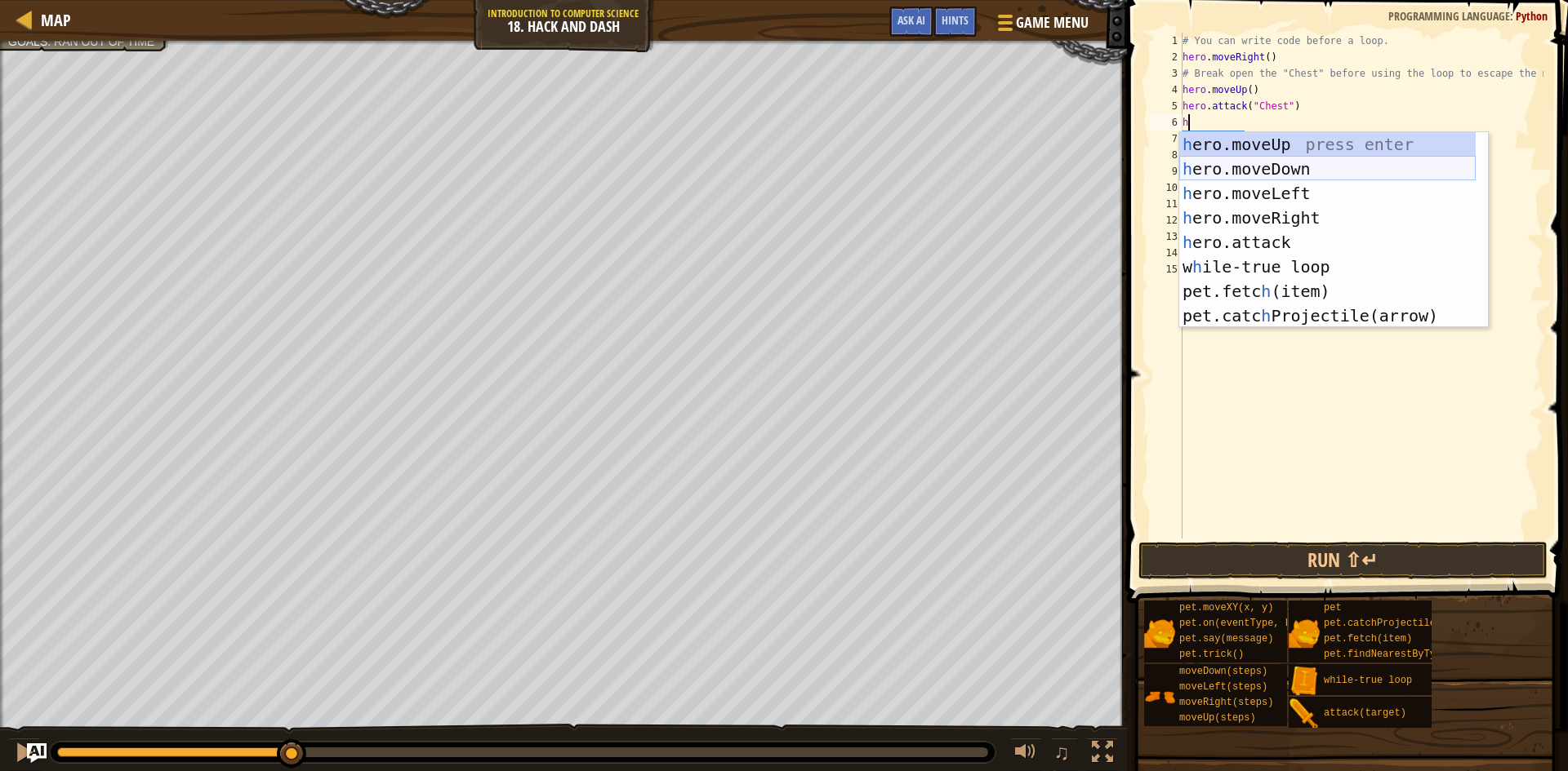
click at [1279, 161] on div "h ero.moveUp press enter h ero.moveDown press enter h ero.moveLeft press enter …" at bounding box center [1328, 254] width 296 height 245
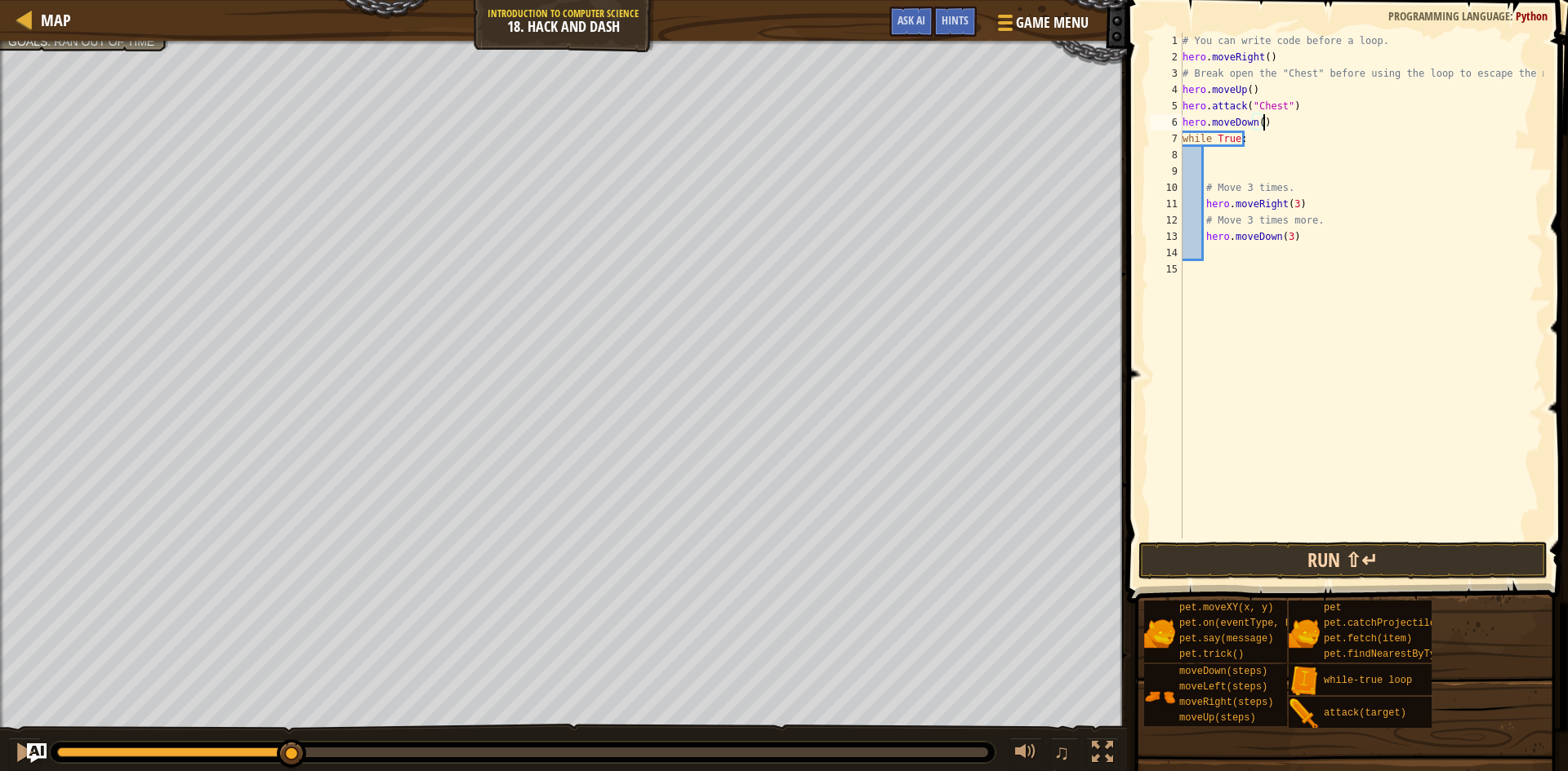
type textarea "hero.moveDown()"
click at [1321, 563] on button "Run ⇧↵" at bounding box center [1343, 561] width 409 height 38
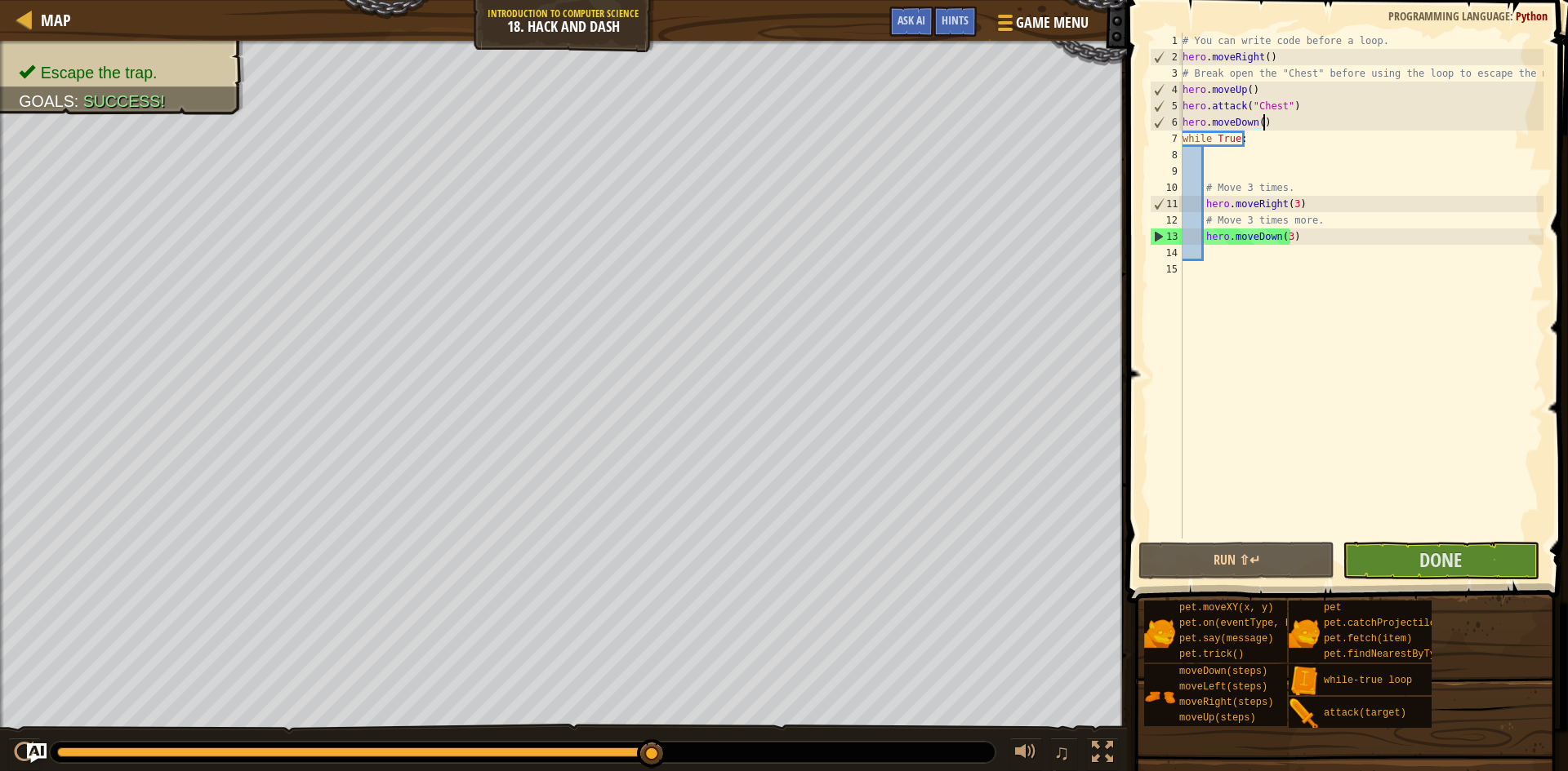
drag, startPoint x: 171, startPoint y: 755, endPoint x: 730, endPoint y: 807, distance: 561.4
click at [730, 0] on html "Map Introduction to Computer Science 18. Hack and Dash Game Menu Done Hints Ask…" at bounding box center [784, 0] width 1568 height 0
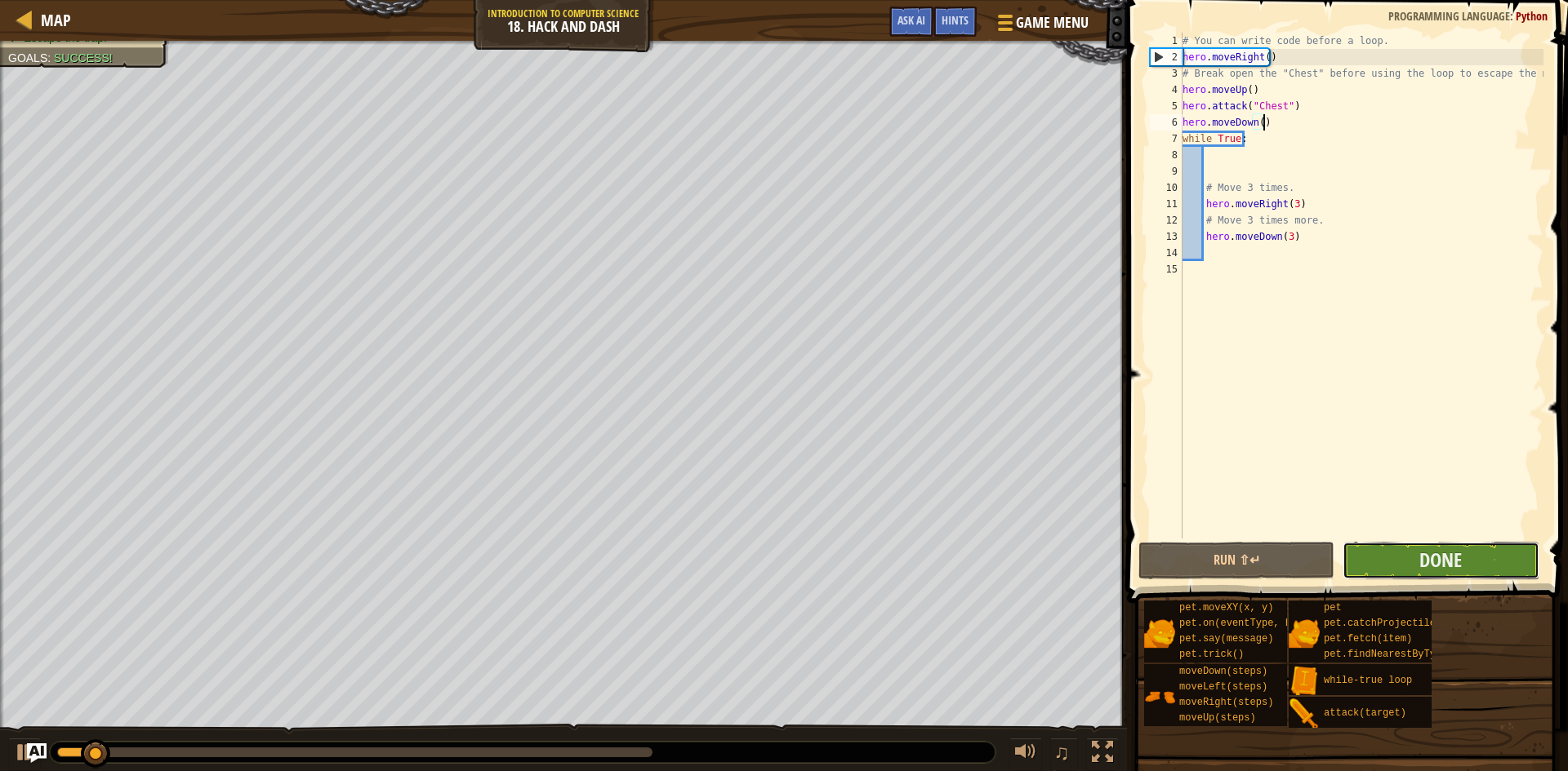
click at [1413, 564] on button "Done" at bounding box center [1441, 561] width 196 height 38
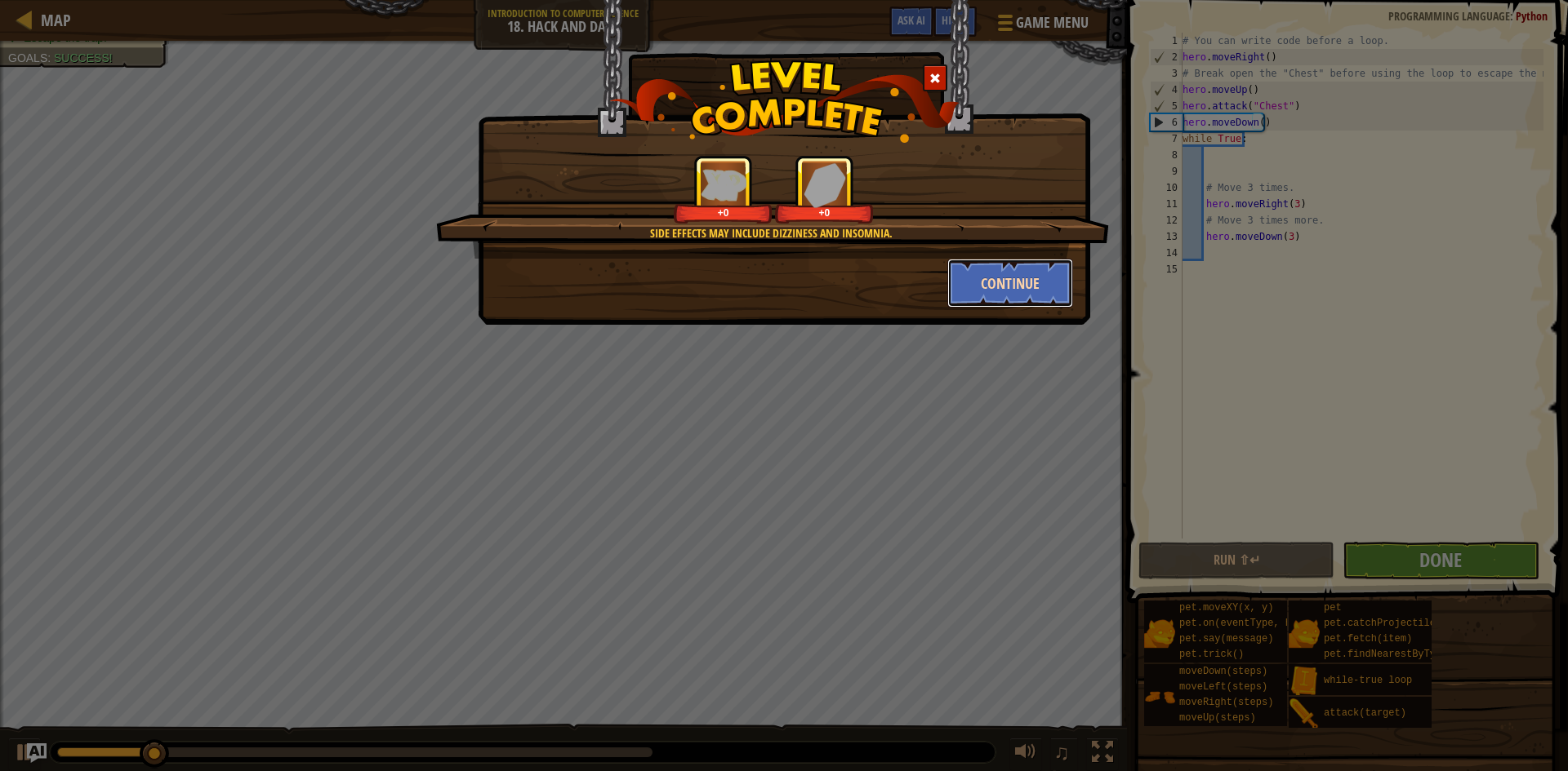
click at [988, 277] on button "Continue" at bounding box center [1011, 284] width 126 height 49
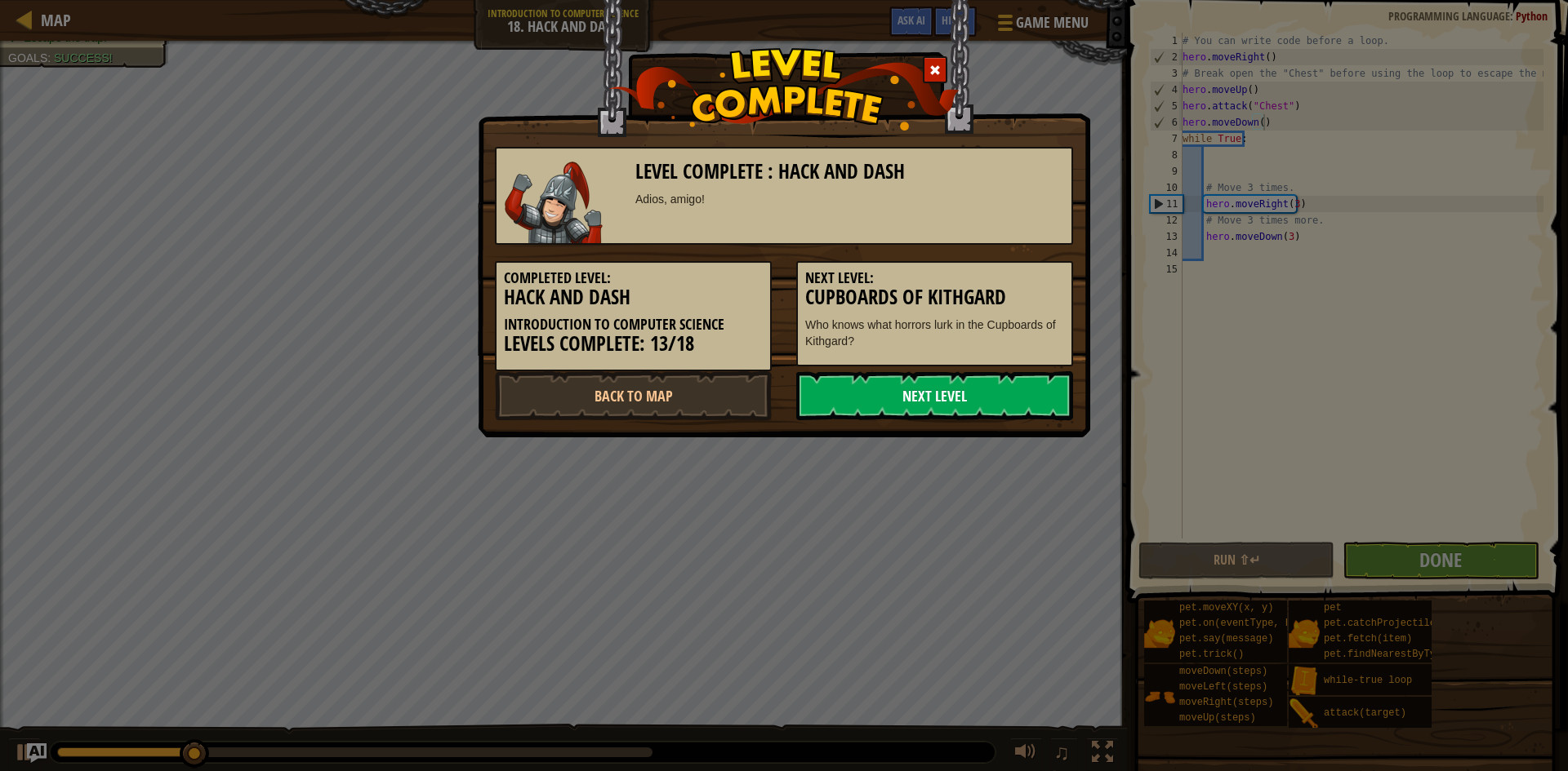
click at [943, 404] on link "Next Level" at bounding box center [934, 396] width 277 height 49
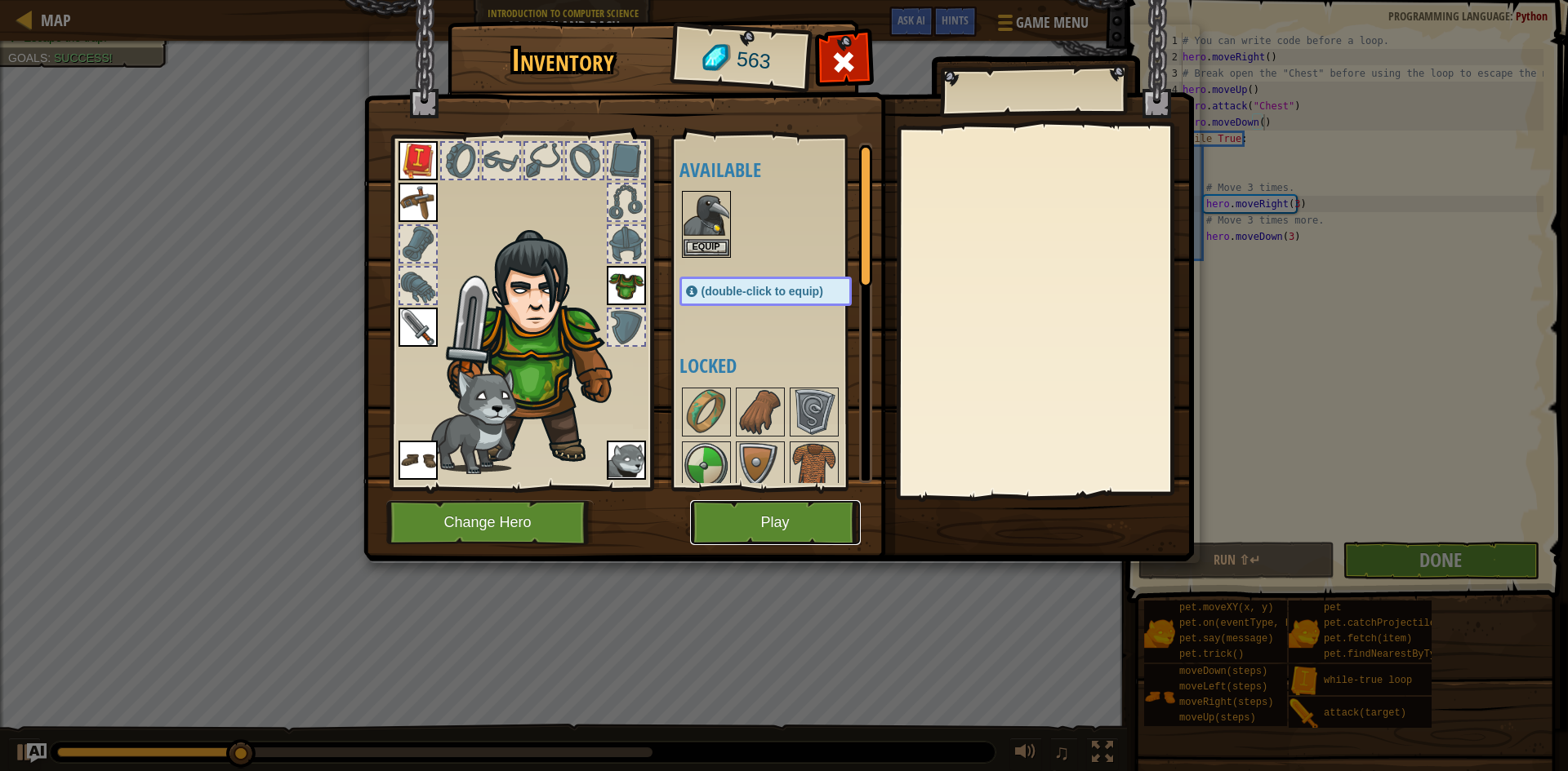
click at [775, 533] on button "Play" at bounding box center [775, 523] width 171 height 45
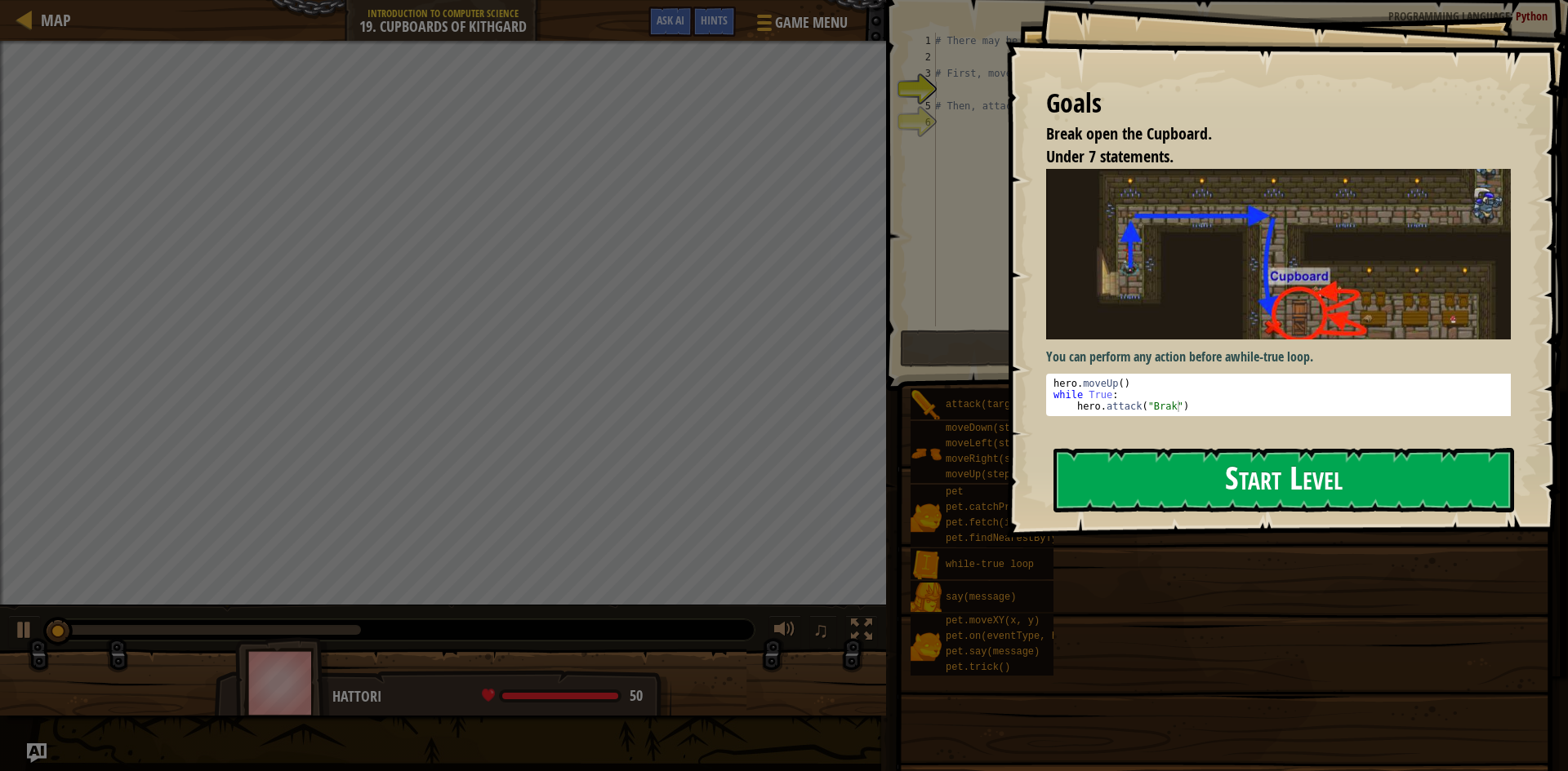
click at [1164, 472] on button "Start Level" at bounding box center [1283, 480] width 460 height 64
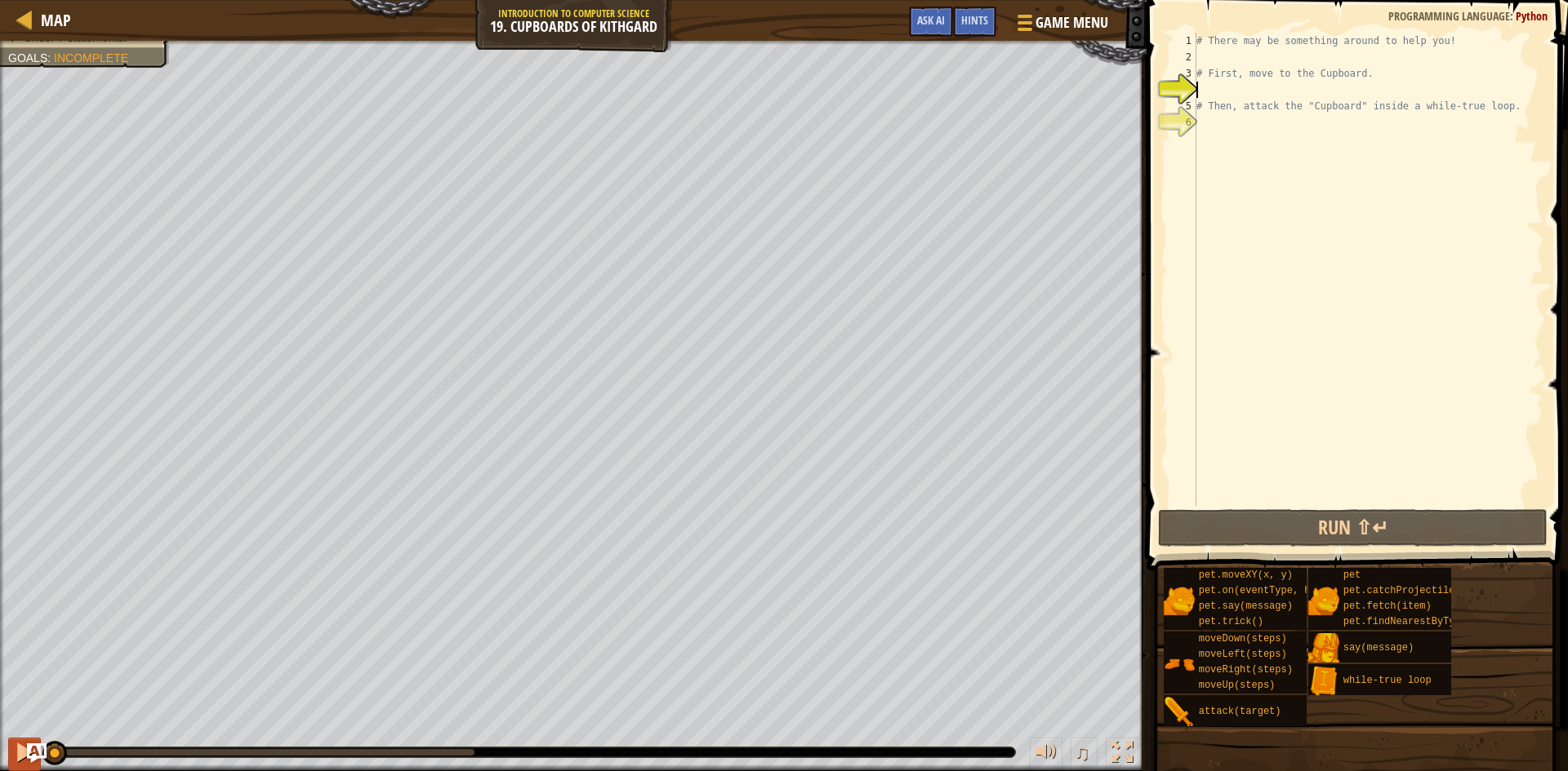
drag, startPoint x: 436, startPoint y: 750, endPoint x: 25, endPoint y: 740, distance: 411.1
click at [22, 740] on div "♫" at bounding box center [573, 748] width 1147 height 49
type textarea "h"
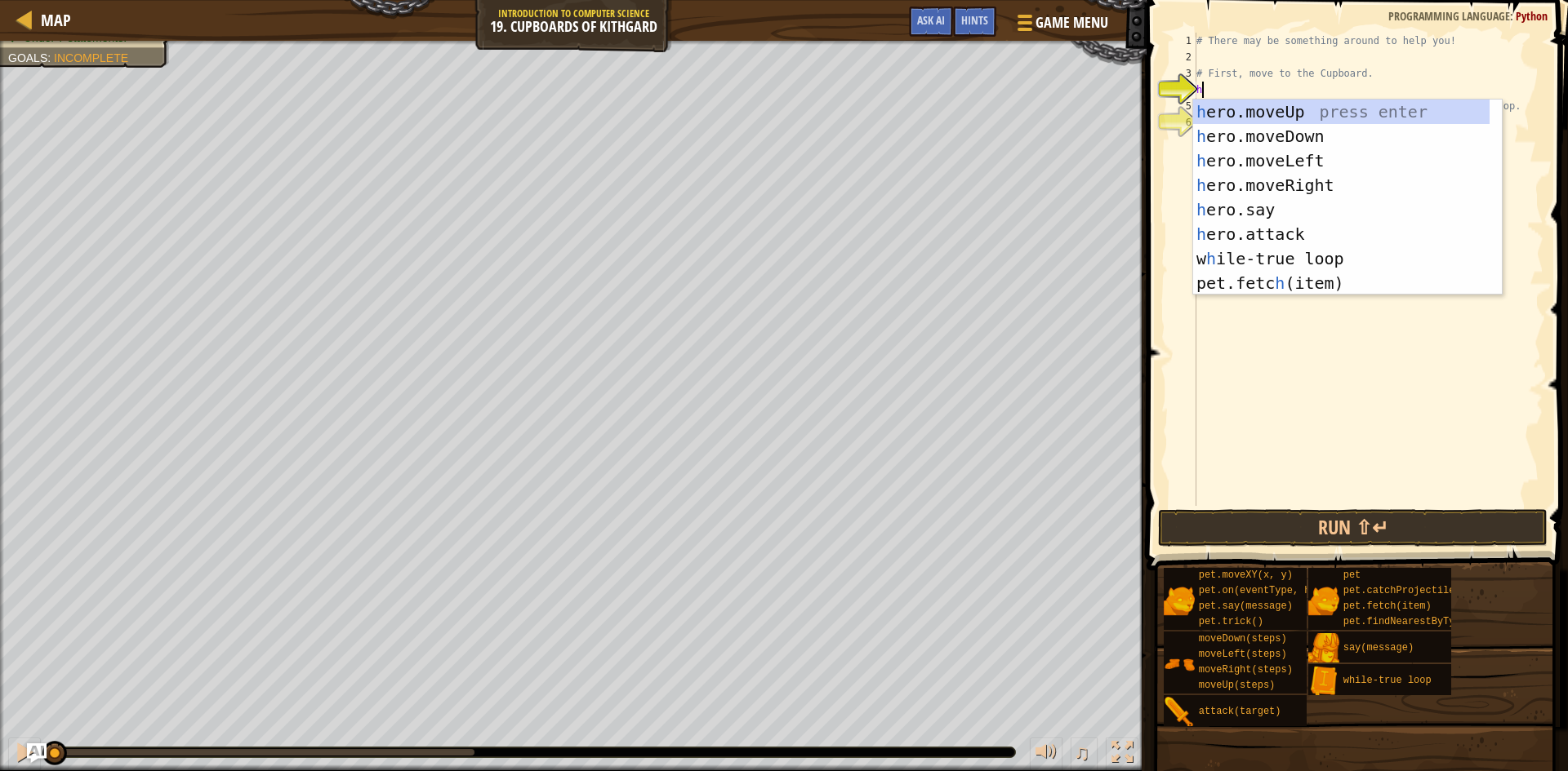
scroll to position [8, 0]
click at [1290, 107] on div "h ero.moveUp press enter h ero.moveDown press enter h ero.moveLeft press enter …" at bounding box center [1341, 222] width 296 height 245
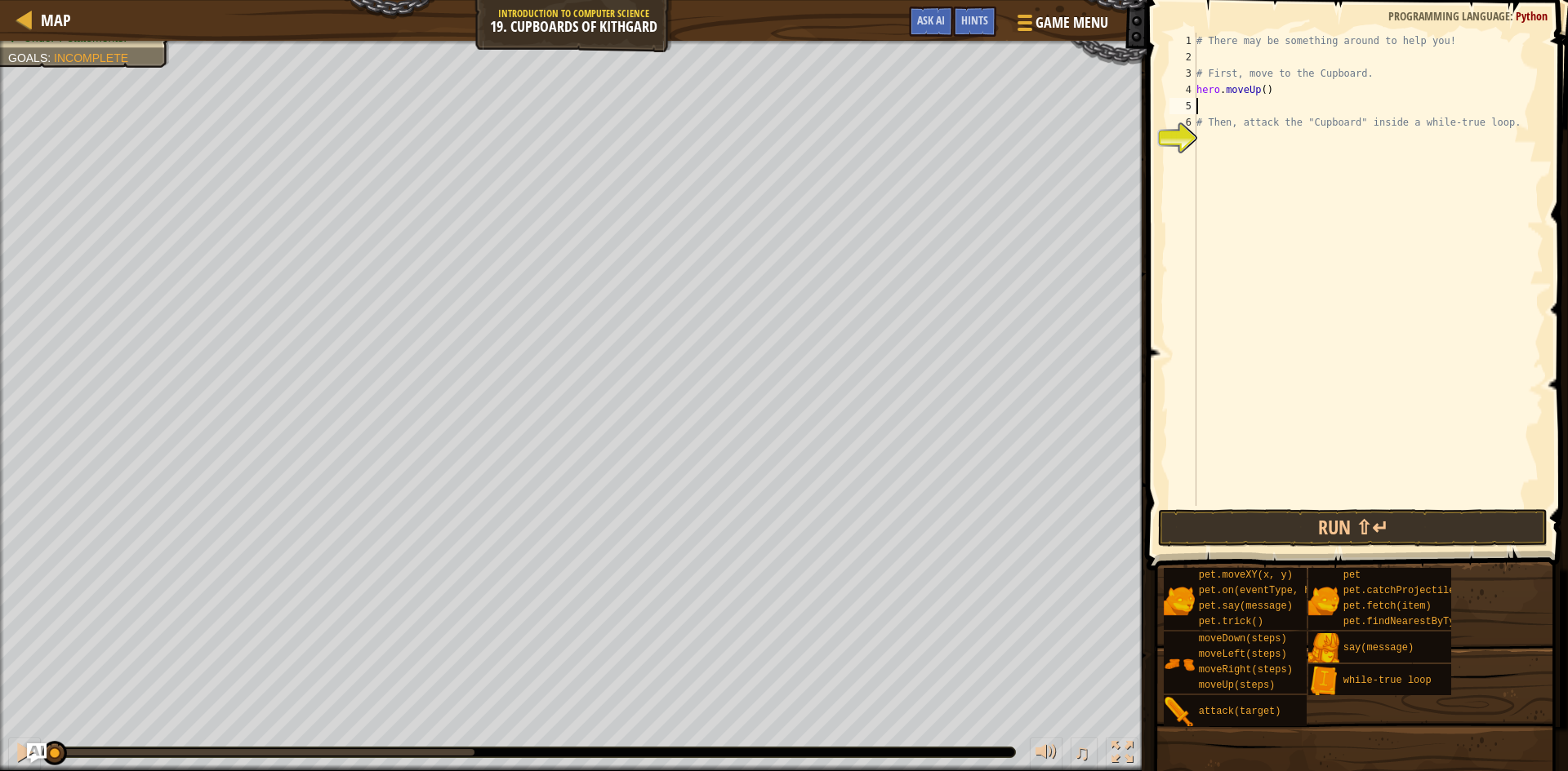
type textarea "h"
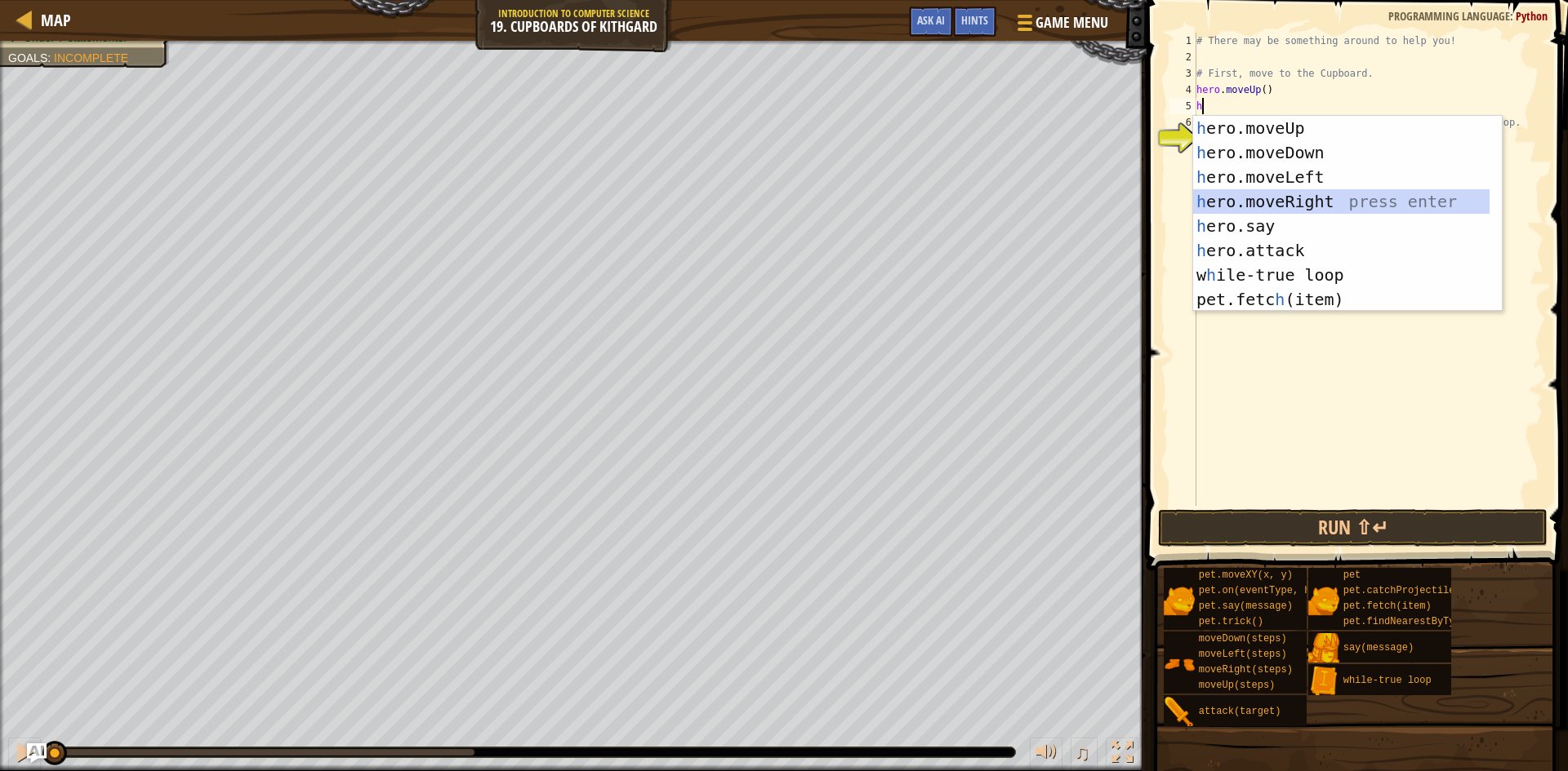
click at [1284, 203] on div "h ero.moveUp press enter h ero.moveDown press enter h ero.moveLeft press enter …" at bounding box center [1341, 238] width 296 height 245
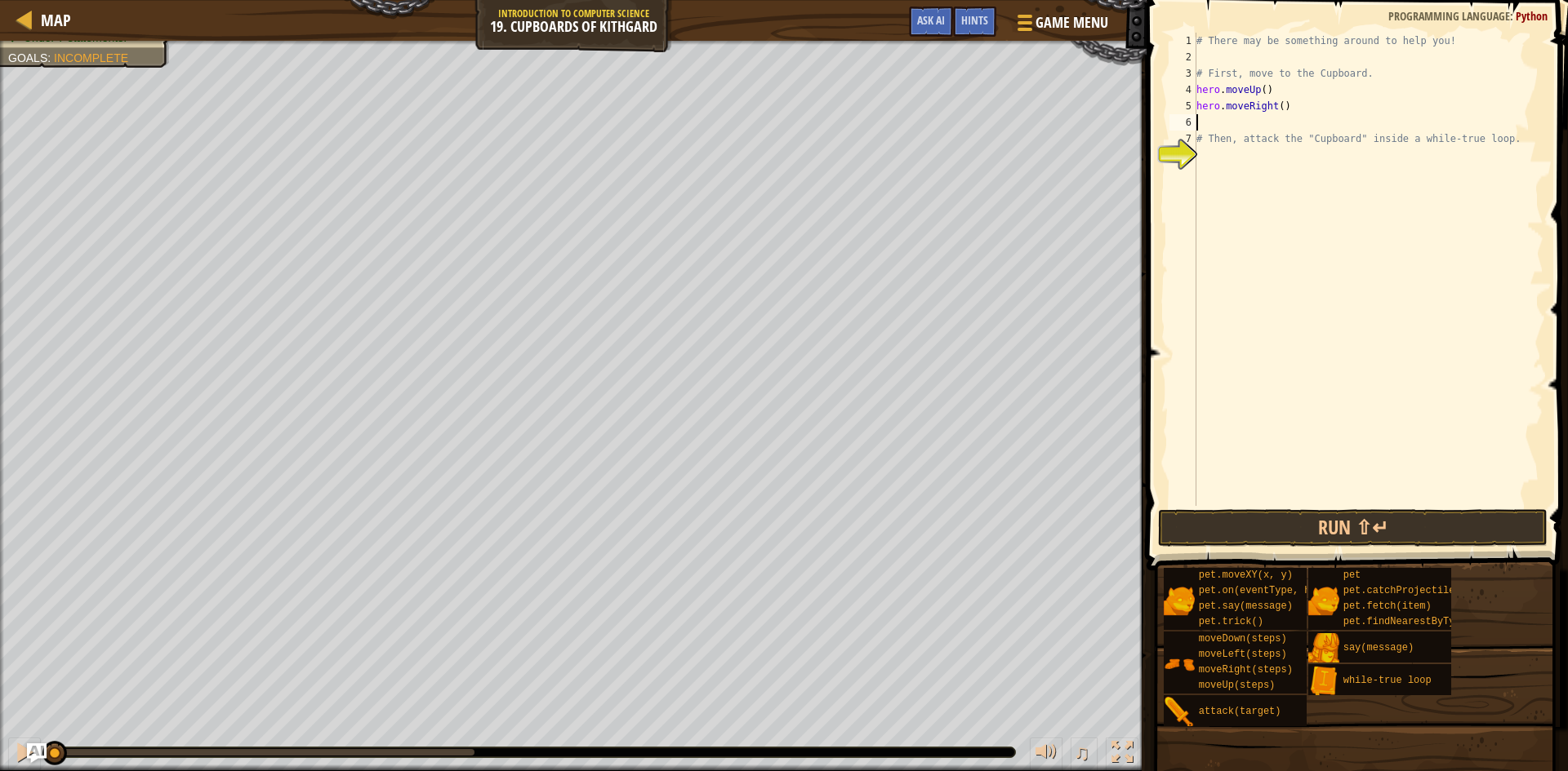
click at [1277, 106] on div "# There may be something around to help you! # First, move to the Cupboard. her…" at bounding box center [1368, 286] width 351 height 506
type textarea "hero.moveRight(2)"
click at [1208, 125] on div "# There may be something around to help you! # First, move to the Cupboard. her…" at bounding box center [1368, 286] width 351 height 506
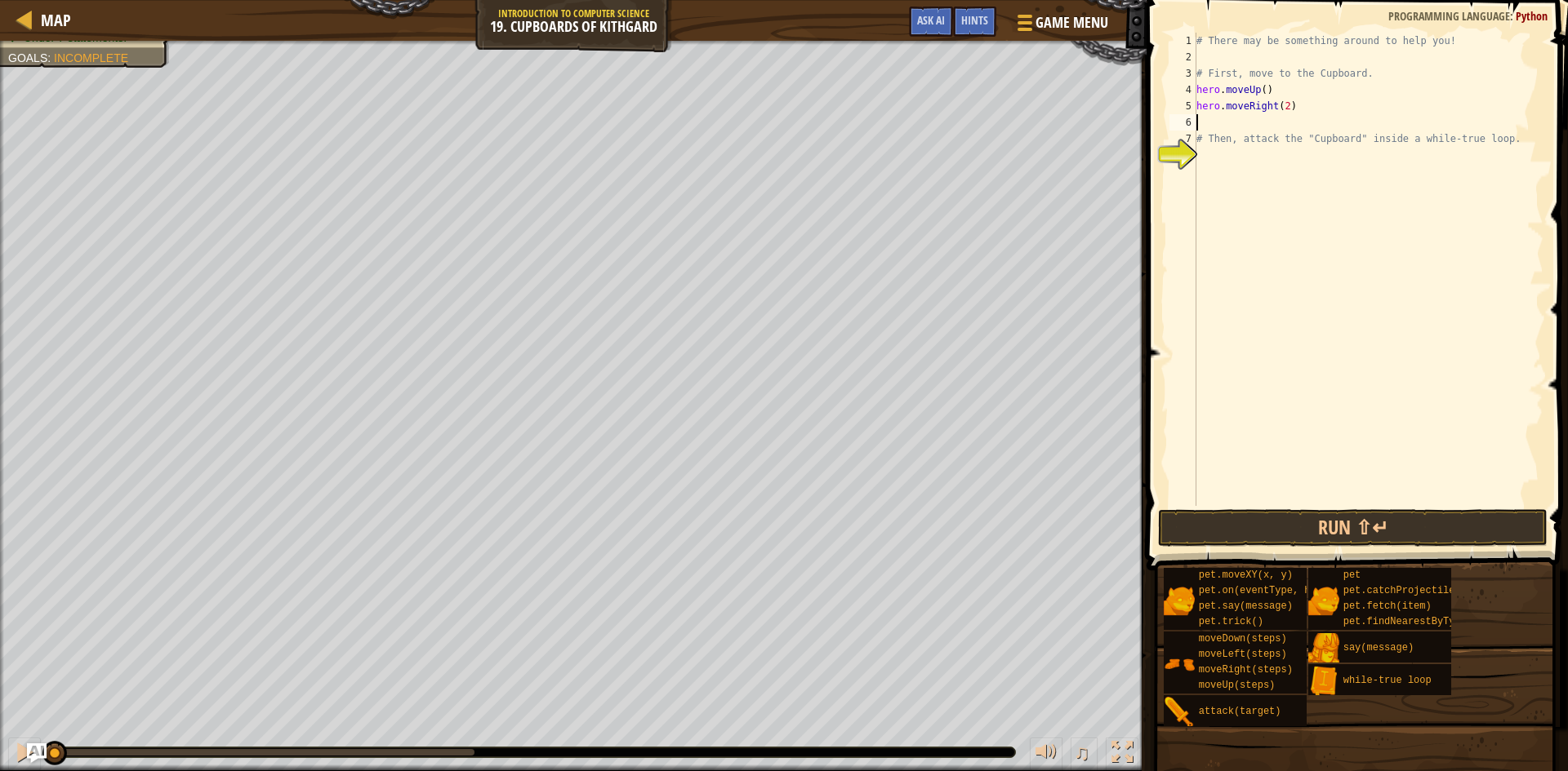
type textarea "h"
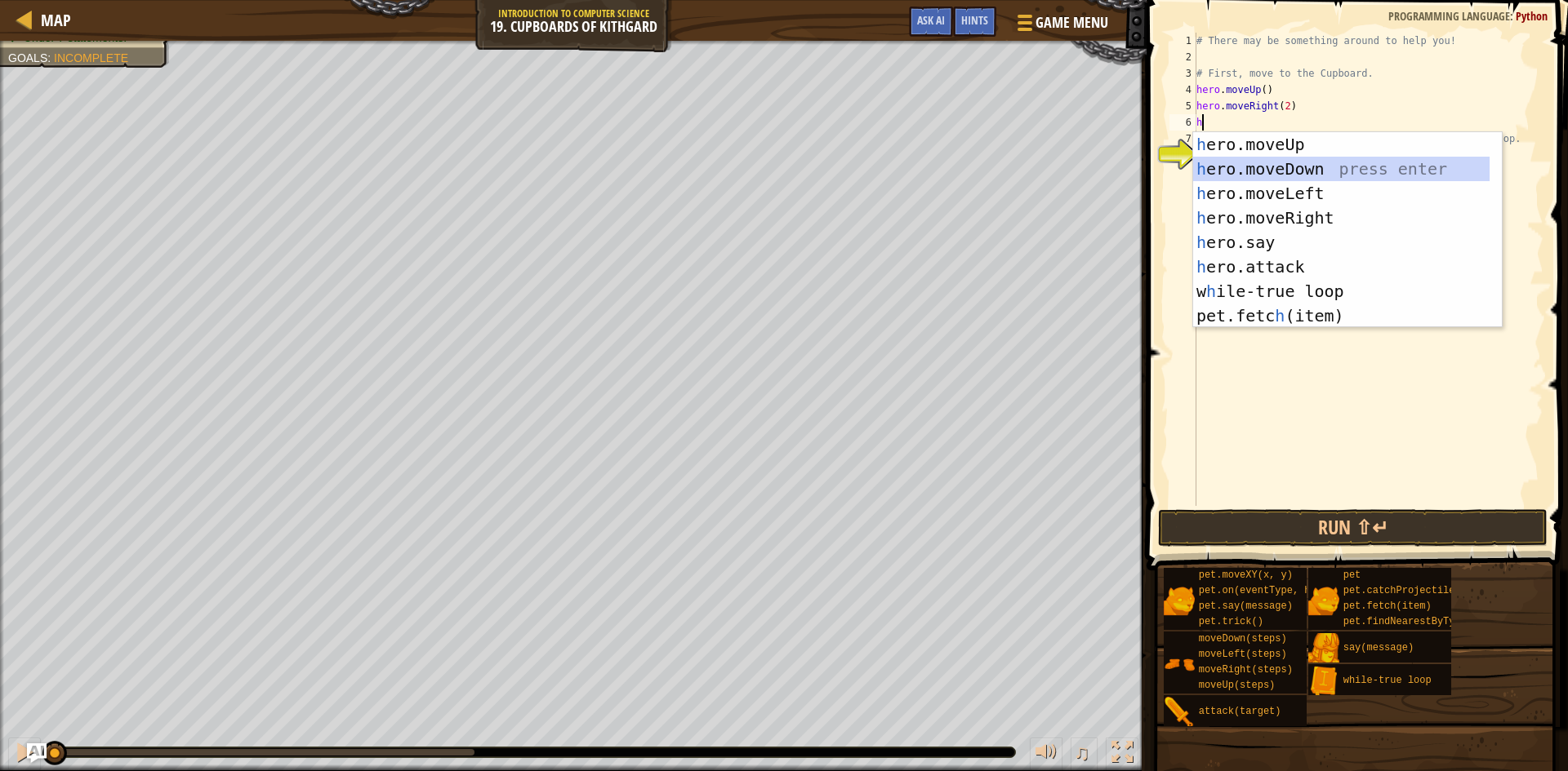
click at [1279, 173] on div "h ero.moveUp press enter h ero.moveDown press enter h ero.moveLeft press enter …" at bounding box center [1341, 254] width 296 height 245
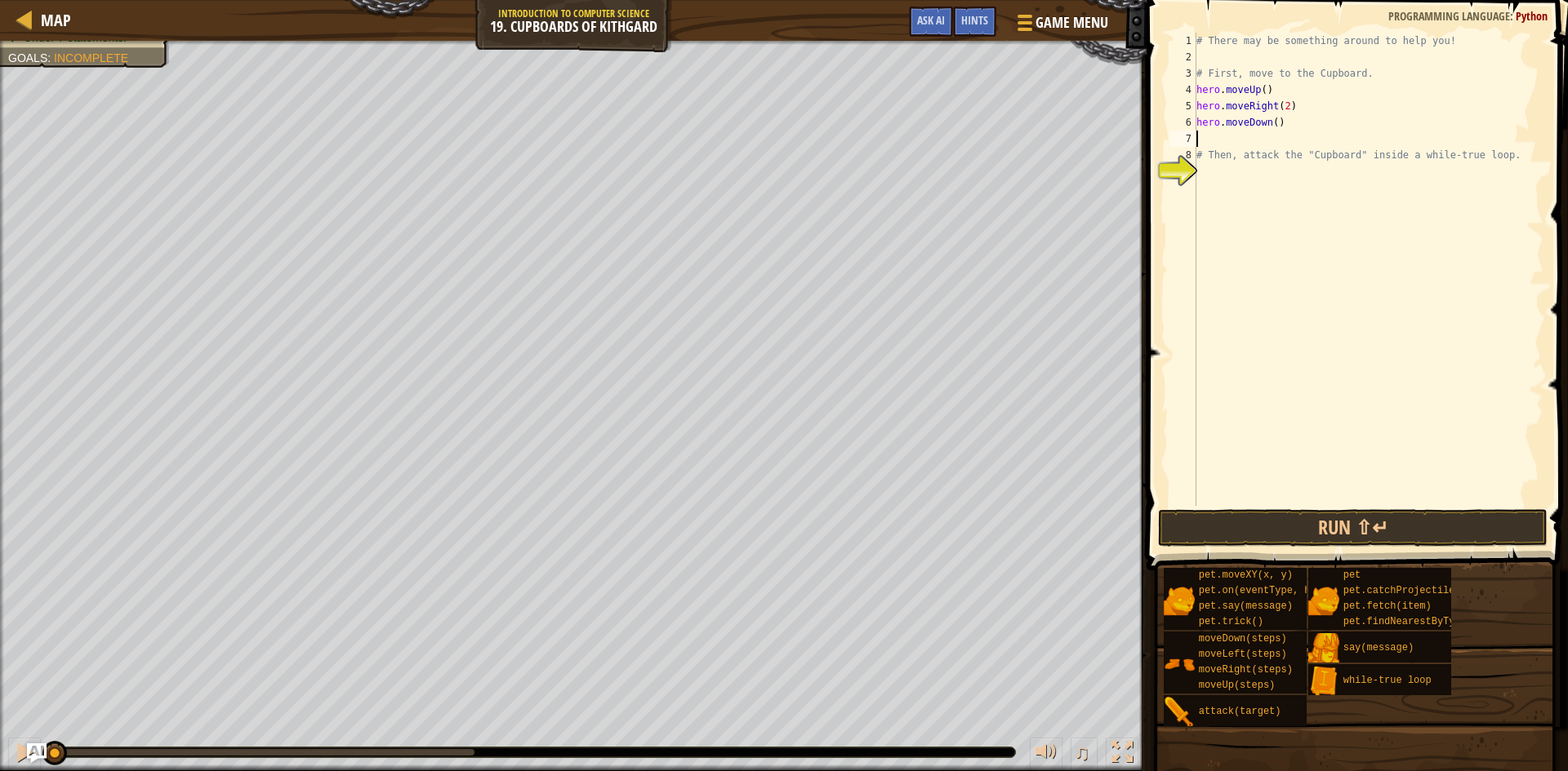
click at [1270, 120] on div "# There may be something around to help you! # First, move to the Cupboard. her…" at bounding box center [1368, 286] width 351 height 506
type textarea "hero.moveDown(2)"
click at [1211, 141] on div "# There may be something around to help you! # First, move to the Cupboard. her…" at bounding box center [1368, 286] width 351 height 506
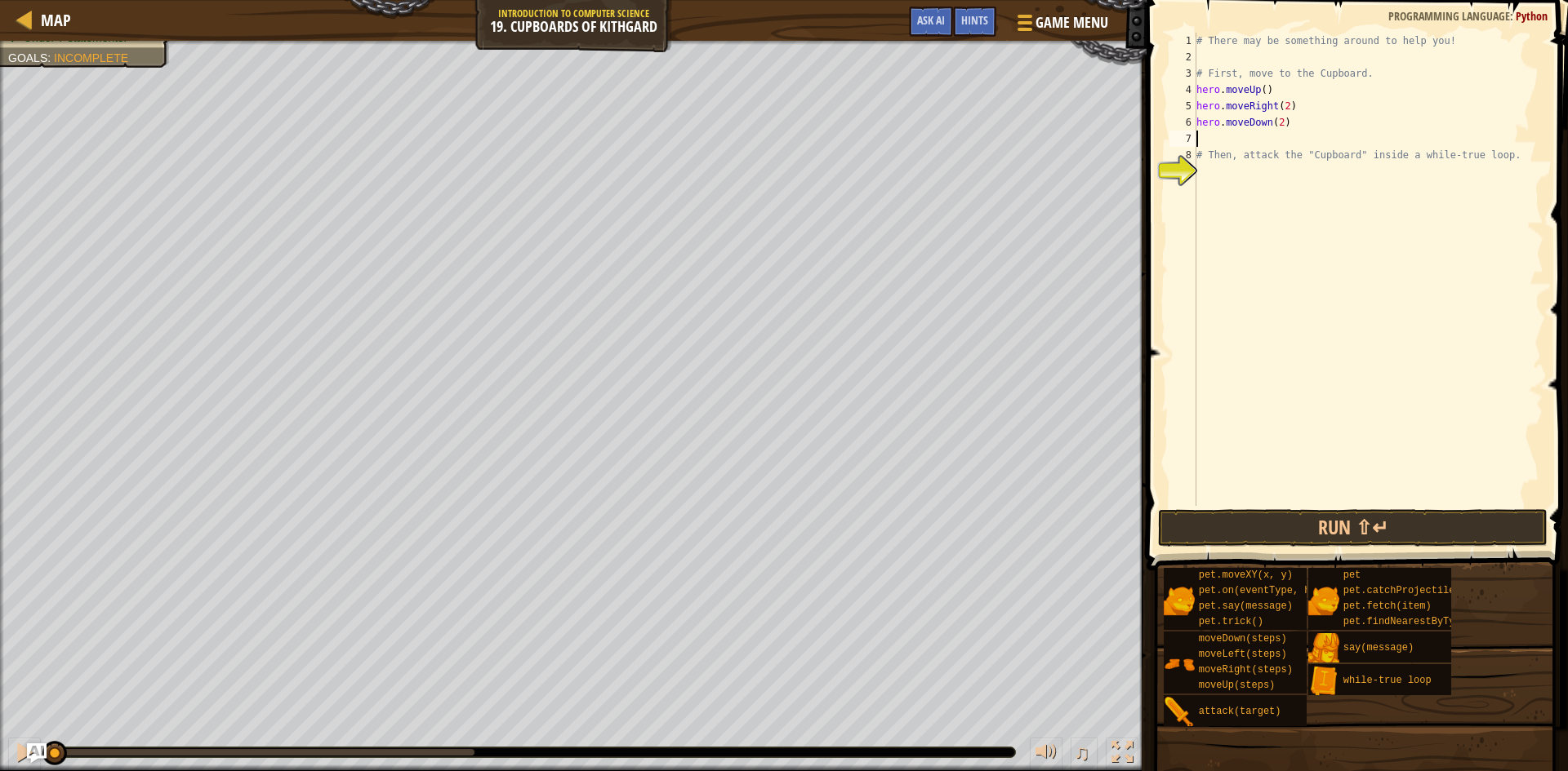
type textarea "hero.moveDown(2)"
click at [1215, 152] on div "# There may be something around to help you! # First, move to the Cupboard. her…" at bounding box center [1368, 286] width 351 height 506
type textarea "h"
type textarea "w"
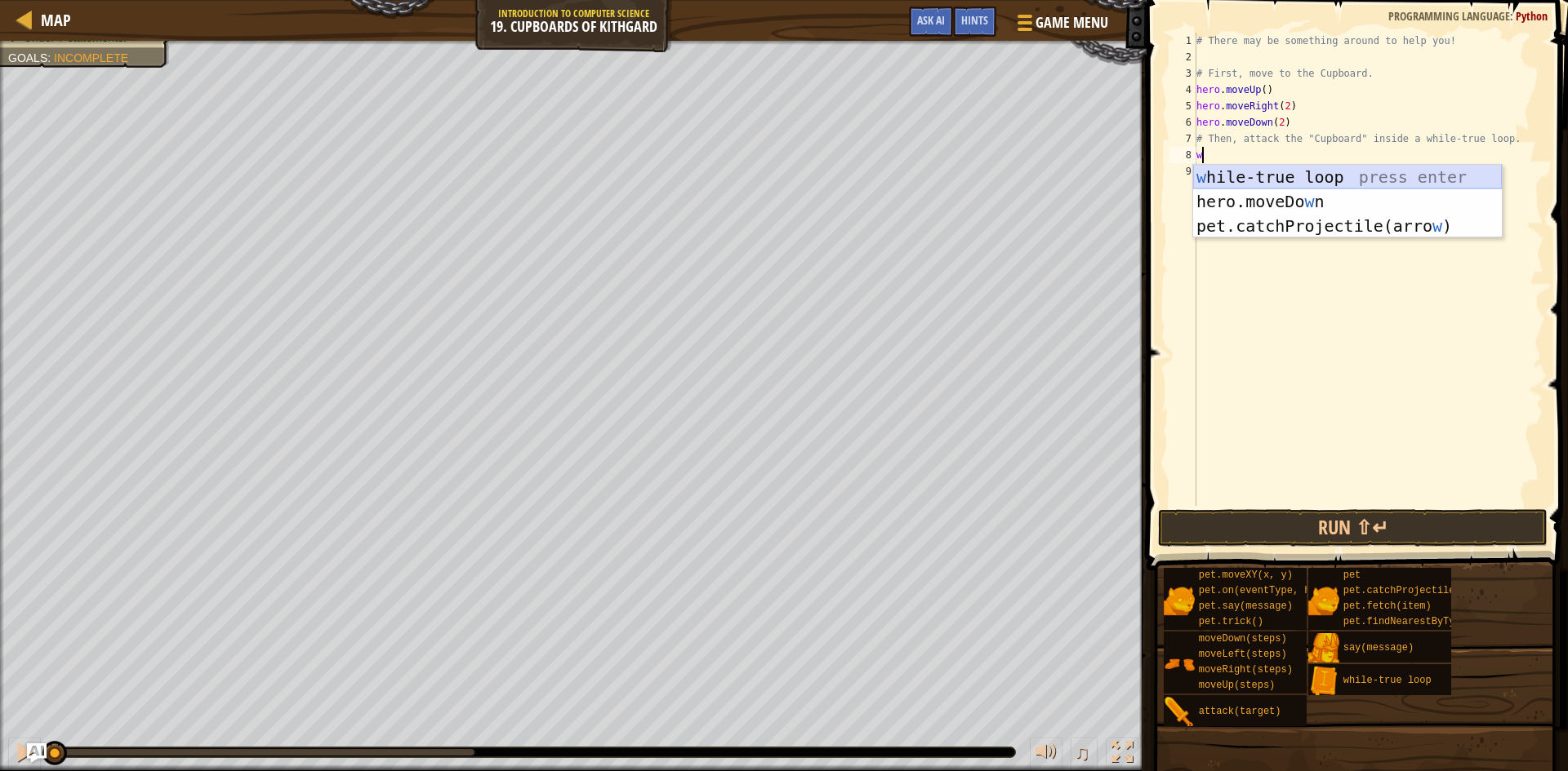
click at [1309, 175] on div "w [PERSON_NAME]-true loop press enter hero.moveDo w n press enter pet.catchProj…" at bounding box center [1346, 226] width 308 height 123
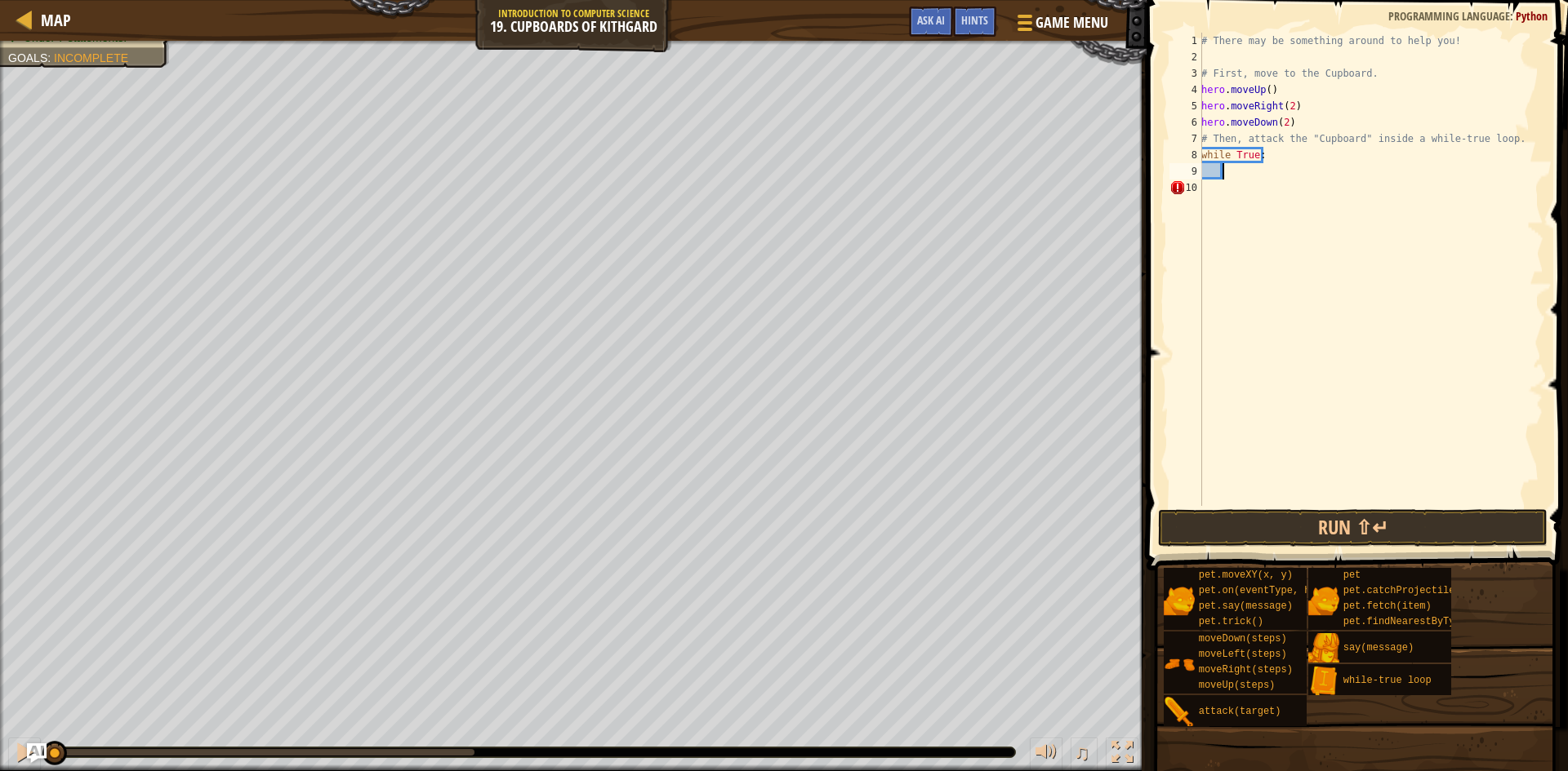
scroll to position [8, 2]
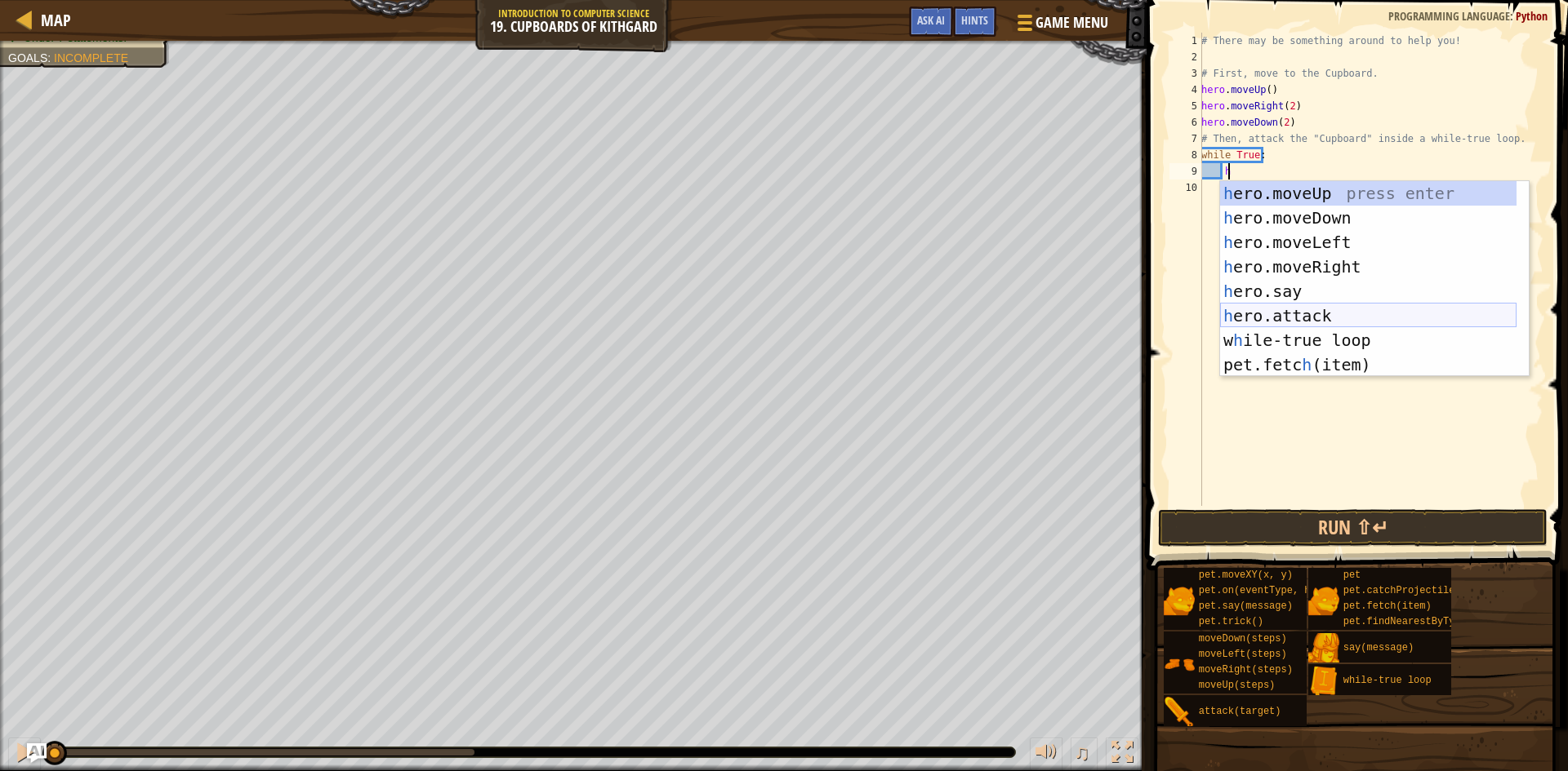
click at [1312, 316] on div "h ero.moveUp press enter h ero.moveDown press enter h ero.moveLeft press enter …" at bounding box center [1368, 303] width 296 height 245
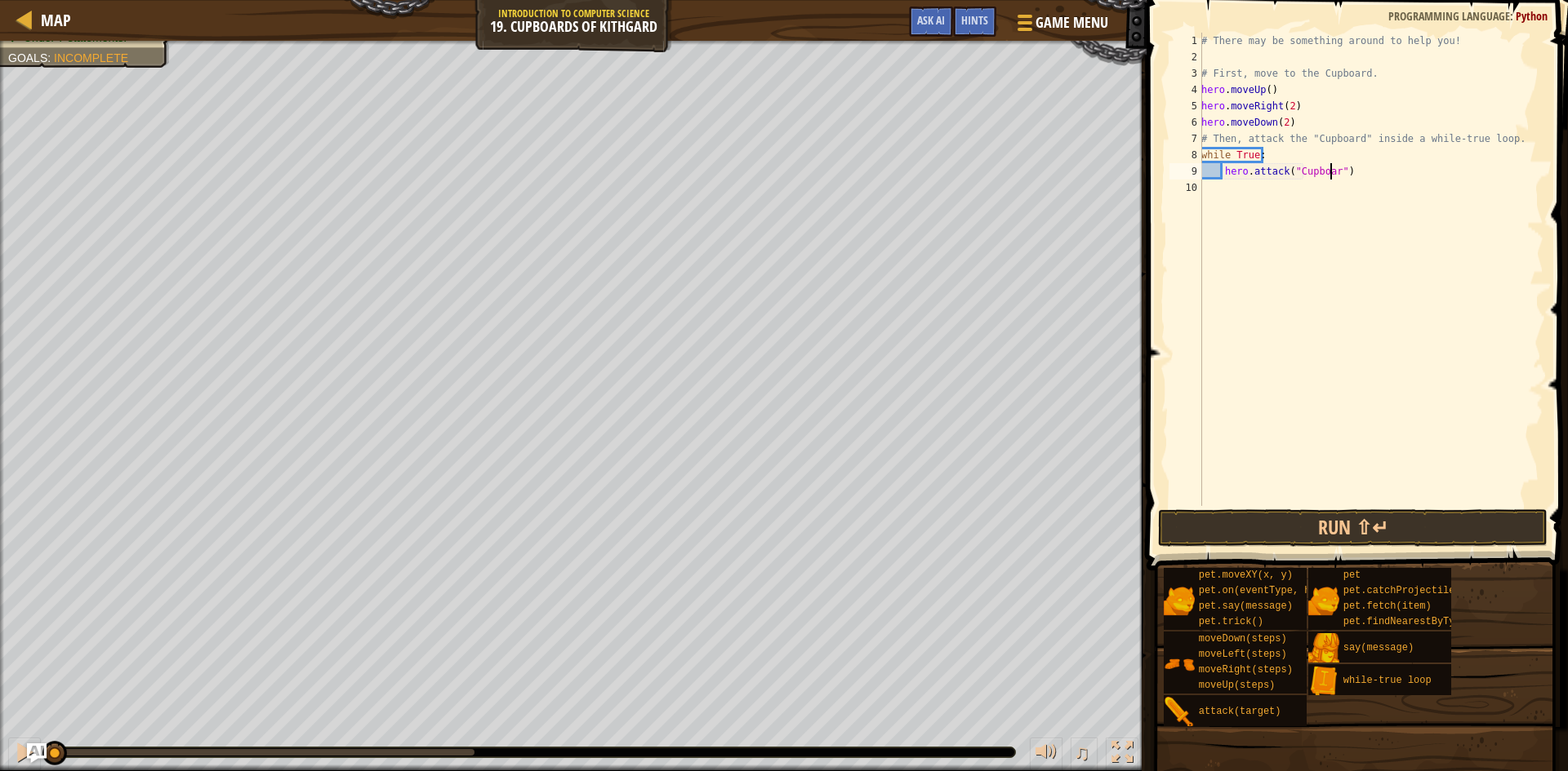
scroll to position [8, 11]
type textarea "hero.attack("Cupboard")"
click at [1309, 524] on button "Run ⇧↵" at bounding box center [1352, 528] width 389 height 38
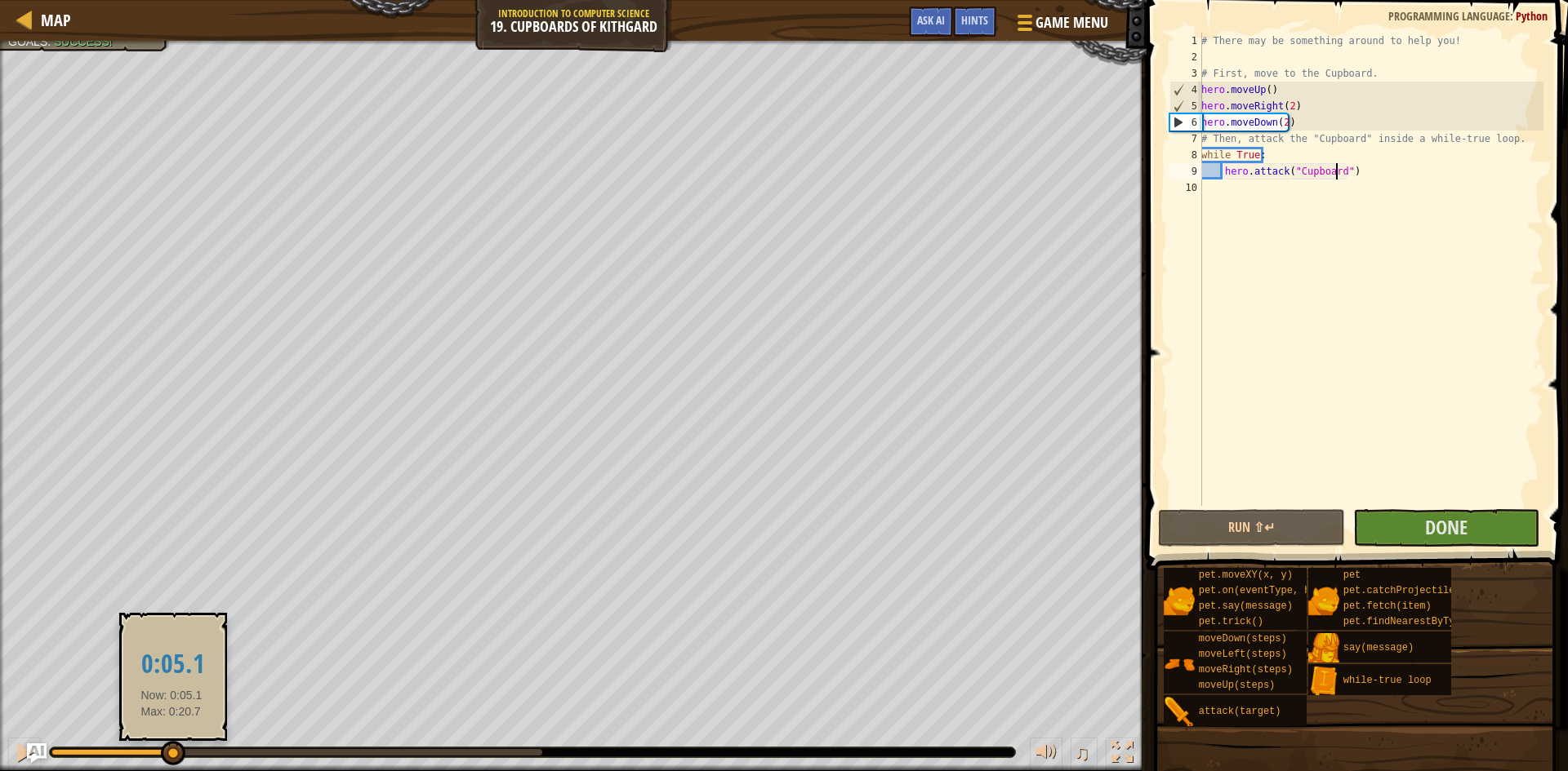
drag, startPoint x: 120, startPoint y: 743, endPoint x: 175, endPoint y: 745, distance: 55.0
click at [175, 745] on div at bounding box center [173, 753] width 25 height 25
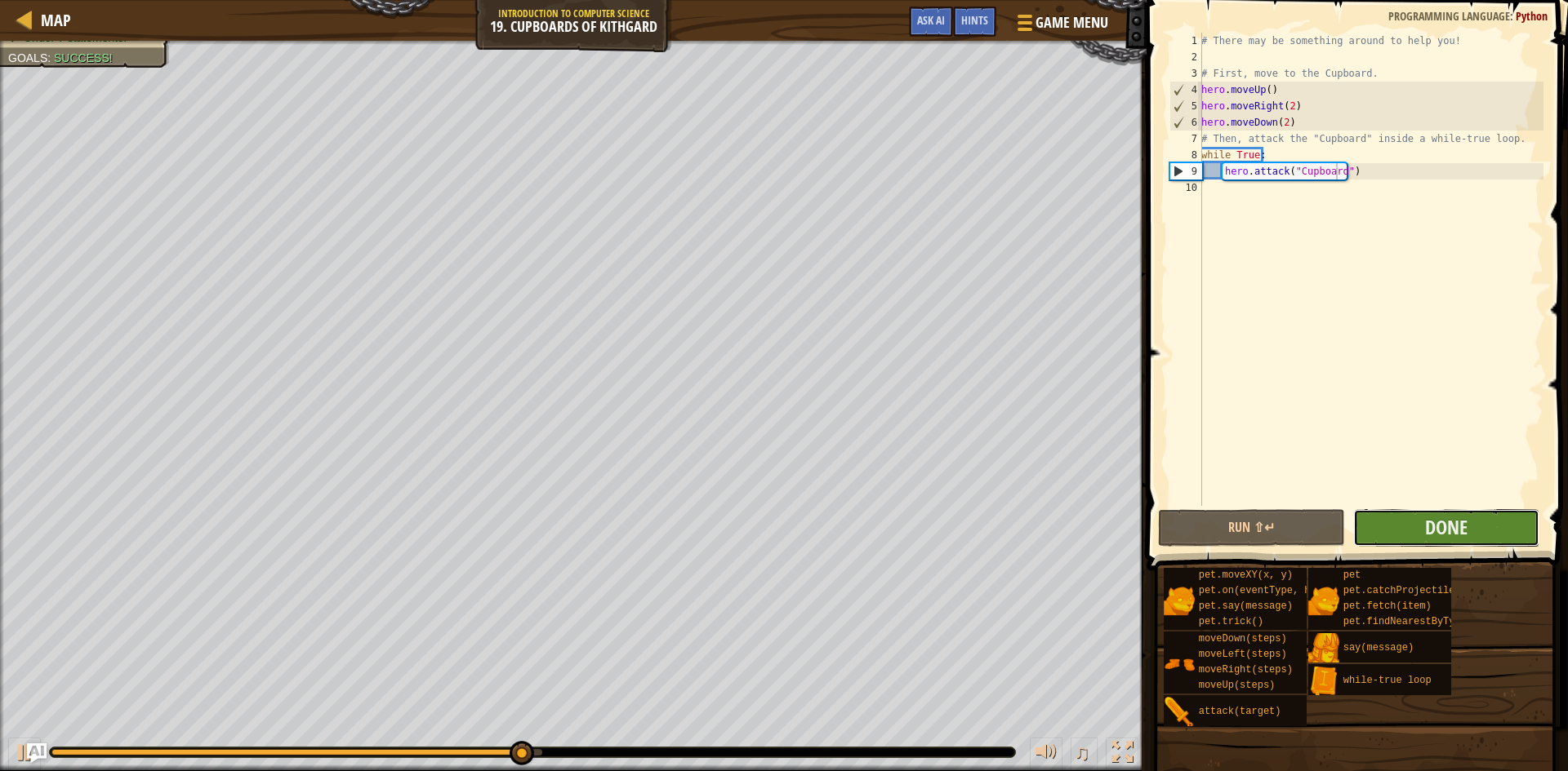
click at [1418, 527] on button "Done" at bounding box center [1446, 528] width 187 height 38
